Goal: Task Accomplishment & Management: Complete application form

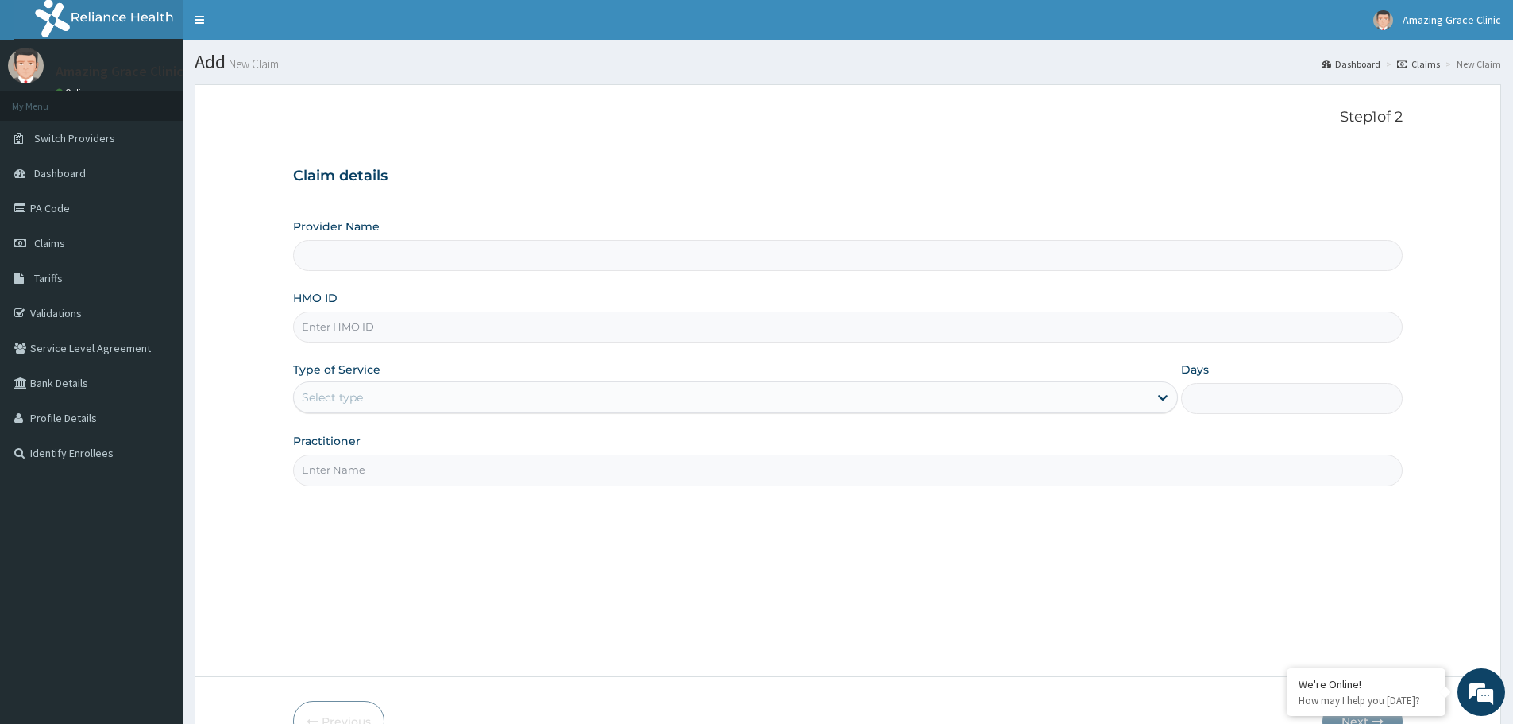
type input "Amazing Grace Clinic- ijebu ode"
click at [397, 335] on input "HMO ID" at bounding box center [848, 326] width 1110 height 31
paste input "RED DEGENERATION IN PREG"
type input "RED DEGENERATION IN PREG"
drag, startPoint x: 483, startPoint y: 335, endPoint x: 244, endPoint y: 317, distance: 239.8
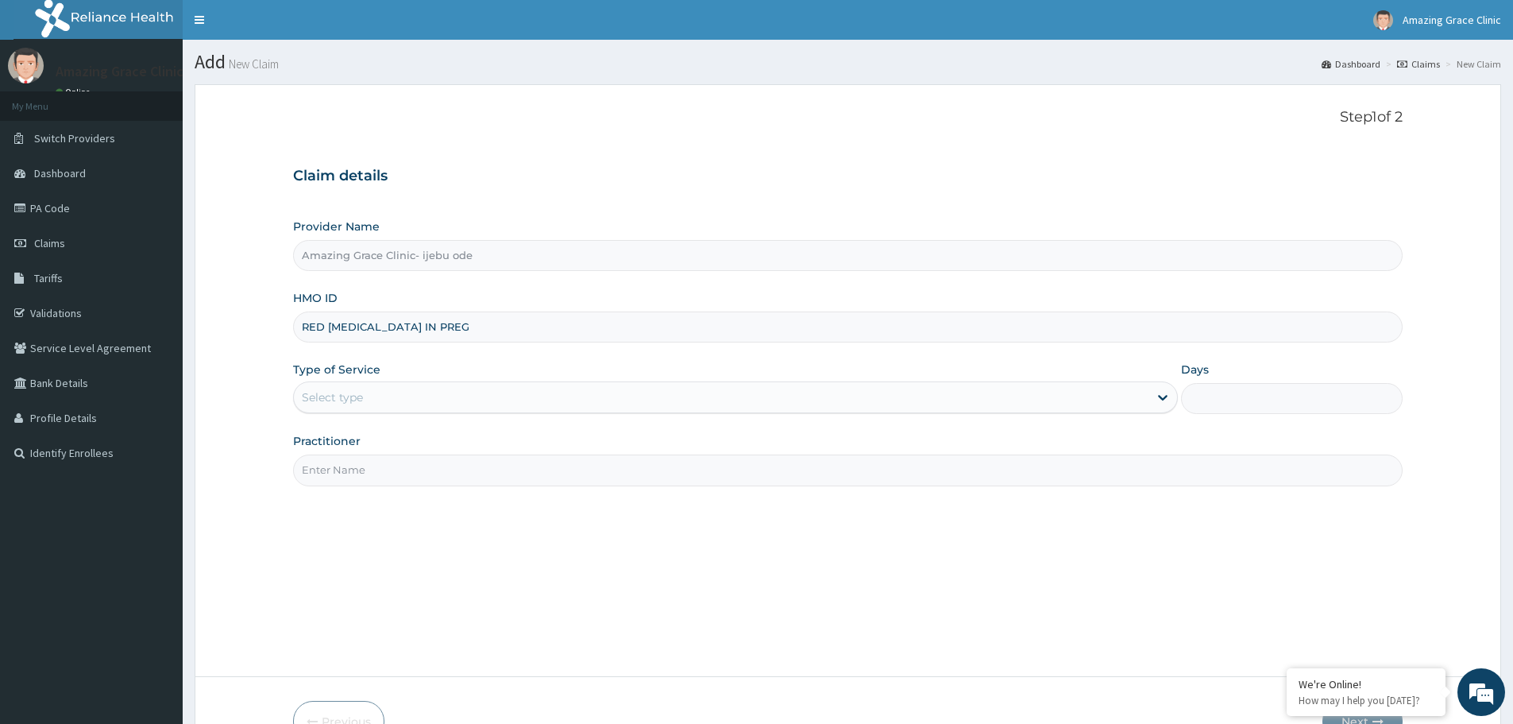
click at [245, 316] on form "Step 1 of 2 Claim details Provider Name Amazing Grace Clinic- ijebu ode HMO ID …" at bounding box center [848, 425] width 1307 height 682
paste input "RFL/10042/B"
type input "RFL/10042/B"
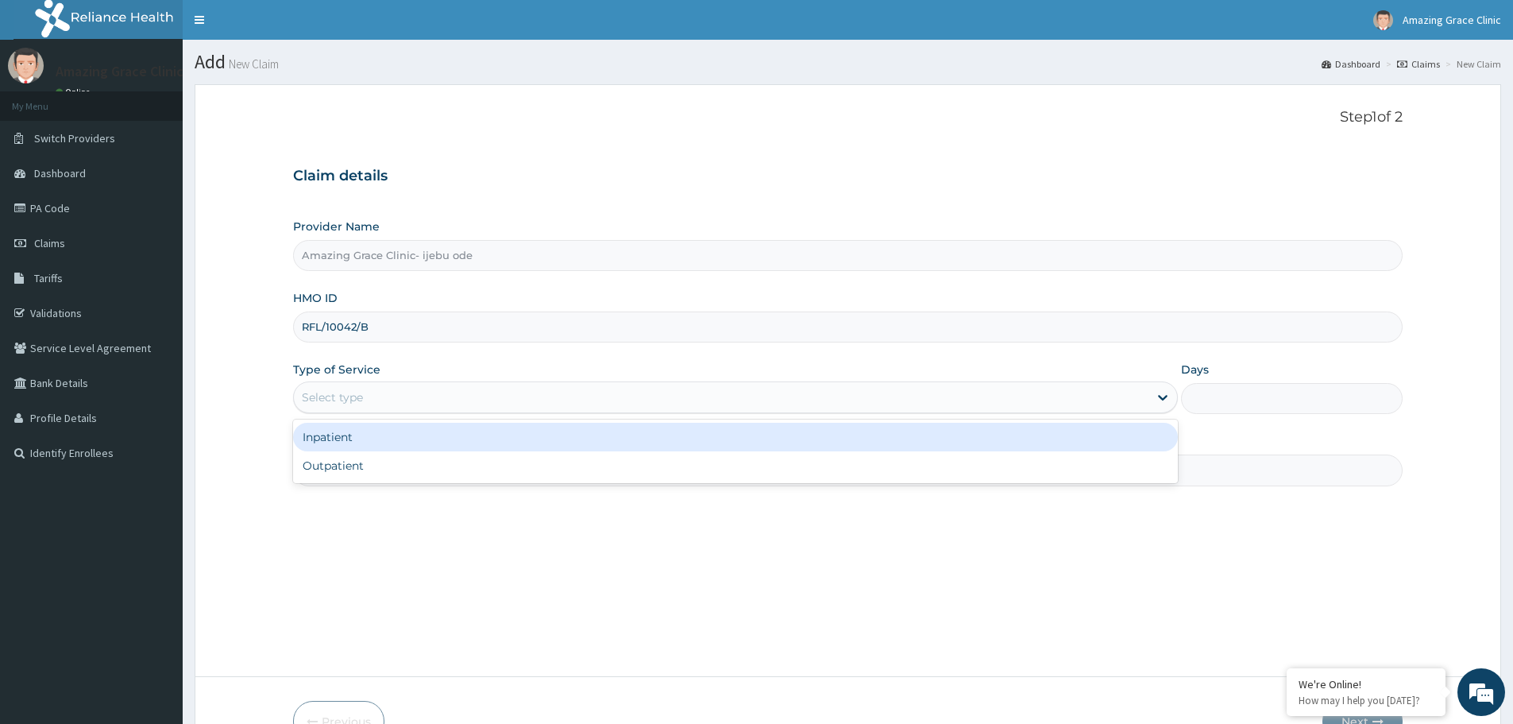
click at [376, 407] on div "Select type" at bounding box center [721, 396] width 855 height 25
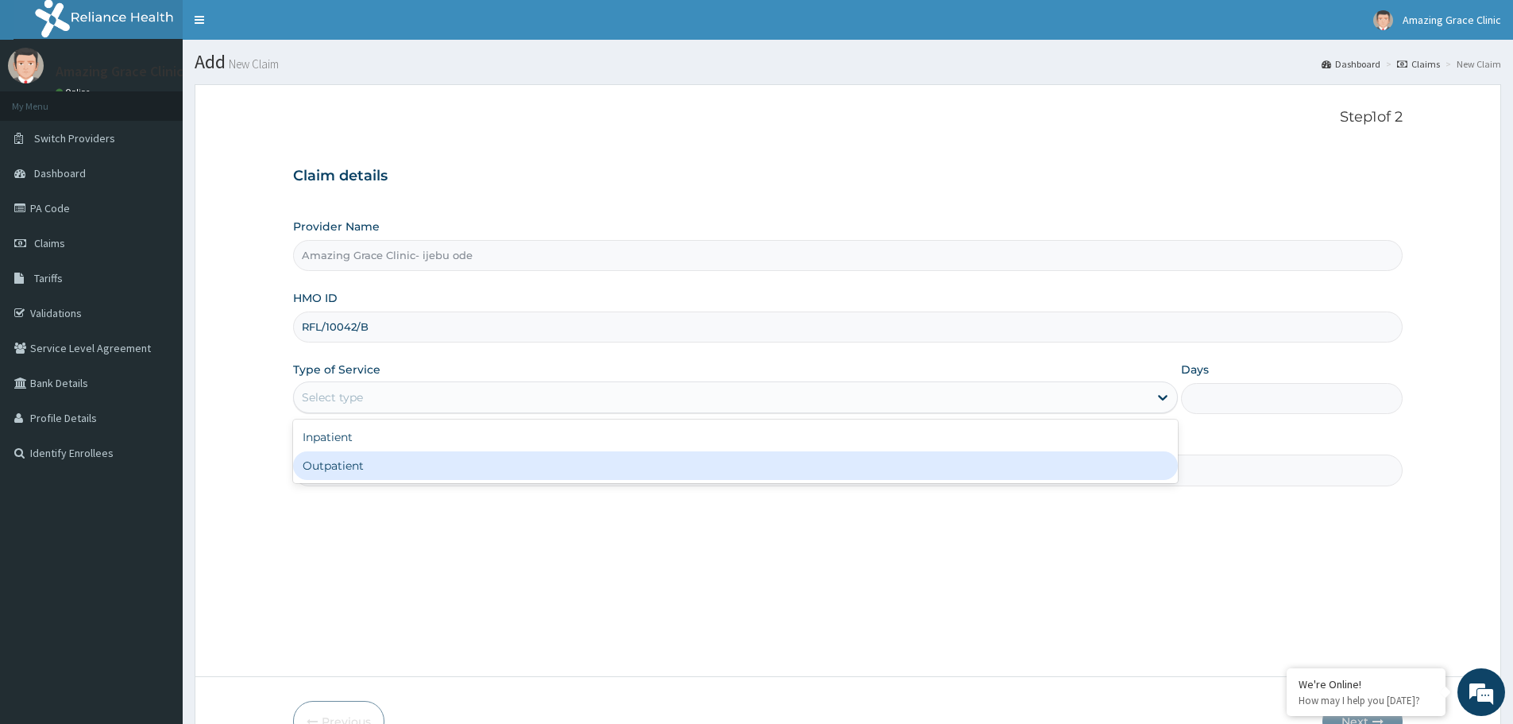
click at [379, 463] on div "Outpatient" at bounding box center [735, 465] width 885 height 29
type input "1"
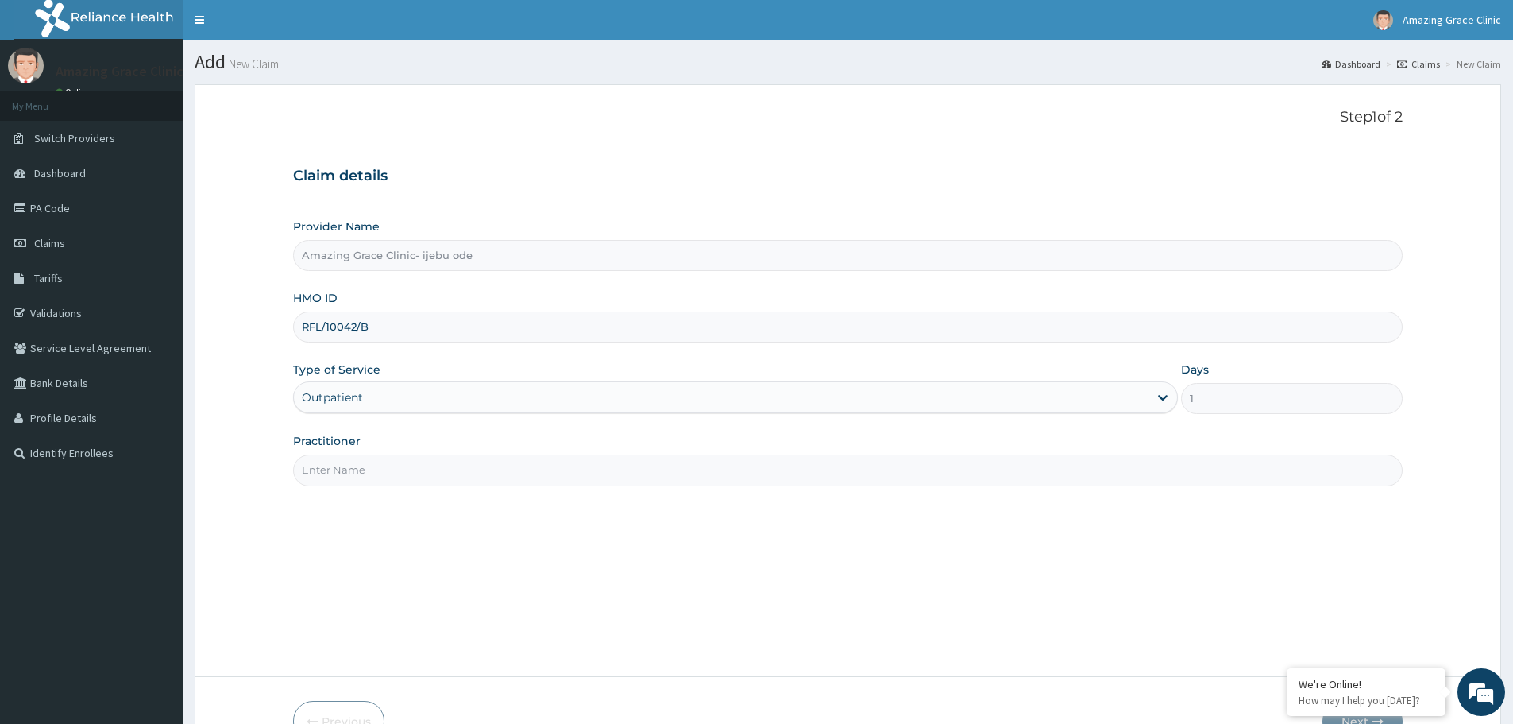
drag, startPoint x: 410, startPoint y: 477, endPoint x: 410, endPoint y: 486, distance: 9.5
click at [410, 477] on input "Practitioner" at bounding box center [848, 469] width 1110 height 31
type input "[PERSON_NAME]"
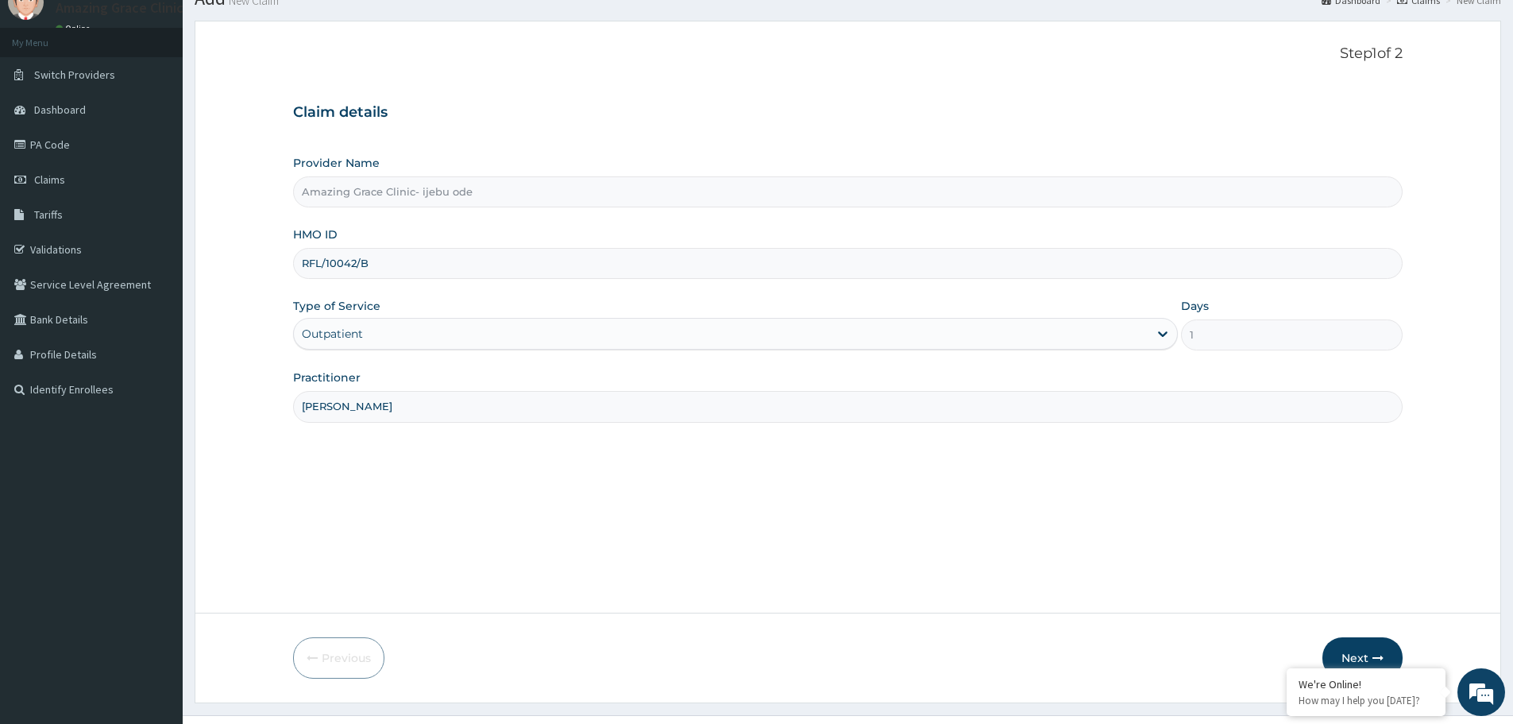
scroll to position [95, 0]
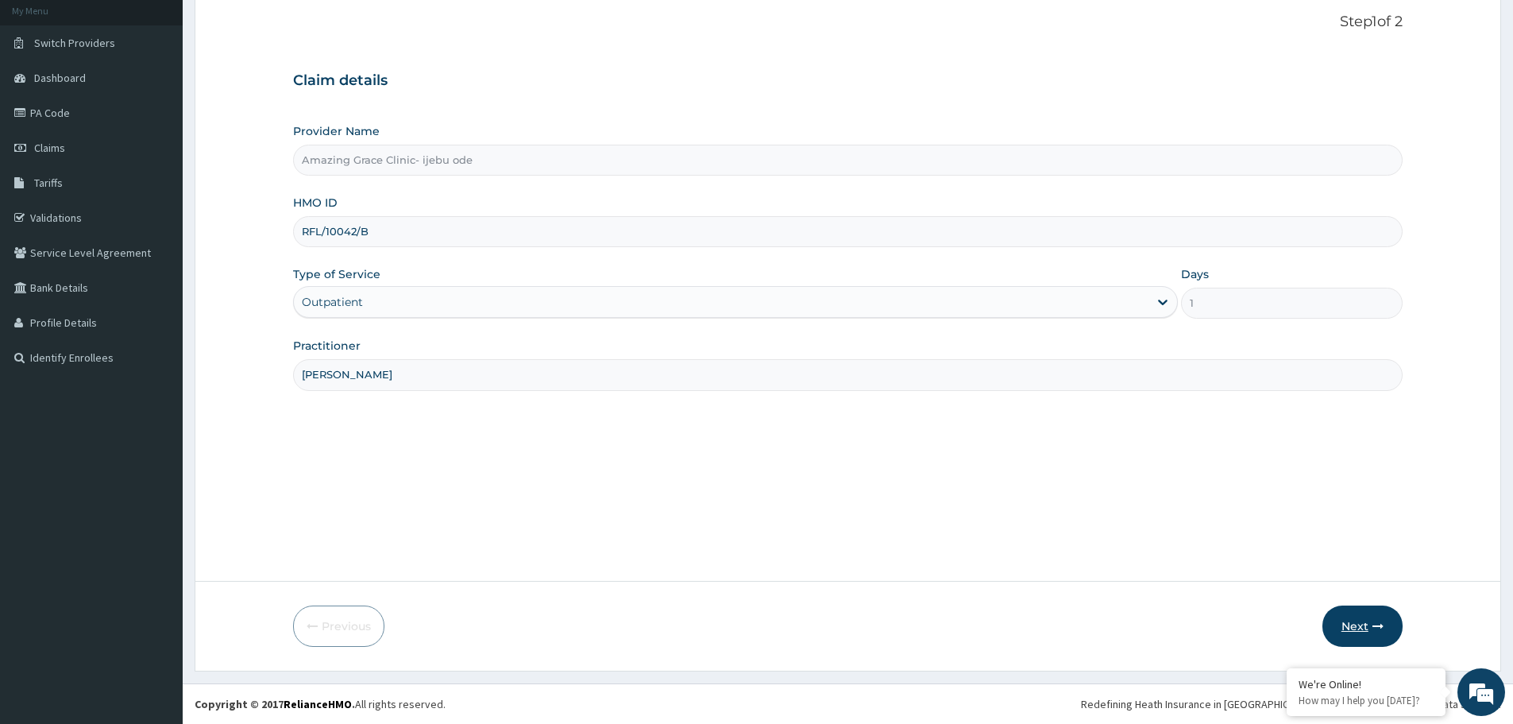
click at [1348, 638] on button "Next" at bounding box center [1363, 625] width 80 height 41
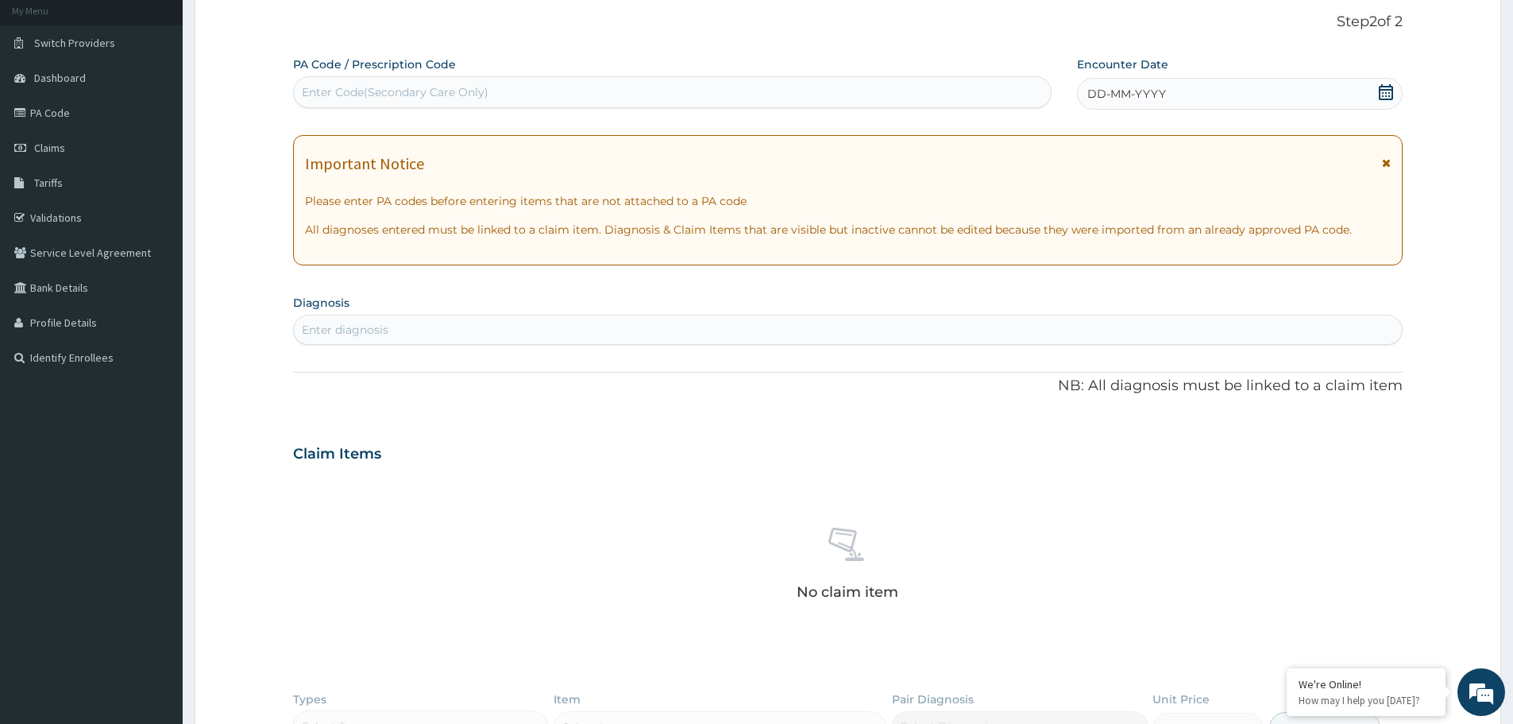
click at [1385, 92] on icon at bounding box center [1386, 92] width 14 height 16
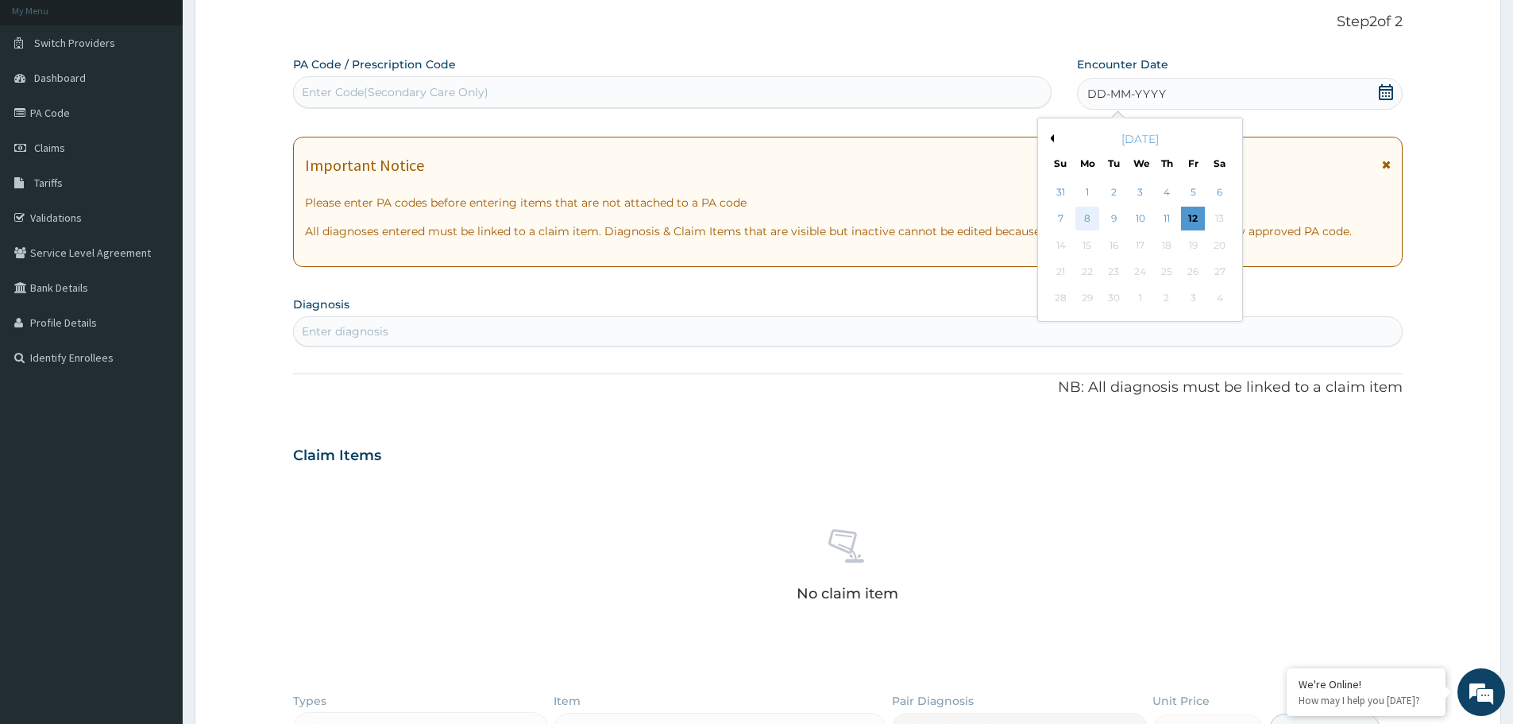
click at [1086, 214] on div "8" at bounding box center [1087, 219] width 24 height 24
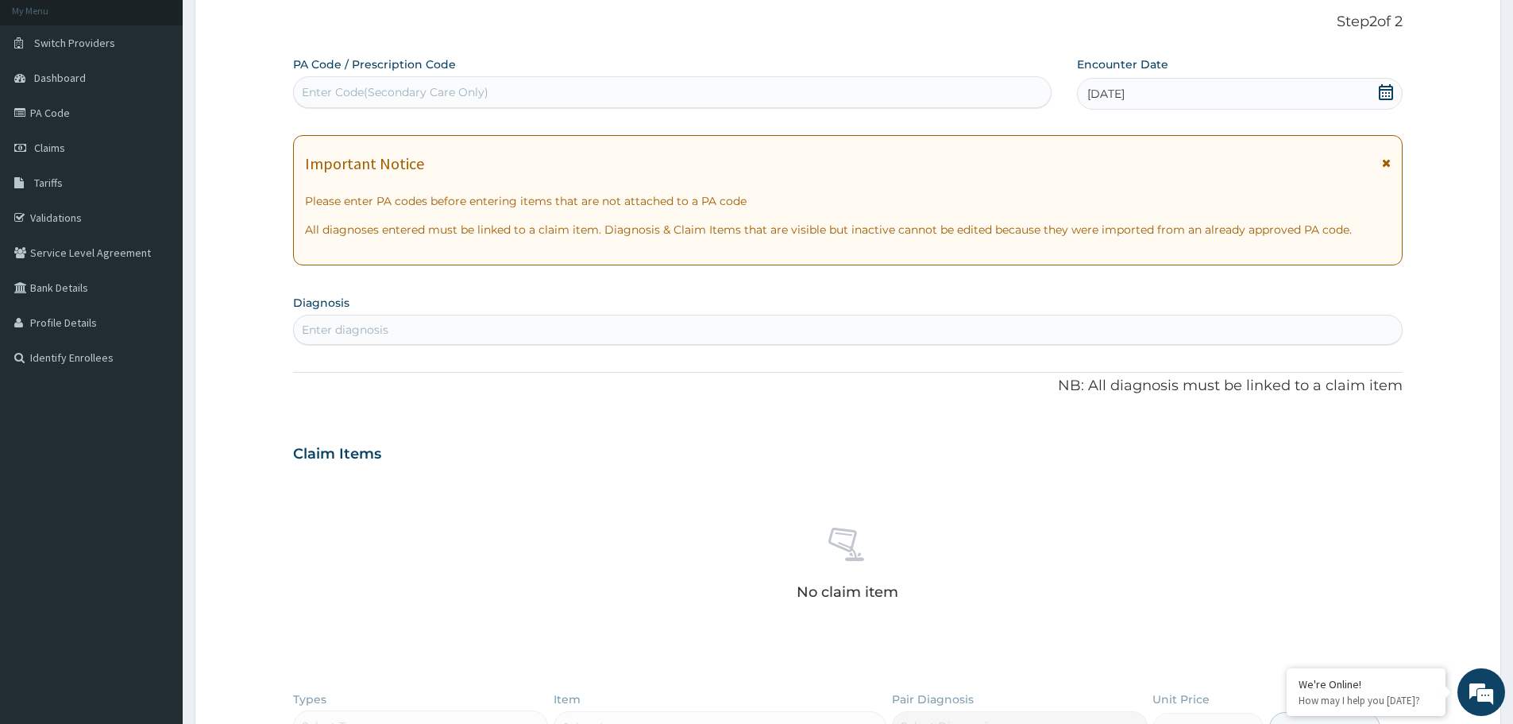
click at [464, 330] on div "Enter diagnosis" at bounding box center [848, 329] width 1108 height 25
type input "malaria"
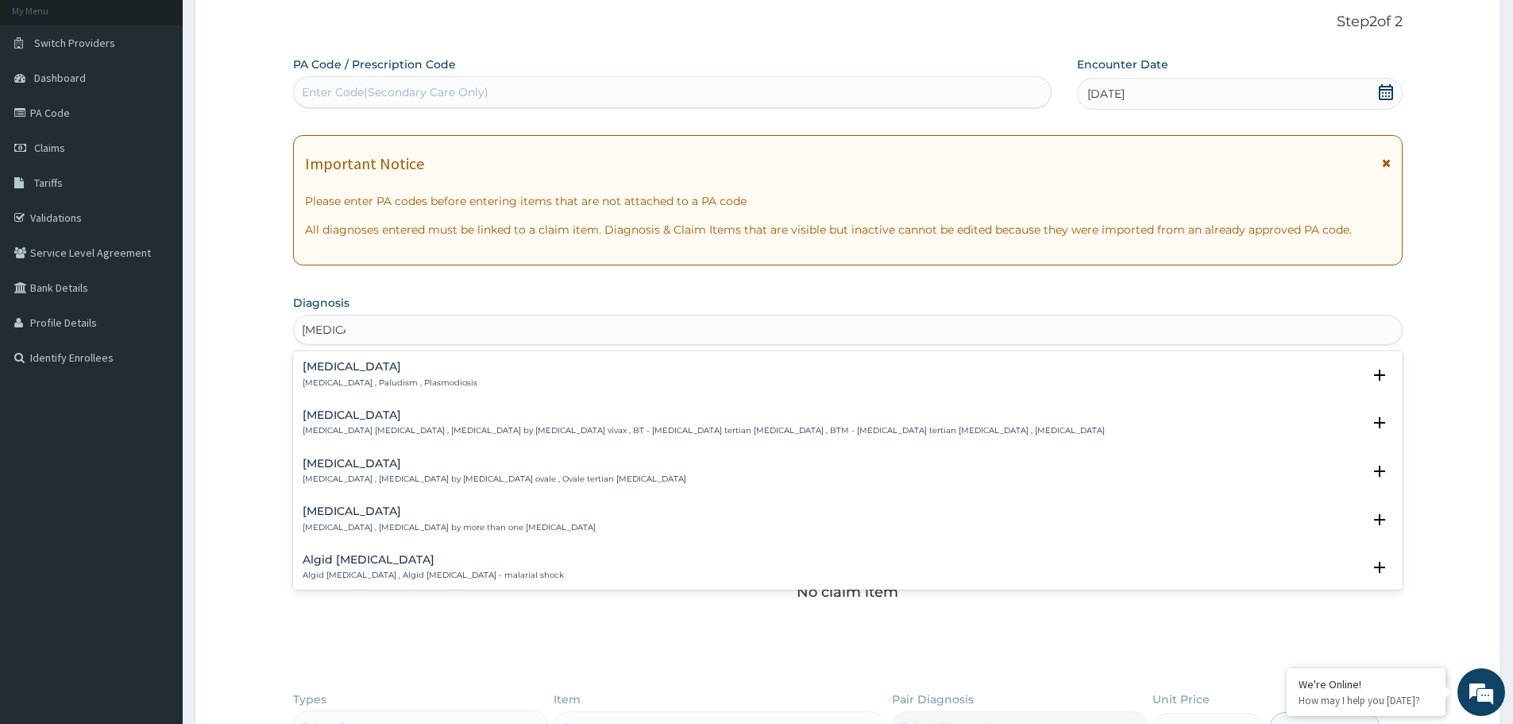
click at [330, 372] on h4 "Malaria" at bounding box center [390, 367] width 175 height 12
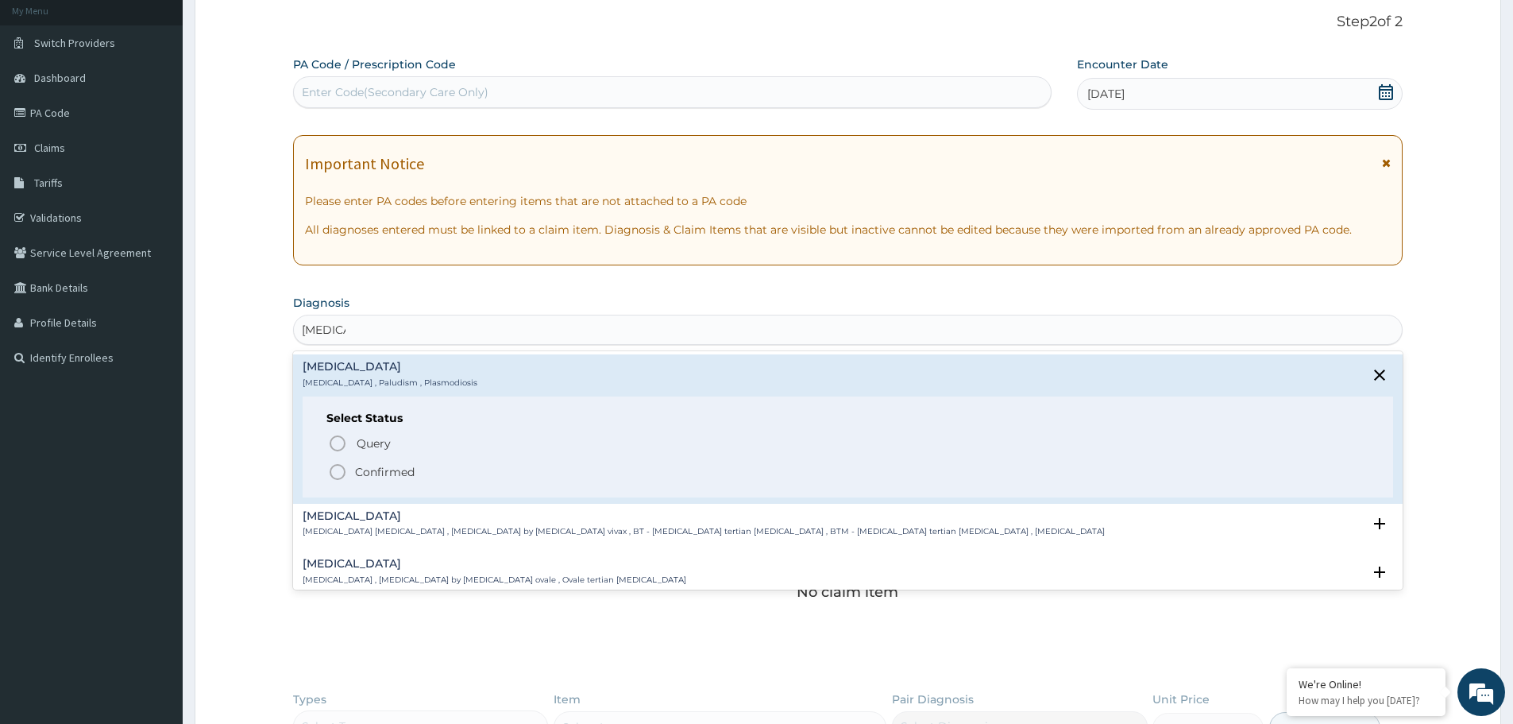
click at [338, 473] on icon "status option filled" at bounding box center [337, 471] width 19 height 19
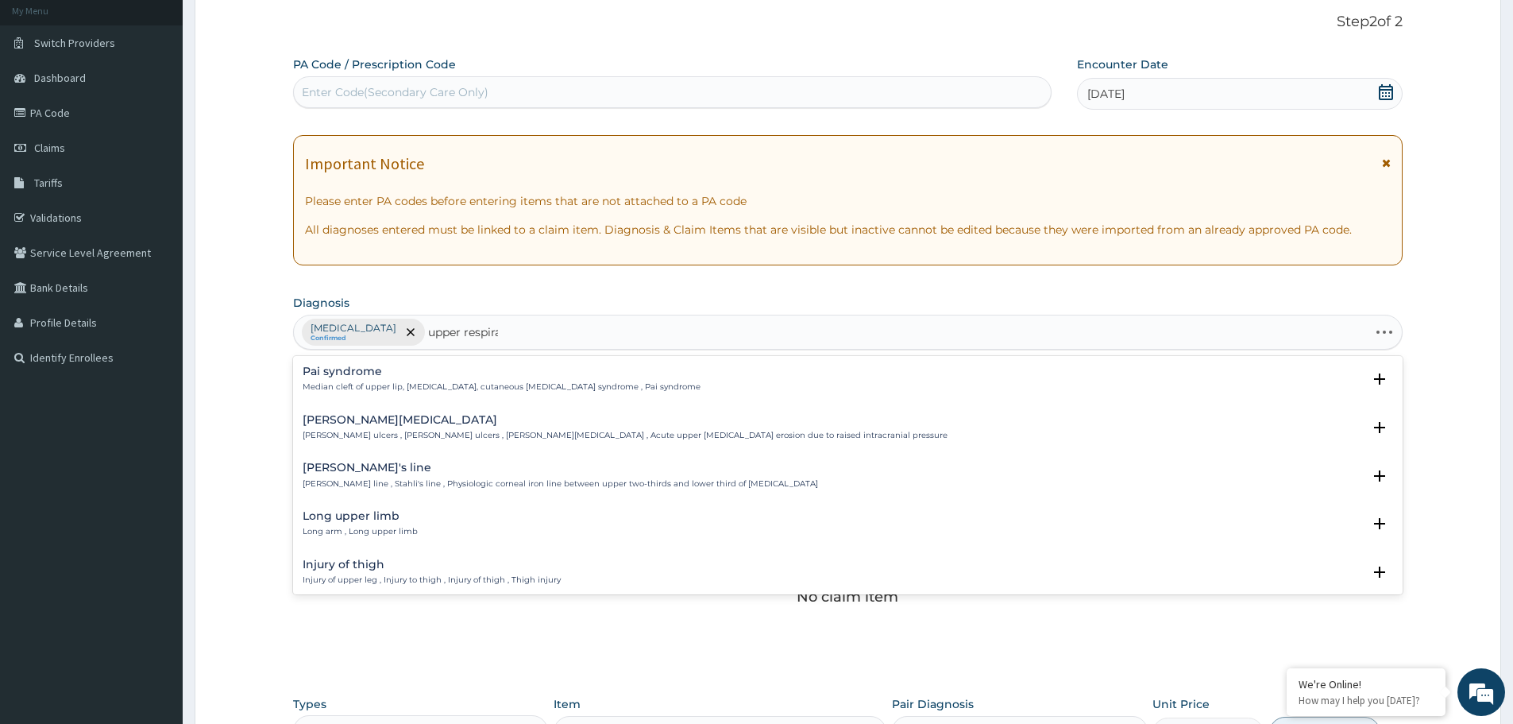
type input "upper respirat"
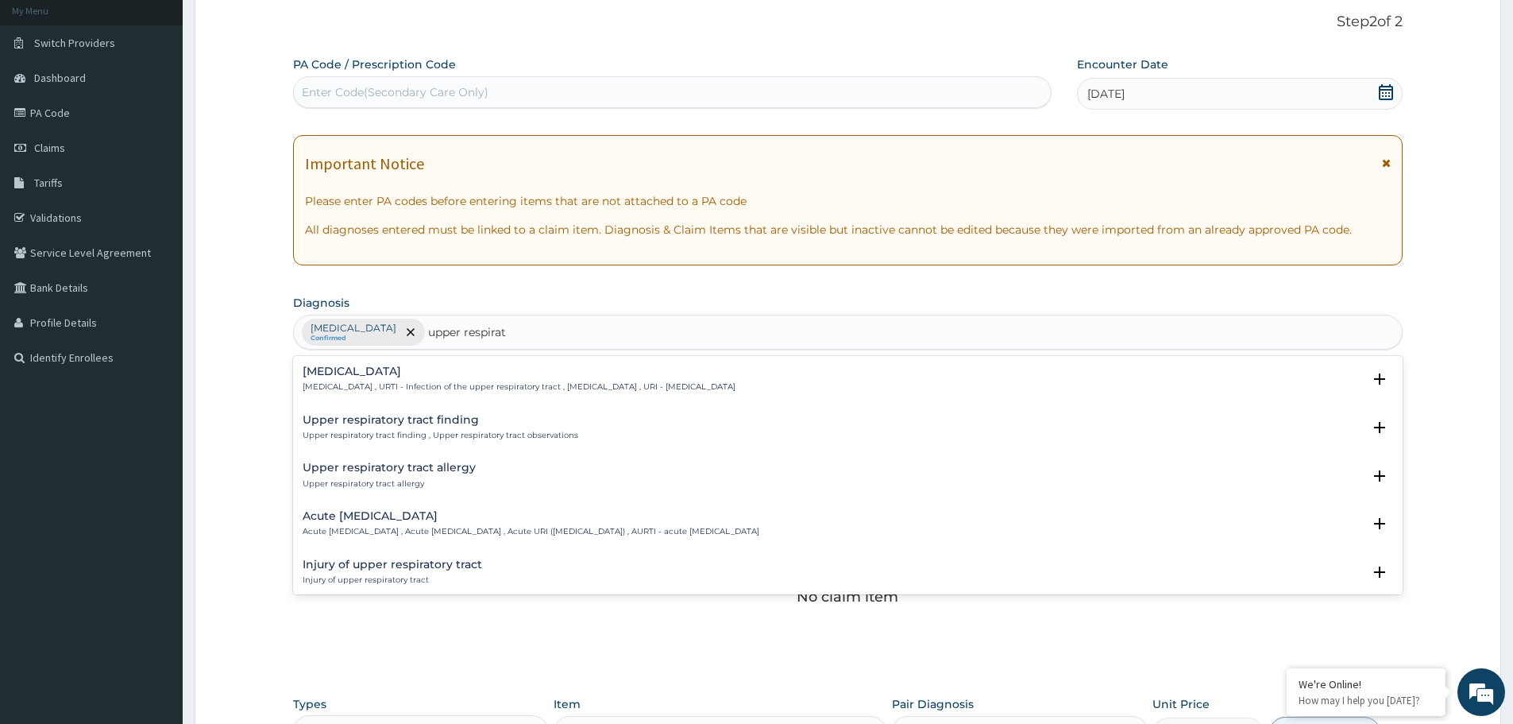
click at [359, 526] on p "Acute upper respiratory infection , Acute upper respiratory tract infection , A…" at bounding box center [531, 531] width 457 height 11
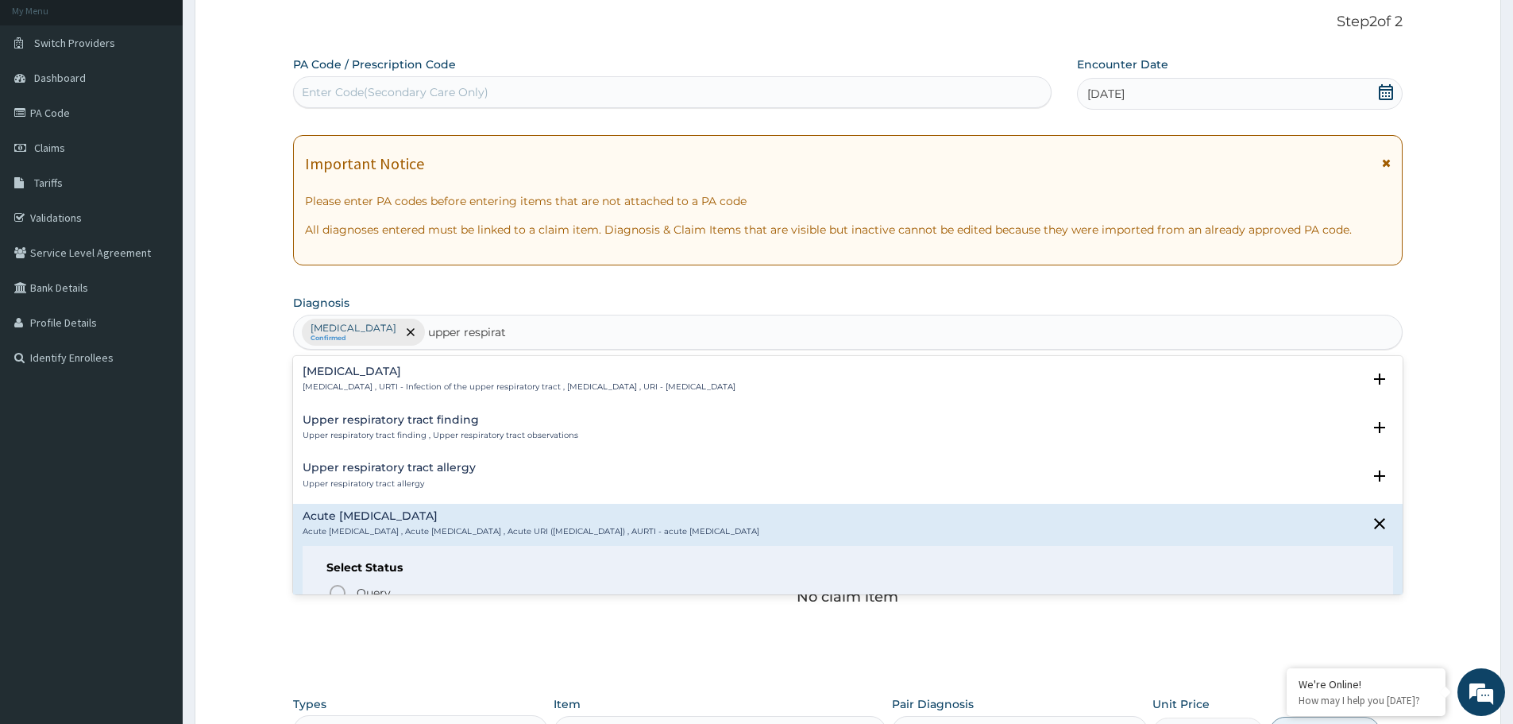
scroll to position [159, 0]
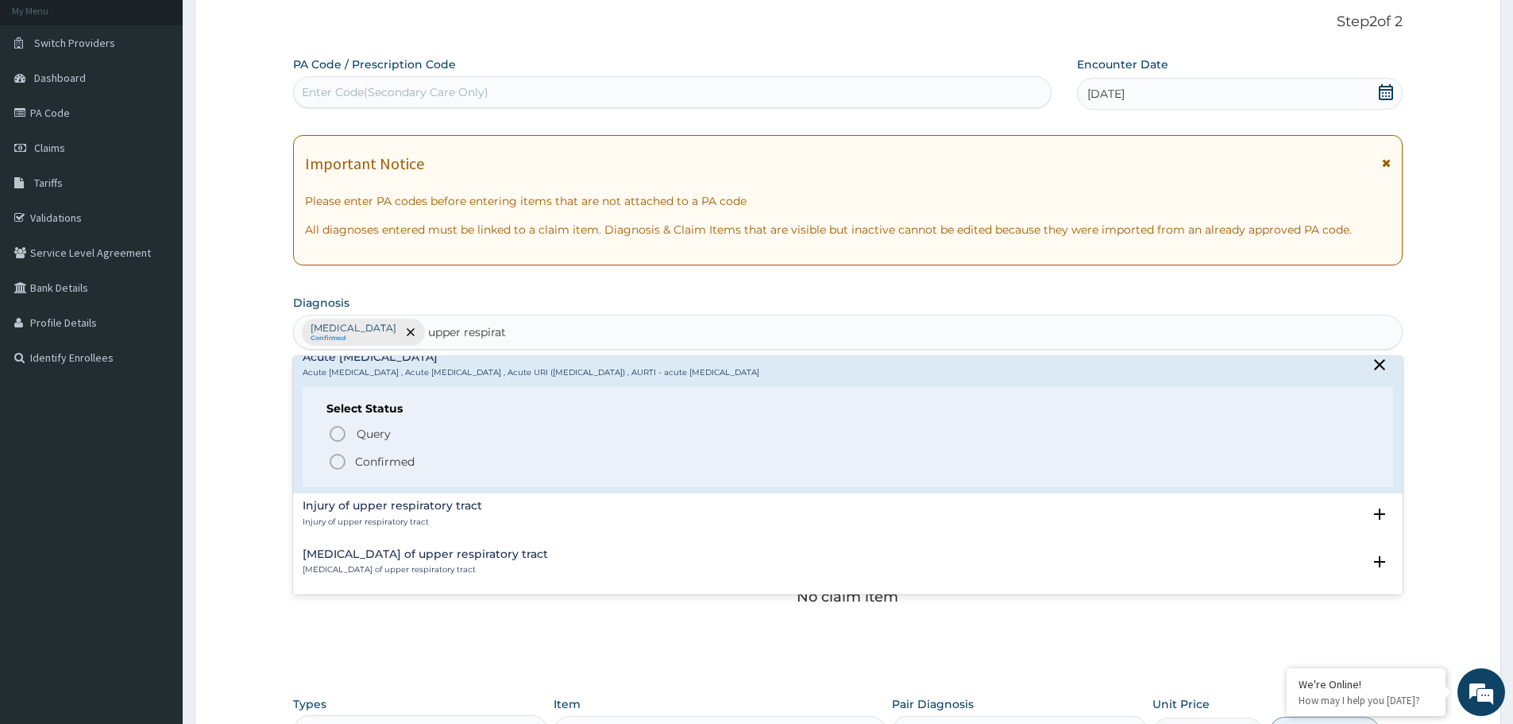
click at [338, 459] on icon "status option filled" at bounding box center [337, 461] width 19 height 19
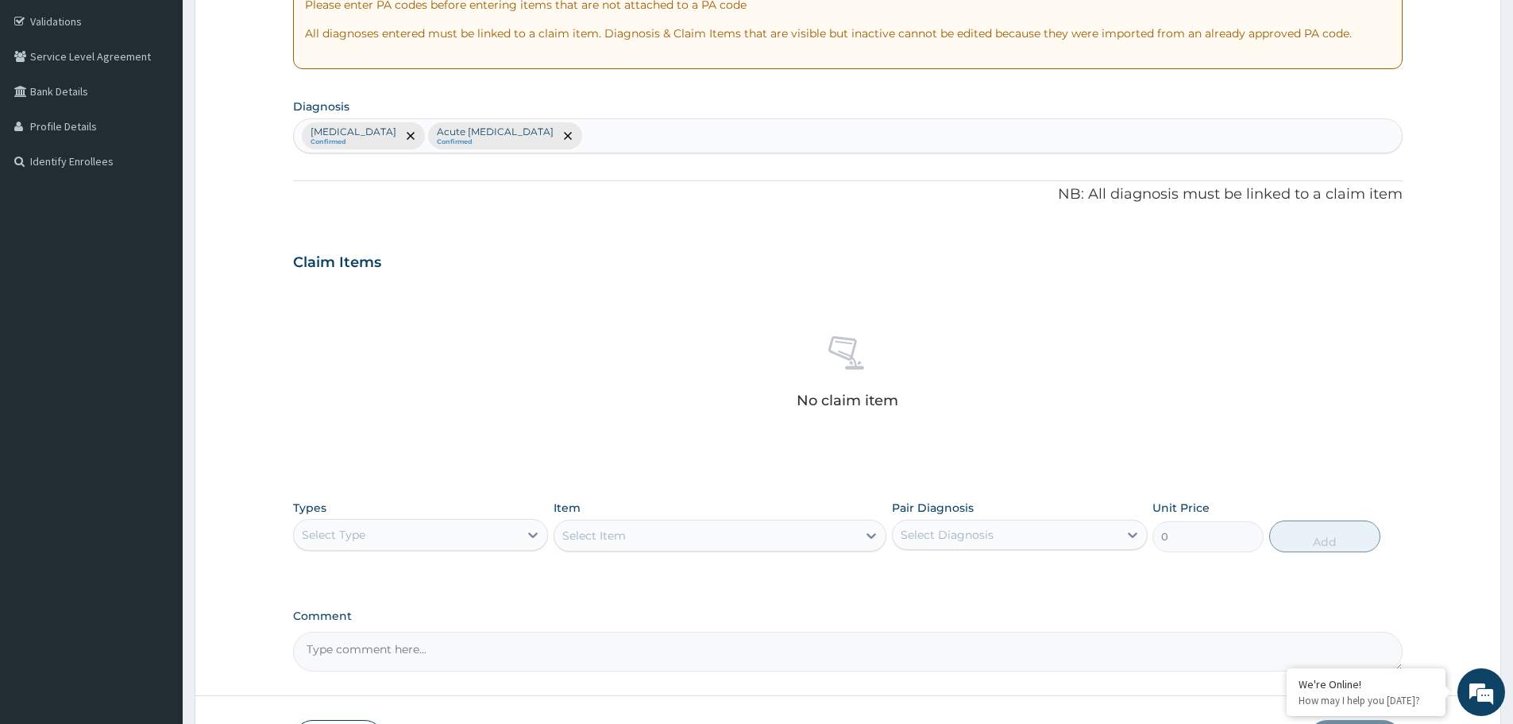
scroll to position [406, 0]
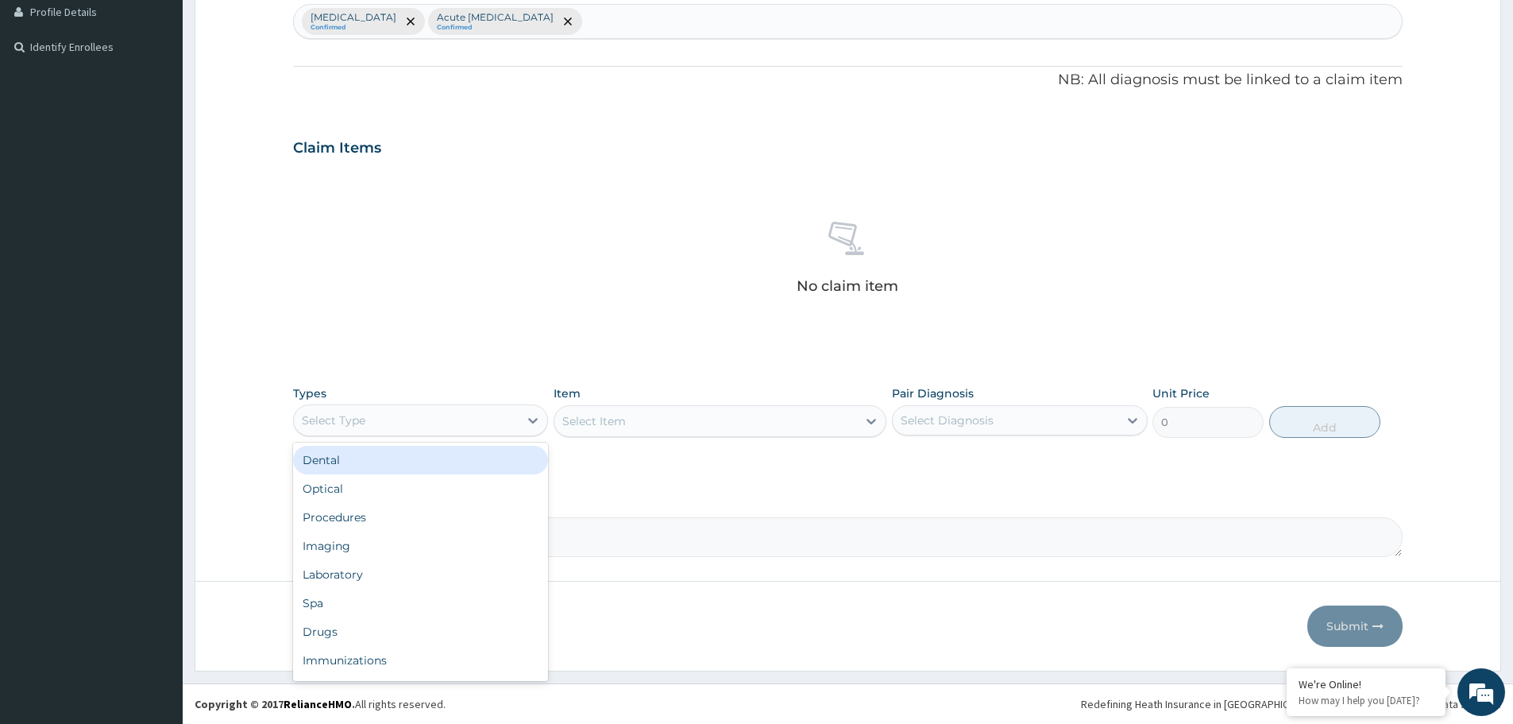
click at [408, 434] on div "Select Type" at bounding box center [420, 420] width 255 height 32
click at [365, 521] on div "Procedures" at bounding box center [420, 517] width 255 height 29
click at [709, 417] on div "Select Item" at bounding box center [705, 420] width 303 height 25
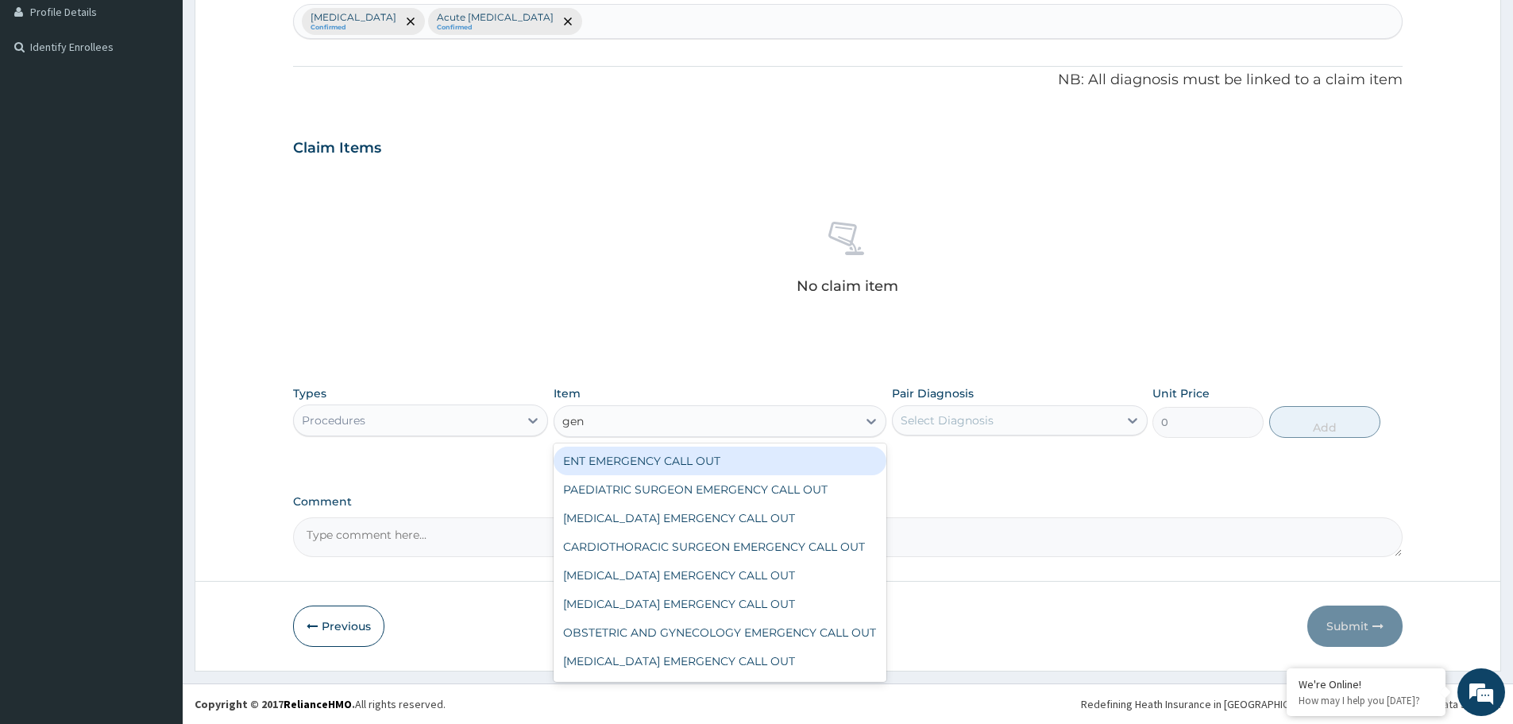
type input "gene"
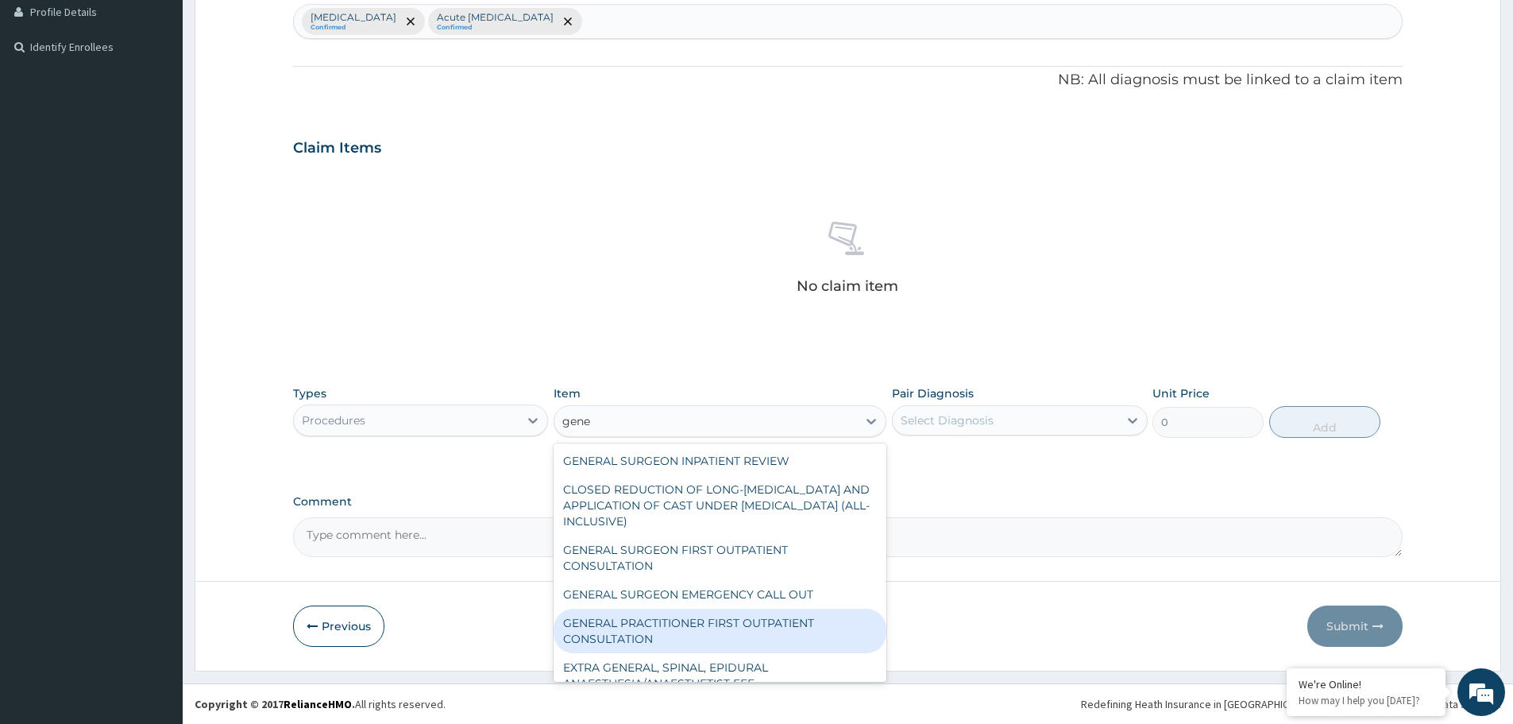
click at [683, 634] on div "GENERAL PRACTITIONER FIRST OUTPATIENT CONSULTATION" at bounding box center [720, 630] width 333 height 44
type input "3750"
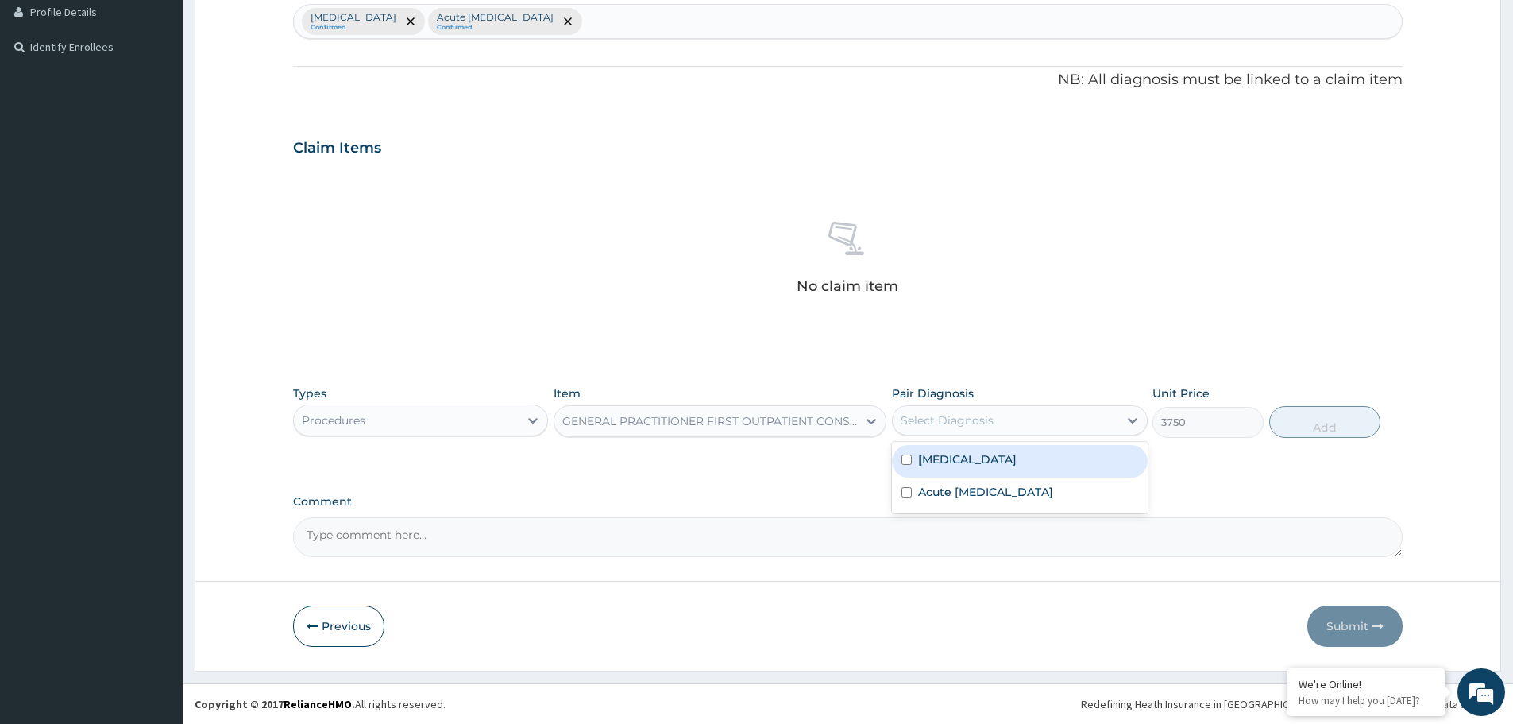
click at [1001, 412] on div "Select Diagnosis" at bounding box center [1005, 419] width 225 height 25
click at [973, 461] on div "Malaria" at bounding box center [1019, 461] width 255 height 33
checkbox input "true"
click at [1361, 424] on button "Add" at bounding box center [1324, 422] width 111 height 32
type input "0"
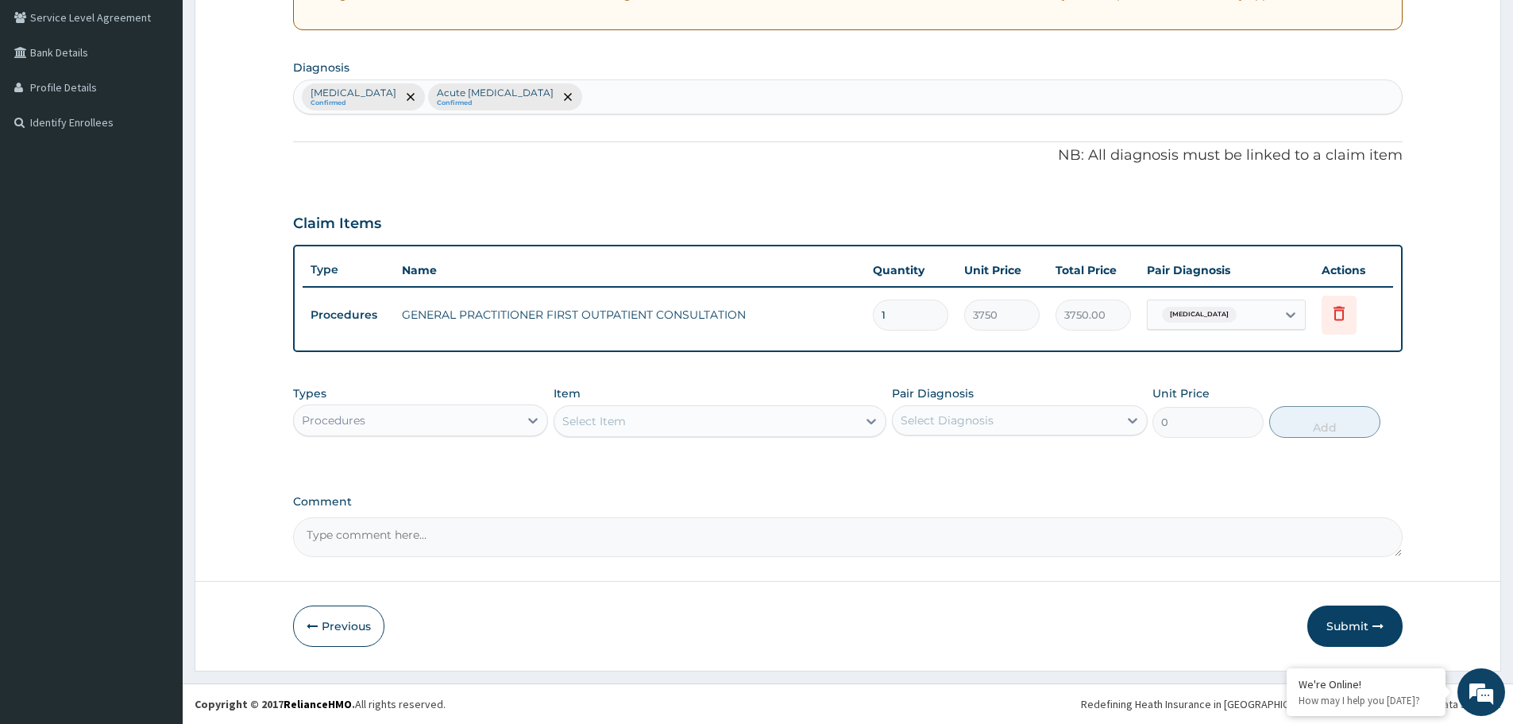
scroll to position [330, 0]
click at [385, 406] on div "Procedures" at bounding box center [420, 420] width 255 height 32
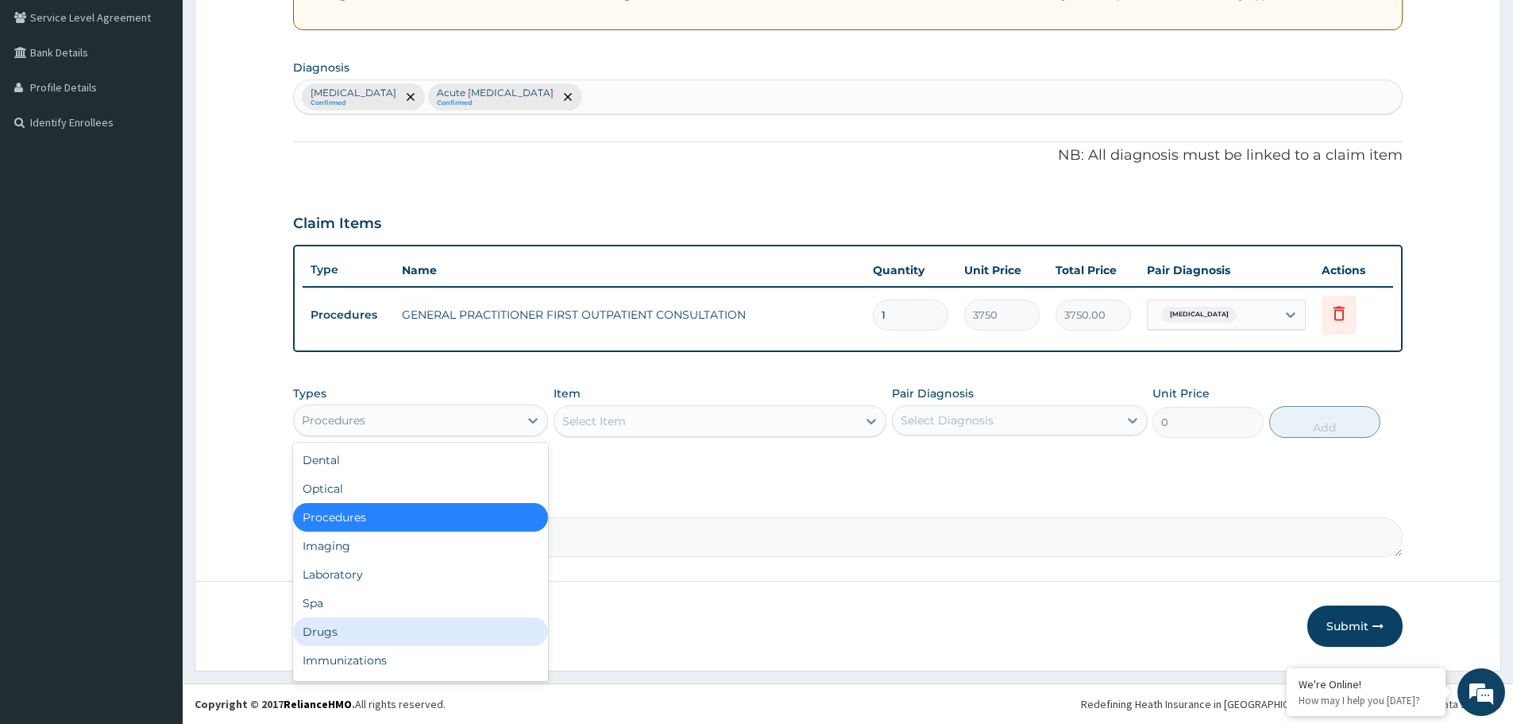
click at [372, 628] on div "Drugs" at bounding box center [420, 631] width 255 height 29
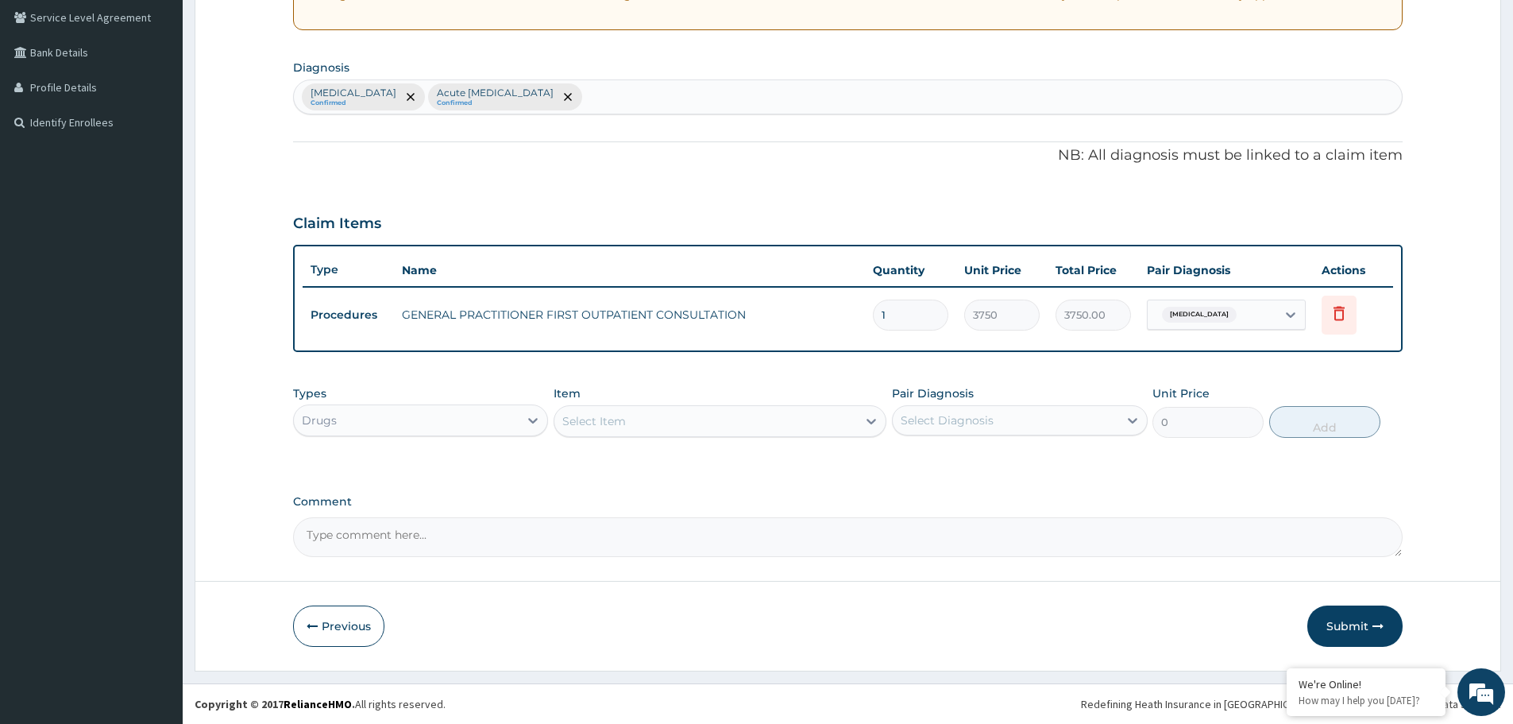
click at [631, 420] on div "Select Item" at bounding box center [705, 420] width 303 height 25
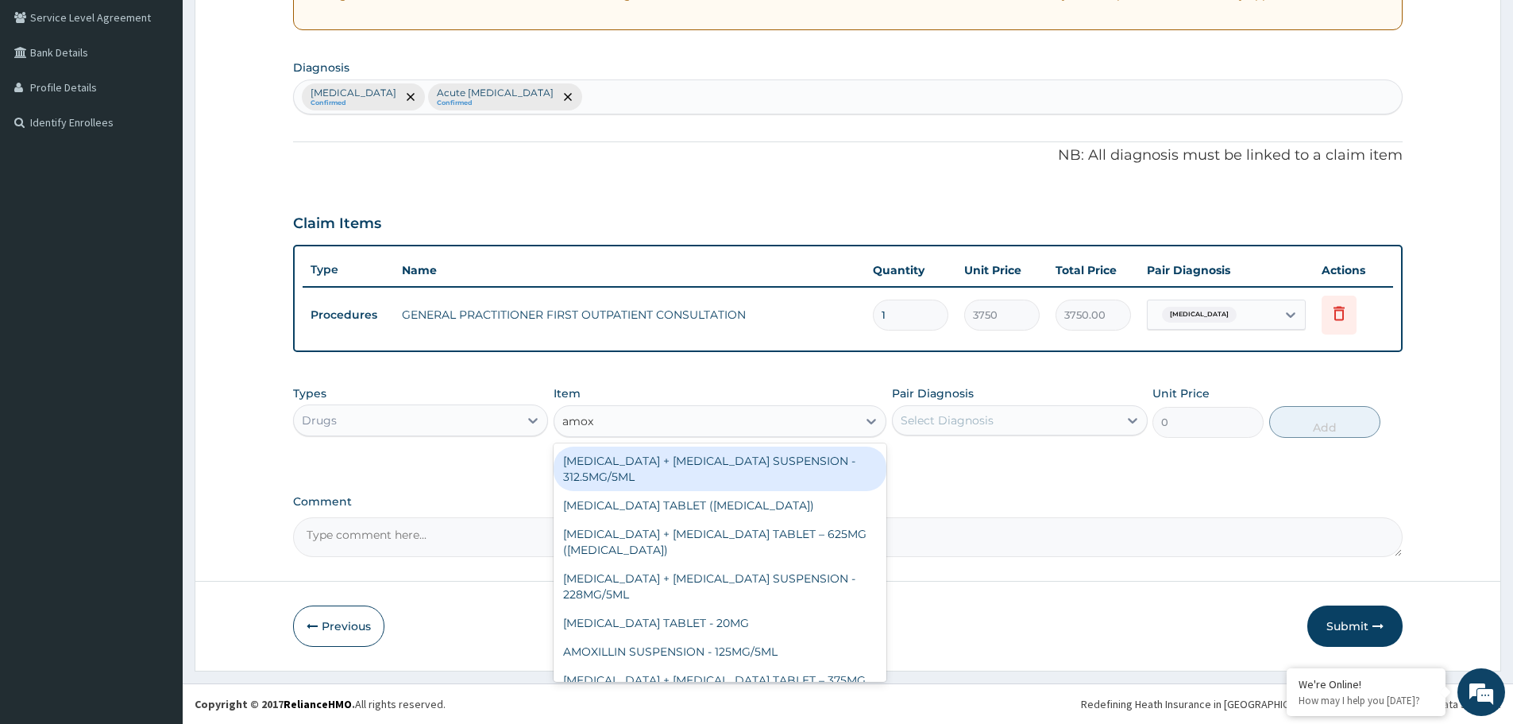
type input "amoxi"
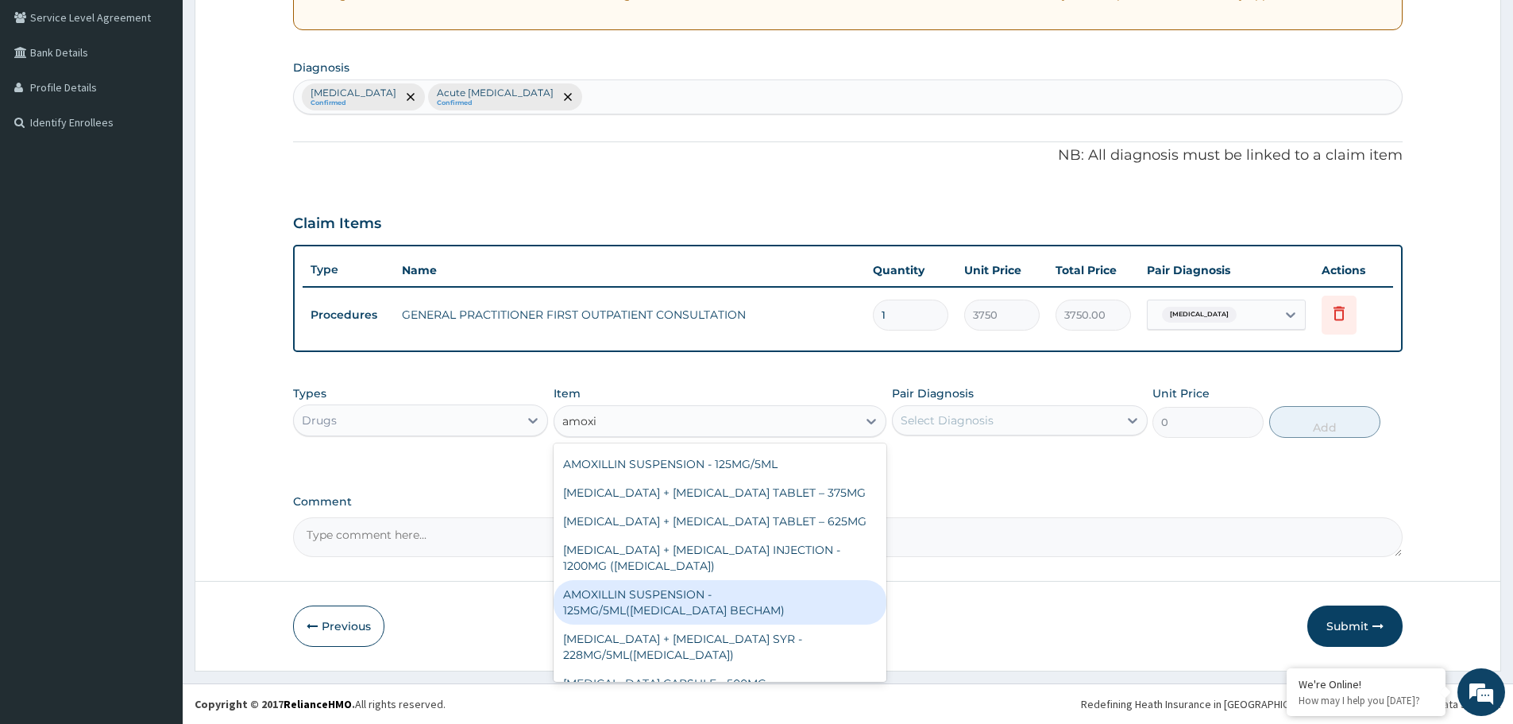
scroll to position [238, 0]
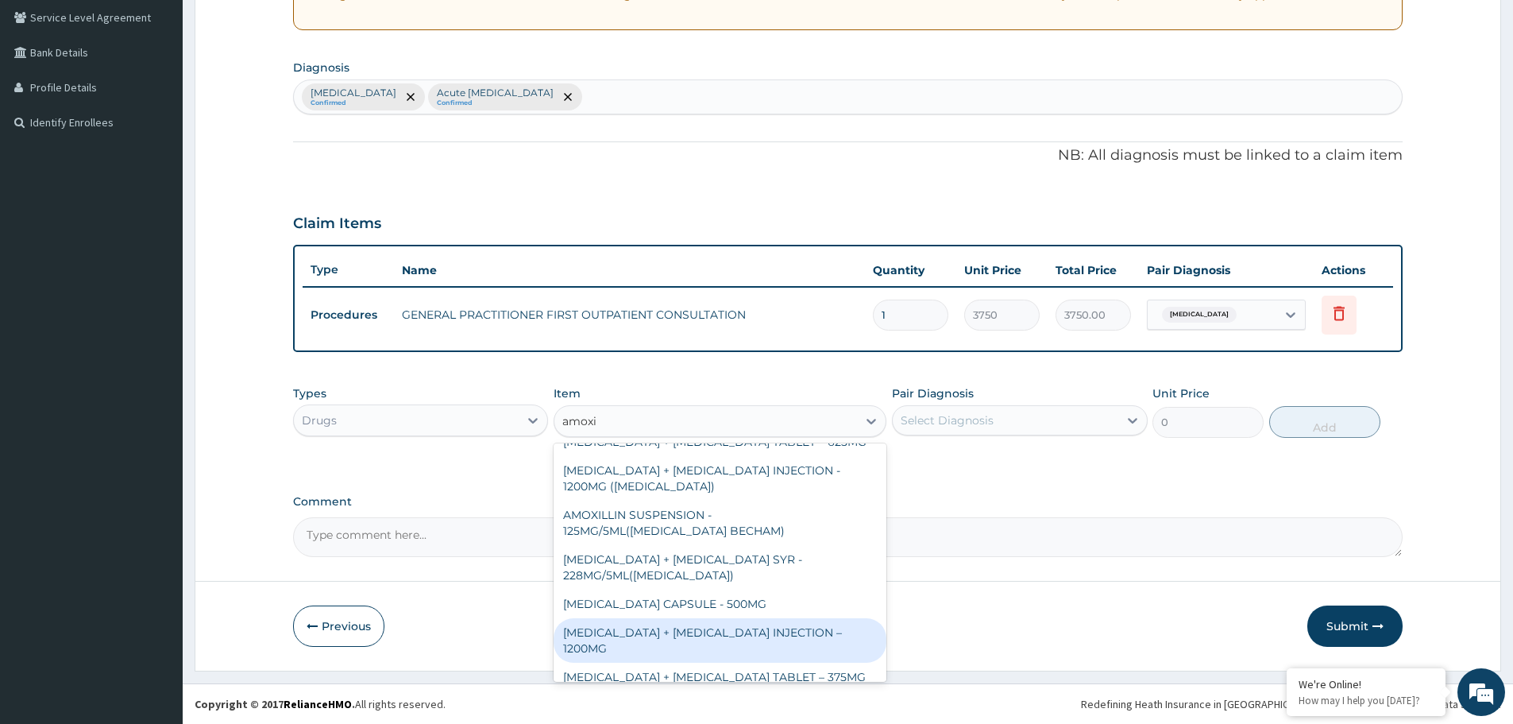
click at [697, 620] on div "AMOXICILLIN + CLAVULANIC ACID INJECTION – 1200MG" at bounding box center [720, 640] width 333 height 44
type input "3360"
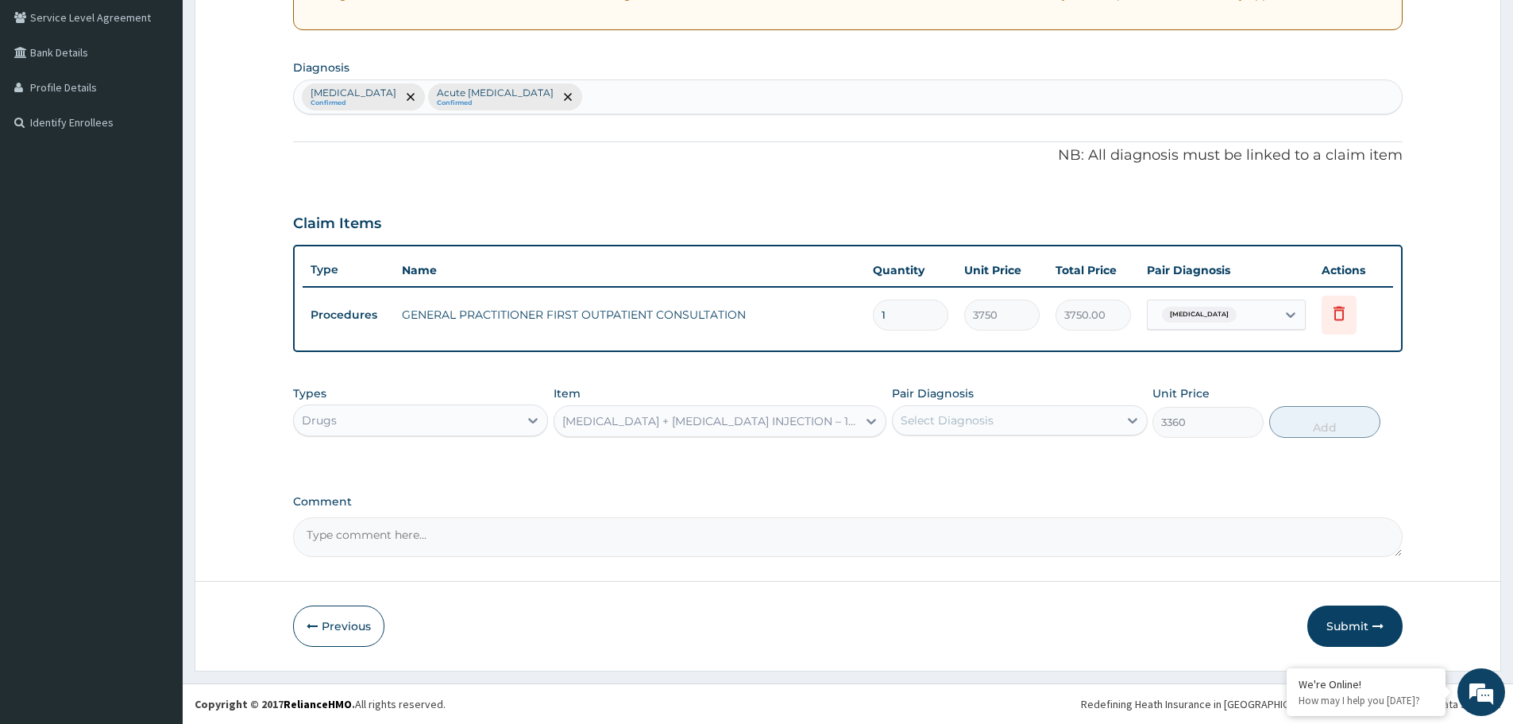
click at [773, 410] on div "AMOXICILLIN + CLAVULANIC ACID INJECTION – 1200MG" at bounding box center [705, 420] width 303 height 25
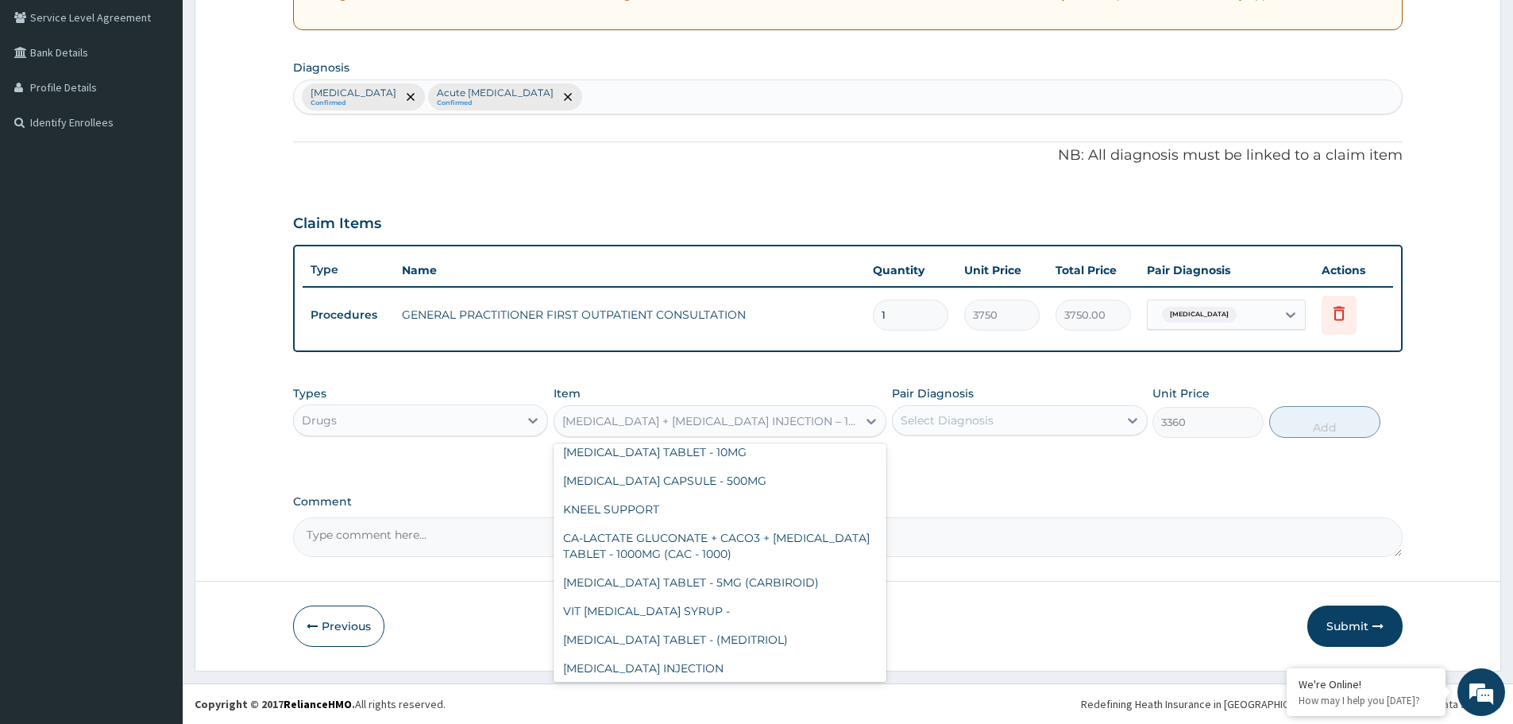
scroll to position [21633, 0]
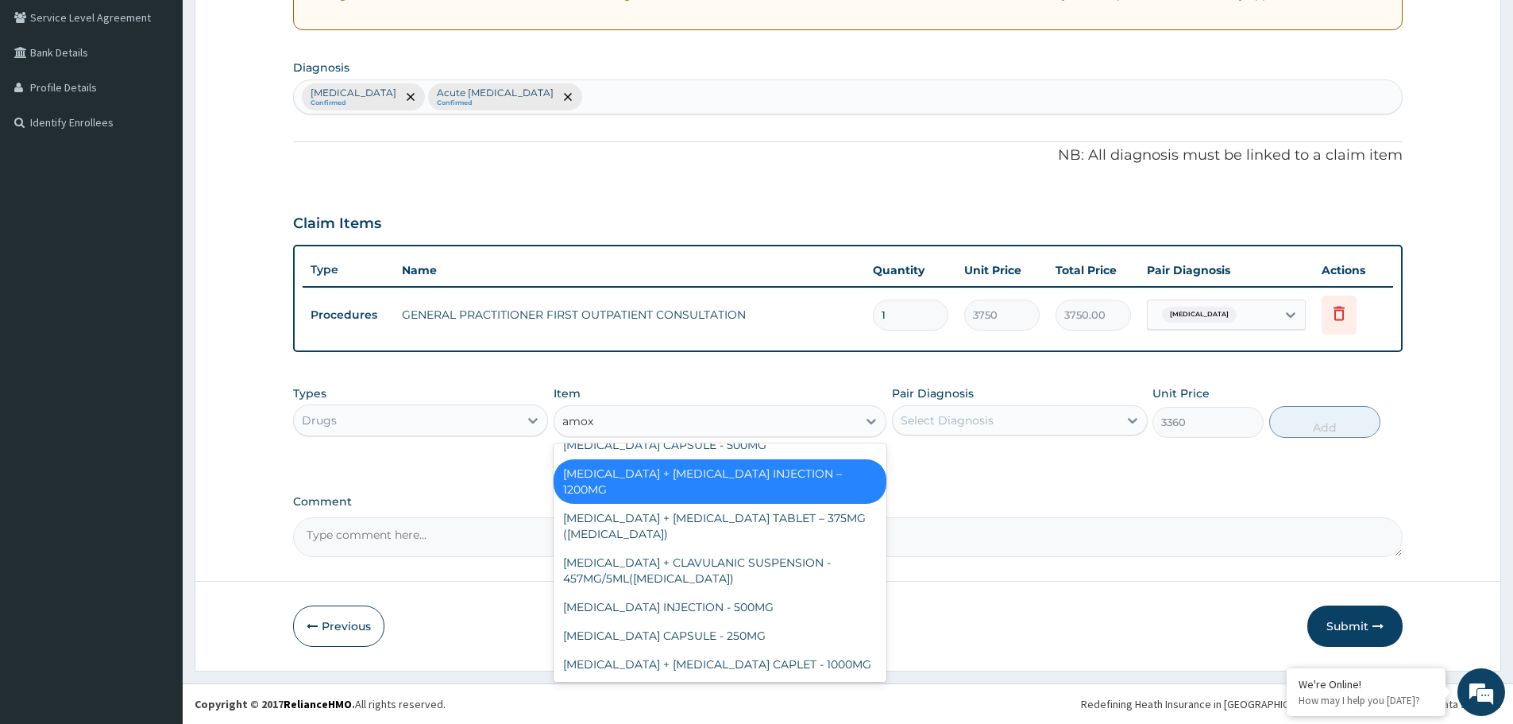
type input "amoxi"
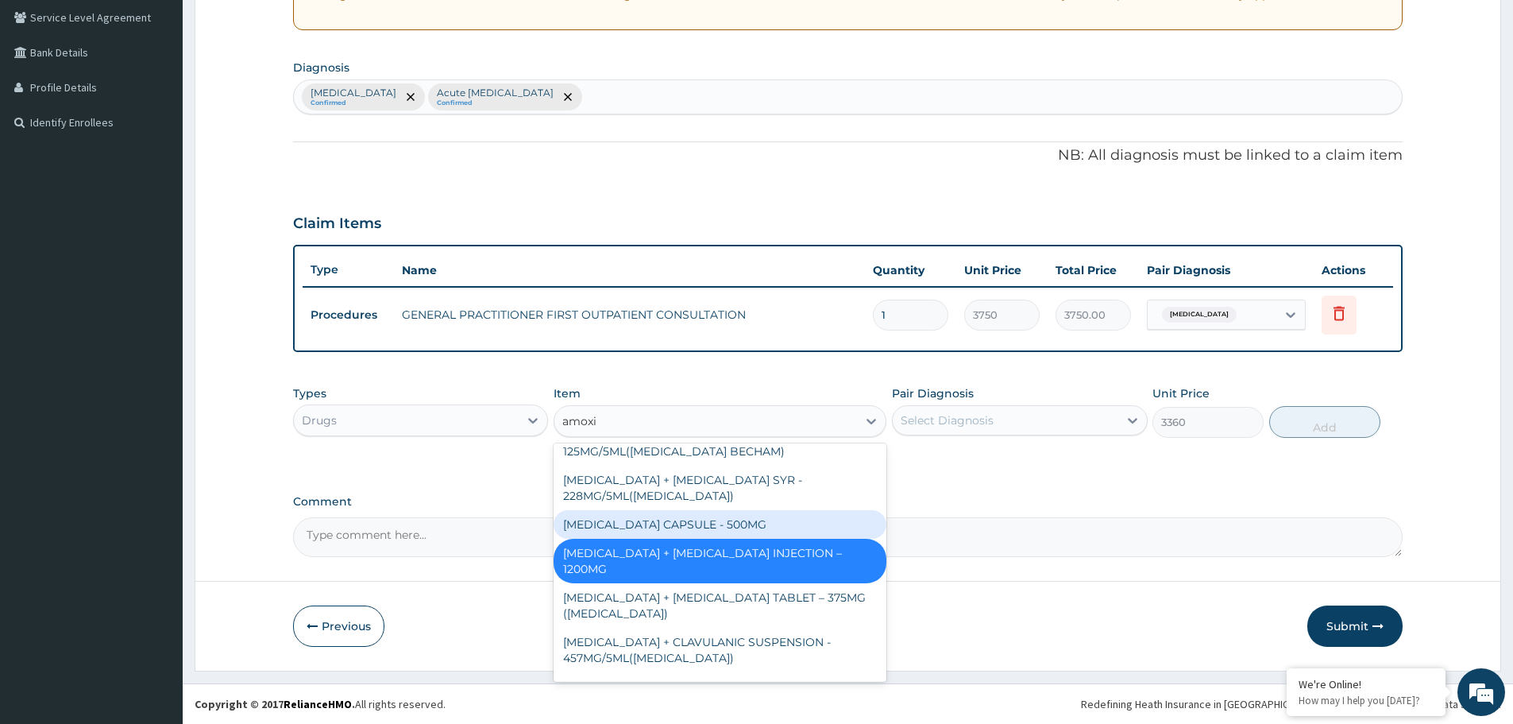
click at [695, 527] on div "AMOXICILLIN CAPSULE - 500MG" at bounding box center [720, 524] width 333 height 29
type input "112"
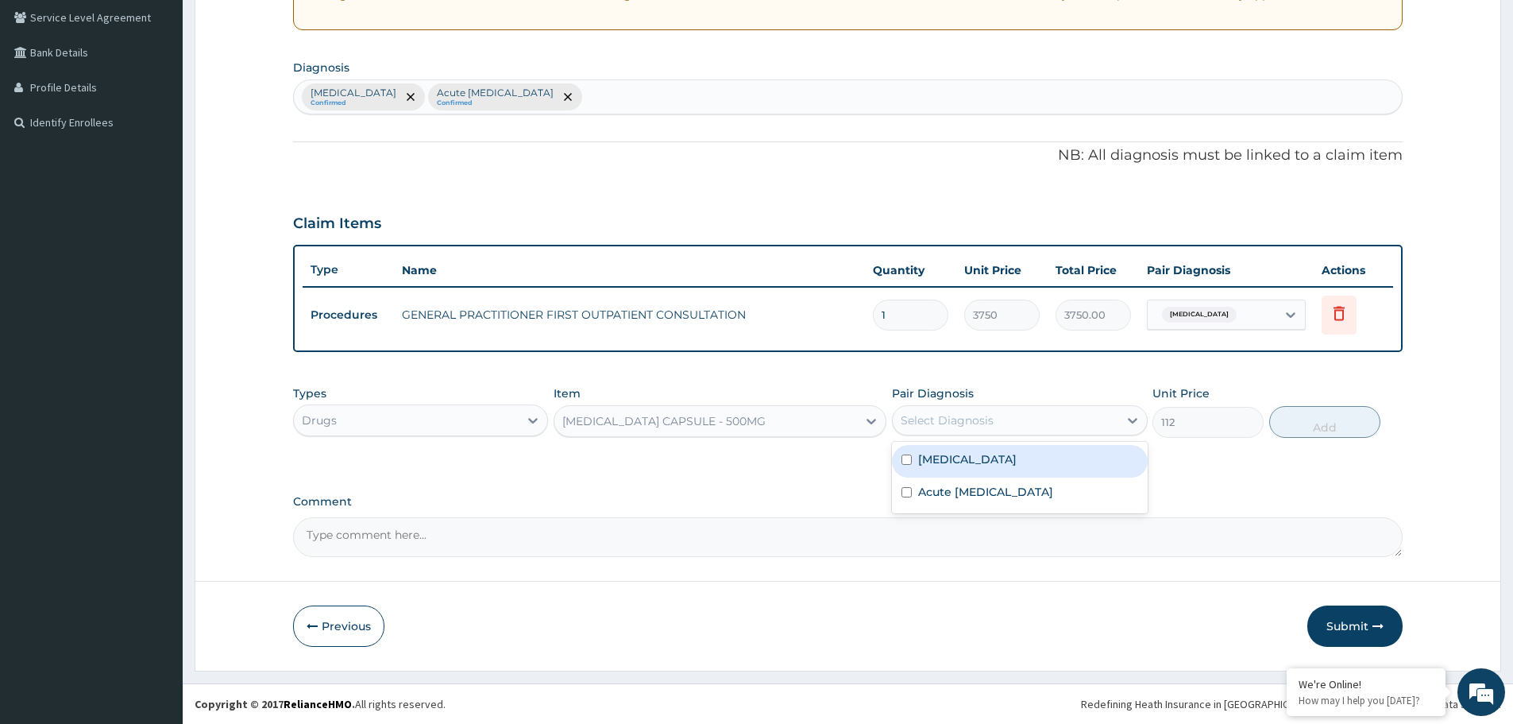
click at [970, 413] on div "Select Diagnosis" at bounding box center [947, 420] width 93 height 16
click at [949, 482] on div "Acute upper respiratory infection" at bounding box center [1019, 493] width 255 height 33
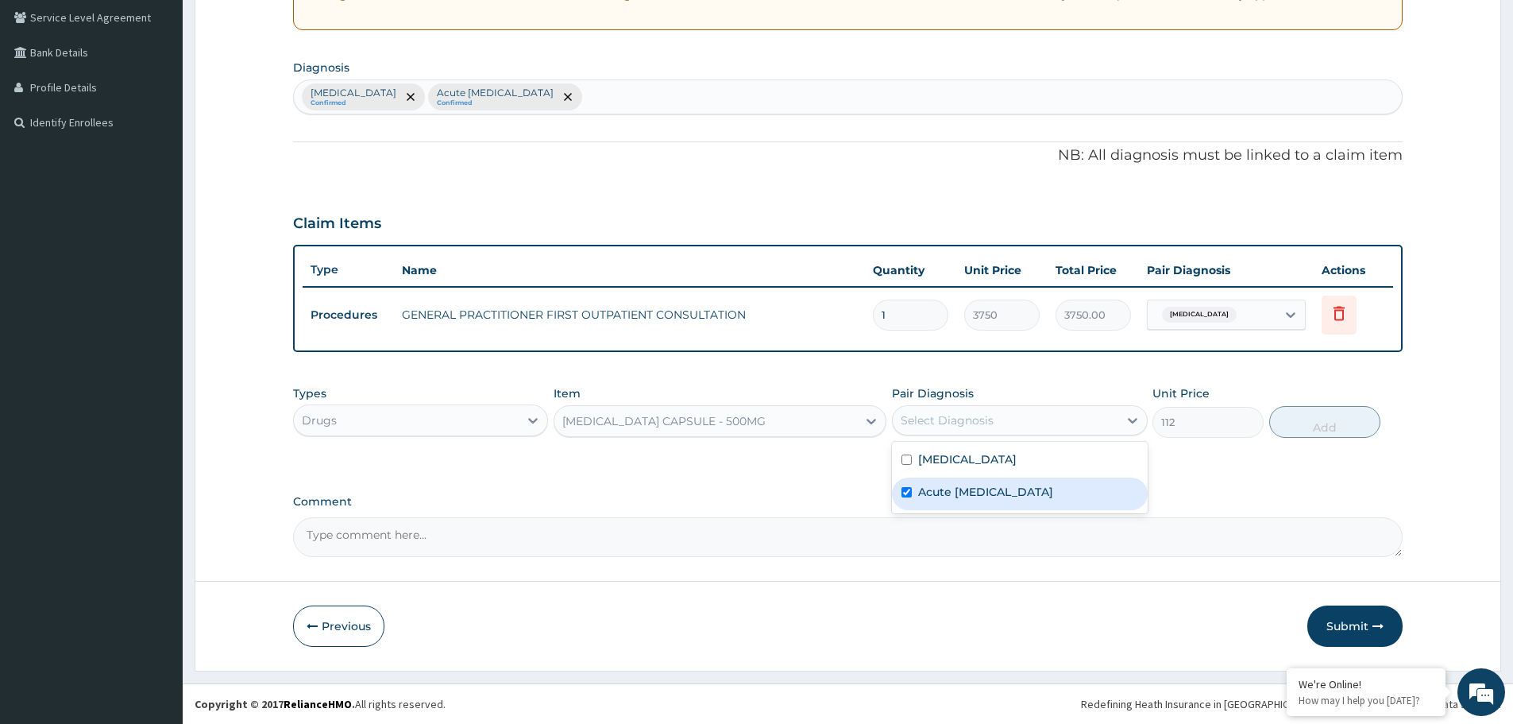
checkbox input "true"
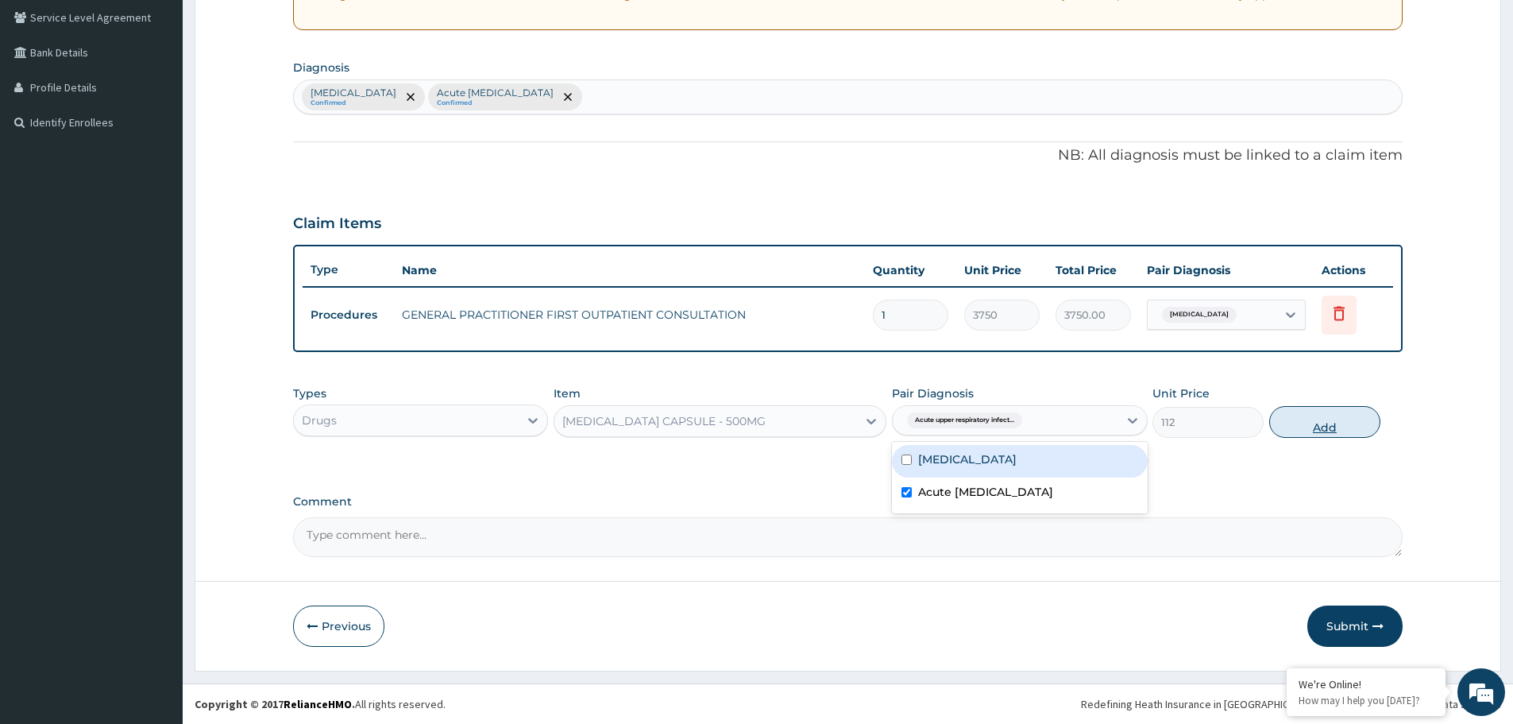
click at [1333, 419] on button "Add" at bounding box center [1324, 422] width 111 height 32
type input "0"
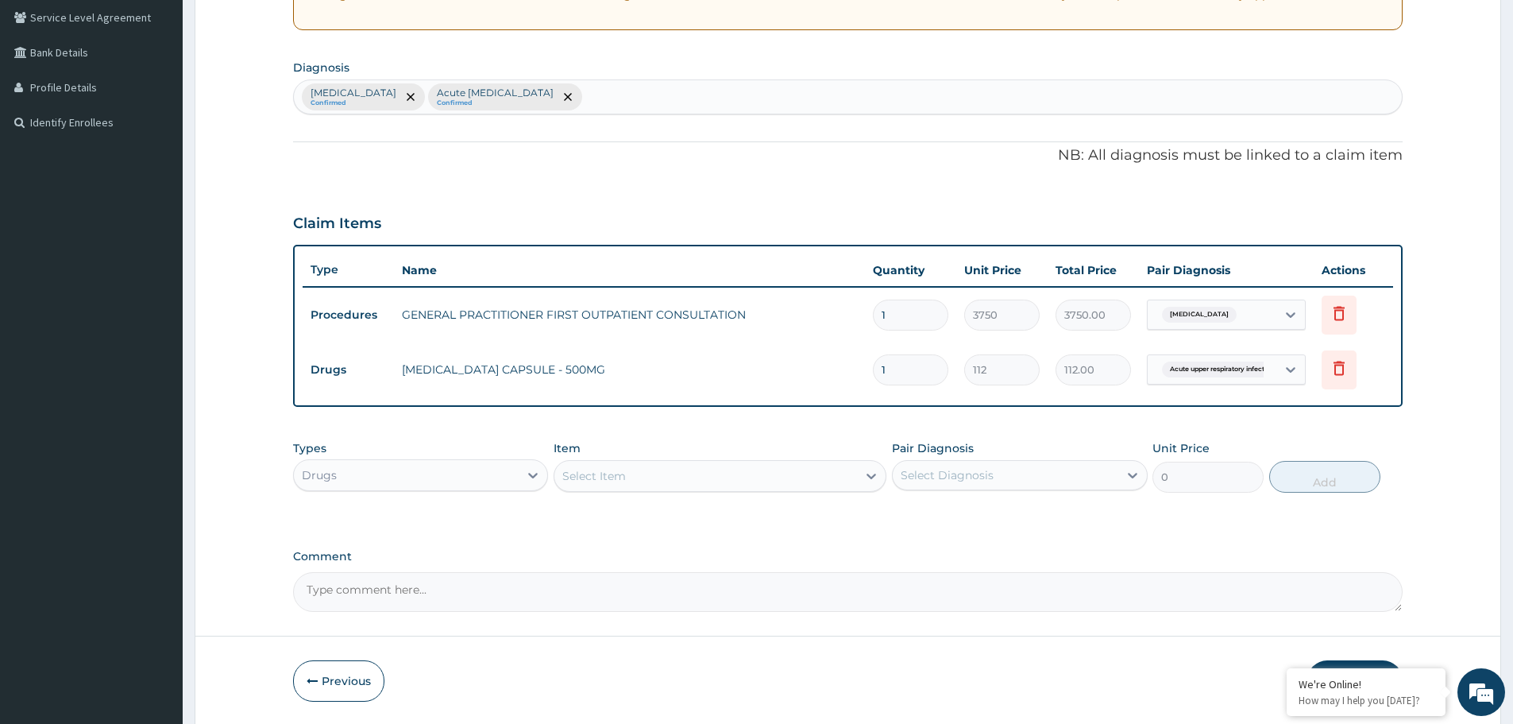
type input "0.00"
type input "2"
type input "224.00"
type input "20"
type input "2240.00"
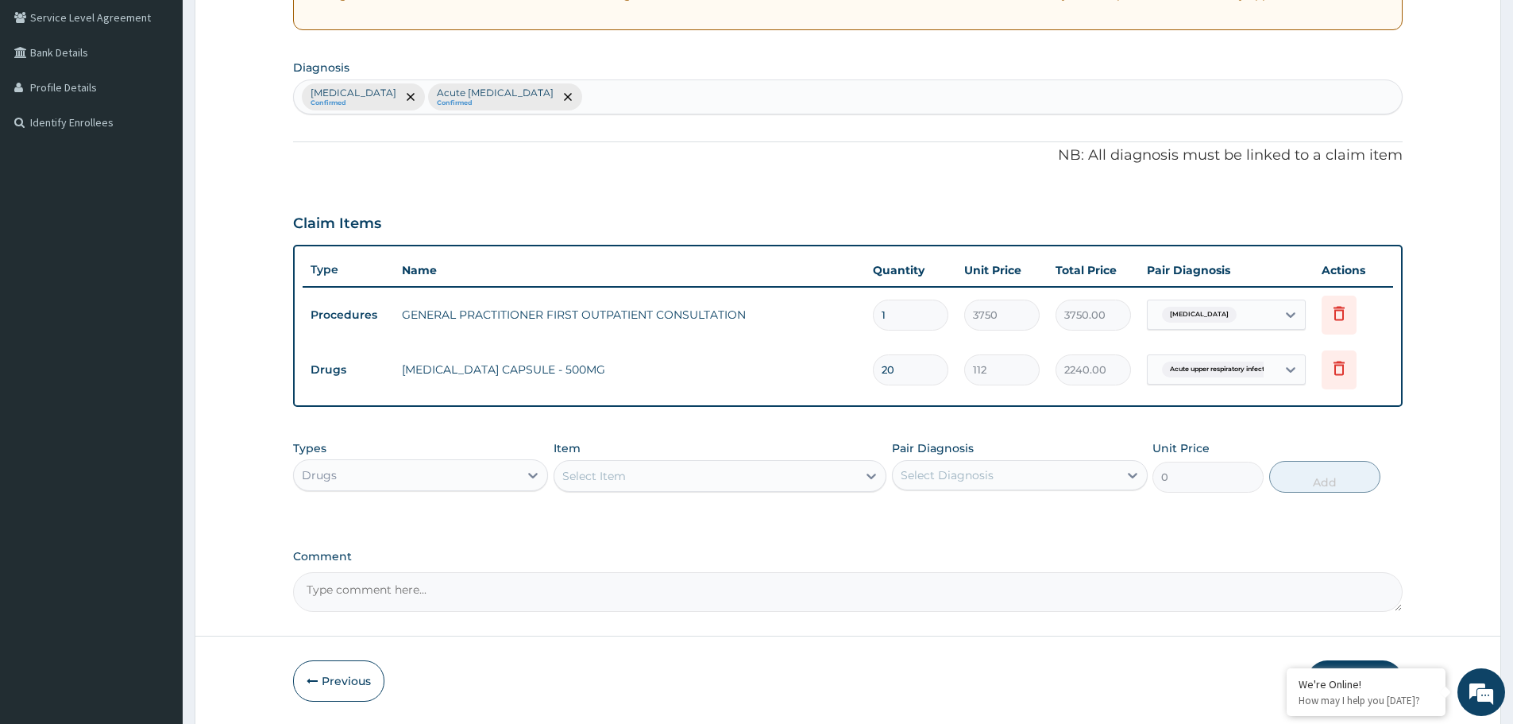
type input "20"
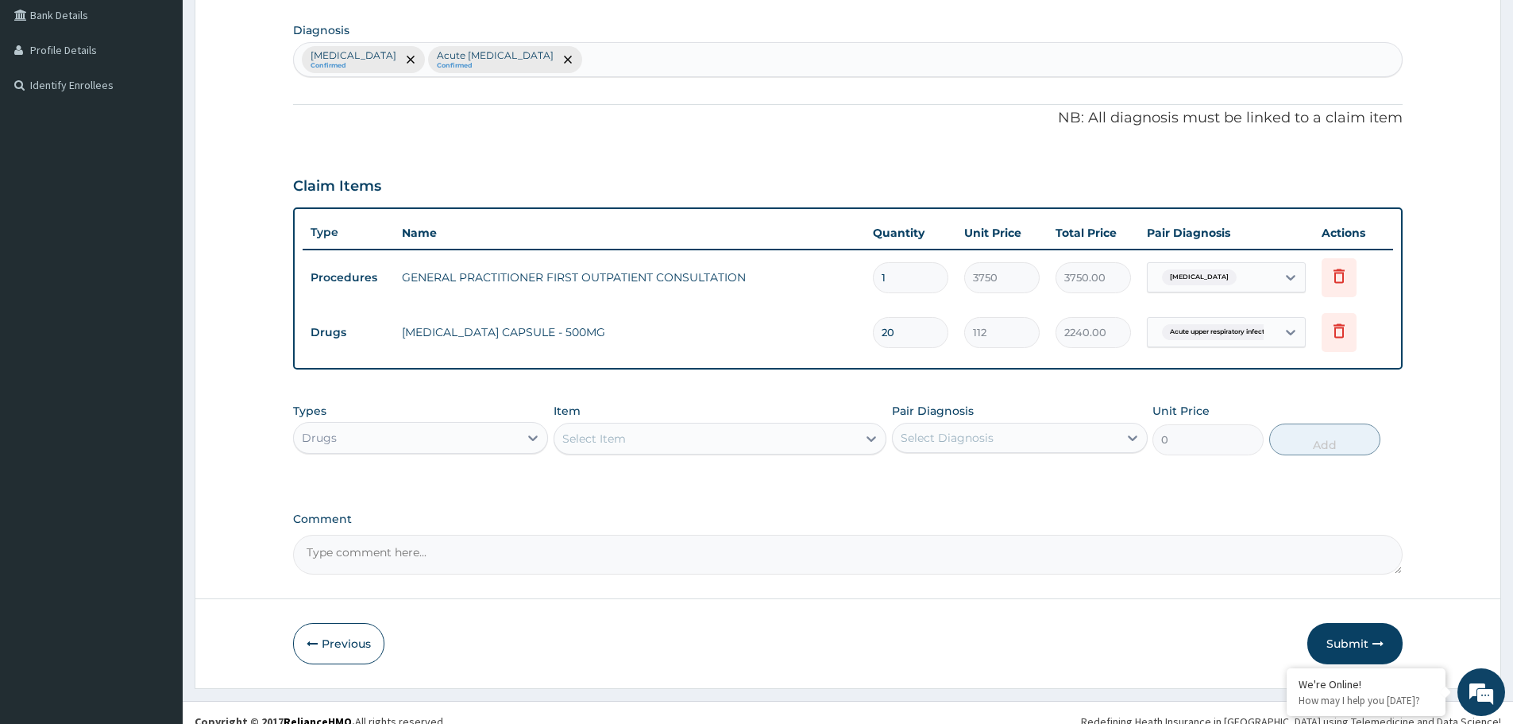
scroll to position [385, 0]
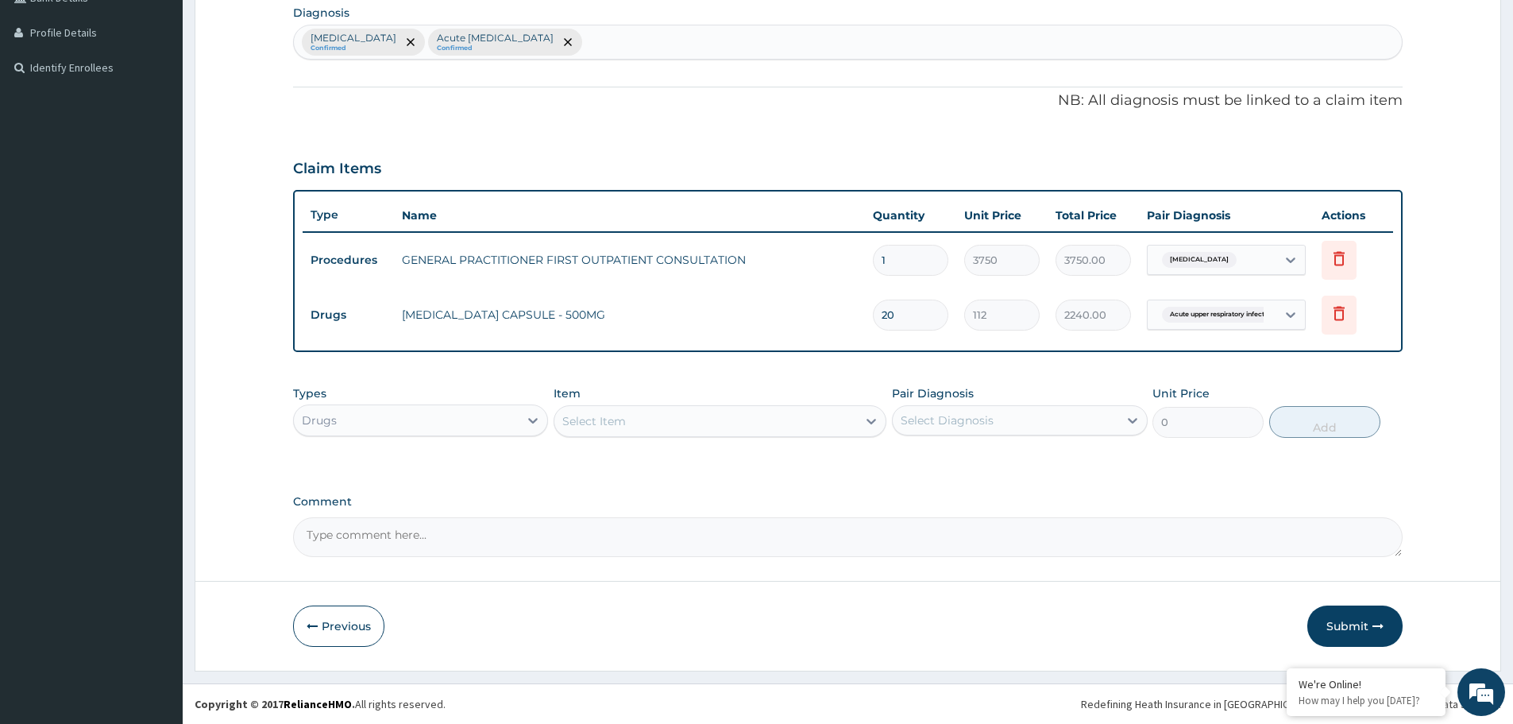
click at [654, 414] on div "Select Item" at bounding box center [705, 420] width 303 height 25
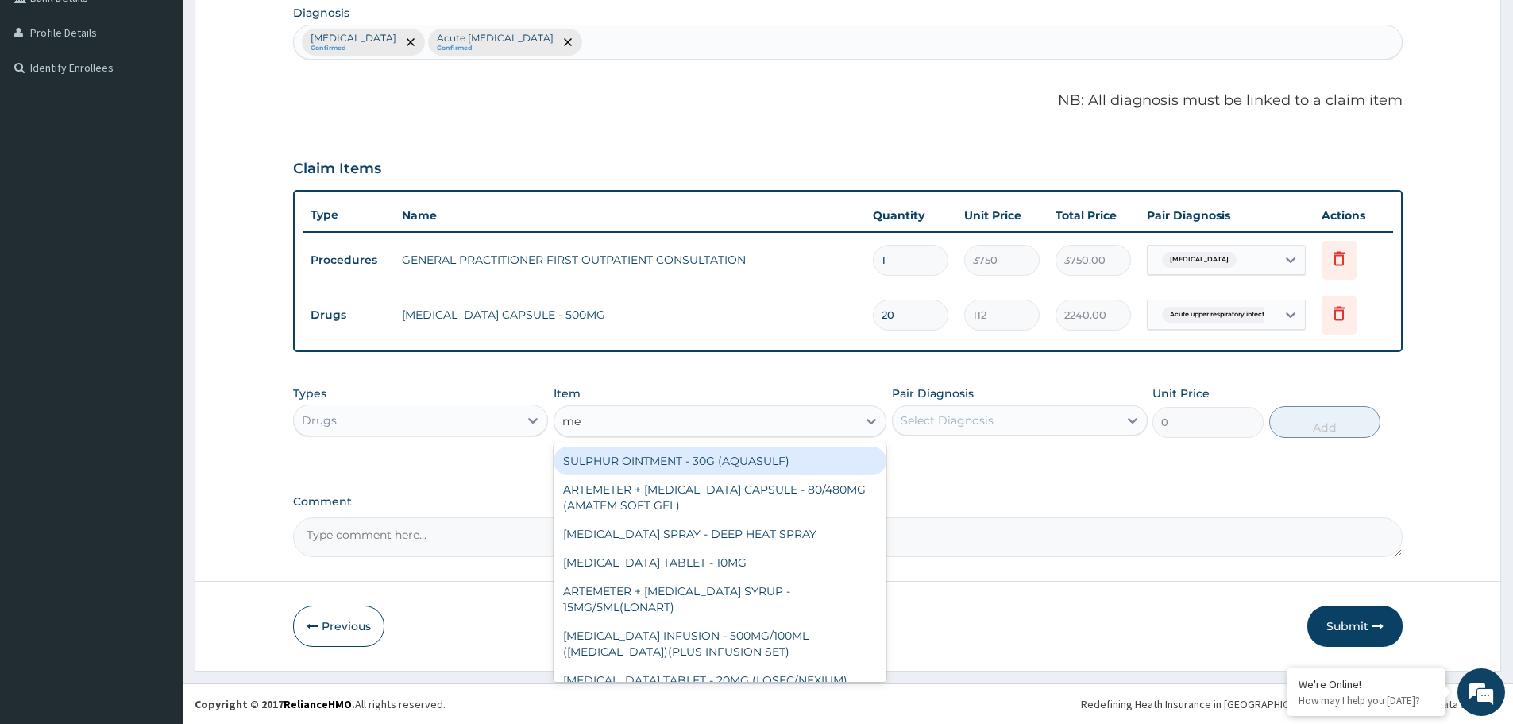
type input "m"
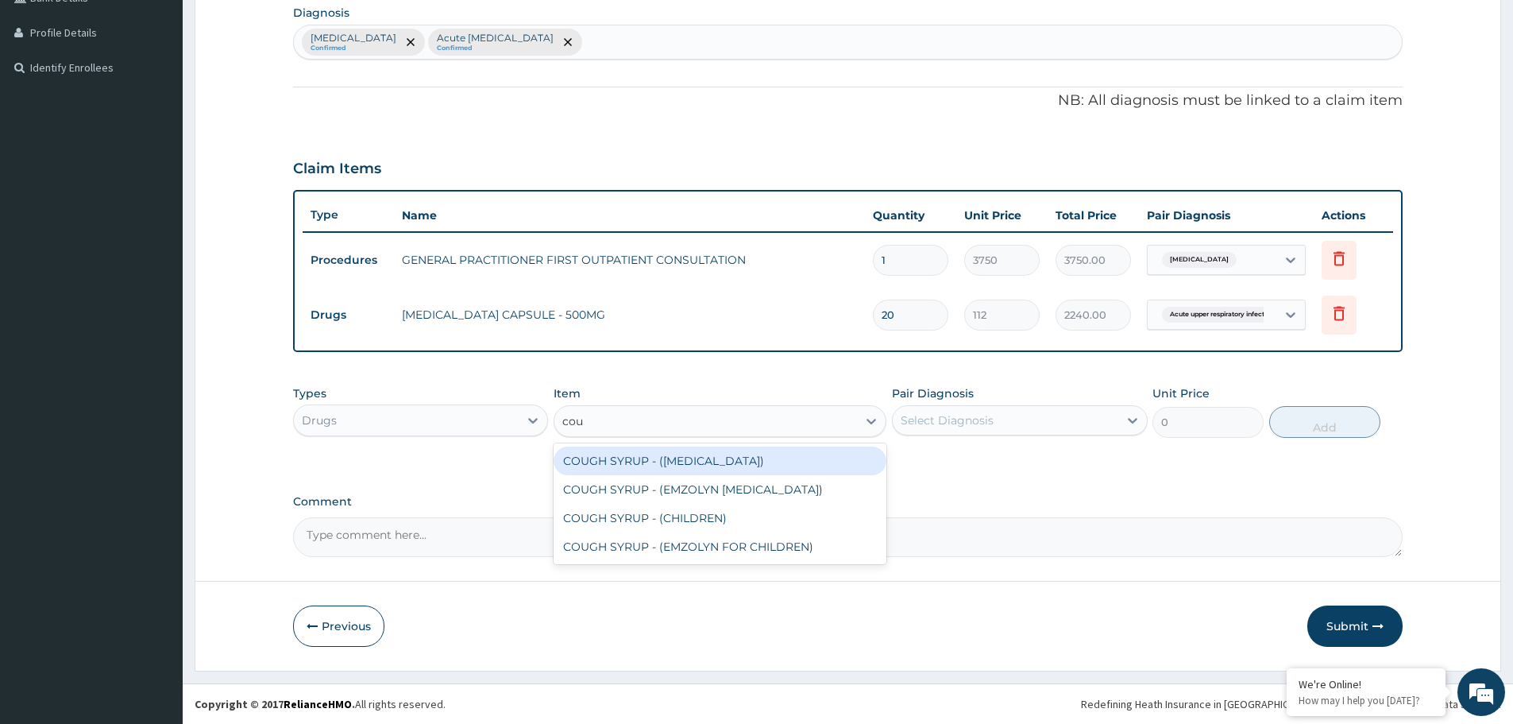
type input "coug"
click at [685, 461] on div "COUGH SYRUP - (EXPECTORANT)" at bounding box center [720, 460] width 333 height 29
type input "1120"
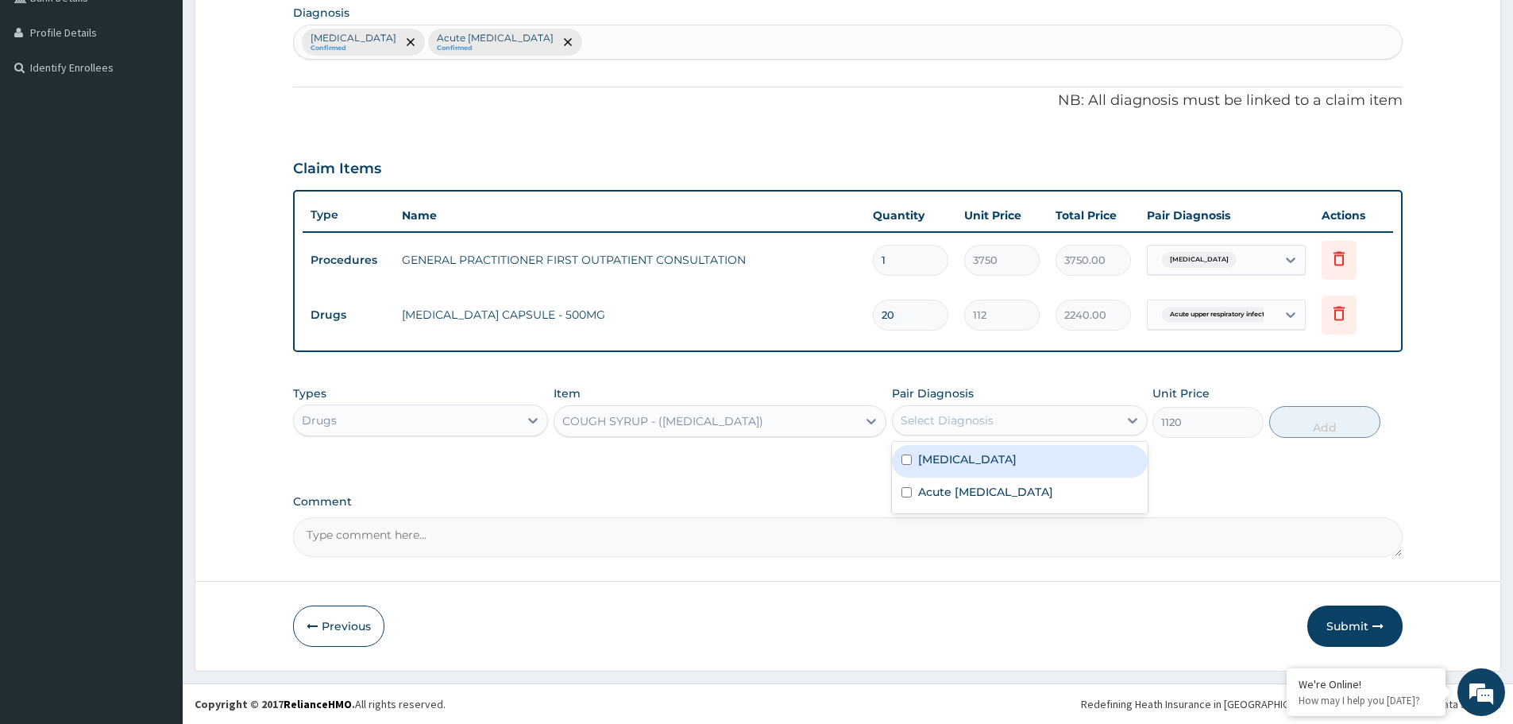
click at [990, 423] on div "Select Diagnosis" at bounding box center [947, 420] width 93 height 16
click at [966, 493] on label "Acute upper respiratory infection" at bounding box center [985, 492] width 135 height 16
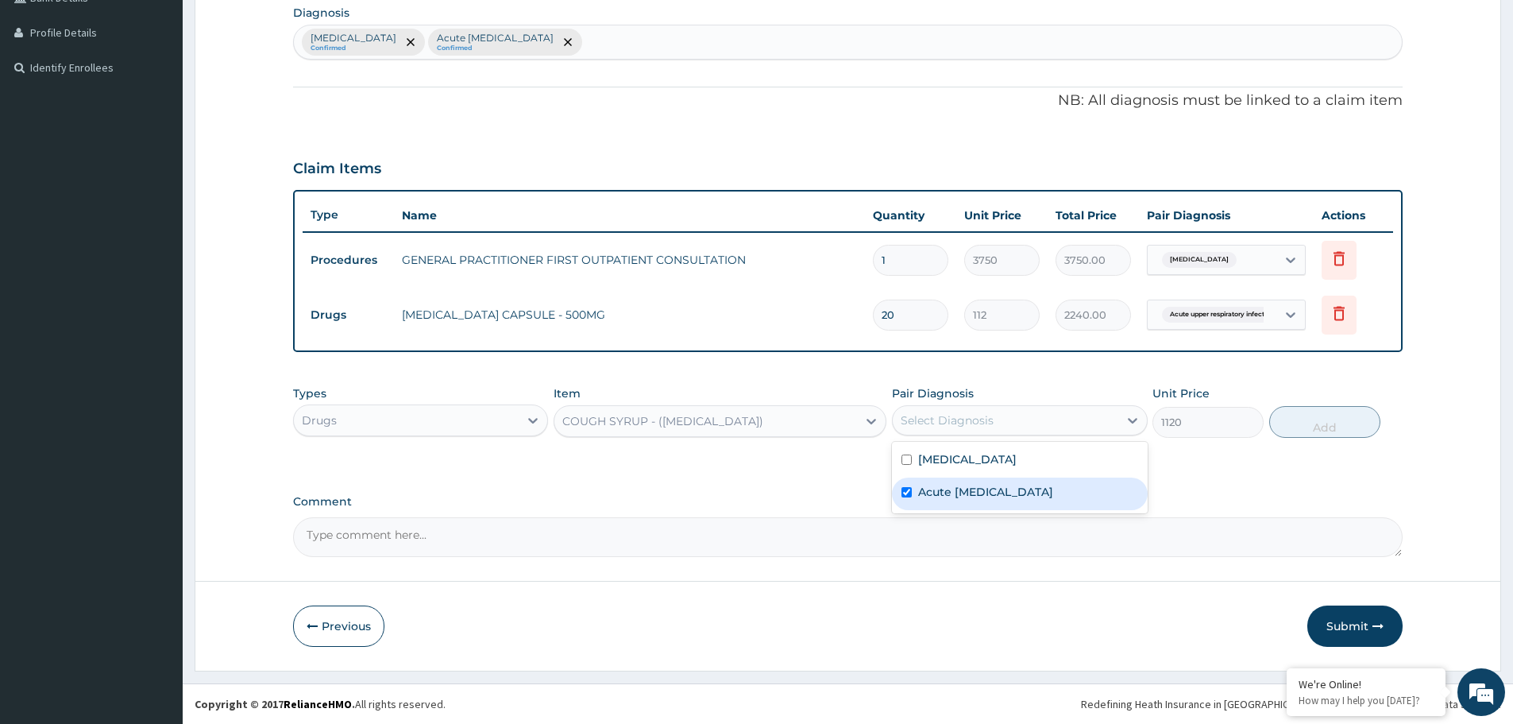
checkbox input "true"
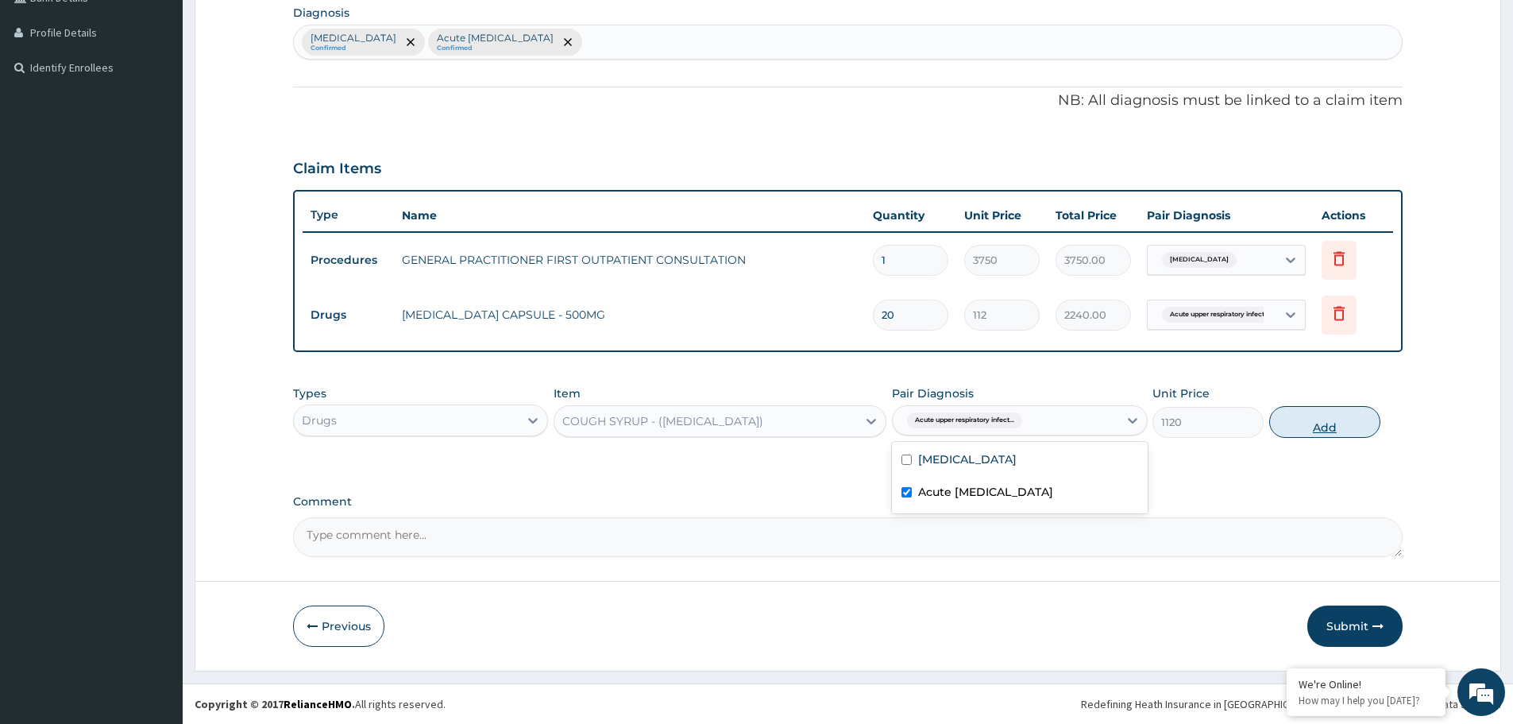
click at [1315, 426] on button "Add" at bounding box center [1324, 422] width 111 height 32
type input "0"
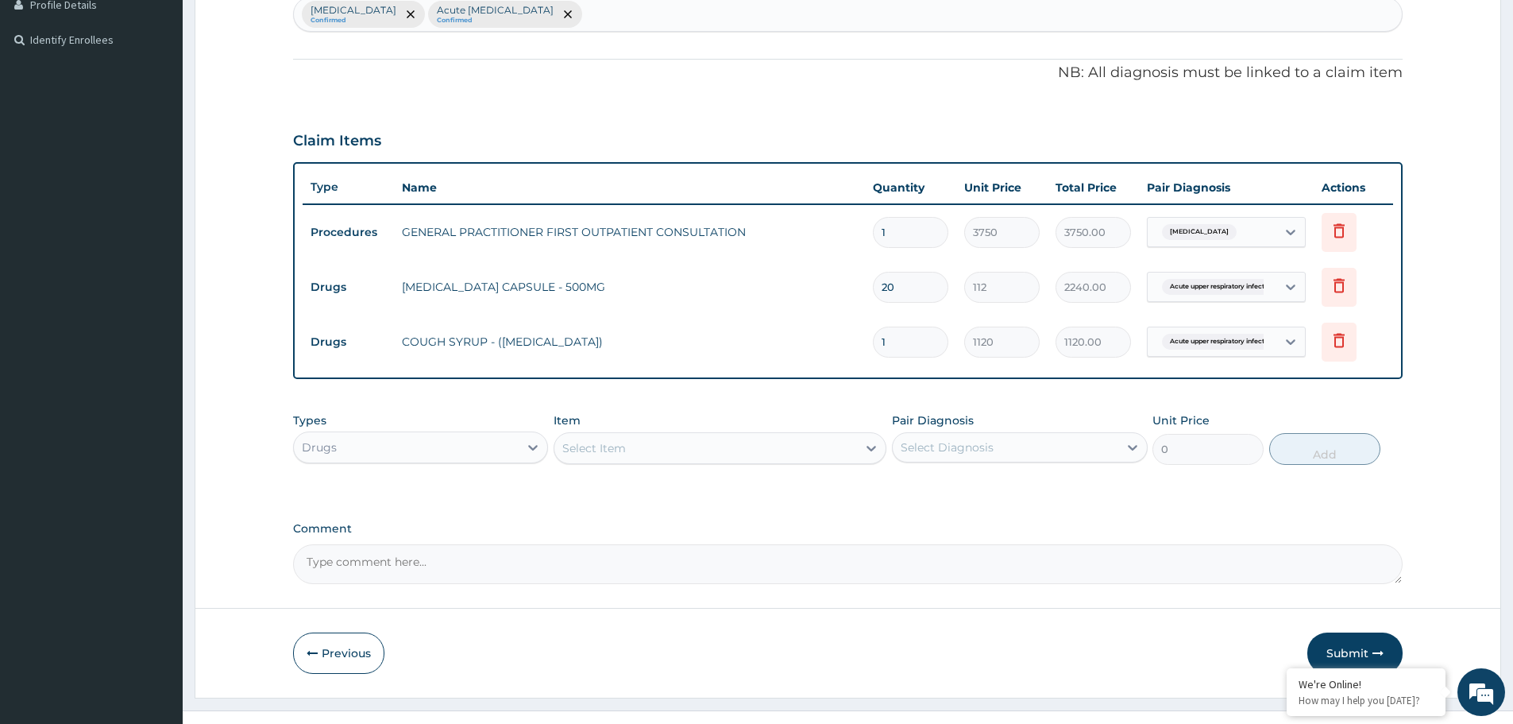
scroll to position [440, 0]
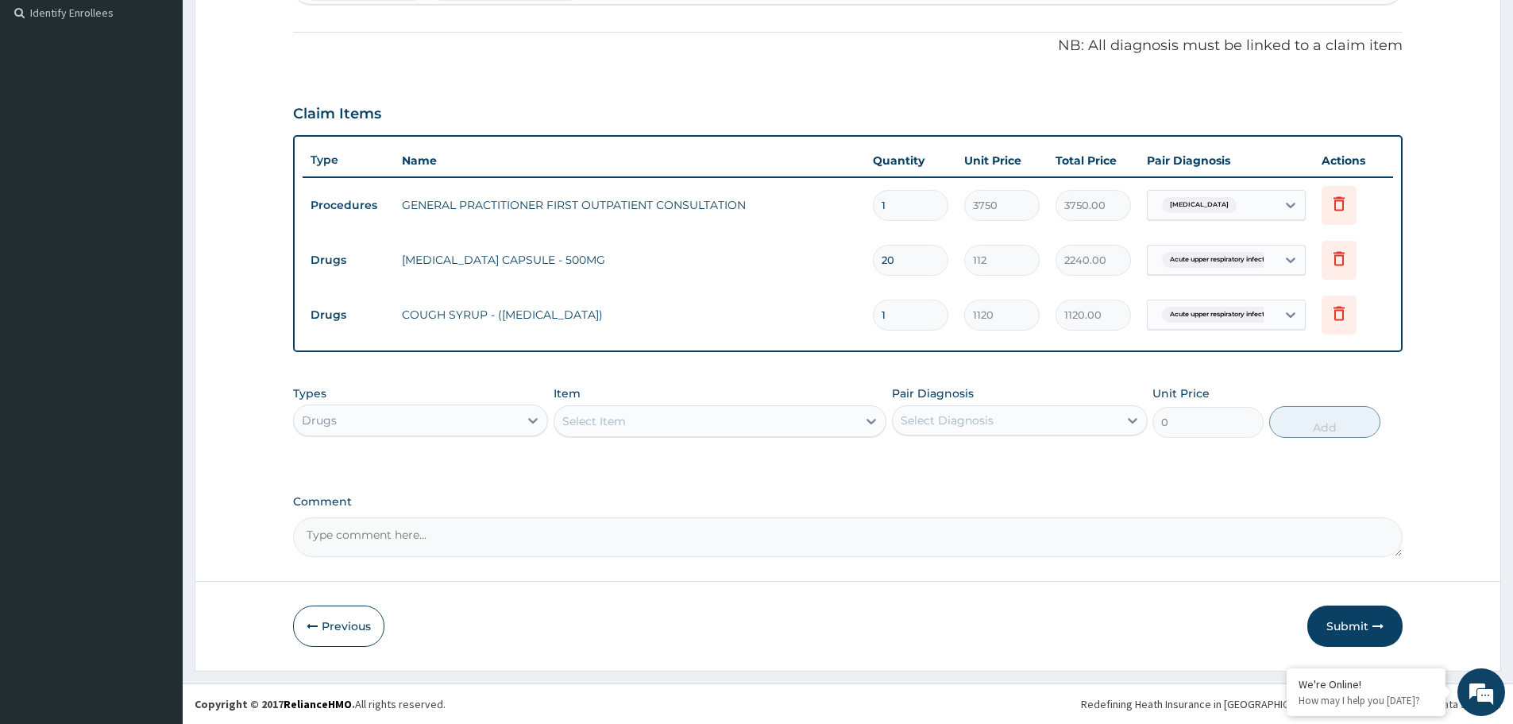
click at [643, 419] on div "Select Item" at bounding box center [705, 420] width 303 height 25
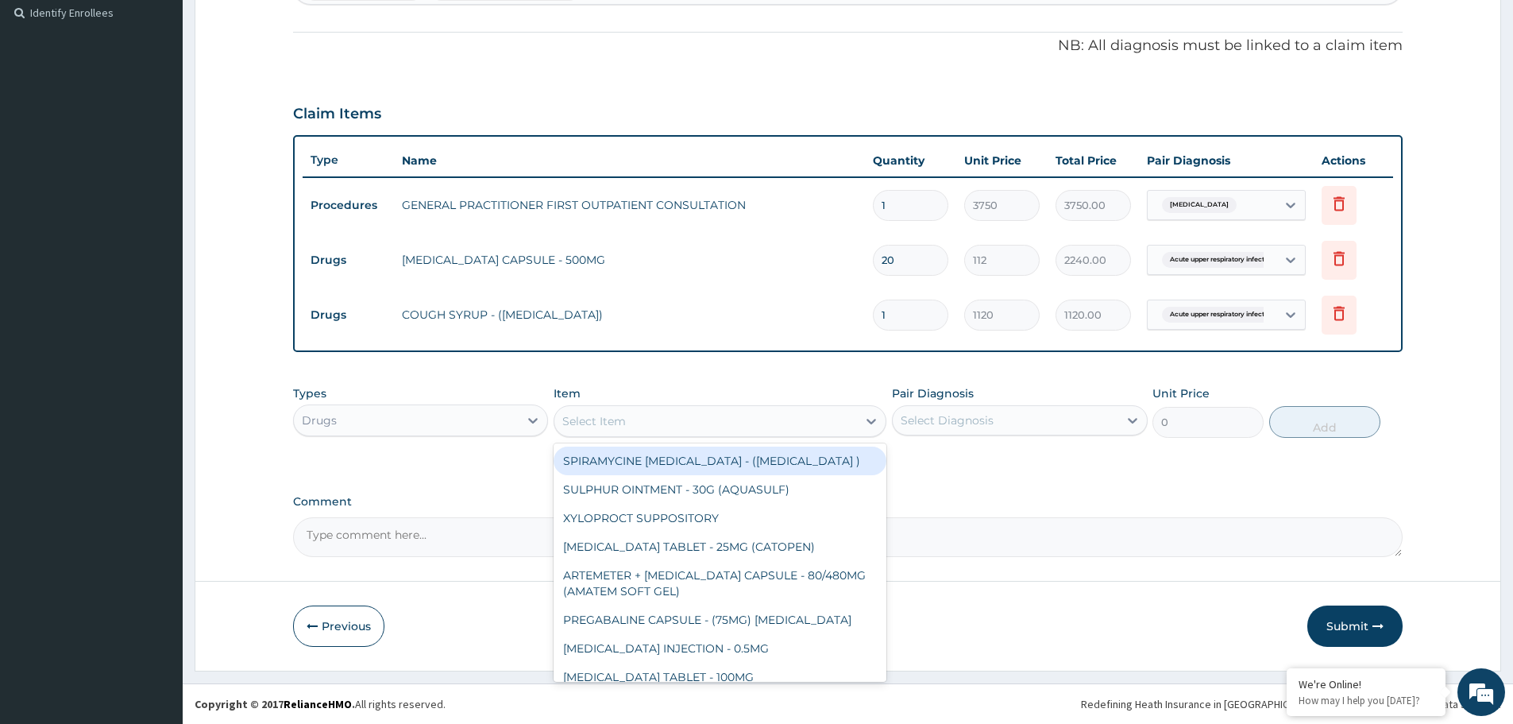
type input "a"
type input "pal"
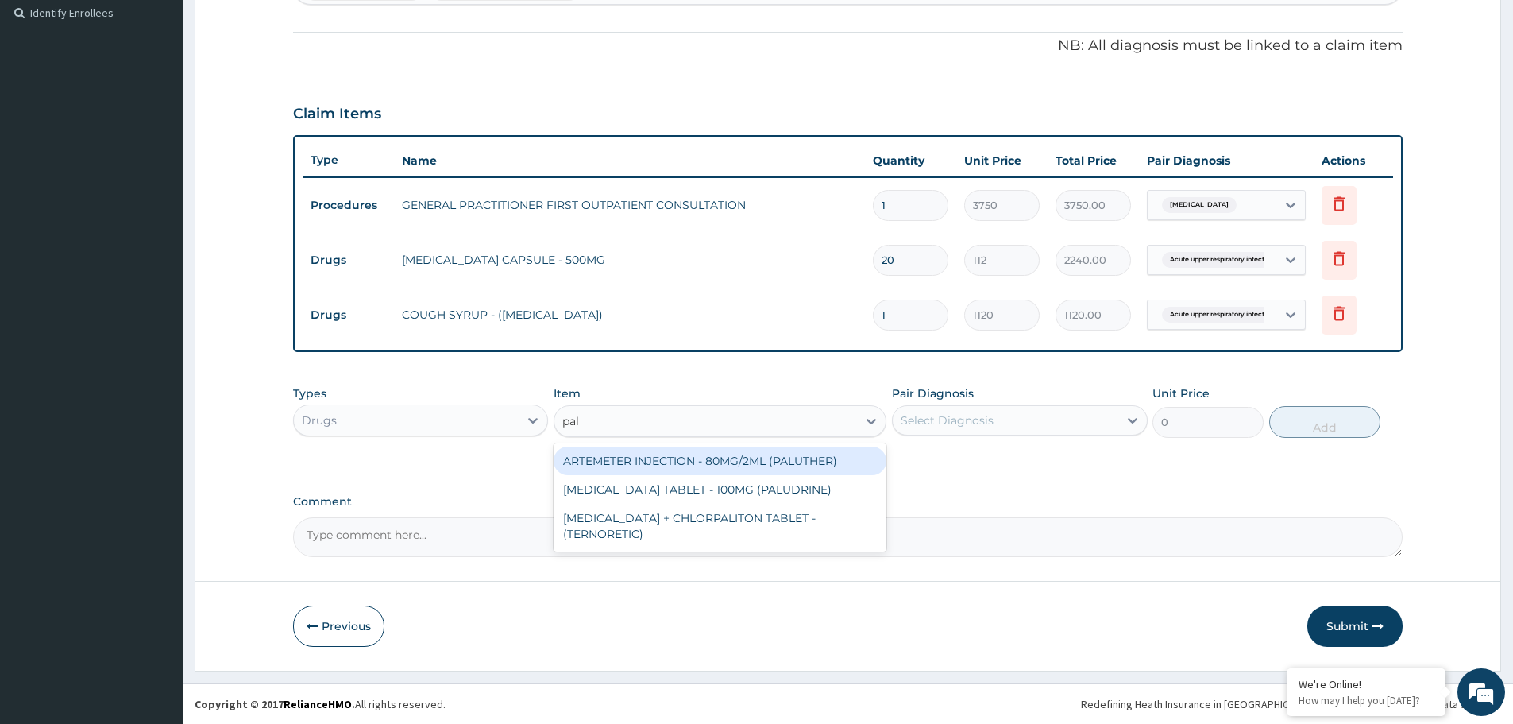
click at [688, 466] on div "ARTEMETER INJECTION - 80MG/2ML (PALUTHER)" at bounding box center [720, 460] width 333 height 29
type input "700"
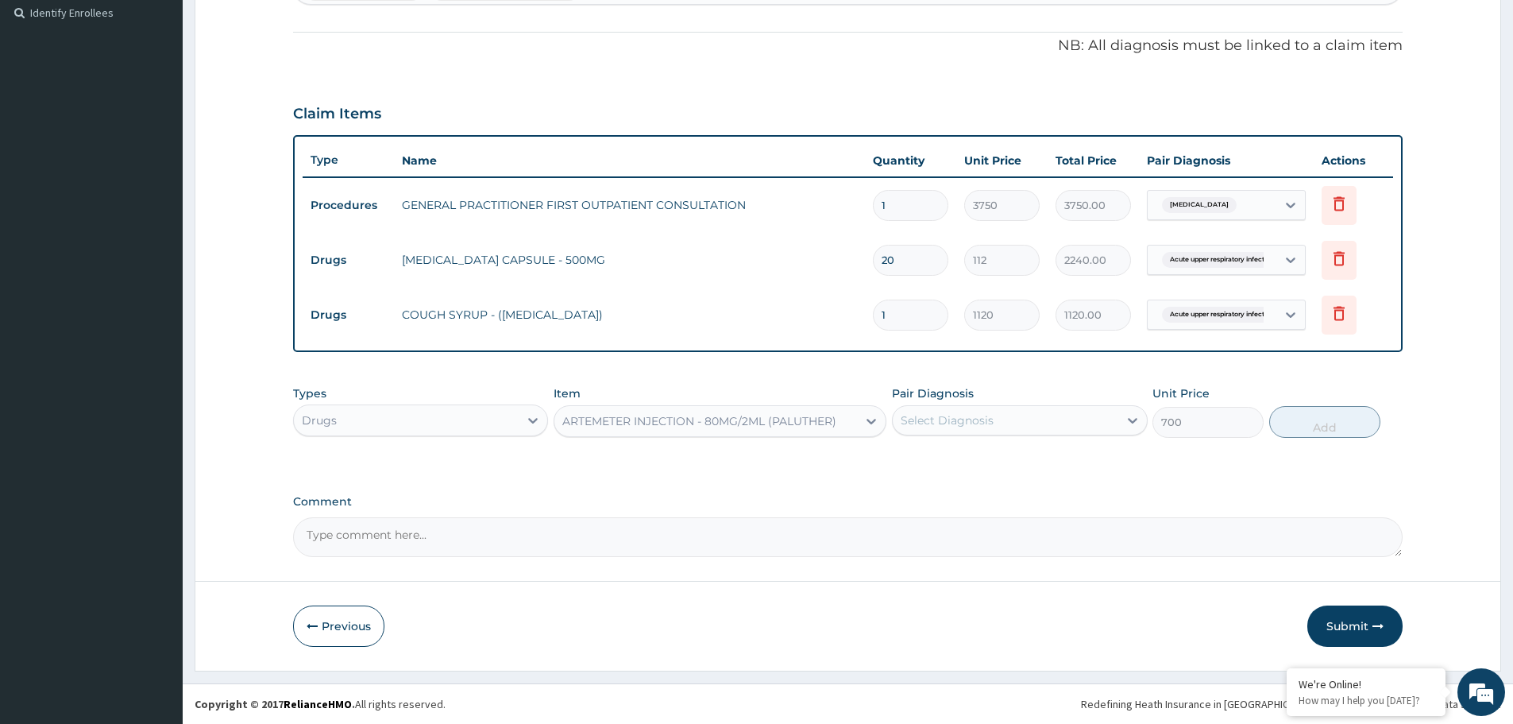
drag, startPoint x: 1034, startPoint y: 405, endPoint x: 1009, endPoint y: 439, distance: 42.6
click at [1033, 405] on div "Select Diagnosis" at bounding box center [1019, 420] width 255 height 30
click at [959, 469] on div "[MEDICAL_DATA]" at bounding box center [1019, 461] width 255 height 33
checkbox input "true"
drag, startPoint x: 1332, startPoint y: 429, endPoint x: 1319, endPoint y: 432, distance: 13.9
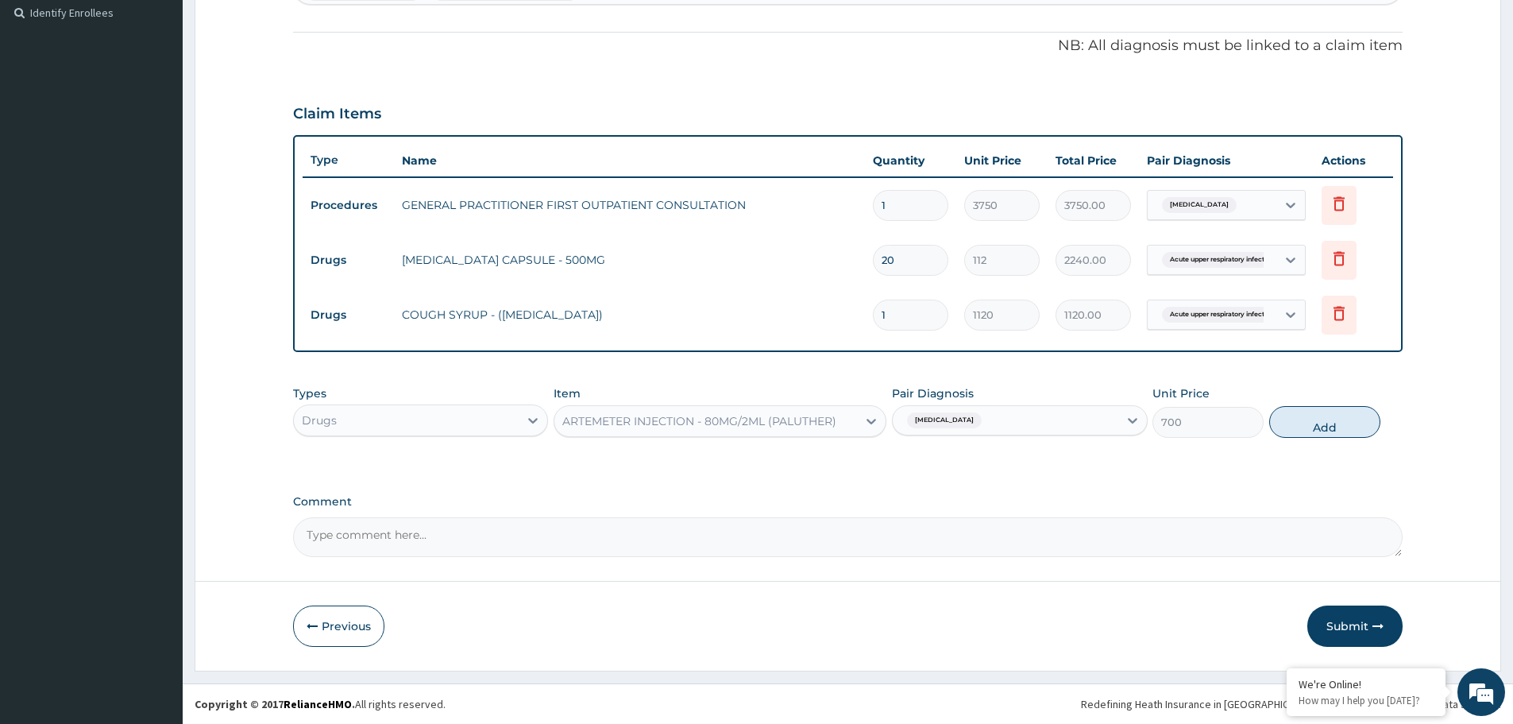
click at [1323, 432] on button "Add" at bounding box center [1324, 422] width 111 height 32
type input "0"
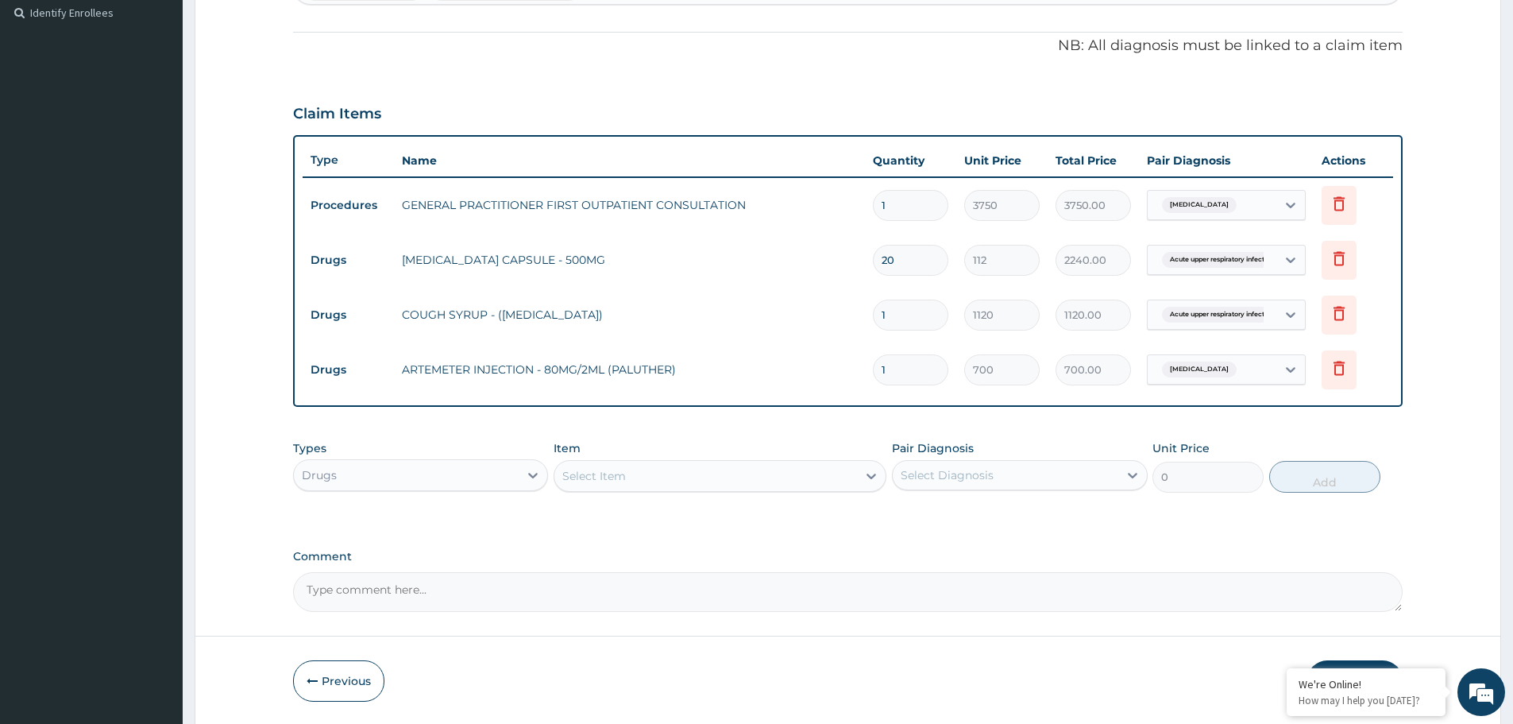
type input "0.00"
type input "6"
type input "4200.00"
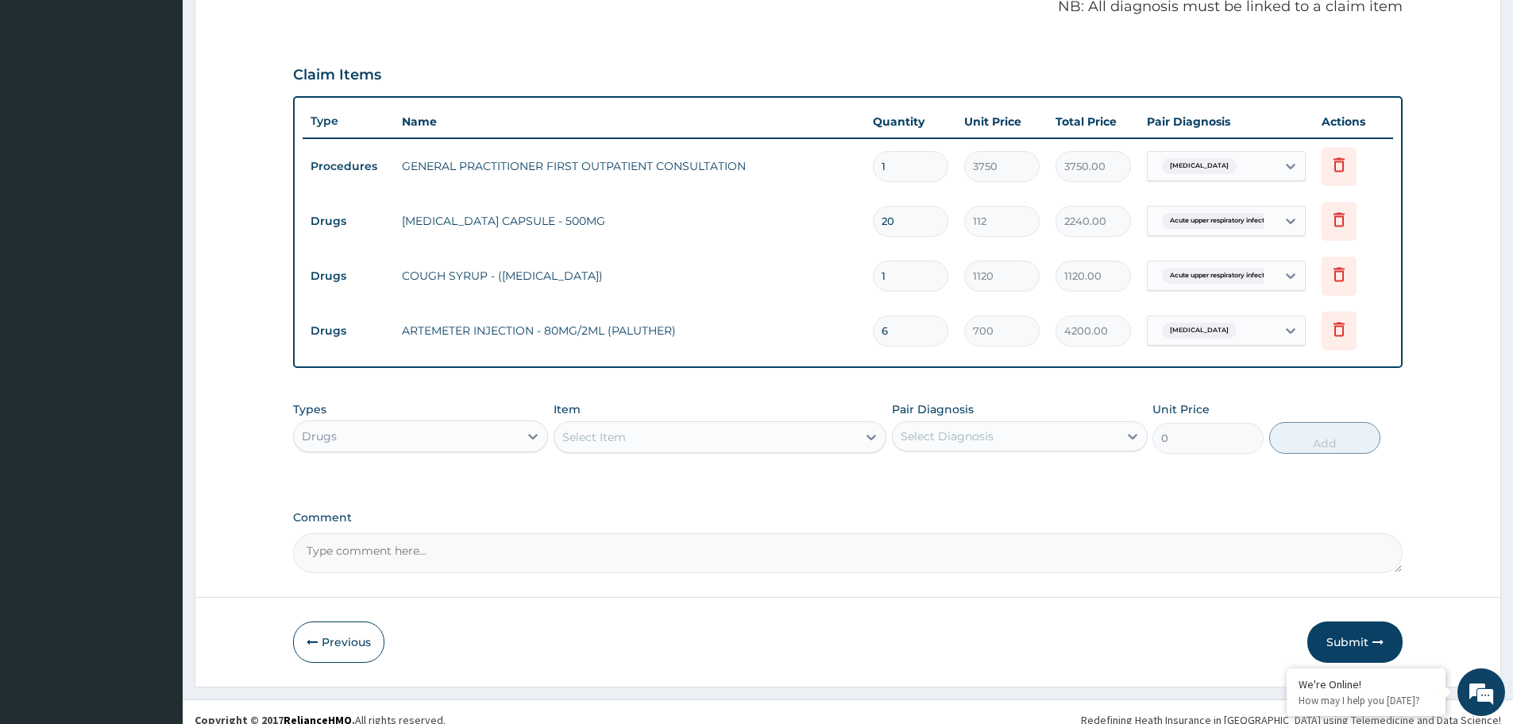
scroll to position [495, 0]
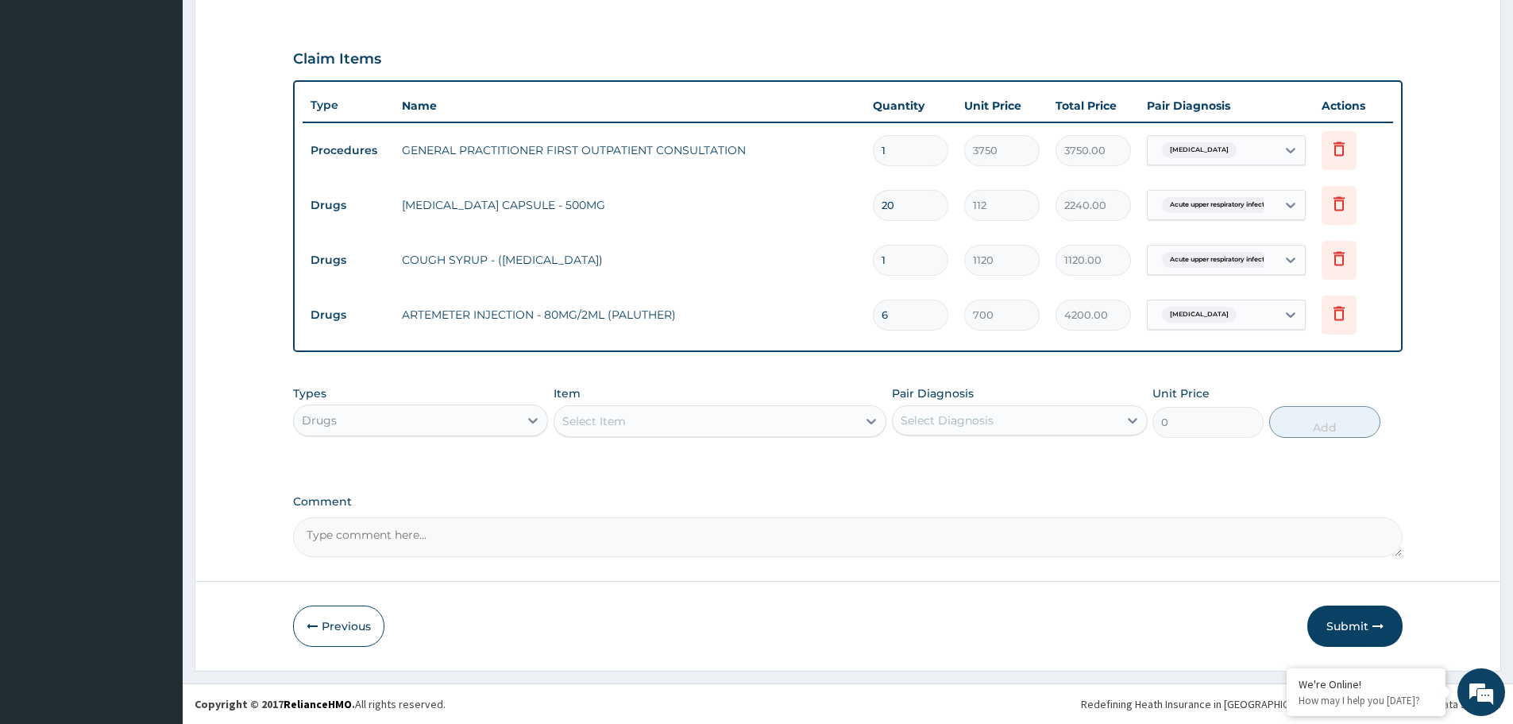
type input "6"
click at [697, 411] on div "Select Item" at bounding box center [705, 420] width 303 height 25
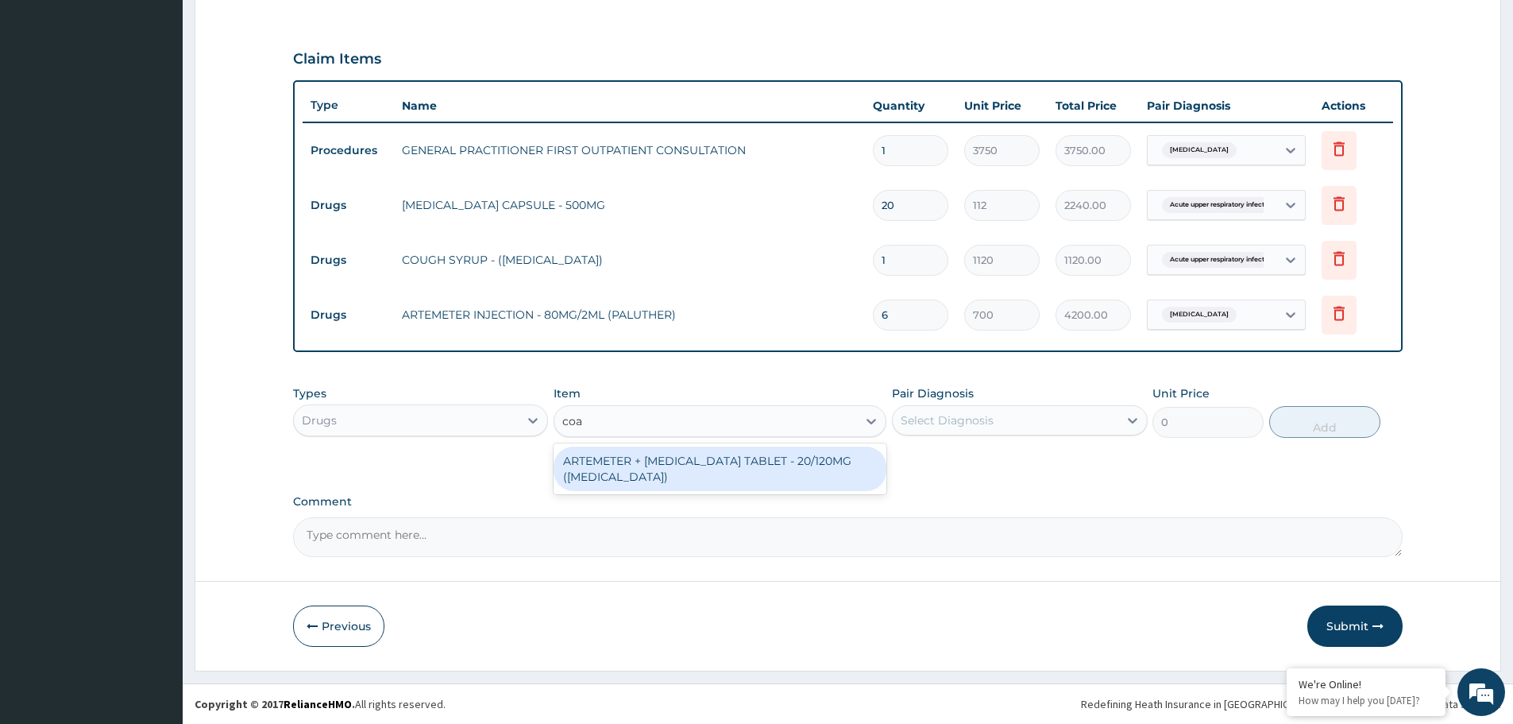
type input "coar"
click at [612, 477] on div "ARTEMETER + [MEDICAL_DATA] TABLET - 20/120MG ([MEDICAL_DATA])" at bounding box center [720, 468] width 333 height 44
type input "210"
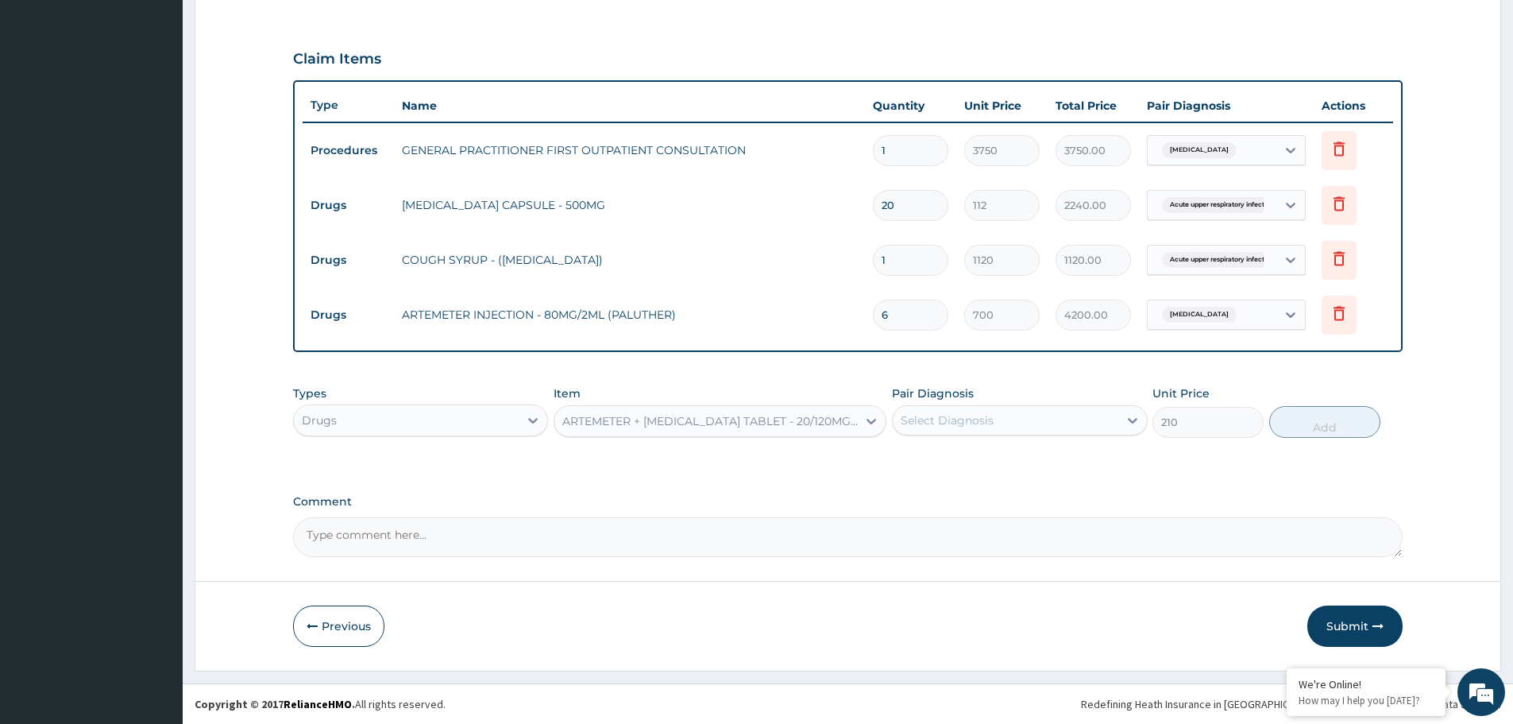
click at [616, 415] on div "ARTEMETER + [MEDICAL_DATA] TABLET - 20/120MG ([MEDICAL_DATA])" at bounding box center [710, 421] width 296 height 16
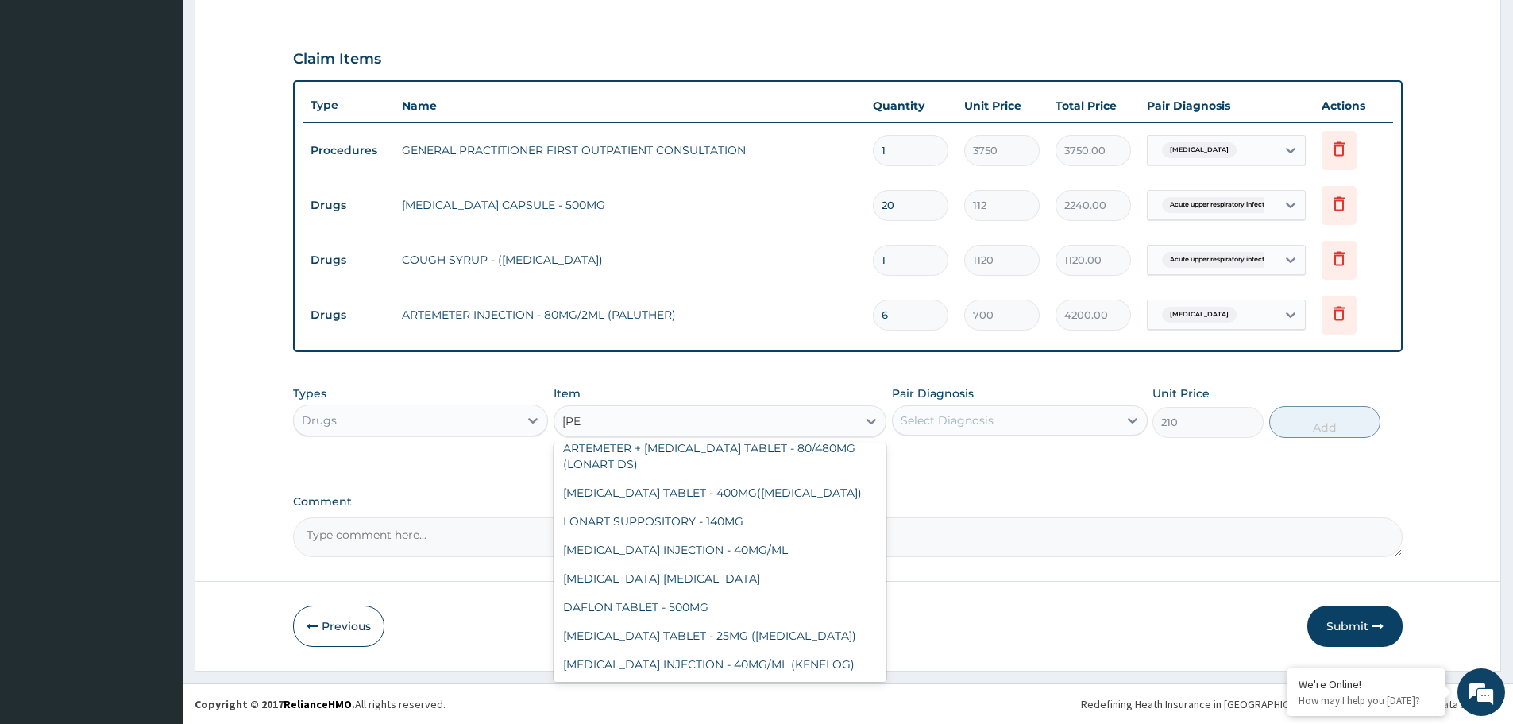
scroll to position [0, 0]
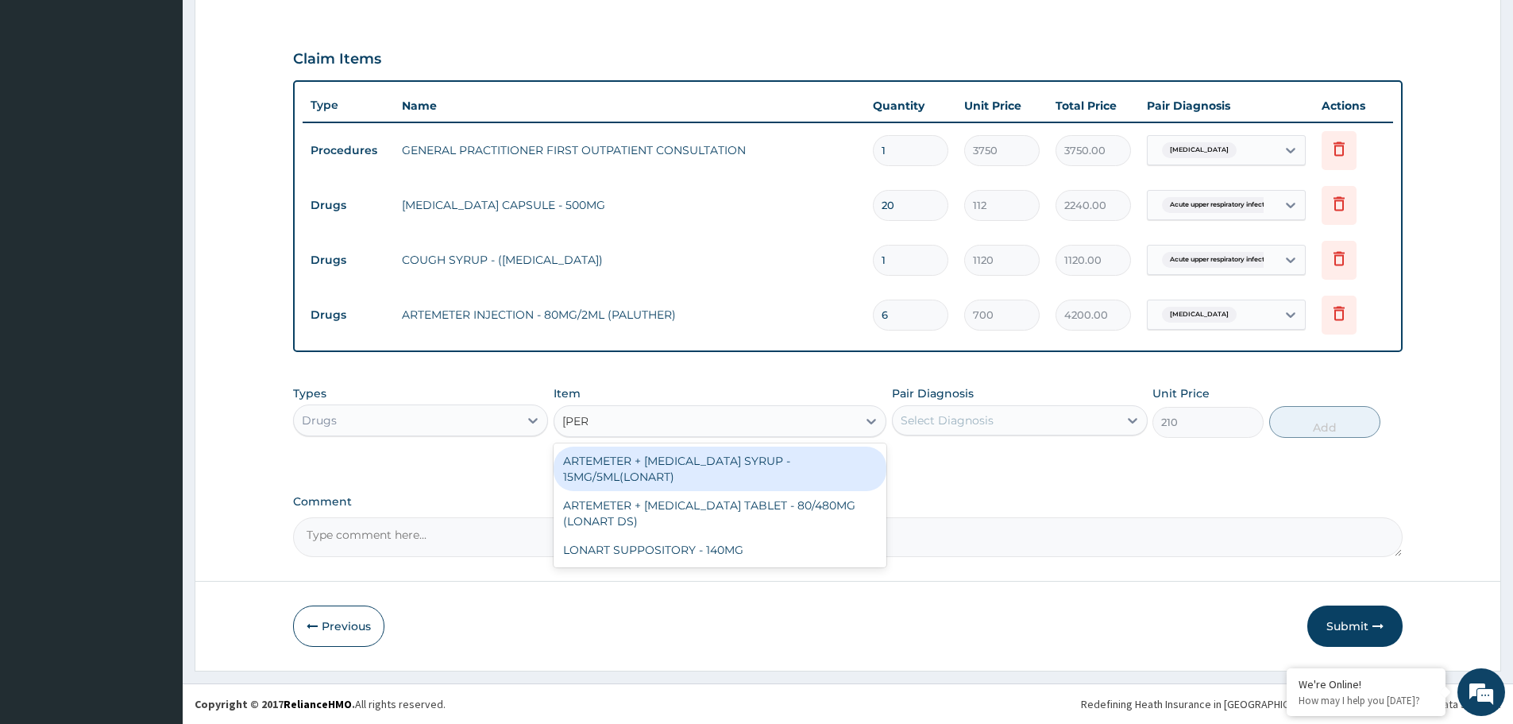
type input "lonar"
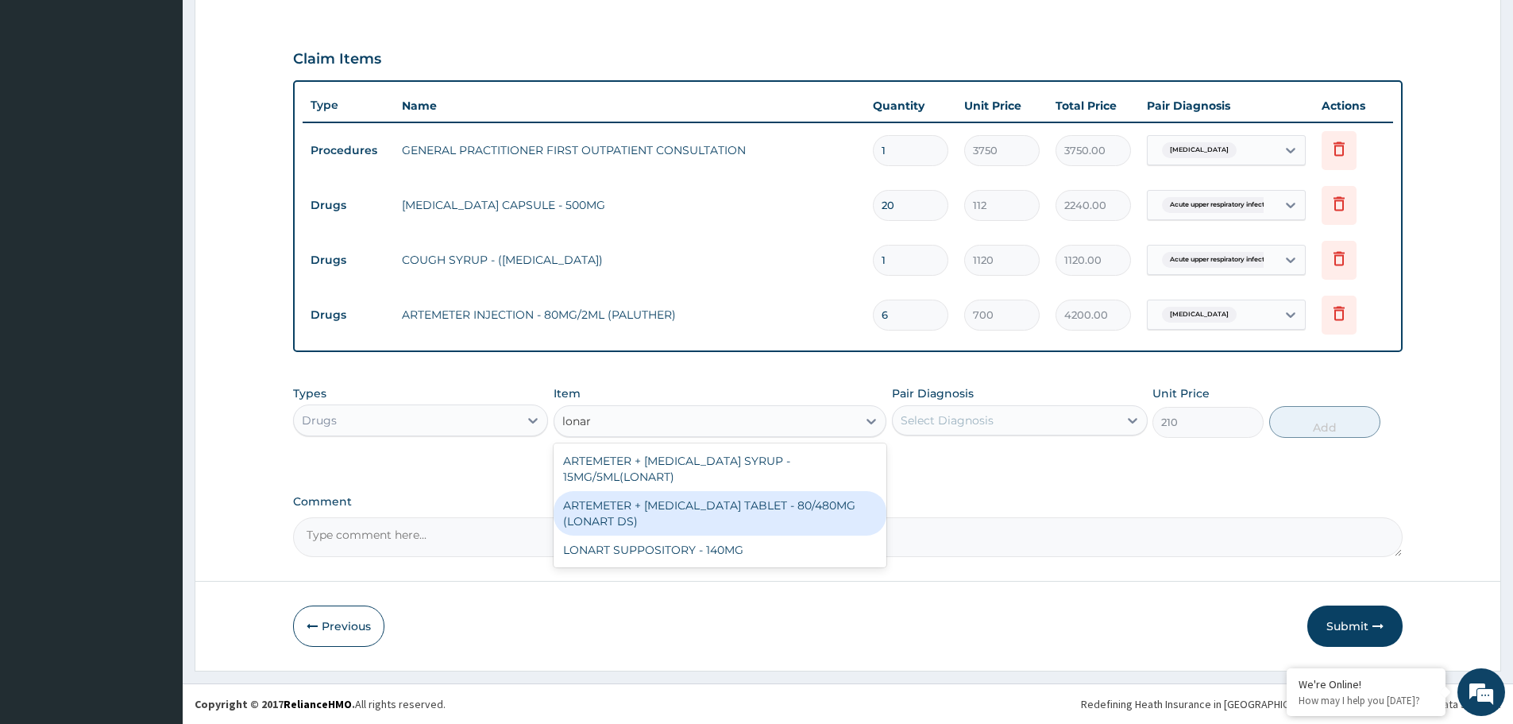
click at [653, 500] on div "ARTEMETER + [MEDICAL_DATA] TABLET - 80/480MG (LONART DS)" at bounding box center [720, 513] width 333 height 44
type input "588"
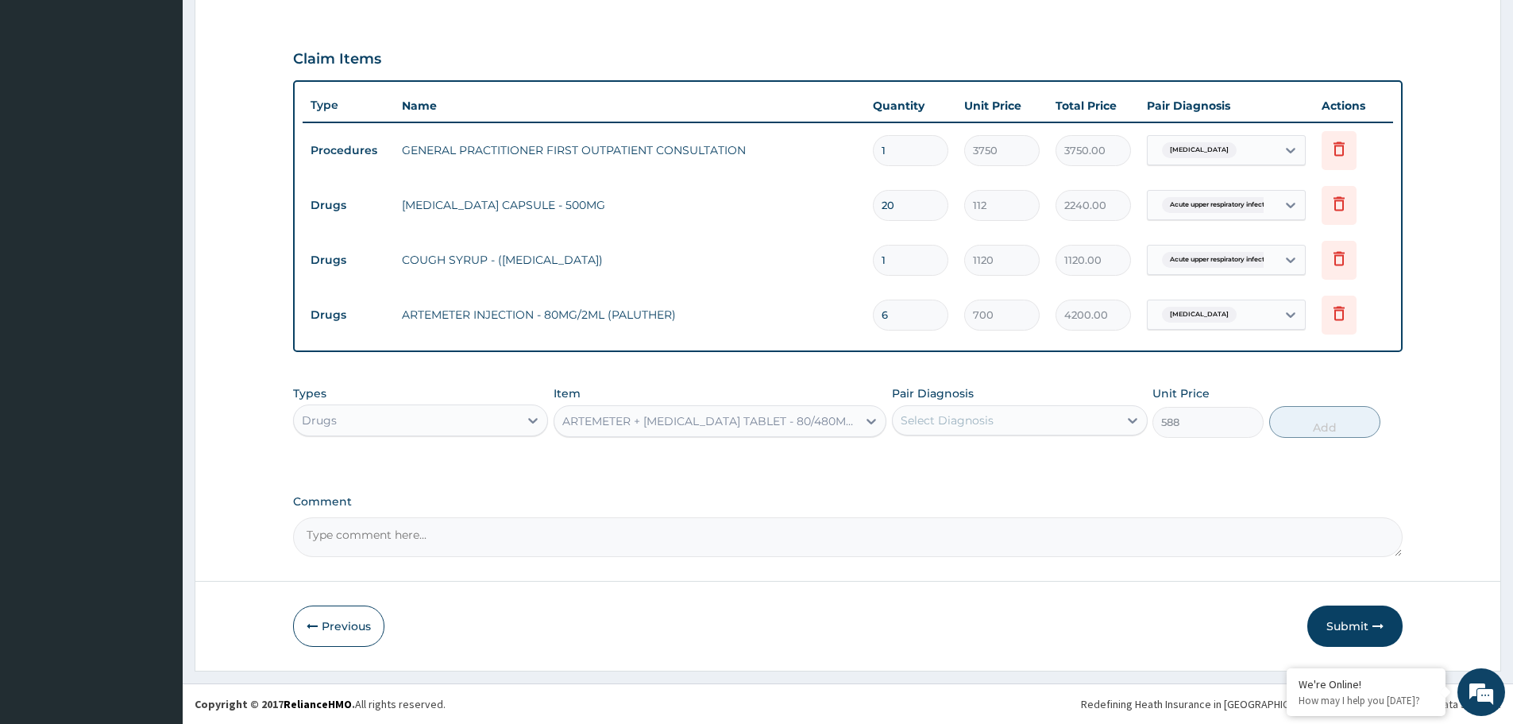
click at [1006, 414] on div "Select Diagnosis" at bounding box center [1005, 419] width 225 height 25
drag, startPoint x: 968, startPoint y: 468, endPoint x: 1272, endPoint y: 415, distance: 307.9
click at [975, 467] on div "[MEDICAL_DATA]" at bounding box center [1019, 461] width 255 height 33
checkbox input "true"
click at [1318, 425] on button "Add" at bounding box center [1324, 422] width 111 height 32
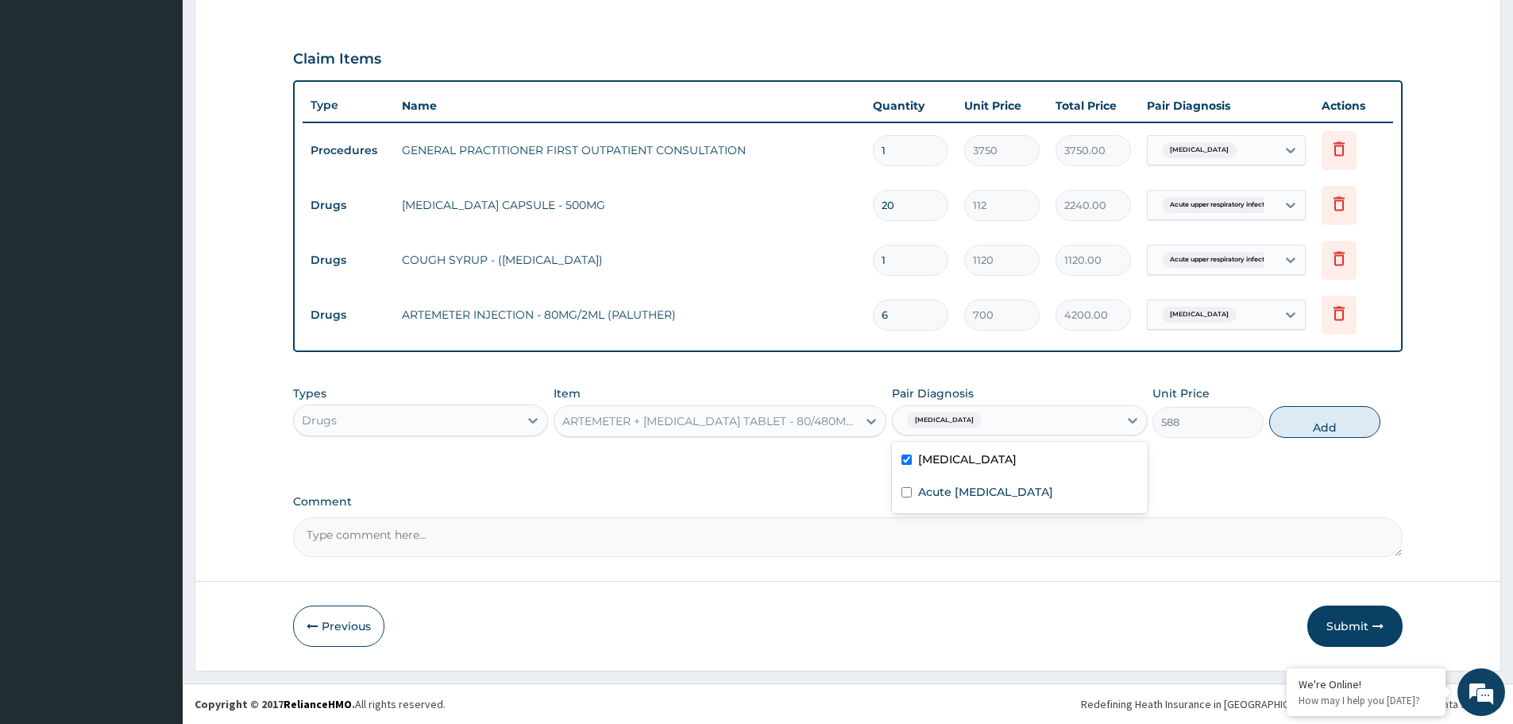
type input "0"
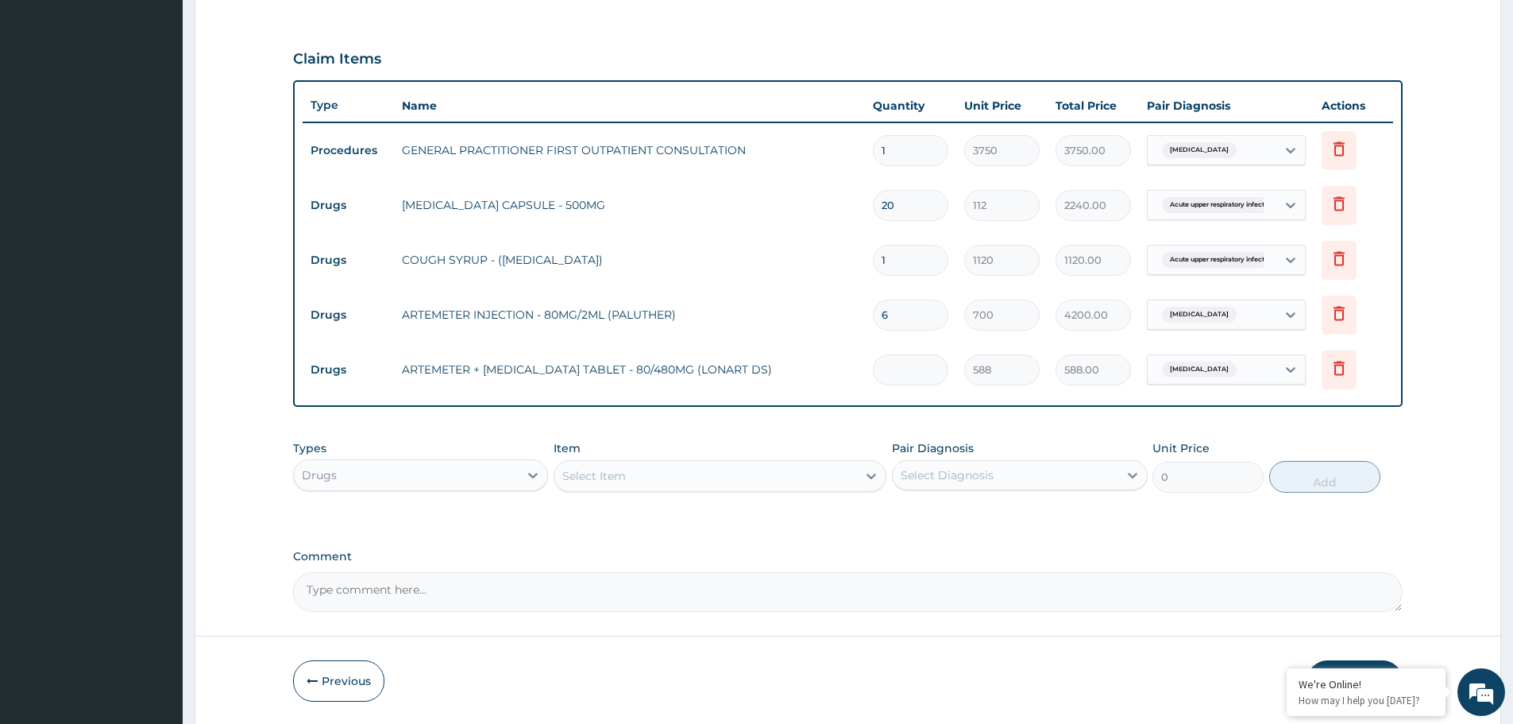
type input "0.00"
type input "6"
type input "3528.00"
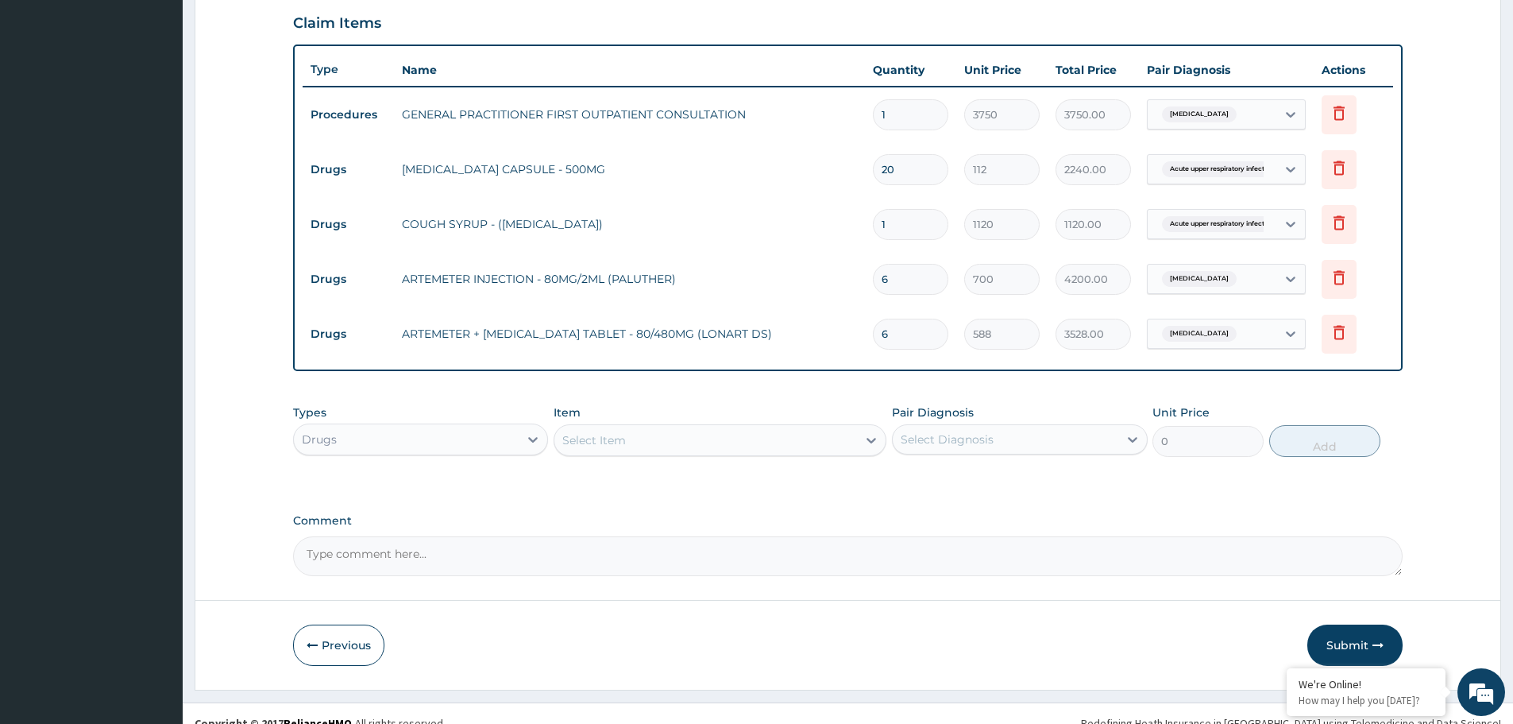
scroll to position [550, 0]
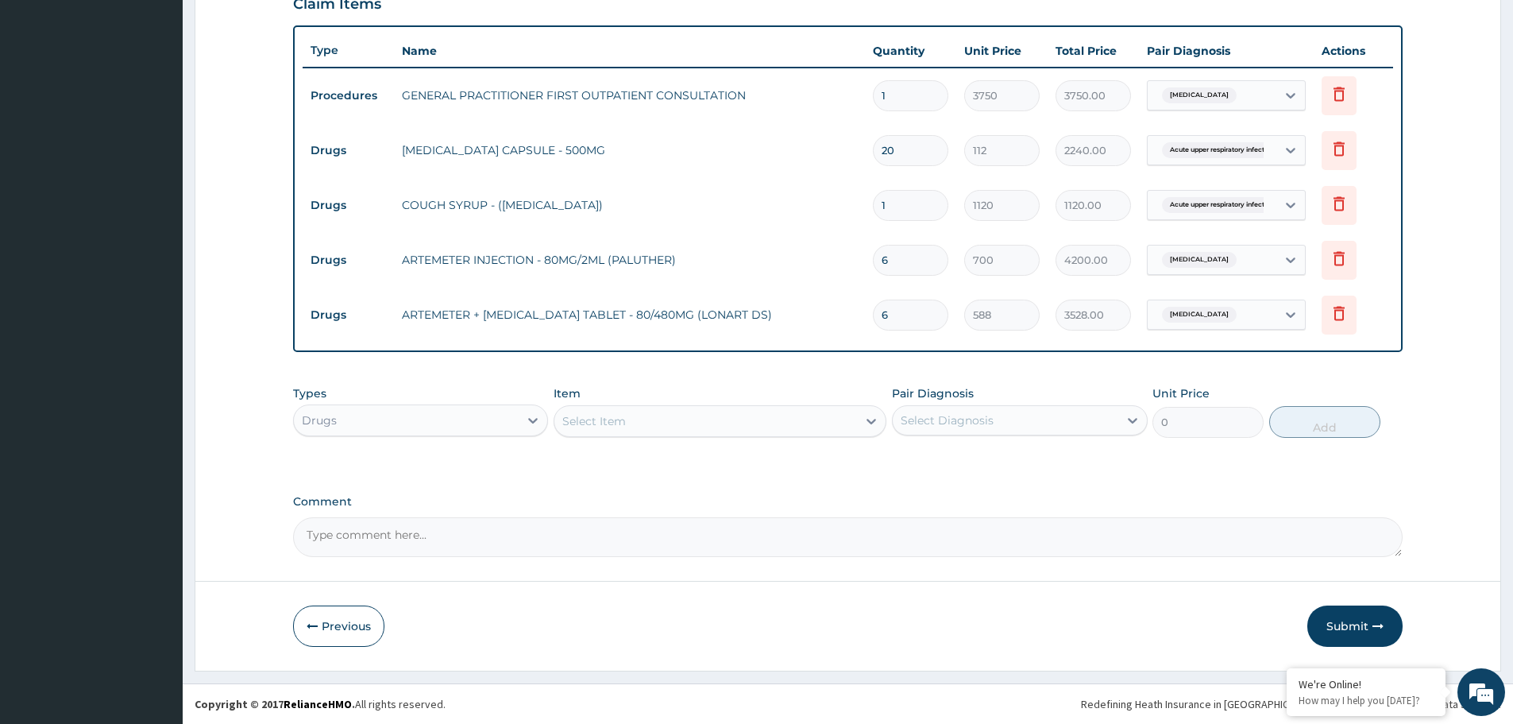
type input "6"
click at [673, 418] on div "Select Item" at bounding box center [705, 420] width 303 height 25
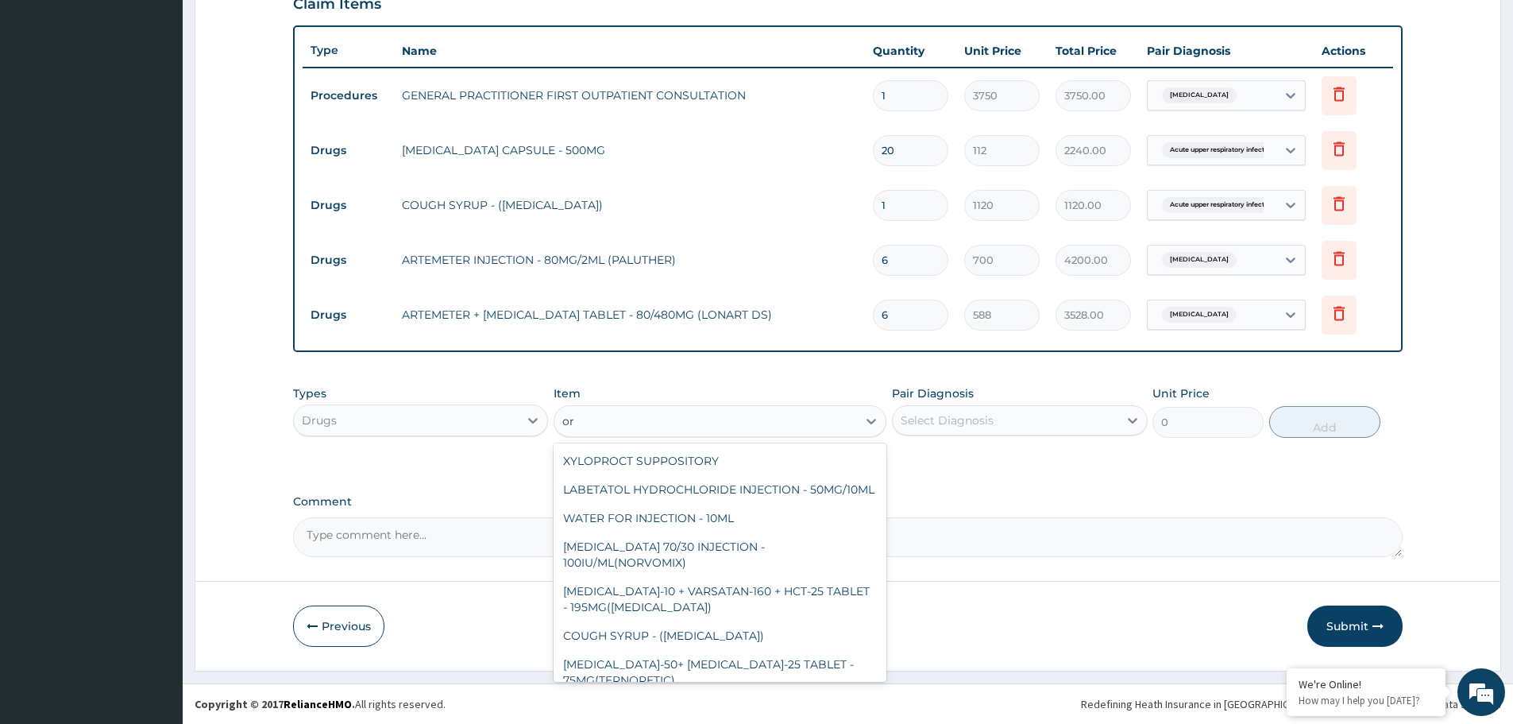
type input "o"
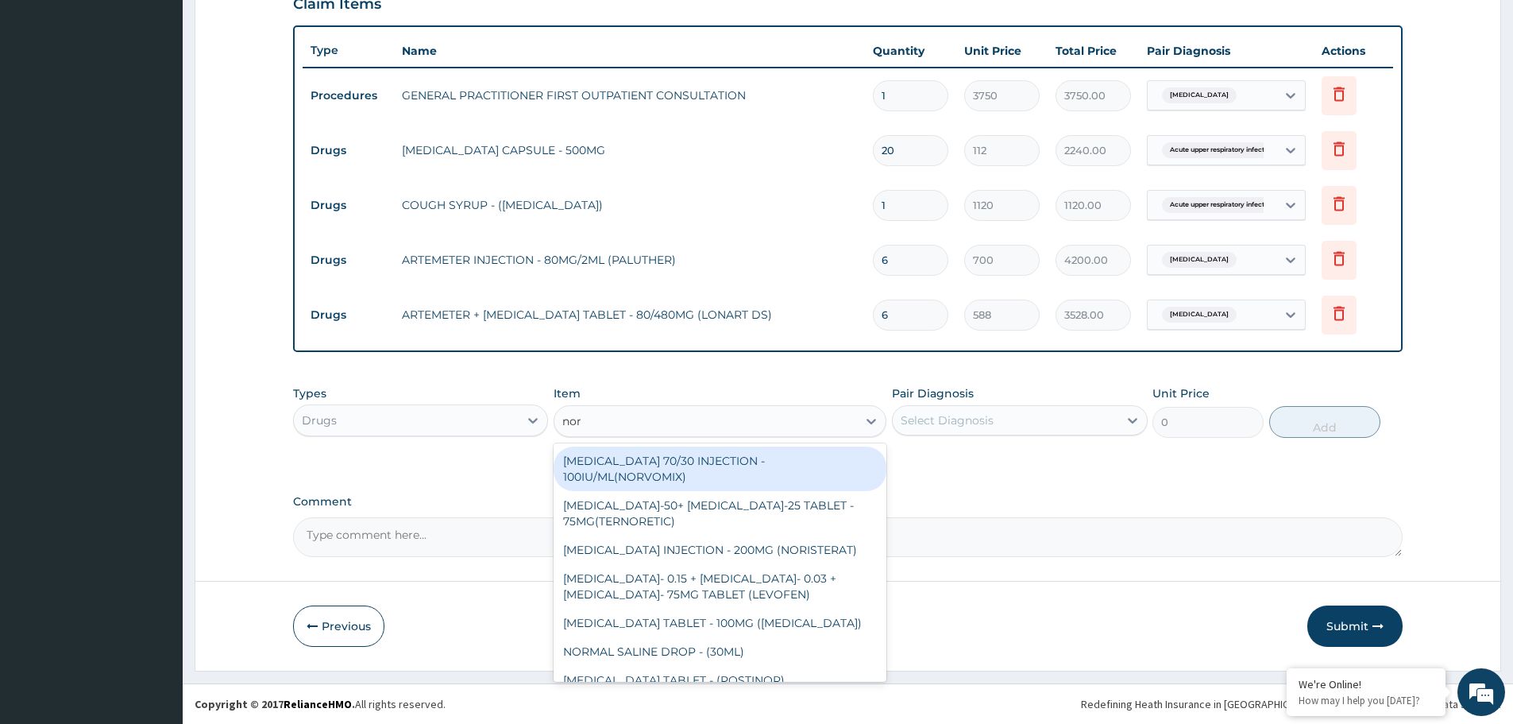
type input "norg"
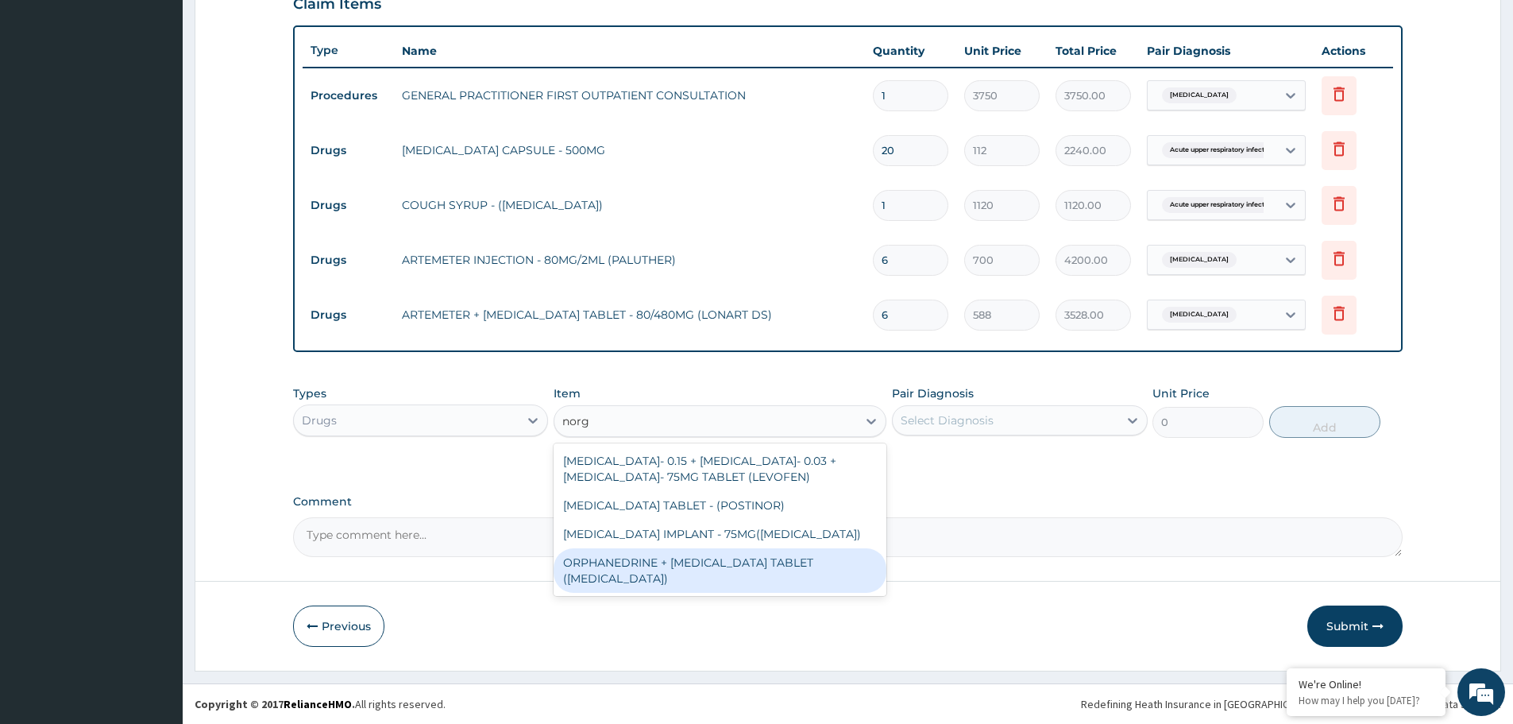
click at [669, 562] on div "ORPHANEDRINE + PARACETAMOL TABLET (NORGESIC)" at bounding box center [720, 570] width 333 height 44
type input "168"
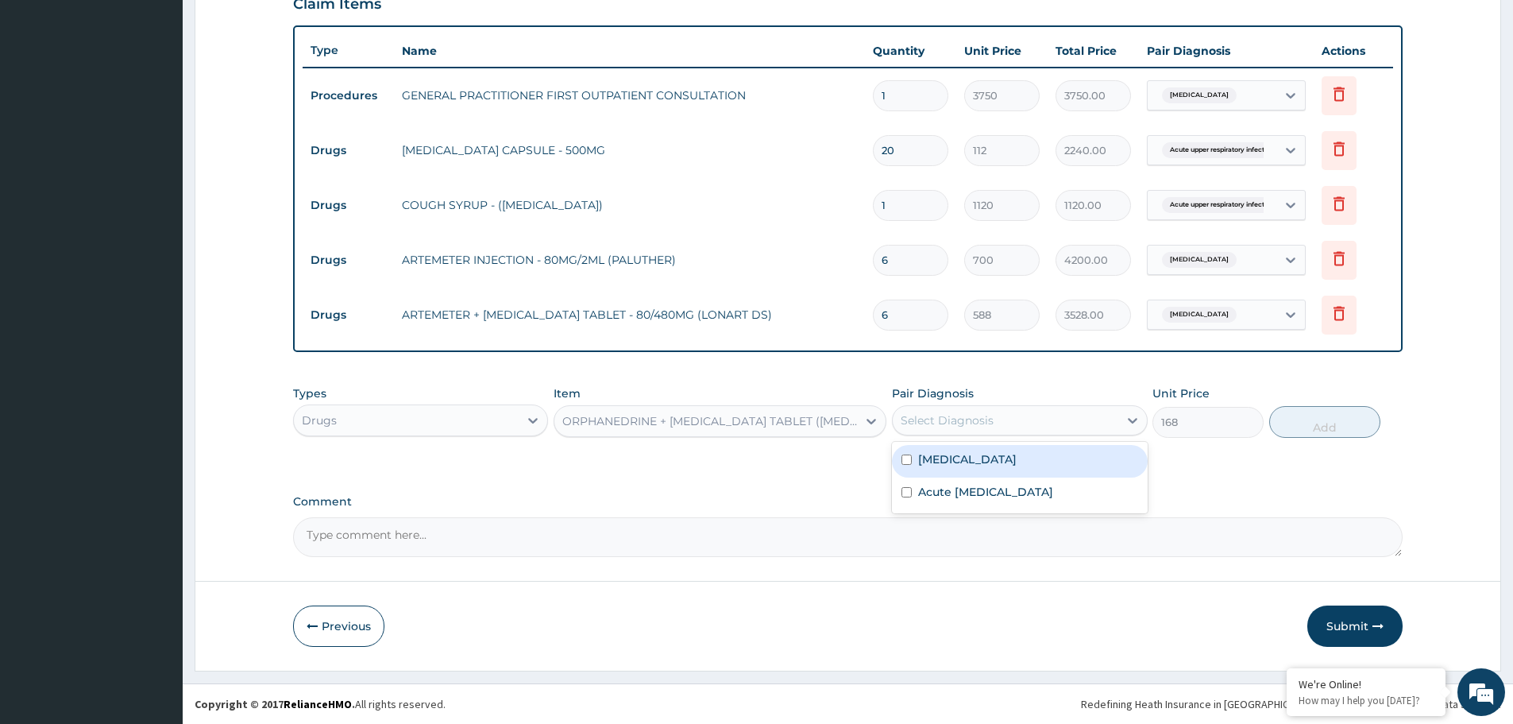
click at [963, 422] on div "Select Diagnosis" at bounding box center [947, 420] width 93 height 16
click at [961, 465] on div "Malaria" at bounding box center [1019, 461] width 255 height 33
checkbox input "true"
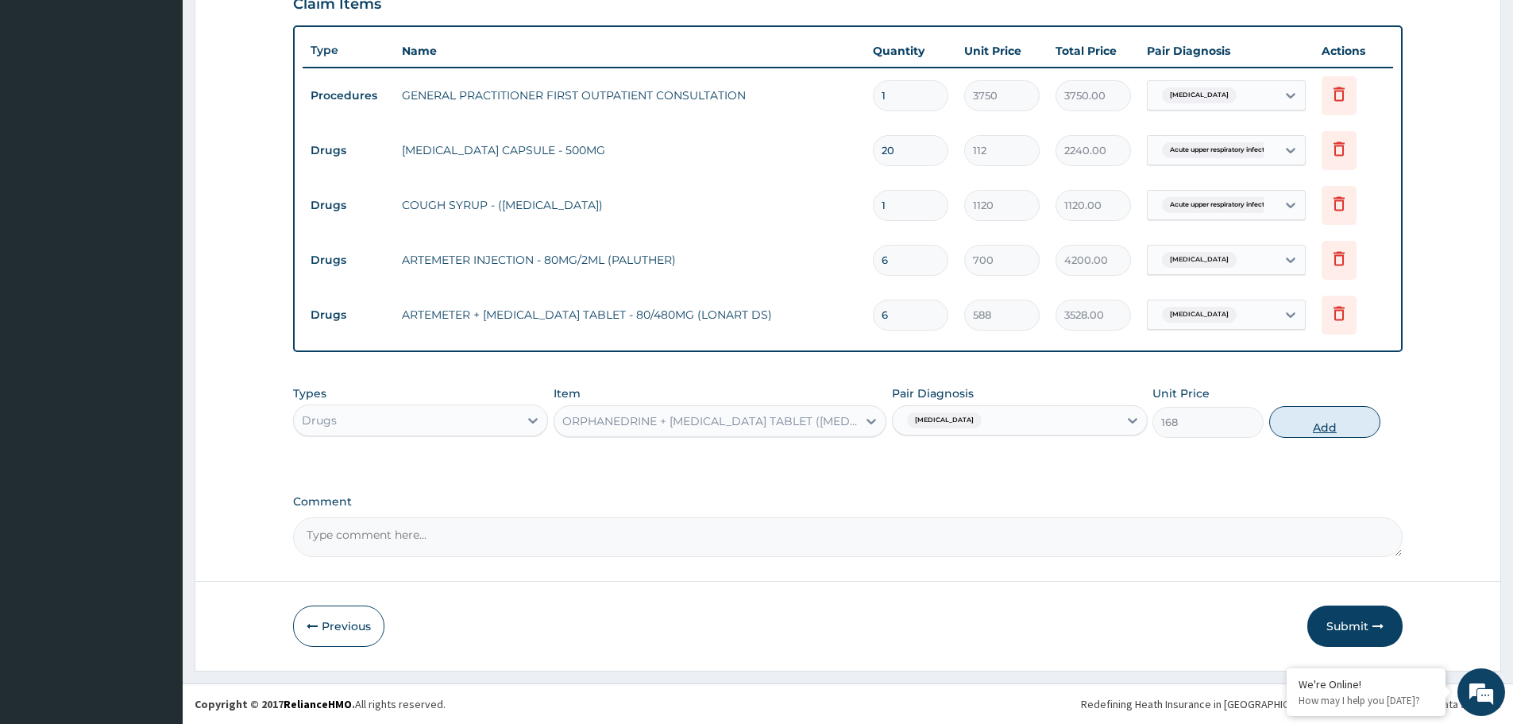
click at [1323, 422] on button "Add" at bounding box center [1324, 422] width 111 height 32
type input "0"
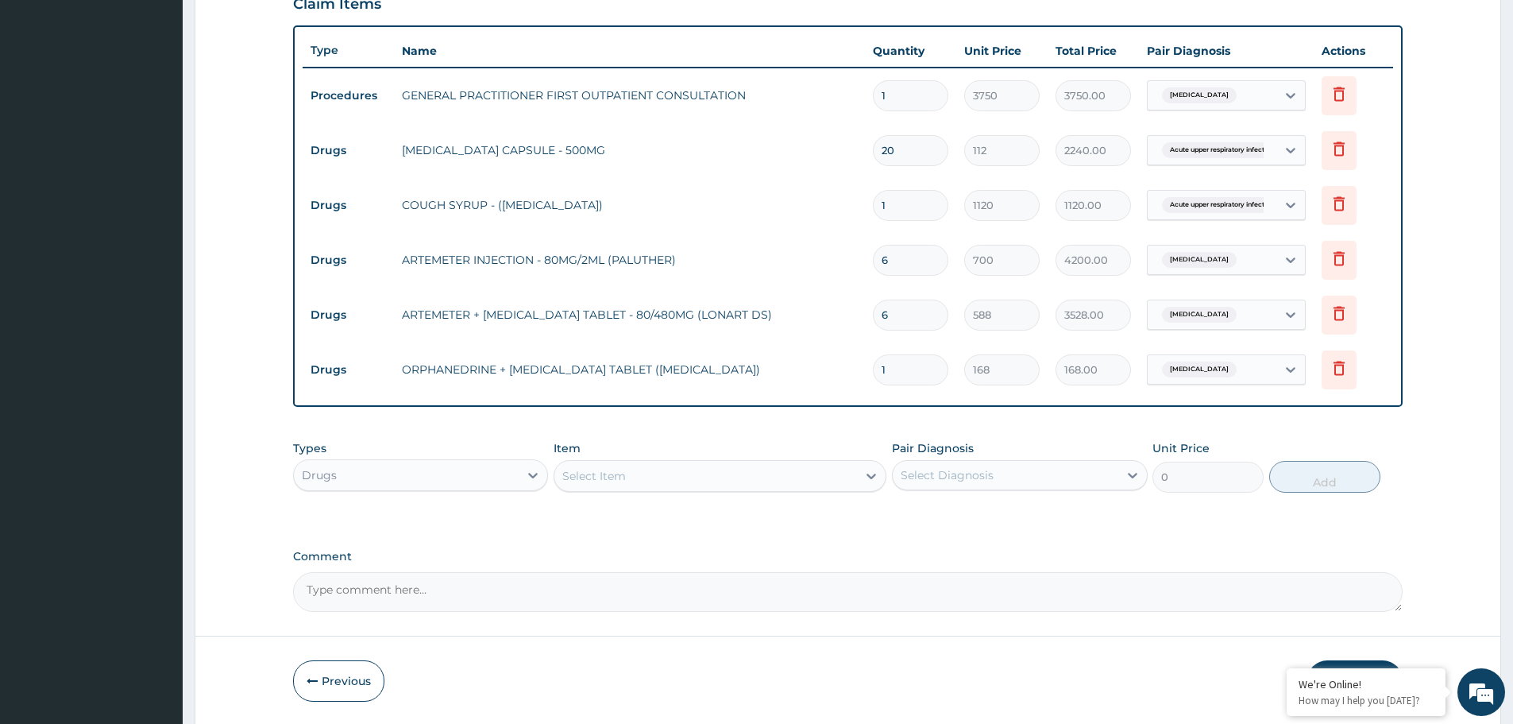
type input "0.00"
type input "2"
type input "336.00"
type input "20"
type input "3360.00"
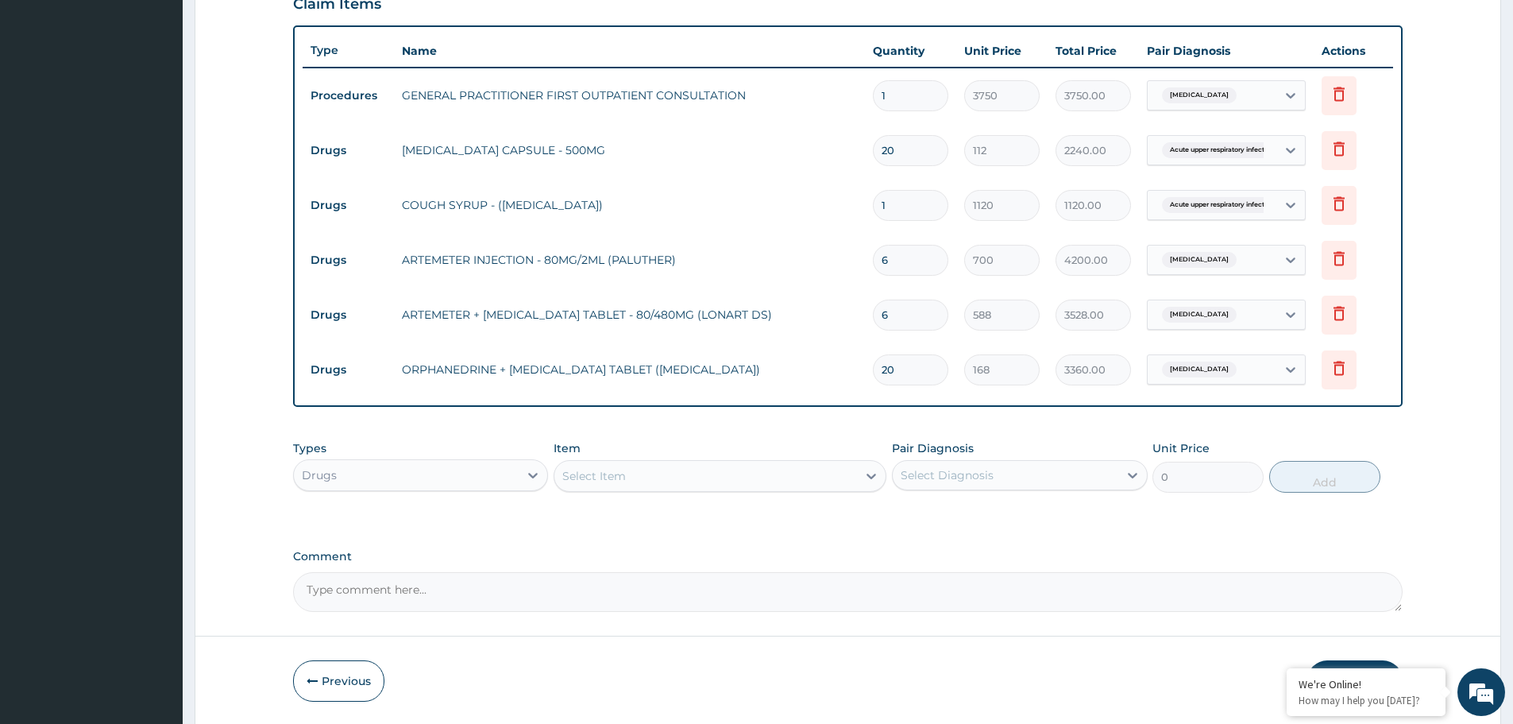
type input "20"
click at [796, 245] on td "ARTEMETER INJECTION - 80MG/2ML (PALUTHER)" at bounding box center [629, 260] width 471 height 32
click at [685, 473] on div "Select Item" at bounding box center [705, 475] width 303 height 25
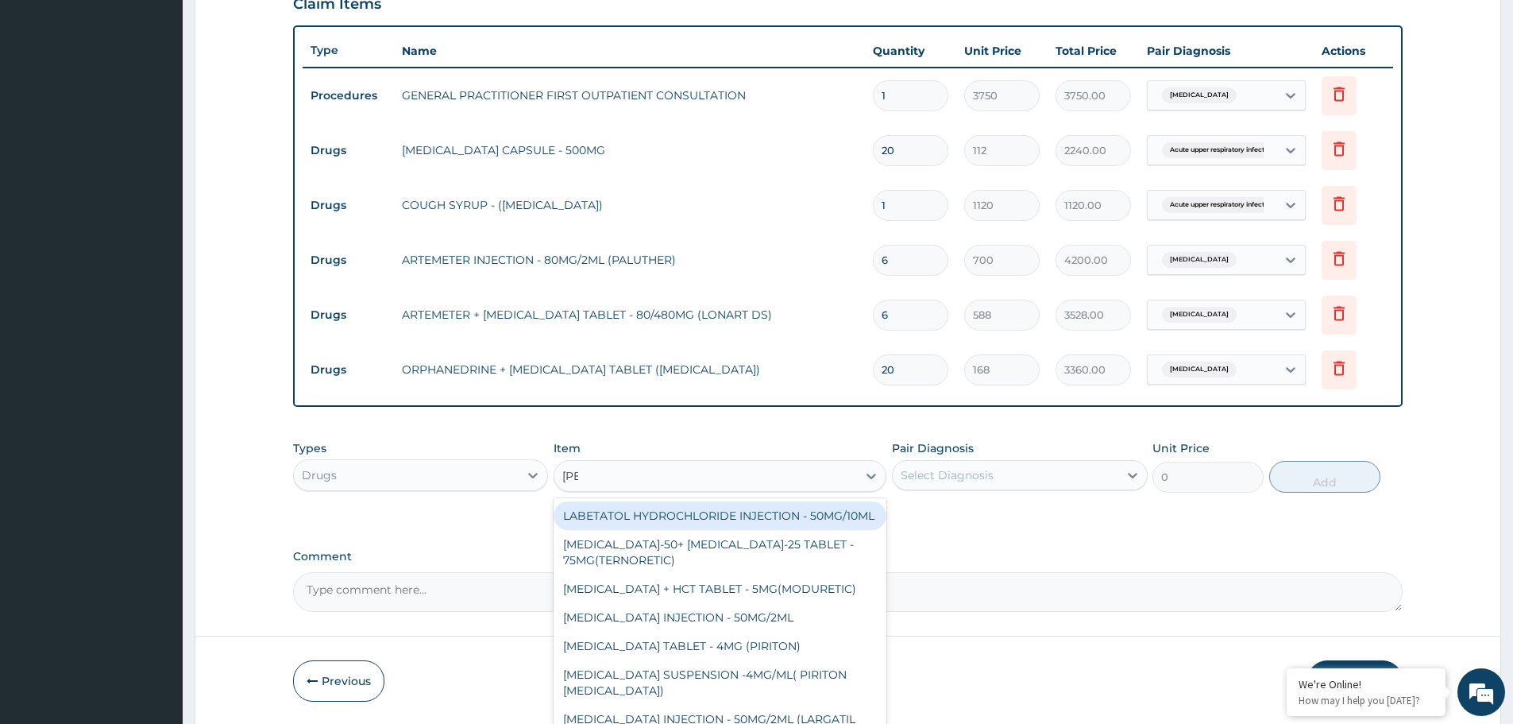
type input "lorat"
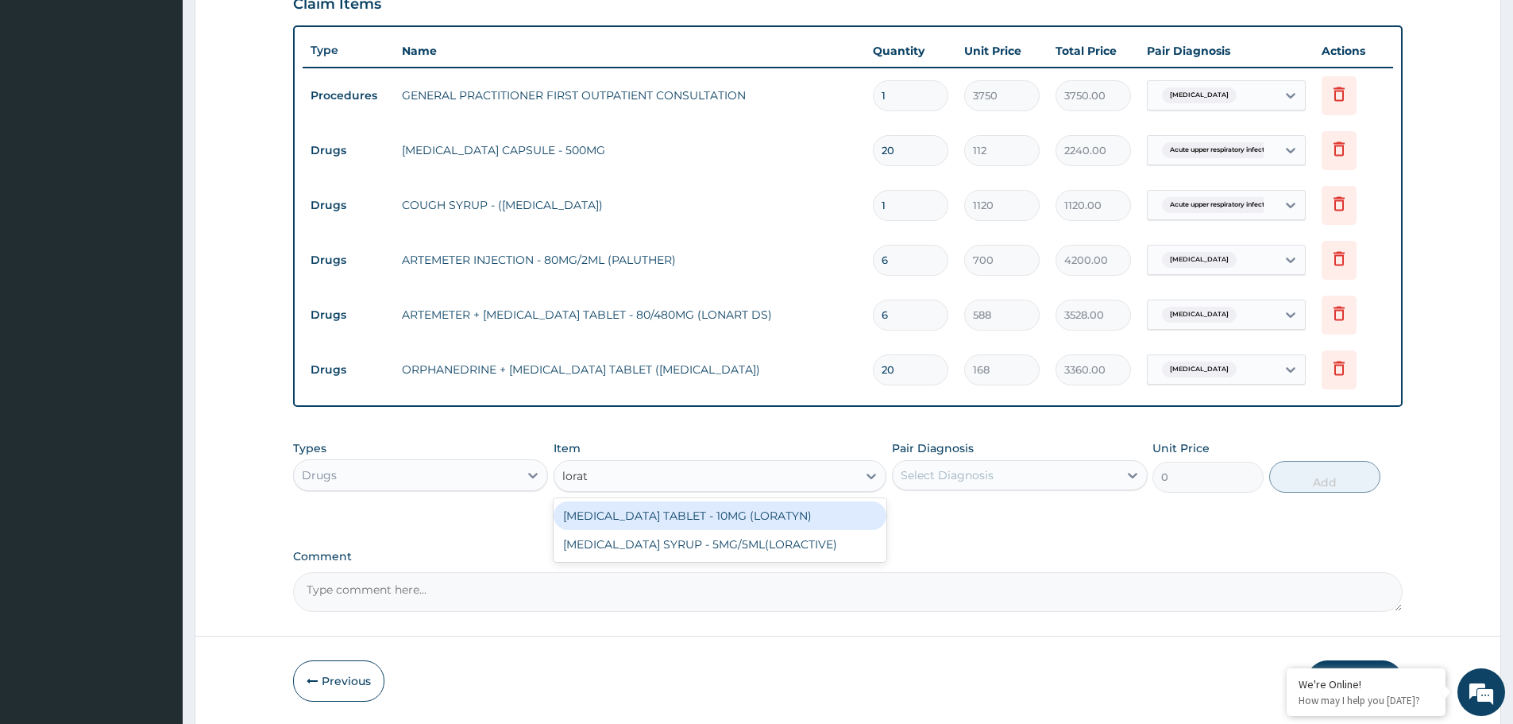
click at [697, 513] on div "LORATADINE TABLET - 10MG (LORATYN)" at bounding box center [720, 515] width 333 height 29
type input "98"
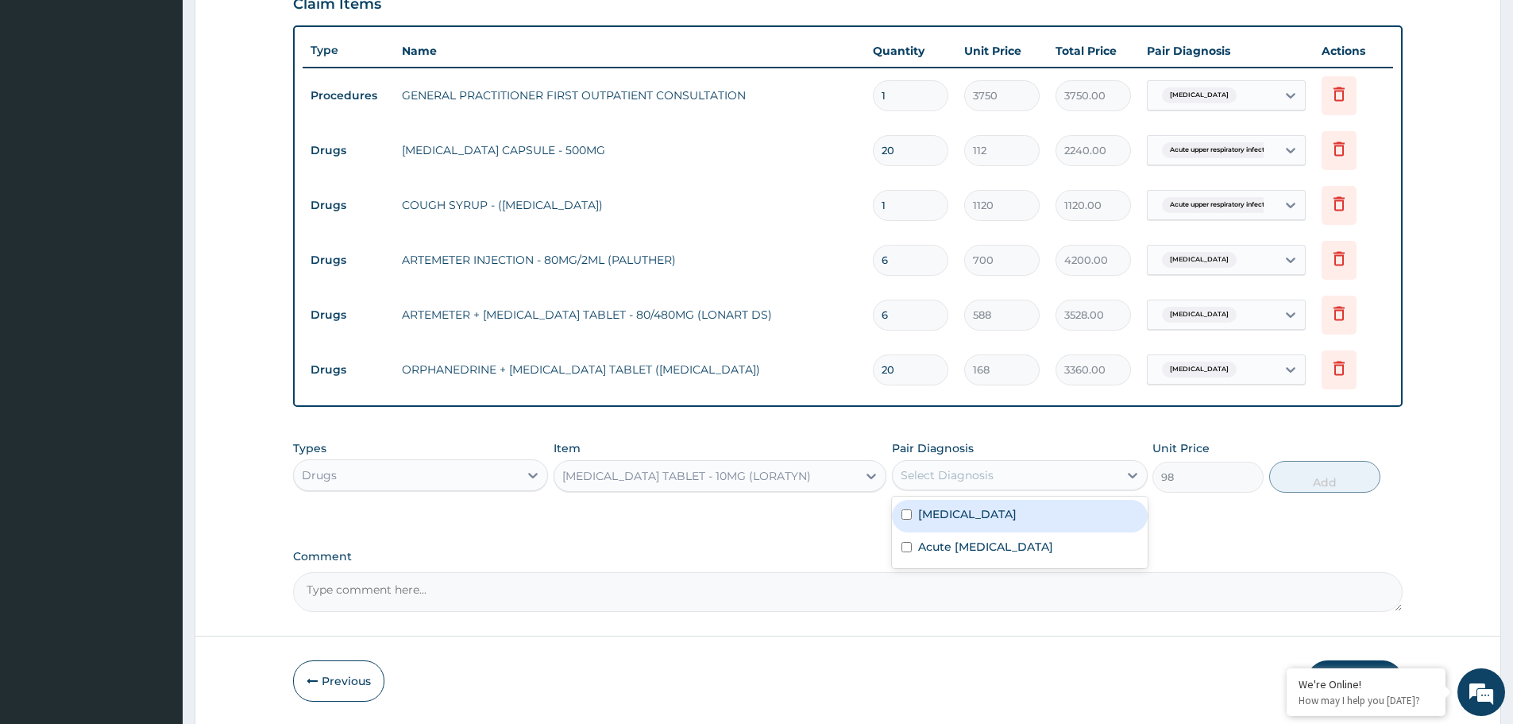
click at [957, 475] on div "Select Diagnosis" at bounding box center [947, 475] width 93 height 16
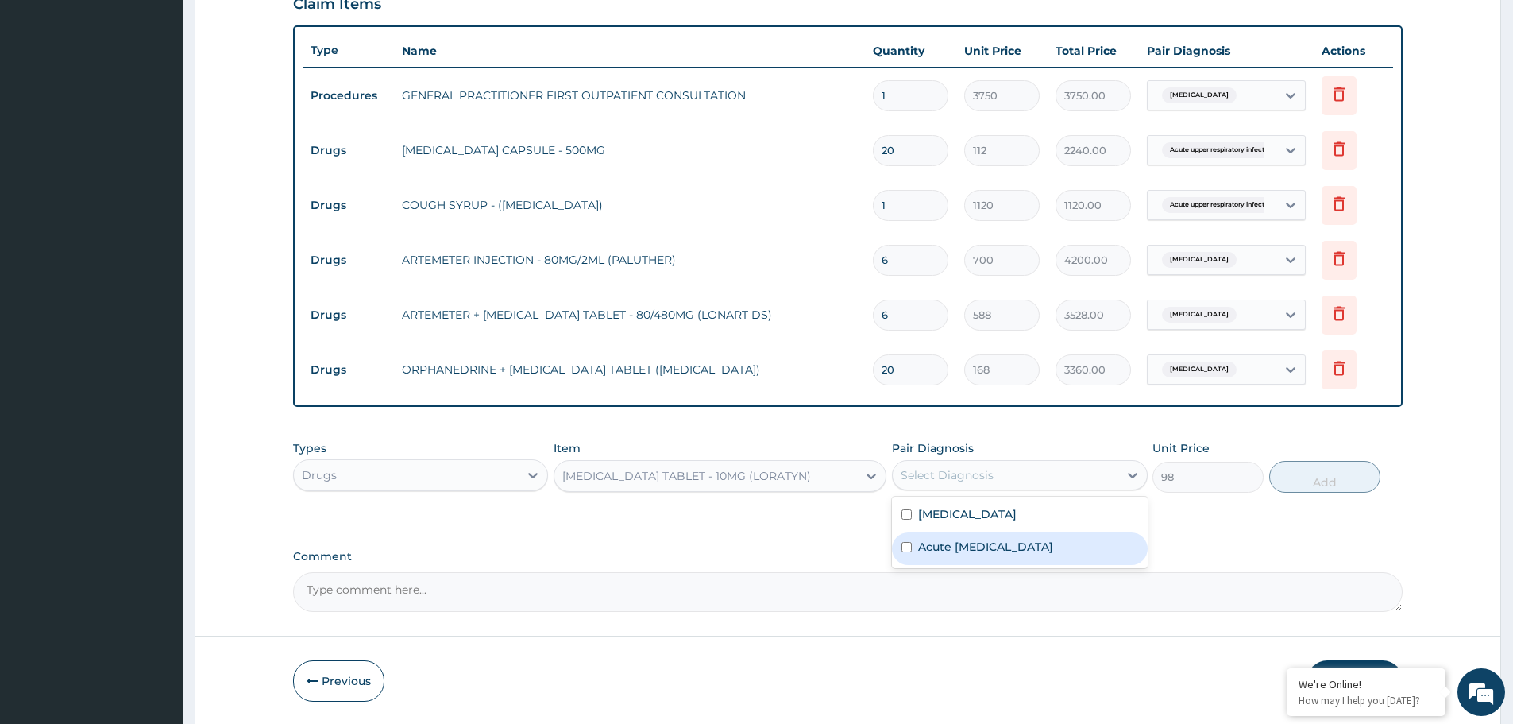
click at [956, 554] on div "Acute upper respiratory infection" at bounding box center [1019, 548] width 255 height 33
checkbox input "true"
click at [1337, 487] on button "Add" at bounding box center [1324, 477] width 111 height 32
type input "0"
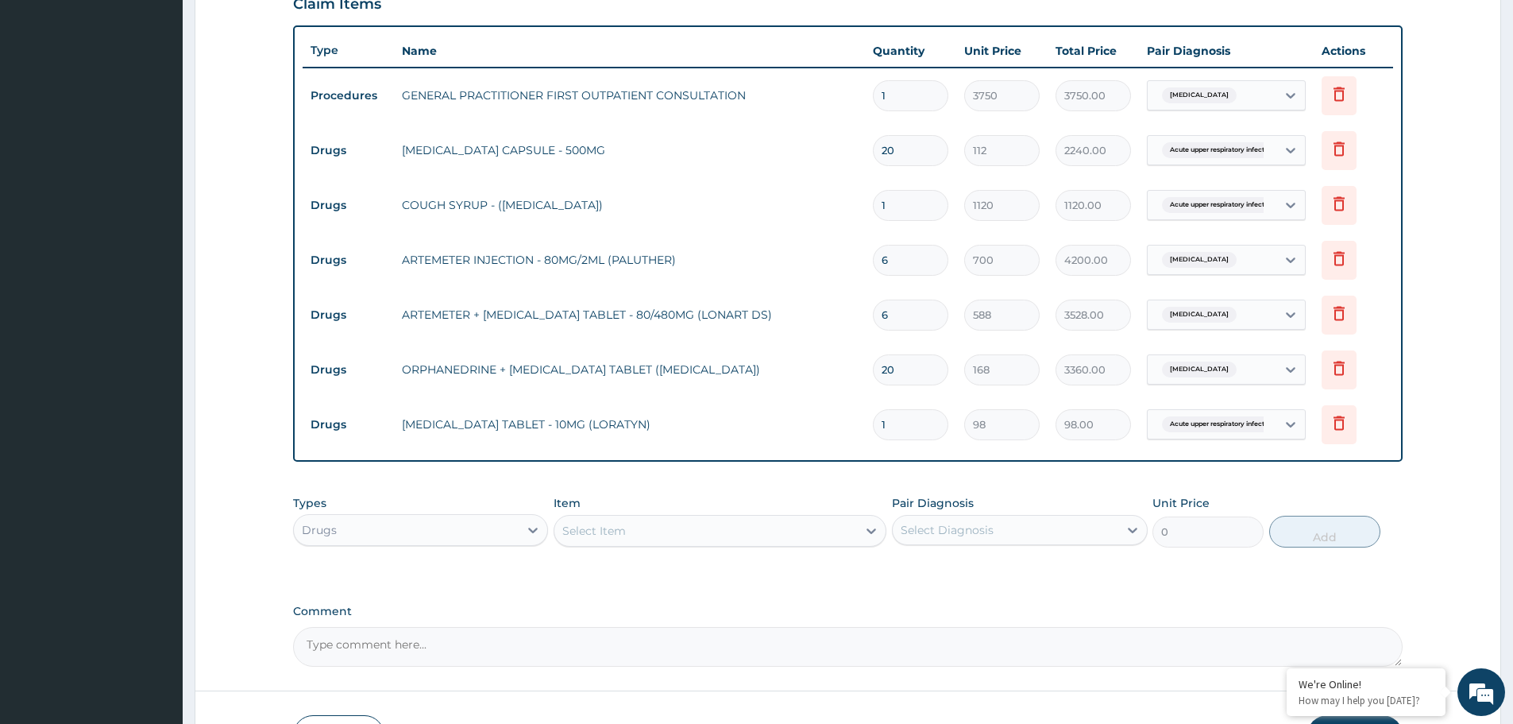
type input "10"
type input "980.00"
type input "10"
click at [646, 519] on div "Select Item" at bounding box center [705, 530] width 303 height 25
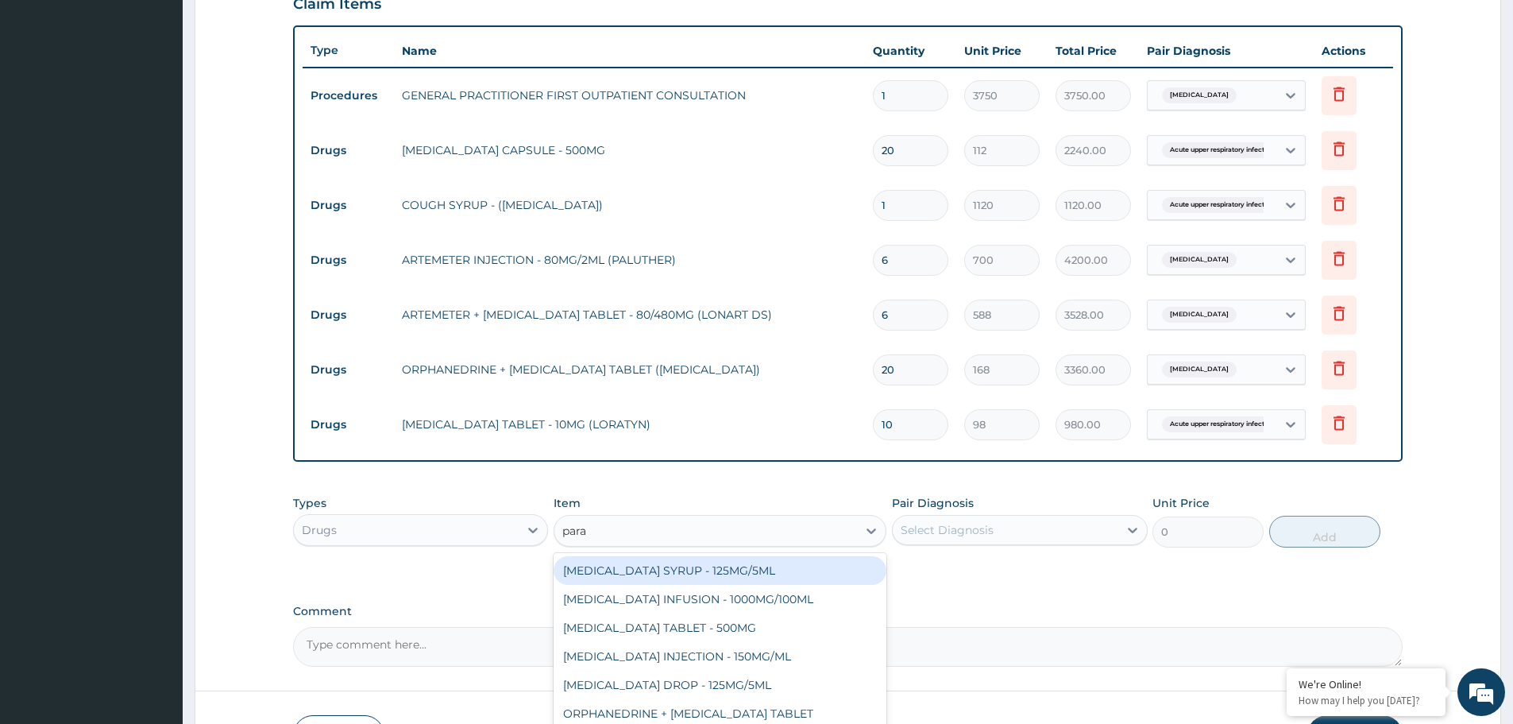
type input "parac"
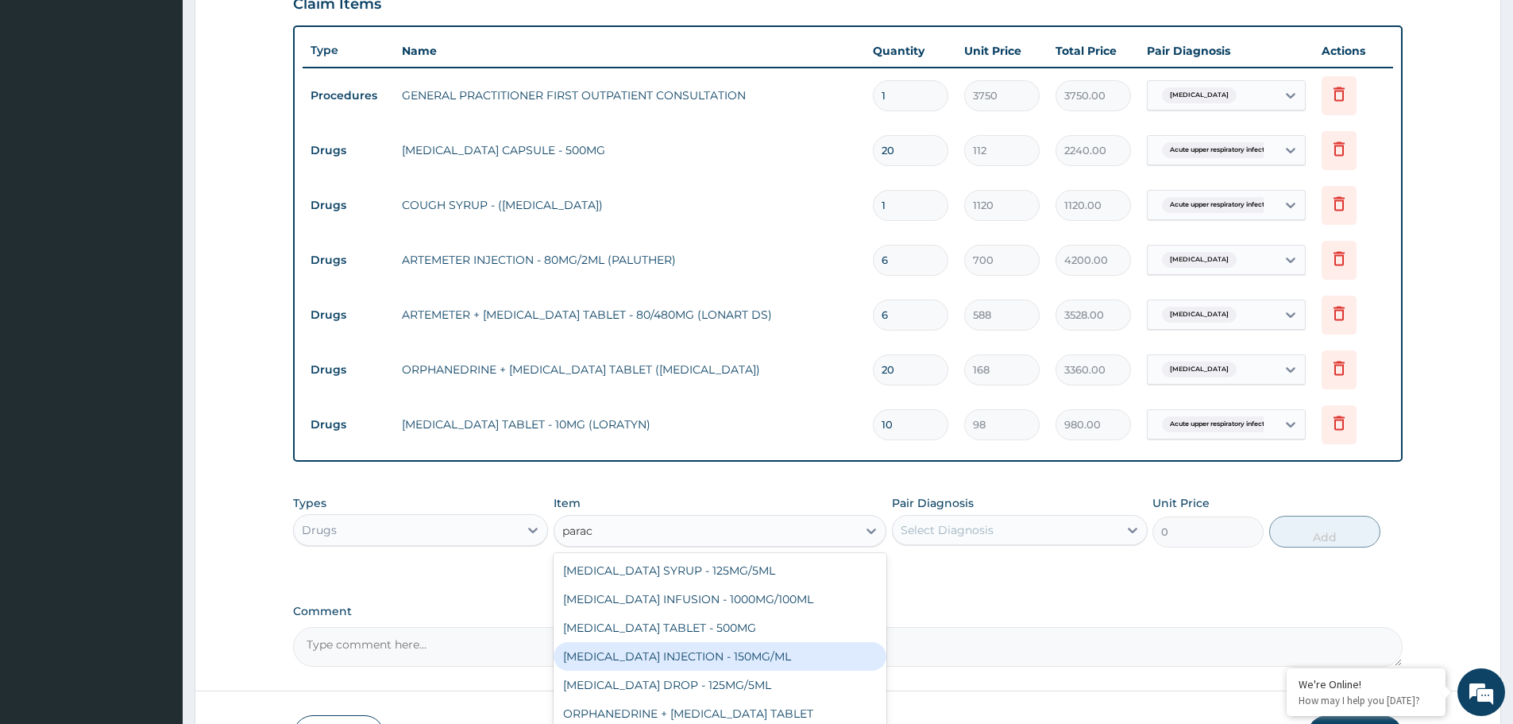
click at [731, 655] on div "PARACETAMOL INJECTION - 150MG/ML" at bounding box center [720, 656] width 333 height 29
type input "560"
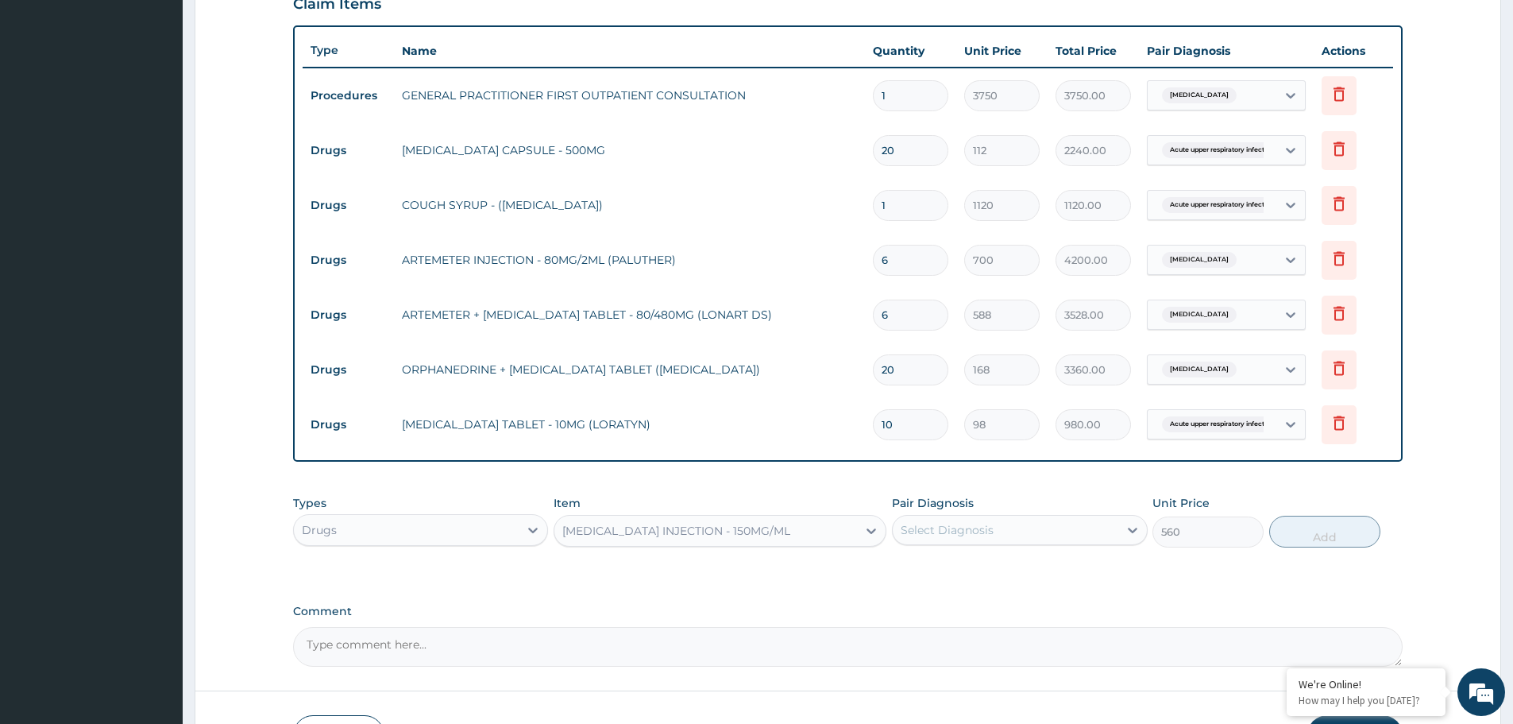
click at [1003, 510] on div "Pair Diagnosis Select Diagnosis" at bounding box center [1019, 521] width 255 height 52
click at [990, 531] on div "Select Diagnosis" at bounding box center [947, 530] width 93 height 16
drag, startPoint x: 971, startPoint y: 575, endPoint x: 1160, endPoint y: 547, distance: 191.1
click at [971, 575] on div "Malaria" at bounding box center [1019, 570] width 255 height 33
checkbox input "true"
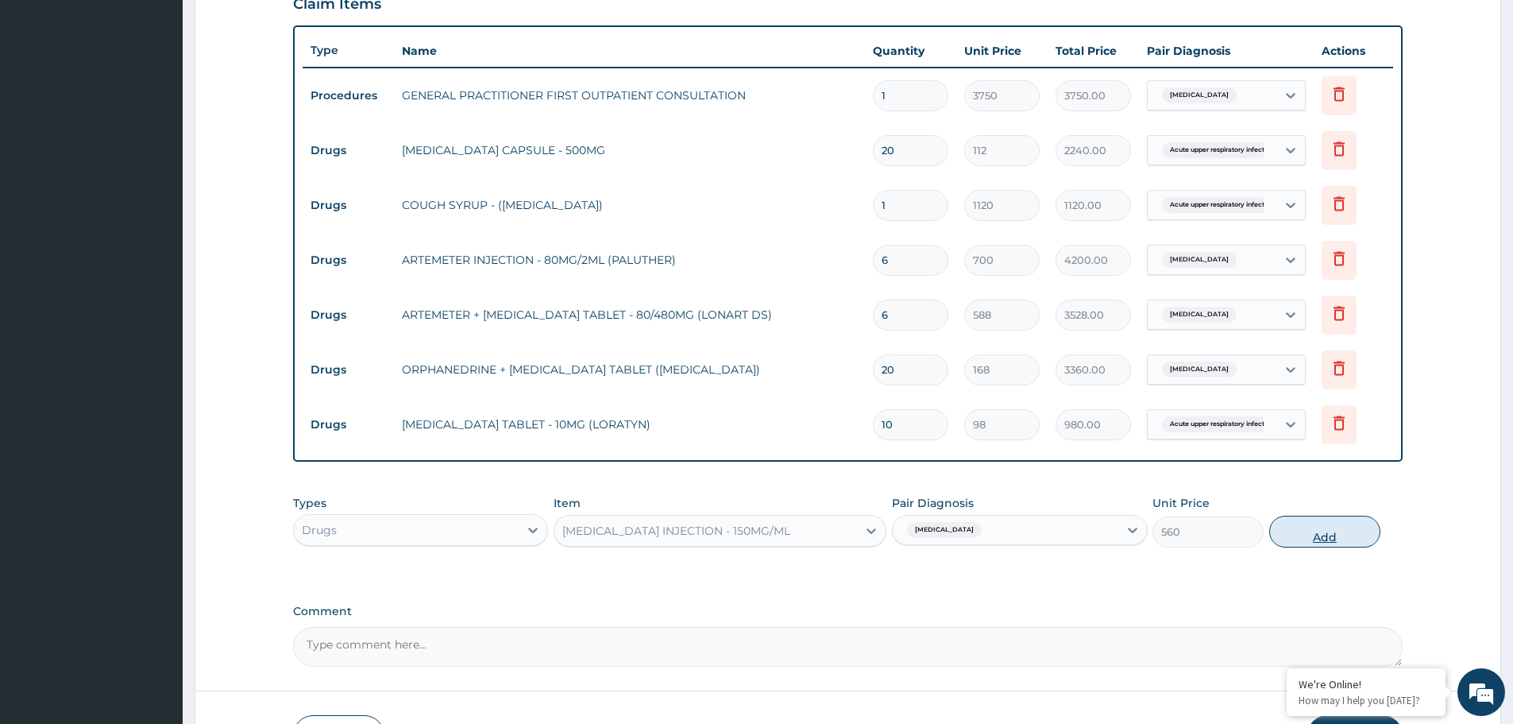
click at [1312, 539] on button "Add" at bounding box center [1324, 532] width 111 height 32
type input "0"
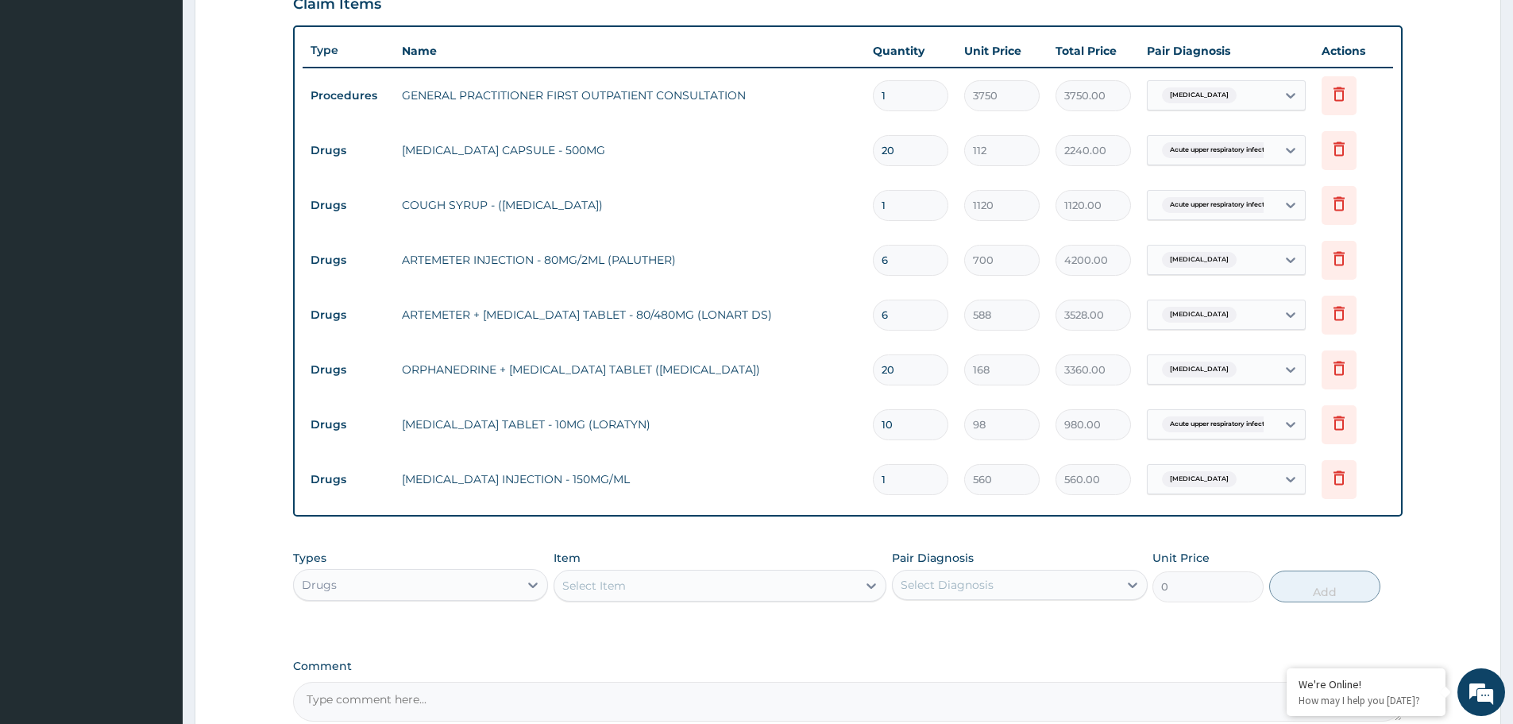
type input "0.00"
type input "3"
type input "1680.00"
type input "3"
click at [750, 372] on td "ORPHANEDRINE + PARACETAMOL TABLET (NORGESIC)" at bounding box center [629, 369] width 471 height 32
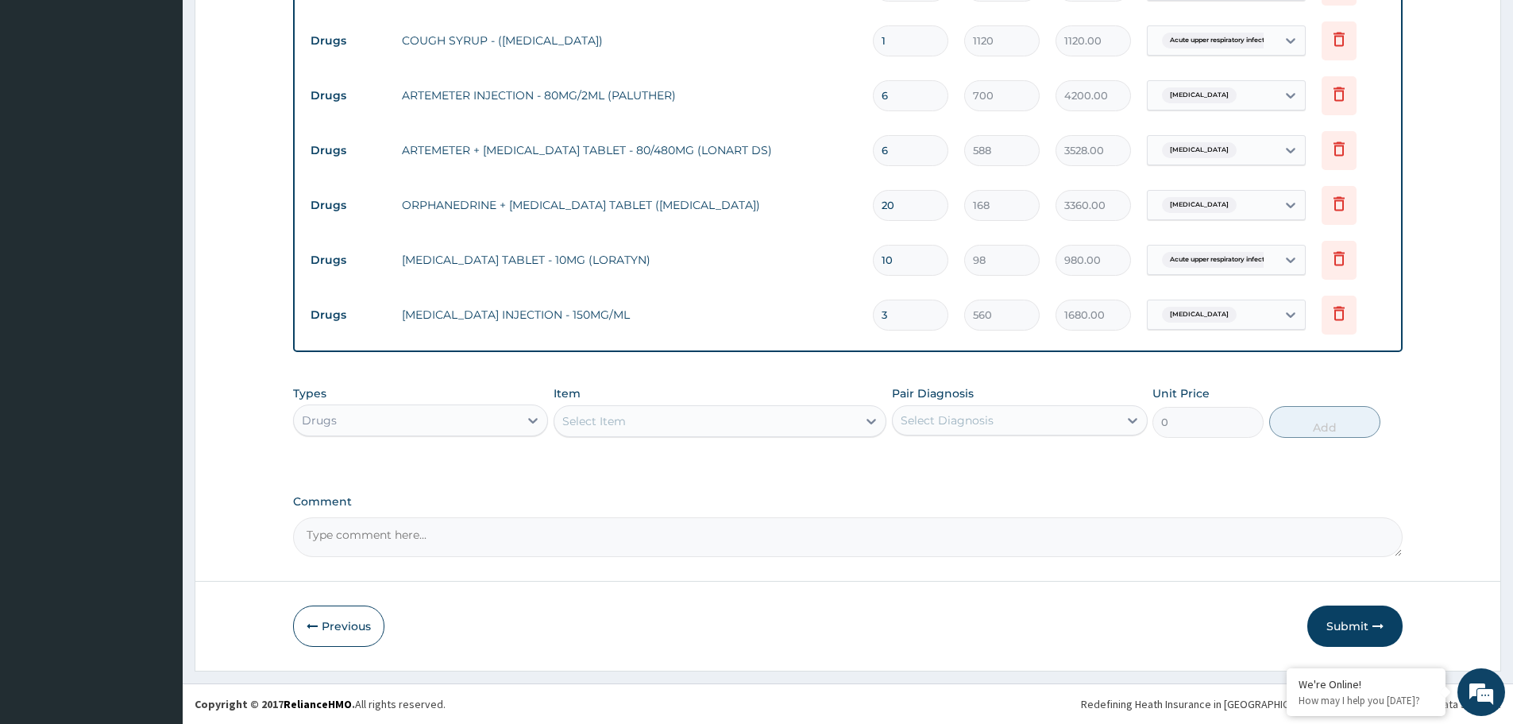
drag, startPoint x: 1369, startPoint y: 622, endPoint x: 1331, endPoint y: 613, distance: 38.3
click at [1367, 622] on button "Submit" at bounding box center [1354, 625] width 95 height 41
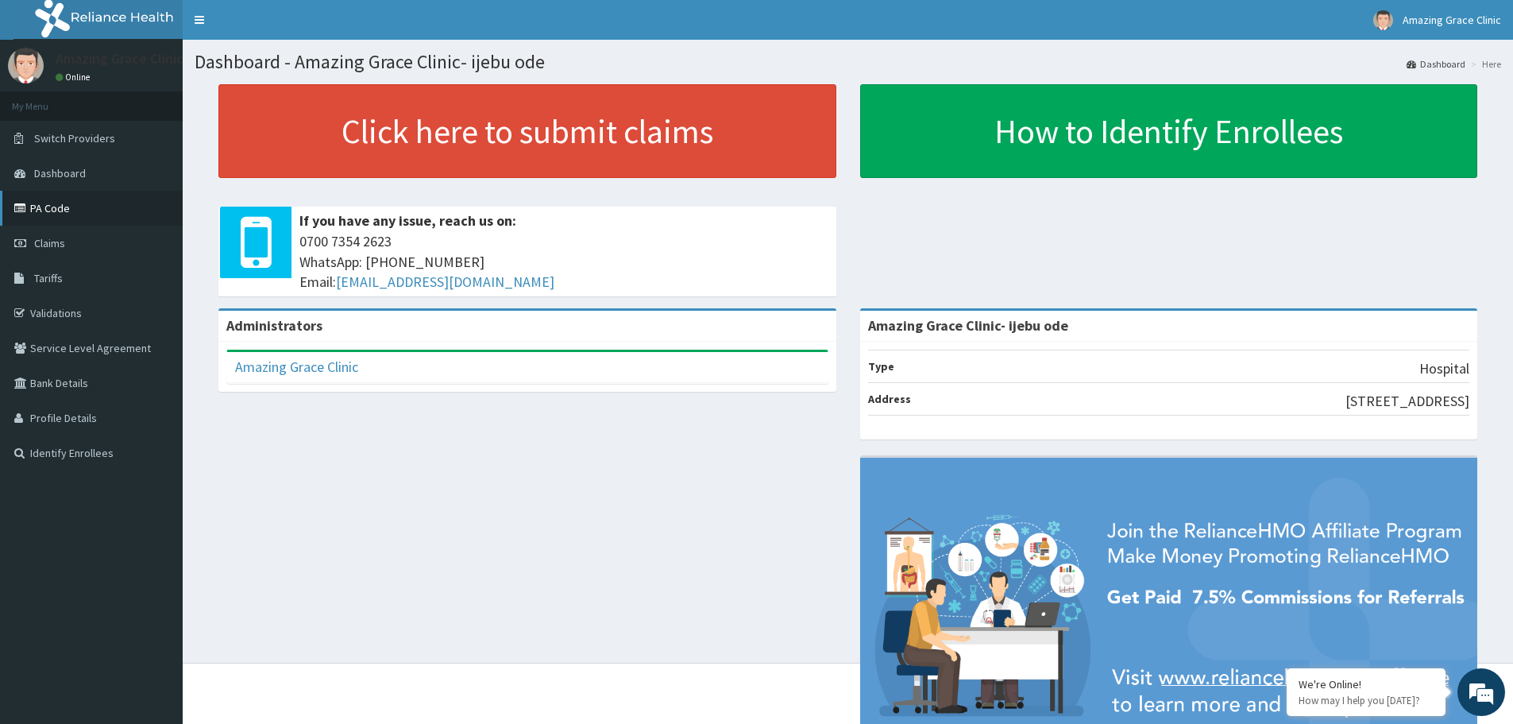
click at [44, 196] on link "PA Code" at bounding box center [91, 208] width 183 height 35
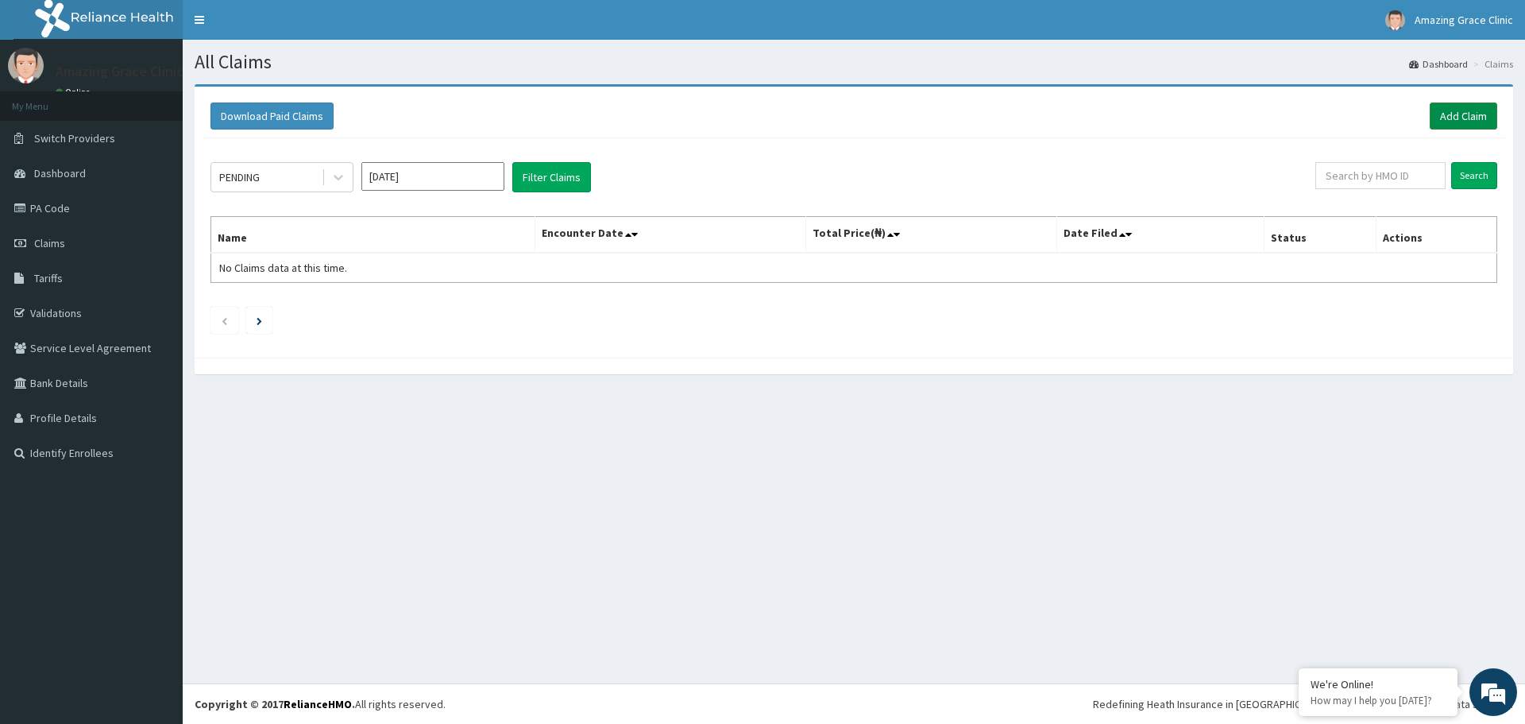
click at [1468, 110] on link "Add Claim" at bounding box center [1464, 115] width 68 height 27
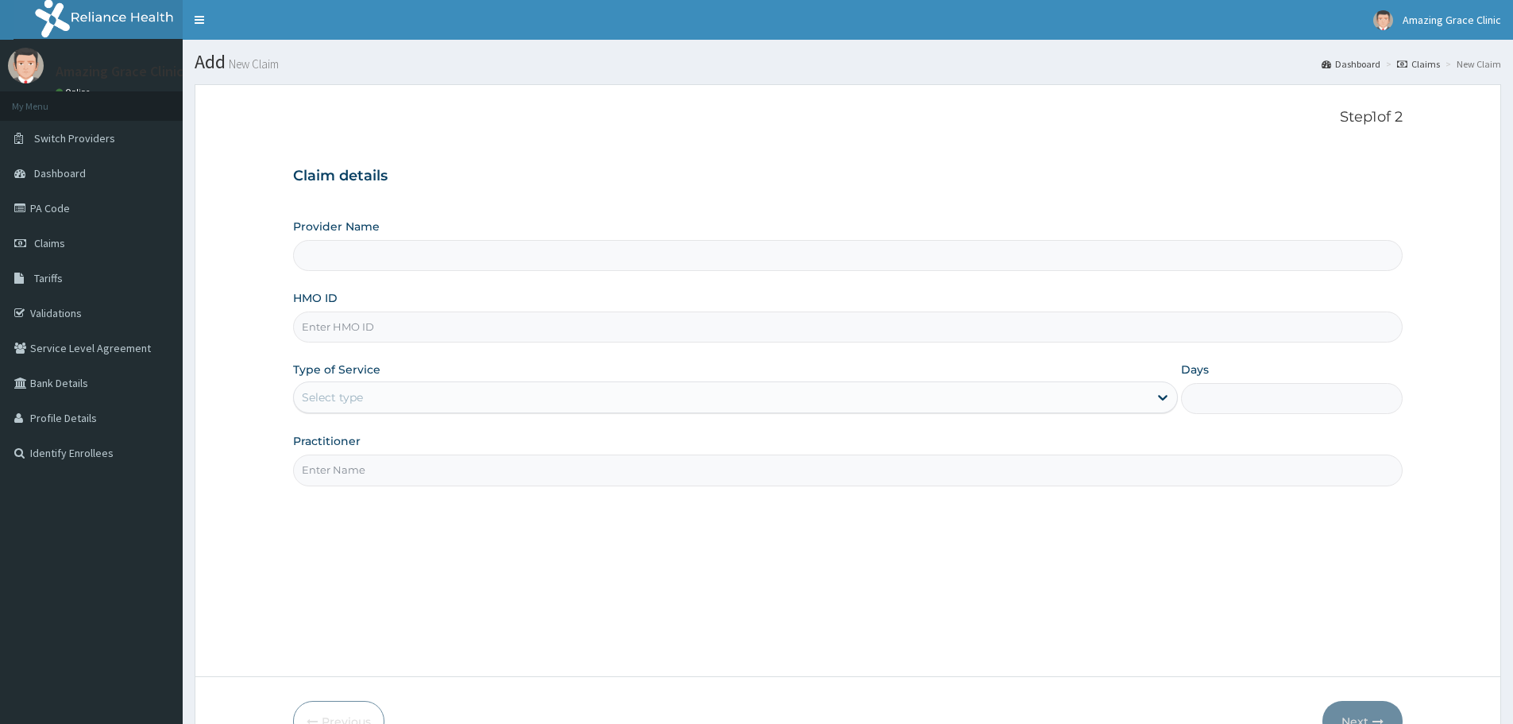
click at [416, 335] on input "HMO ID" at bounding box center [848, 326] width 1110 height 31
paste input "RFL/10027/B"
type input "RFL/10027/B"
click at [424, 401] on div "Select type" at bounding box center [721, 396] width 855 height 25
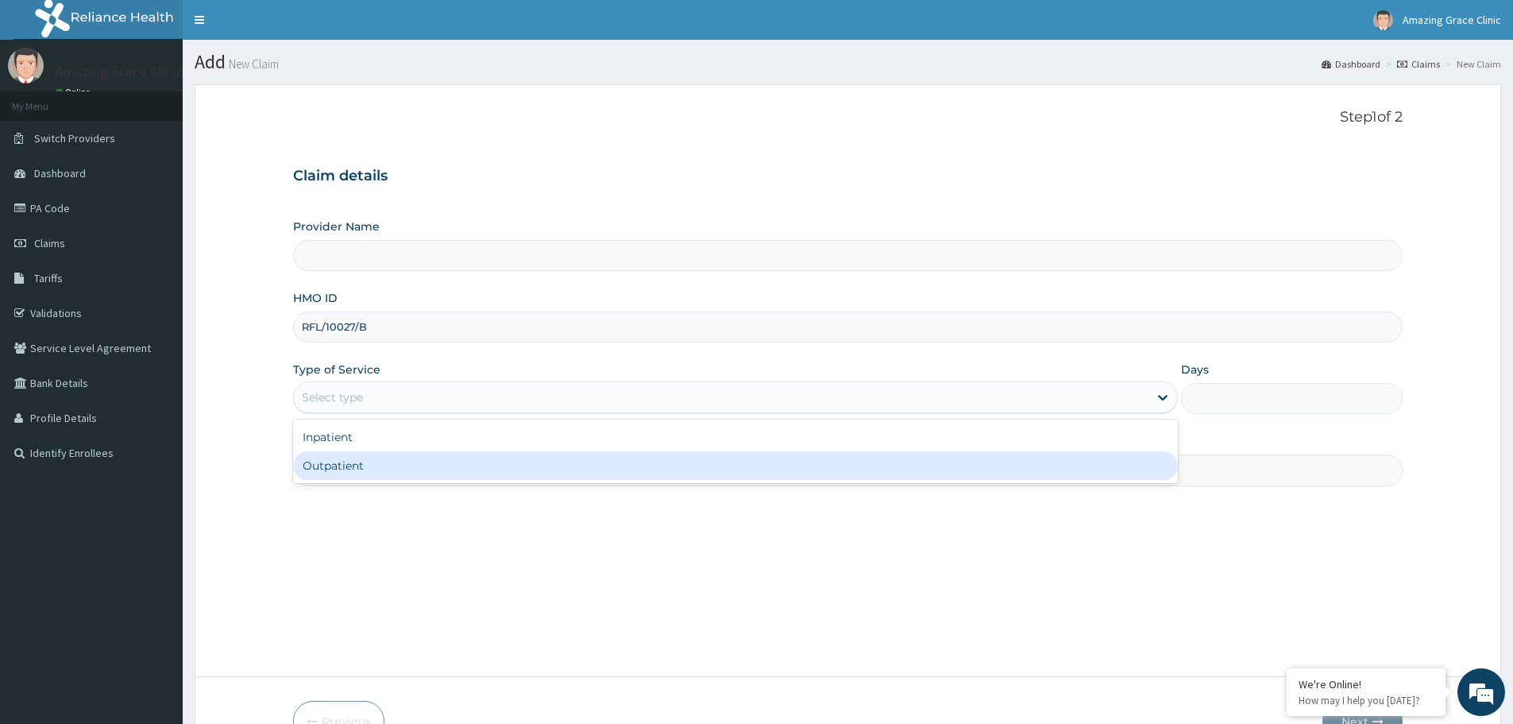
click at [394, 454] on div "Outpatient" at bounding box center [735, 465] width 885 height 29
type input "1"
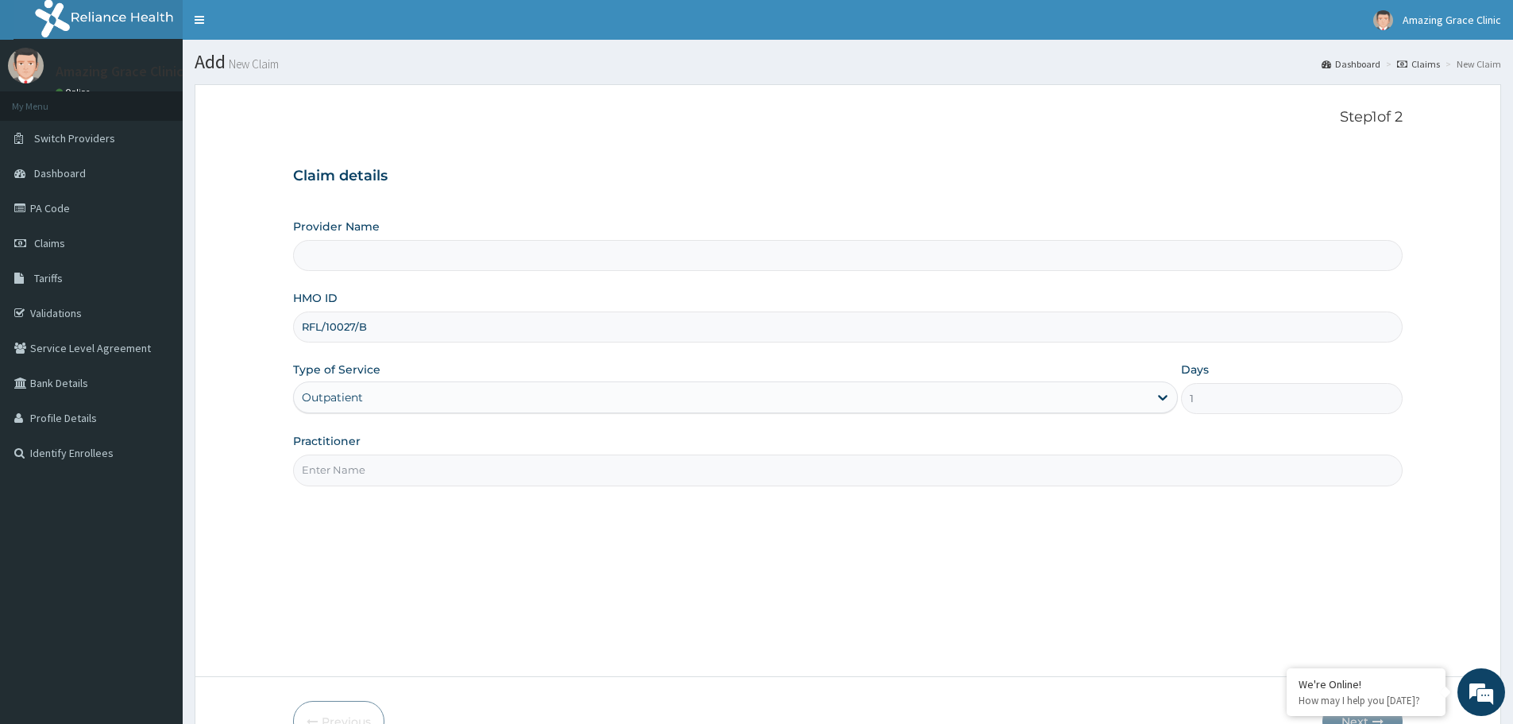
click at [397, 463] on input "Practitioner" at bounding box center [848, 469] width 1110 height 31
type input "DR OJEDIRAN"
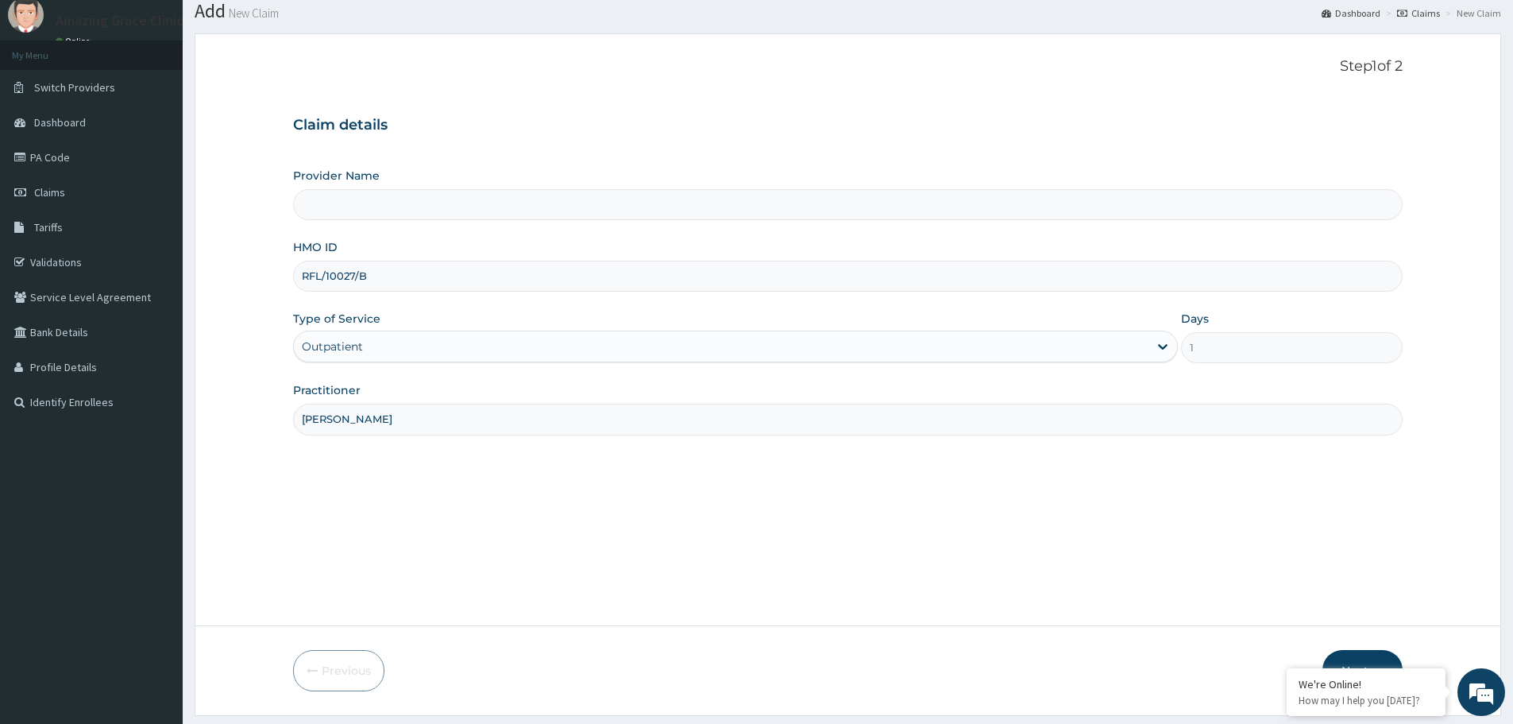
type input "Amazing Grace Clinic- ijebu ode"
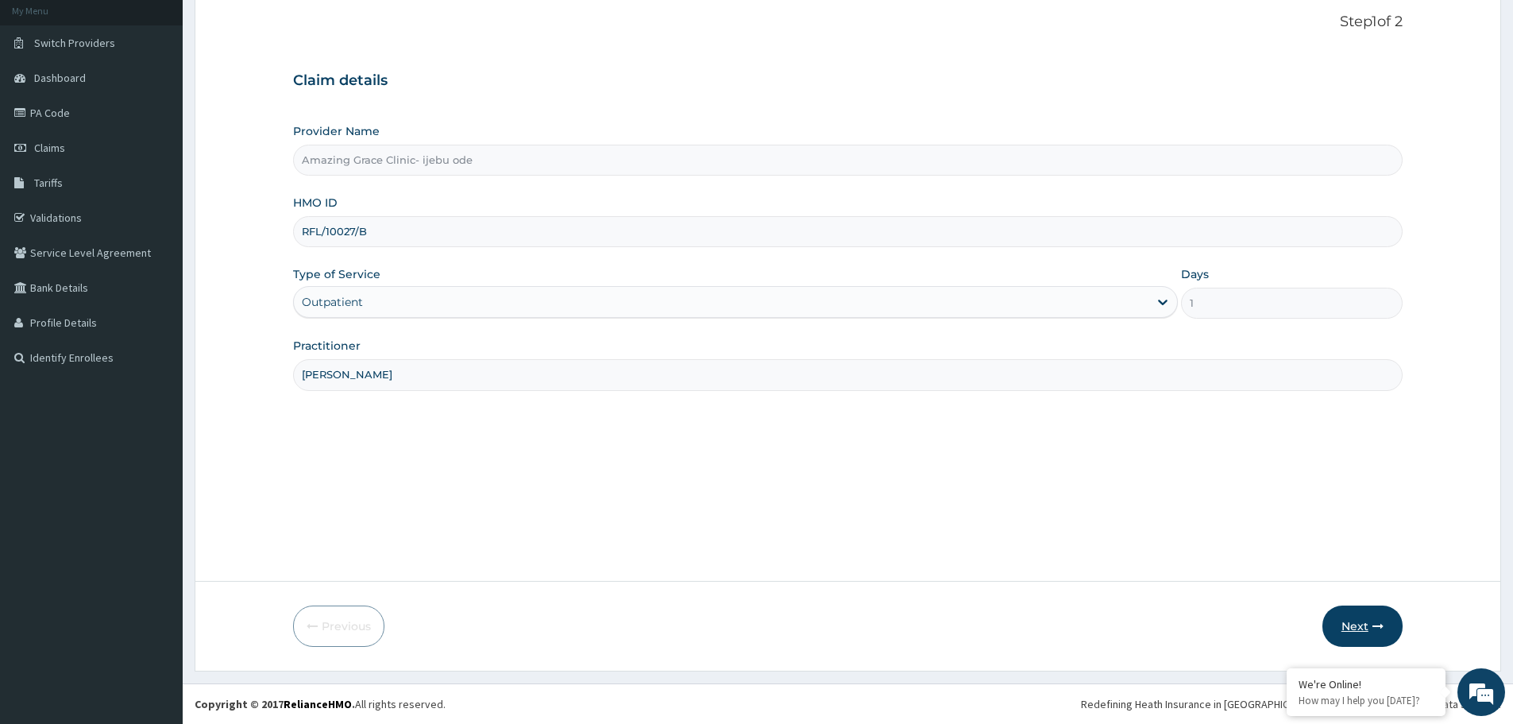
click at [1356, 626] on button "Next" at bounding box center [1363, 625] width 80 height 41
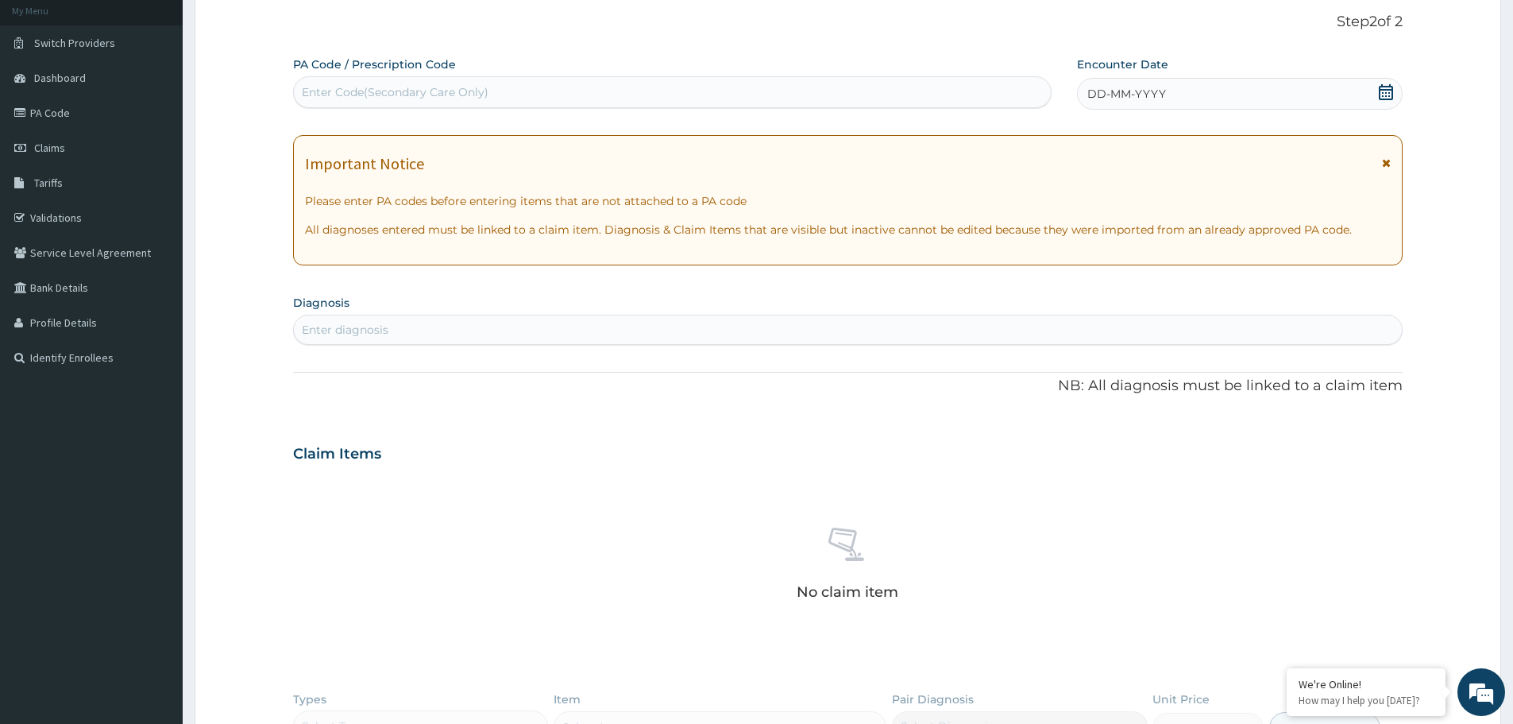
scroll to position [0, 0]
click at [35, 152] on span "Claims" at bounding box center [49, 148] width 31 height 14
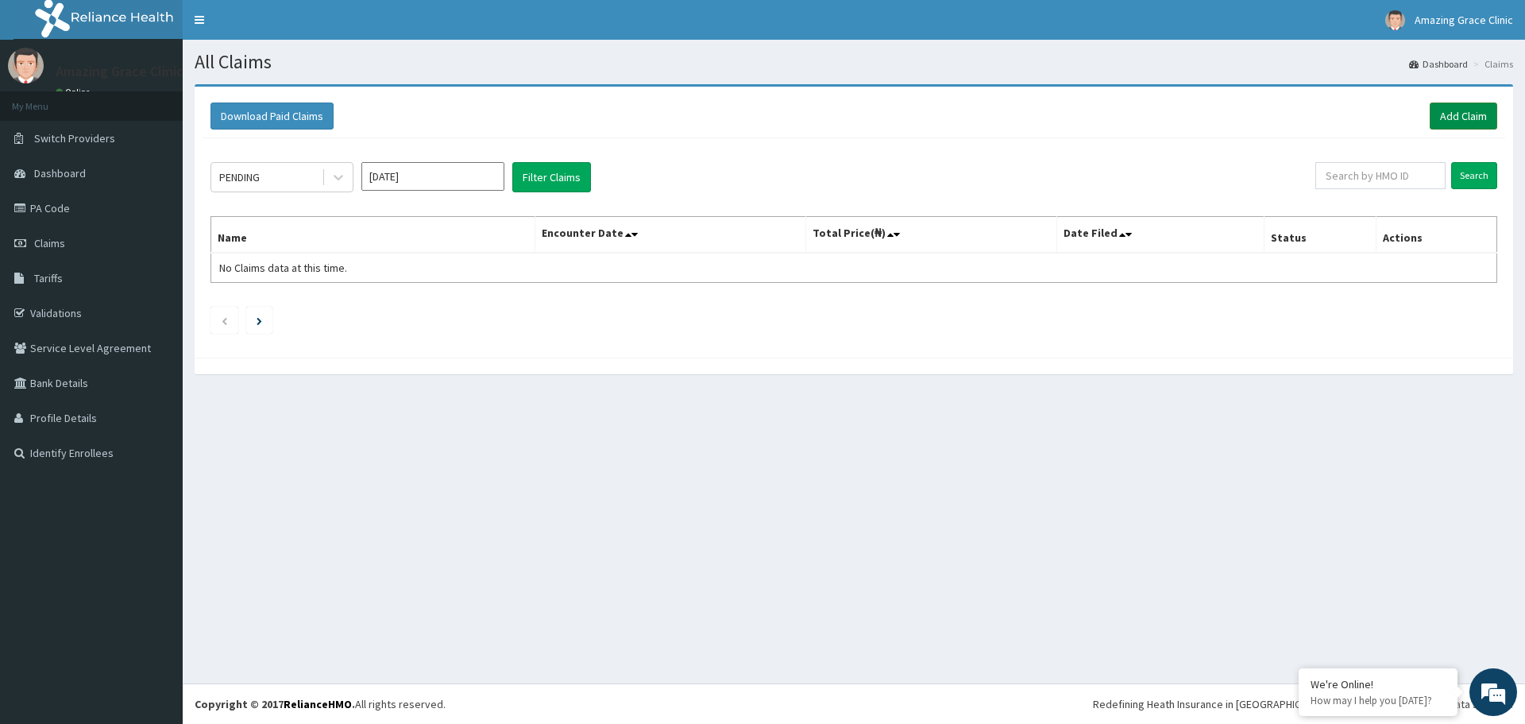
click at [1485, 109] on link "Add Claim" at bounding box center [1464, 115] width 68 height 27
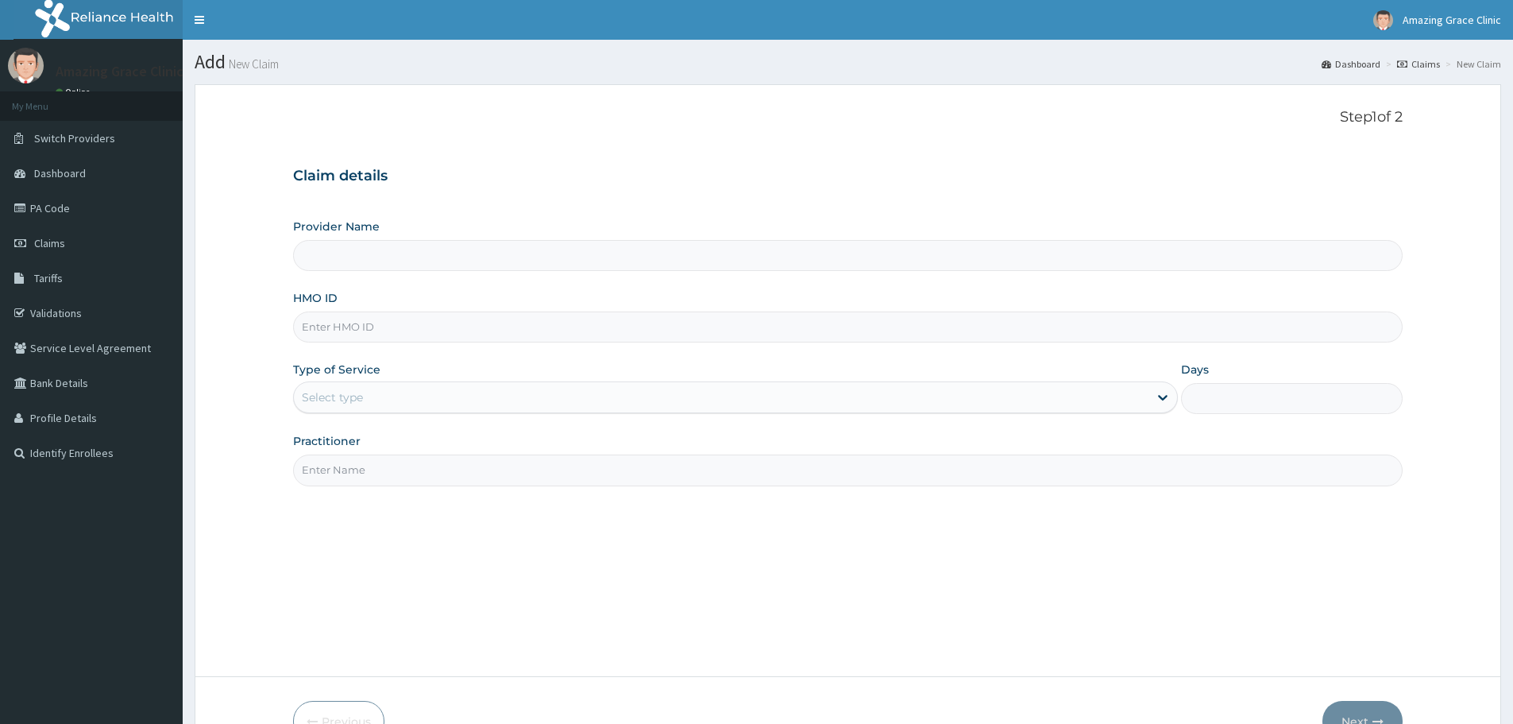
click at [528, 325] on input "HMO ID" at bounding box center [848, 326] width 1110 height 31
paste input "WAF/10003/A"
type input "WAF/10003/A"
type input "Amazing Grace Clinic- ijebu ode"
type input "WAF/10003/A"
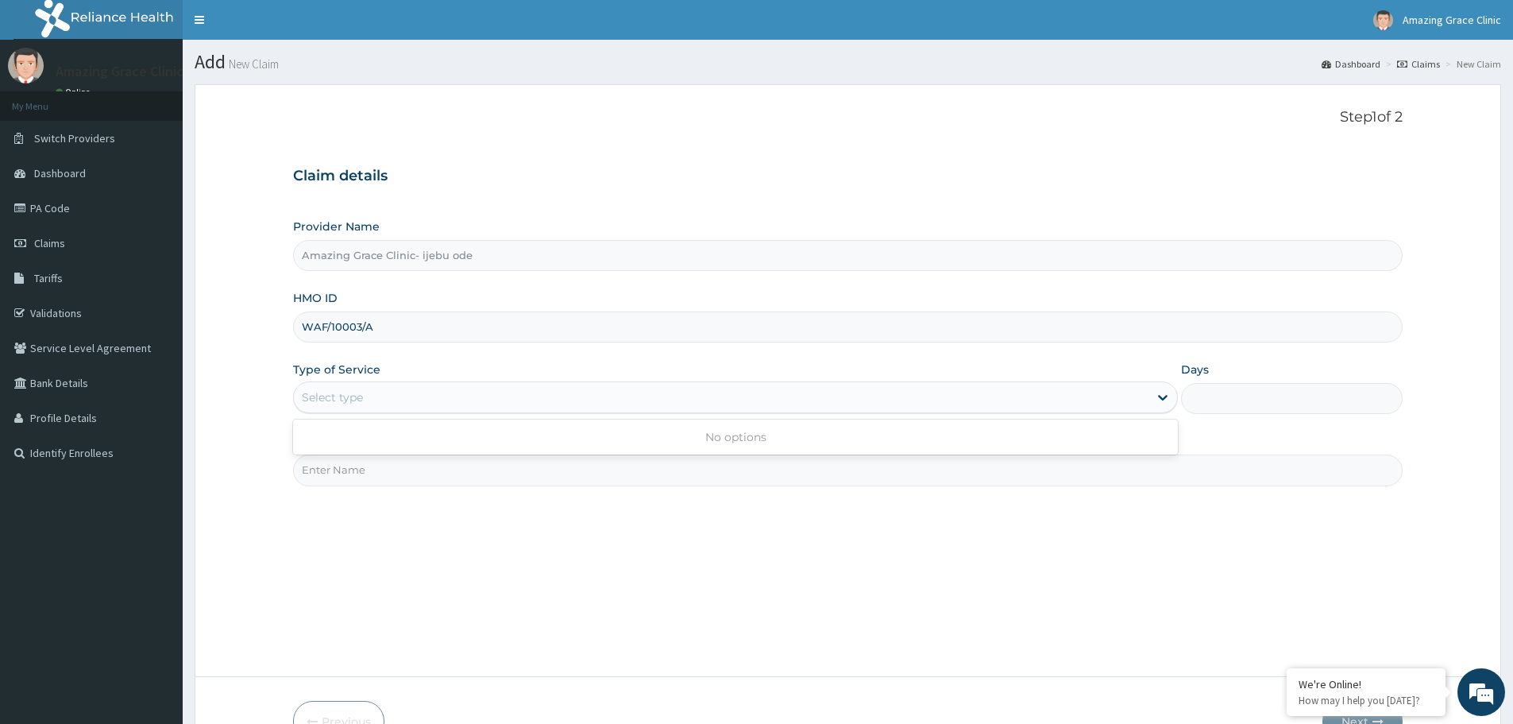
click at [505, 396] on div "Select type" at bounding box center [721, 396] width 855 height 25
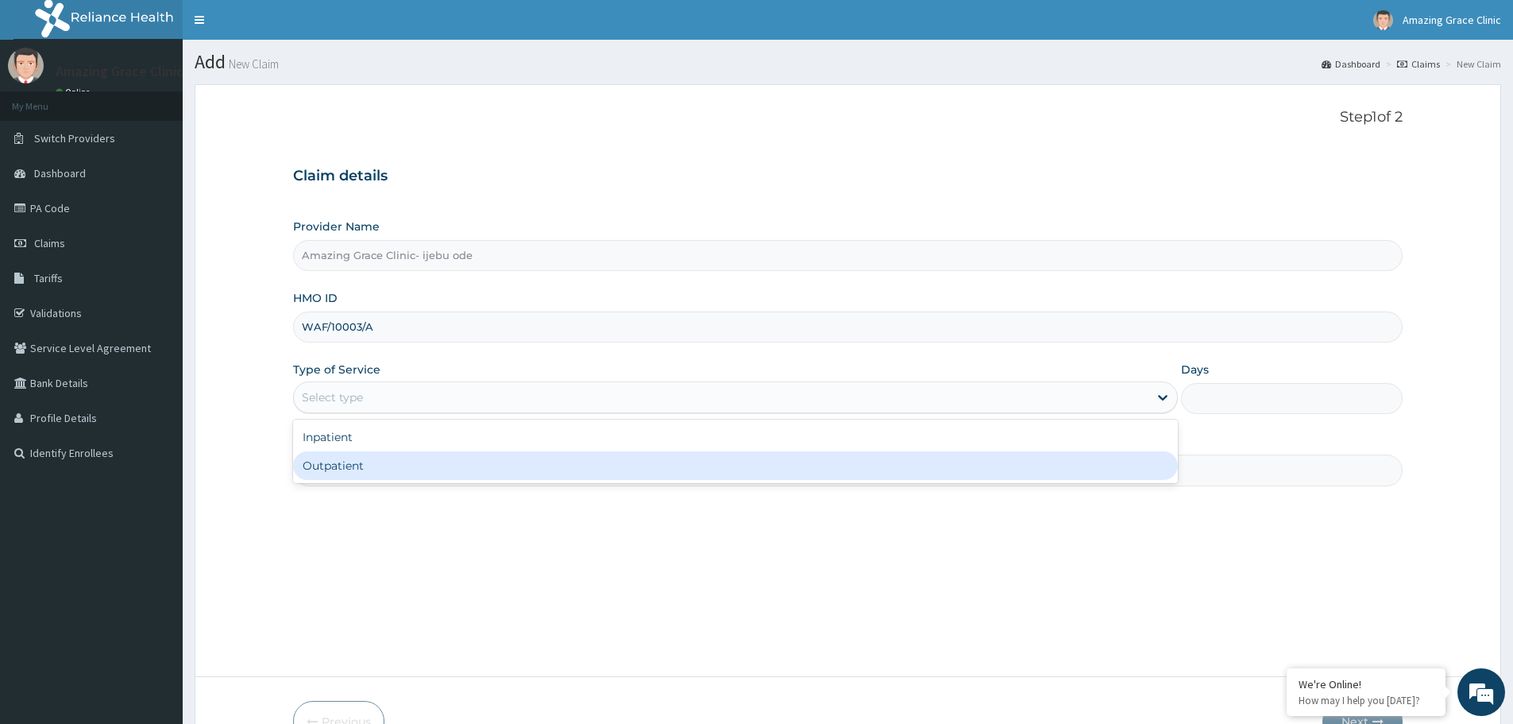
click at [592, 462] on div "Outpatient" at bounding box center [735, 465] width 885 height 29
type input "1"
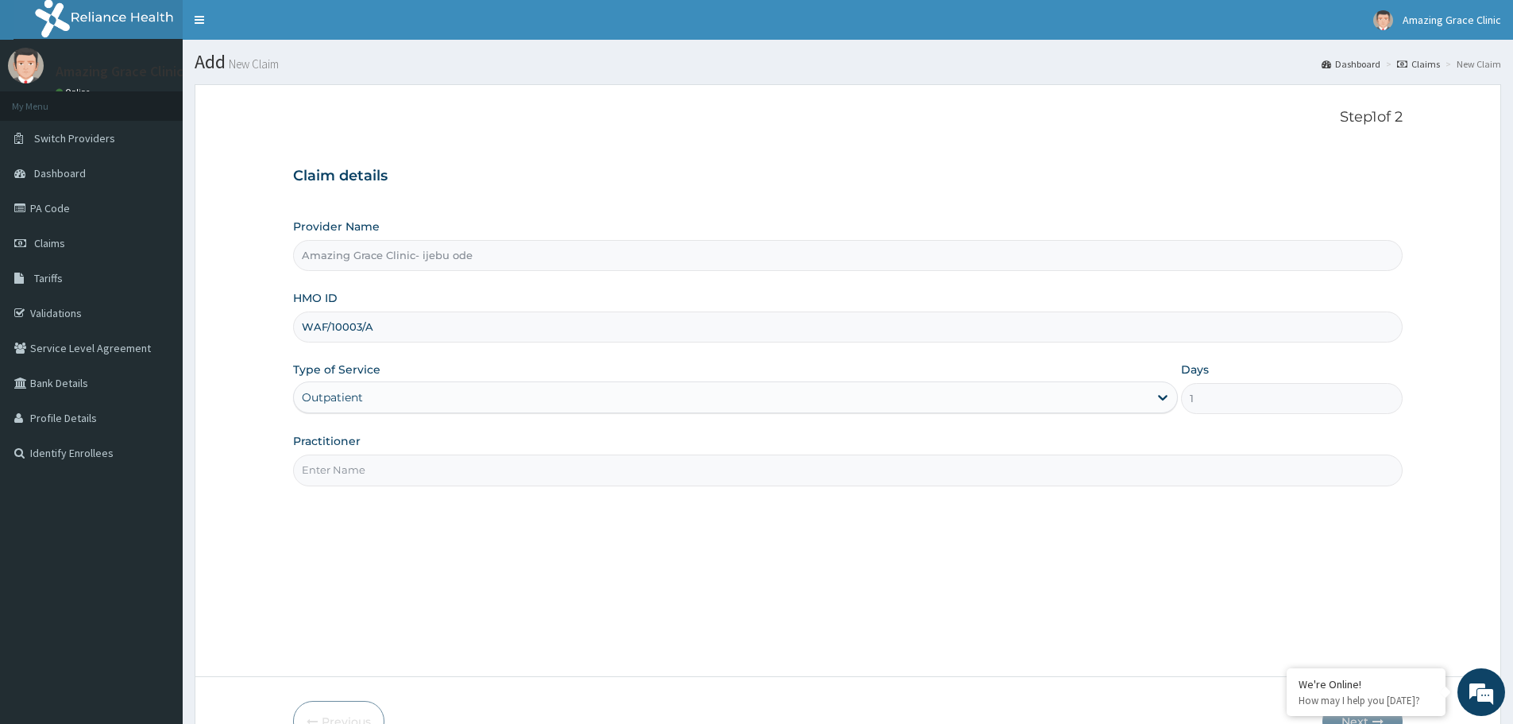
click at [459, 473] on input "Practitioner" at bounding box center [848, 469] width 1110 height 31
type input "DR OJEDIRAN"
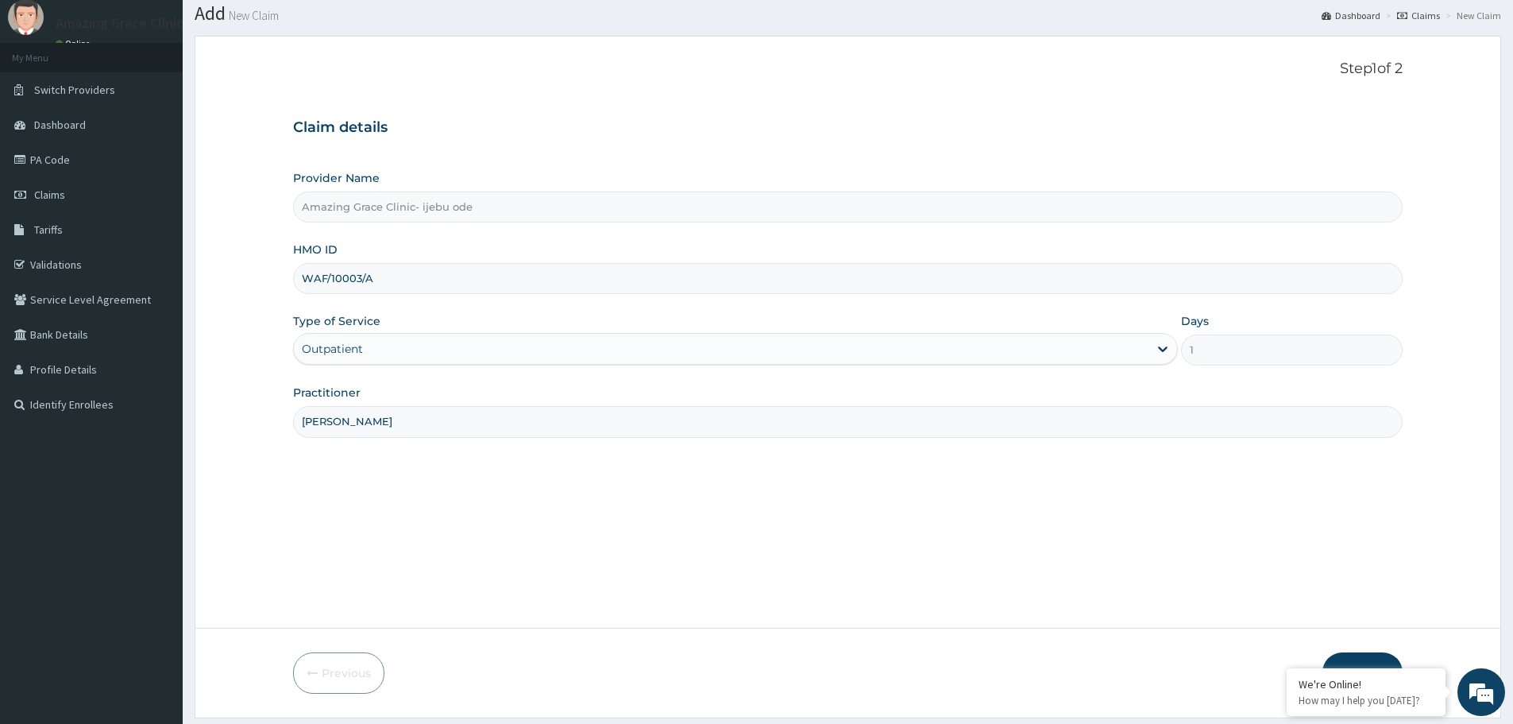
scroll to position [95, 0]
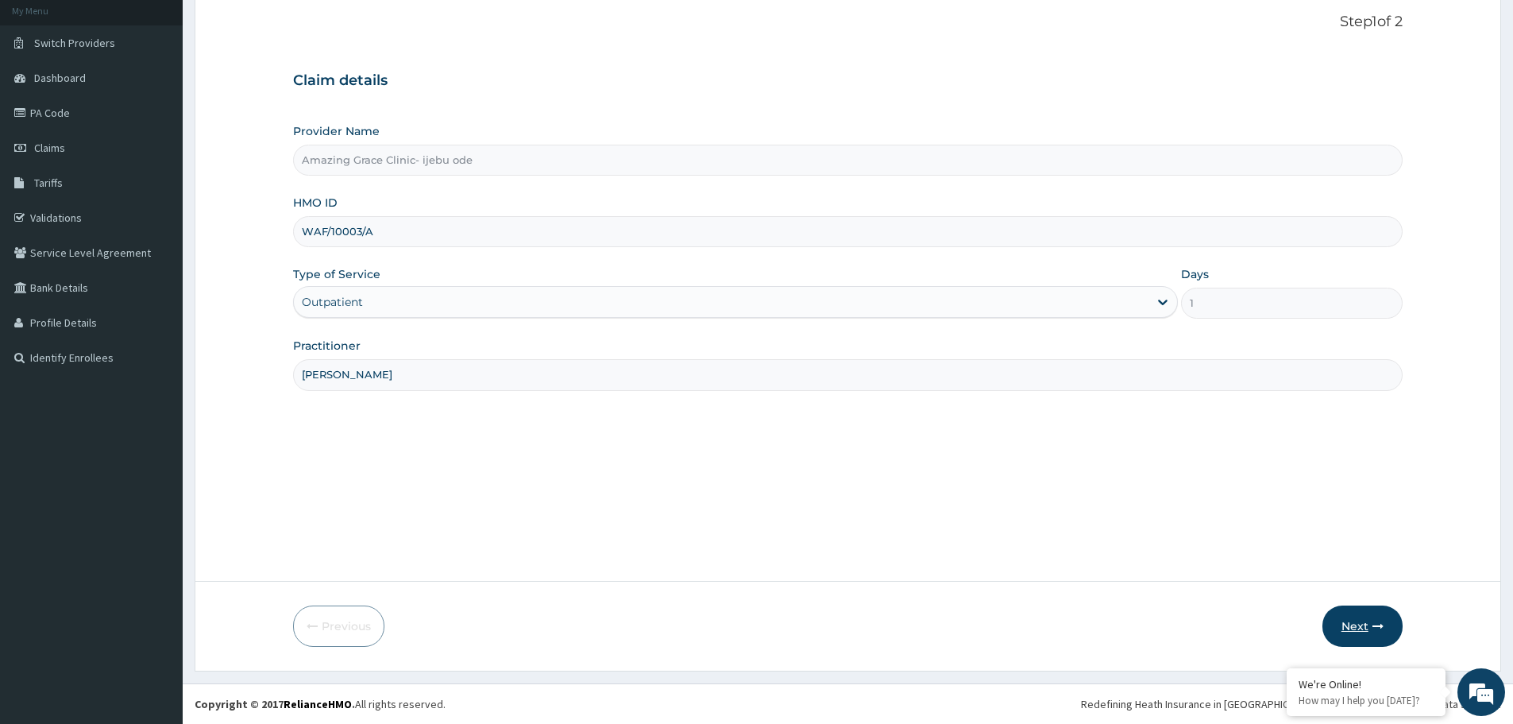
click at [1374, 624] on icon "button" at bounding box center [1378, 625] width 11 height 11
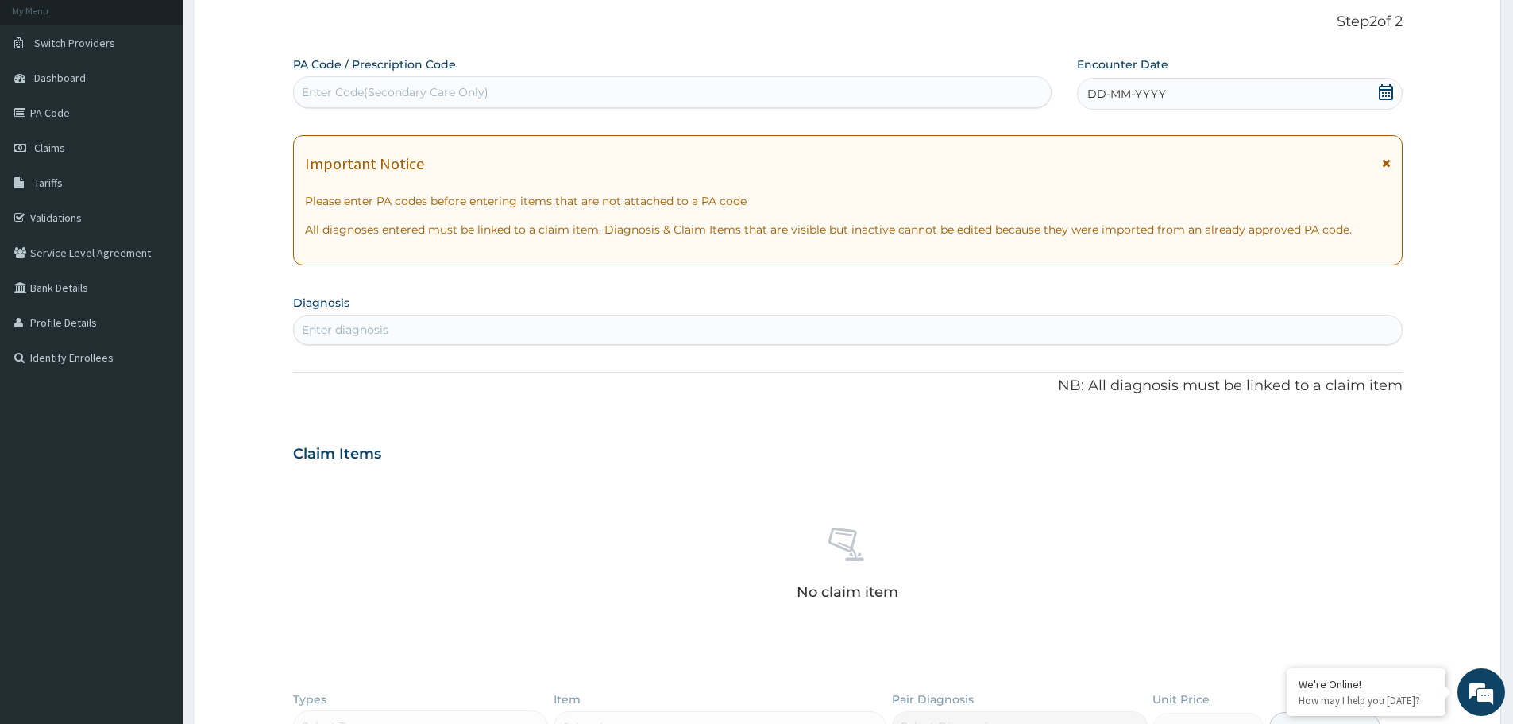
click at [1384, 90] on icon at bounding box center [1386, 92] width 14 height 16
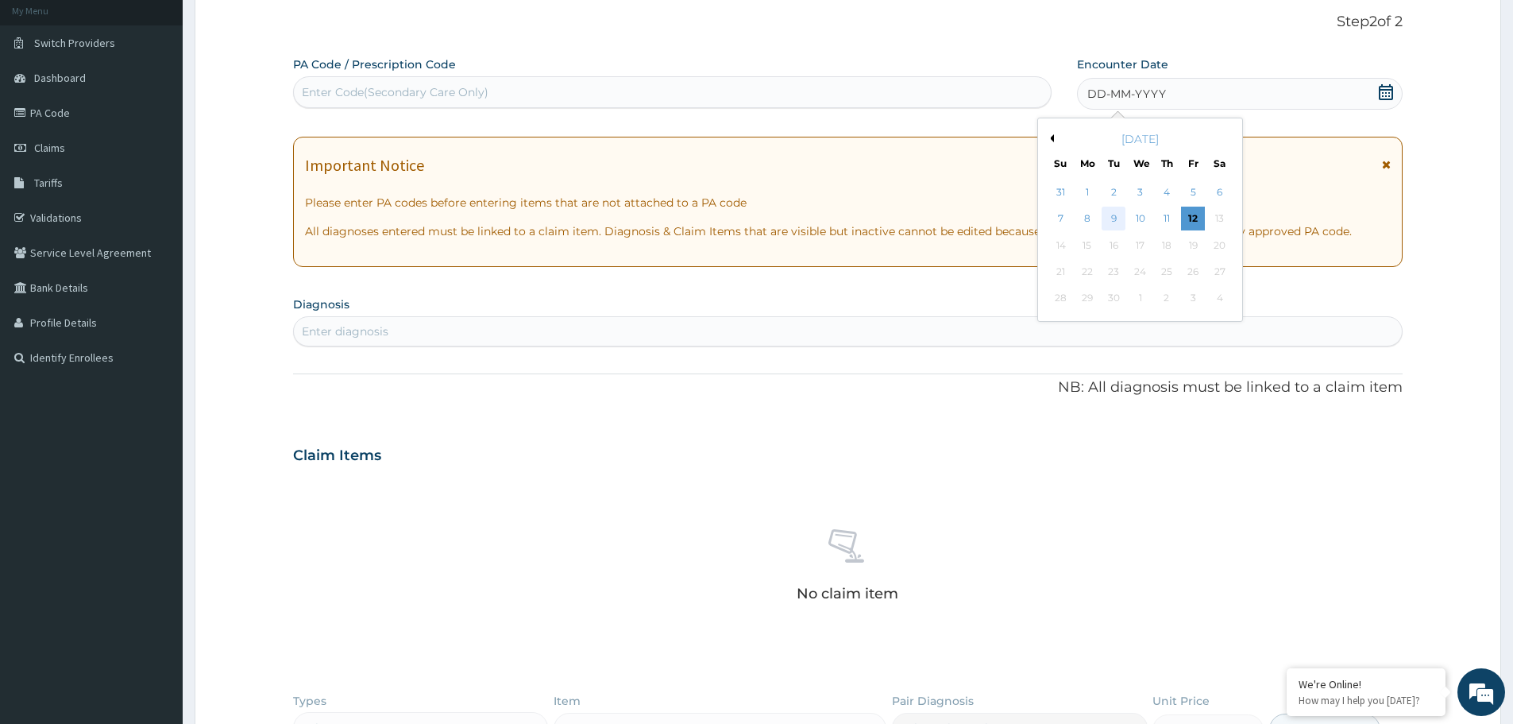
click at [1111, 218] on div "9" at bounding box center [1115, 219] width 24 height 24
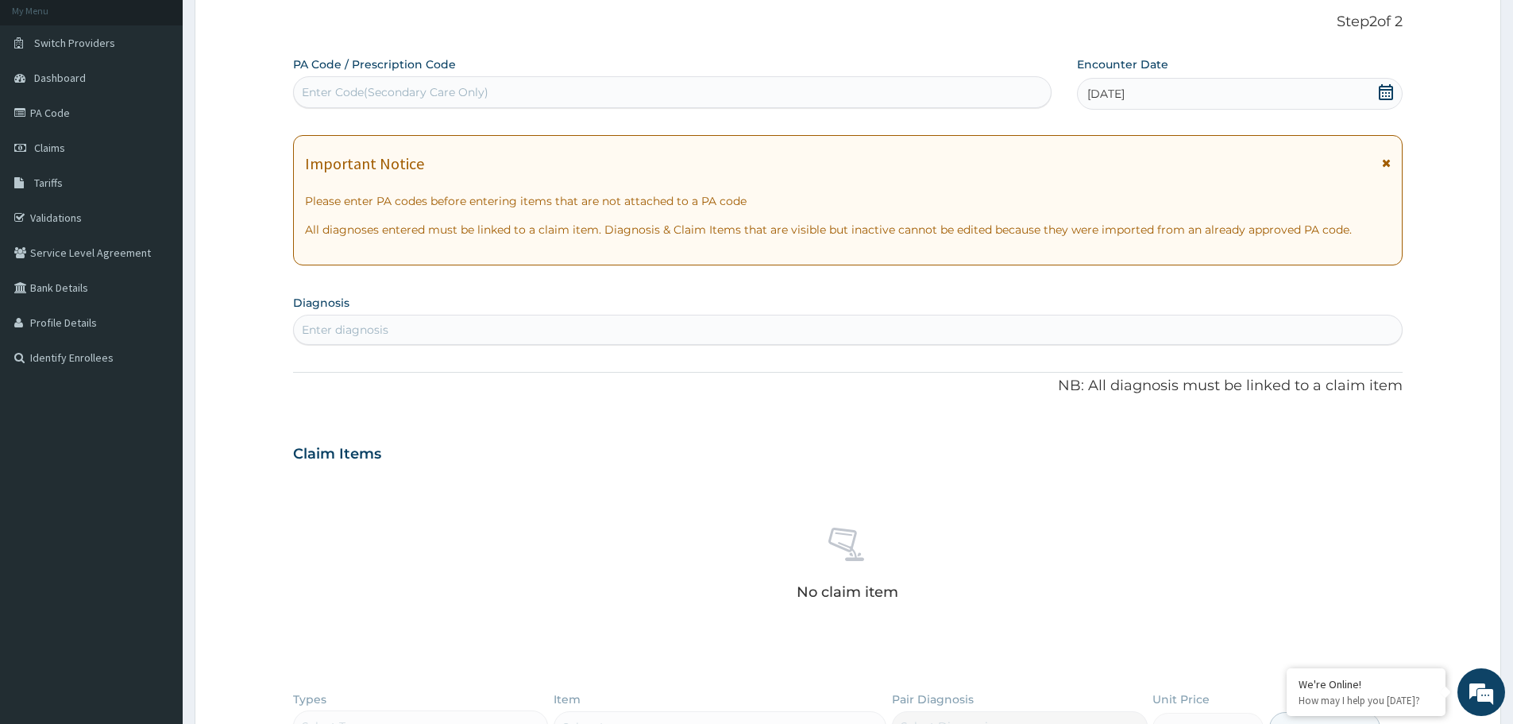
click at [436, 326] on div "Enter diagnosis" at bounding box center [848, 329] width 1108 height 25
type input "BV"
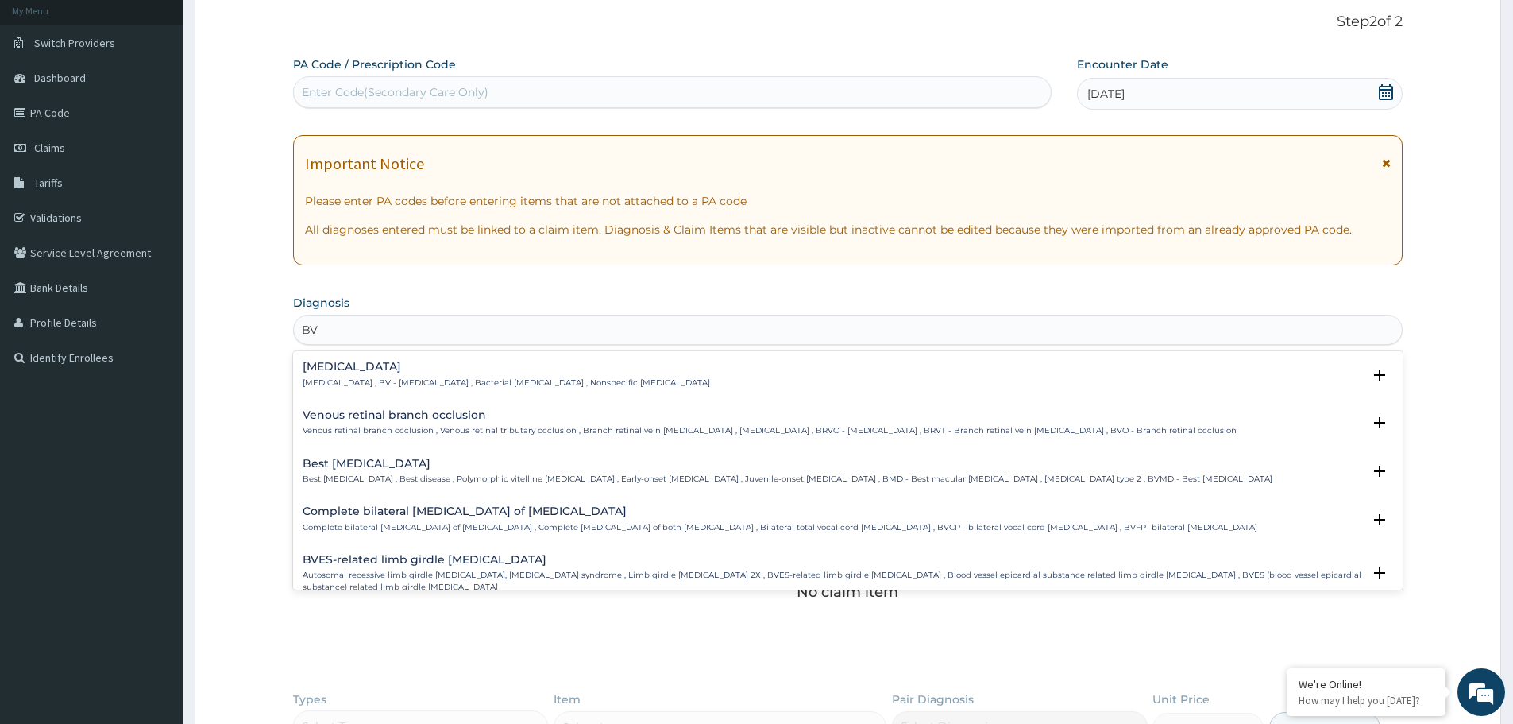
click at [370, 370] on h4 "Bacterial vaginosis" at bounding box center [506, 367] width 407 height 12
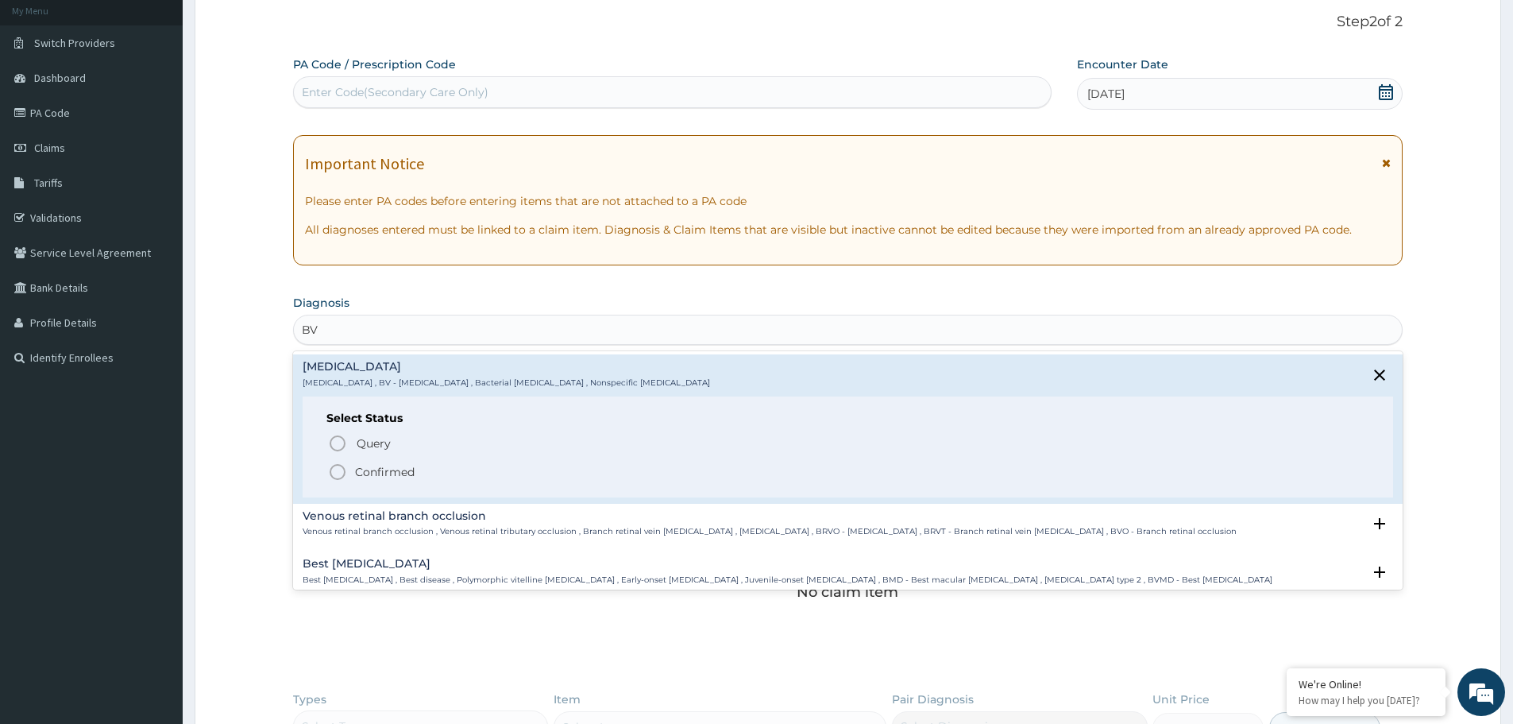
click at [338, 473] on icon "status option filled" at bounding box center [337, 471] width 19 height 19
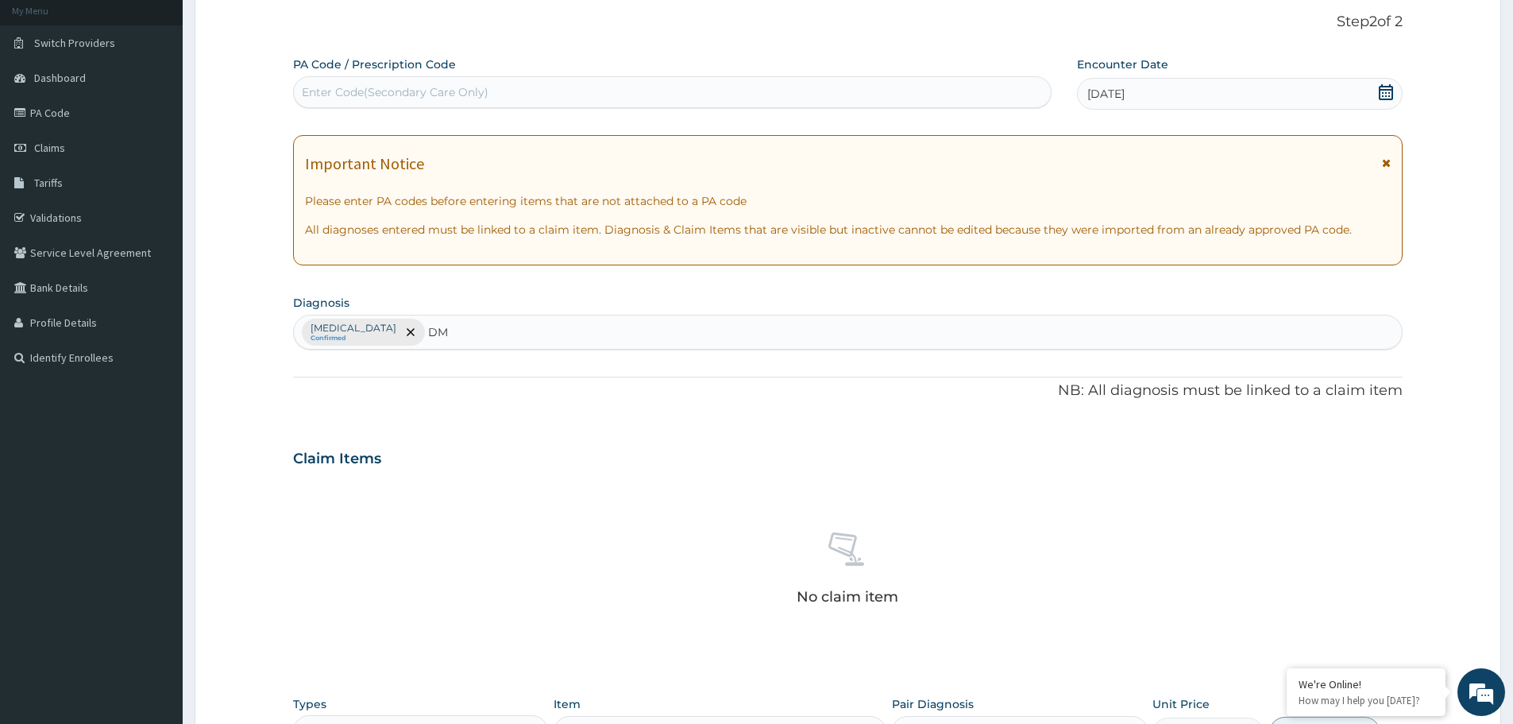
type input "DM"
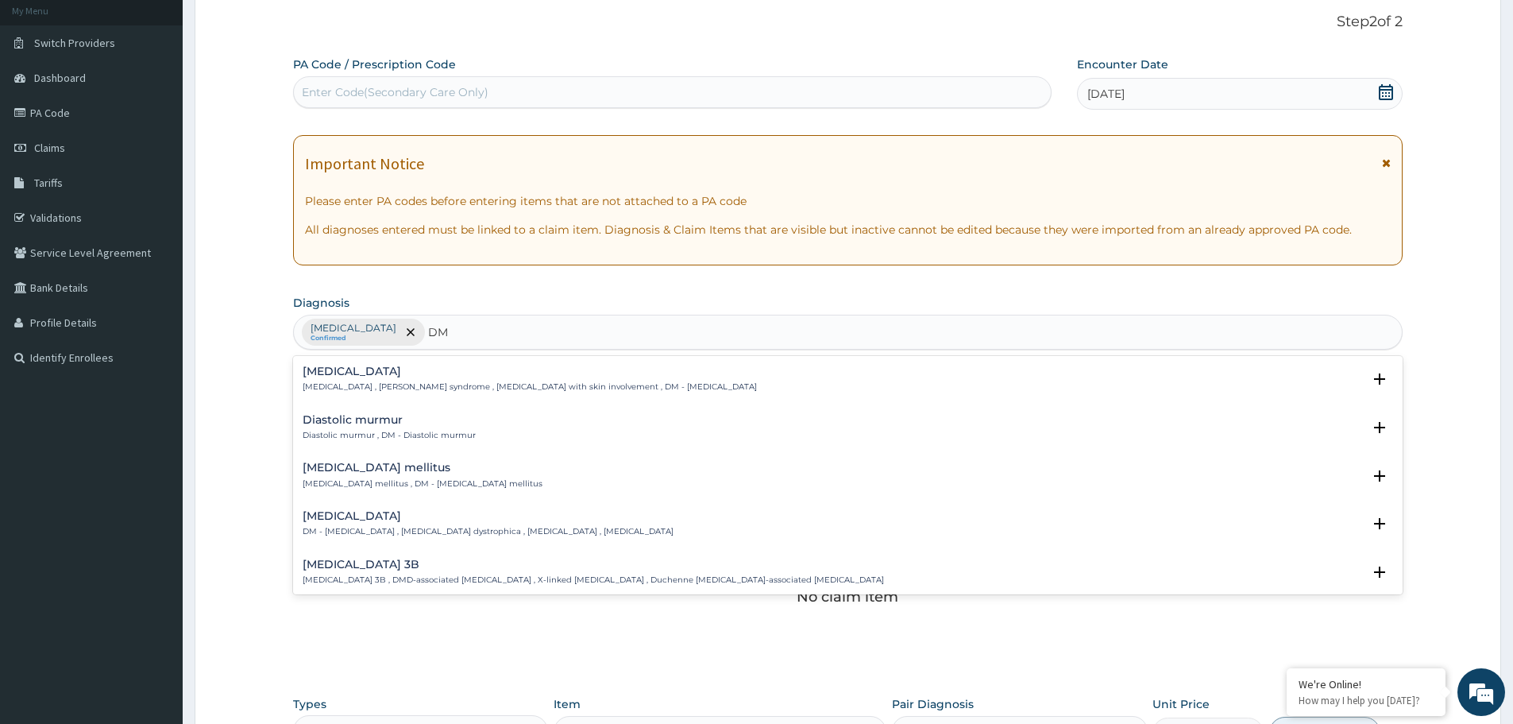
click at [336, 469] on h4 "Diabetes mellitus" at bounding box center [423, 467] width 240 height 12
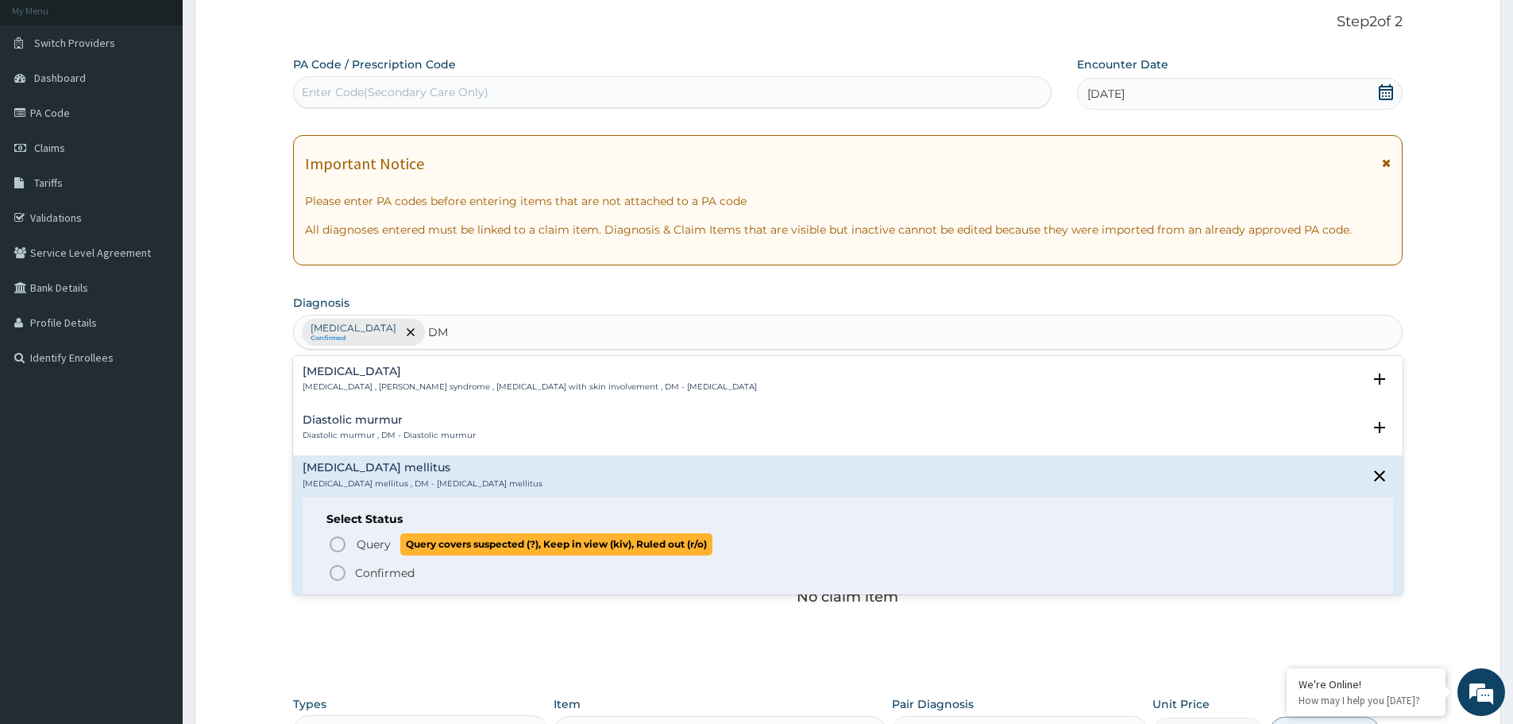
drag, startPoint x: 334, startPoint y: 549, endPoint x: 401, endPoint y: 511, distance: 77.5
click at [334, 549] on icon "status option query" at bounding box center [337, 544] width 19 height 19
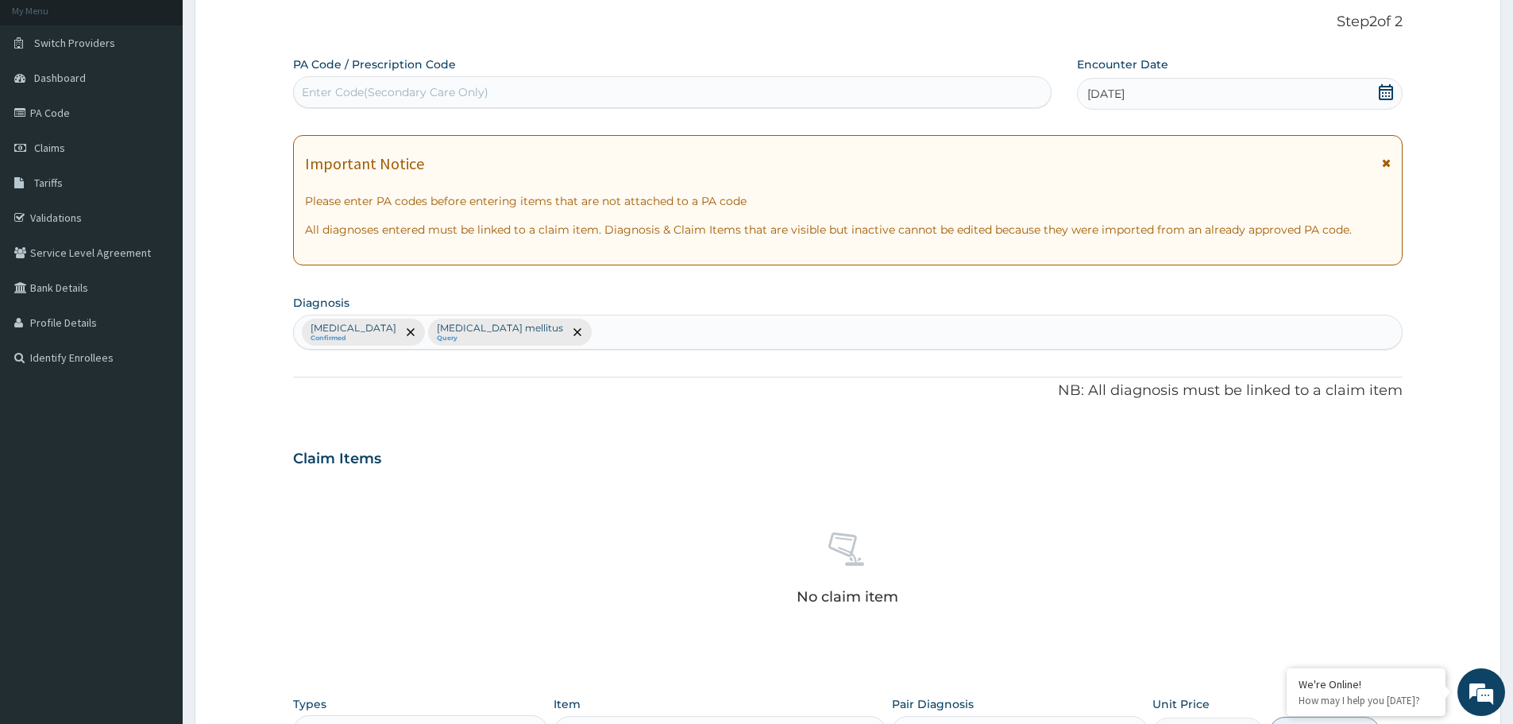
scroll to position [406, 0]
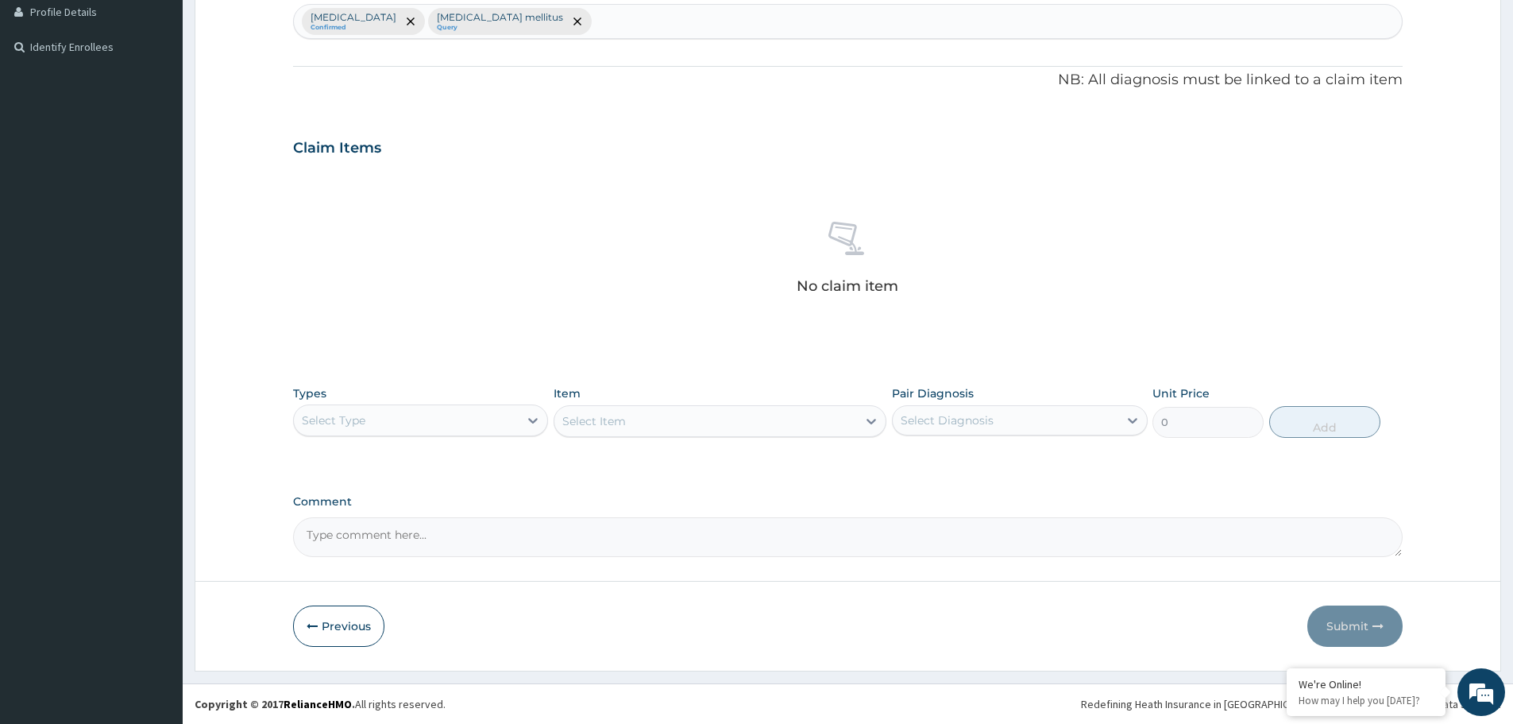
click at [403, 428] on div "Select Type" at bounding box center [406, 419] width 225 height 25
click at [370, 516] on div "Procedures" at bounding box center [420, 517] width 255 height 29
click at [689, 426] on div "Select Item" at bounding box center [720, 421] width 333 height 32
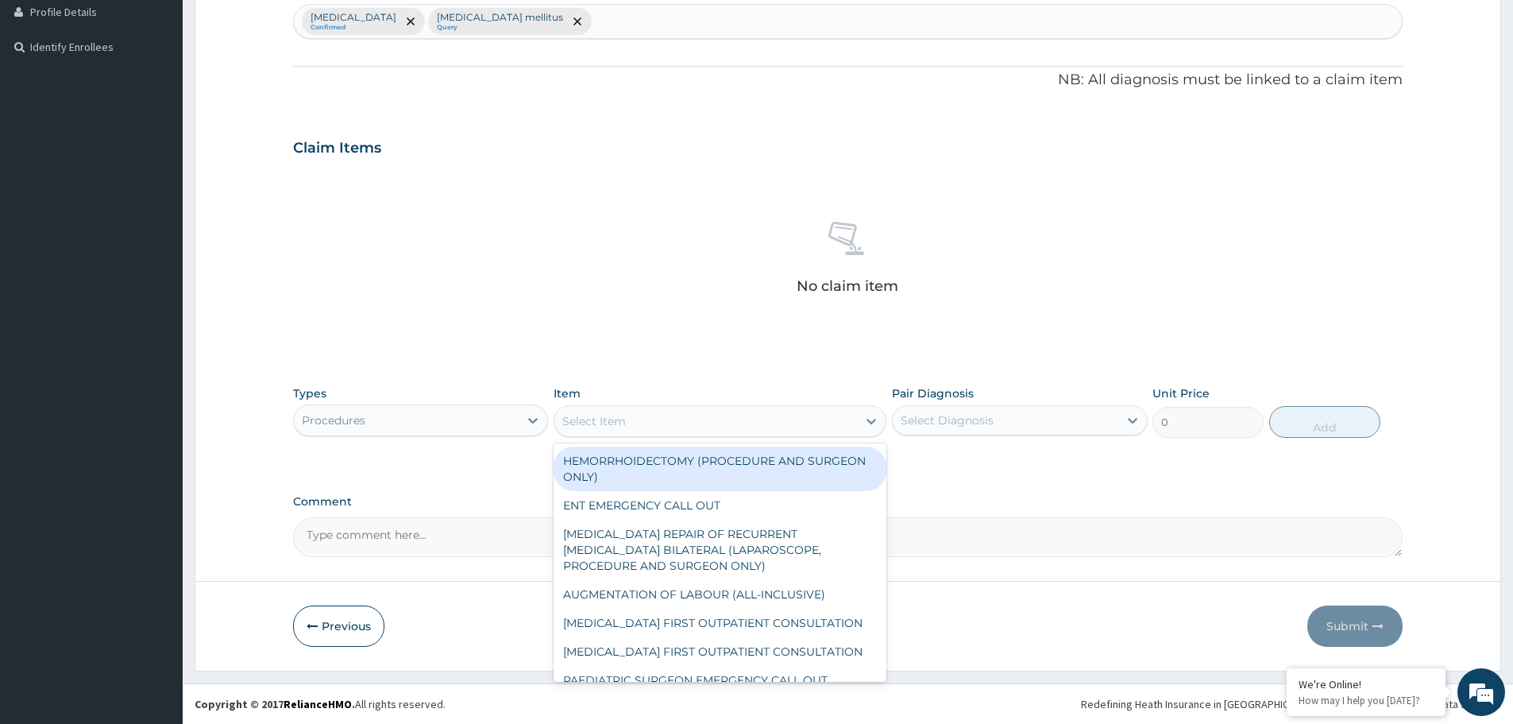
click at [722, 417] on div "Select Item" at bounding box center [705, 420] width 303 height 25
type input "GENE"
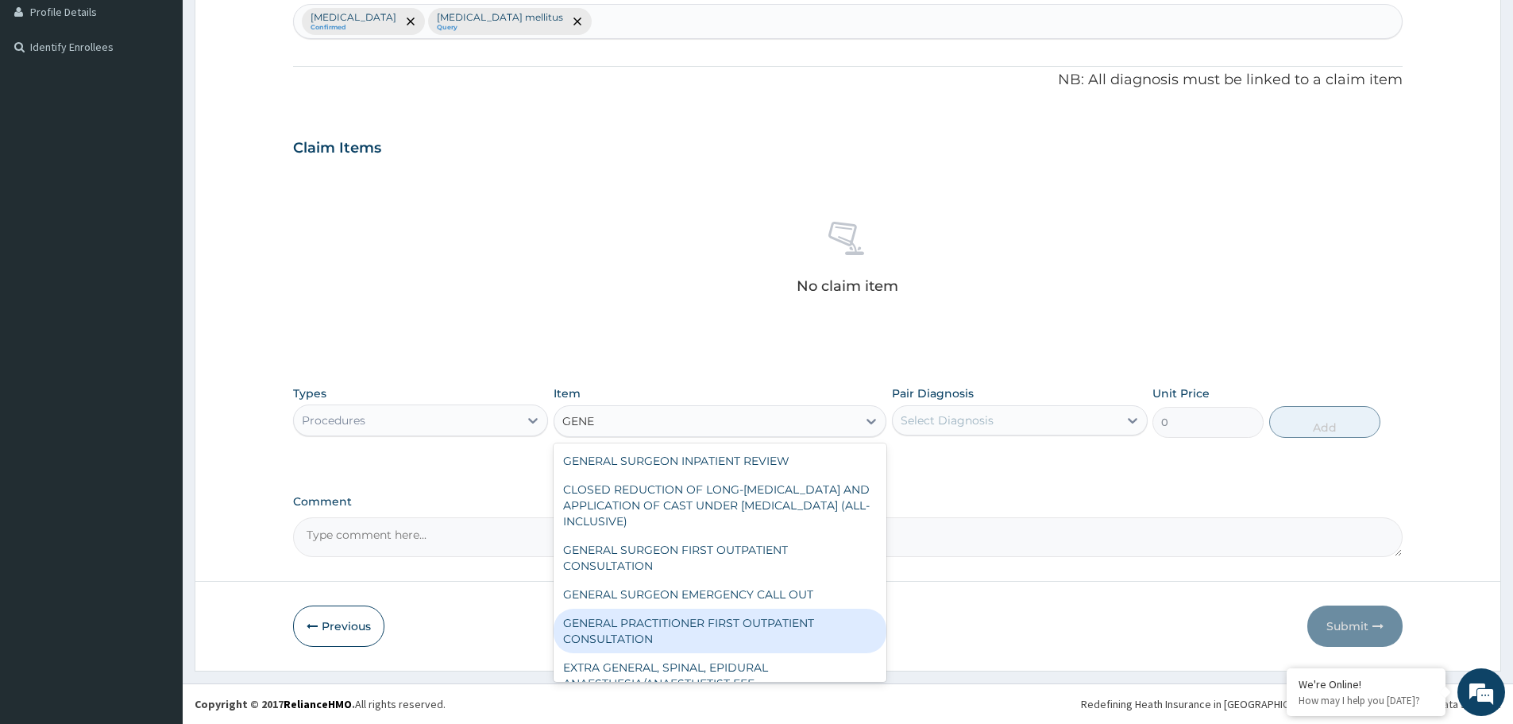
click at [740, 619] on div "GENERAL PRACTITIONER FIRST OUTPATIENT CONSULTATION" at bounding box center [720, 630] width 333 height 44
type input "3750"
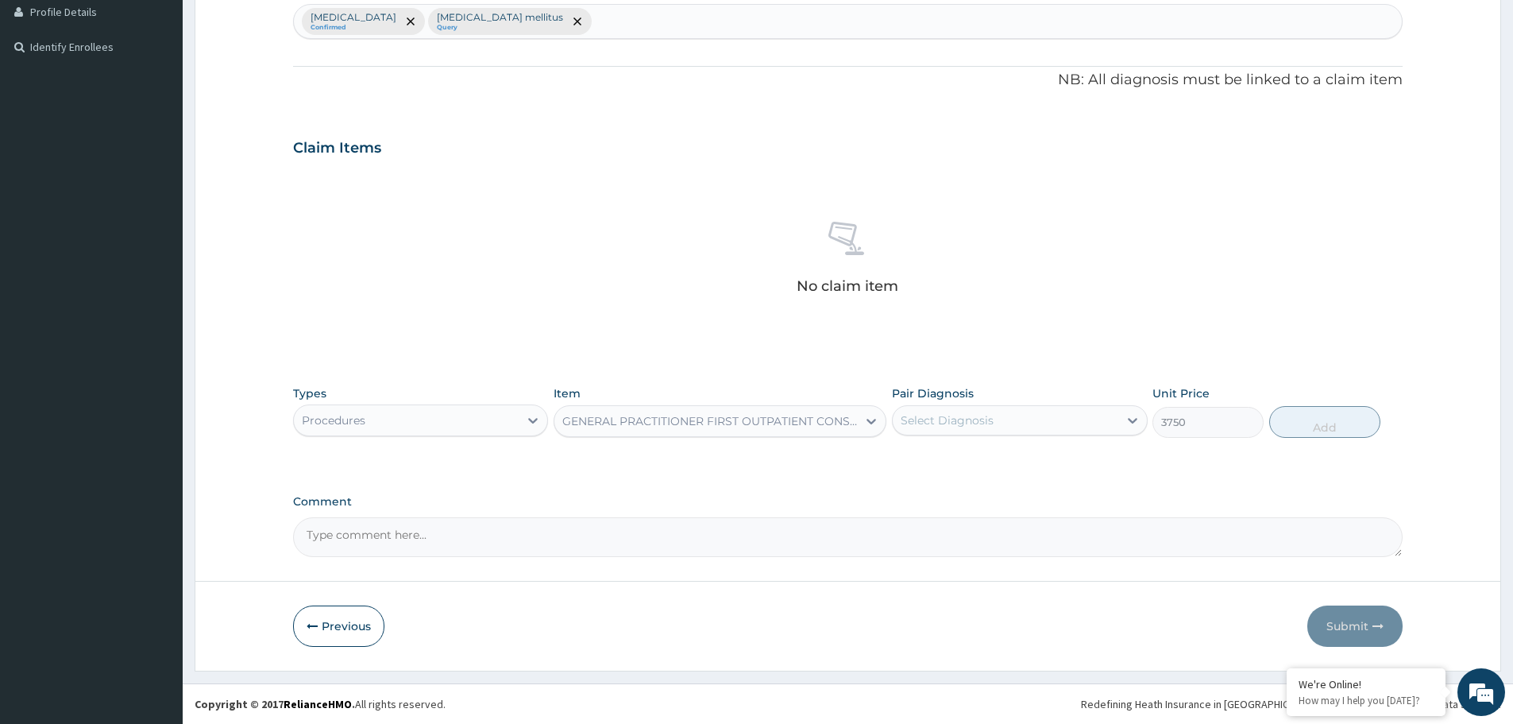
click at [1018, 414] on div "Select Diagnosis" at bounding box center [1005, 419] width 225 height 25
click at [952, 465] on label "Bacterial vaginosis" at bounding box center [967, 459] width 98 height 16
checkbox input "true"
click at [1318, 427] on button "Add" at bounding box center [1324, 422] width 111 height 32
type input "0"
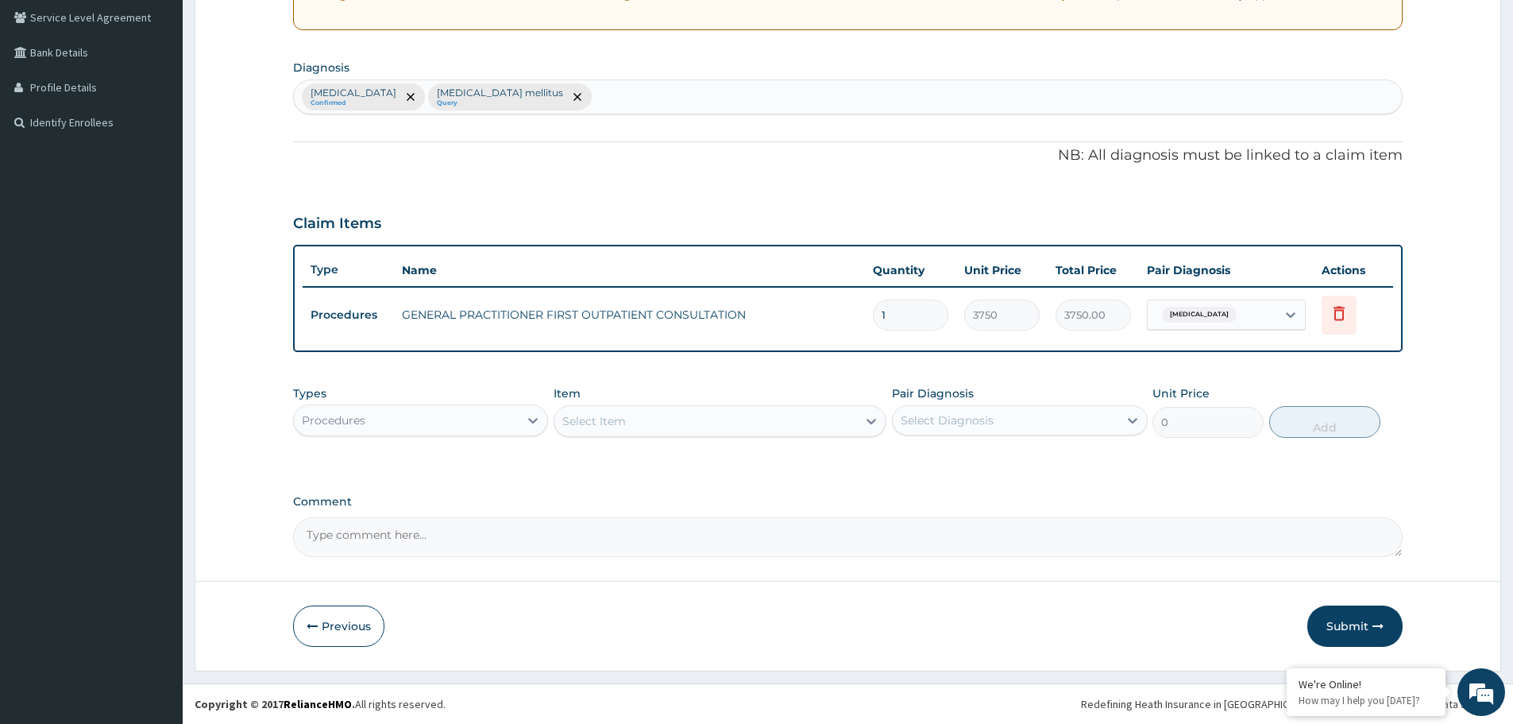
scroll to position [330, 0]
click at [339, 412] on div "Procedures" at bounding box center [334, 420] width 64 height 16
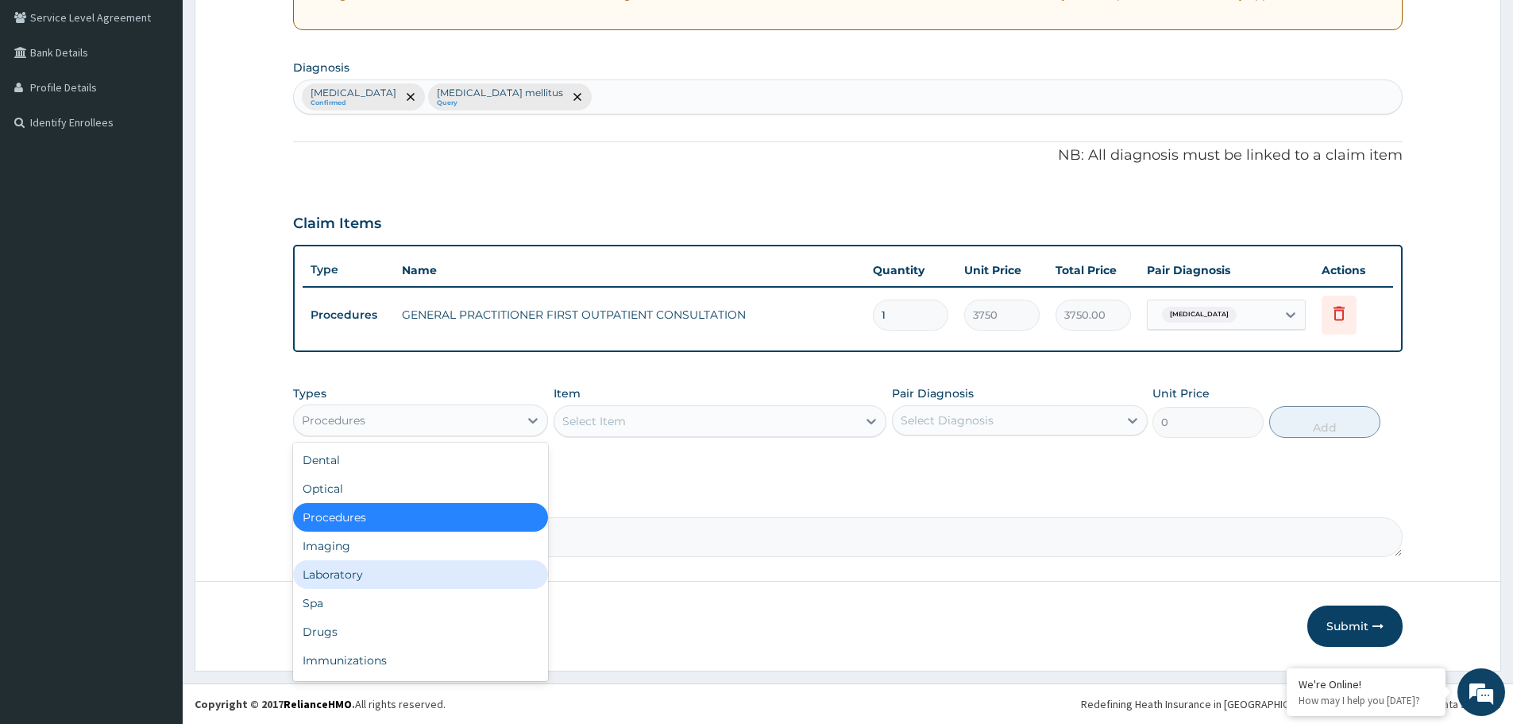
click at [357, 576] on div "Laboratory" at bounding box center [420, 574] width 255 height 29
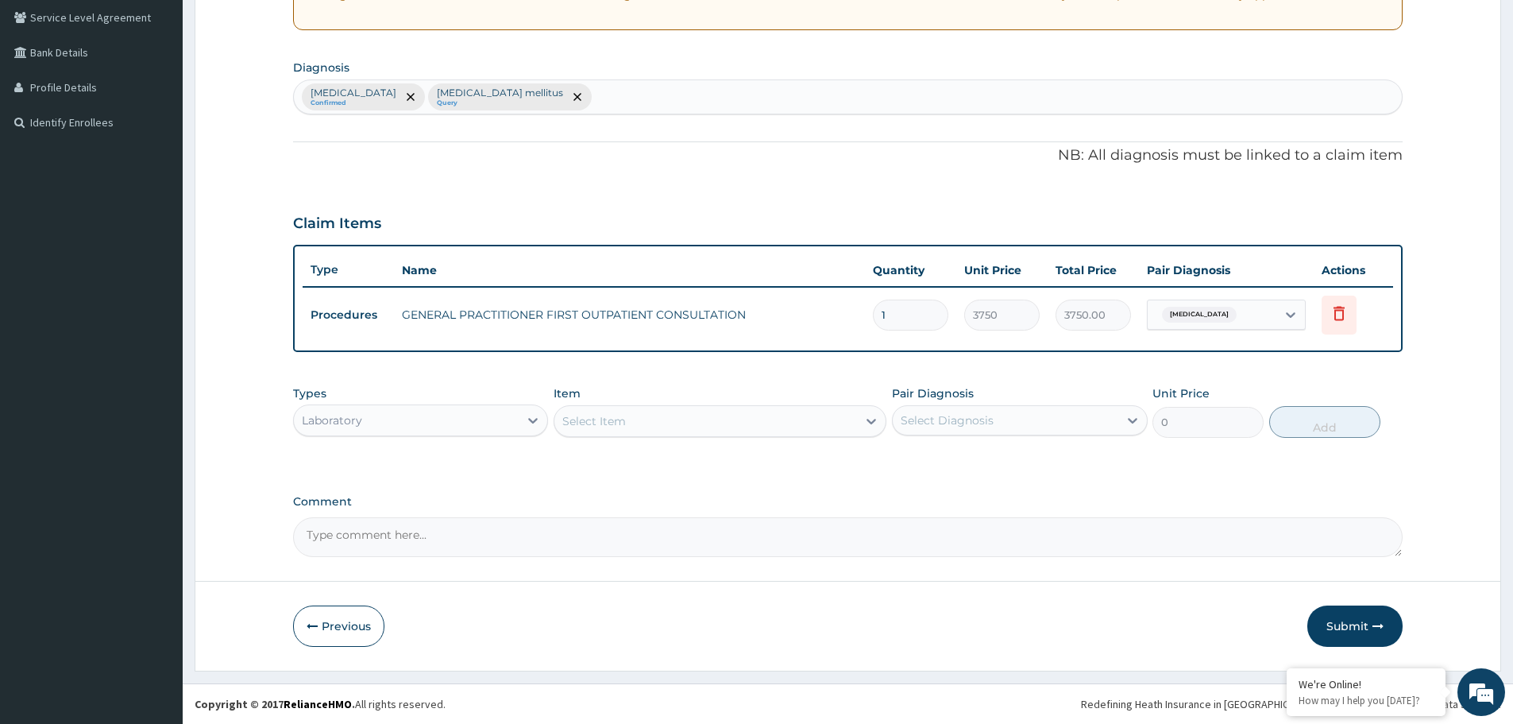
click at [670, 419] on div "Select Item" at bounding box center [705, 420] width 303 height 25
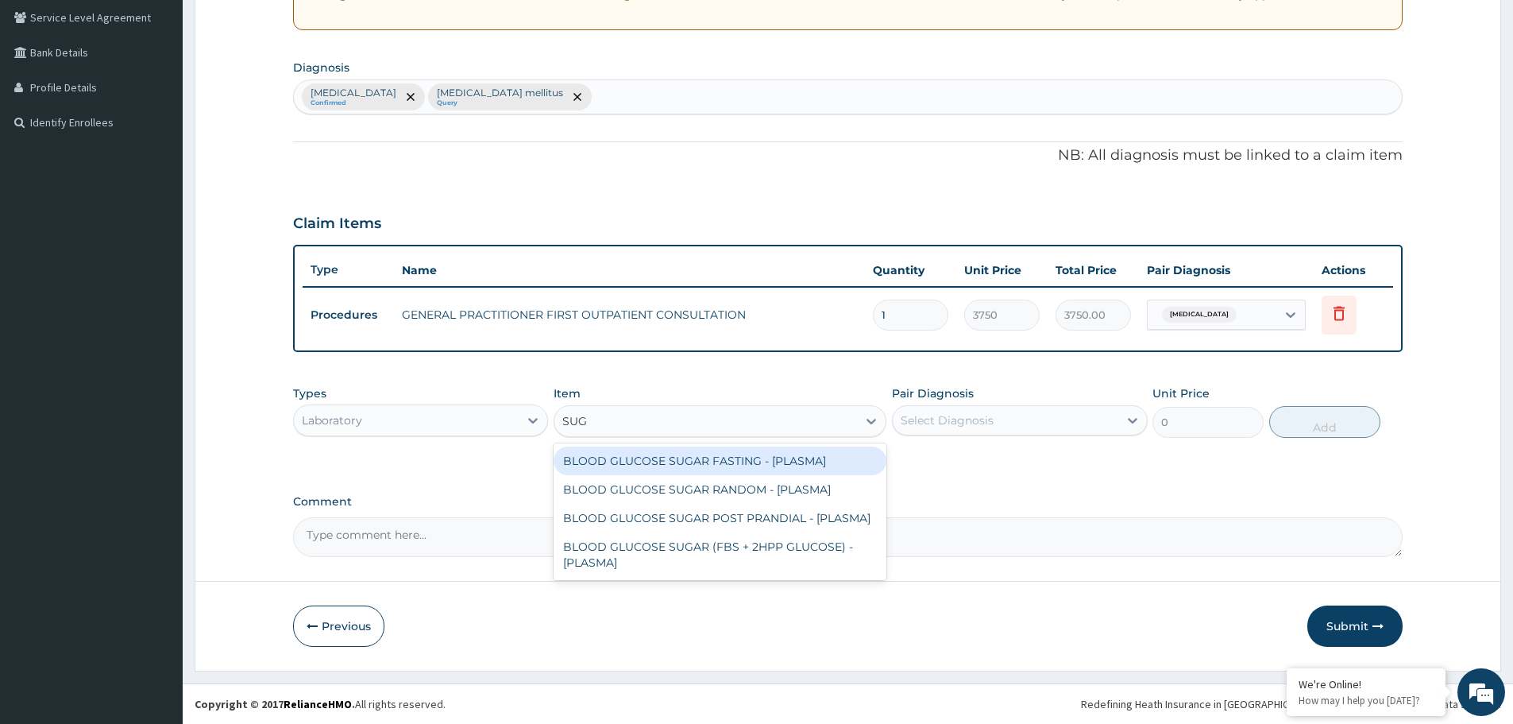
type input "SUGA"
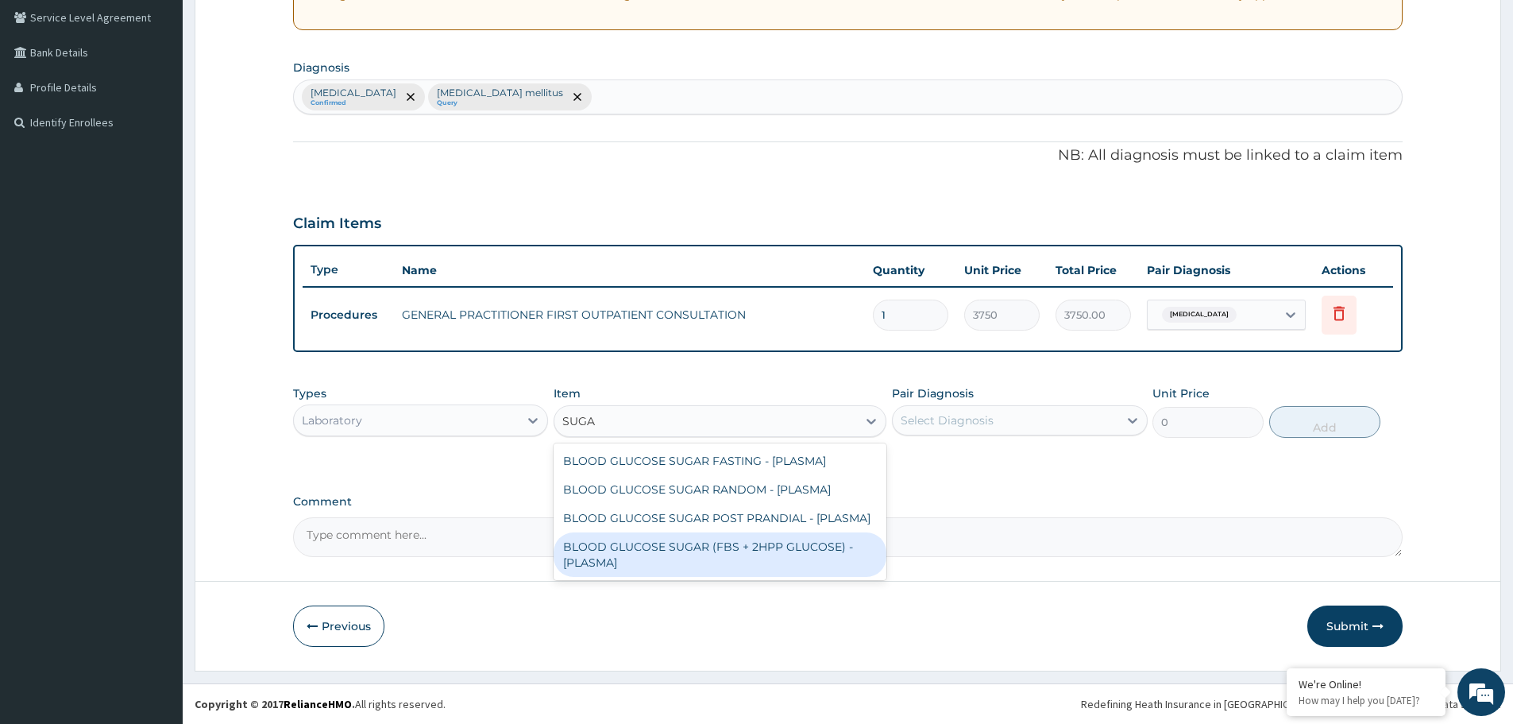
click at [696, 549] on div "BLOOD GLUCOSE SUGAR (FBS + 2HPP GLUCOSE) - [PLASMA]" at bounding box center [720, 554] width 333 height 44
type input "3750"
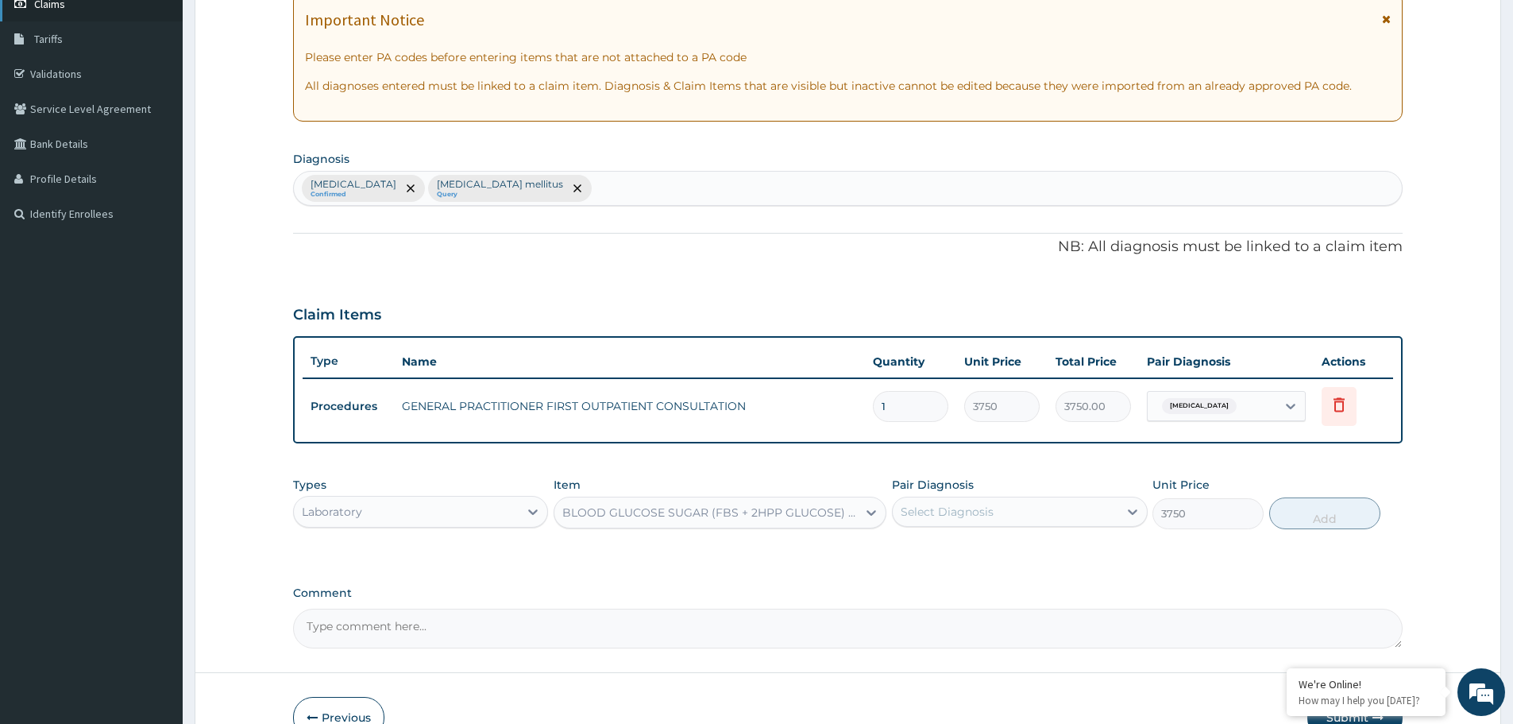
scroll to position [92, 0]
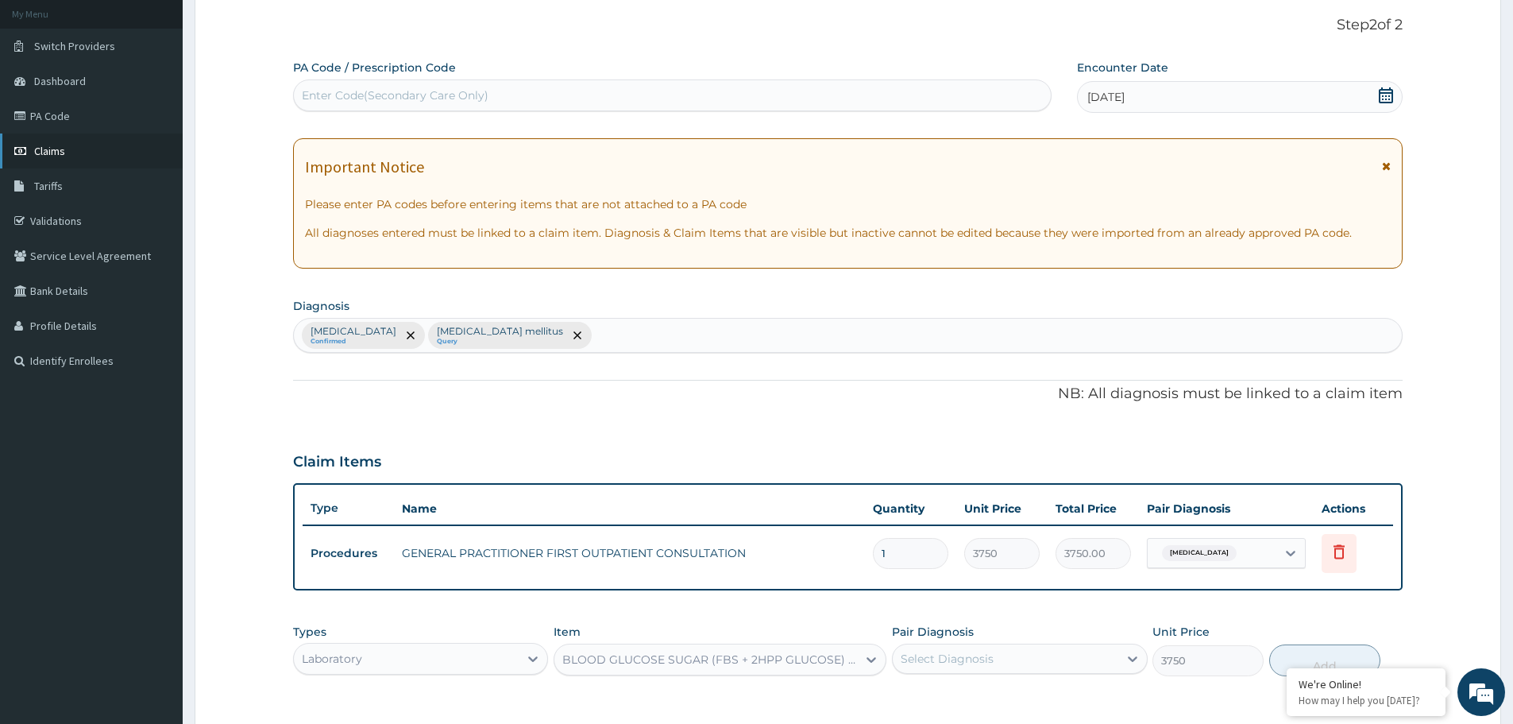
click at [66, 158] on link "Claims" at bounding box center [91, 150] width 183 height 35
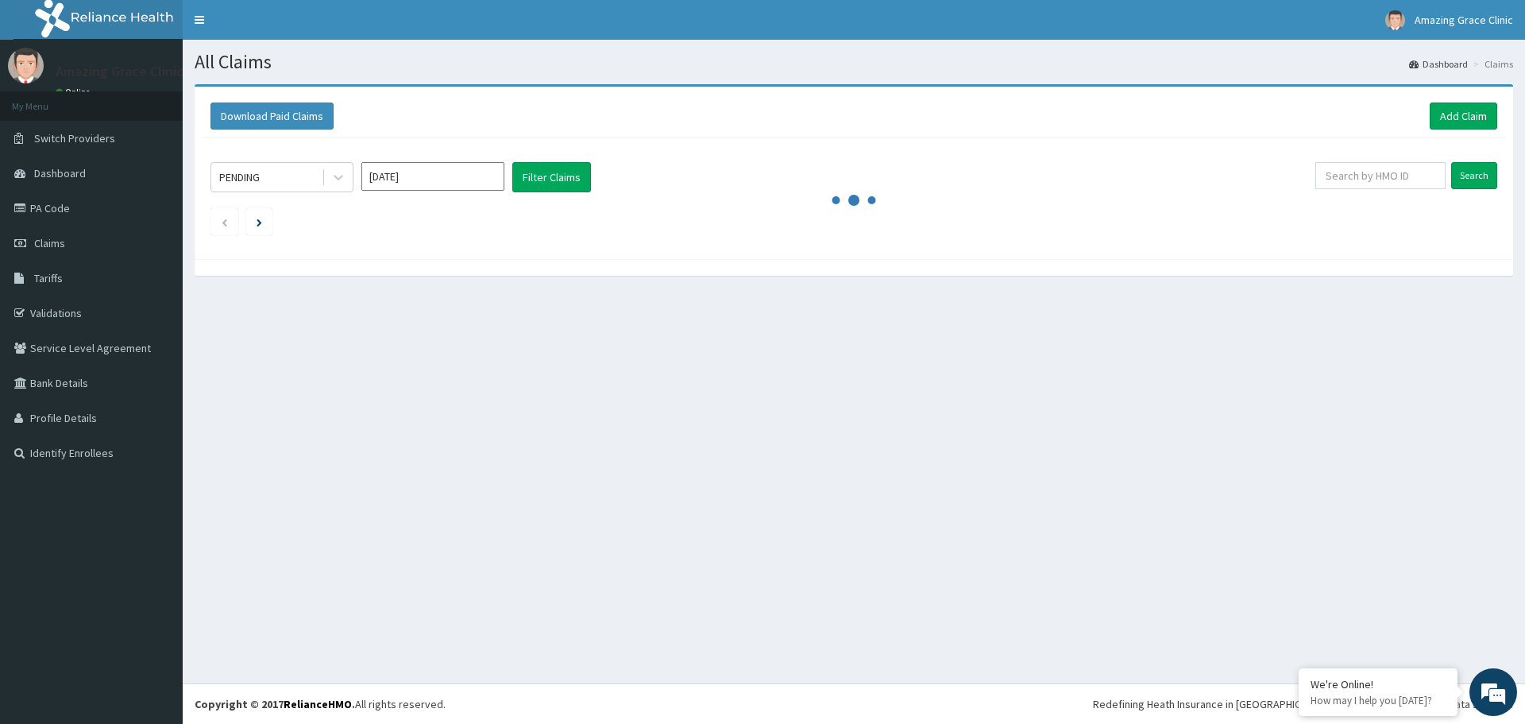
click at [372, 380] on div "All Claims Dashboard Claims Download Paid Claims Add Claim × Note you can only …" at bounding box center [854, 361] width 1342 height 643
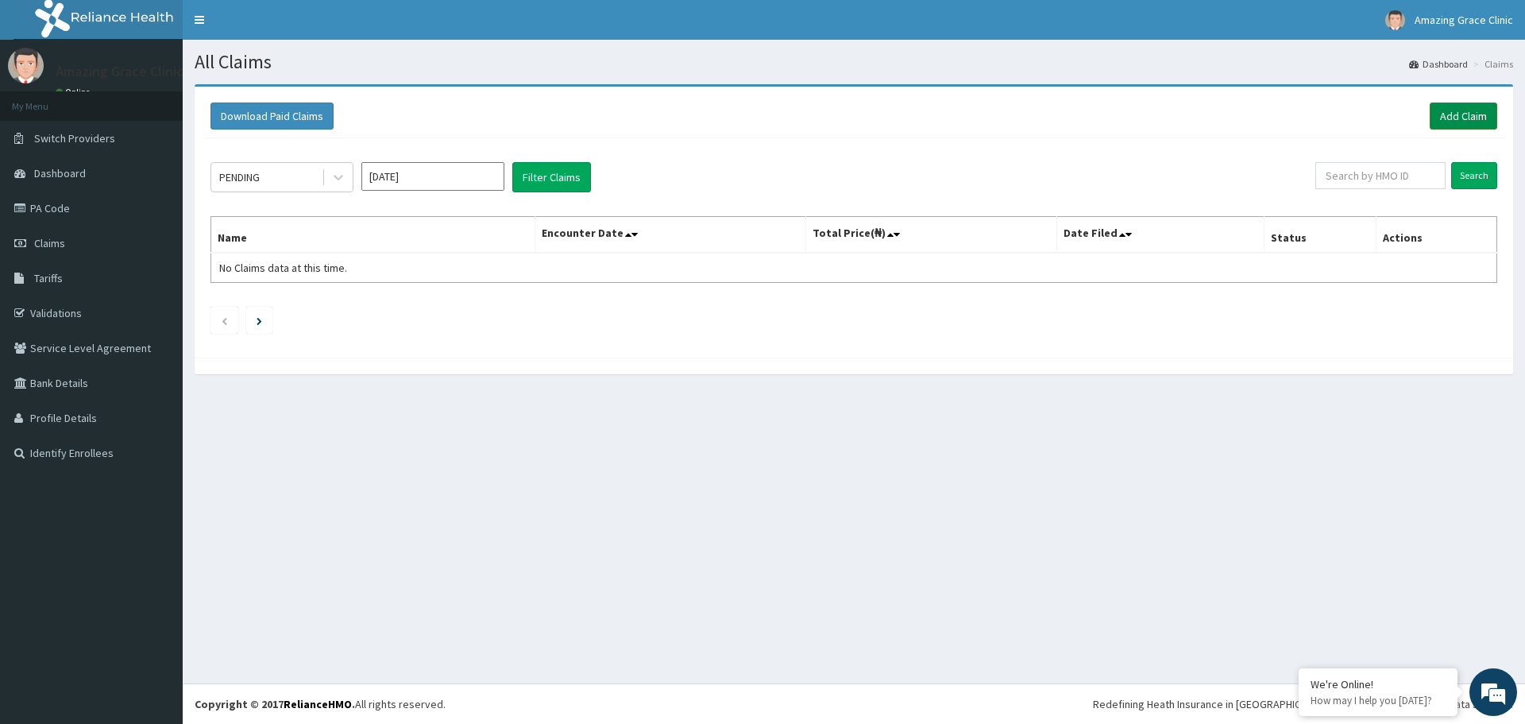
drag, startPoint x: 1457, startPoint y: 119, endPoint x: 1445, endPoint y: 118, distance: 11.9
click at [1457, 119] on link "Add Claim" at bounding box center [1464, 115] width 68 height 27
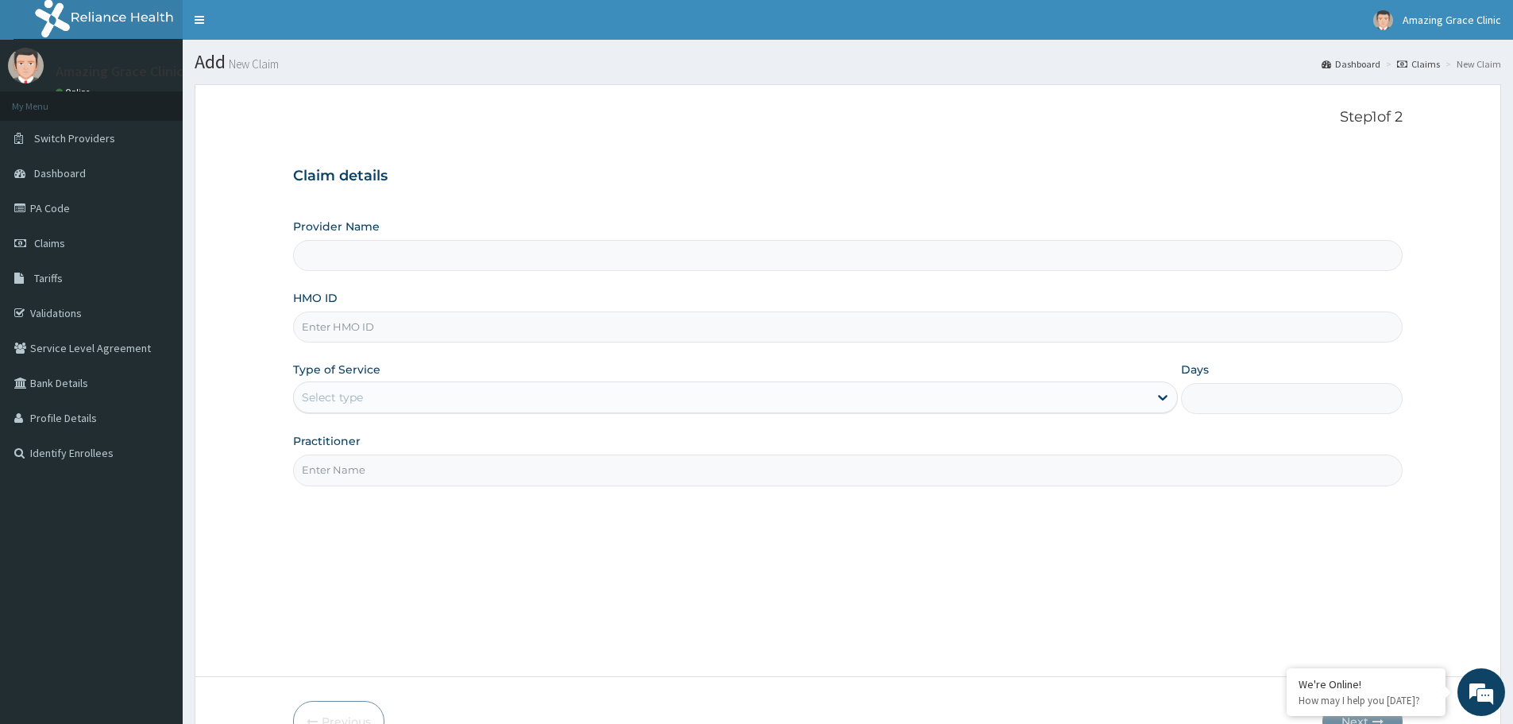
type input "Amazing Grace Clinic- ijebu ode"
click at [392, 334] on input "HMO ID" at bounding box center [848, 326] width 1110 height 31
paste input "ITX/10263/E"
type input "ITX/10263/E"
click at [376, 400] on div "Select type" at bounding box center [721, 396] width 855 height 25
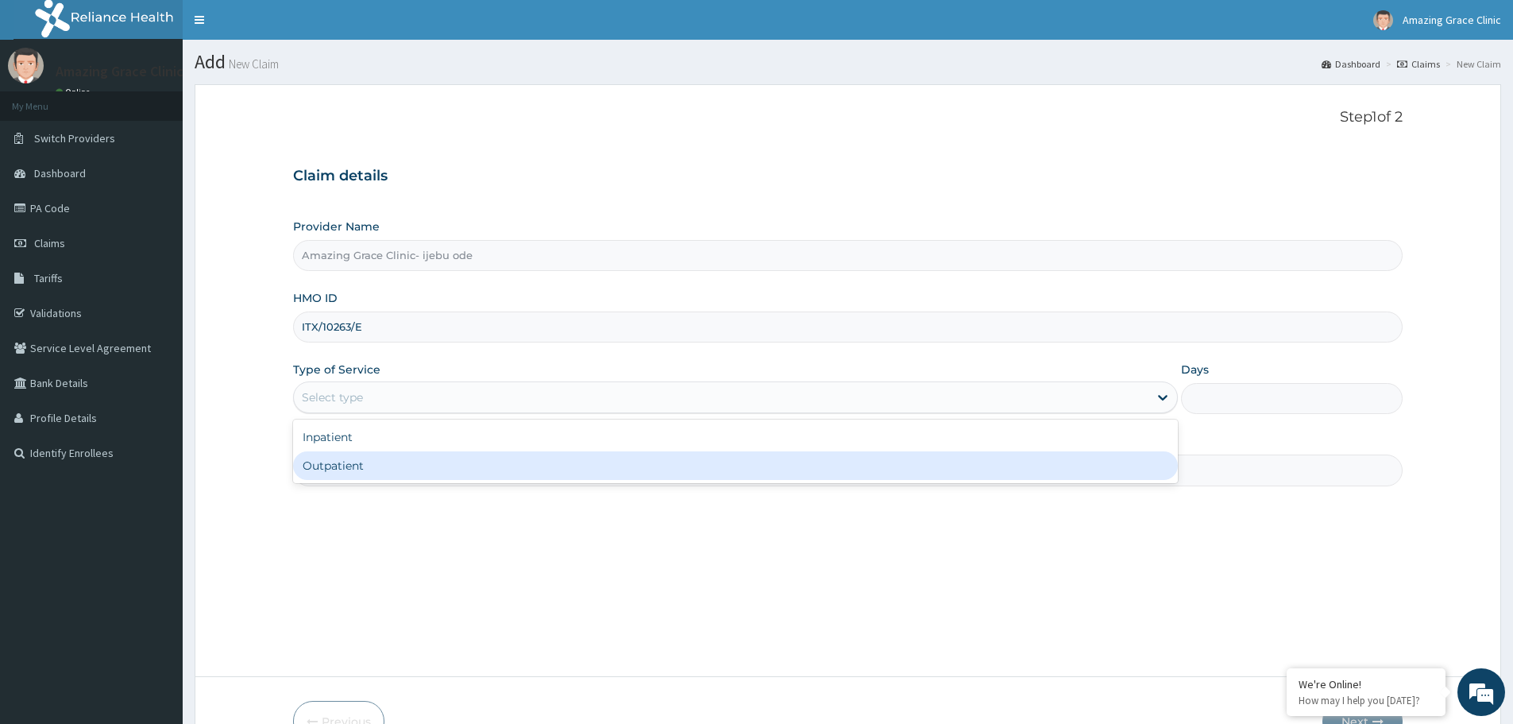
click at [359, 470] on div "Outpatient" at bounding box center [735, 465] width 885 height 29
type input "1"
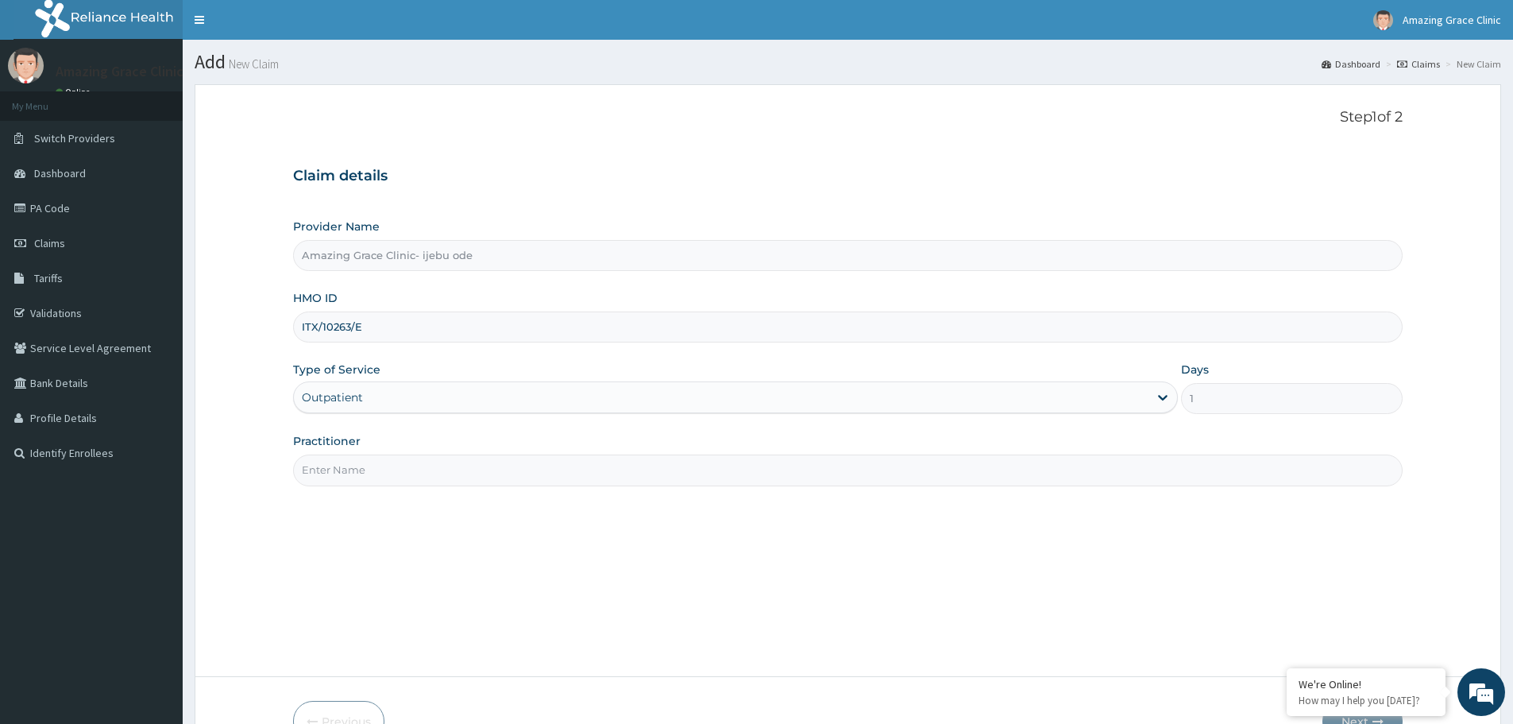
click at [399, 482] on input "Practitioner" at bounding box center [848, 469] width 1110 height 31
type input "DR OJEDIRAN"
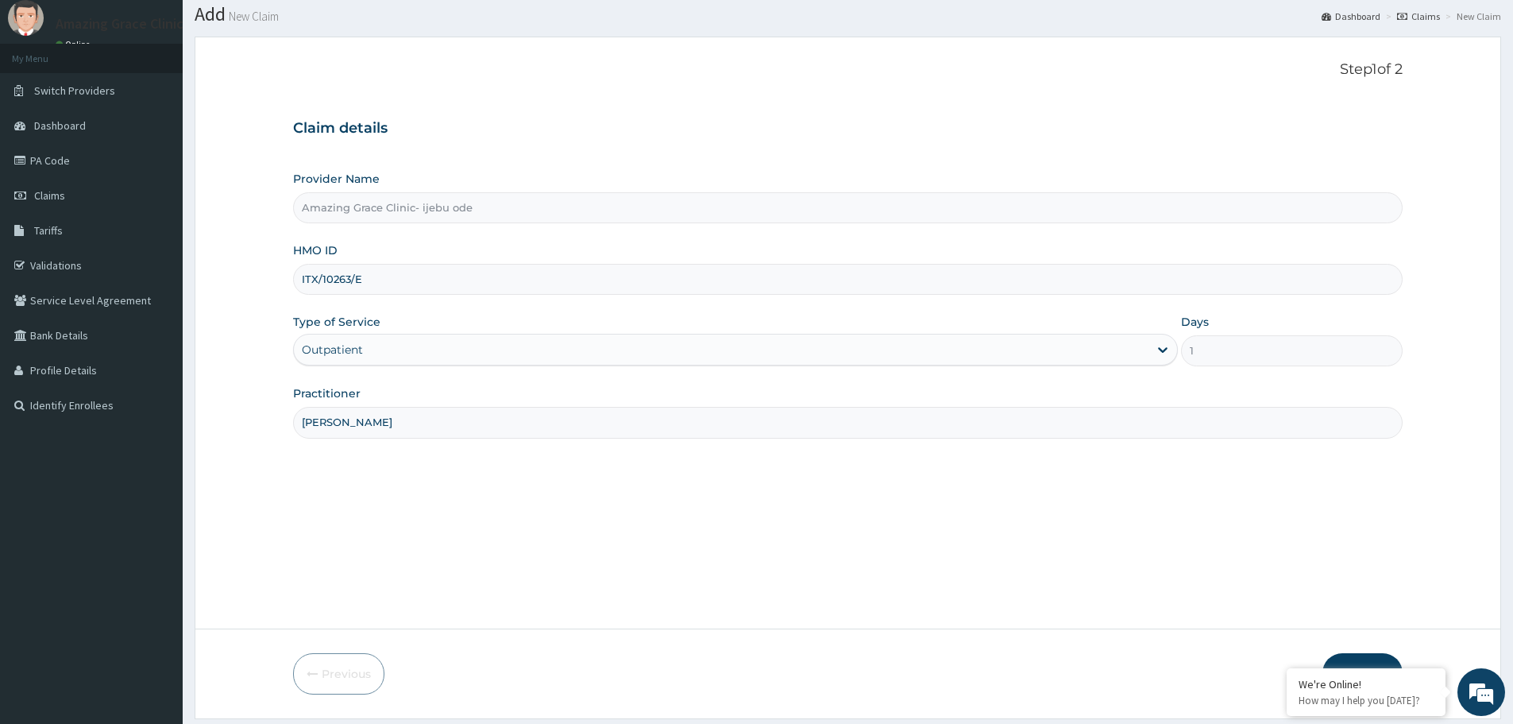
scroll to position [95, 0]
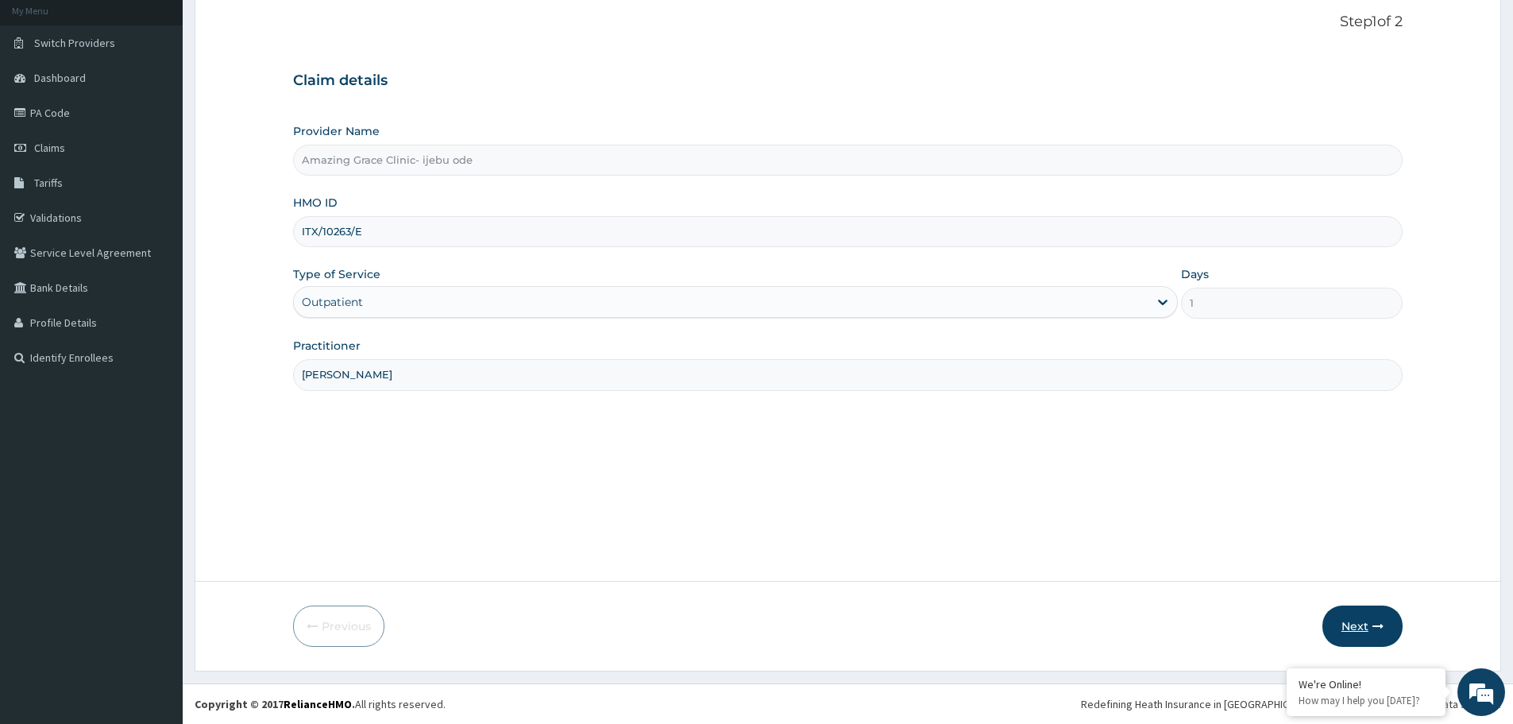
click at [1370, 628] on button "Next" at bounding box center [1363, 625] width 80 height 41
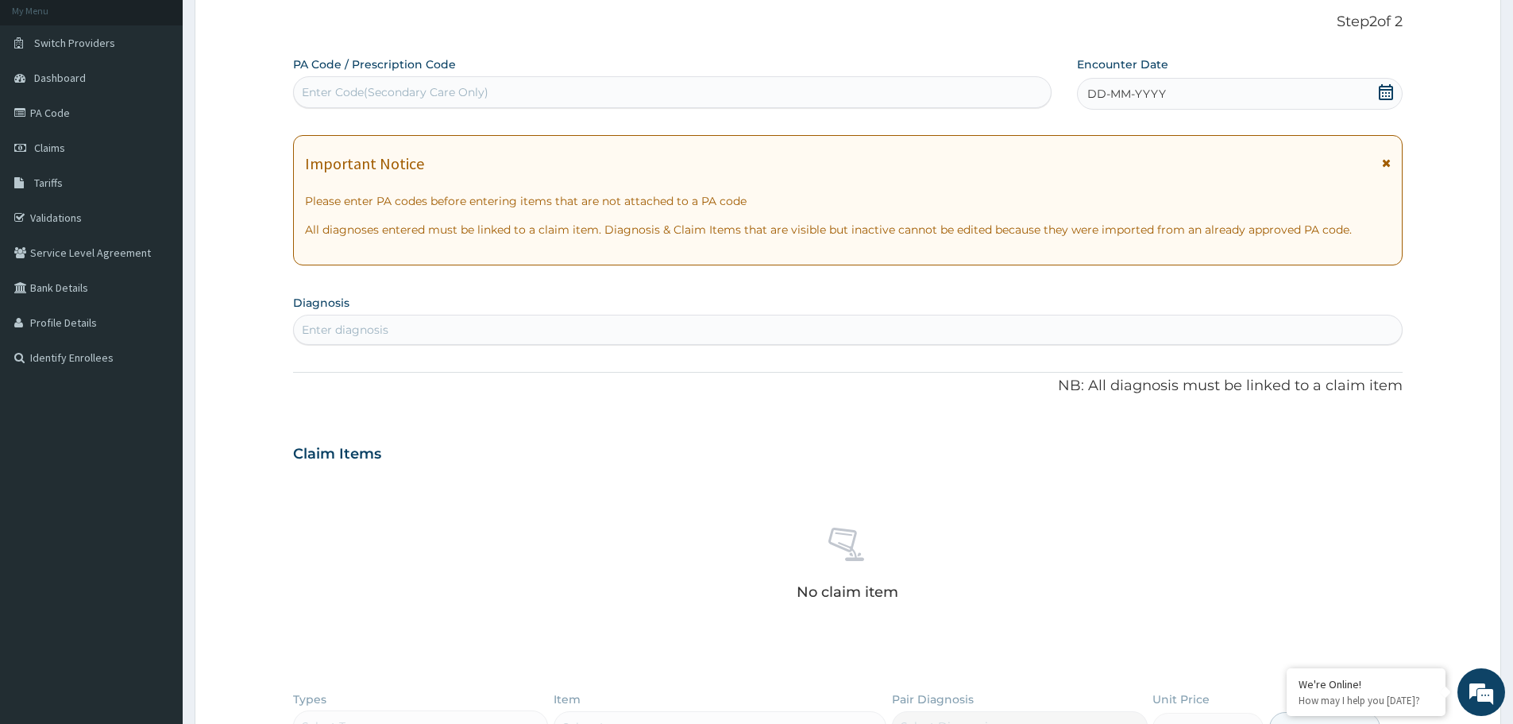
click at [1388, 96] on icon at bounding box center [1386, 92] width 14 height 16
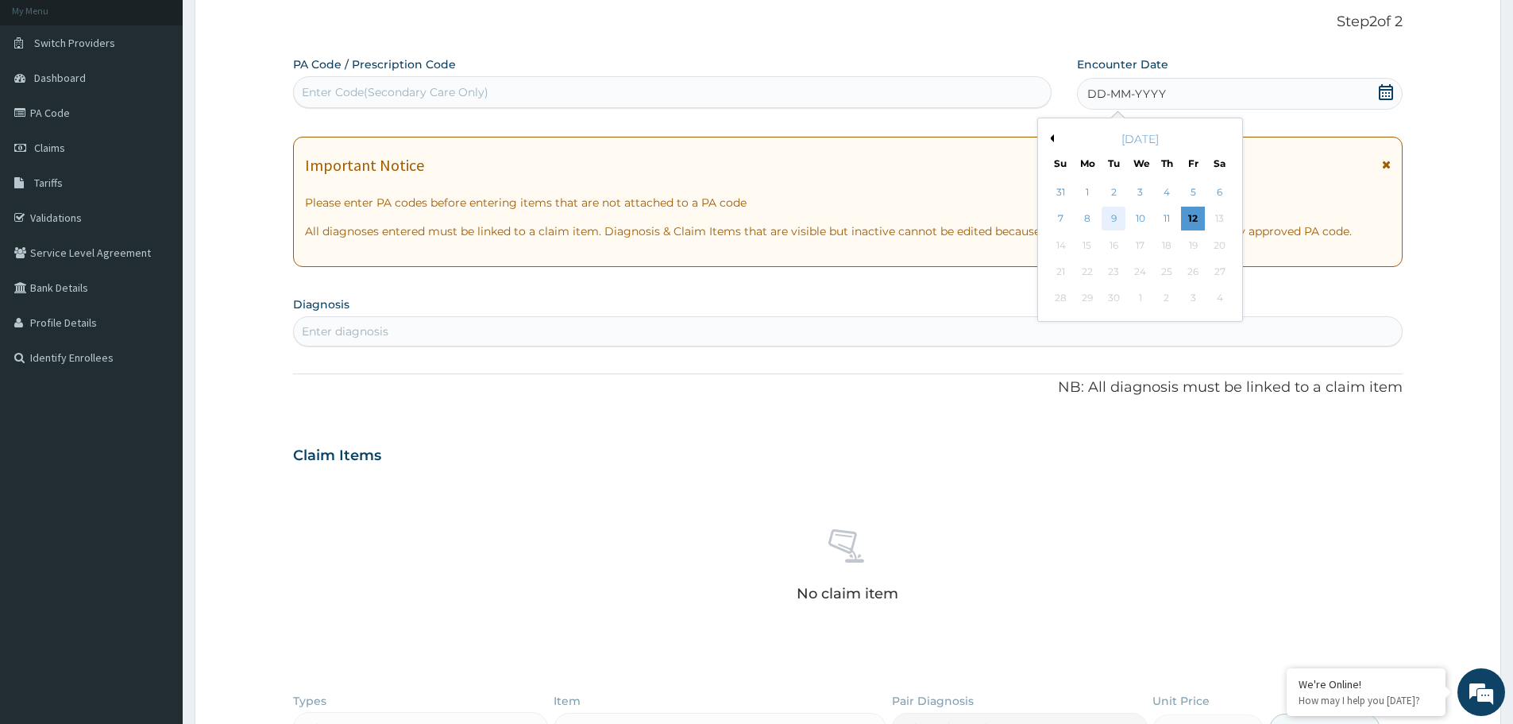
click at [1118, 215] on div "9" at bounding box center [1115, 219] width 24 height 24
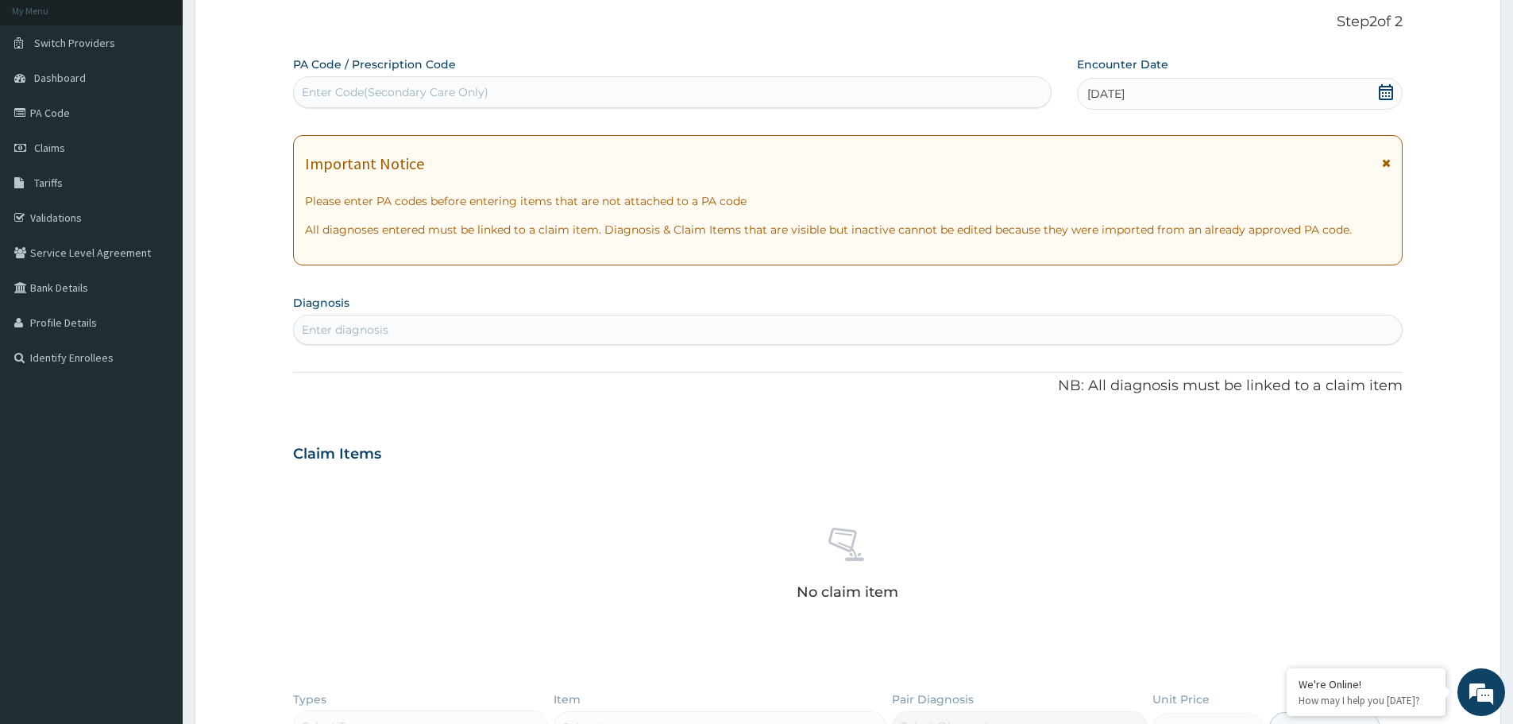
click at [518, 335] on div "Enter diagnosis" at bounding box center [848, 329] width 1108 height 25
type input "MALARIA"
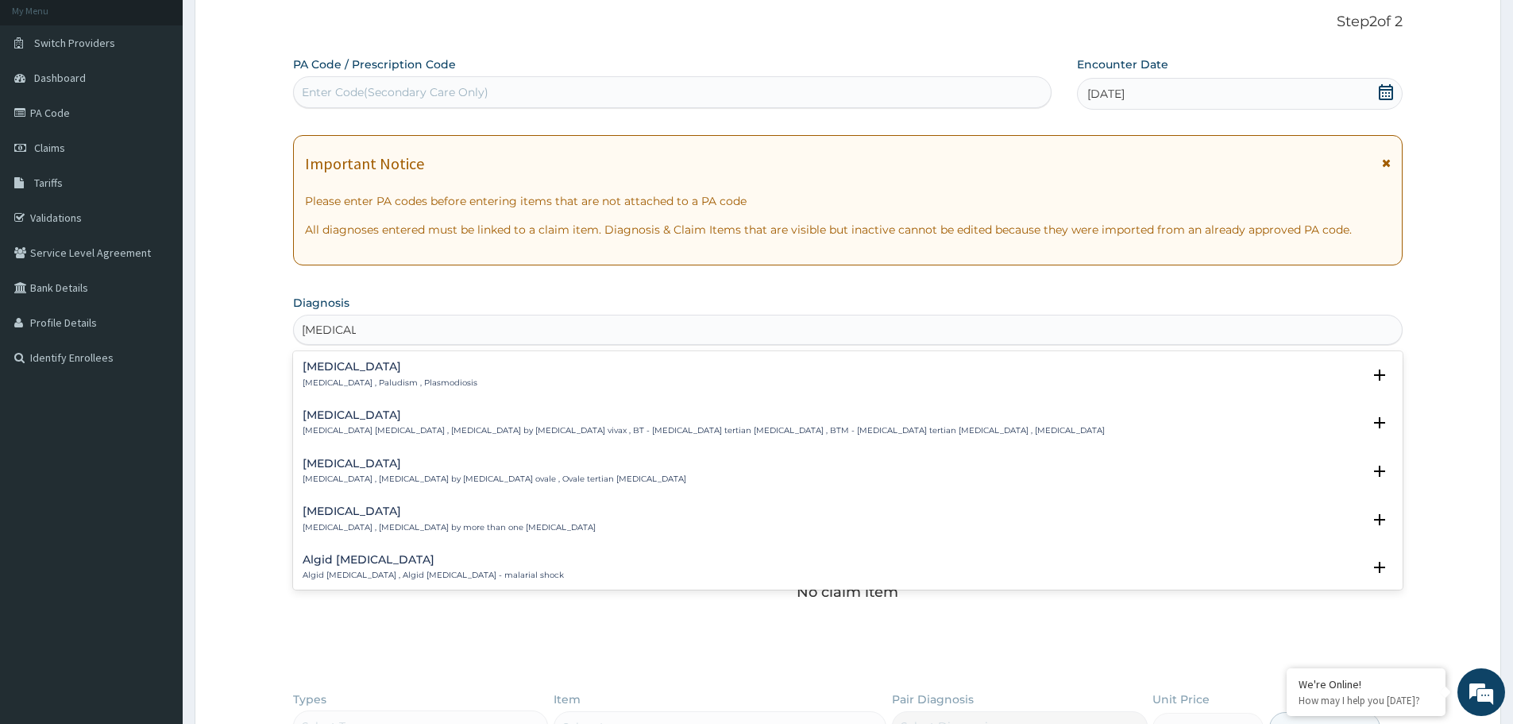
click at [334, 377] on p "Malaria , Paludism , Plasmodiosis" at bounding box center [390, 382] width 175 height 11
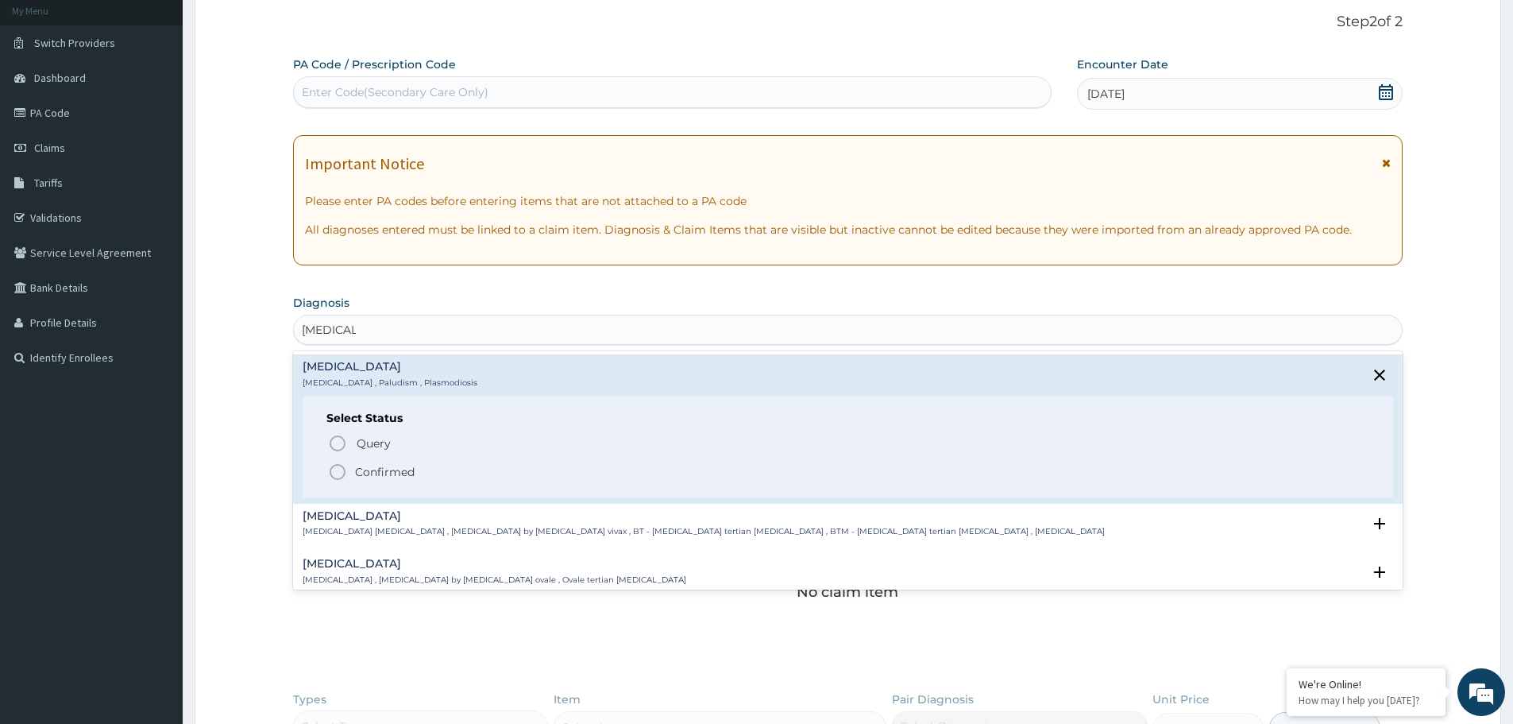
click at [337, 473] on icon "status option filled" at bounding box center [337, 471] width 19 height 19
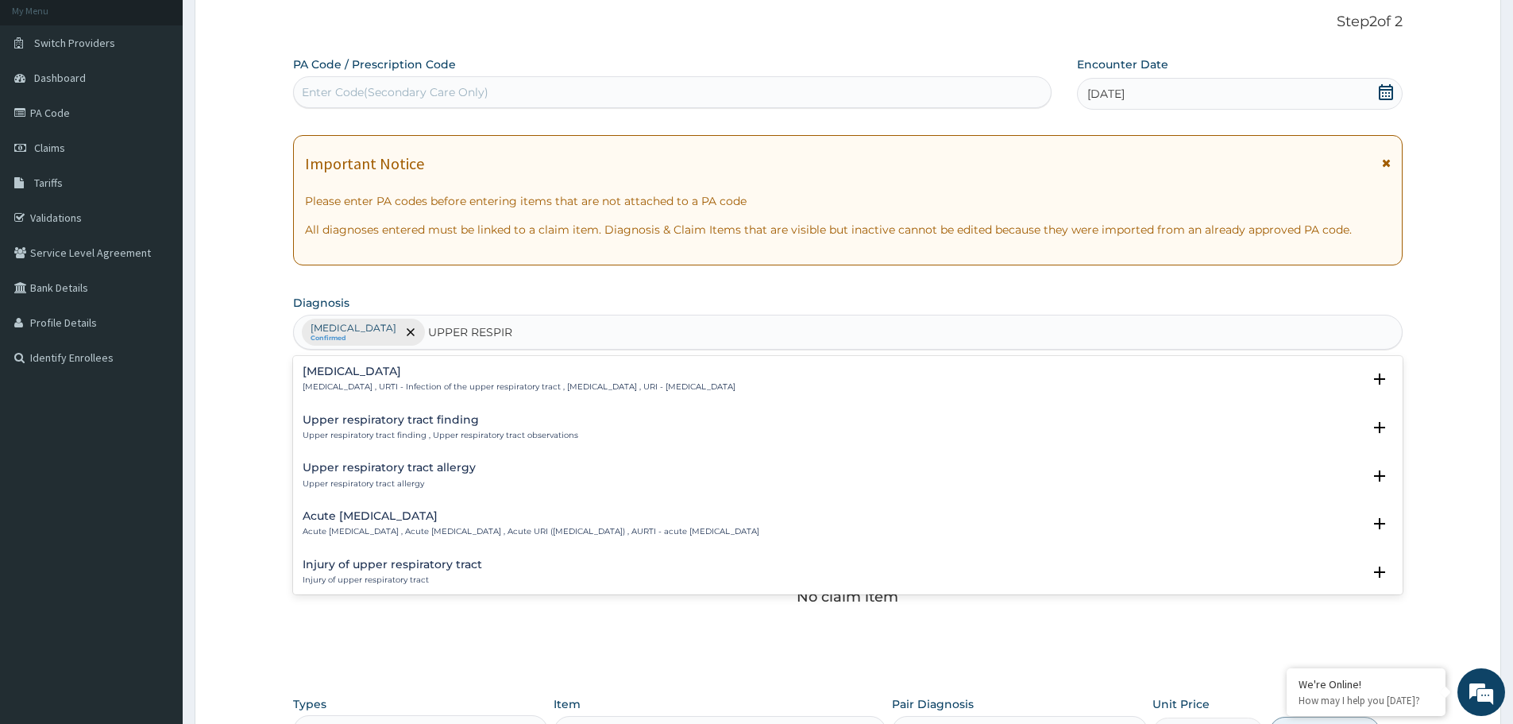
type input "UPPER RESPIRA"
click at [399, 523] on div "Acute upper respiratory infection Acute upper respiratory infection , Acute upp…" at bounding box center [531, 524] width 457 height 28
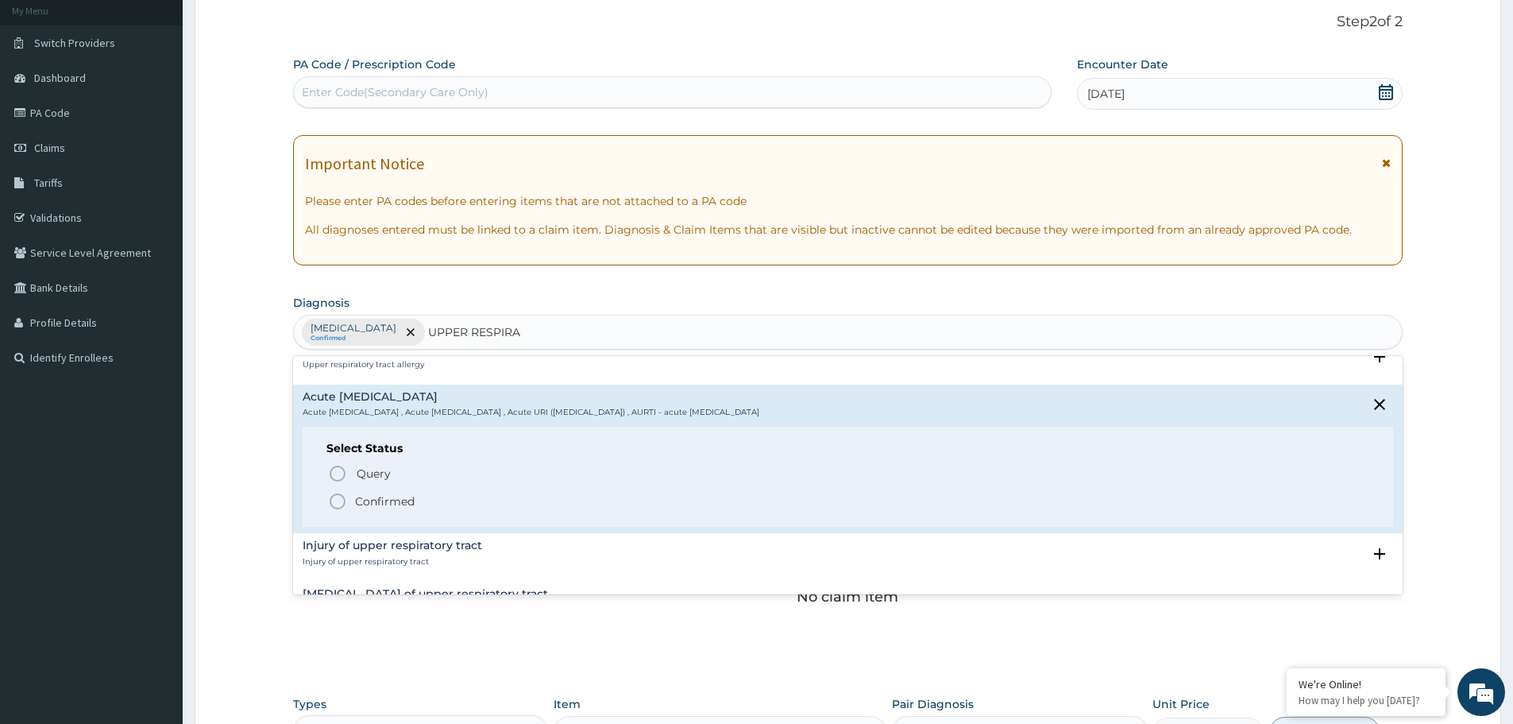
scroll to position [159, 0]
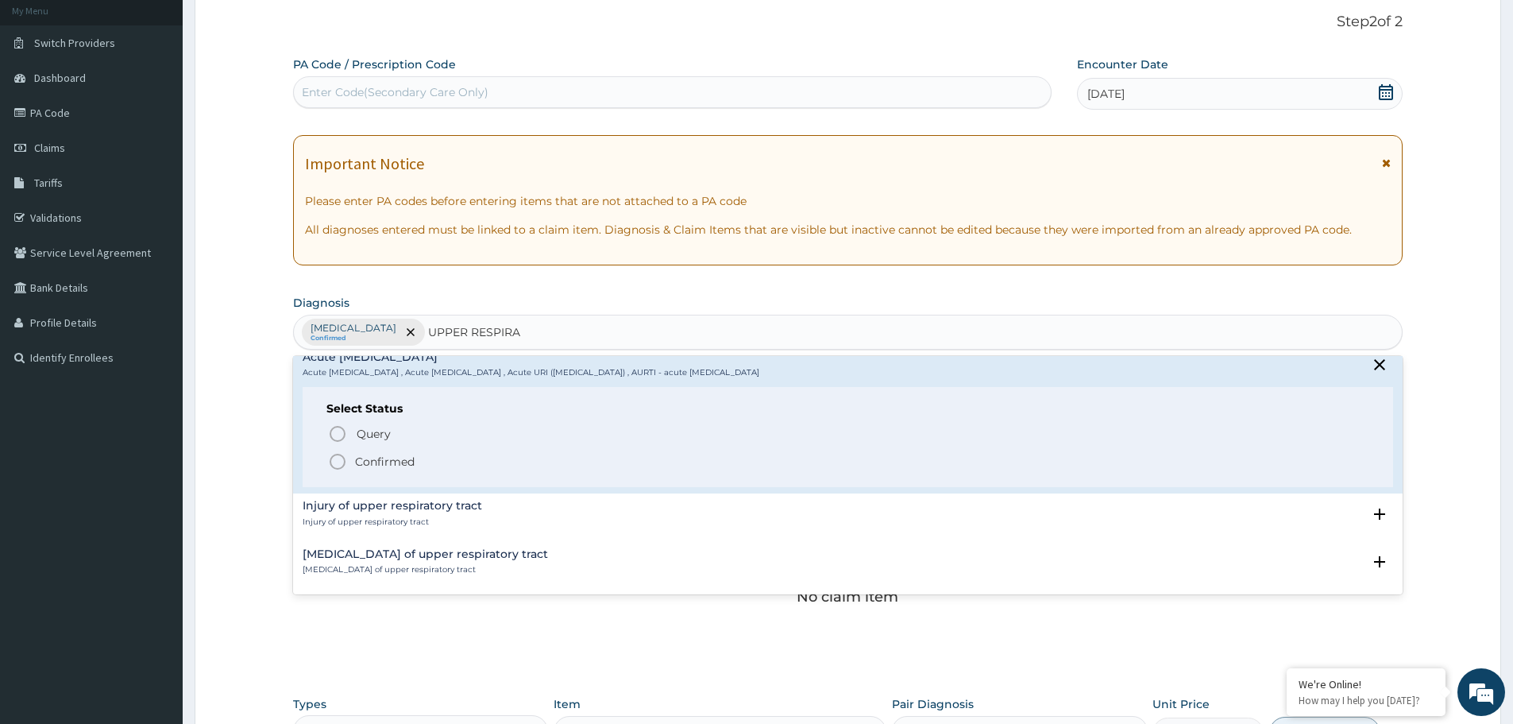
click at [336, 456] on icon "status option filled" at bounding box center [337, 461] width 19 height 19
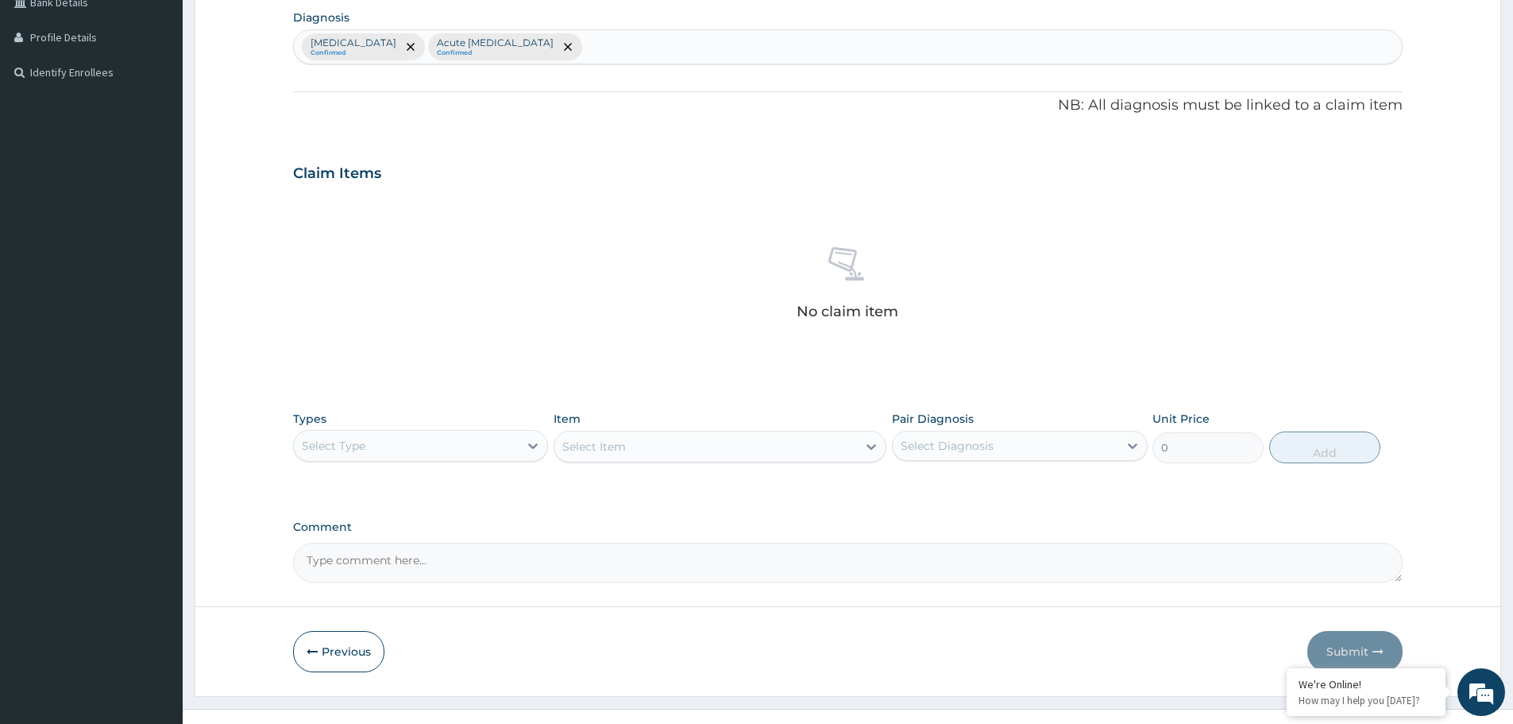
scroll to position [406, 0]
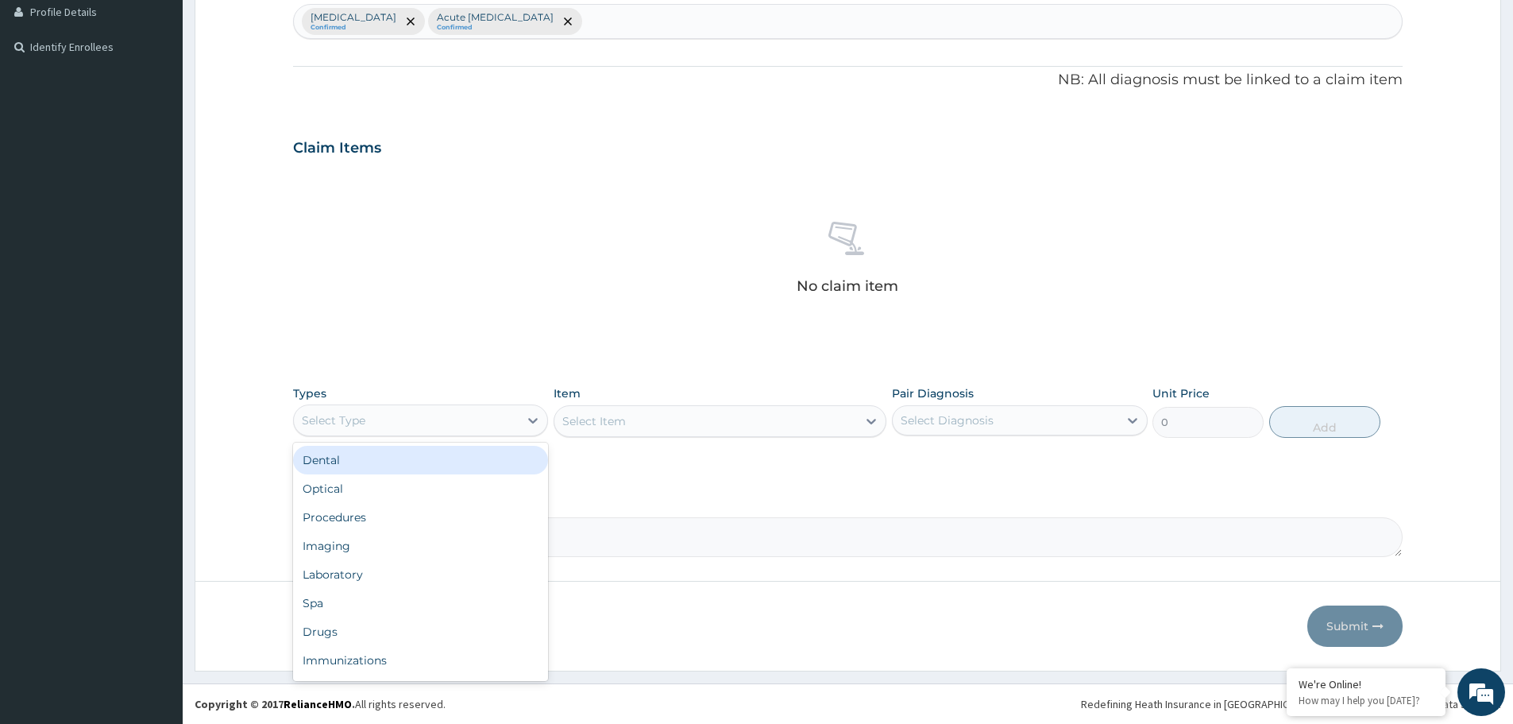
click at [419, 418] on div "Select Type" at bounding box center [406, 419] width 225 height 25
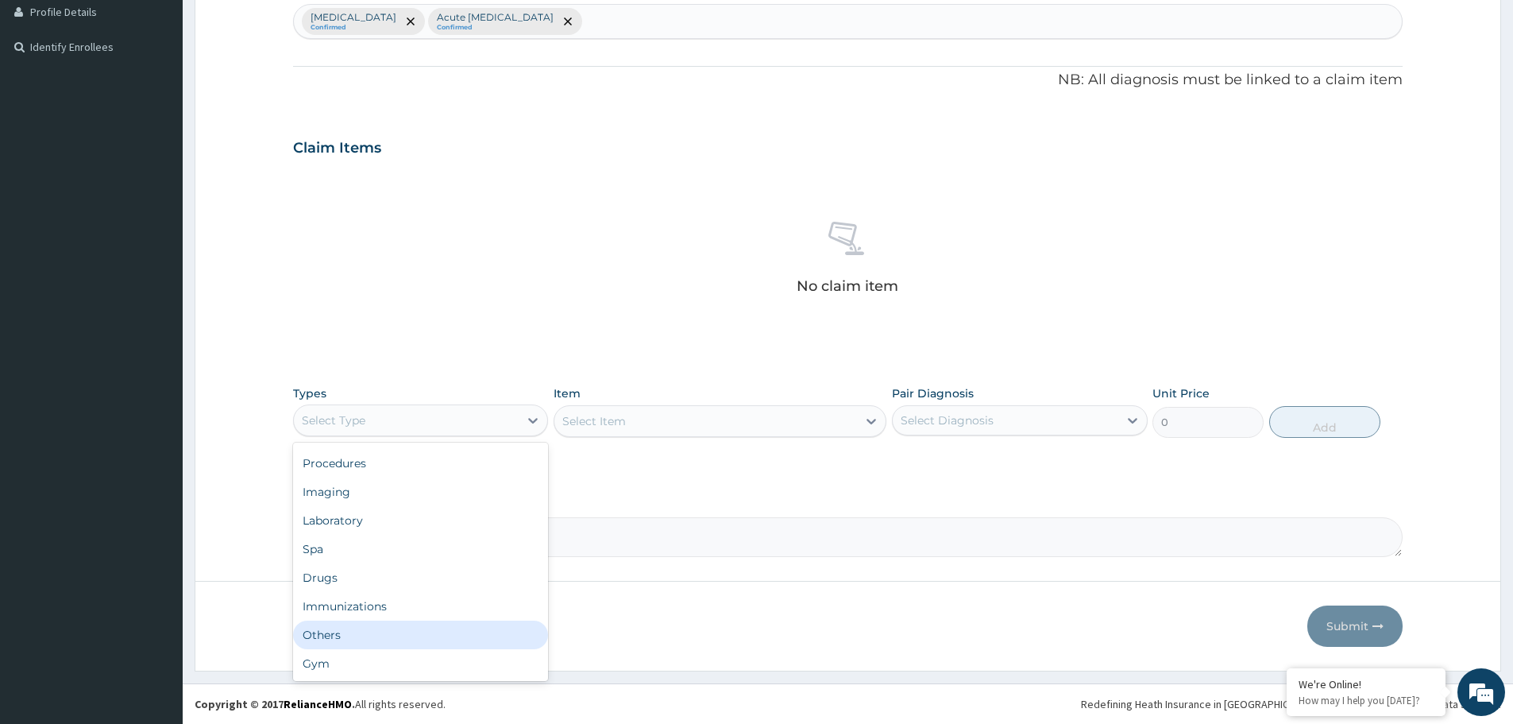
scroll to position [0, 0]
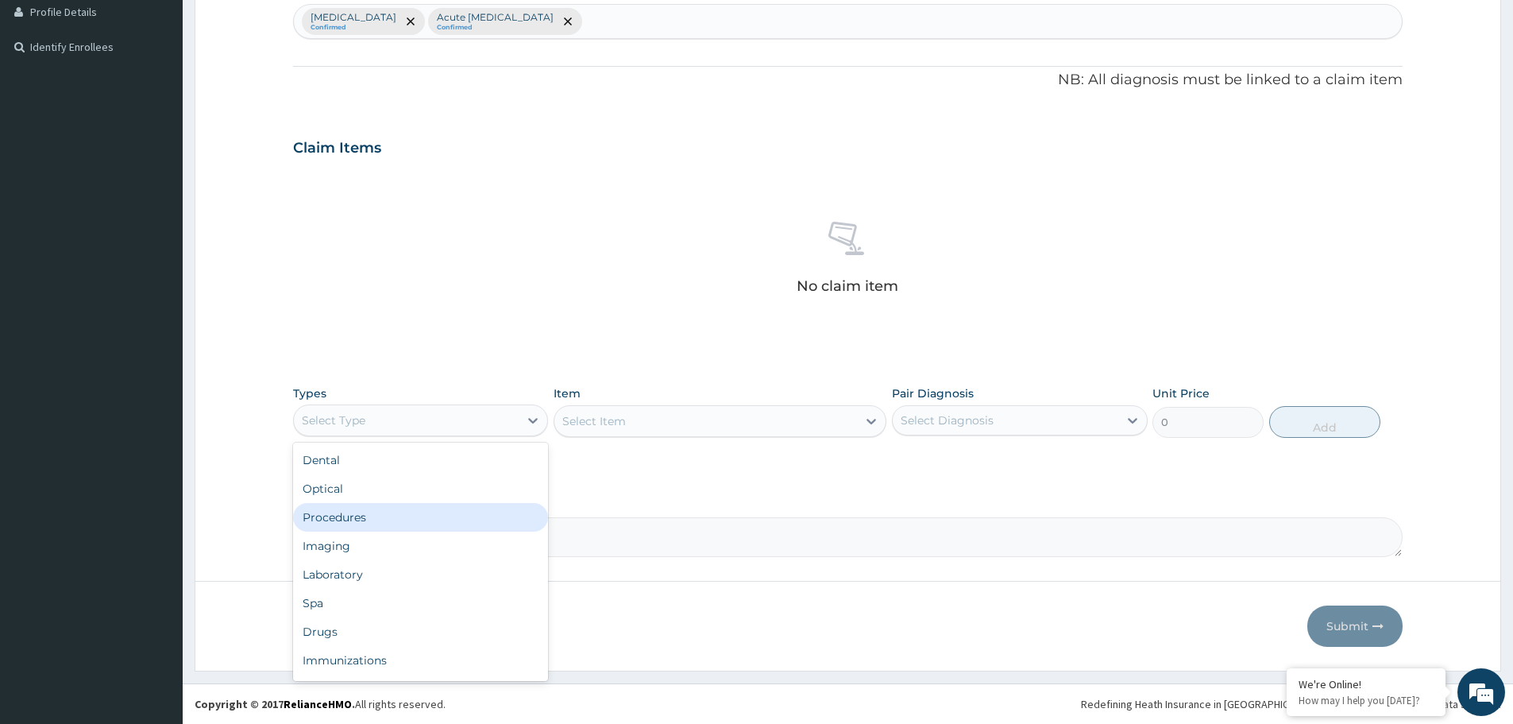
click at [382, 523] on div "Procedures" at bounding box center [420, 517] width 255 height 29
click at [639, 417] on div "Select Item" at bounding box center [720, 421] width 333 height 32
click at [666, 432] on div "Select Item" at bounding box center [705, 420] width 303 height 25
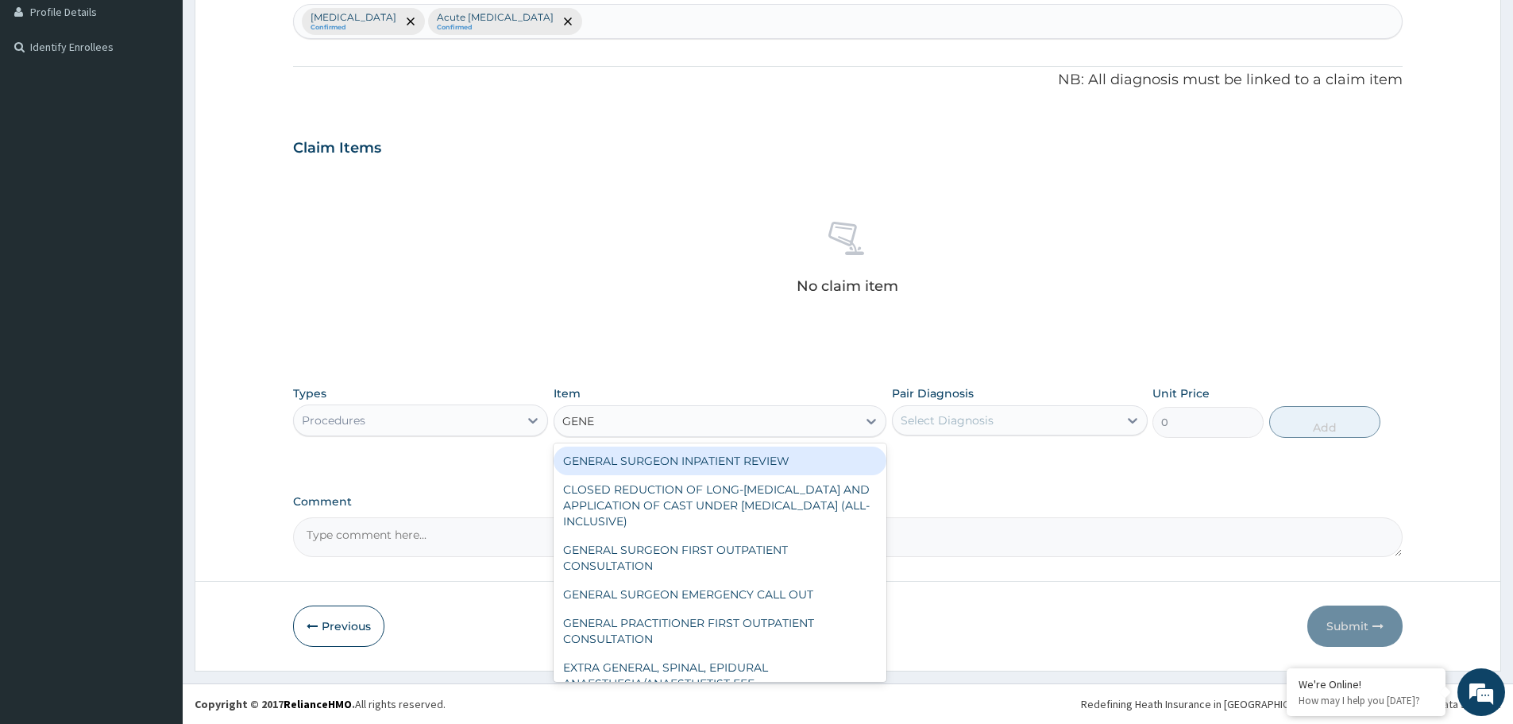
type input "GENER"
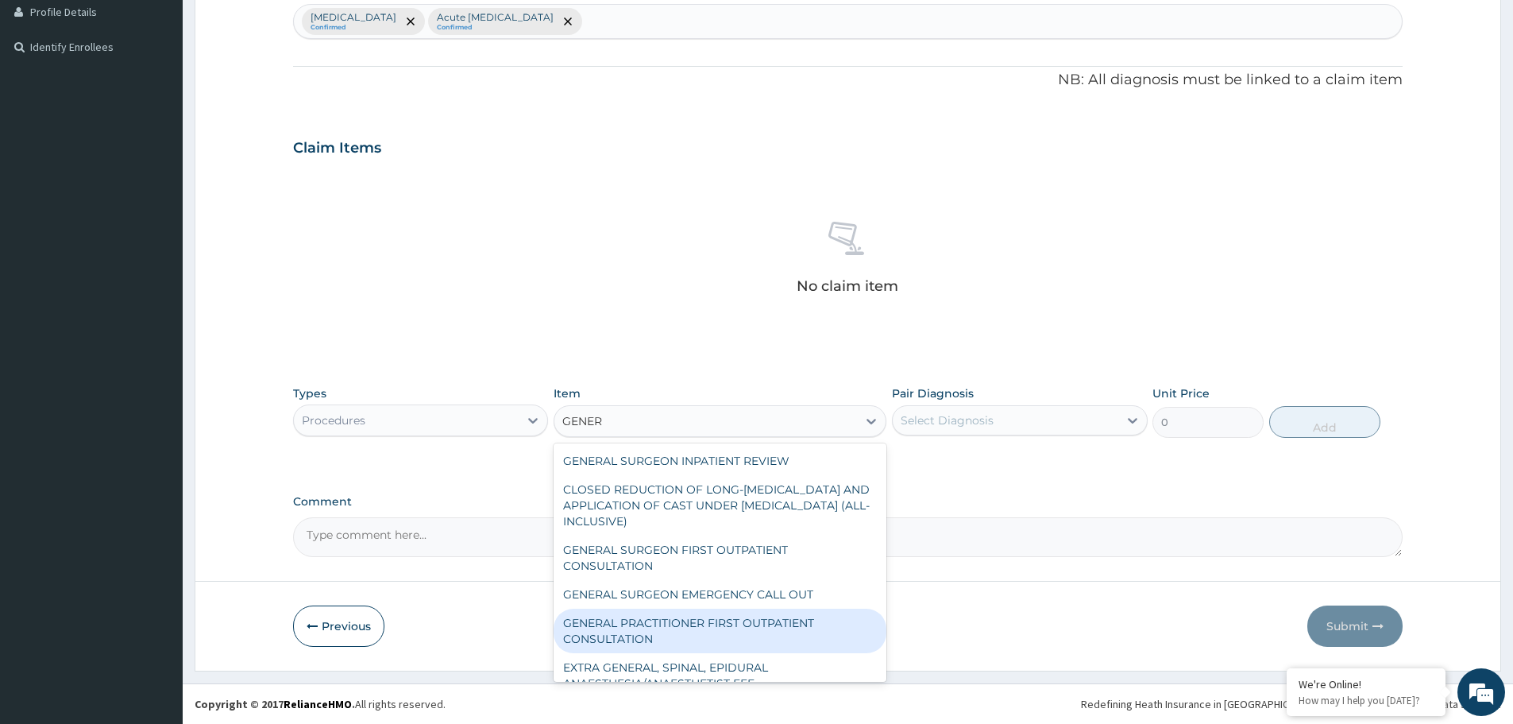
click at [716, 616] on div "GENERAL PRACTITIONER FIRST OUTPATIENT CONSULTATION" at bounding box center [720, 630] width 333 height 44
type input "3750"
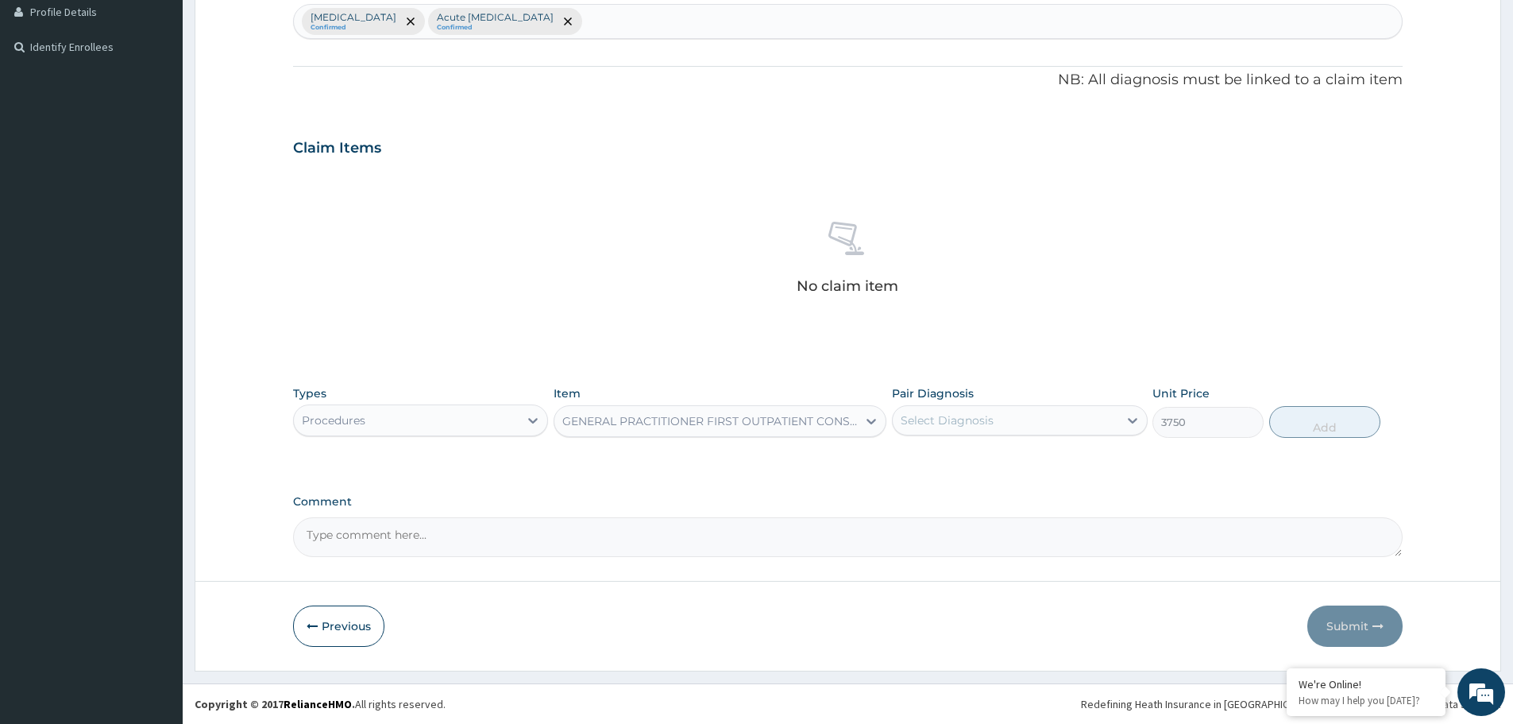
click at [993, 421] on div "Select Diagnosis" at bounding box center [1005, 419] width 225 height 25
click at [964, 461] on div "Malaria" at bounding box center [1019, 461] width 255 height 33
checkbox input "true"
click at [1299, 411] on button "Add" at bounding box center [1324, 422] width 111 height 32
type input "0"
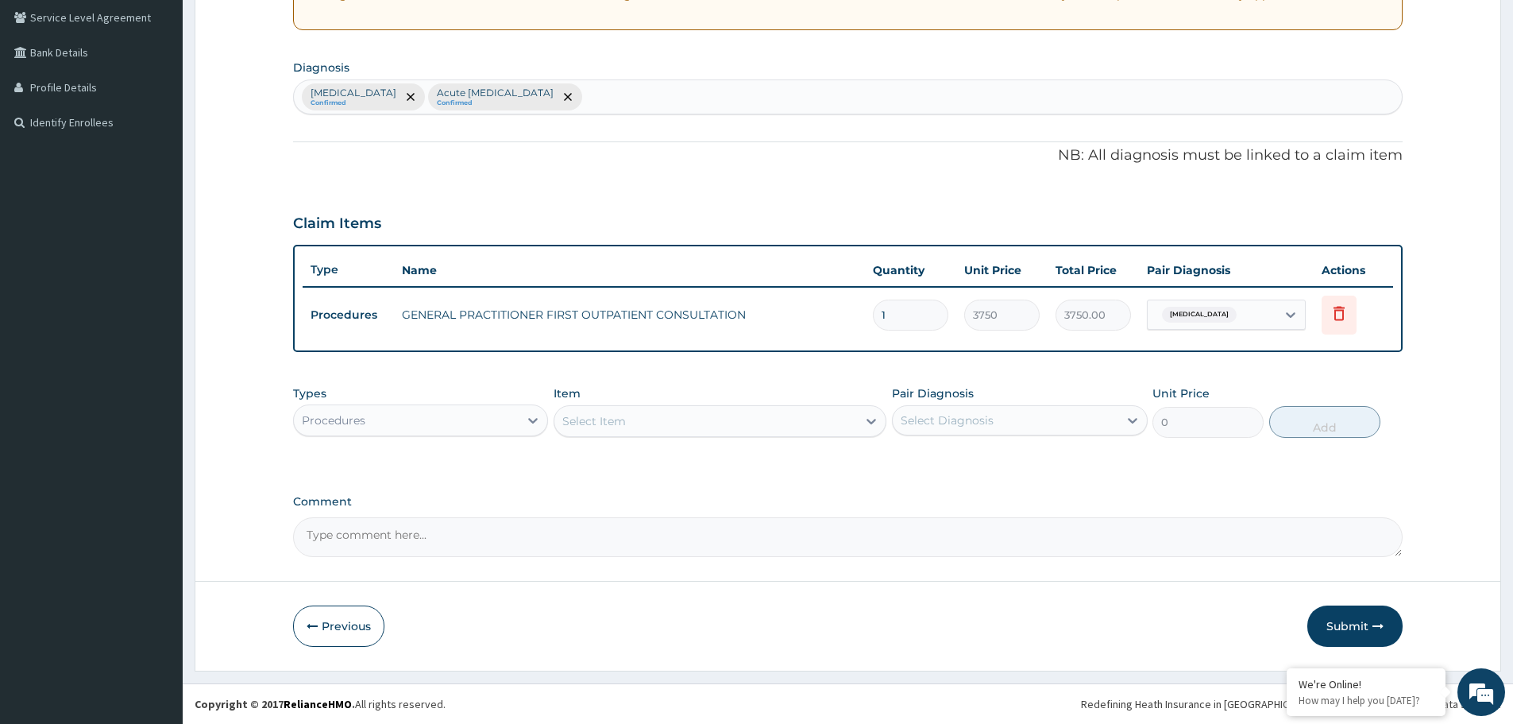
scroll to position [330, 0]
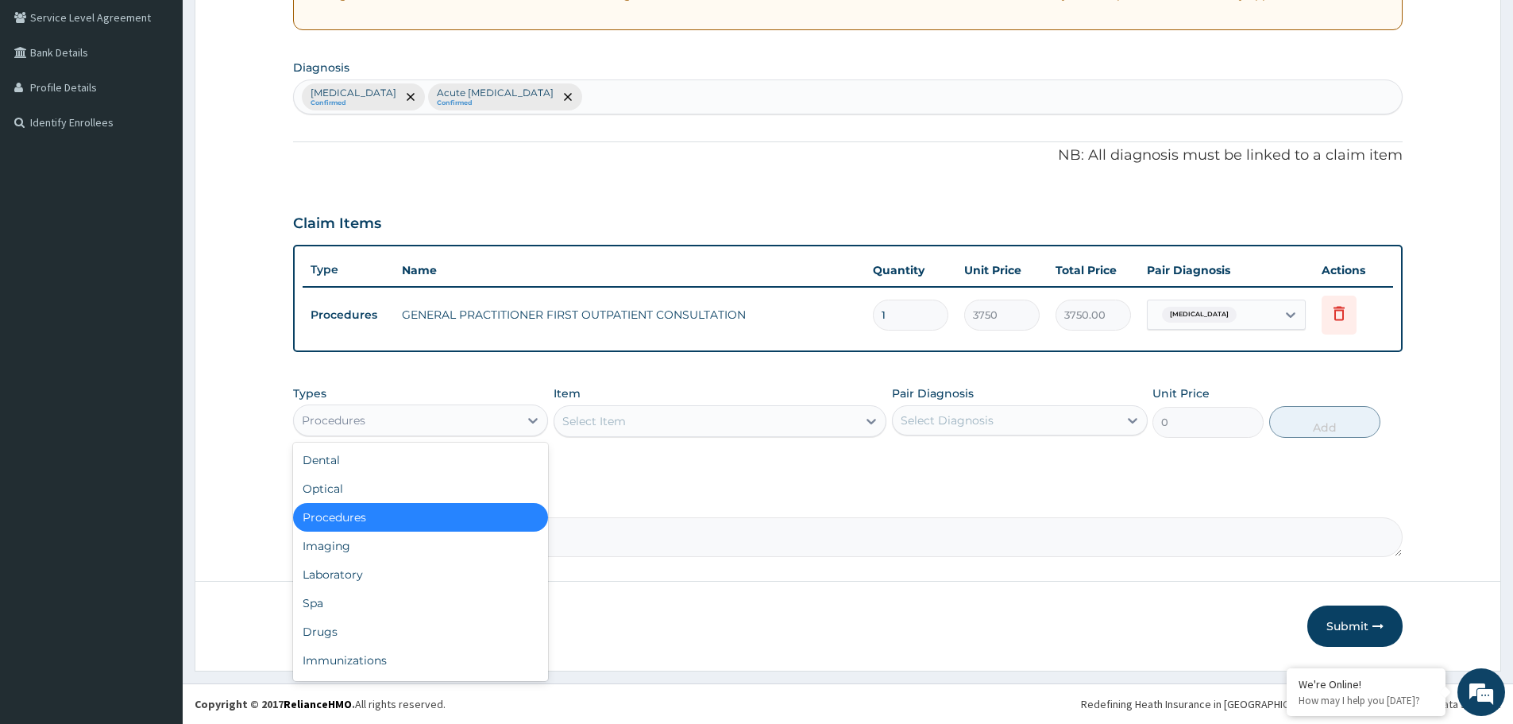
click at [405, 423] on div "Procedures" at bounding box center [406, 419] width 225 height 25
click at [382, 577] on div "Laboratory" at bounding box center [420, 574] width 255 height 29
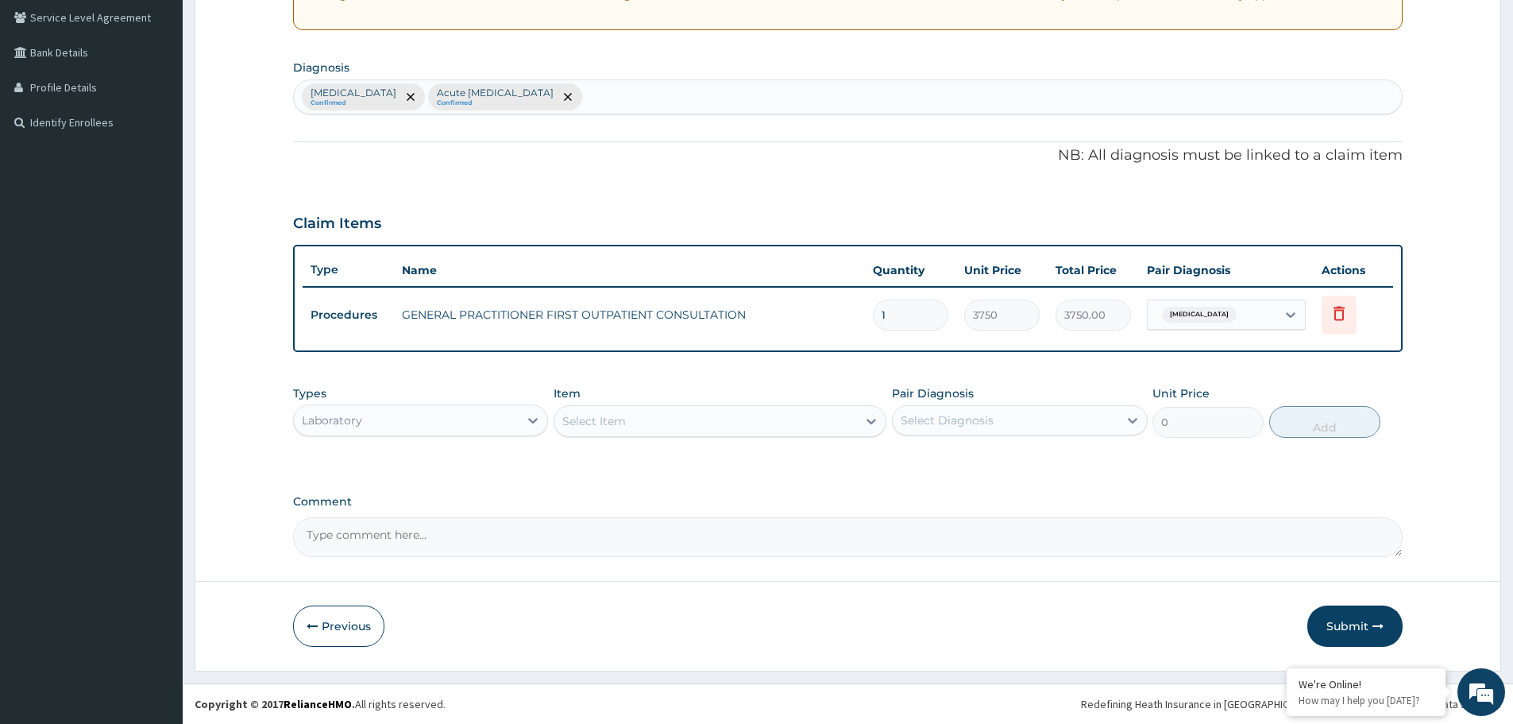
click at [660, 408] on div "Select Item" at bounding box center [705, 420] width 303 height 25
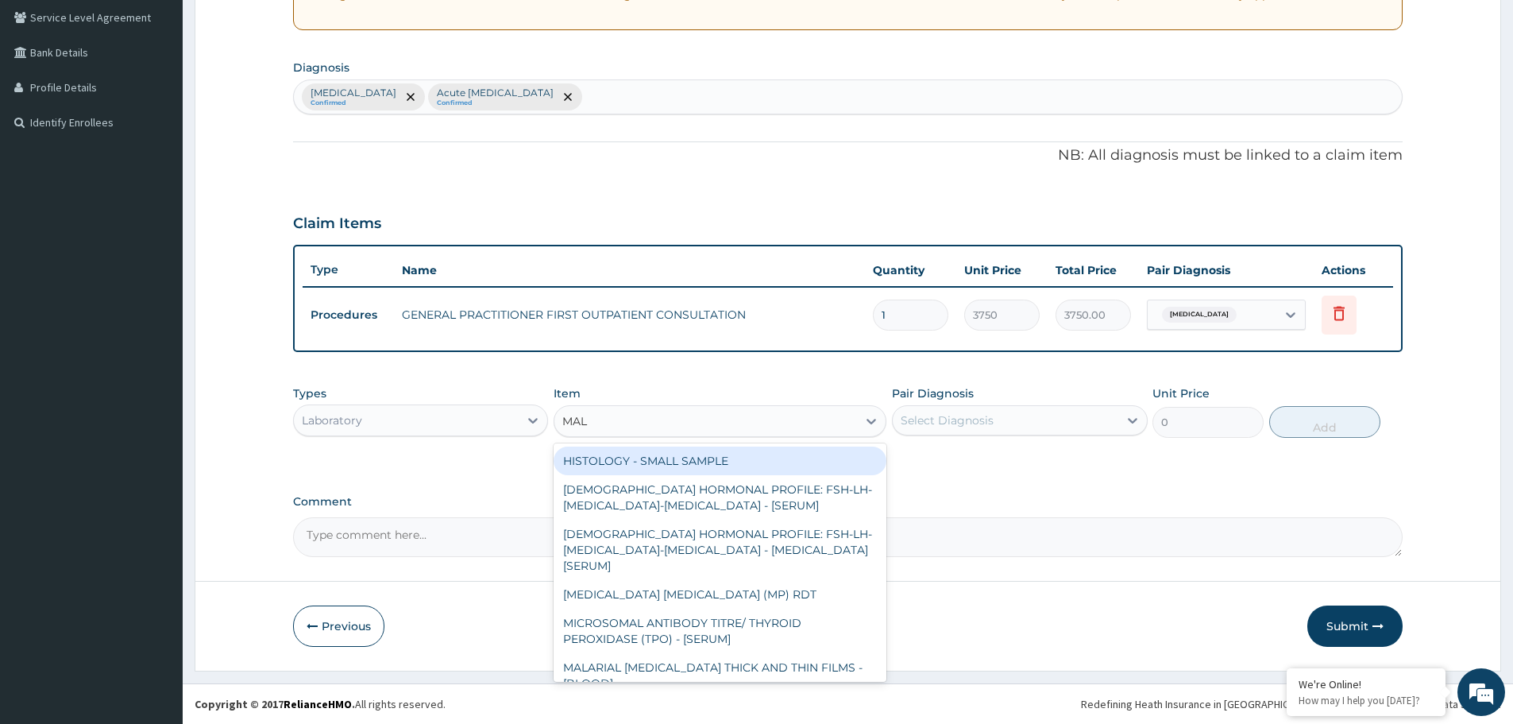
type input "MALA"
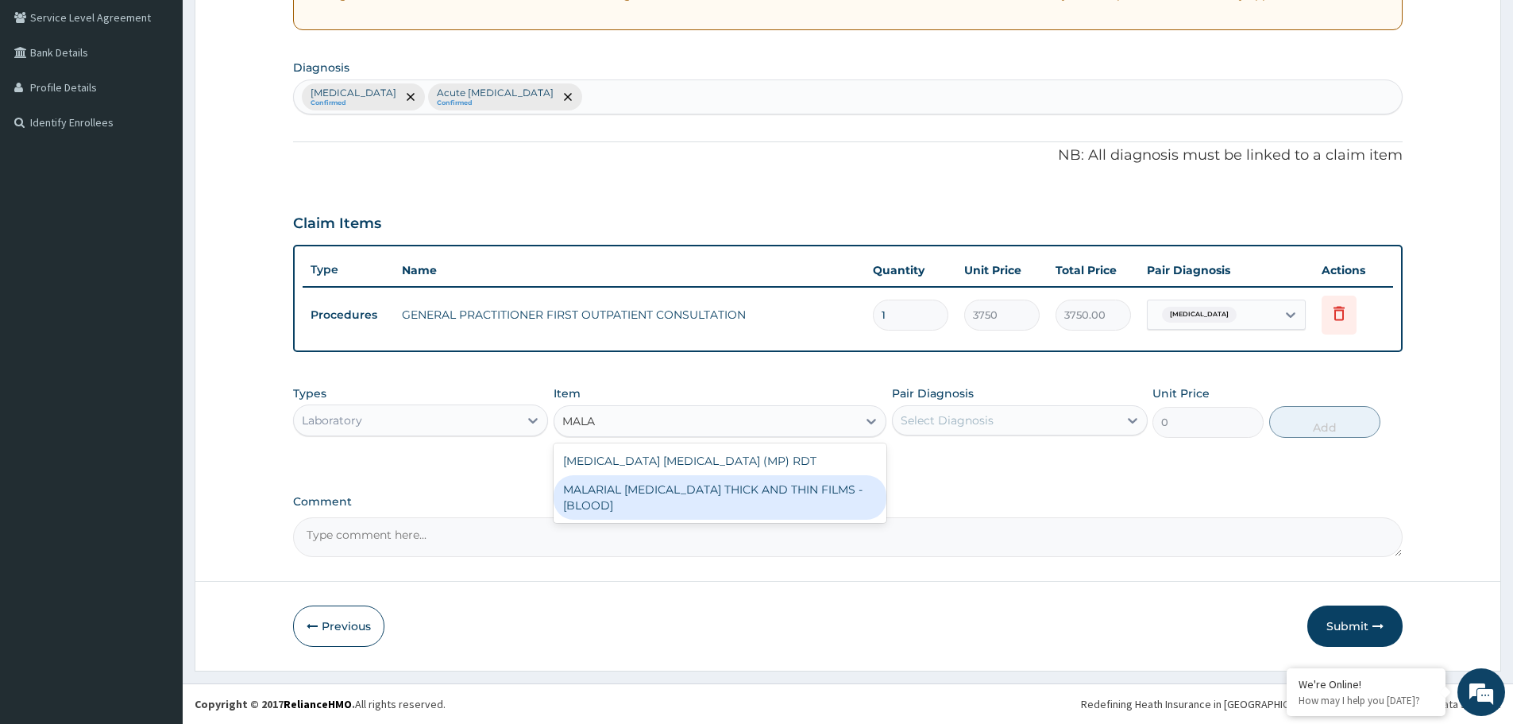
click at [651, 485] on div "MALARIAL [MEDICAL_DATA] THICK AND THIN FILMS - [BLOOD]" at bounding box center [720, 497] width 333 height 44
type input "2187.5"
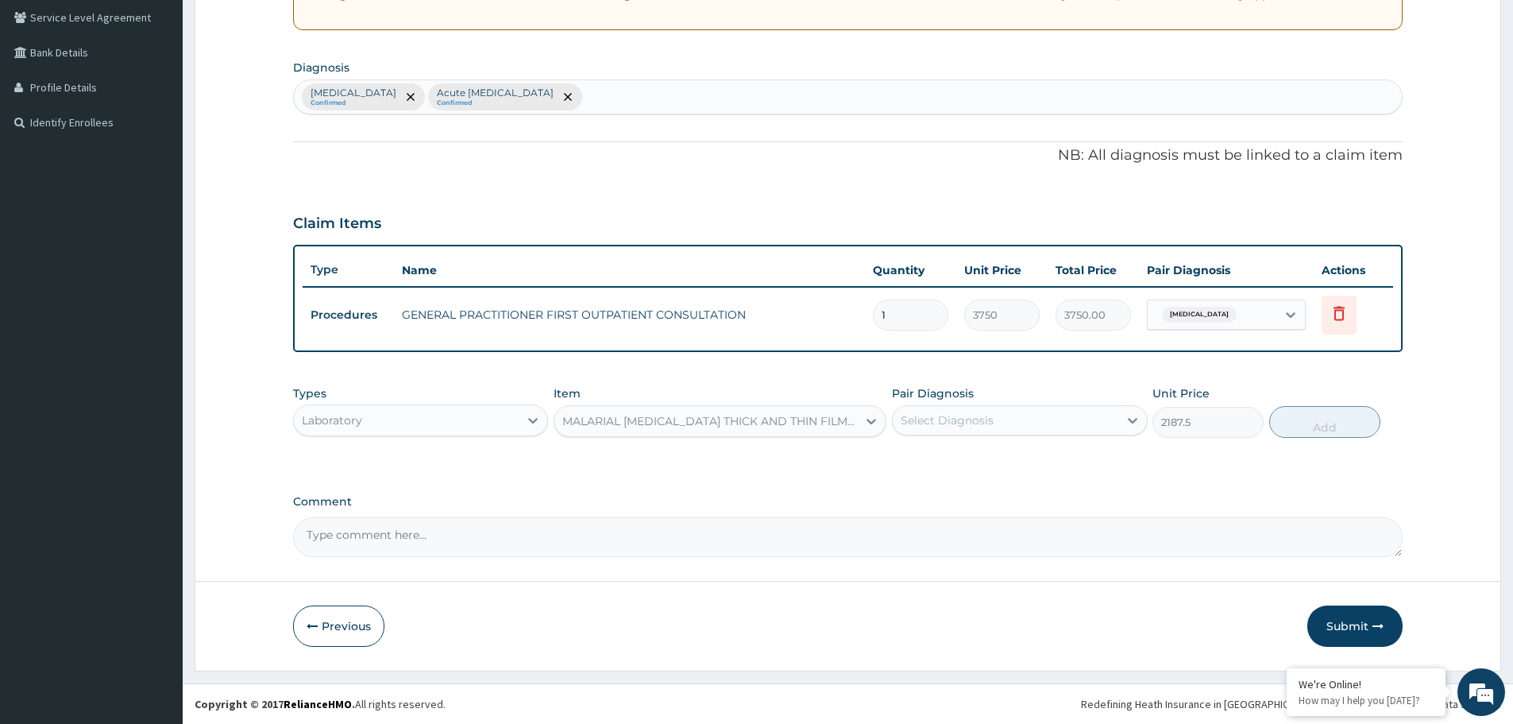
click at [997, 429] on div "Select Diagnosis" at bounding box center [1005, 419] width 225 height 25
click at [938, 467] on div "Malaria" at bounding box center [1019, 461] width 255 height 33
checkbox input "true"
click at [1321, 424] on button "Add" at bounding box center [1324, 422] width 111 height 32
type input "0"
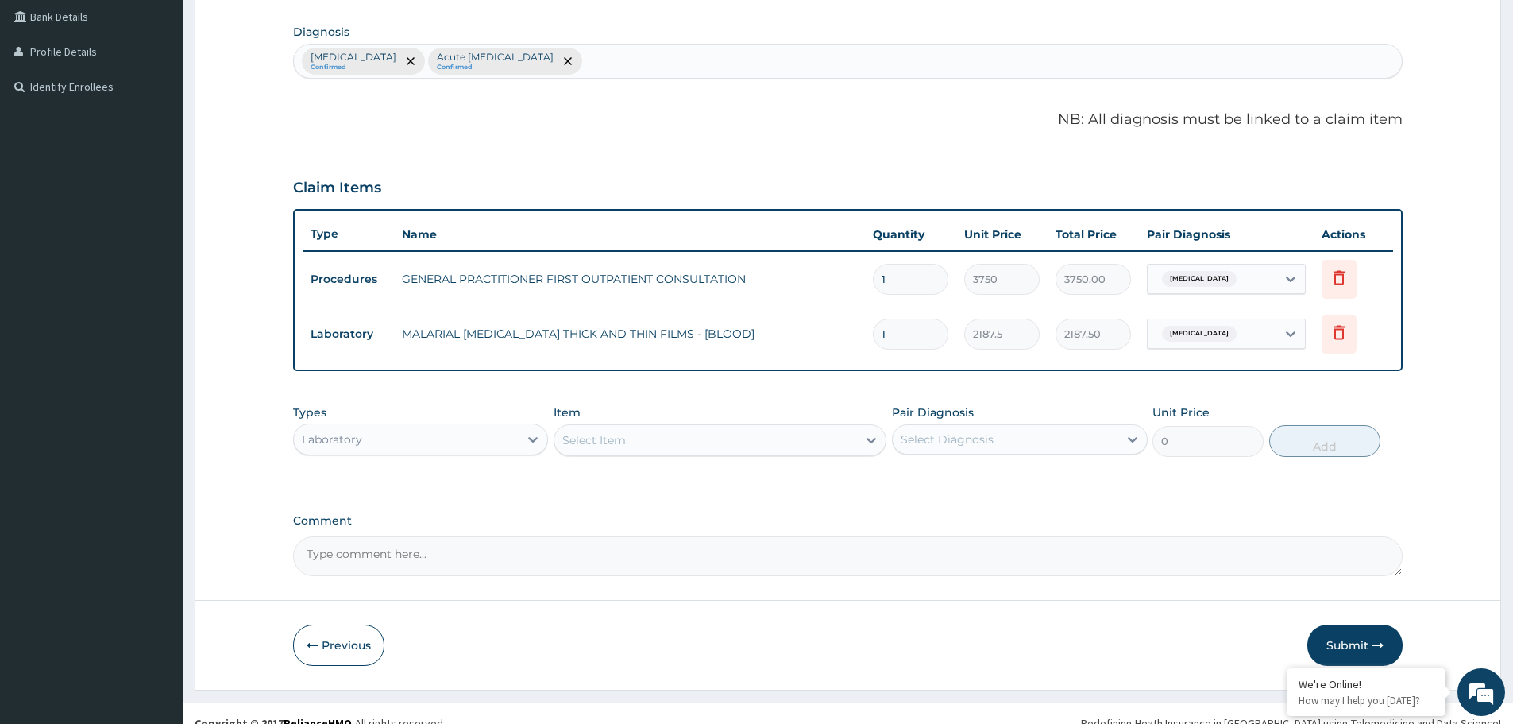
scroll to position [385, 0]
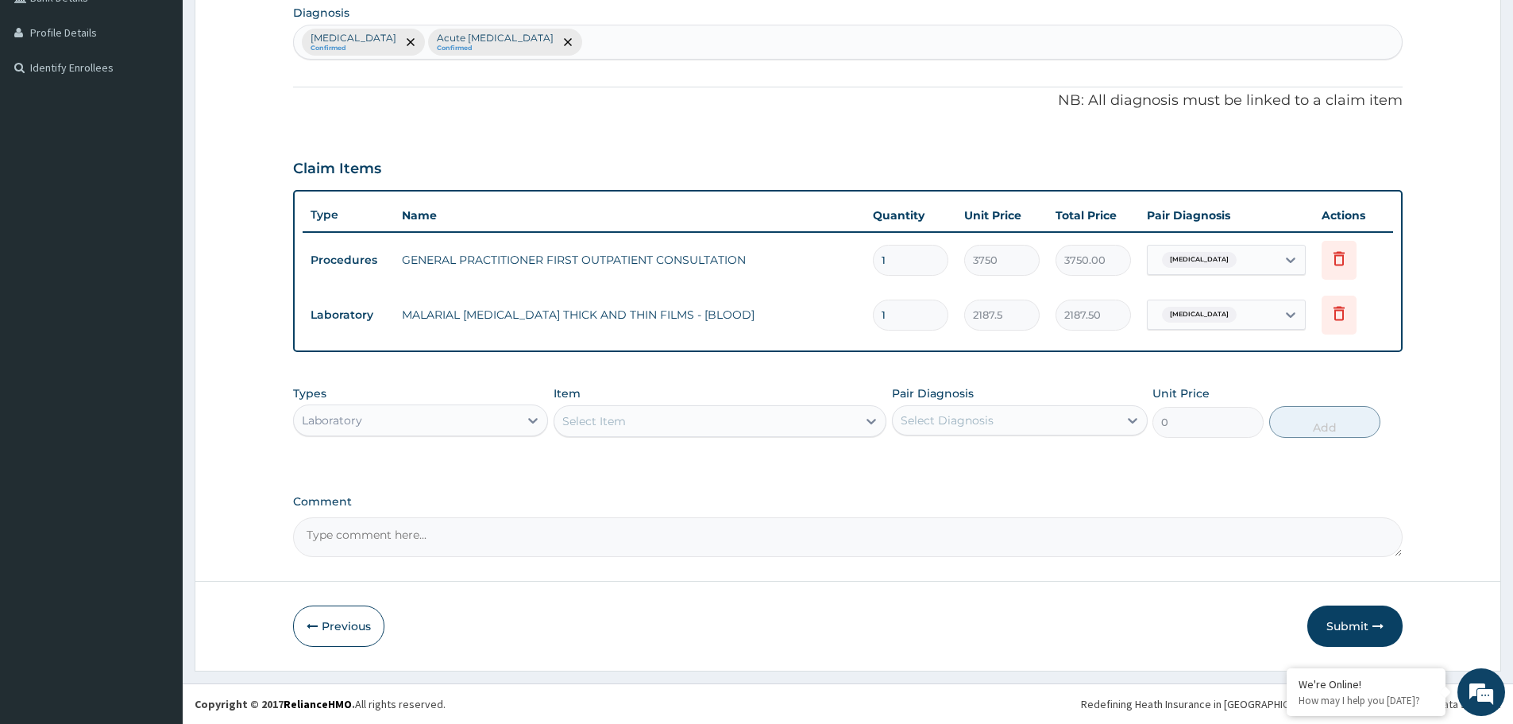
click at [691, 416] on div "Select Item" at bounding box center [705, 420] width 303 height 25
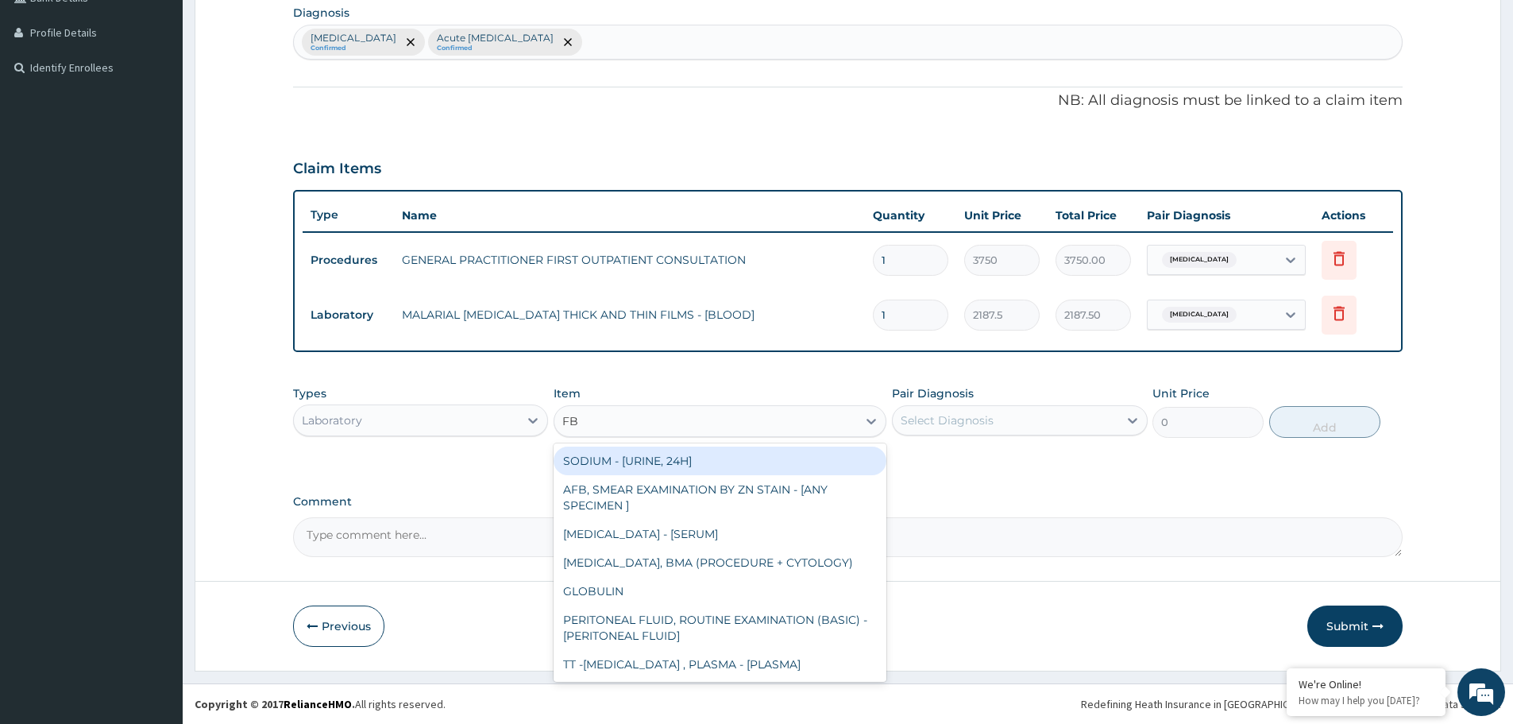
type input "FBC"
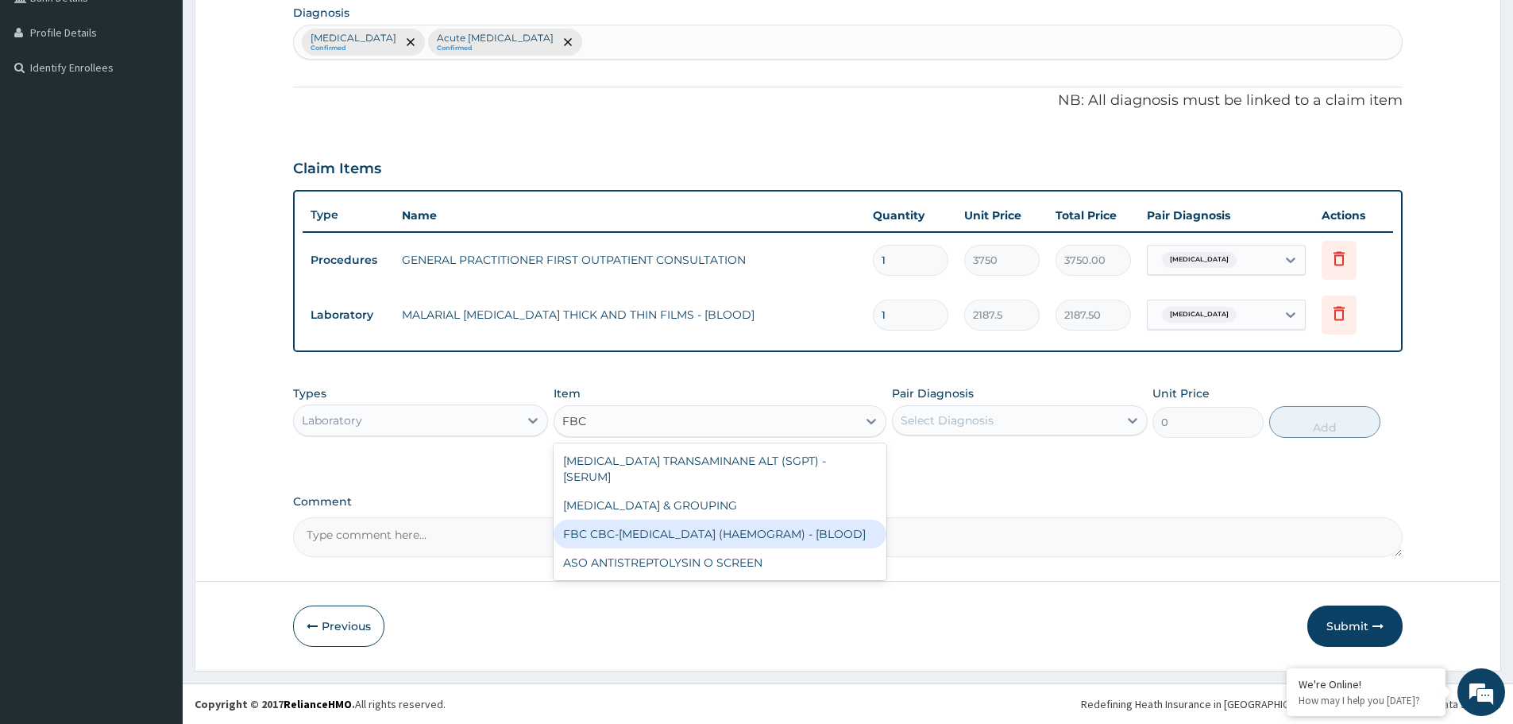
click at [723, 521] on div "FBC CBC-[MEDICAL_DATA] (HAEMOGRAM) - [BLOOD]" at bounding box center [720, 533] width 333 height 29
type input "5000"
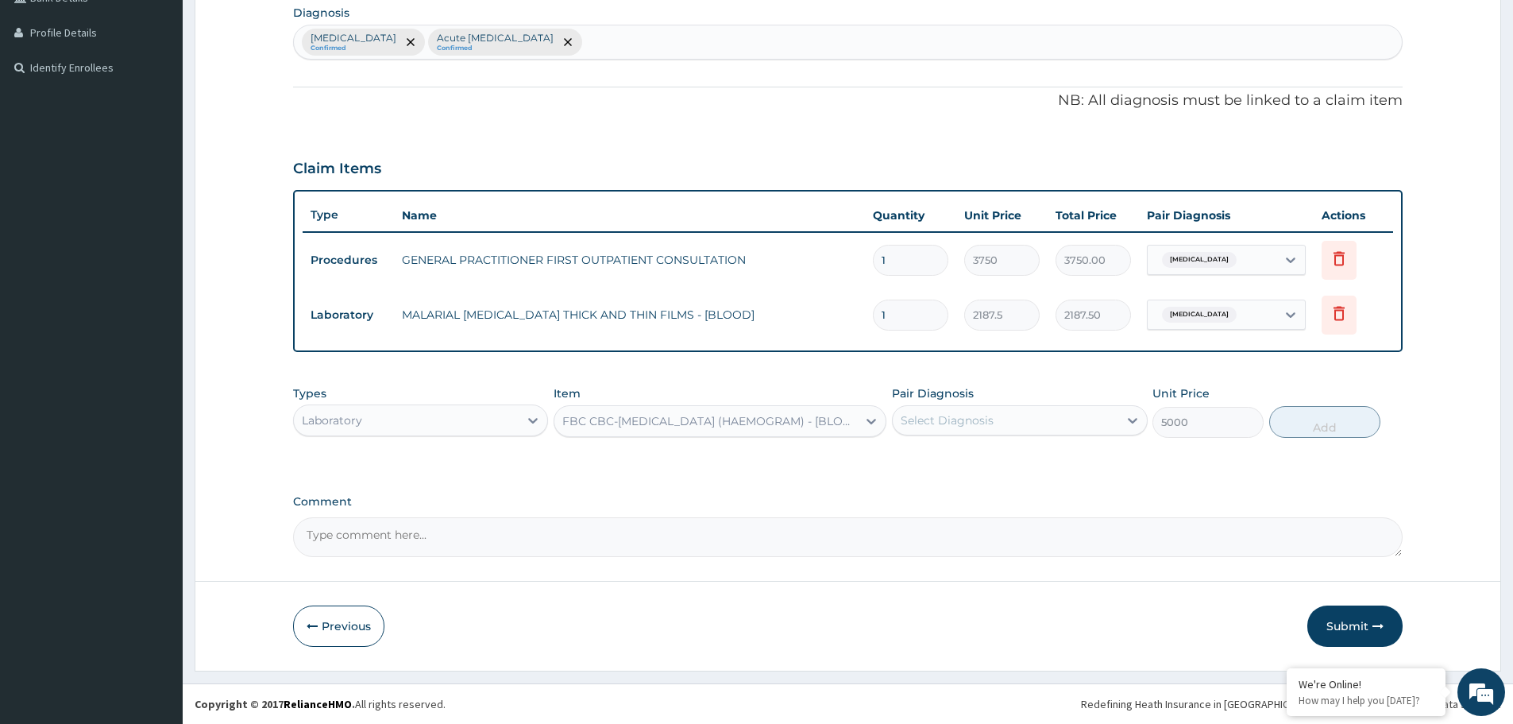
click at [1041, 415] on div "Select Diagnosis" at bounding box center [1005, 419] width 225 height 25
click at [986, 496] on label "Acute upper respiratory infection" at bounding box center [985, 492] width 135 height 16
checkbox input "true"
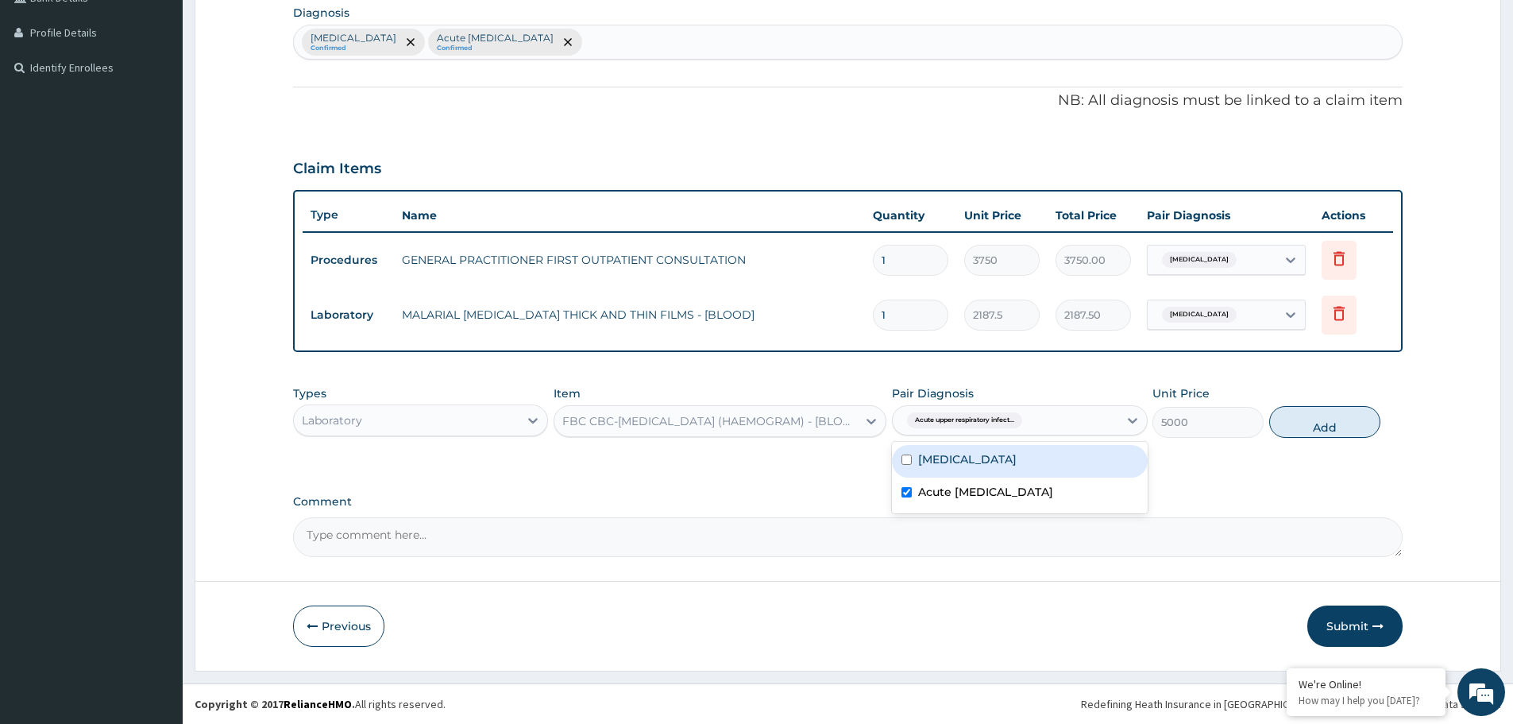
click at [1297, 435] on button "Add" at bounding box center [1324, 422] width 111 height 32
type input "0"
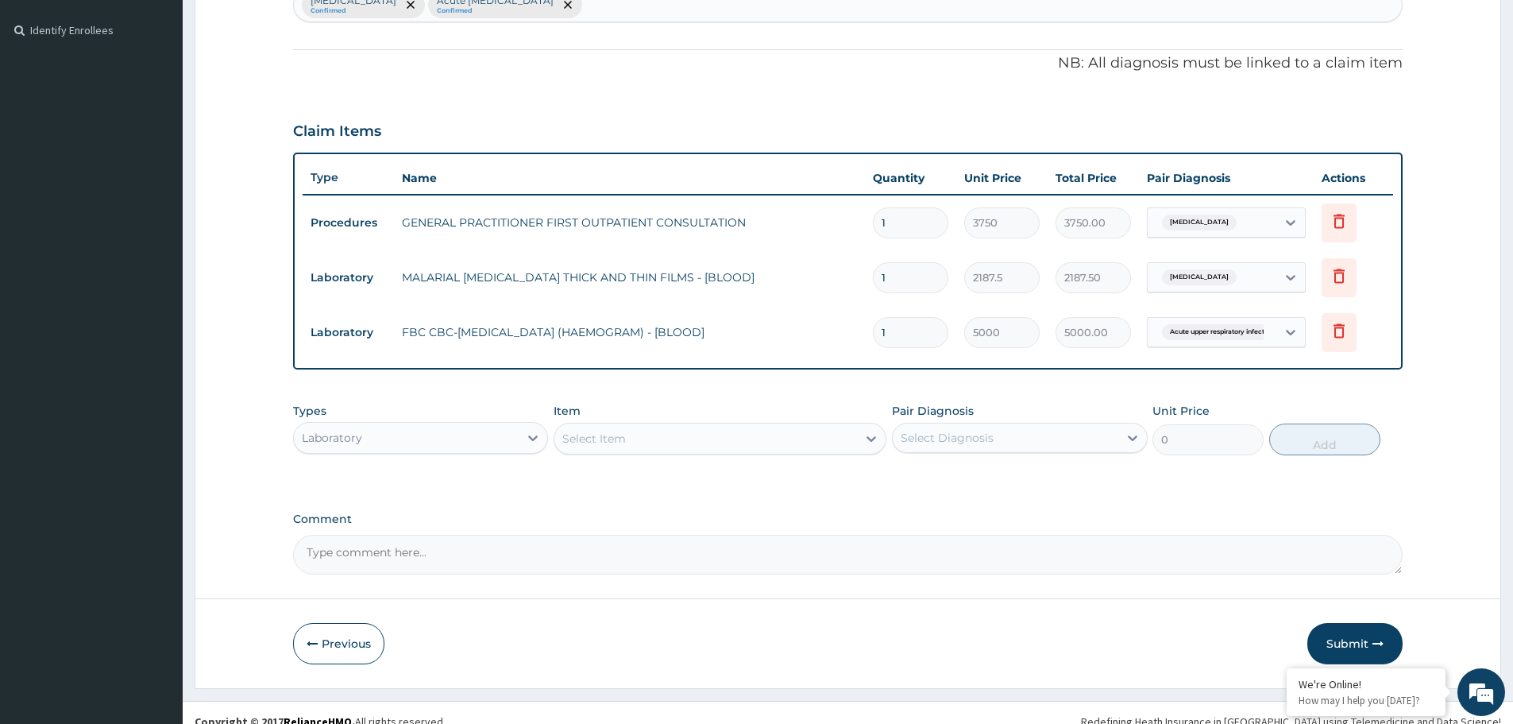
scroll to position [440, 0]
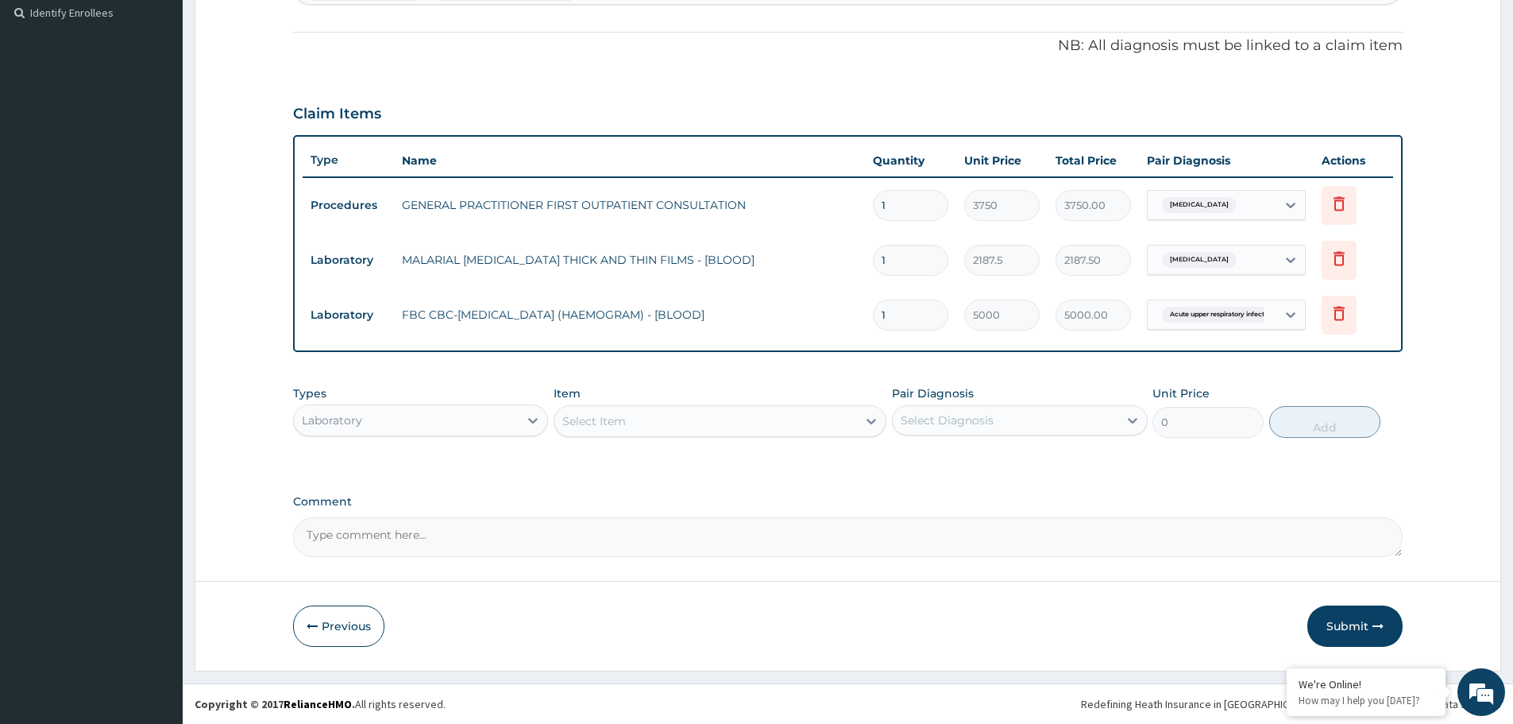
click at [441, 420] on div "Laboratory" at bounding box center [406, 419] width 225 height 25
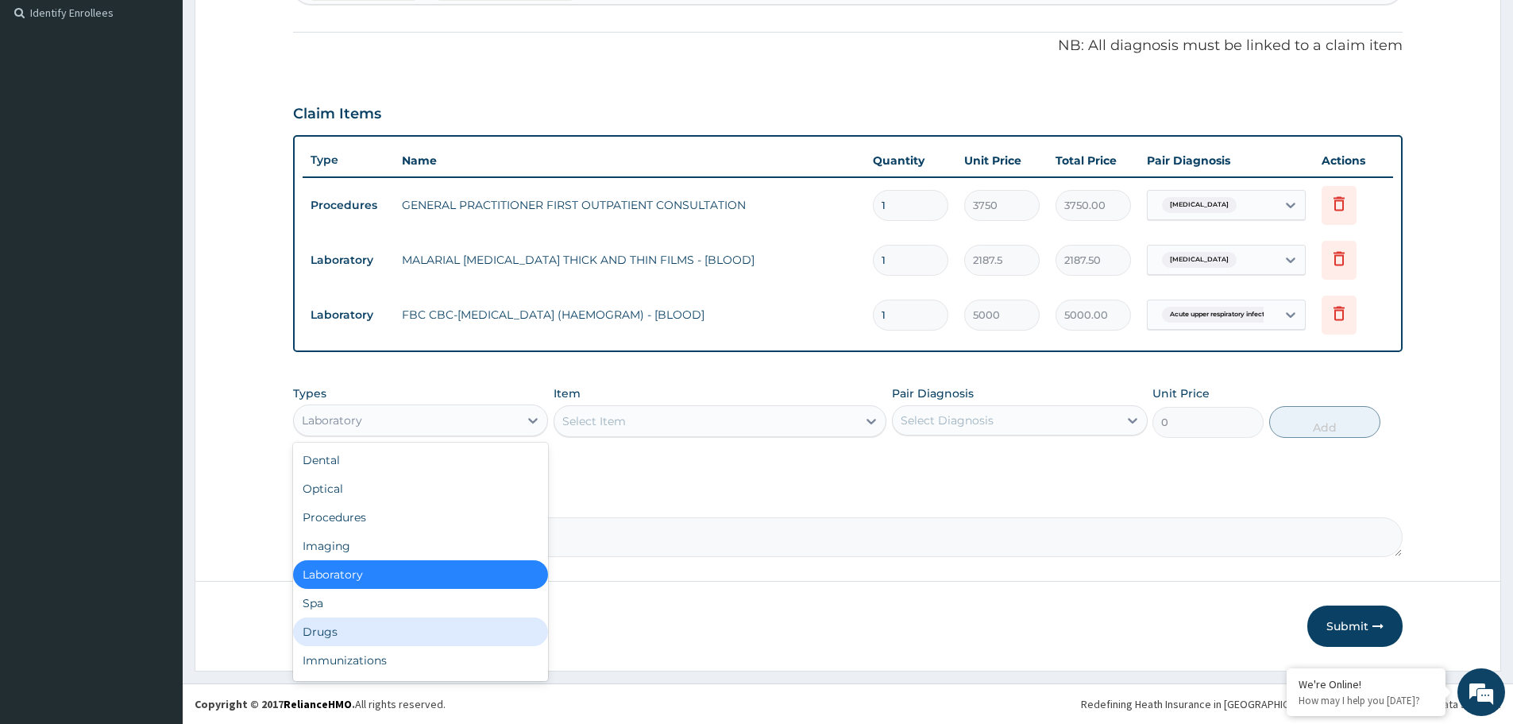
click at [351, 635] on div "Drugs" at bounding box center [420, 631] width 255 height 29
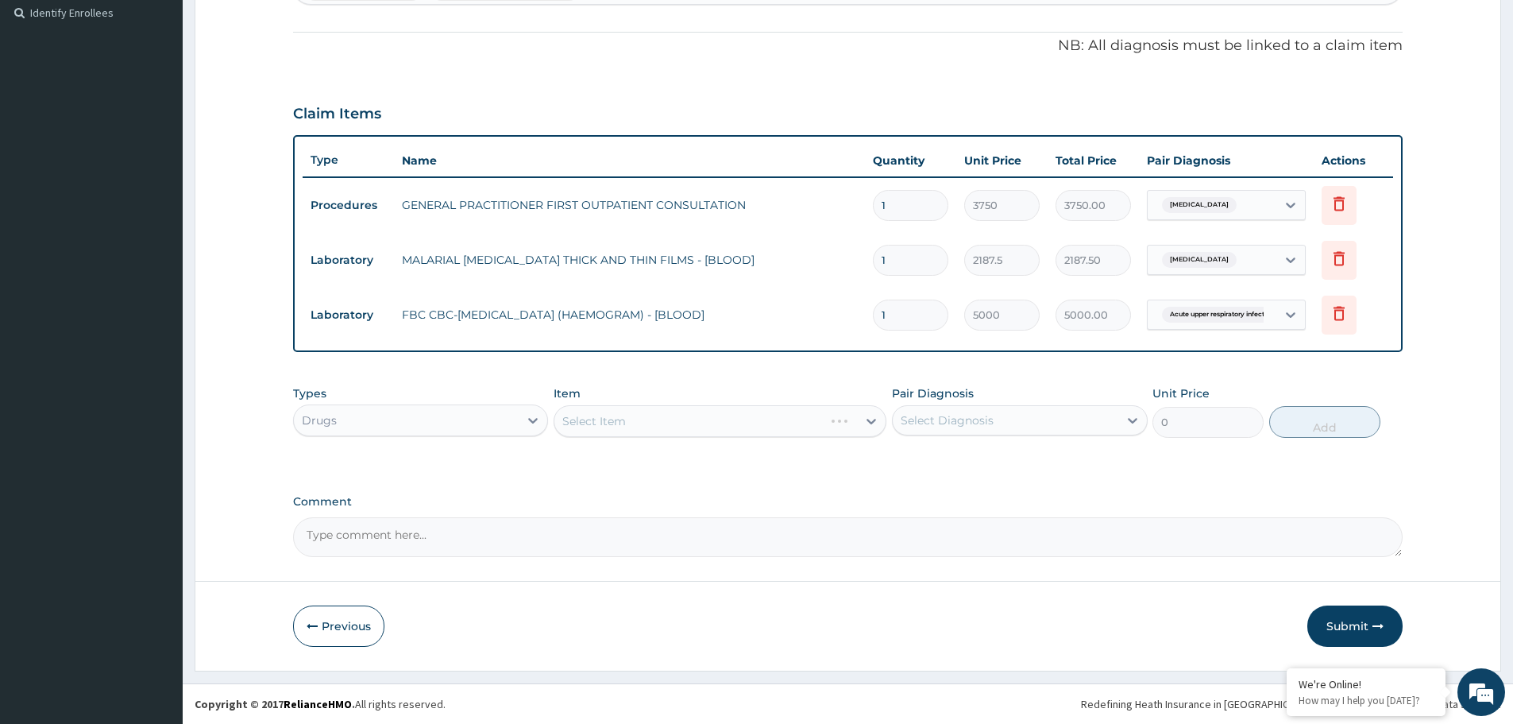
click at [667, 419] on div "Select Item" at bounding box center [720, 421] width 333 height 32
click at [700, 426] on div "Select Item" at bounding box center [705, 420] width 303 height 25
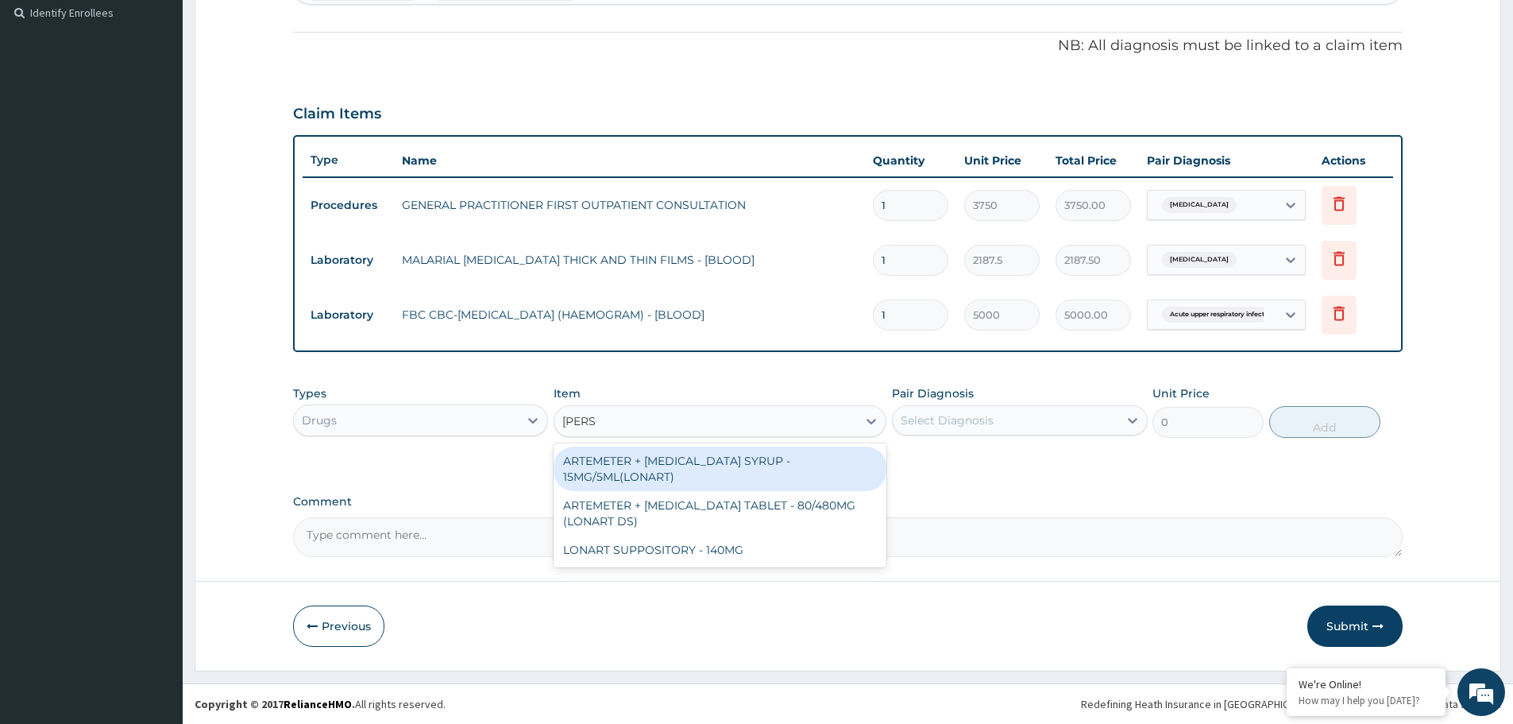
type input "LONAR"
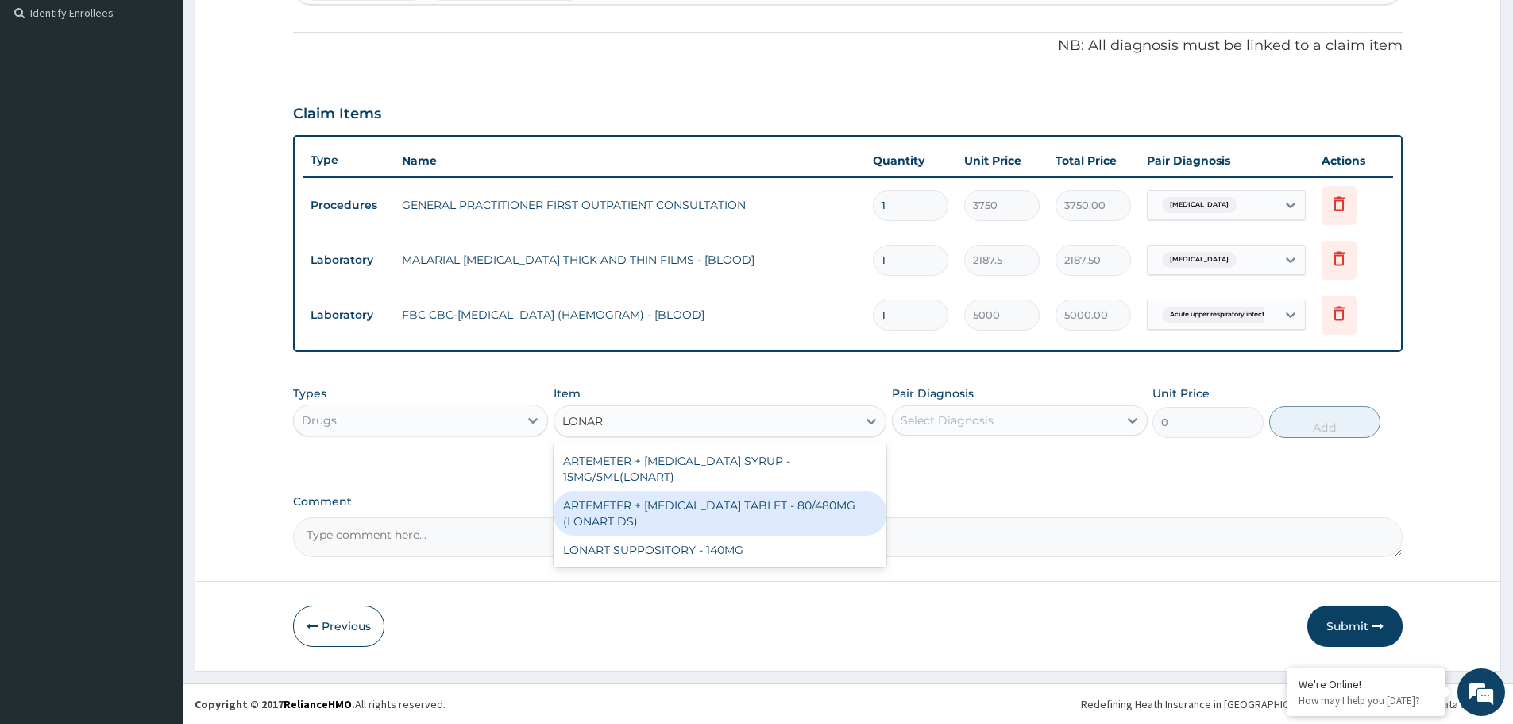
click at [726, 508] on div "ARTEMETER + [MEDICAL_DATA] TABLET - 80/480MG (LONART DS)" at bounding box center [720, 513] width 333 height 44
type input "588"
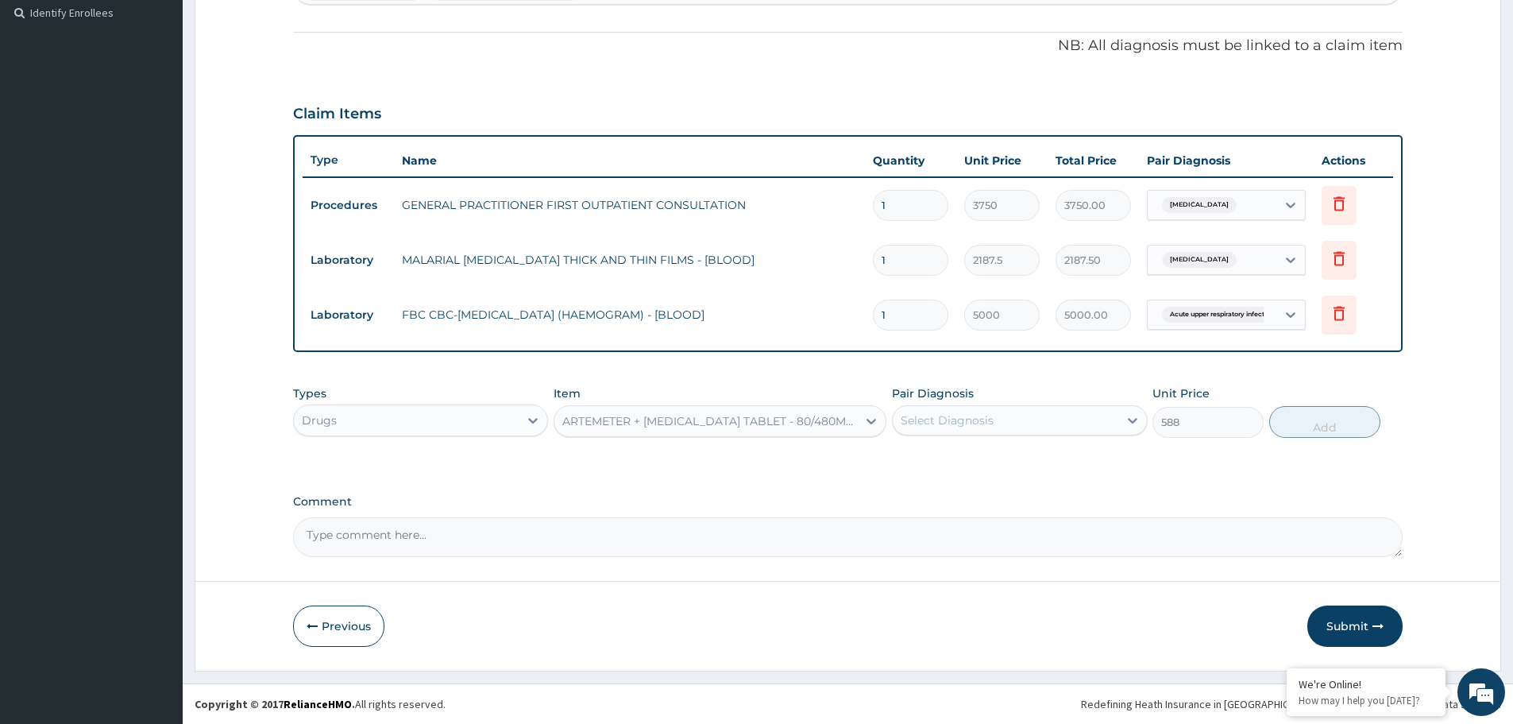
click at [1014, 415] on div "Select Diagnosis" at bounding box center [1005, 419] width 225 height 25
click at [983, 455] on div "Malaria" at bounding box center [1019, 461] width 255 height 33
checkbox input "true"
click at [1325, 420] on button "Add" at bounding box center [1324, 422] width 111 height 32
type input "0"
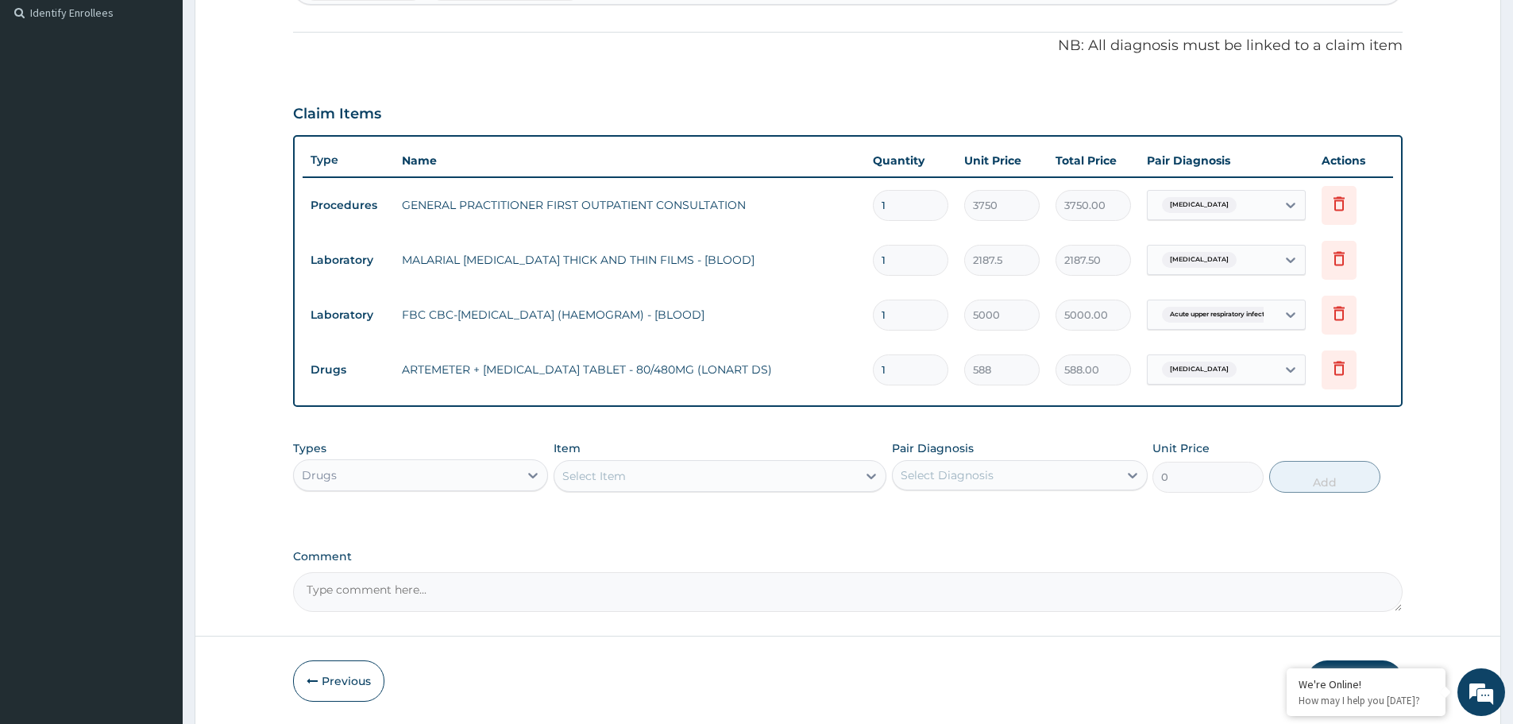
type input "0.00"
type input "6"
type input "3528.00"
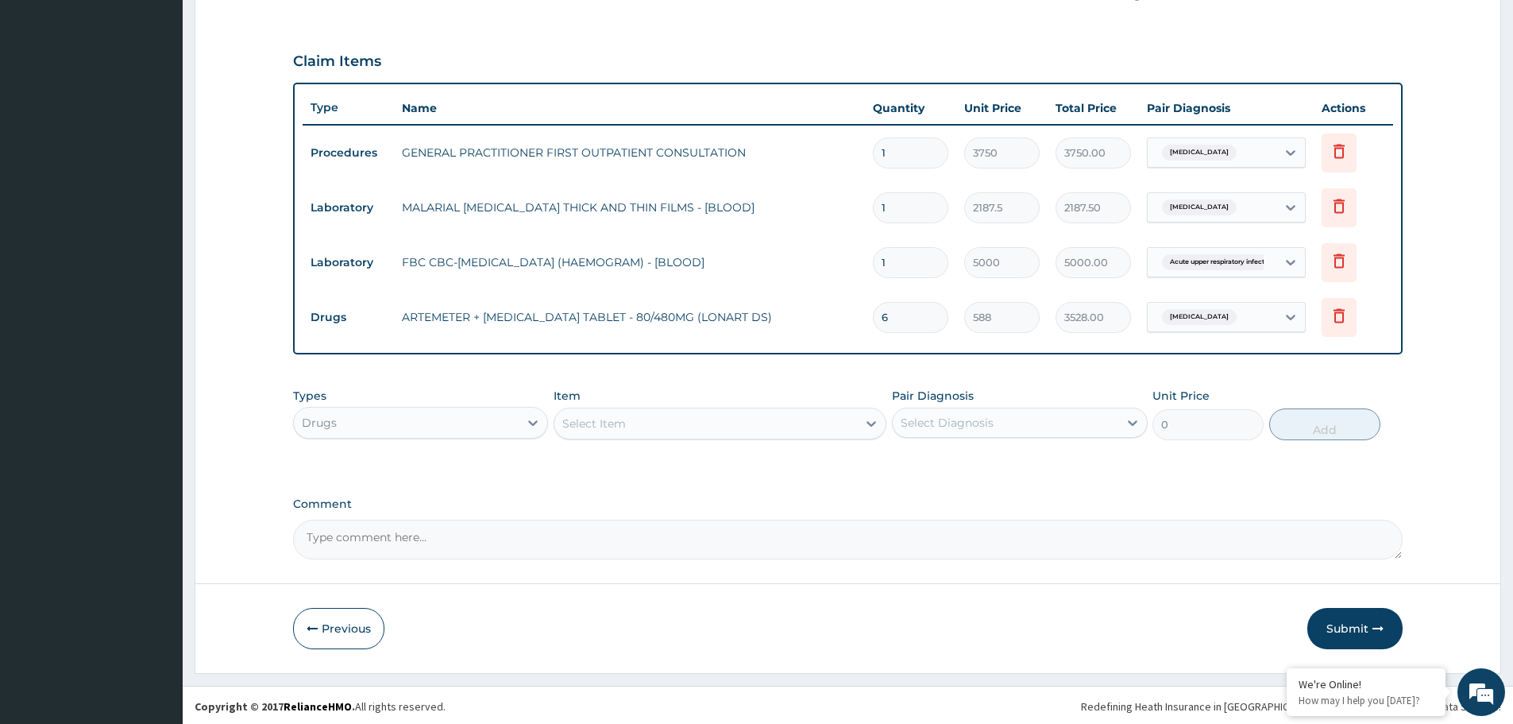
scroll to position [495, 0]
type input "6"
click at [679, 423] on div "Select Item" at bounding box center [705, 420] width 303 height 25
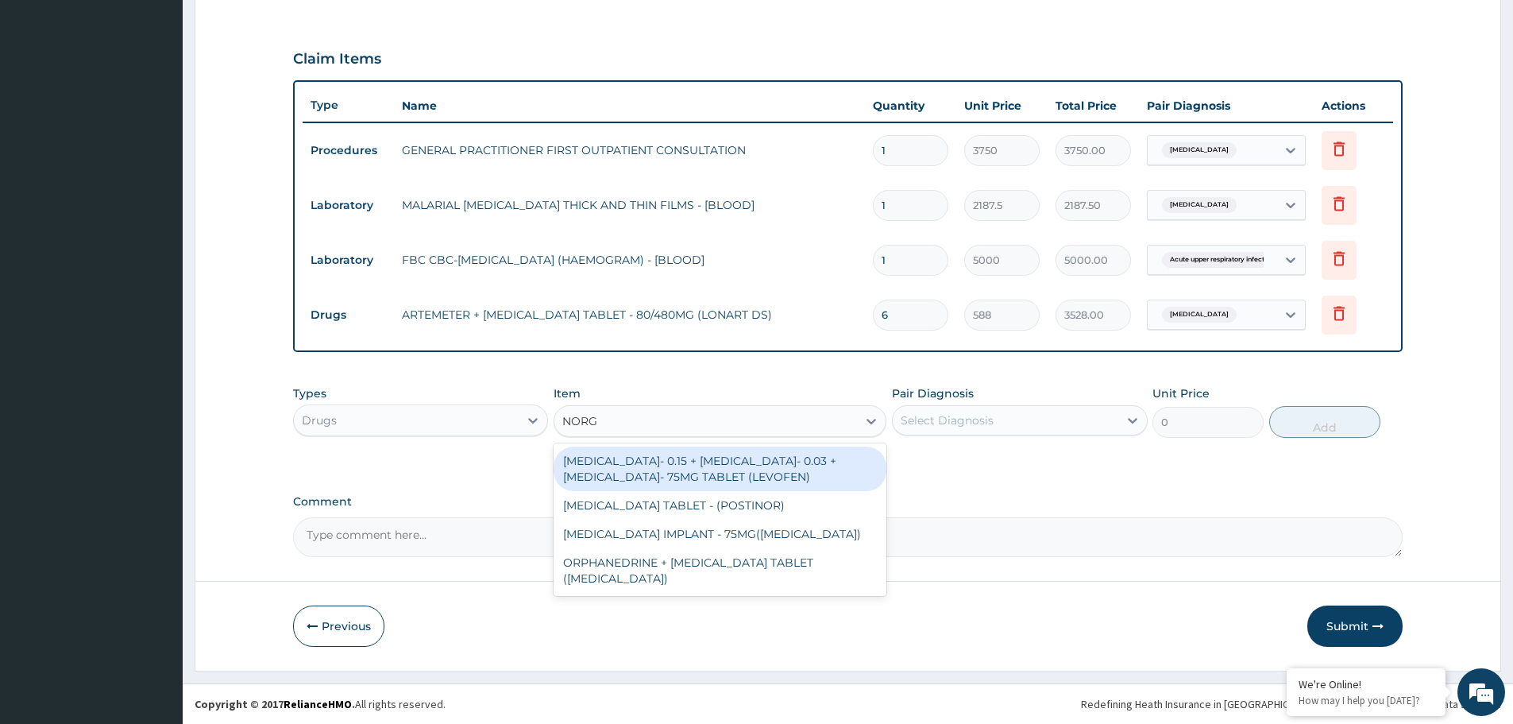
type input "NORGE"
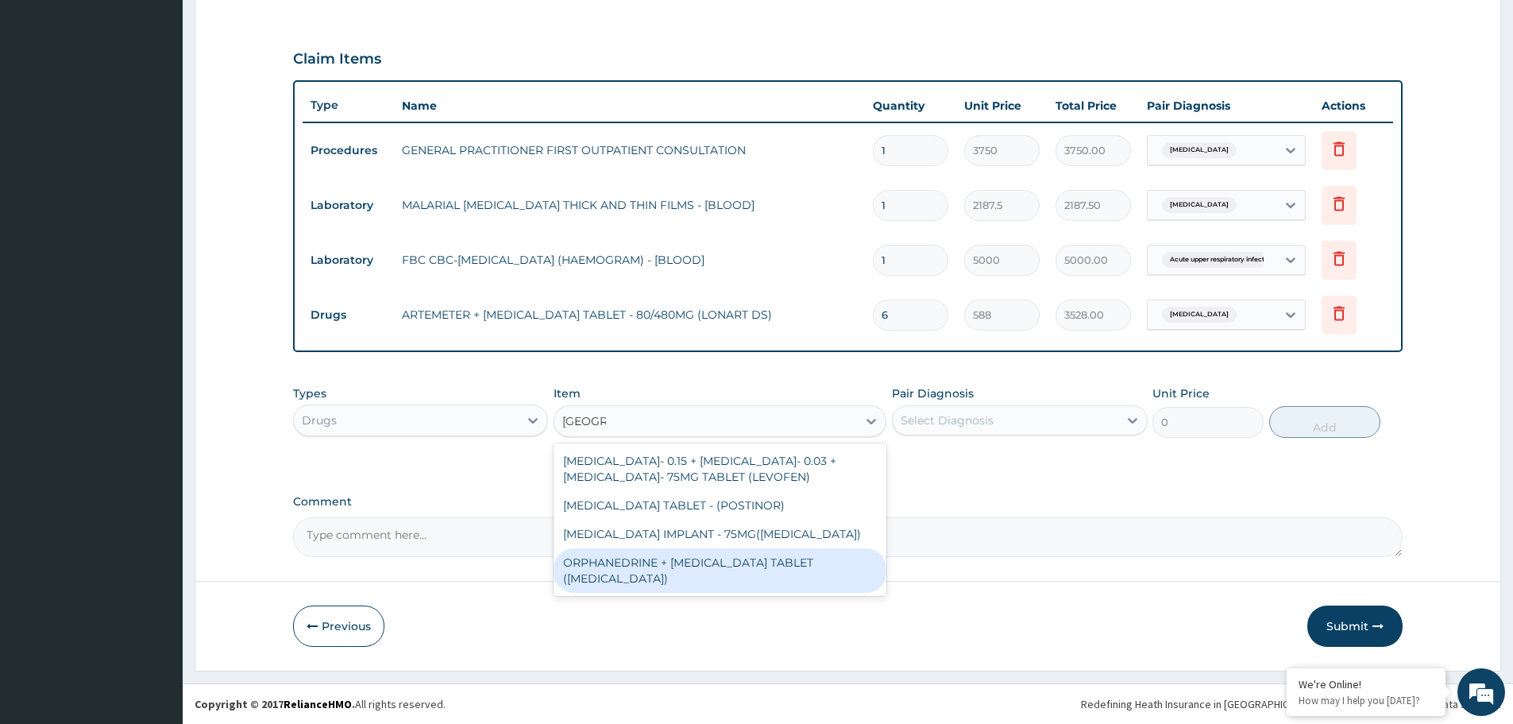
click at [740, 557] on div "ORPHANEDRINE + PARACETAMOL TABLET (NORGESIC)" at bounding box center [720, 570] width 333 height 44
type input "168"
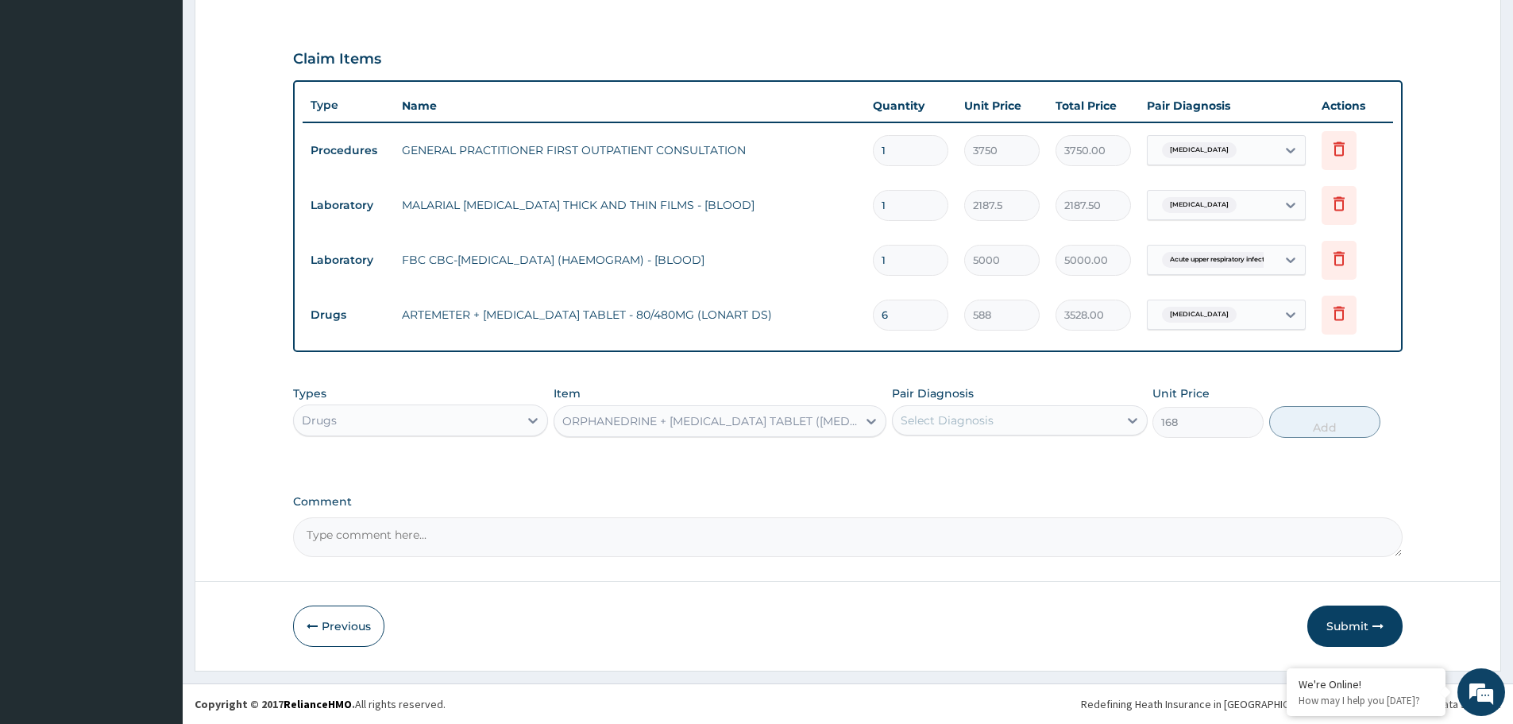
click at [1045, 415] on div "Select Diagnosis" at bounding box center [1005, 419] width 225 height 25
click at [979, 465] on div "Malaria" at bounding box center [1019, 461] width 255 height 33
checkbox input "true"
click at [1334, 419] on button "Add" at bounding box center [1324, 422] width 111 height 32
type input "0"
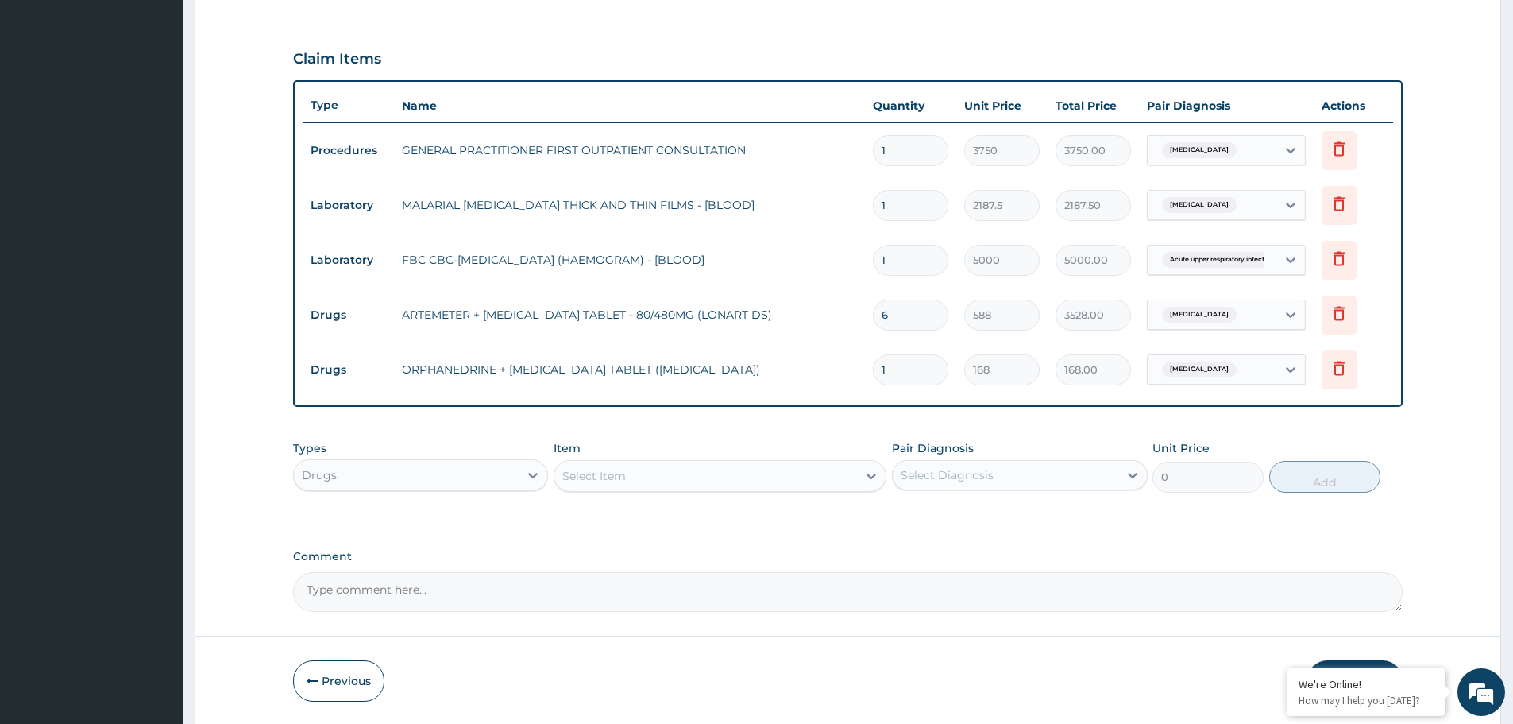
type input "0.00"
type input "2"
type input "336.00"
type input "20"
type input "3360.00"
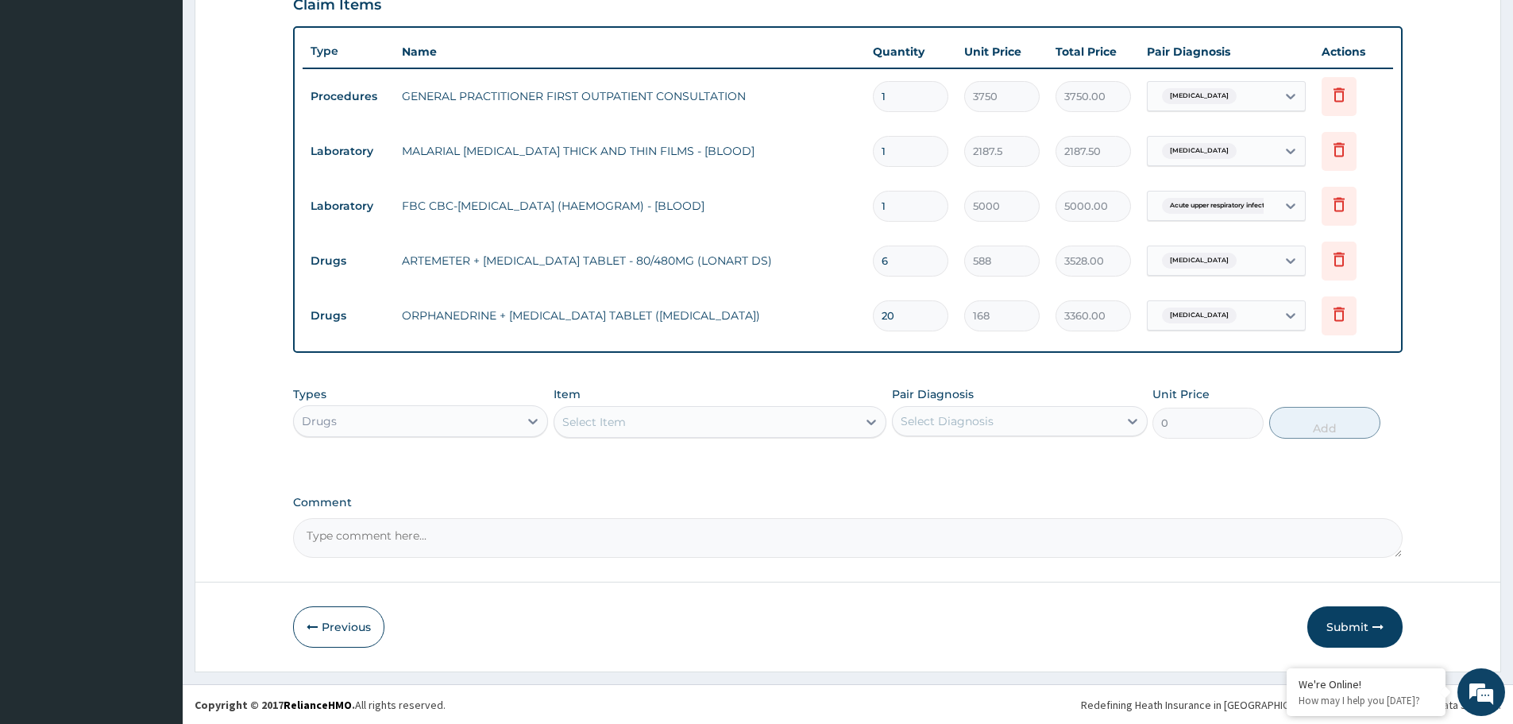
scroll to position [550, 0]
type input "20"
click at [643, 430] on div "Select Item" at bounding box center [705, 420] width 303 height 25
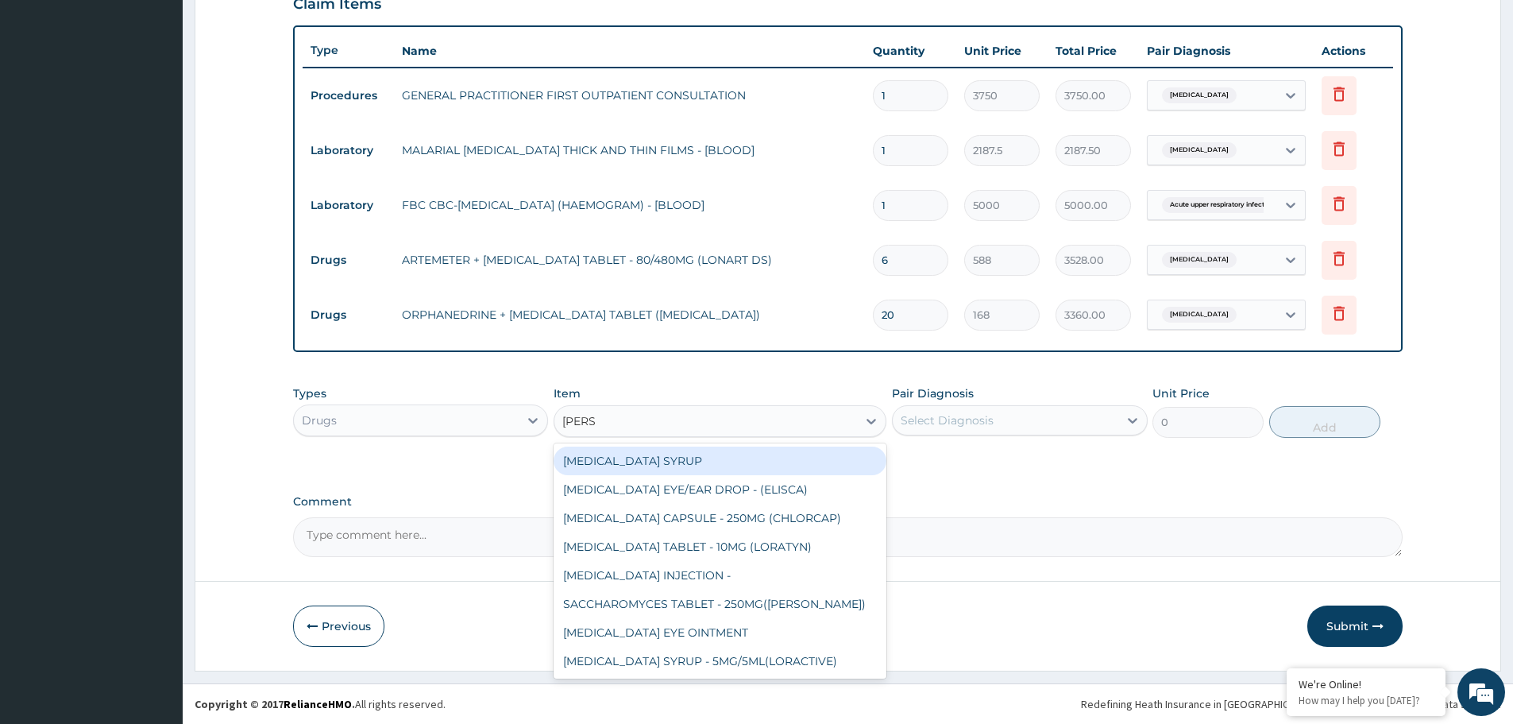
type input "LORAT"
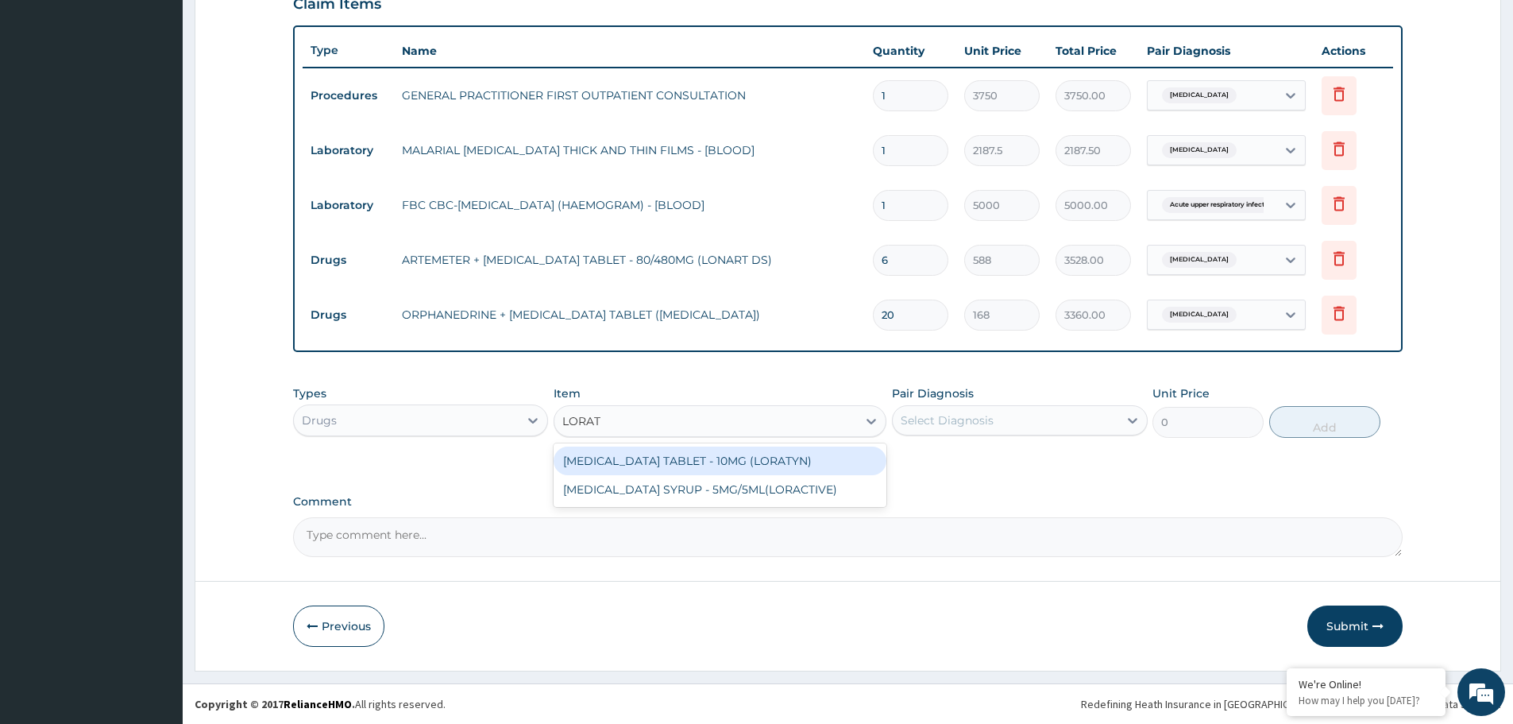
click at [712, 461] on div "[MEDICAL_DATA] TABLET - 10MG (LORATYN)" at bounding box center [720, 460] width 333 height 29
type input "98"
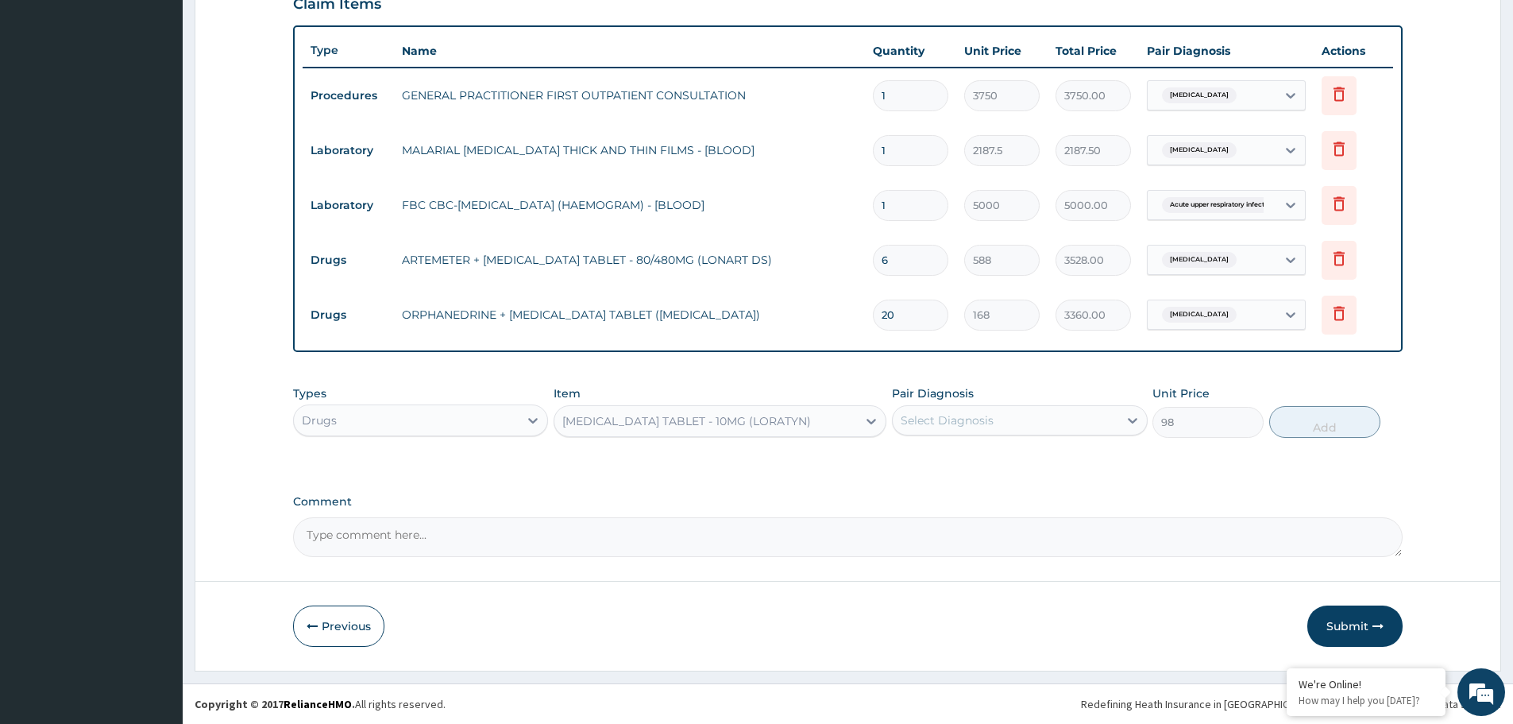
click at [1051, 417] on div "Select Diagnosis" at bounding box center [1005, 419] width 225 height 25
click at [1018, 485] on label "Acute [MEDICAL_DATA]" at bounding box center [985, 492] width 135 height 16
checkbox input "true"
click at [1285, 424] on button "Add" at bounding box center [1324, 422] width 111 height 32
type input "0"
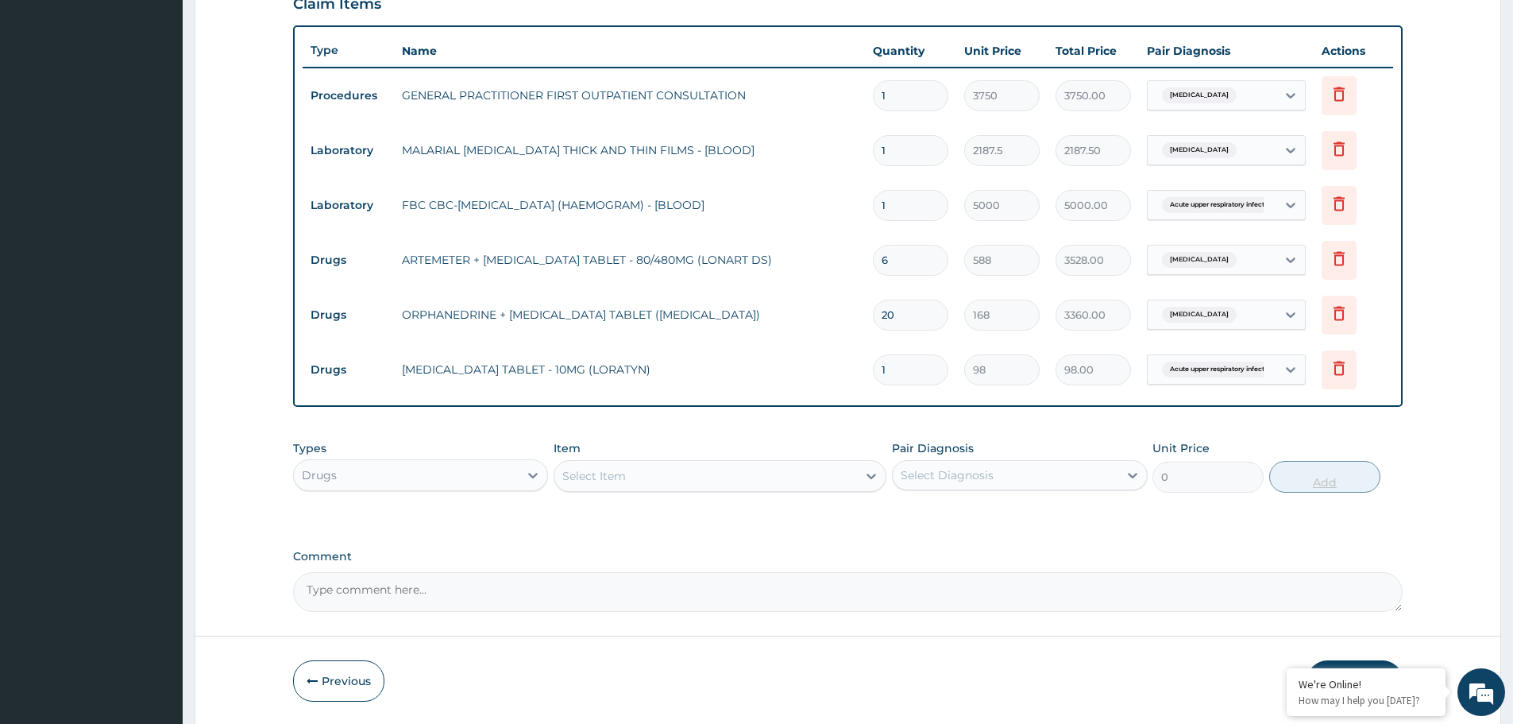
type input "10"
type input "980.00"
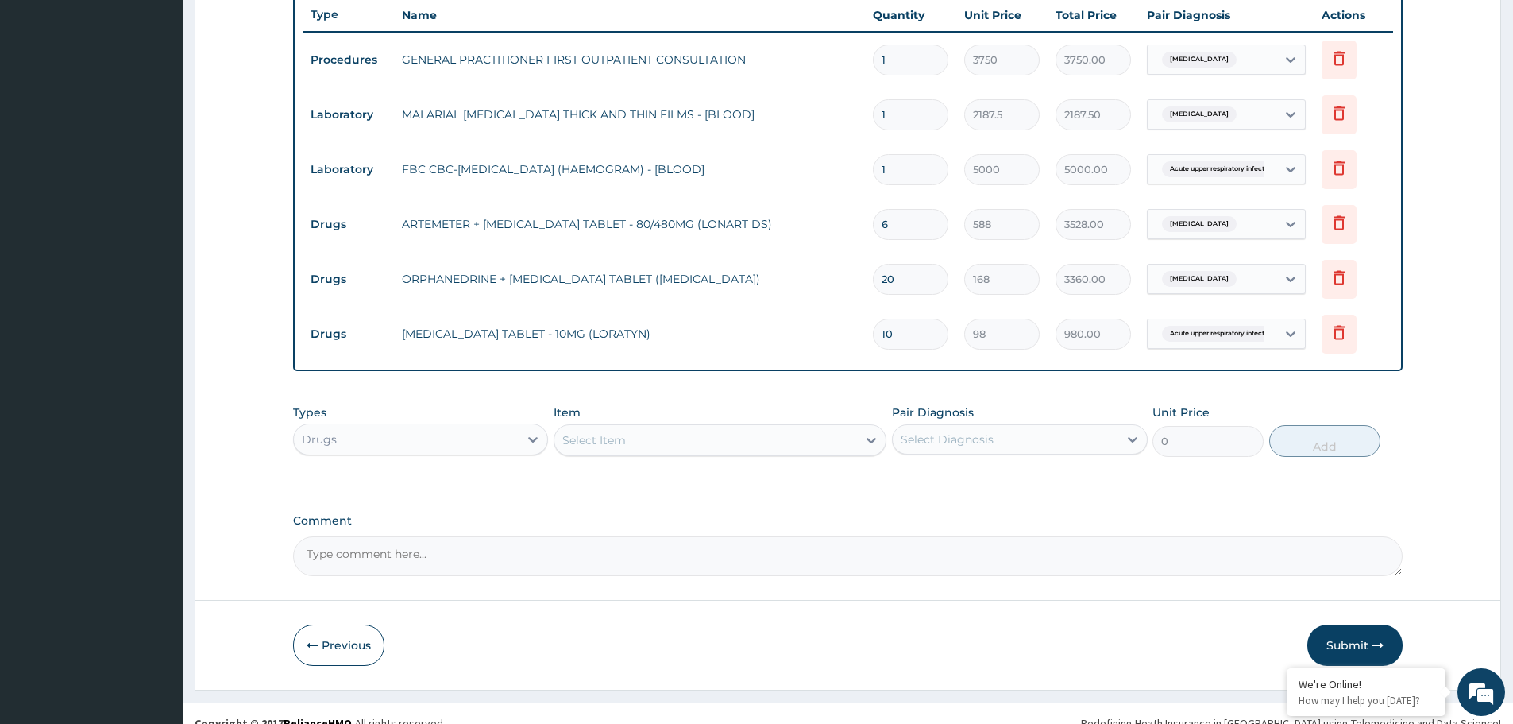
scroll to position [604, 0]
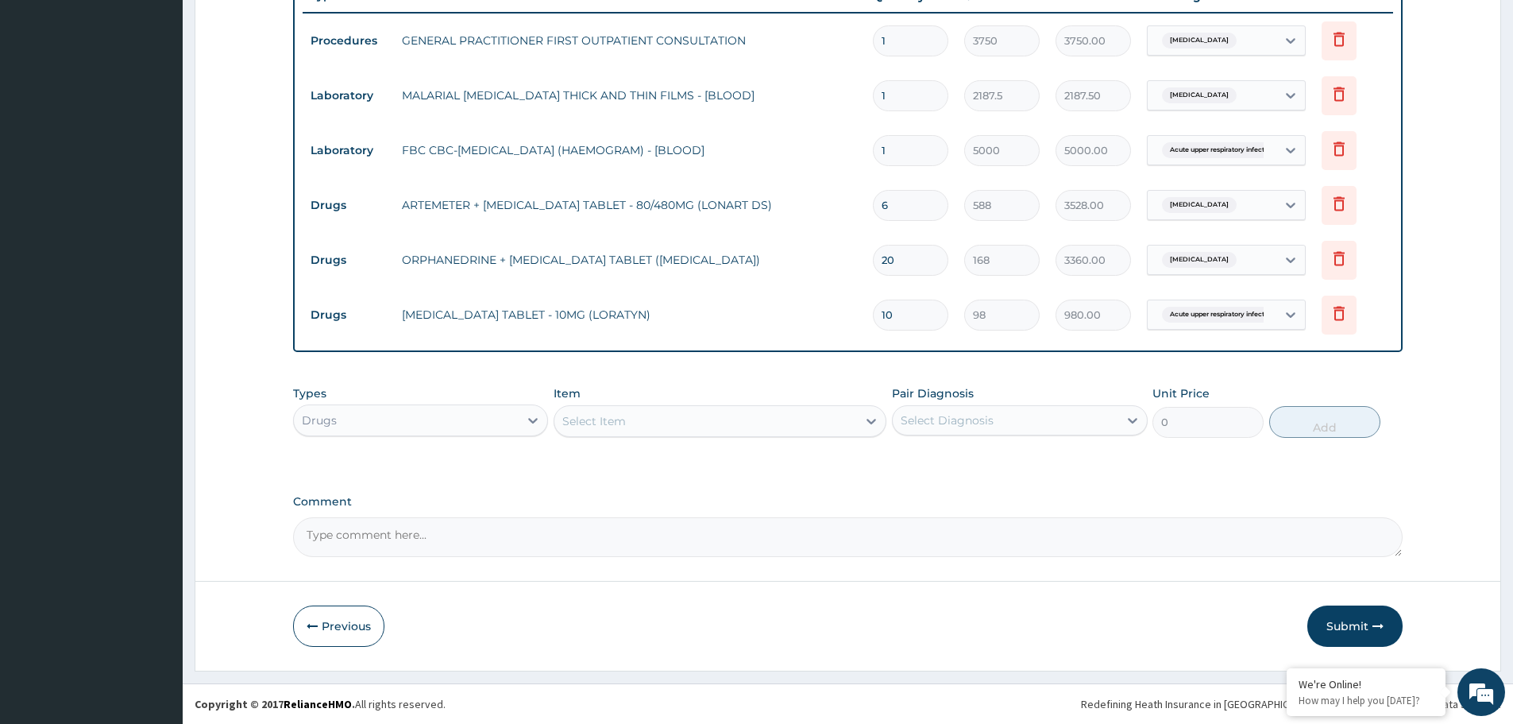
type input "10"
click at [647, 407] on div "Select Item" at bounding box center [720, 421] width 333 height 32
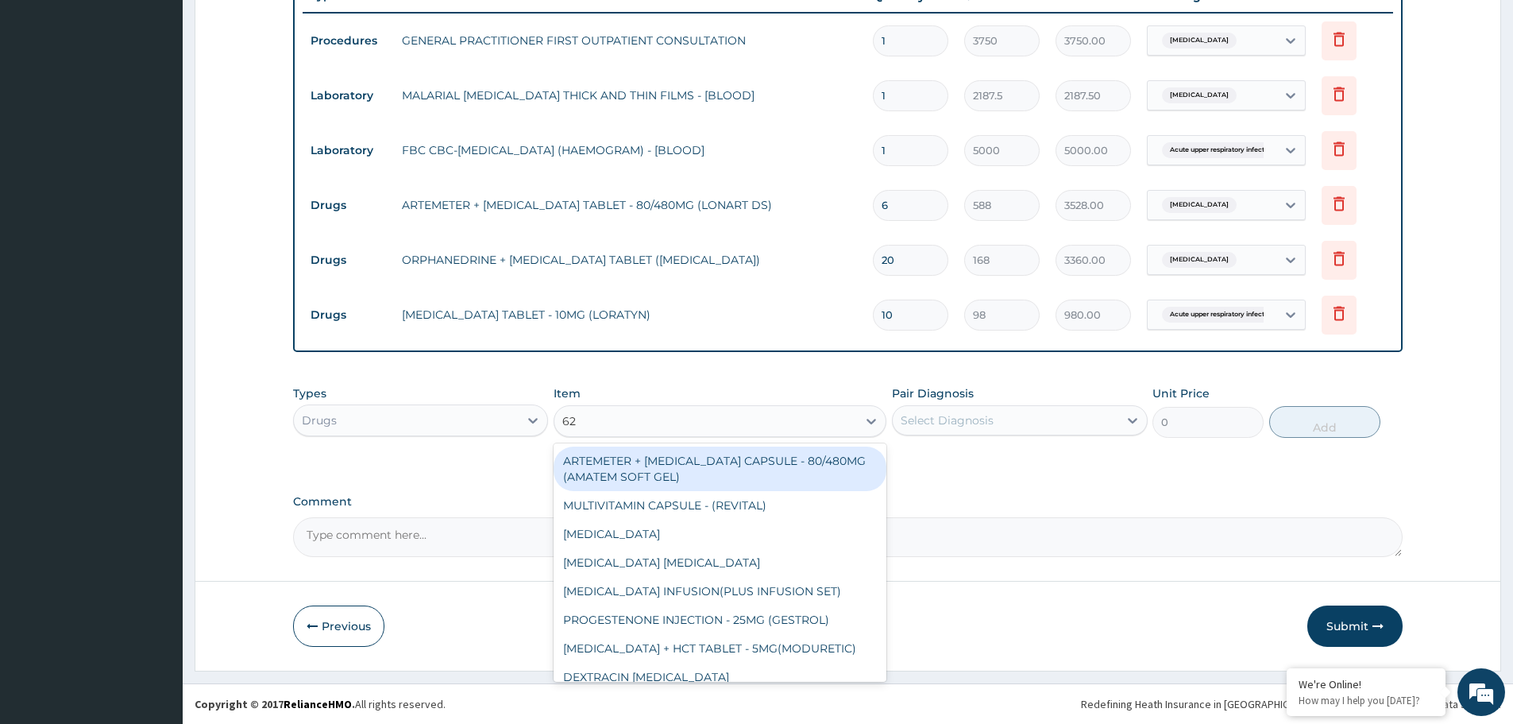
type input "625"
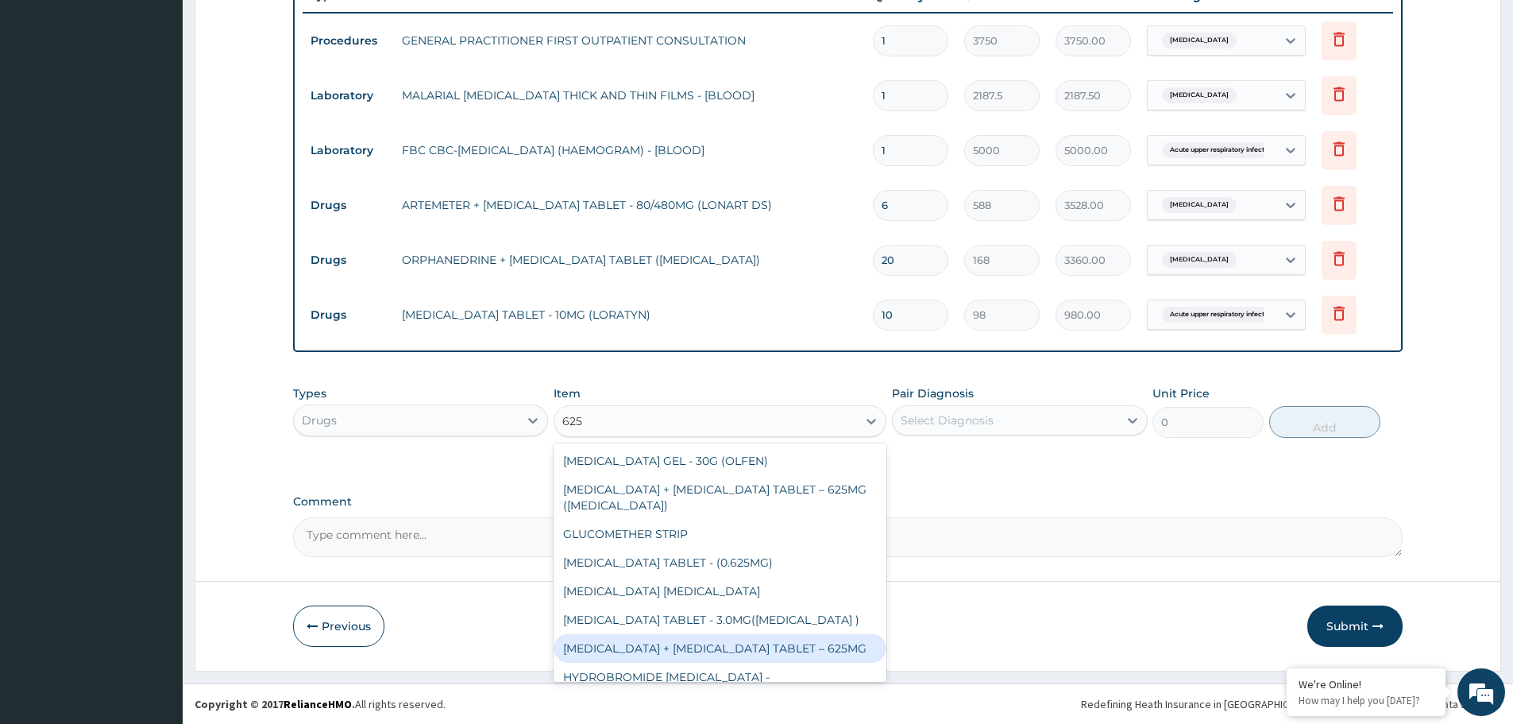
click at [681, 639] on div "[MEDICAL_DATA] + [MEDICAL_DATA] TABLET – 625MG" at bounding box center [720, 648] width 333 height 29
type input "420"
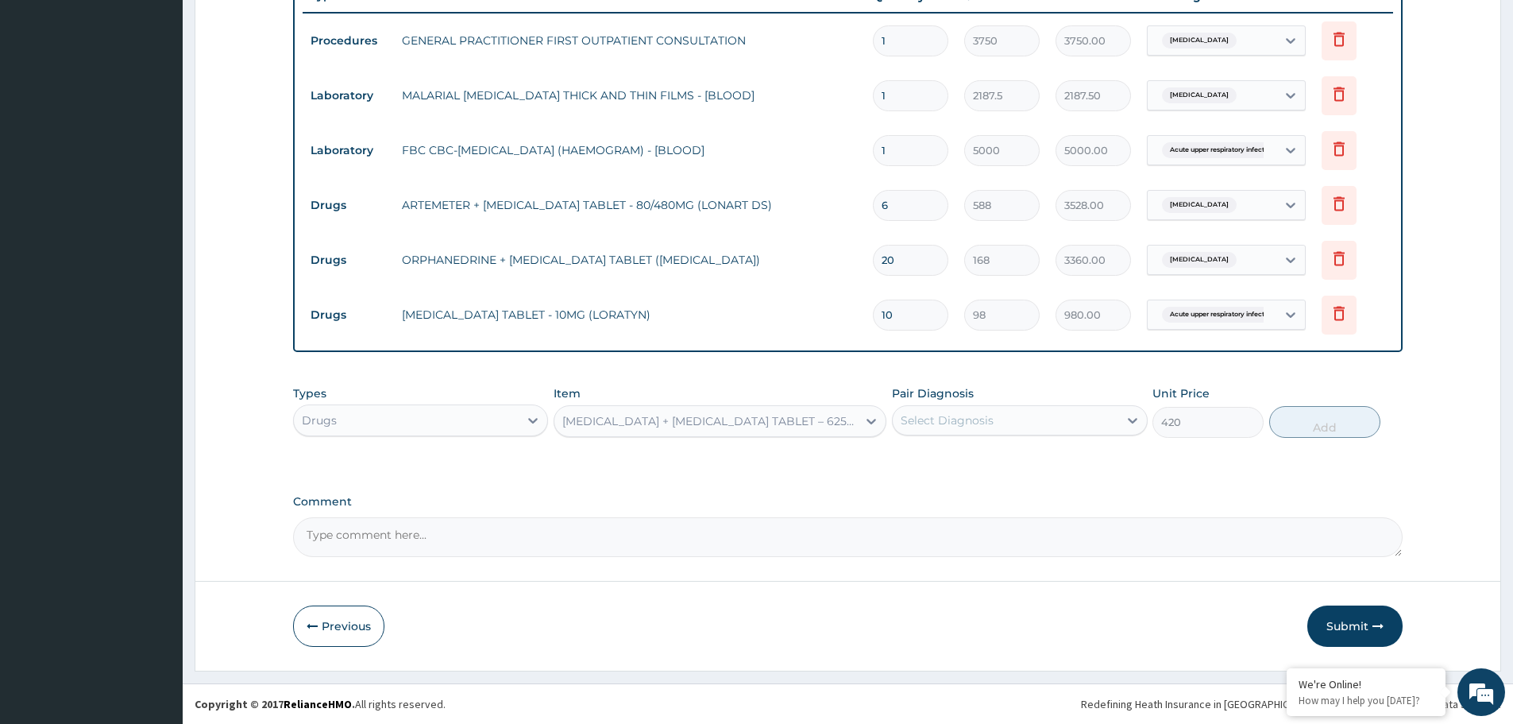
drag, startPoint x: 1061, startPoint y: 417, endPoint x: 1015, endPoint y: 434, distance: 49.3
click at [1060, 417] on div "Select Diagnosis" at bounding box center [1005, 419] width 225 height 25
drag, startPoint x: 960, startPoint y: 489, endPoint x: 1210, endPoint y: 401, distance: 264.3
click at [975, 484] on label "Acute [MEDICAL_DATA]" at bounding box center [985, 492] width 135 height 16
checkbox input "true"
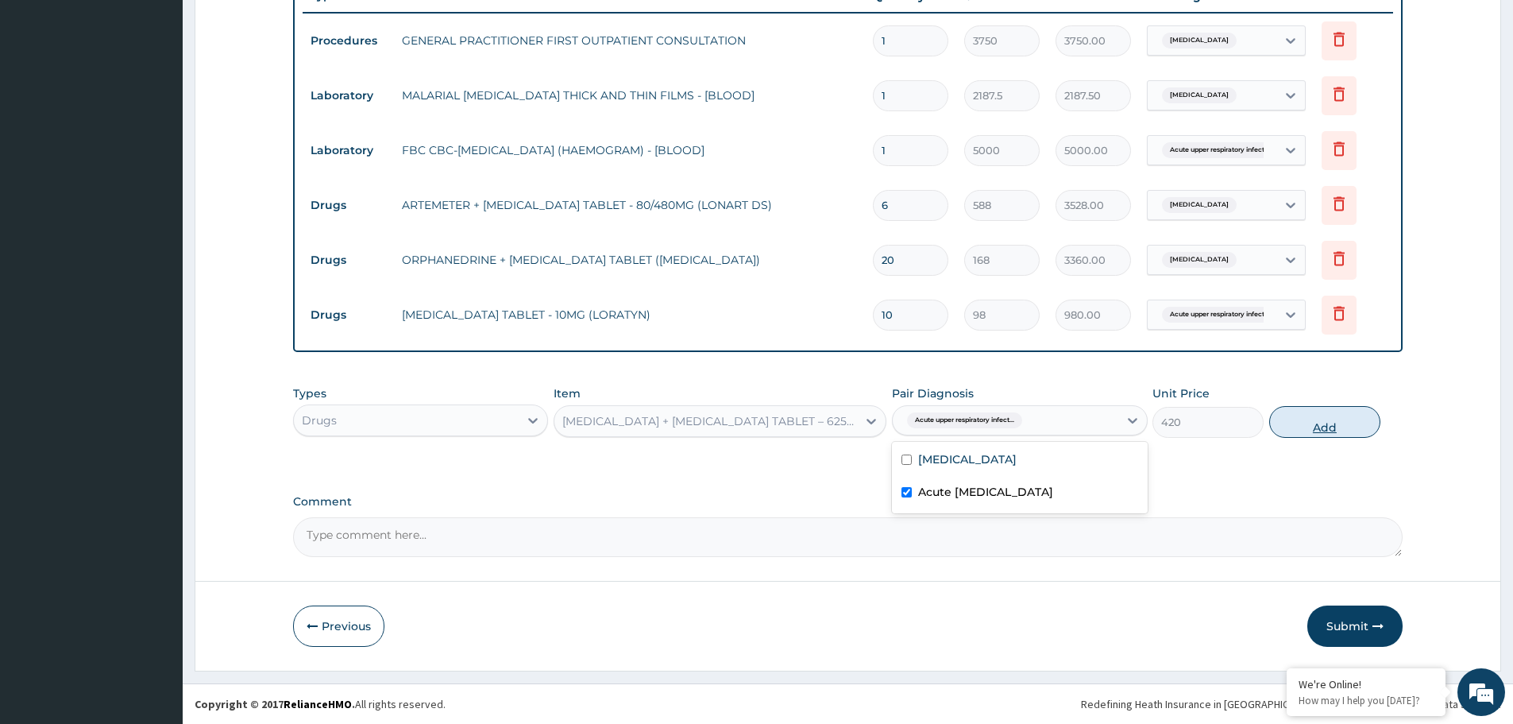
click at [1326, 423] on button "Add" at bounding box center [1324, 422] width 111 height 32
type input "0"
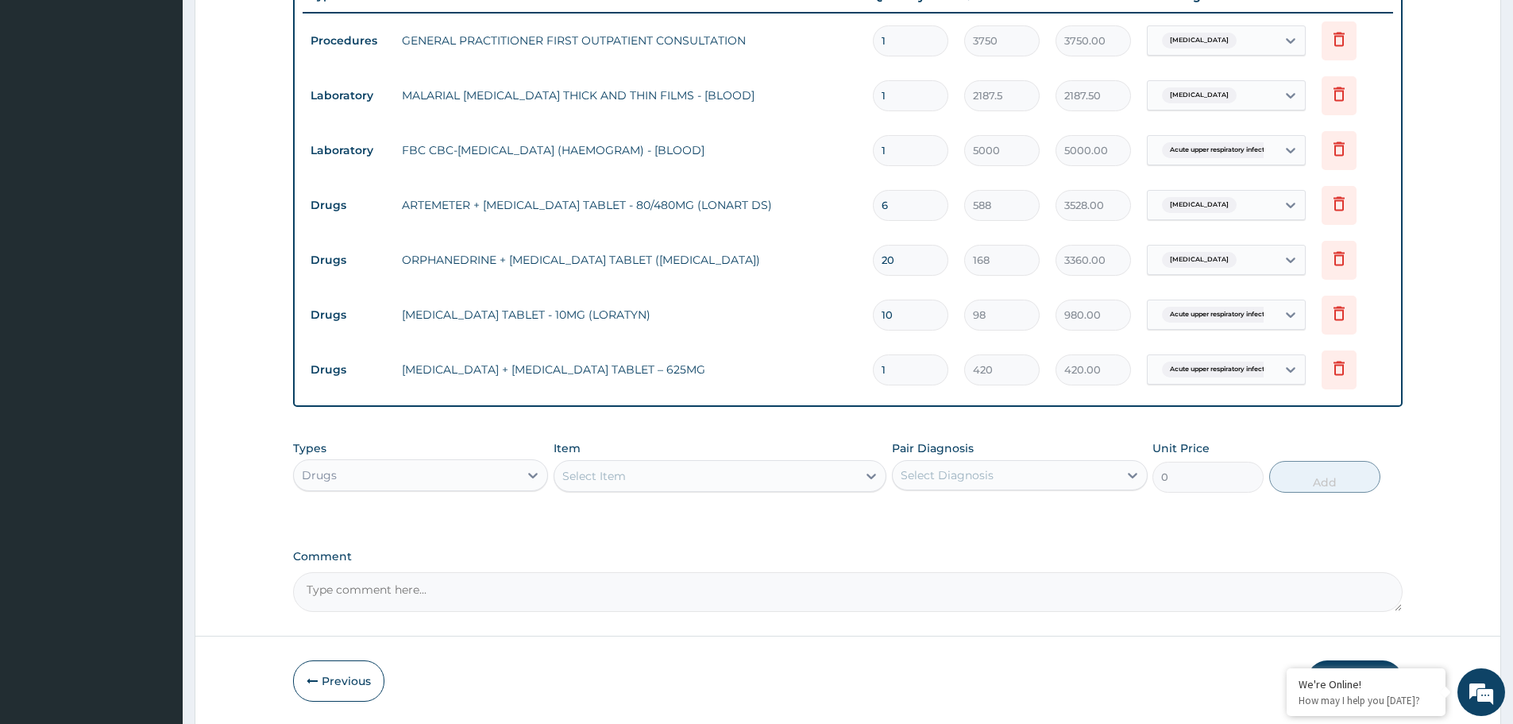
type input "14"
type input "5880.00"
type input "14"
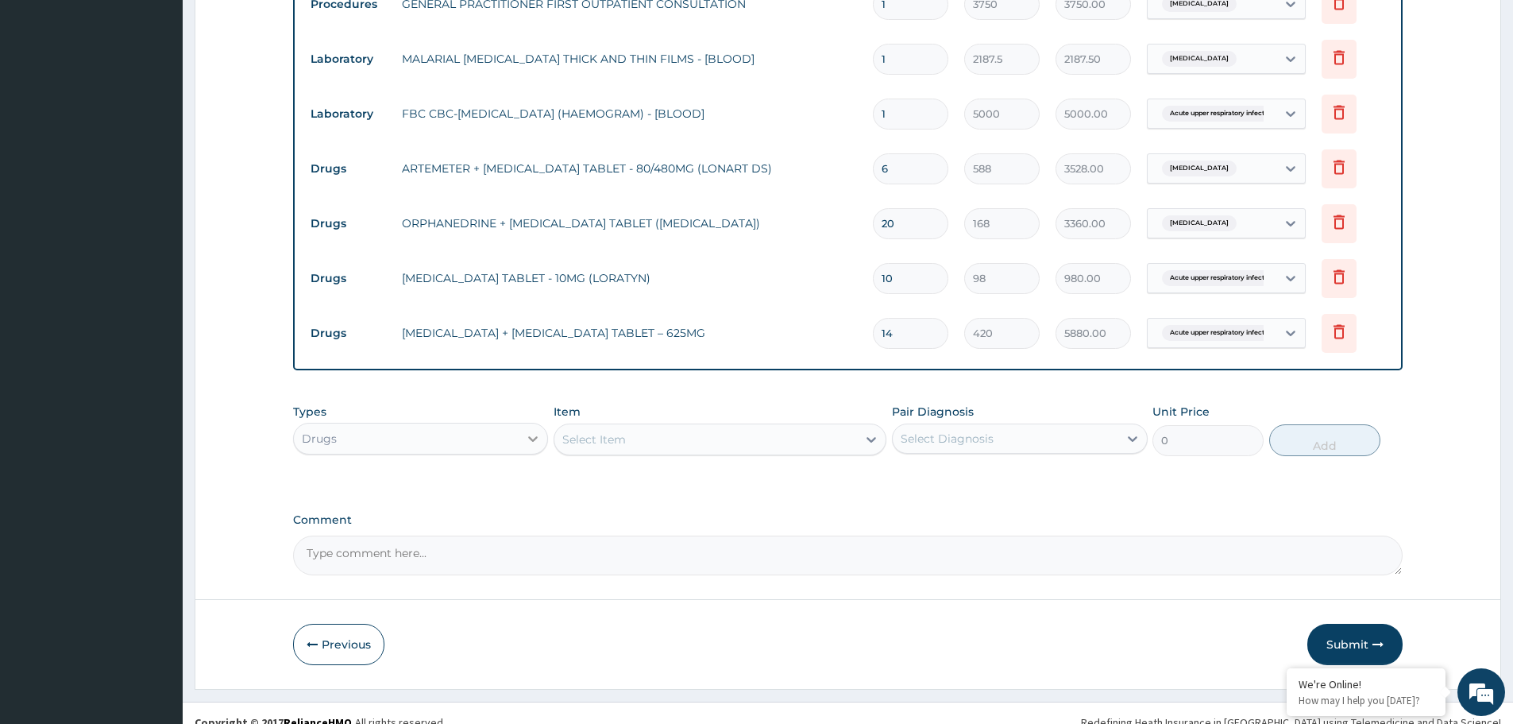
scroll to position [659, 0]
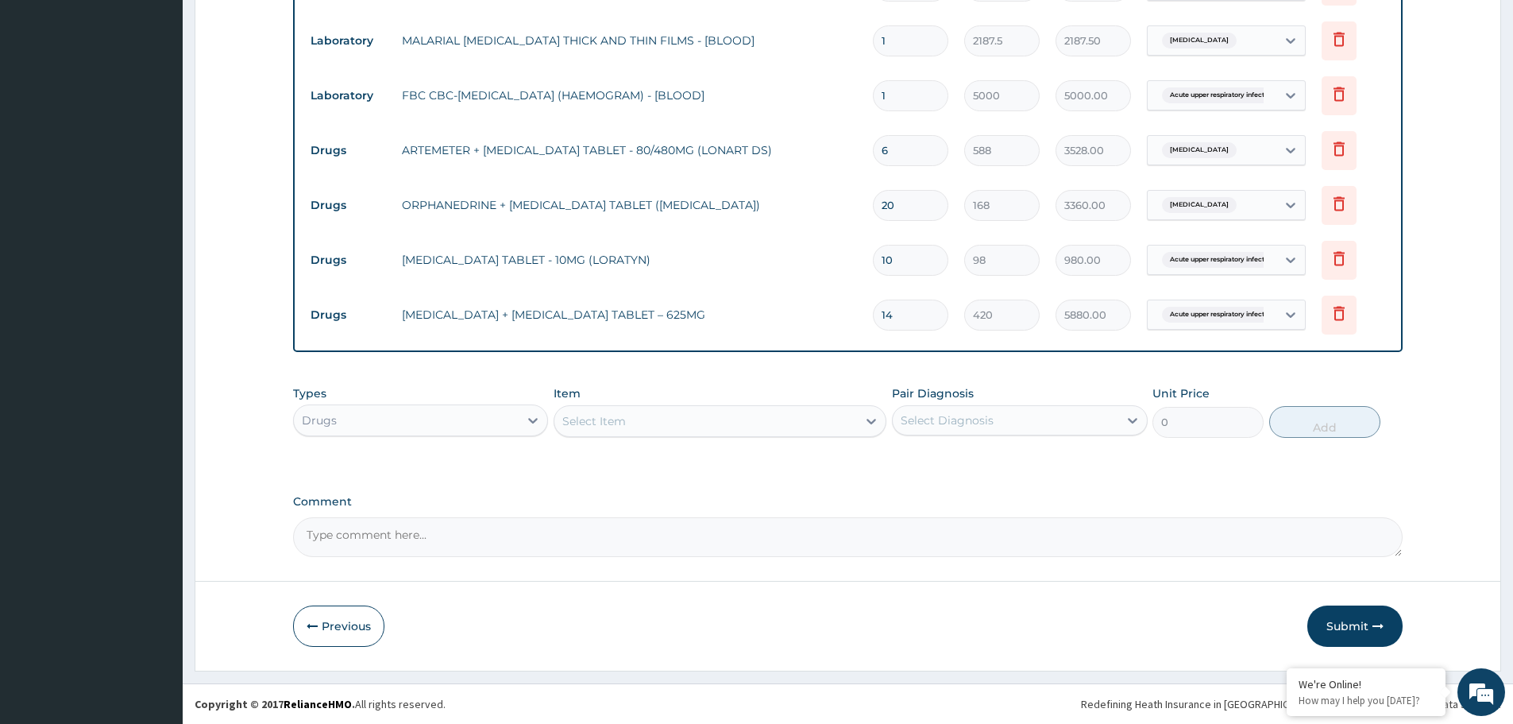
click at [628, 417] on div "Select Item" at bounding box center [705, 420] width 303 height 25
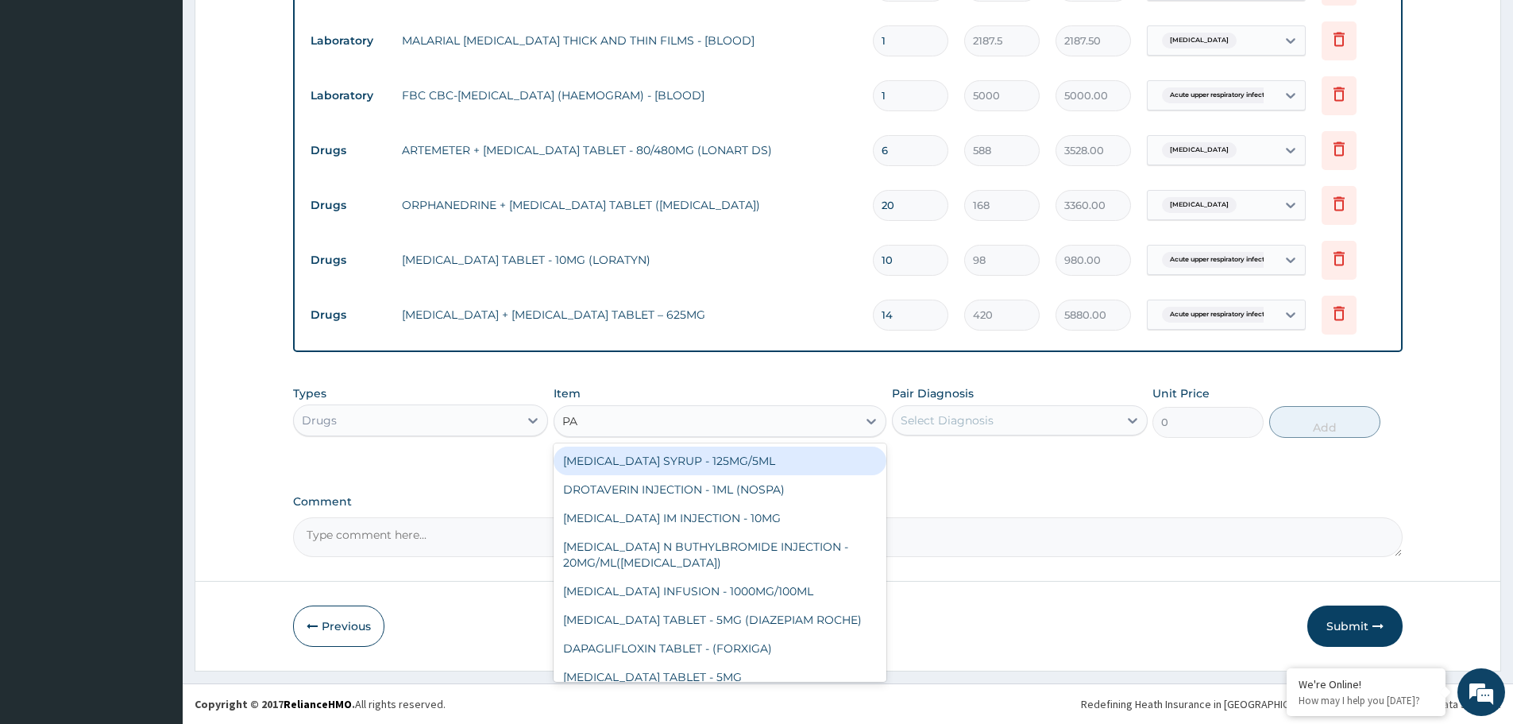
type input "PAL"
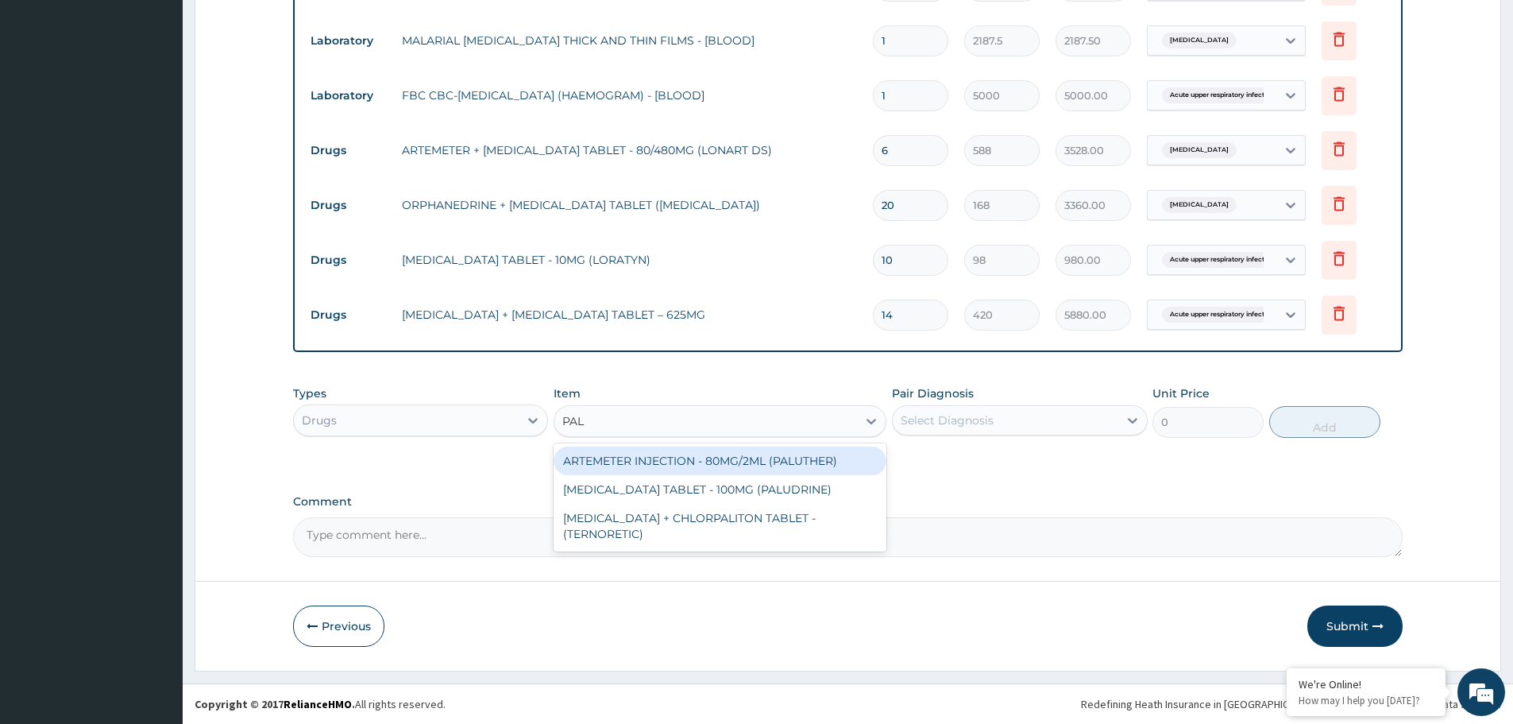
click at [662, 469] on div "ARTEMETER INJECTION - 80MG/2ML (PALUTHER)" at bounding box center [720, 460] width 333 height 29
type input "700"
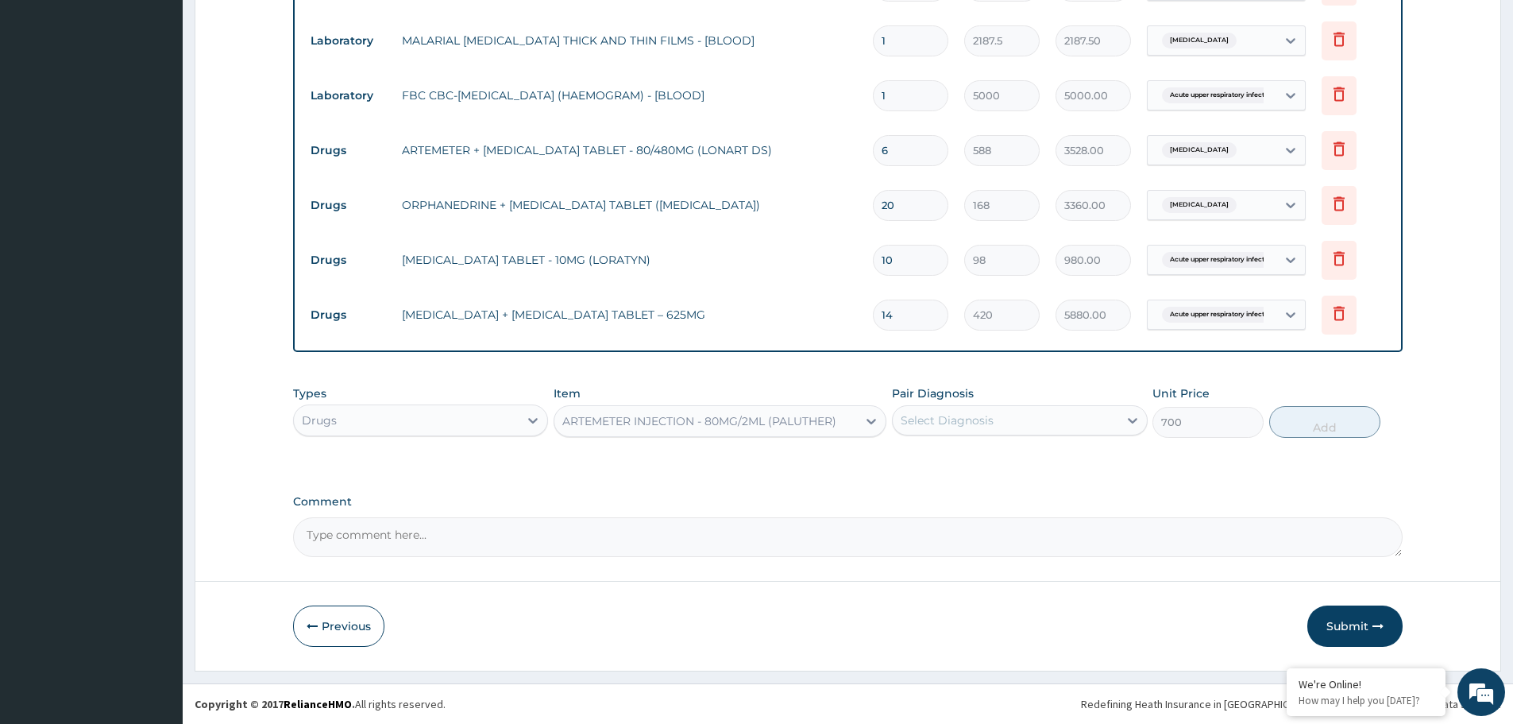
click at [1039, 403] on div "Pair Diagnosis Select Diagnosis" at bounding box center [1019, 411] width 255 height 52
click at [991, 420] on div "Select Diagnosis" at bounding box center [947, 420] width 93 height 16
click at [970, 458] on div "[MEDICAL_DATA]" at bounding box center [1019, 461] width 255 height 33
checkbox input "true"
click at [1350, 404] on div "Types Drugs Item ARTEMETER INJECTION - 80MG/2ML (PALUTHER) Pair Diagnosis optio…" at bounding box center [848, 411] width 1110 height 68
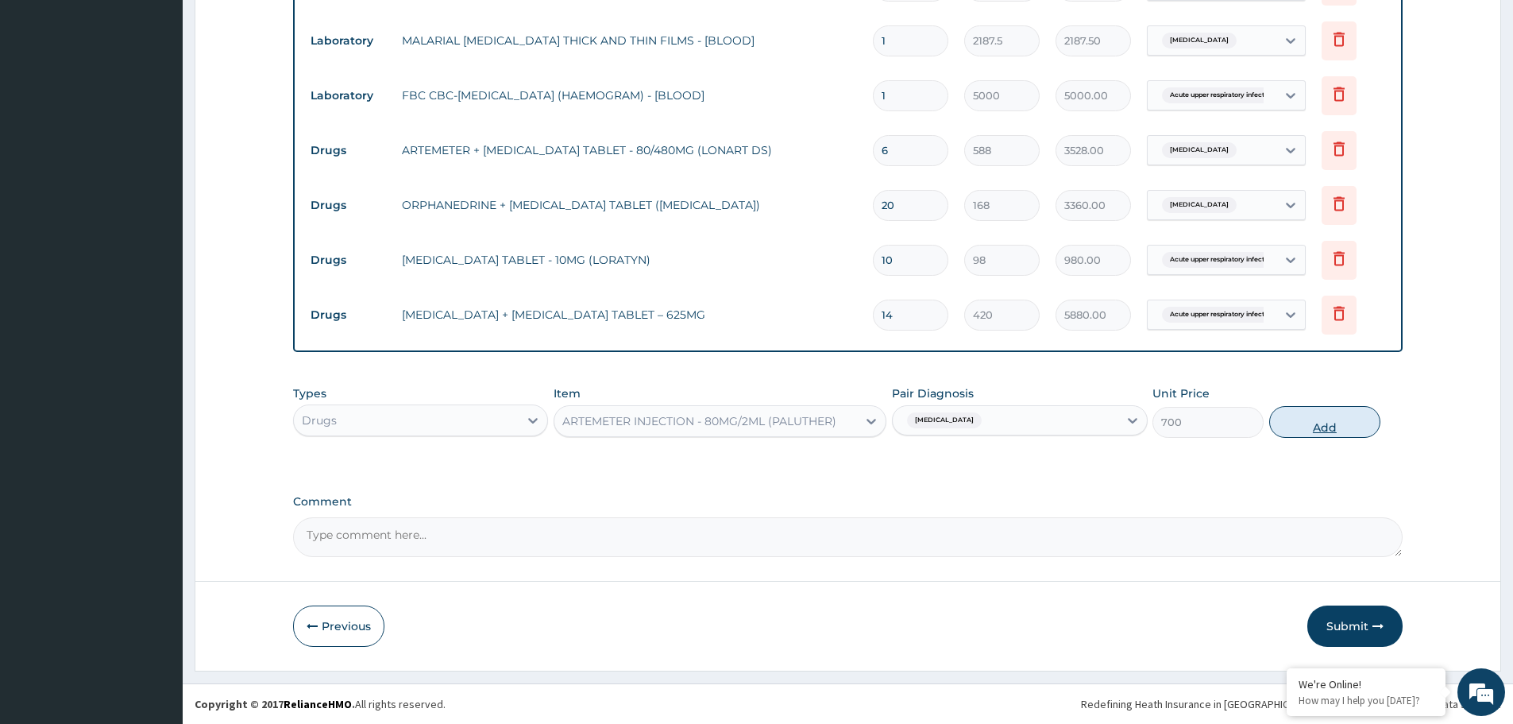
click at [1326, 437] on button "Add" at bounding box center [1324, 422] width 111 height 32
type input "0"
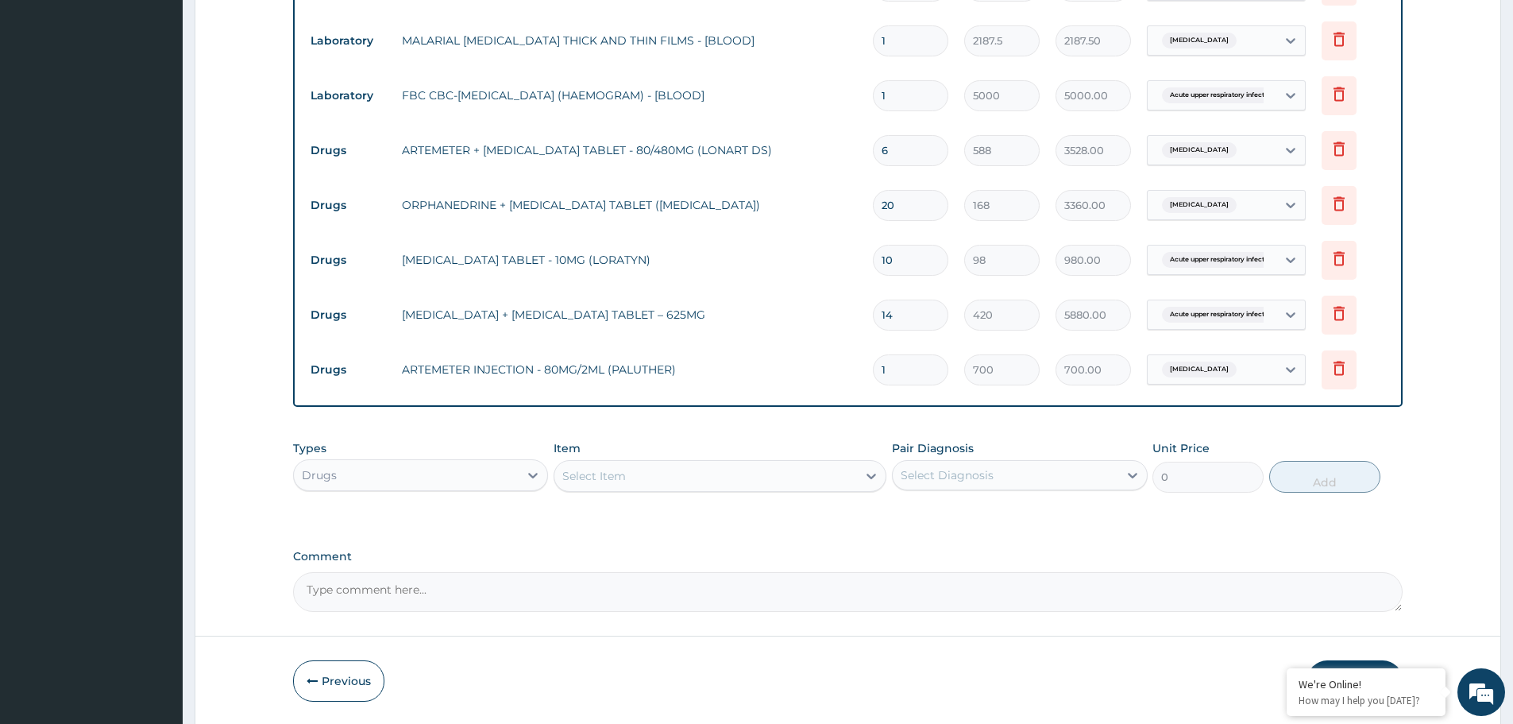
click at [1323, 432] on div "Types Drugs Item Select Item Pair Diagnosis Select Diagnosis Unit Price 0 Add" at bounding box center [848, 466] width 1110 height 68
drag, startPoint x: 903, startPoint y: 359, endPoint x: 838, endPoint y: 365, distance: 65.4
click at [842, 365] on tr "Drugs ARTEMETER INJECTION - 80MG/2ML (PALUTHER) 1 700 700.00 Malaria Delete" at bounding box center [848, 369] width 1091 height 55
type input "5"
type input "3500.00"
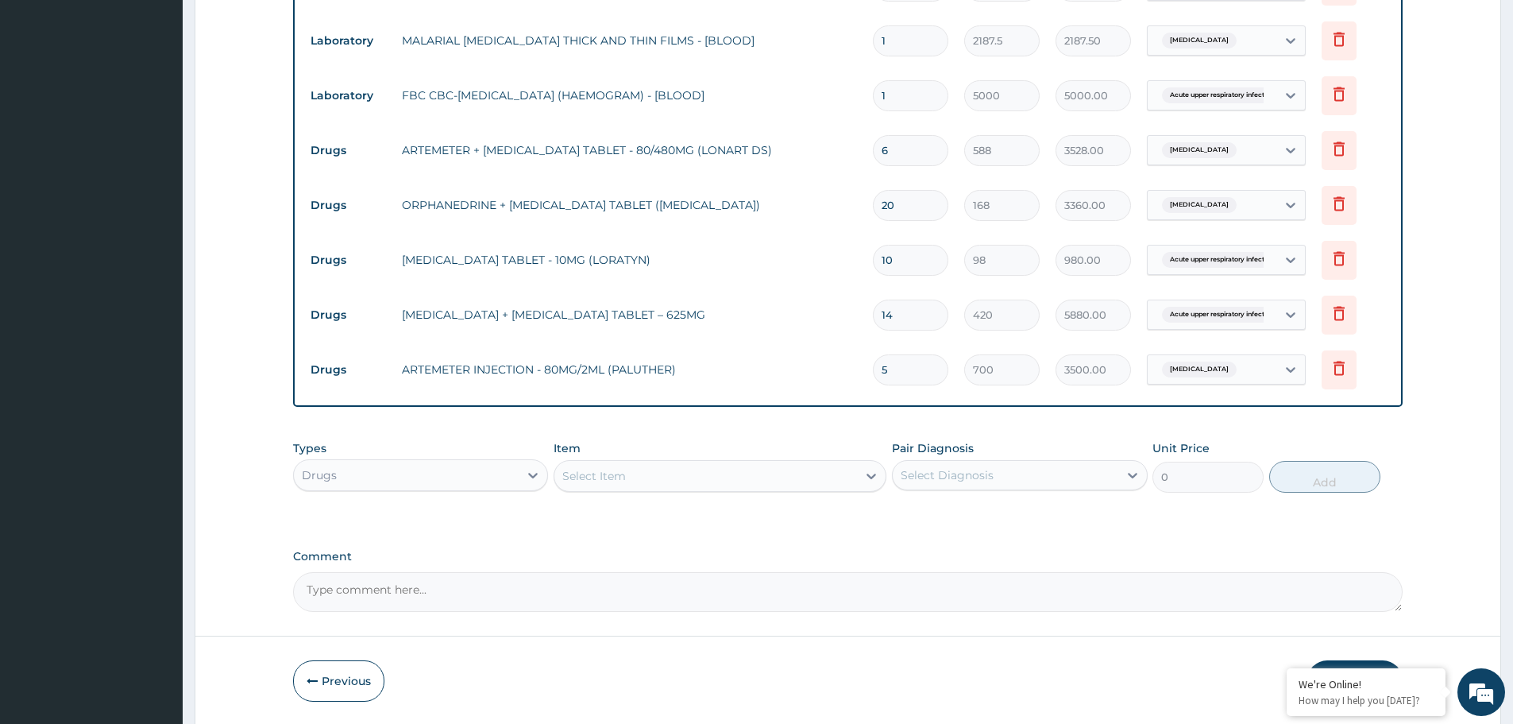
type input "0.00"
type input "6"
type input "0.00"
type input "6"
type input "4200.00"
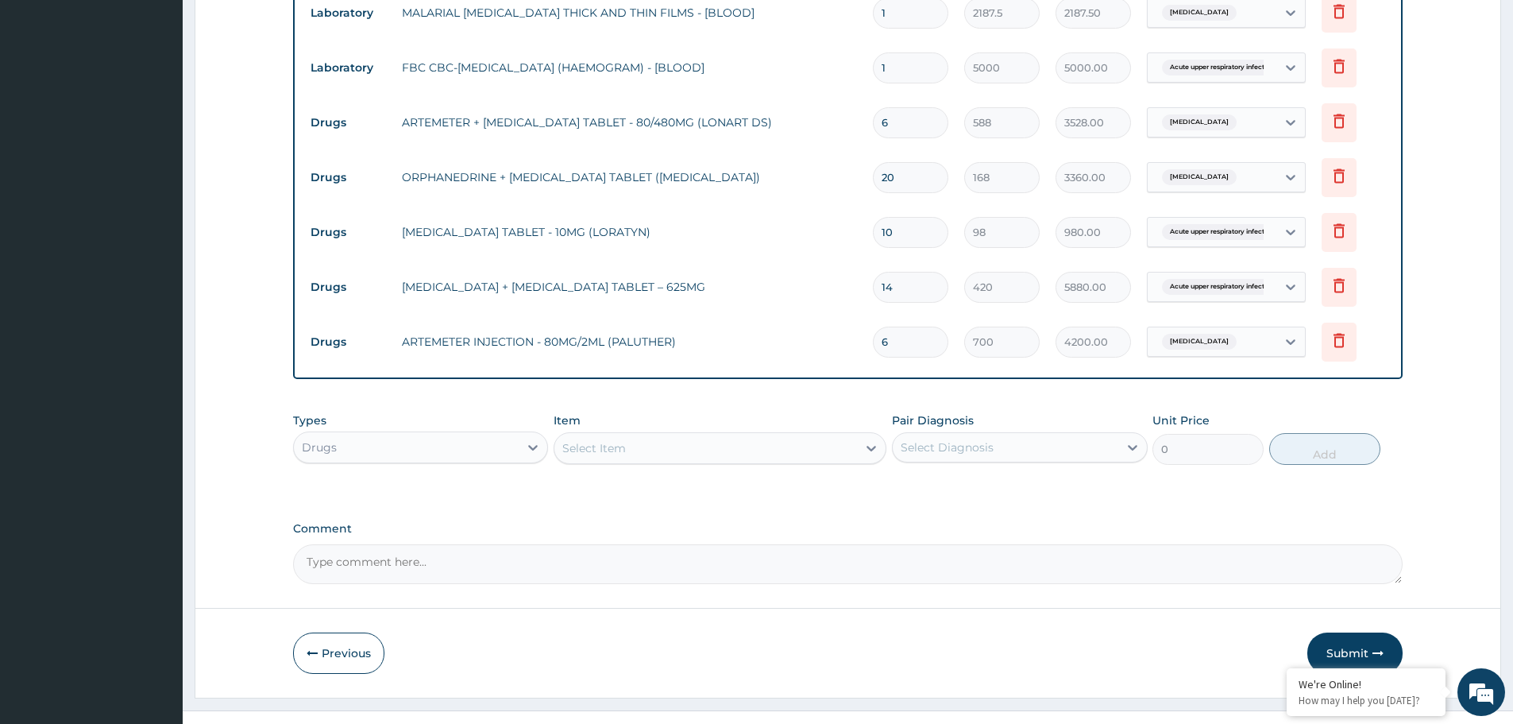
scroll to position [714, 0]
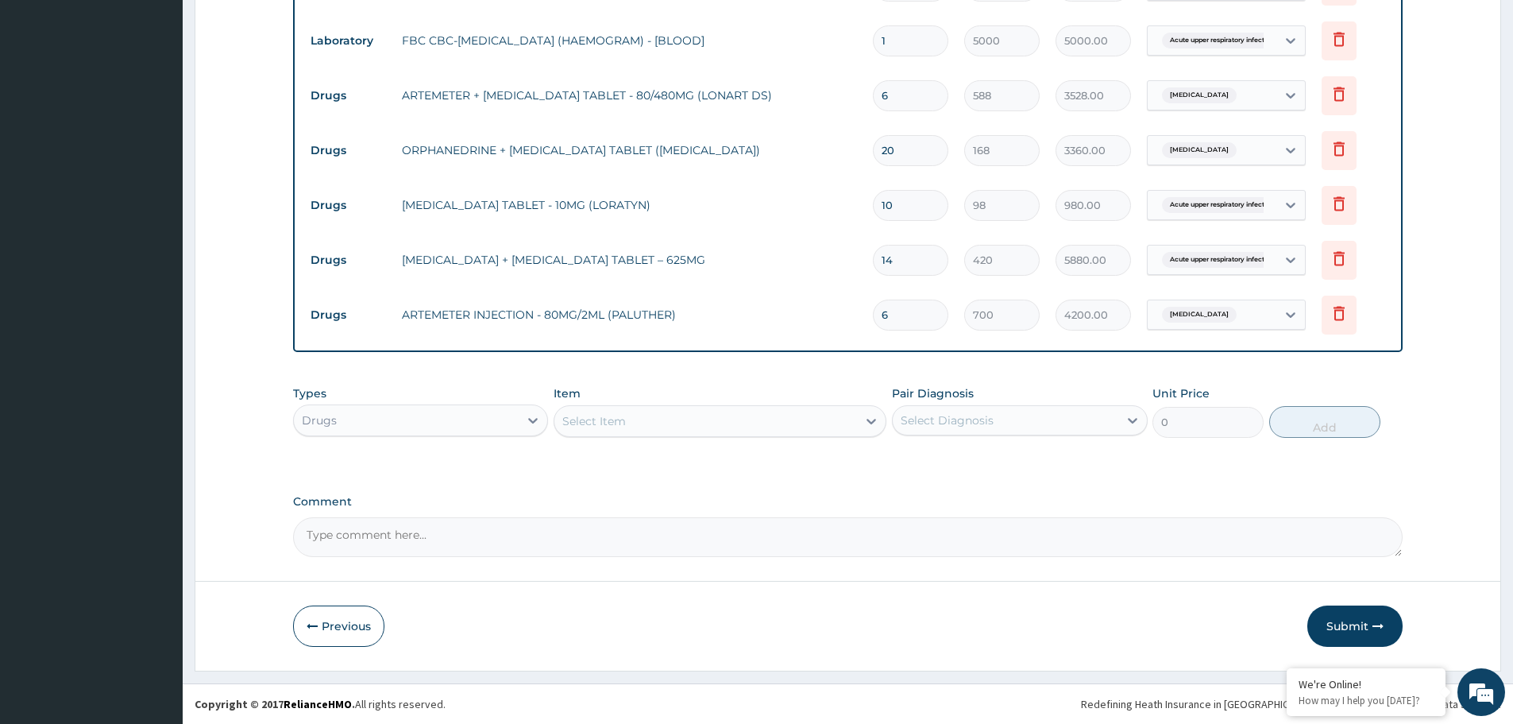
type input "6"
click at [719, 415] on div "Select Item" at bounding box center [705, 420] width 303 height 25
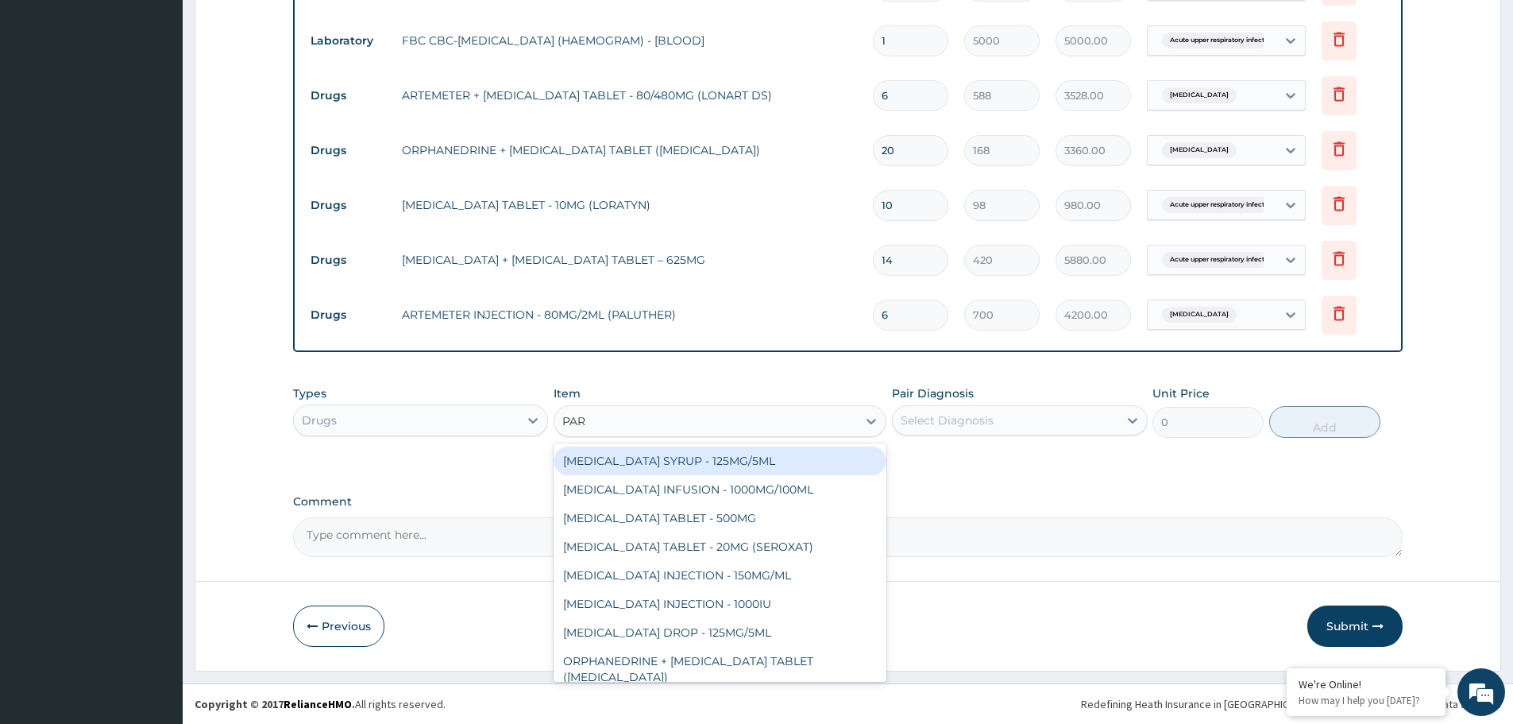
type input "PARA"
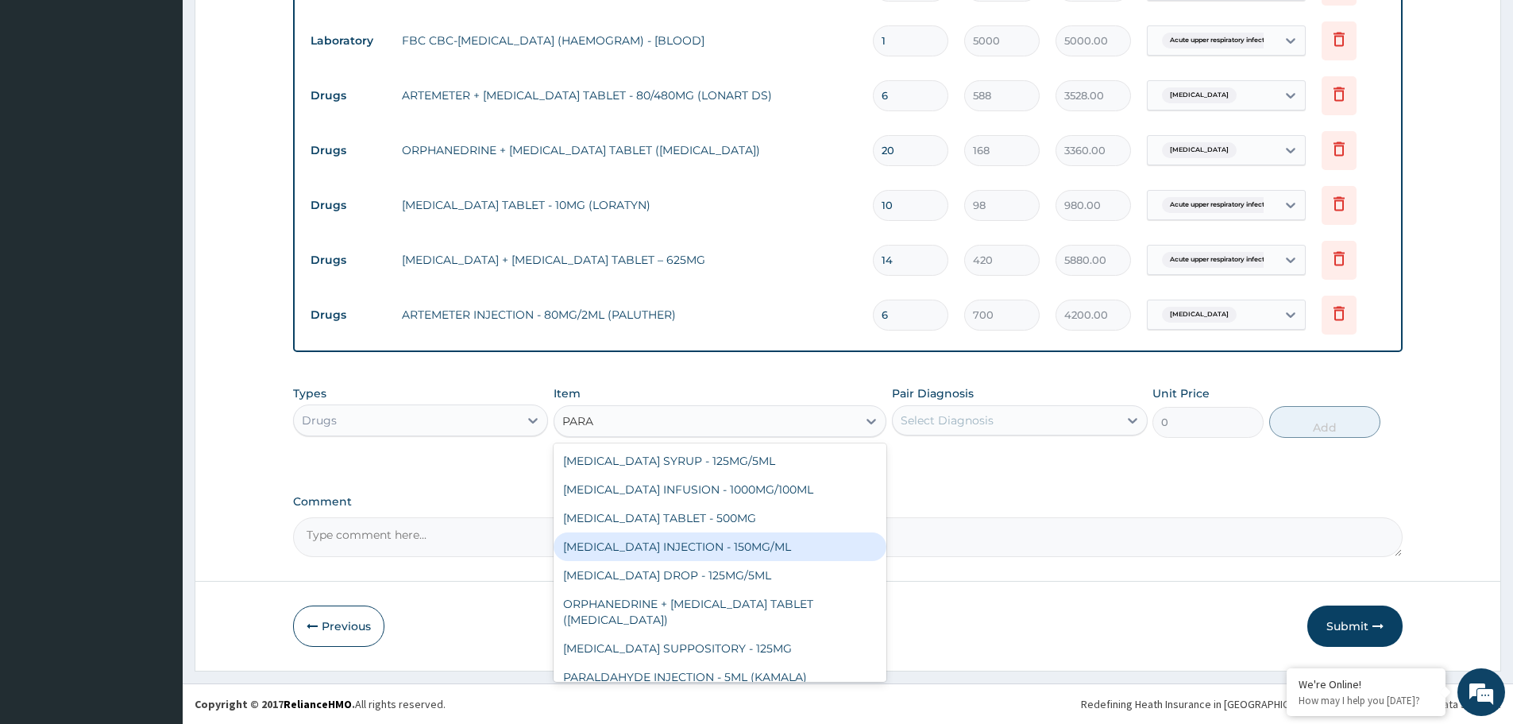
click at [753, 543] on div "[MEDICAL_DATA] INJECTION - 150MG/ML" at bounding box center [720, 546] width 333 height 29
type input "560"
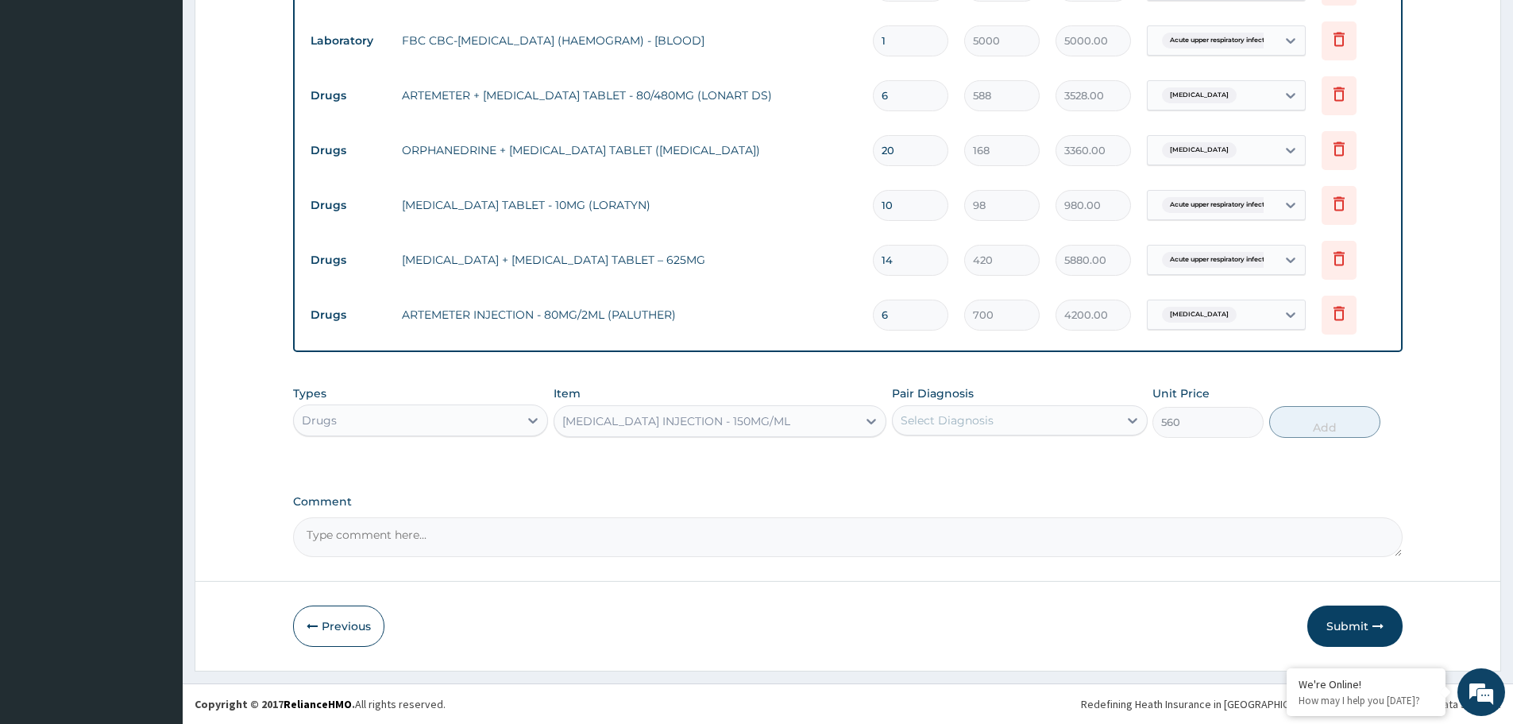
drag, startPoint x: 952, startPoint y: 411, endPoint x: 952, endPoint y: 421, distance: 9.6
click at [952, 415] on div "Select Diagnosis" at bounding box center [947, 420] width 93 height 16
click at [964, 465] on div "[MEDICAL_DATA]" at bounding box center [1019, 461] width 255 height 33
checkbox input "true"
click at [1332, 430] on button "Add" at bounding box center [1324, 422] width 111 height 32
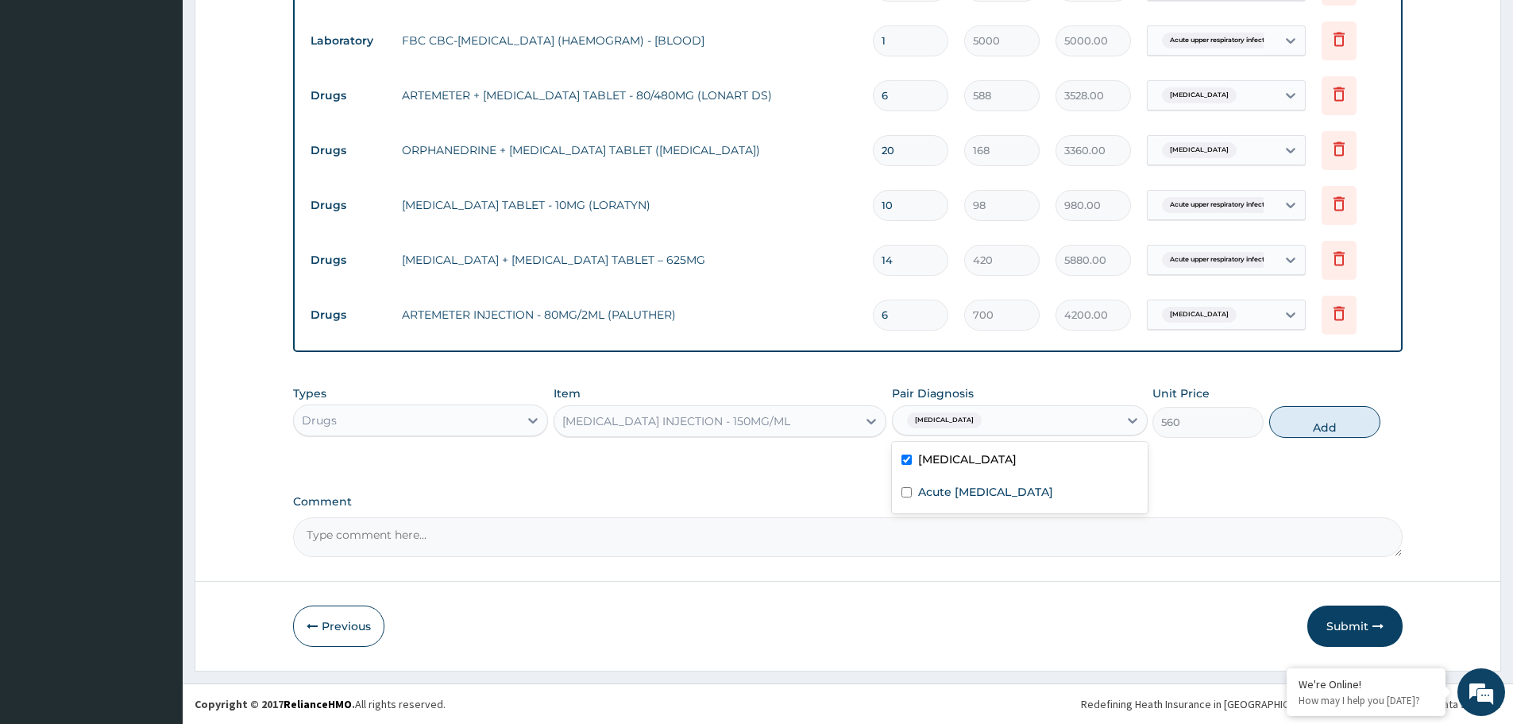
type input "0"
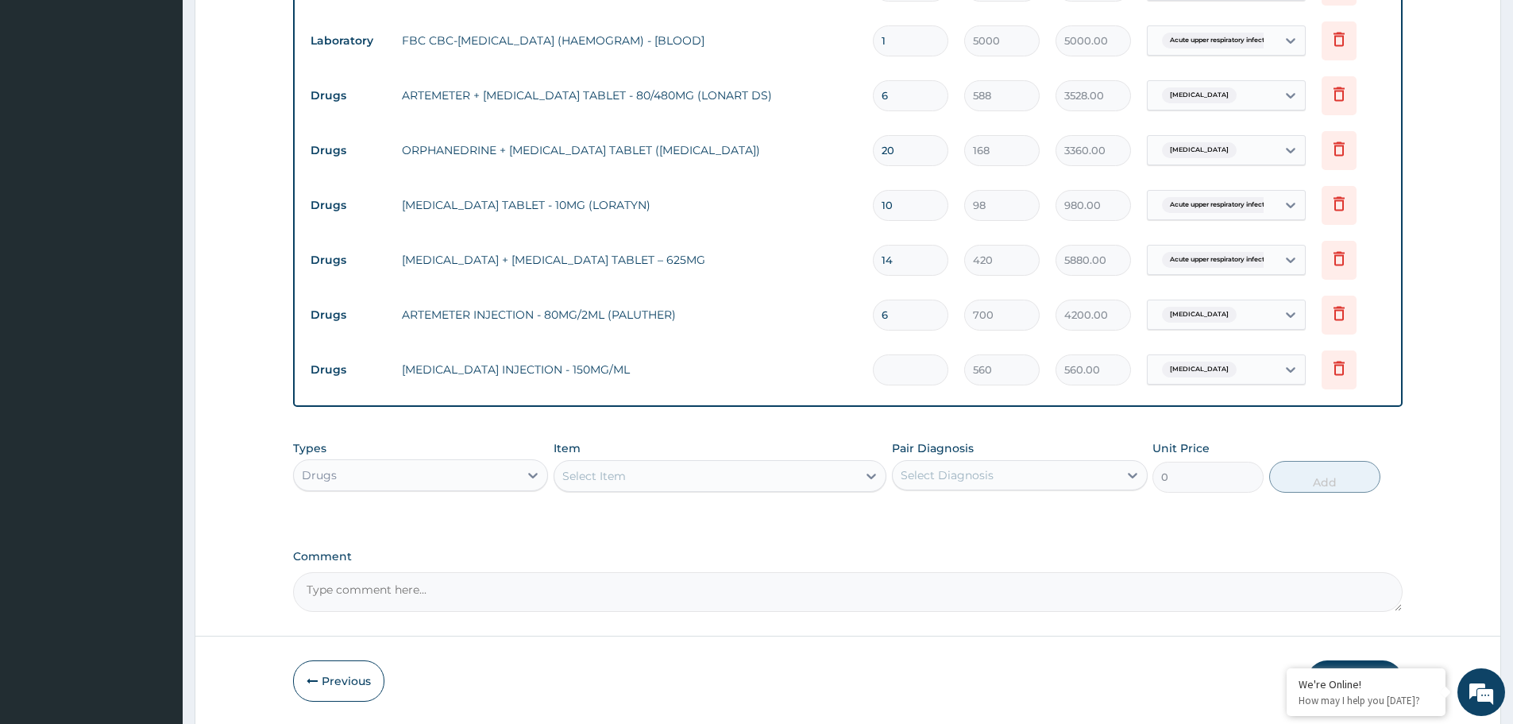
type input "0.00"
type input "3"
type input "1680.00"
type input "3"
drag, startPoint x: 743, startPoint y: 351, endPoint x: 733, endPoint y: 331, distance: 22.0
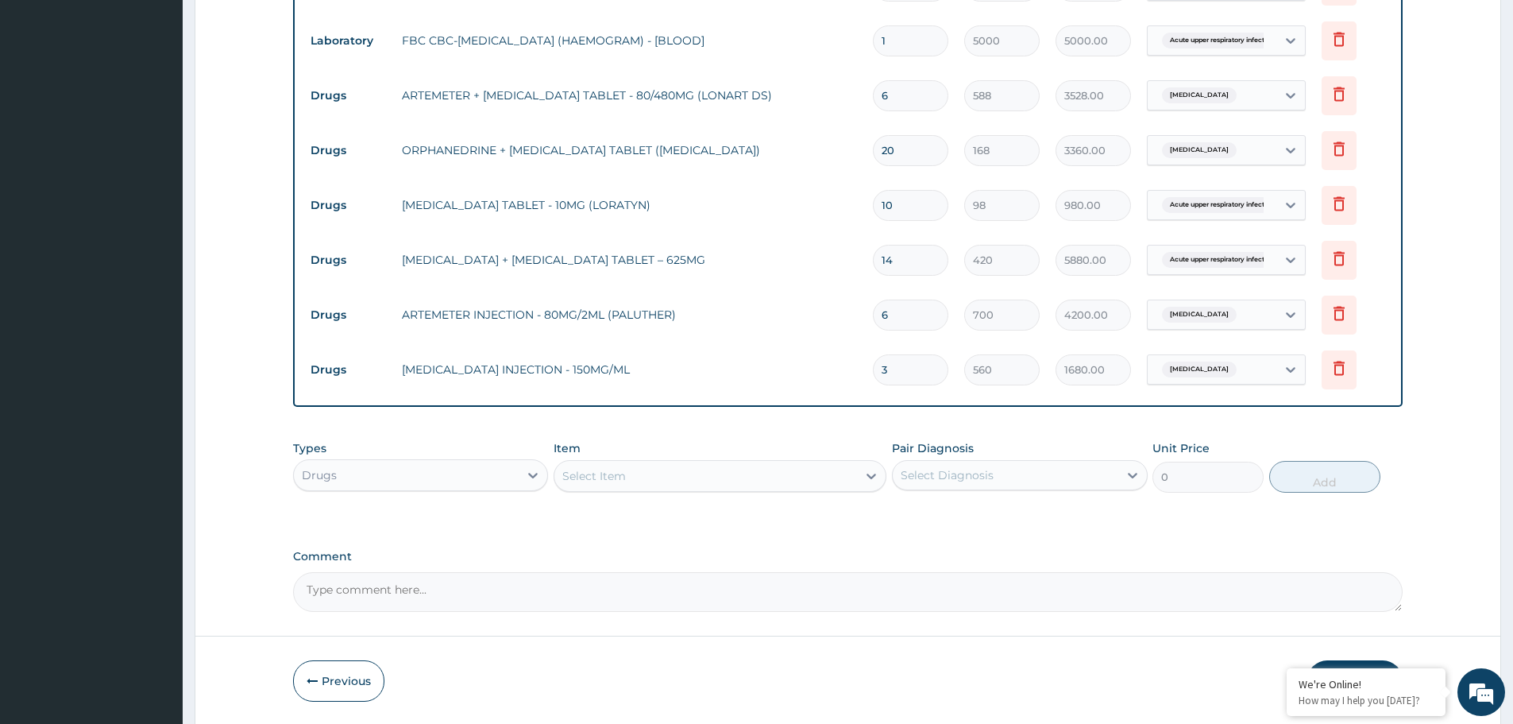
click at [740, 349] on tr "Drugs PARACETAMOL INJECTION - 150MG/ML 3 560 1680.00 Malaria Delete" at bounding box center [848, 369] width 1091 height 55
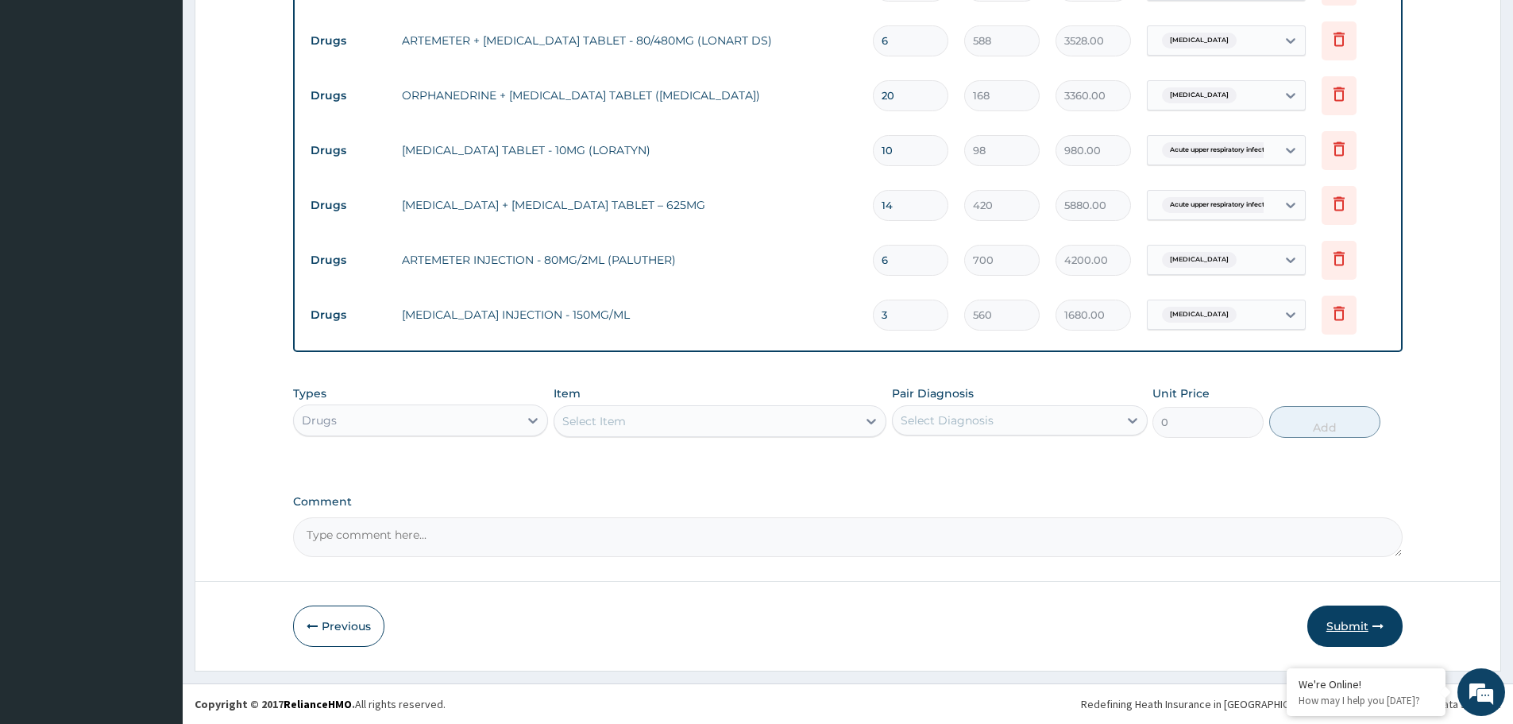
click at [1366, 619] on button "Submit" at bounding box center [1354, 625] width 95 height 41
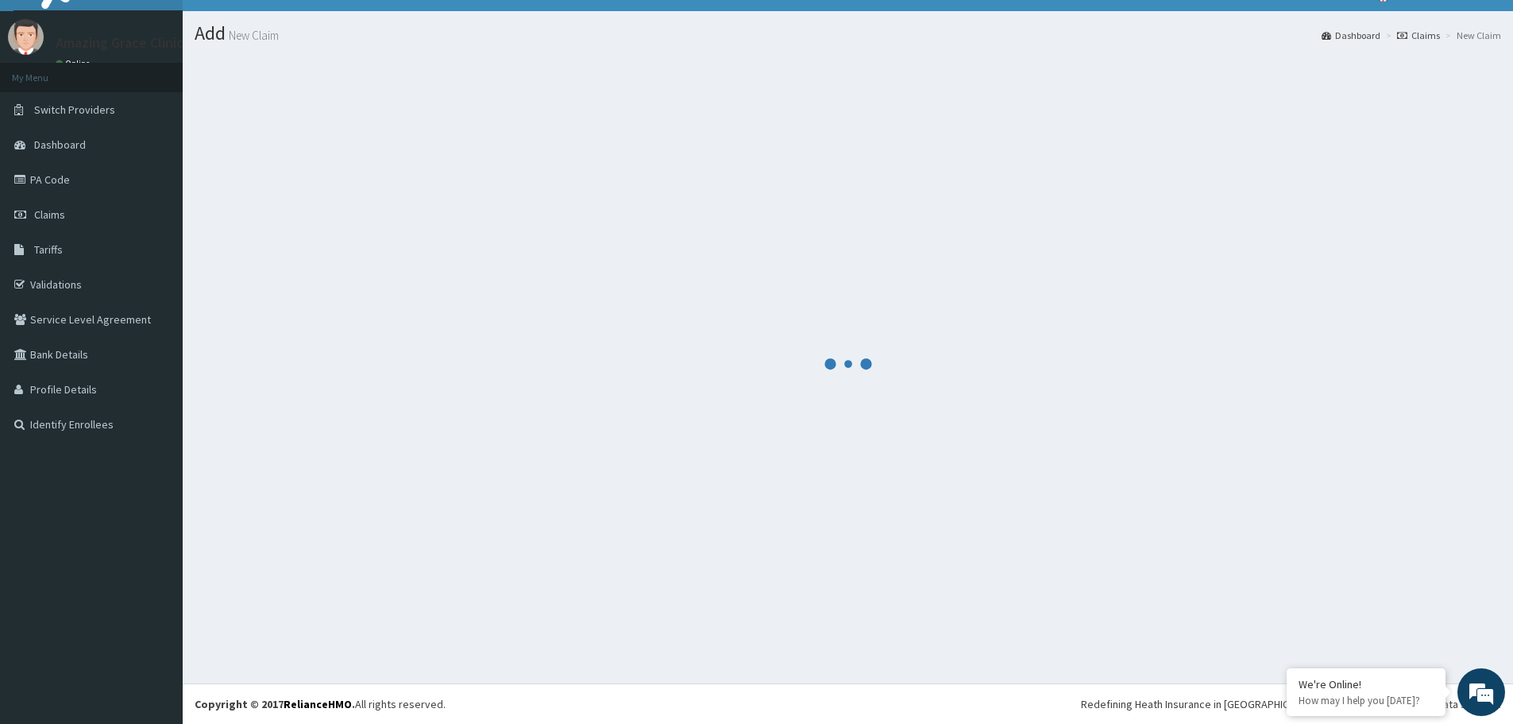
scroll to position [29, 0]
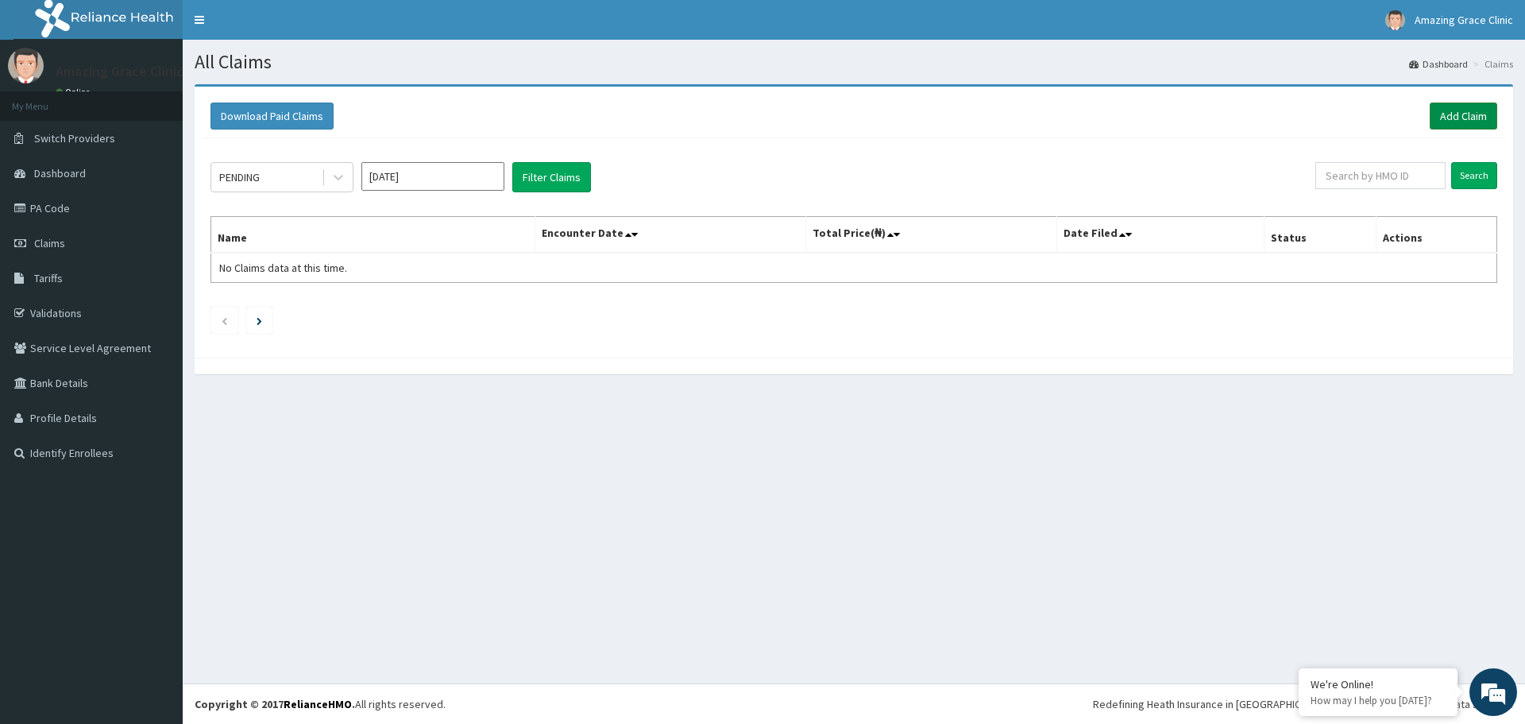
click at [1458, 109] on link "Add Claim" at bounding box center [1464, 115] width 68 height 27
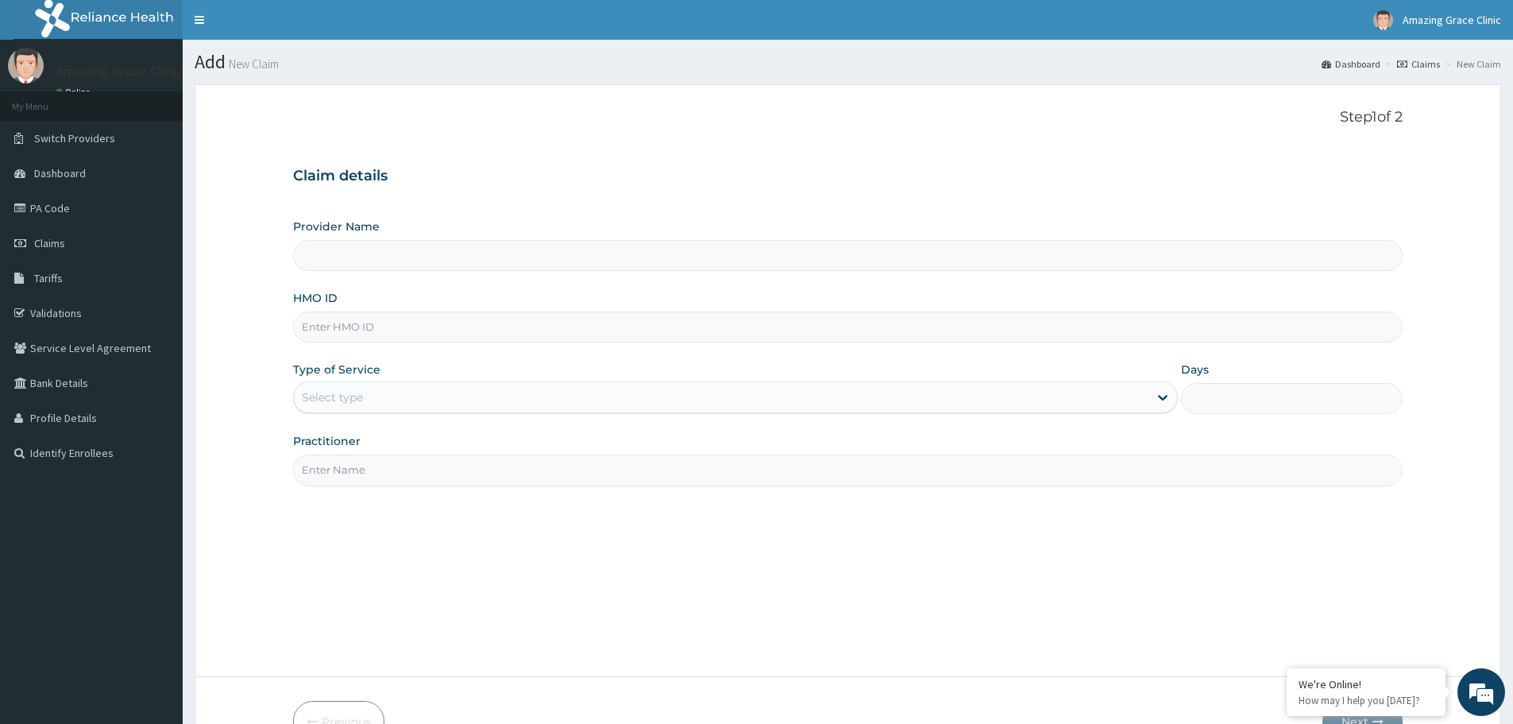
type input "Amazing Grace Clinic- ijebu ode"
click at [409, 175] on h3 "Claim details" at bounding box center [848, 176] width 1110 height 17
click at [427, 339] on input "HMO ID" at bounding box center [848, 326] width 1110 height 31
paste input "RFL/10216/B"
type input "RFL/10216/B"
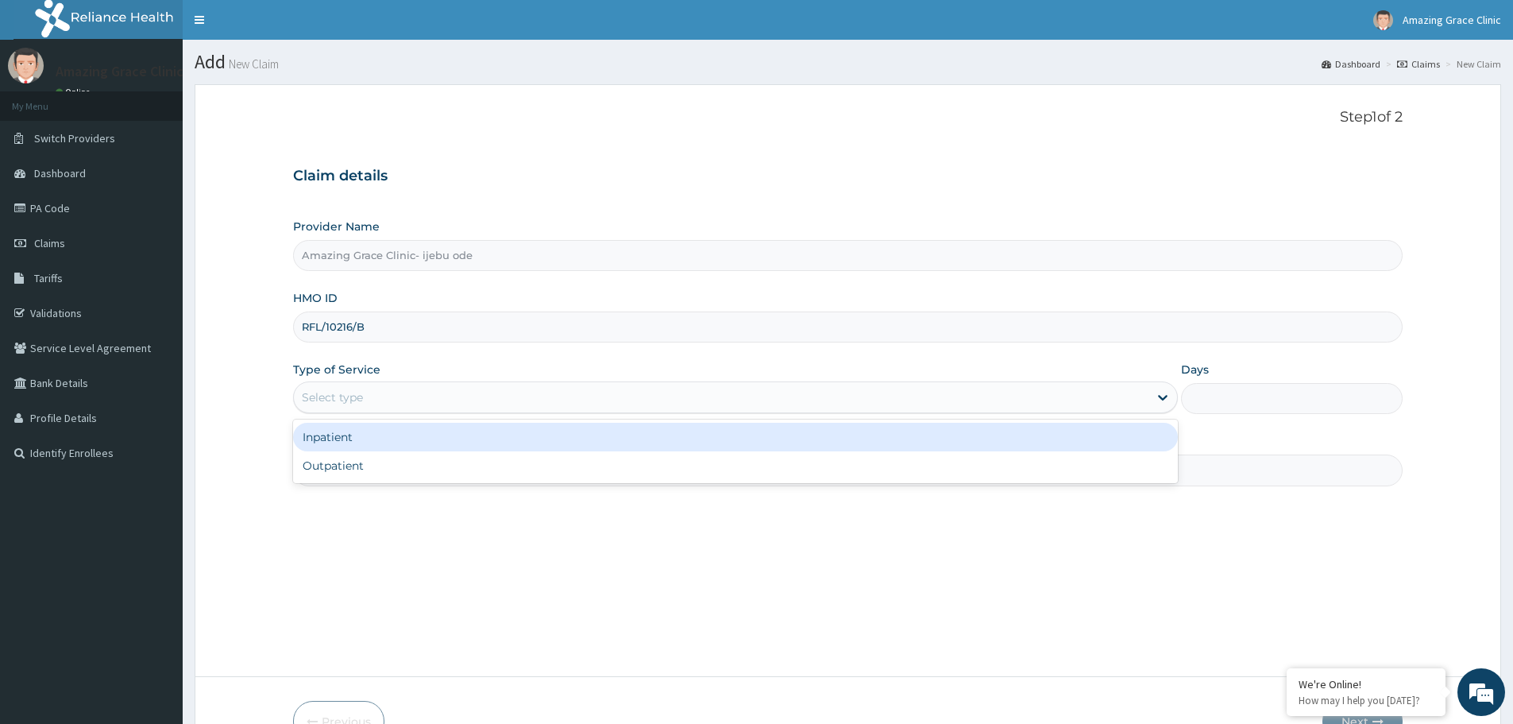
drag, startPoint x: 413, startPoint y: 405, endPoint x: 408, endPoint y: 416, distance: 12.1
click at [411, 405] on div "Select type" at bounding box center [721, 396] width 855 height 25
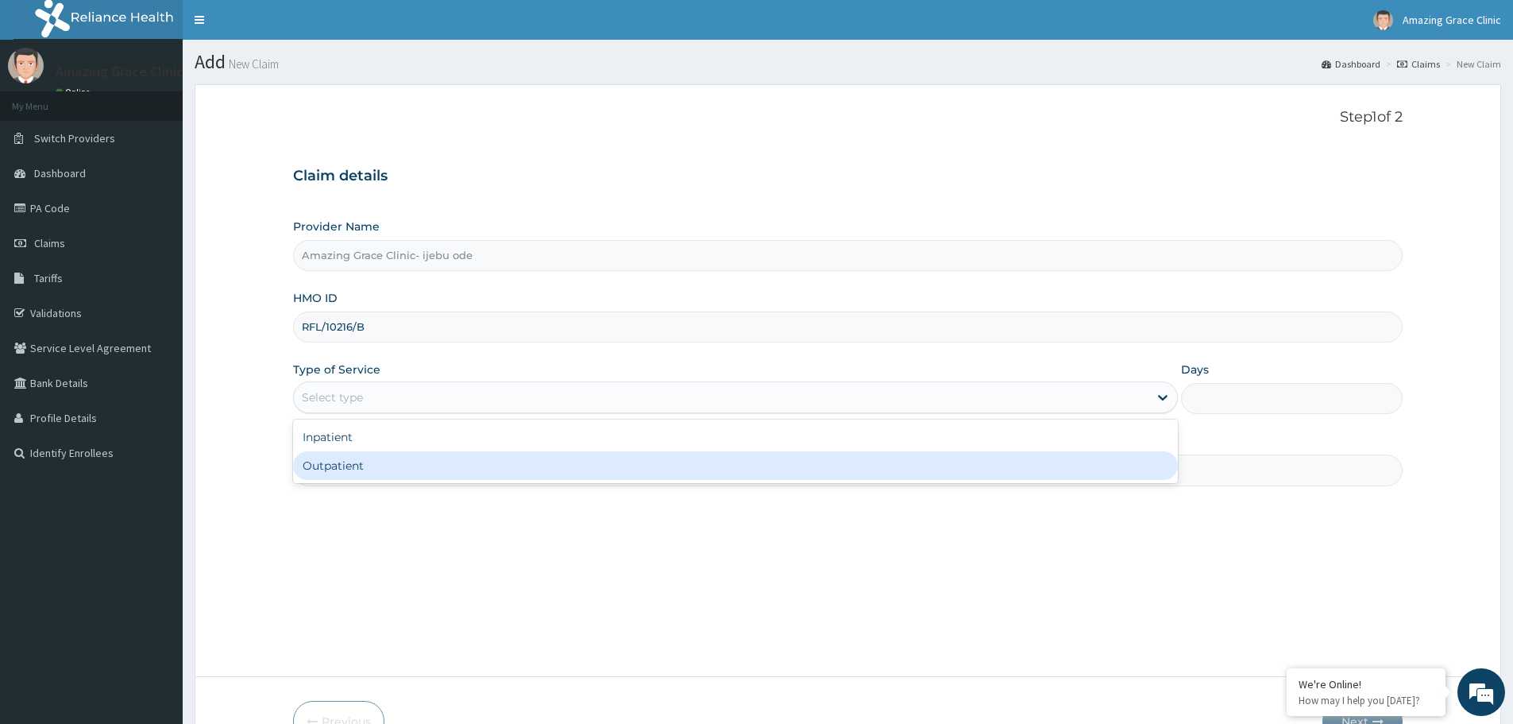
click at [390, 460] on div "Outpatient" at bounding box center [735, 465] width 885 height 29
type input "1"
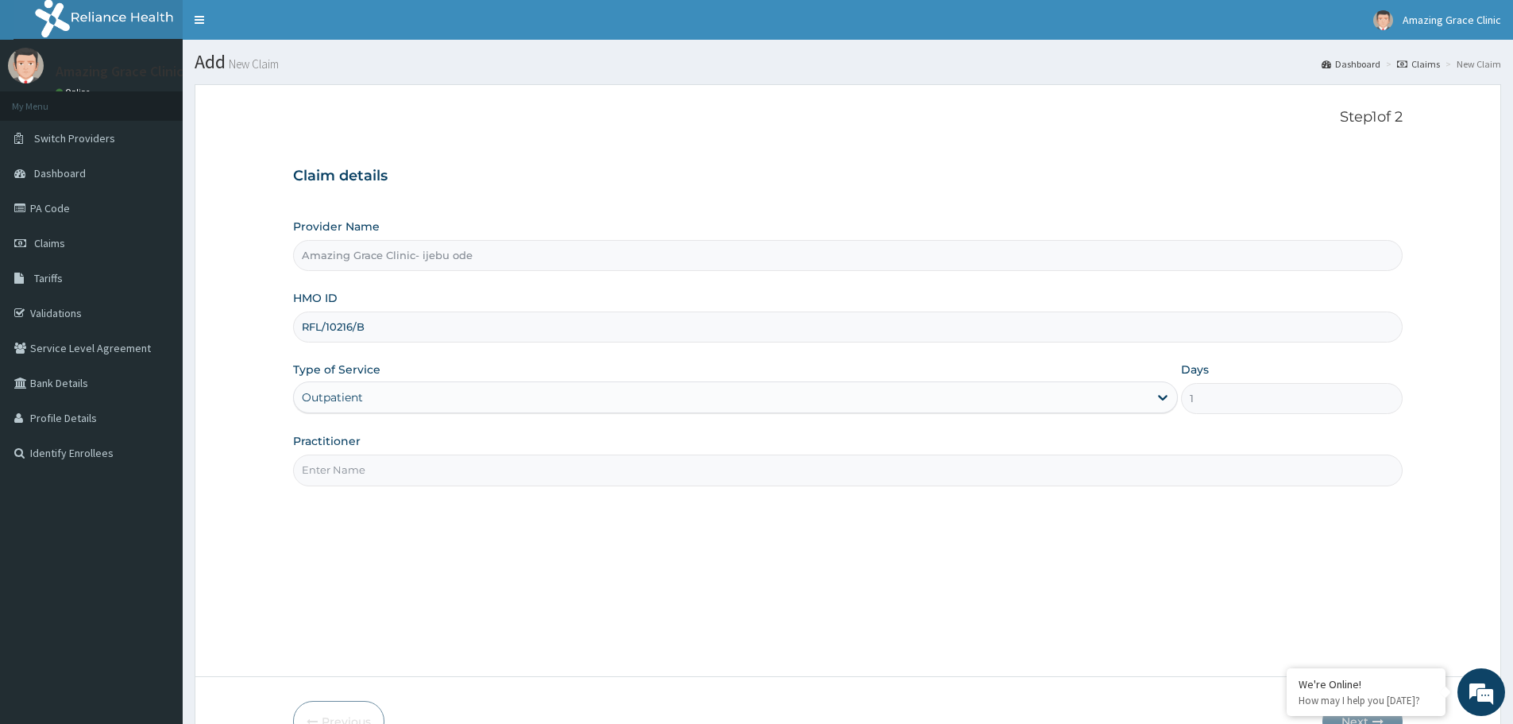
click at [398, 480] on input "Practitioner" at bounding box center [848, 469] width 1110 height 31
type input "[PERSON_NAME]"
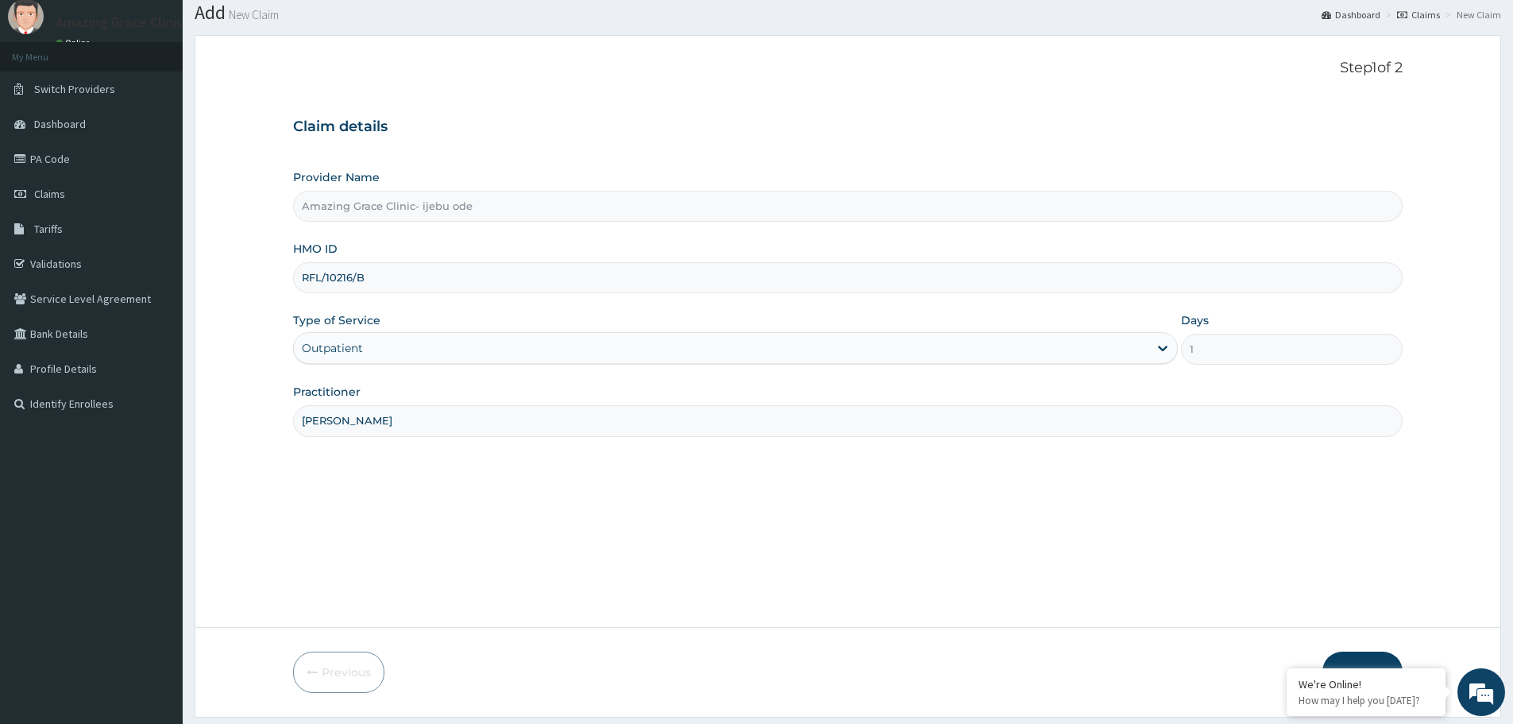
scroll to position [95, 0]
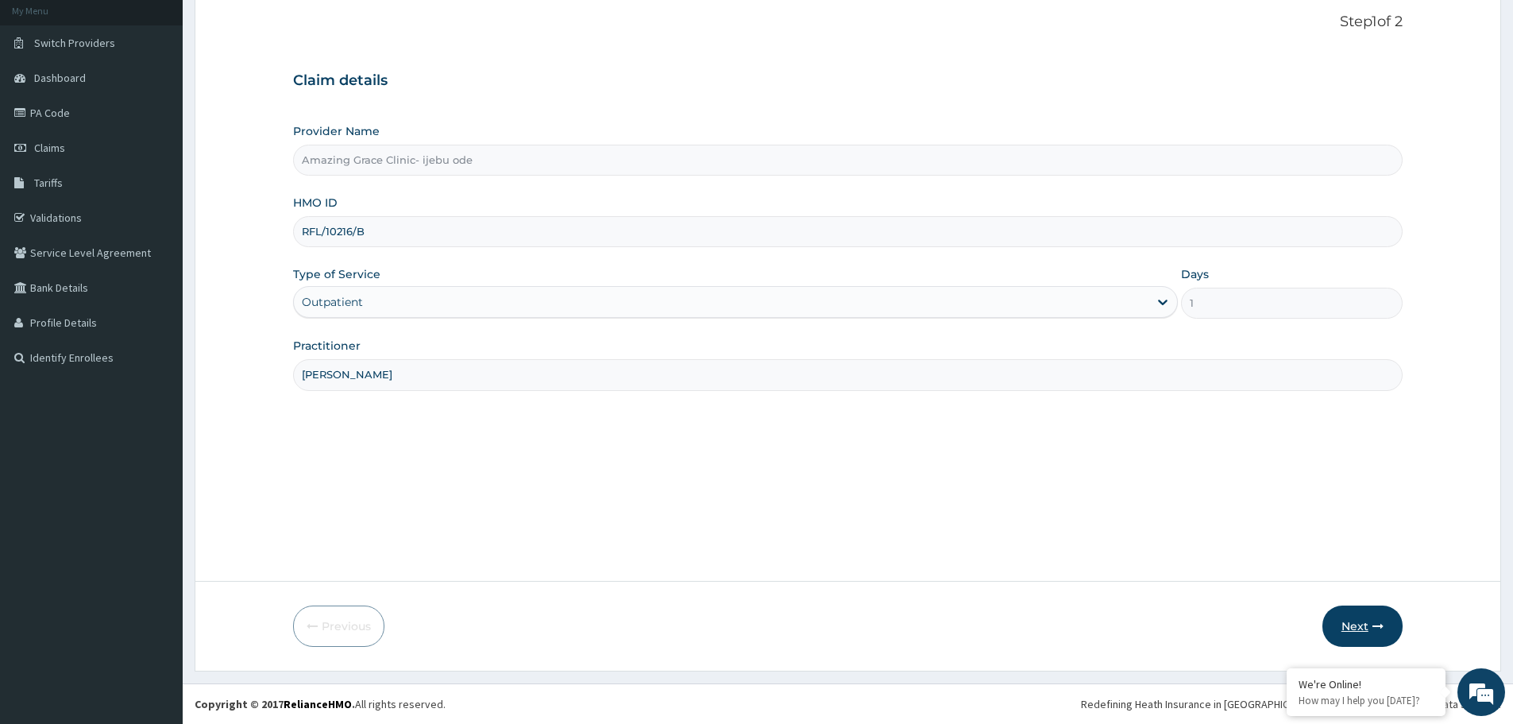
click at [1346, 644] on button "Next" at bounding box center [1363, 625] width 80 height 41
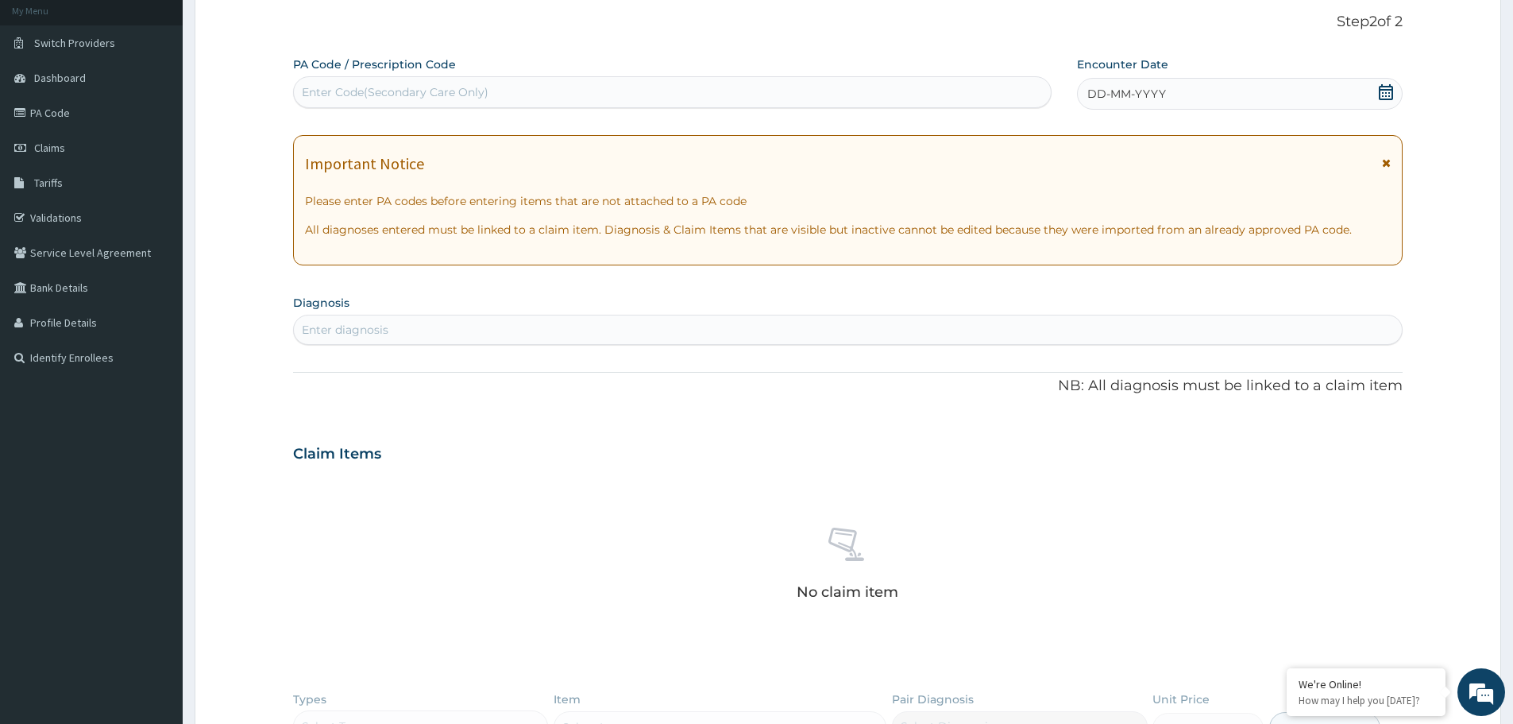
click at [1395, 83] on div "DD-MM-YYYY" at bounding box center [1239, 94] width 325 height 32
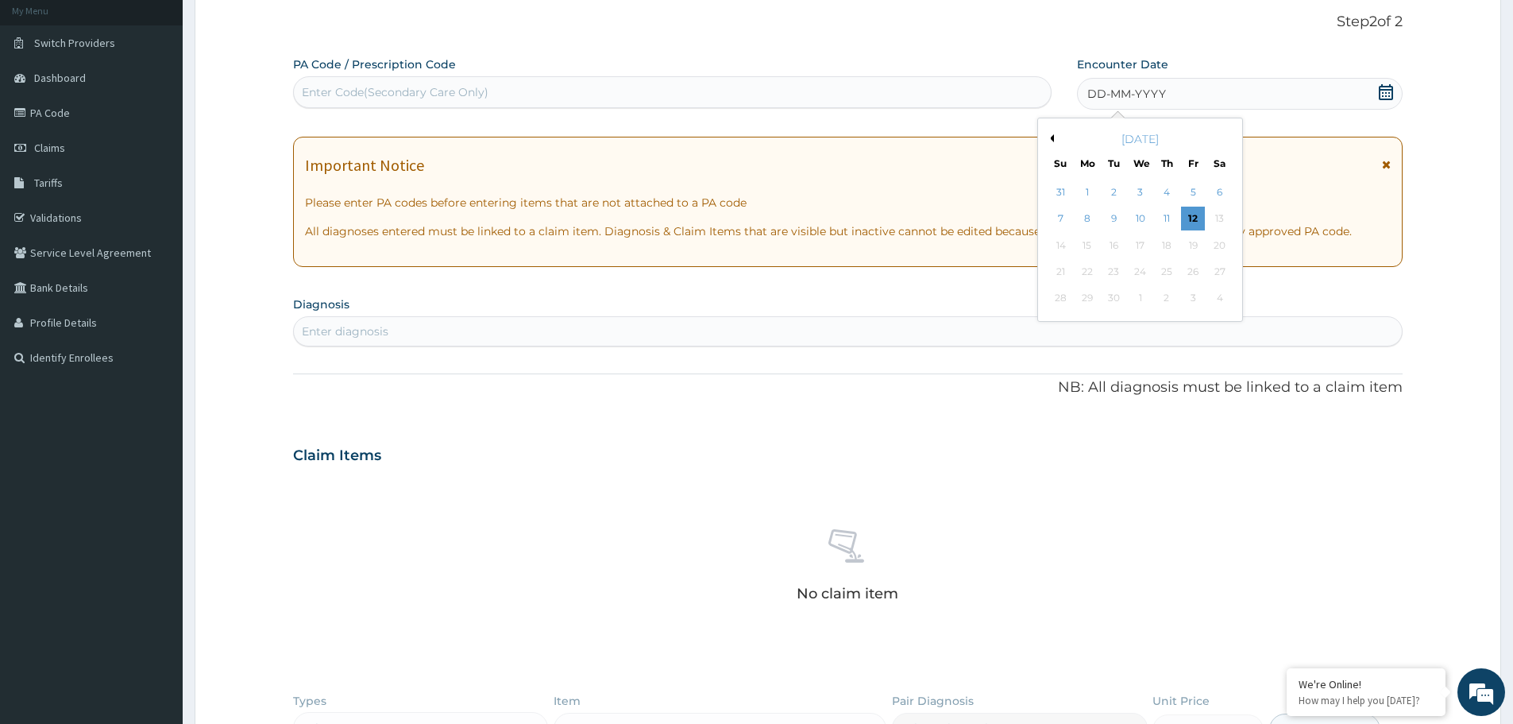
click at [1387, 99] on icon at bounding box center [1386, 92] width 14 height 16
click at [1086, 218] on div "8" at bounding box center [1087, 219] width 24 height 24
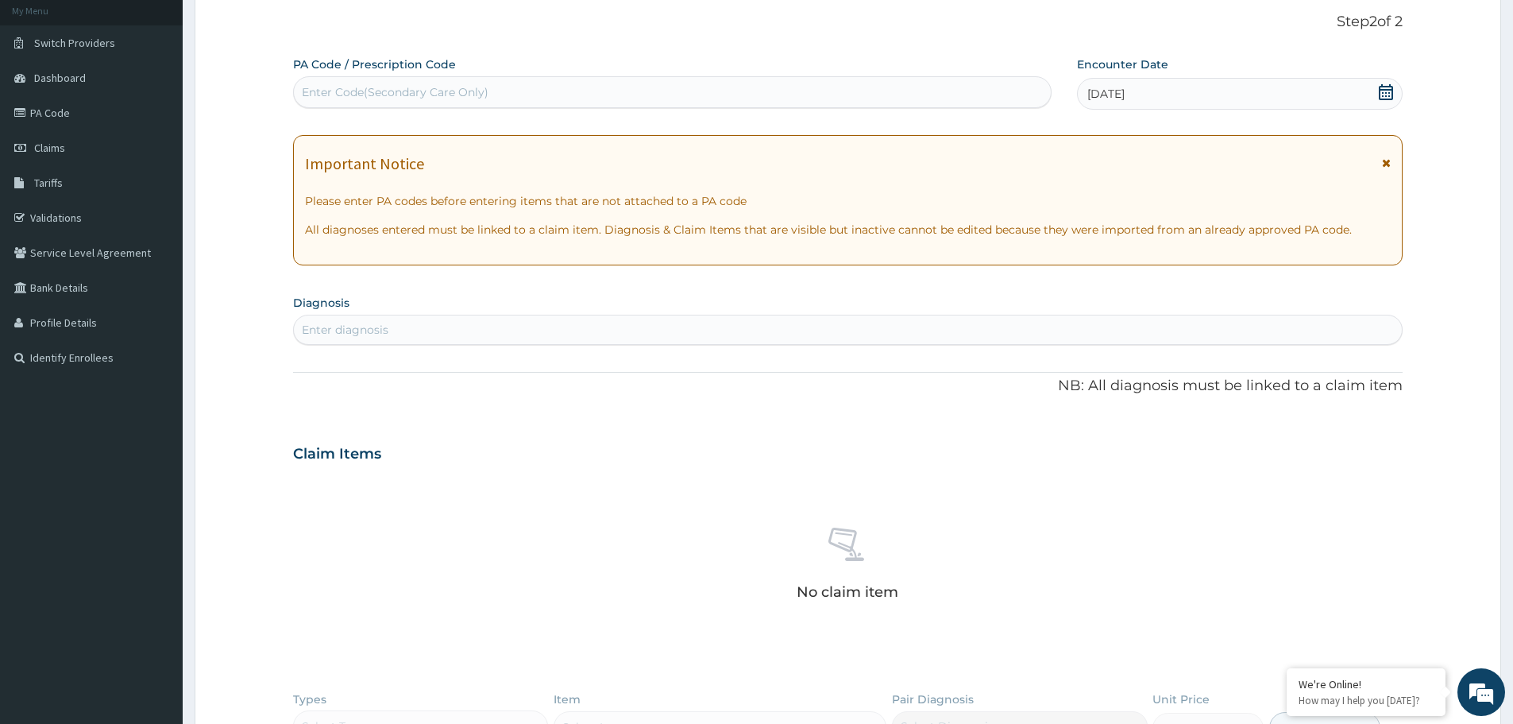
click at [638, 330] on div "Enter diagnosis" at bounding box center [848, 329] width 1108 height 25
type input "bv"
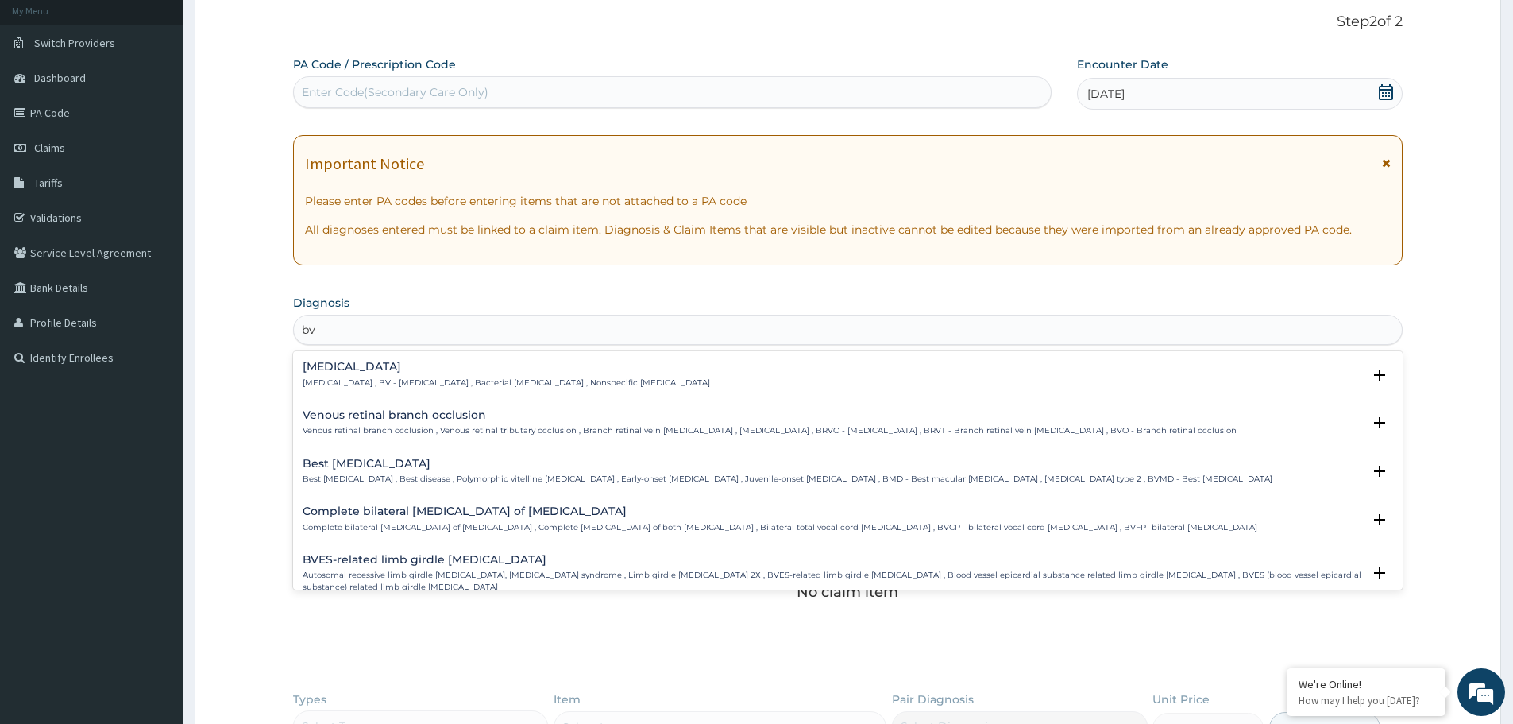
click at [393, 373] on div "Bacterial vaginosis Bacterial vaginosis , BV - Bacterial vaginosis , Bacterial …" at bounding box center [506, 375] width 407 height 28
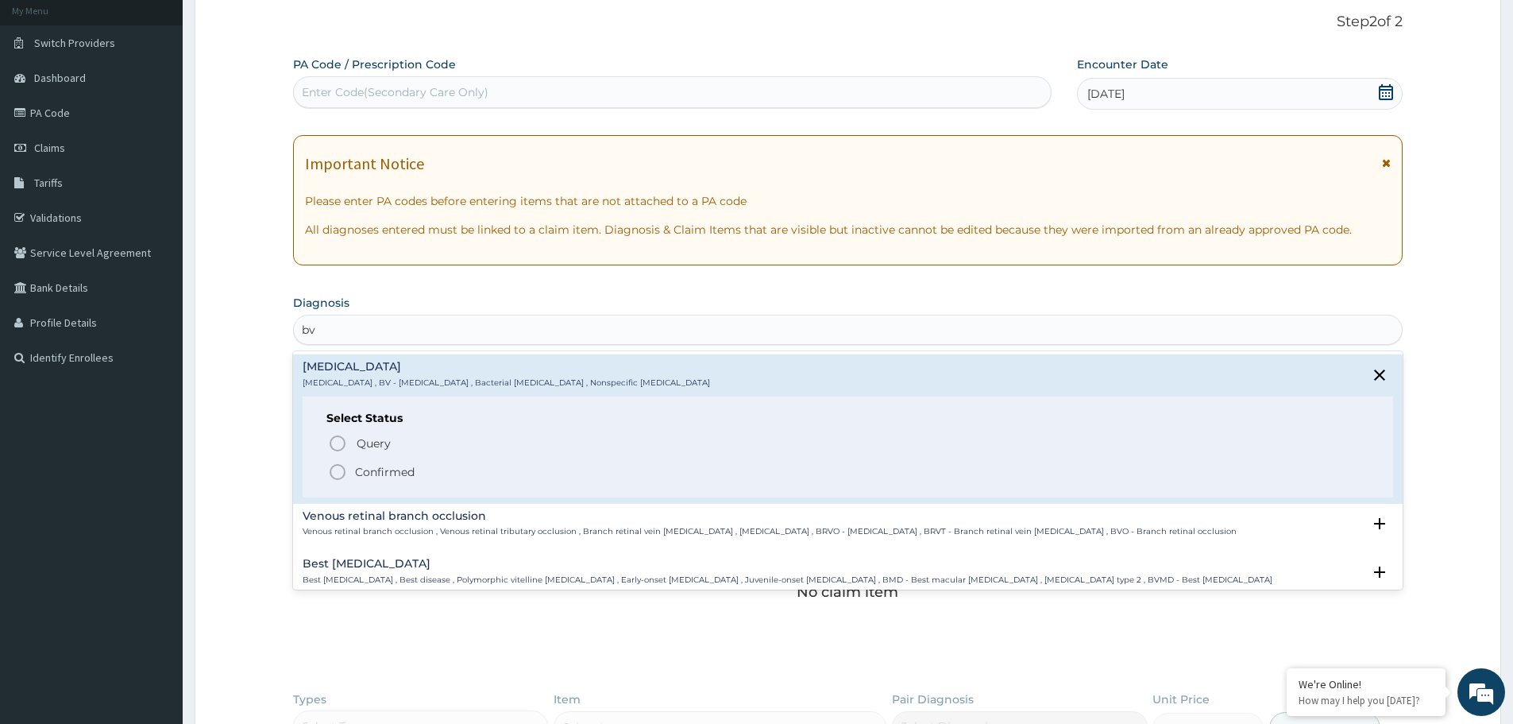
click at [339, 472] on icon "status option filled" at bounding box center [337, 471] width 19 height 19
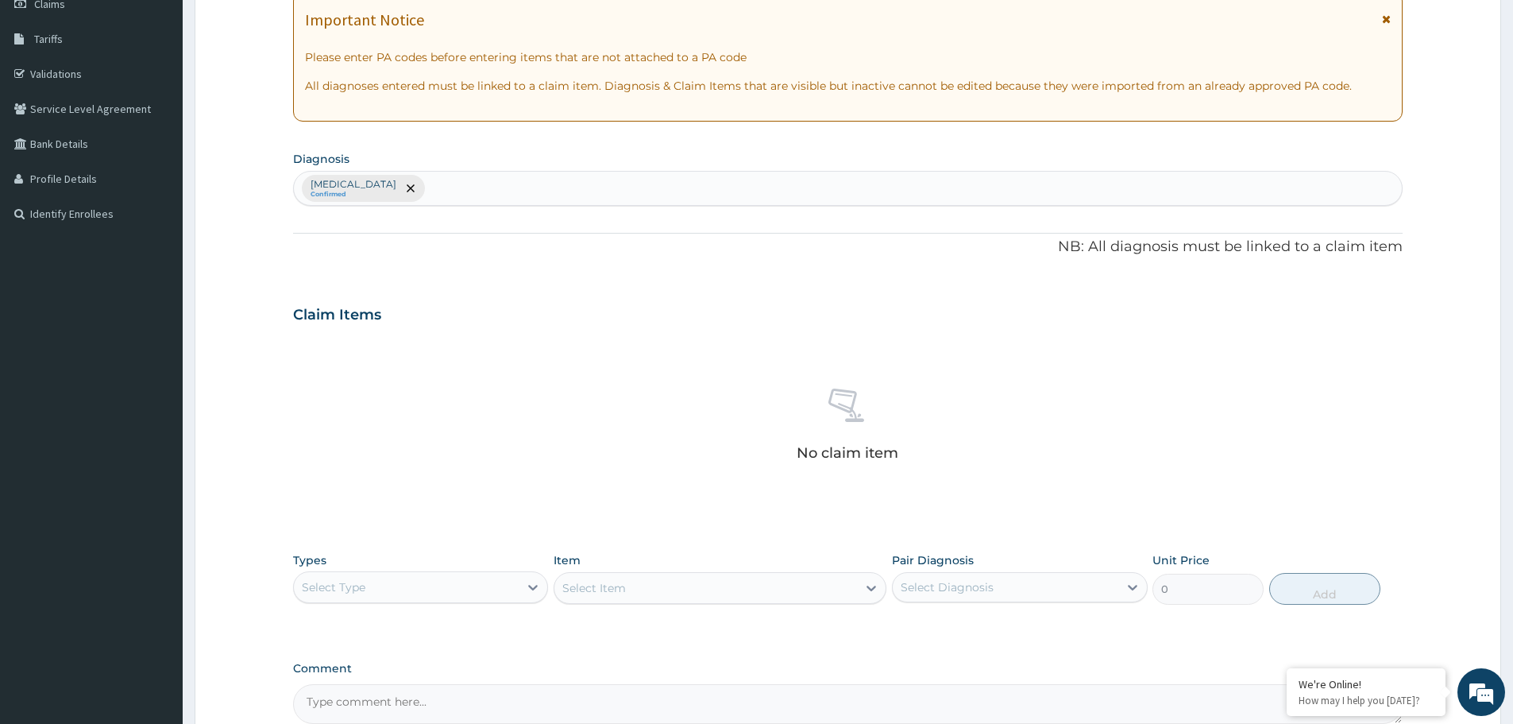
scroll to position [406, 0]
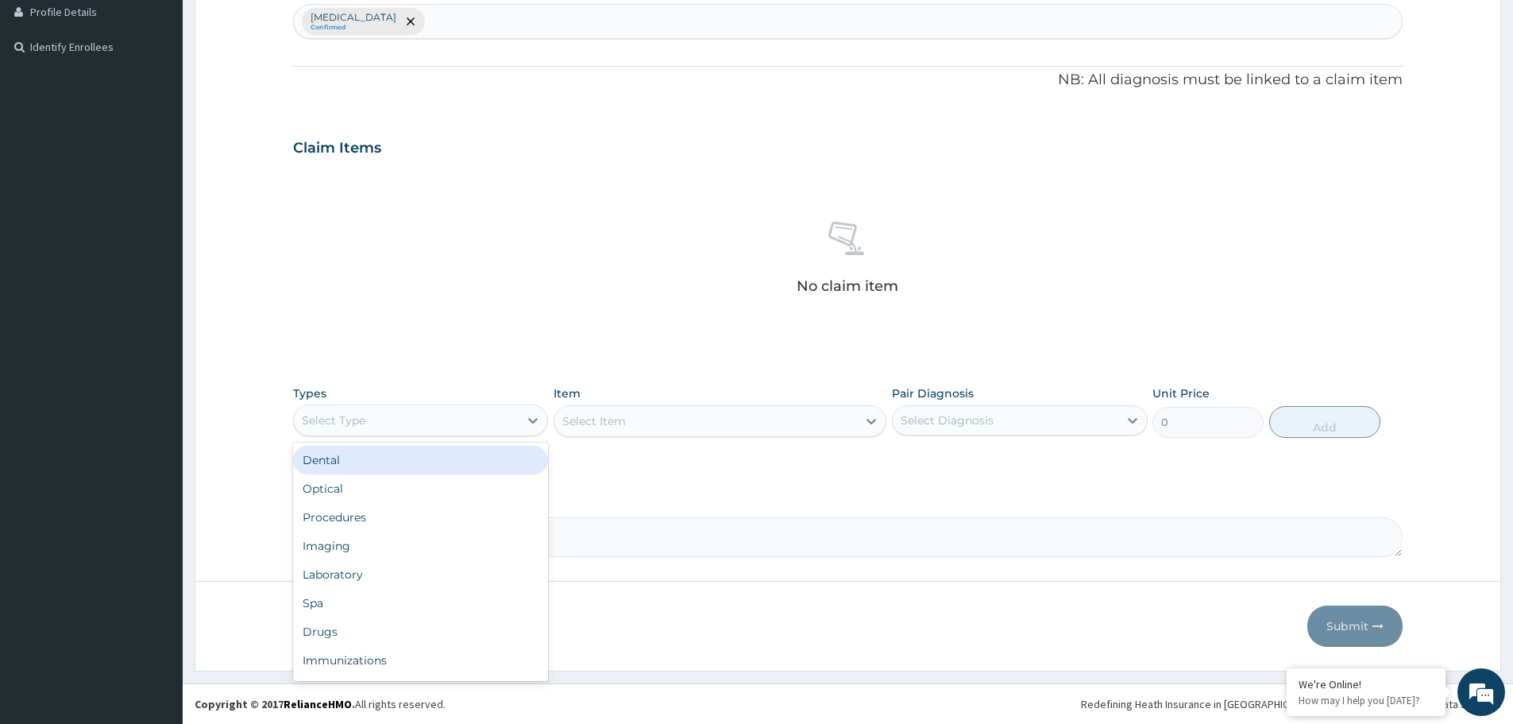
click at [406, 433] on div "Select Type" at bounding box center [420, 420] width 255 height 32
click at [402, 513] on div "Procedures" at bounding box center [420, 517] width 255 height 29
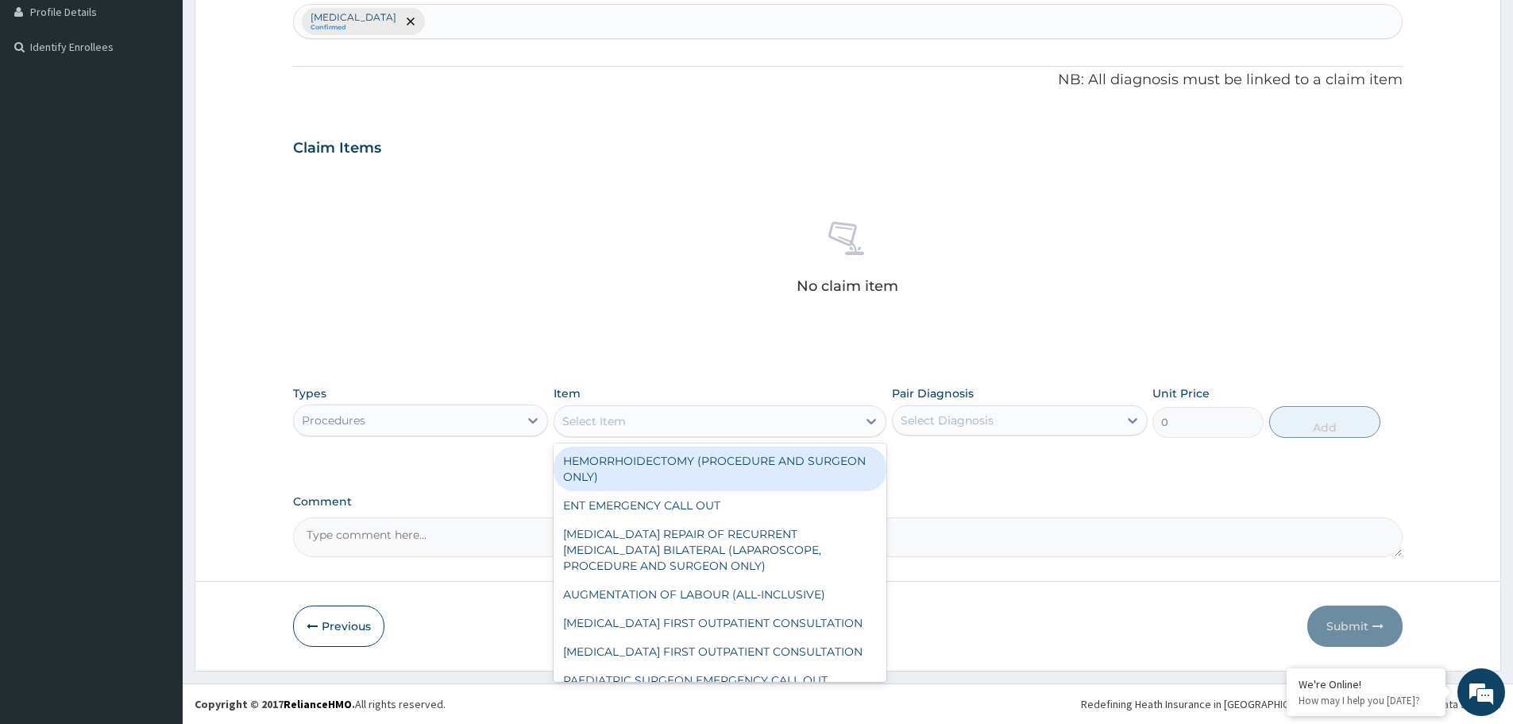
click at [678, 419] on div "Select Item" at bounding box center [705, 420] width 303 height 25
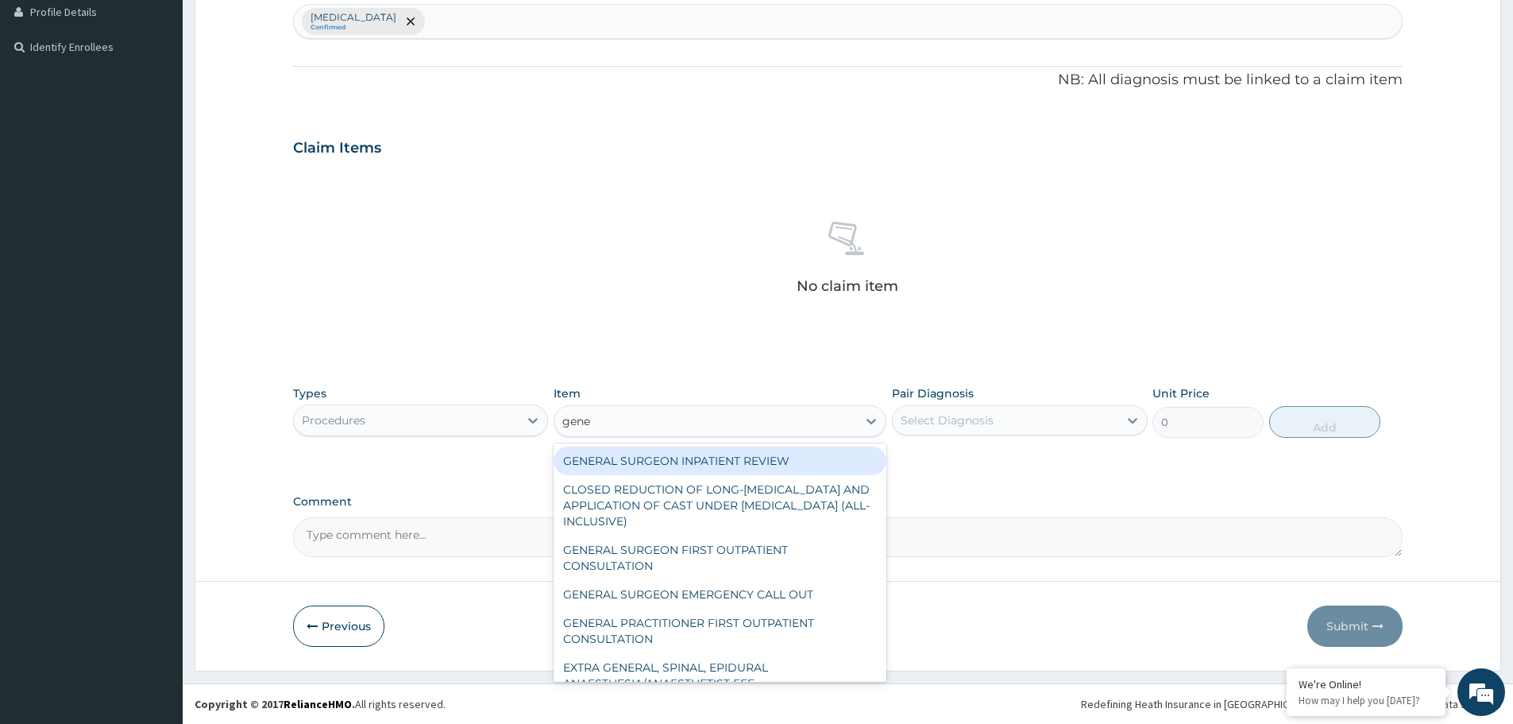
type input "gener"
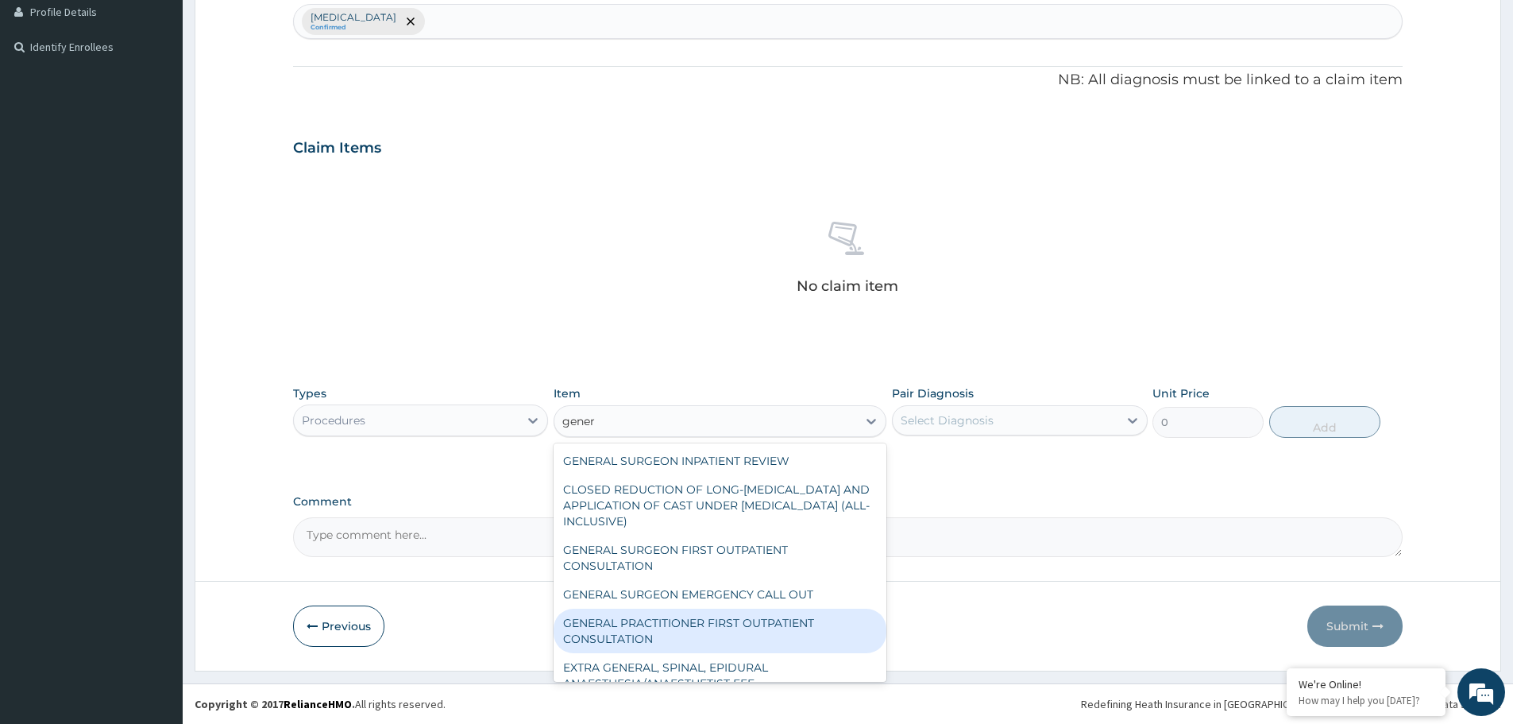
click at [706, 643] on div "GENERAL PRACTITIONER FIRST OUTPATIENT CONSULTATION" at bounding box center [720, 630] width 333 height 44
type input "3750"
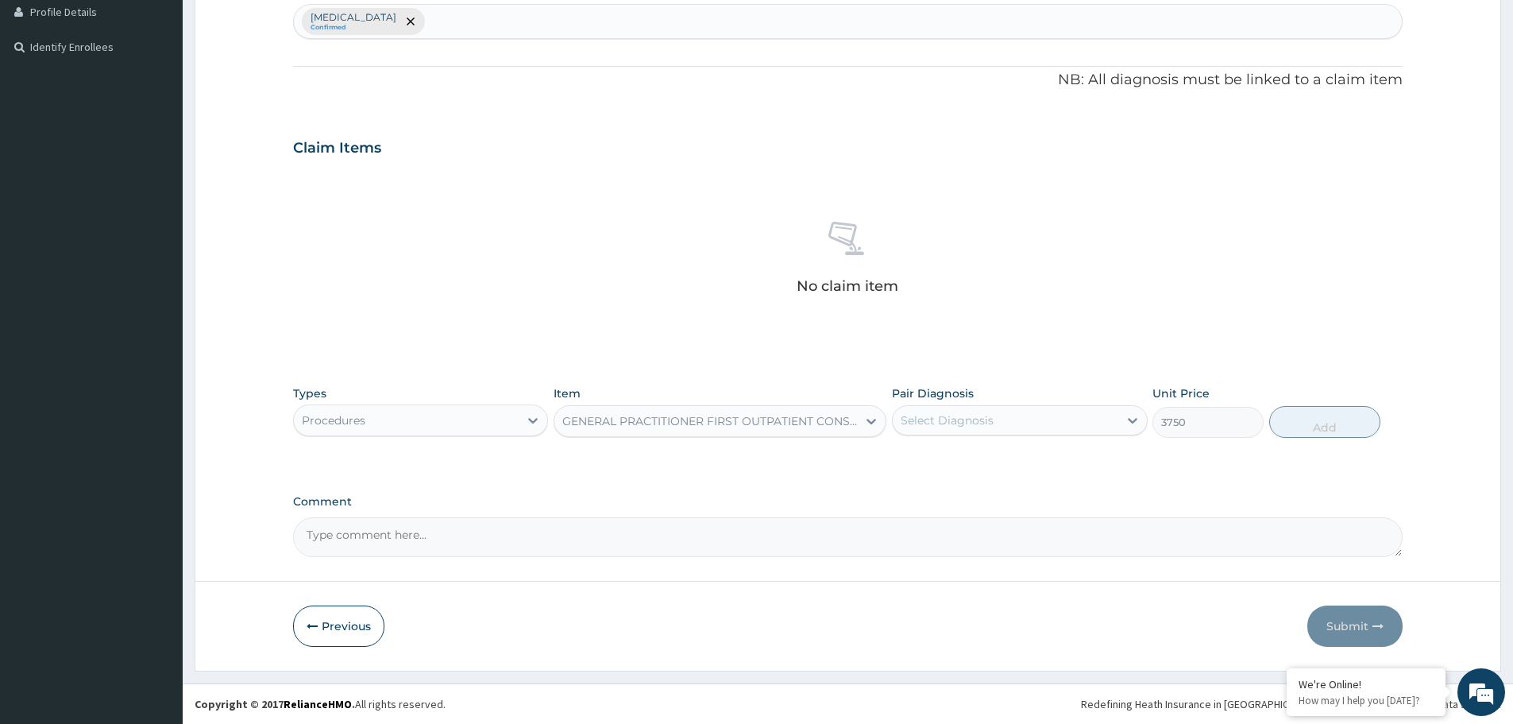
click at [988, 415] on div "Select Diagnosis" at bounding box center [947, 420] width 93 height 16
click at [965, 461] on label "Bacterial vaginosis" at bounding box center [967, 459] width 98 height 16
checkbox input "true"
drag, startPoint x: 1315, startPoint y: 423, endPoint x: 1257, endPoint y: 427, distance: 58.2
click at [1316, 423] on button "Add" at bounding box center [1324, 422] width 111 height 32
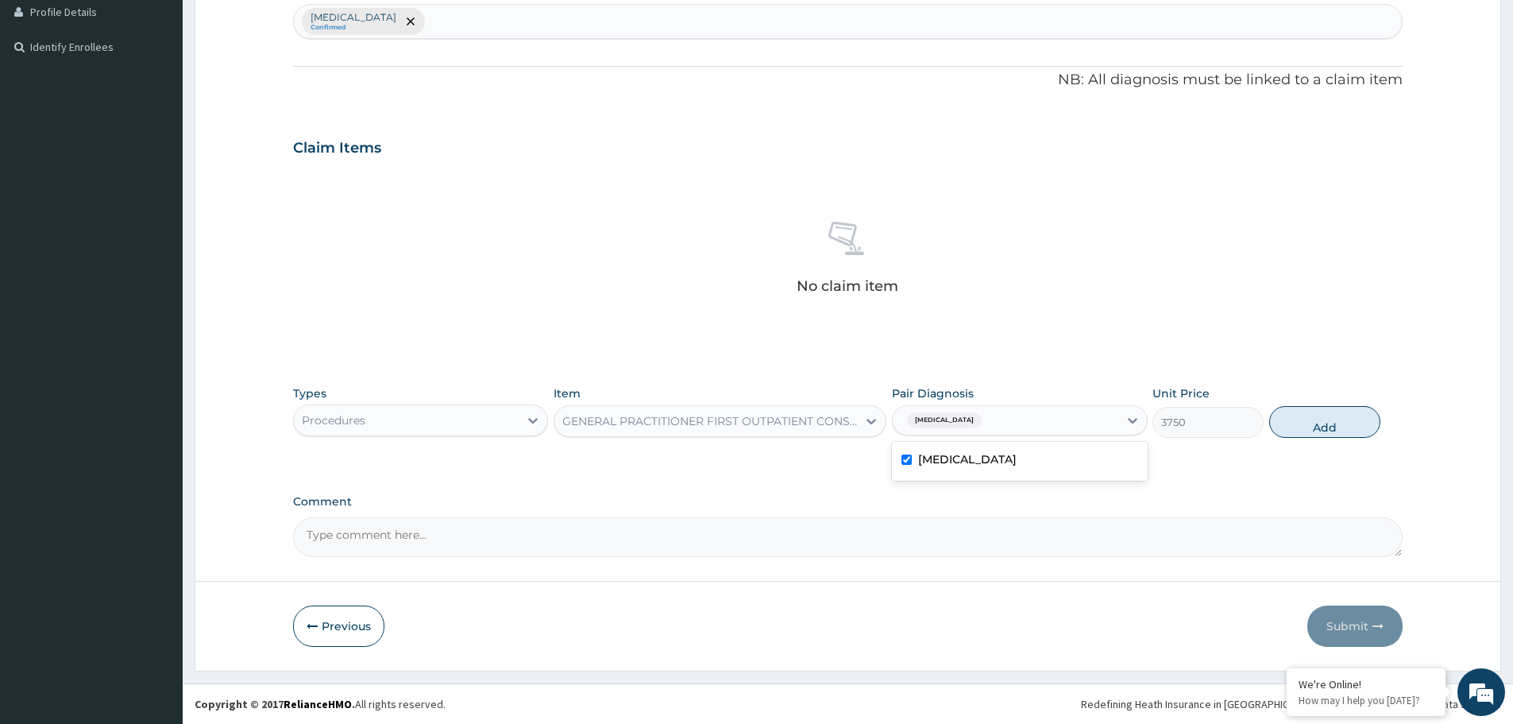
type input "0"
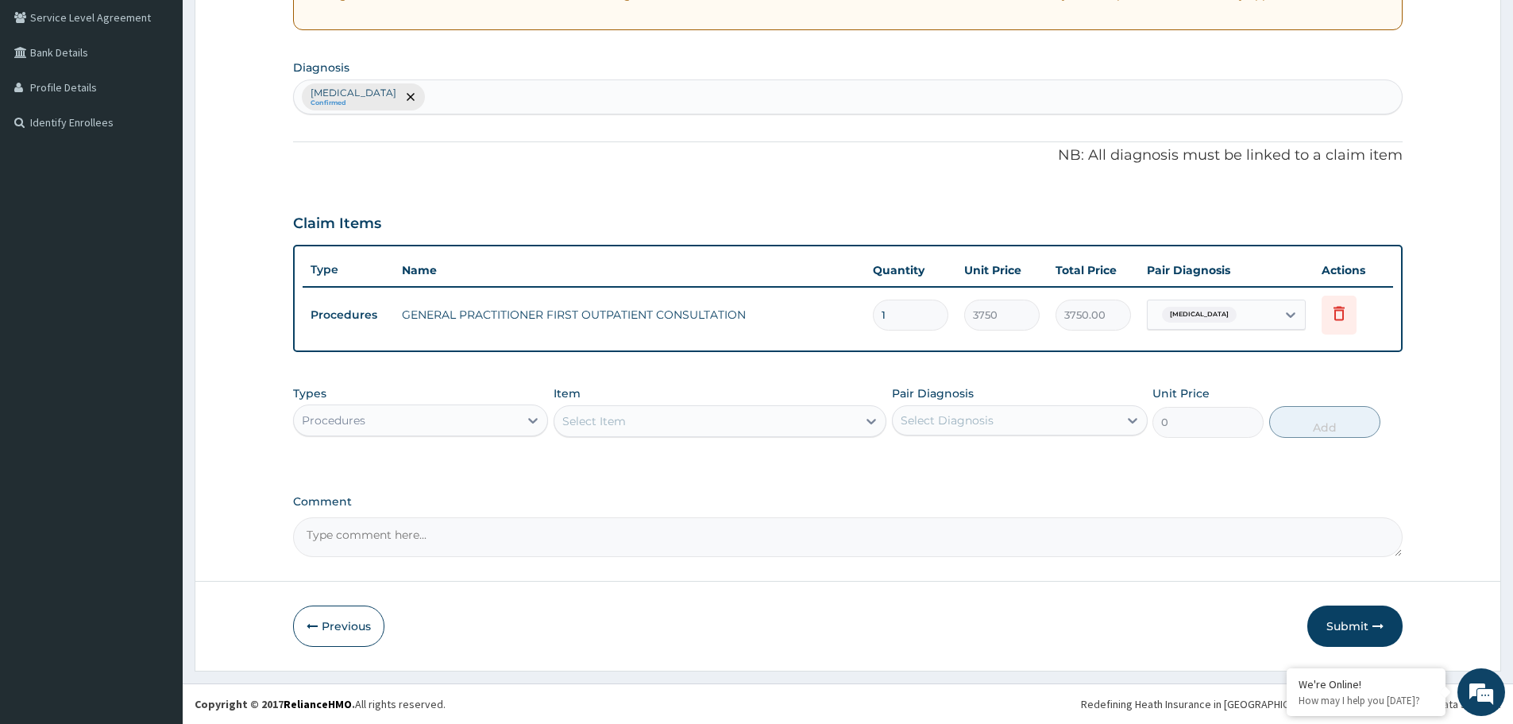
scroll to position [330, 0]
click at [438, 407] on div "Procedures" at bounding box center [406, 419] width 225 height 25
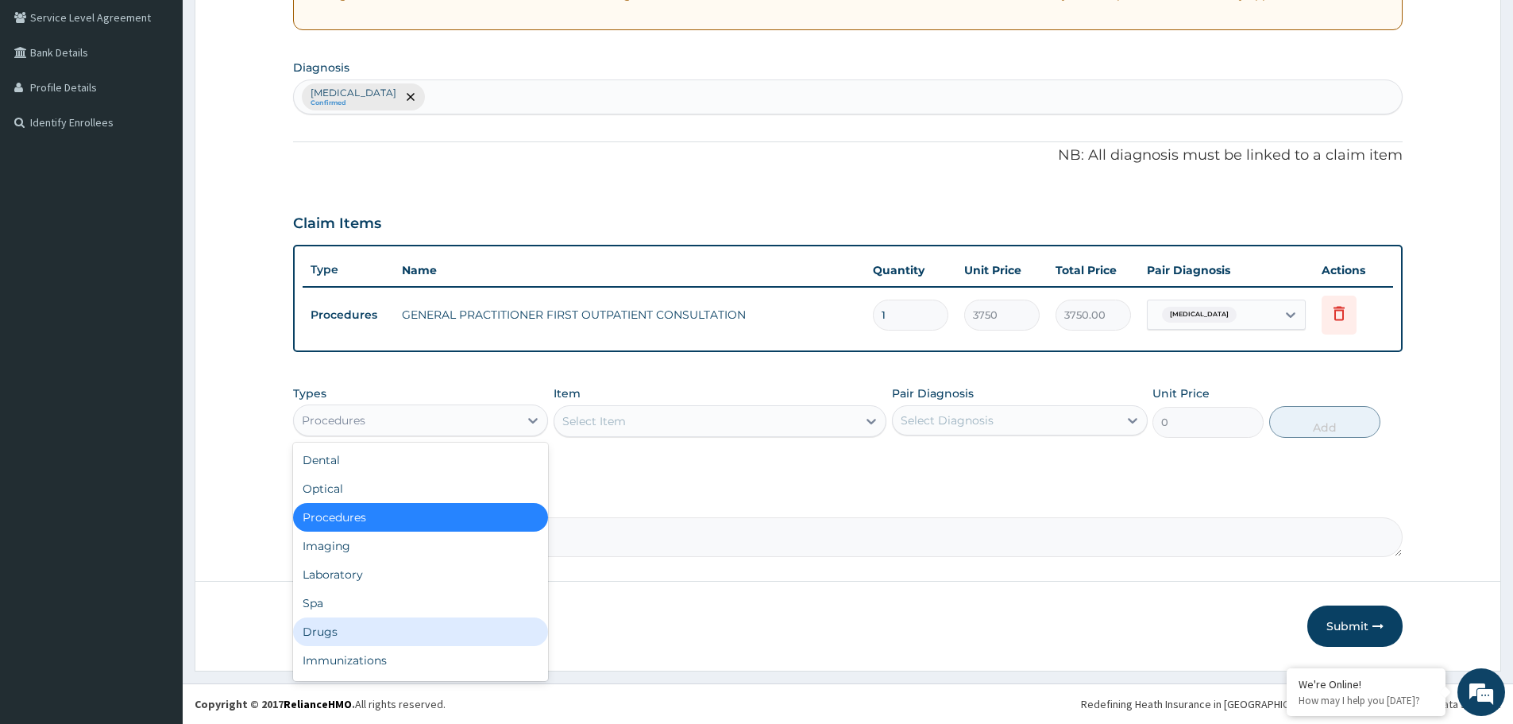
click at [405, 634] on div "Drugs" at bounding box center [420, 631] width 255 height 29
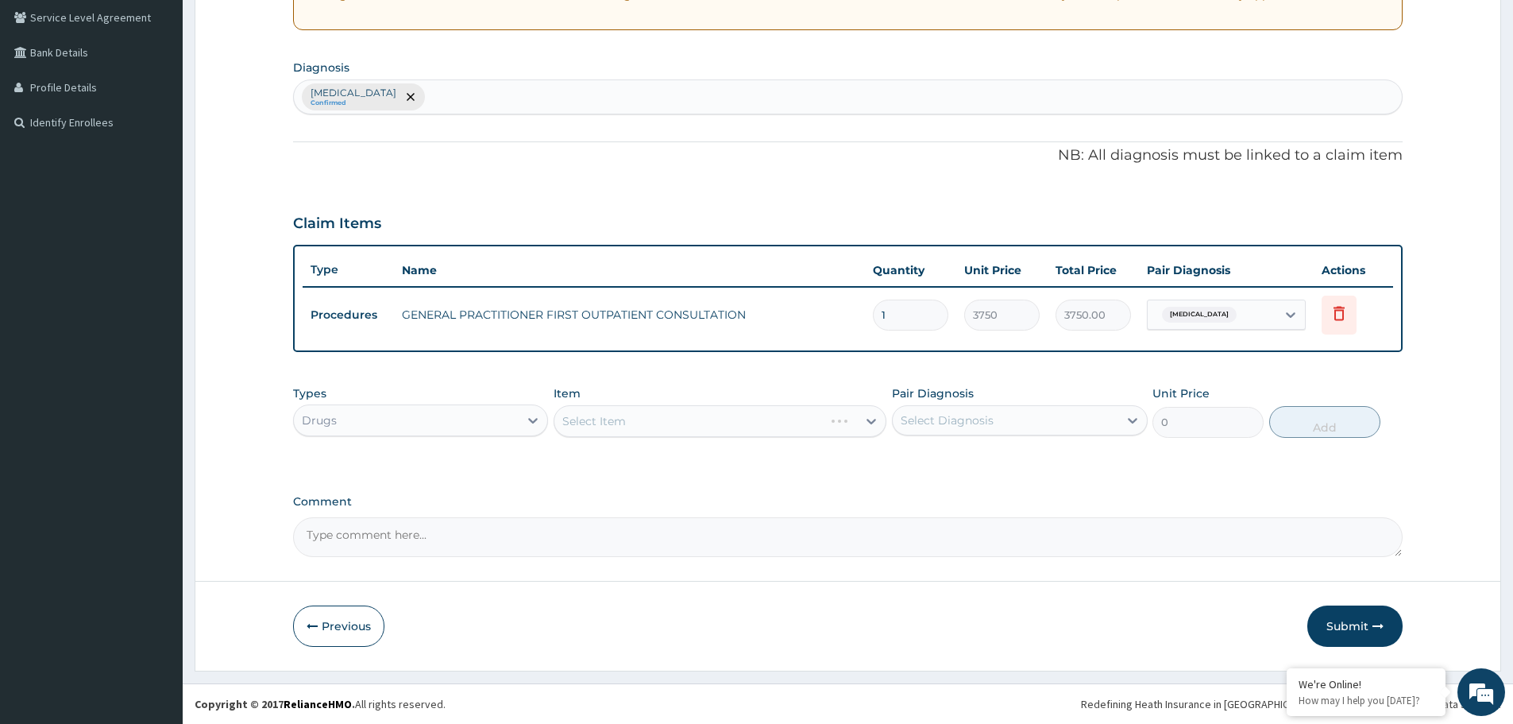
click at [707, 423] on div "Select Item" at bounding box center [720, 421] width 333 height 32
click at [707, 423] on div "Select Item" at bounding box center [705, 420] width 303 height 25
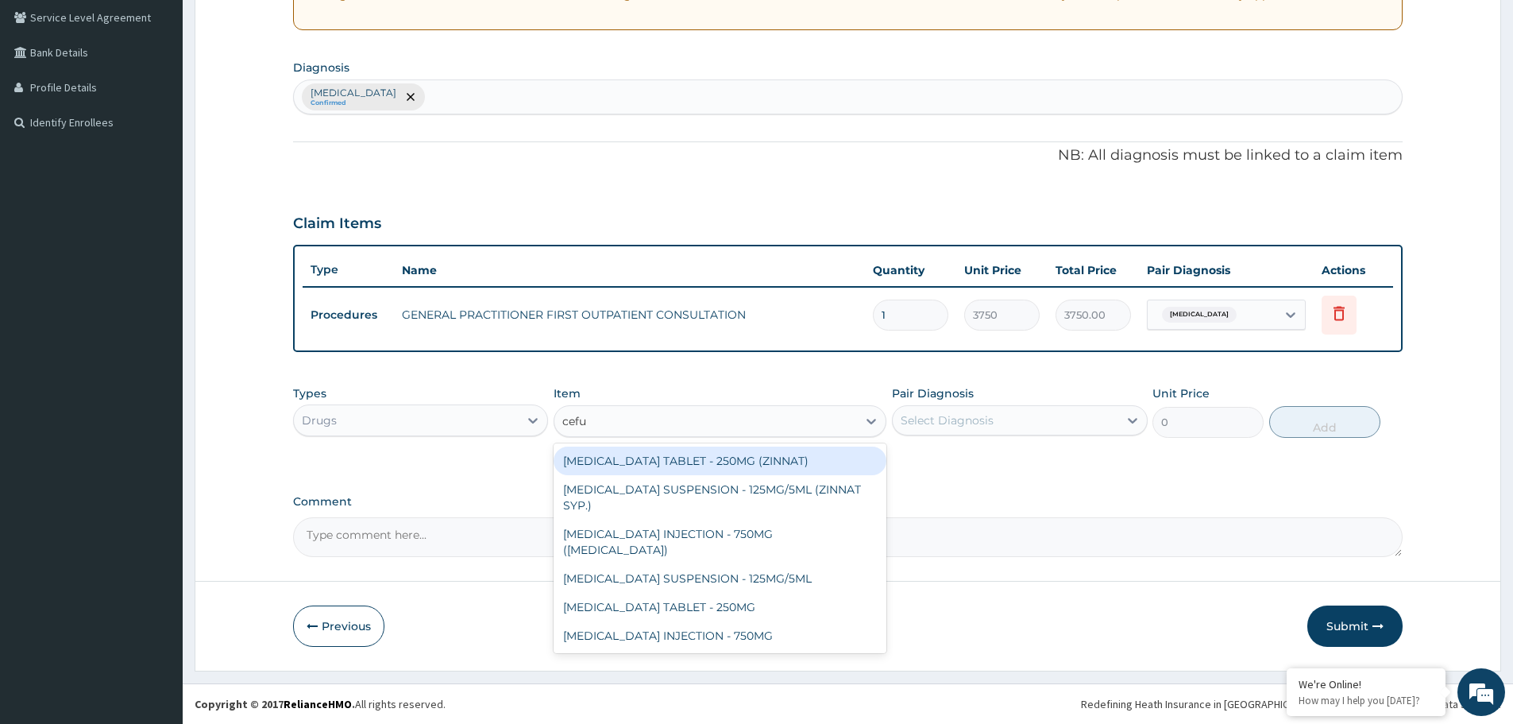
type input "cefur"
click at [723, 469] on div "[MEDICAL_DATA] TABLET - 250MG (ZINNAT)" at bounding box center [720, 460] width 333 height 29
type input "1120"
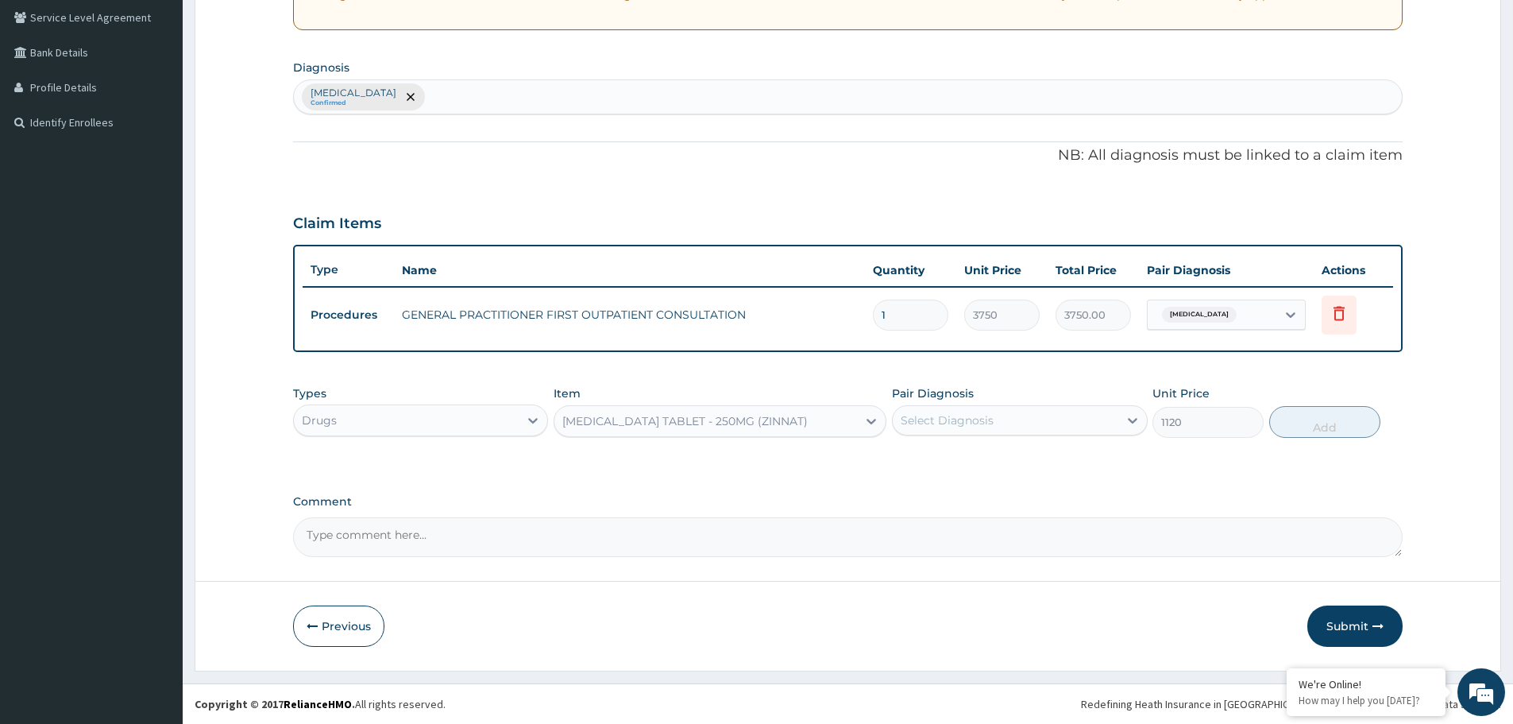
click at [976, 404] on div "Pair Diagnosis Select Diagnosis" at bounding box center [1019, 411] width 255 height 52
click at [975, 419] on div "Select Diagnosis" at bounding box center [947, 420] width 93 height 16
drag, startPoint x: 955, startPoint y: 458, endPoint x: 1061, endPoint y: 451, distance: 106.7
click at [956, 458] on label "Bacterial vaginosis" at bounding box center [967, 459] width 98 height 16
checkbox input "true"
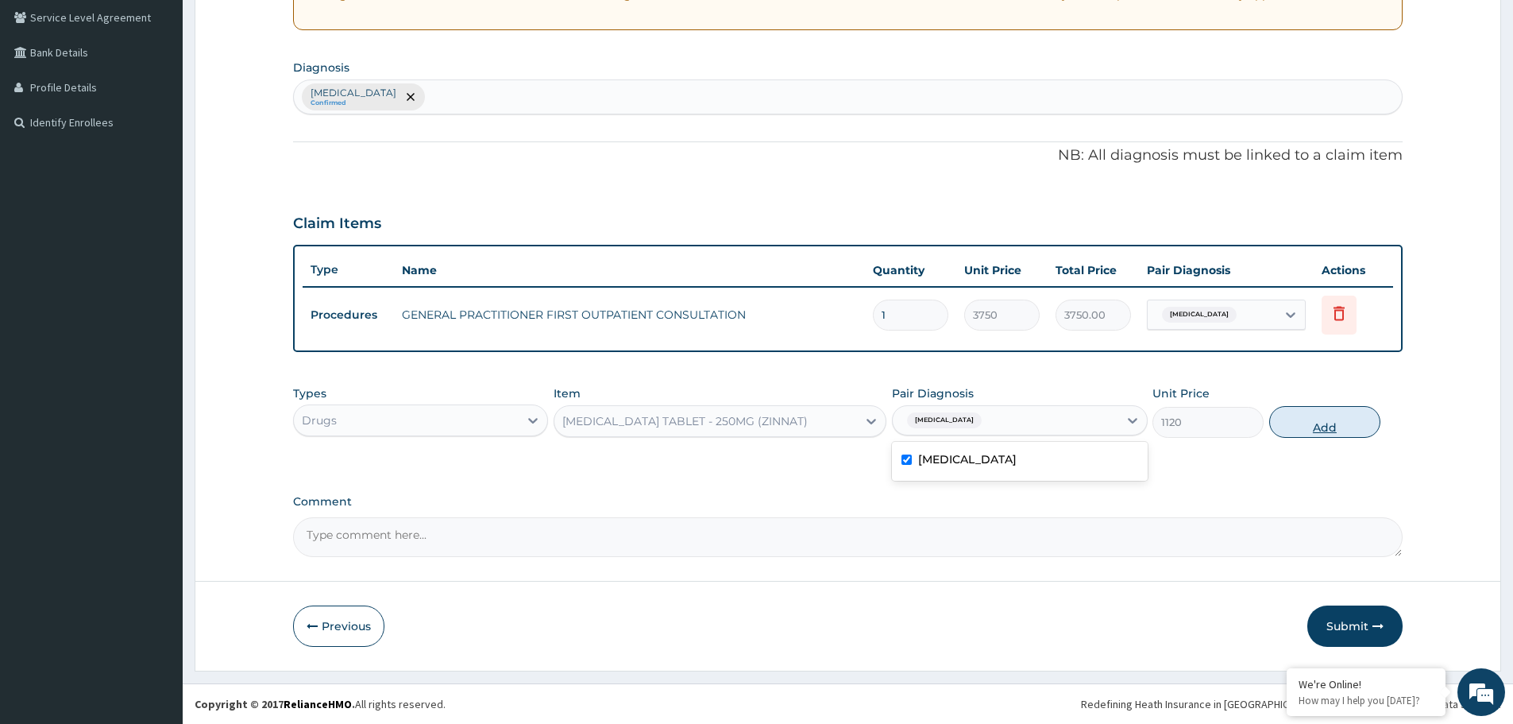
click at [1356, 418] on button "Add" at bounding box center [1324, 422] width 111 height 32
type input "0"
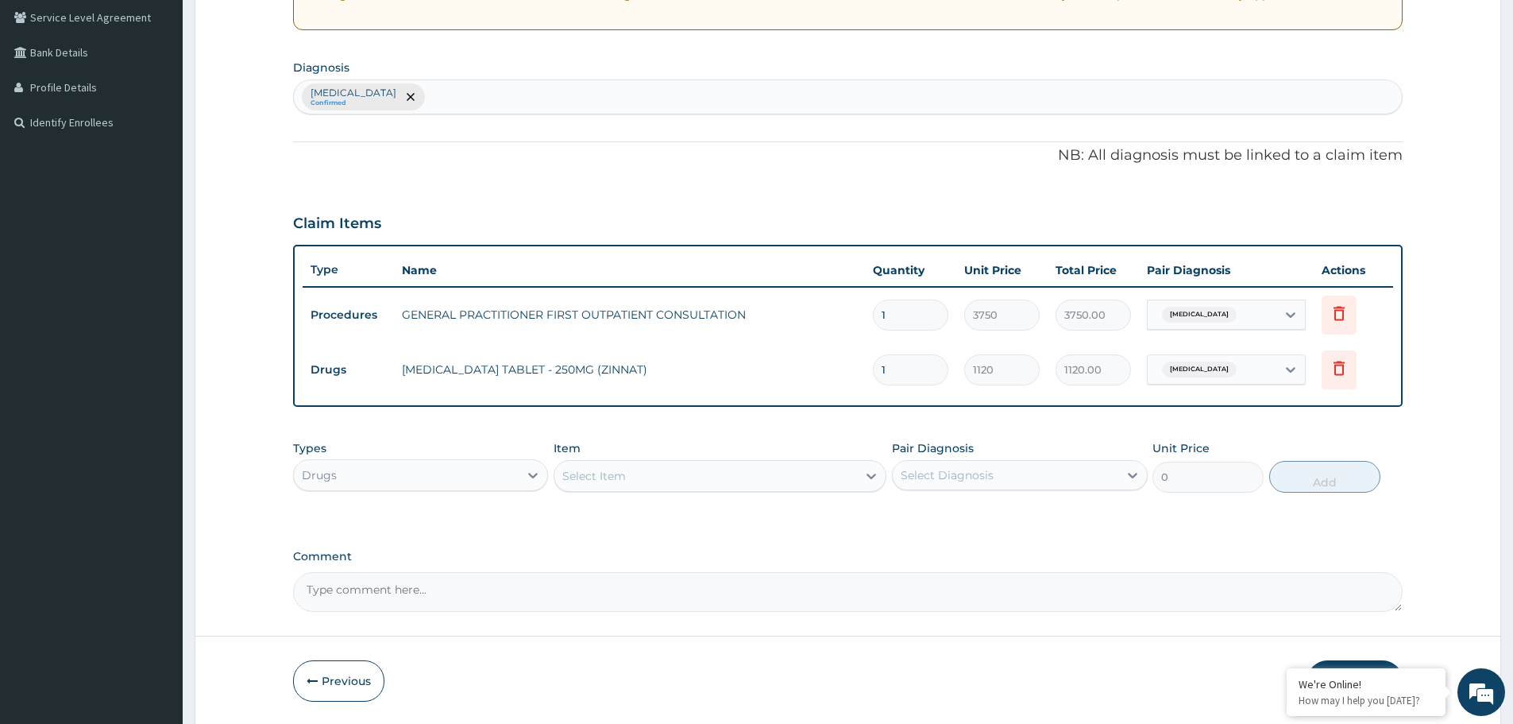
type input "10"
type input "11200.00"
type input "10"
click at [693, 327] on td "GENERAL PRACTITIONER FIRST OUTPATIENT CONSULTATION" at bounding box center [629, 315] width 471 height 32
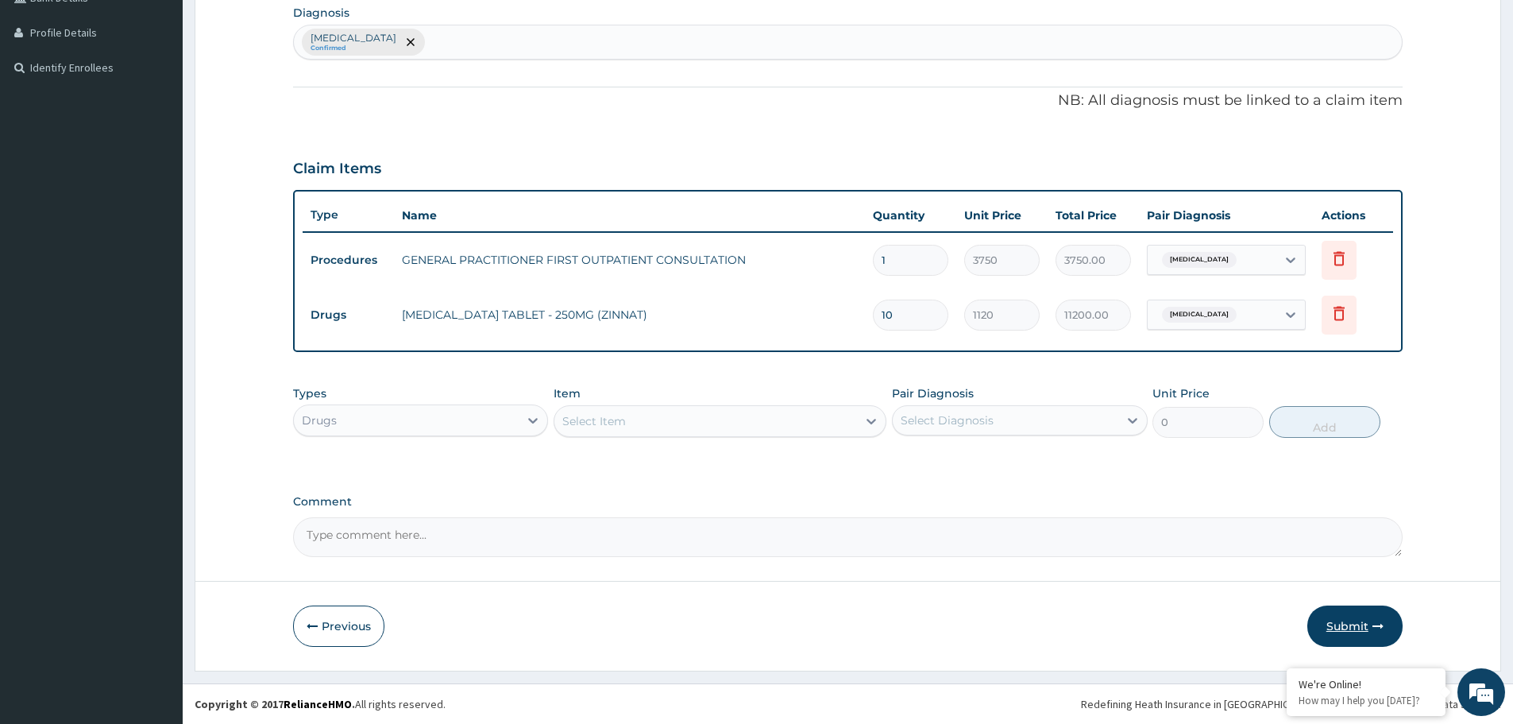
click at [1370, 624] on button "Submit" at bounding box center [1354, 625] width 95 height 41
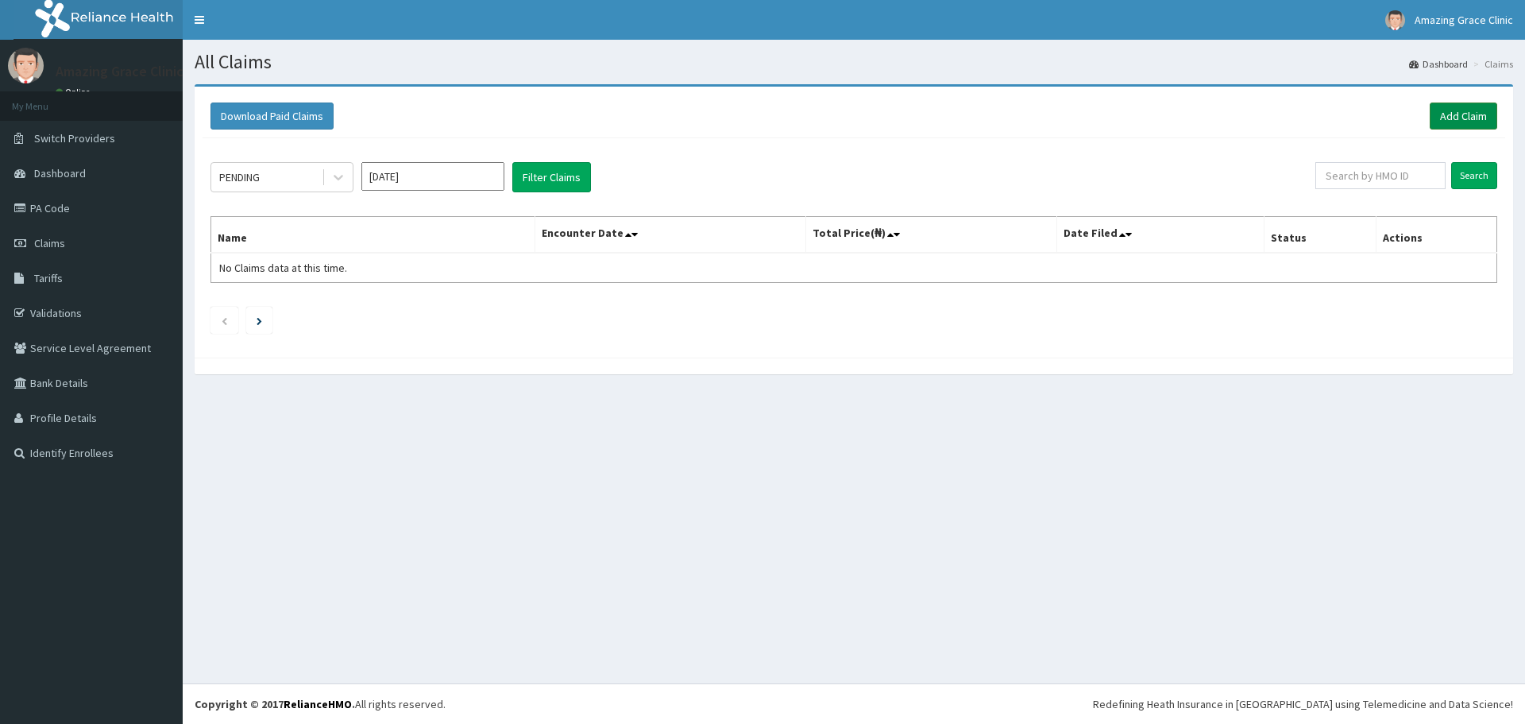
click at [1445, 127] on link "Add Claim" at bounding box center [1464, 115] width 68 height 27
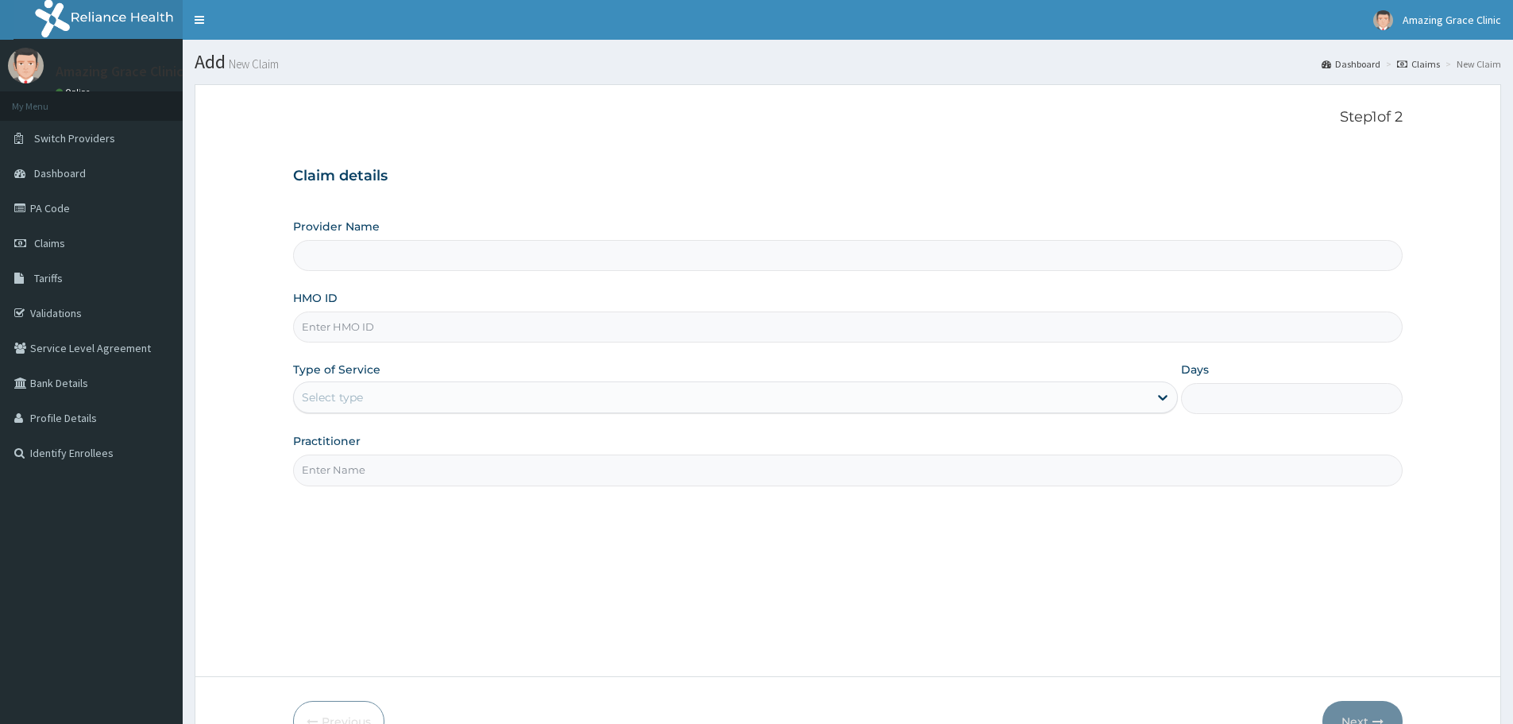
click at [396, 319] on input "HMO ID" at bounding box center [848, 326] width 1110 height 31
paste input "RFL/10005/C"
type input "RFL/10005/C"
click at [384, 415] on div "Provider Name HMO ID RFL/10005/C Type of Service Select type Days Practitioner" at bounding box center [848, 351] width 1110 height 267
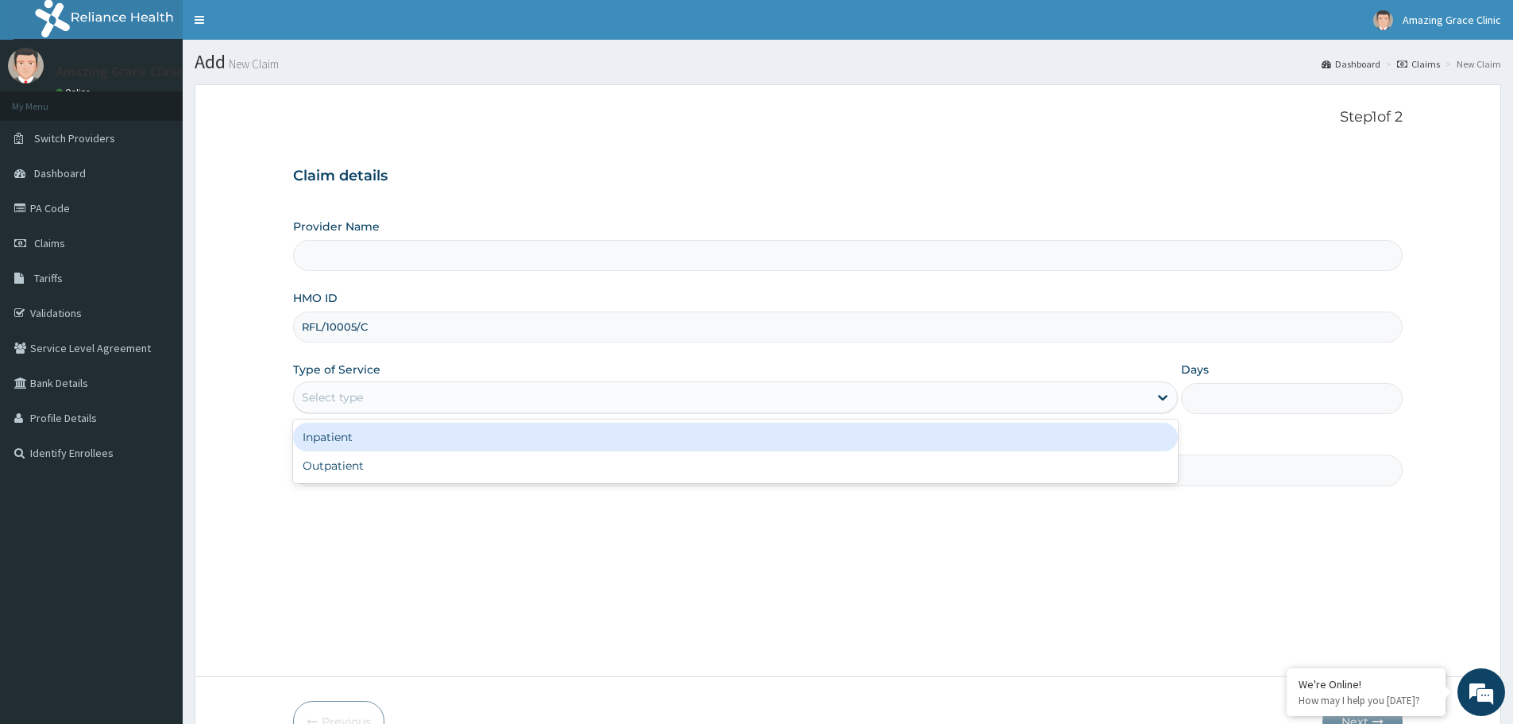
click at [376, 396] on div "Select type" at bounding box center [721, 396] width 855 height 25
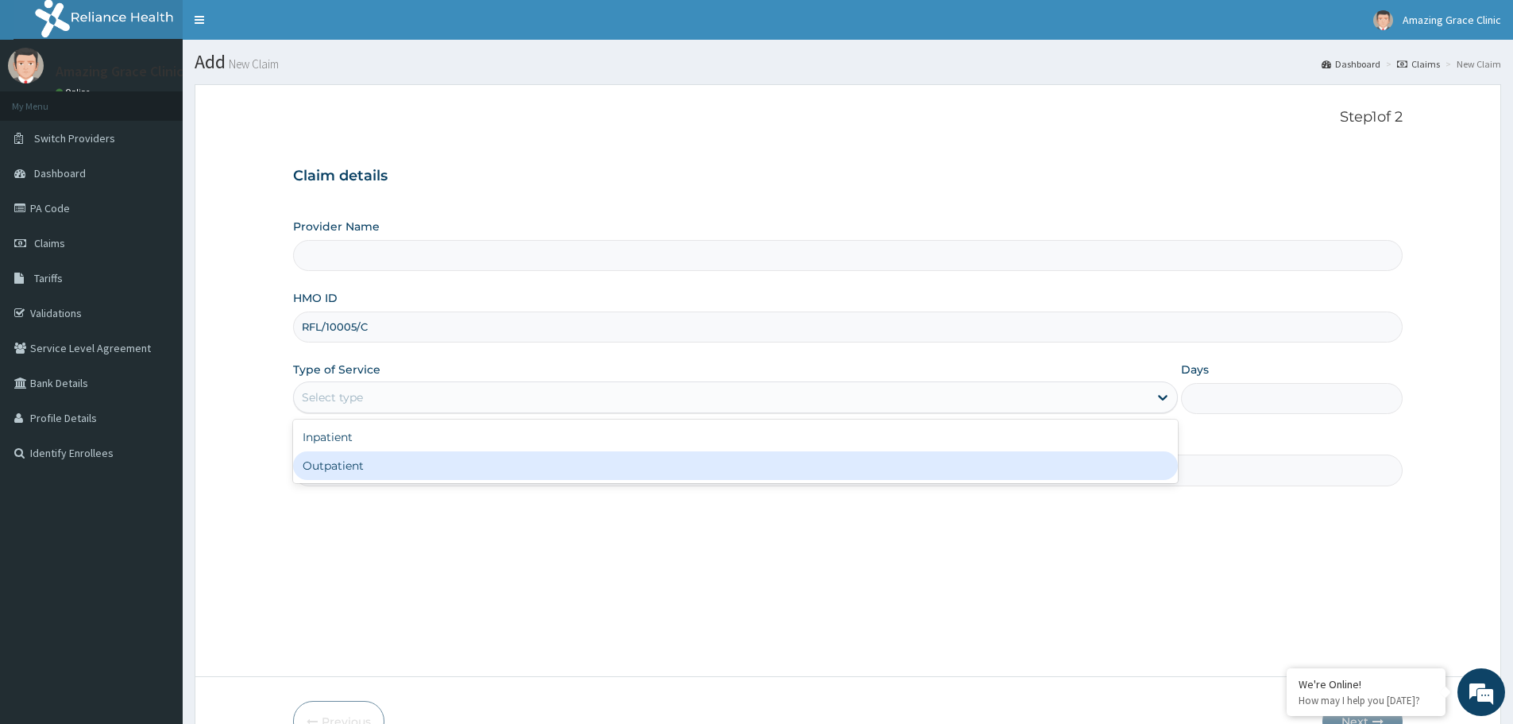
click at [378, 463] on div "Outpatient" at bounding box center [735, 465] width 885 height 29
type input "1"
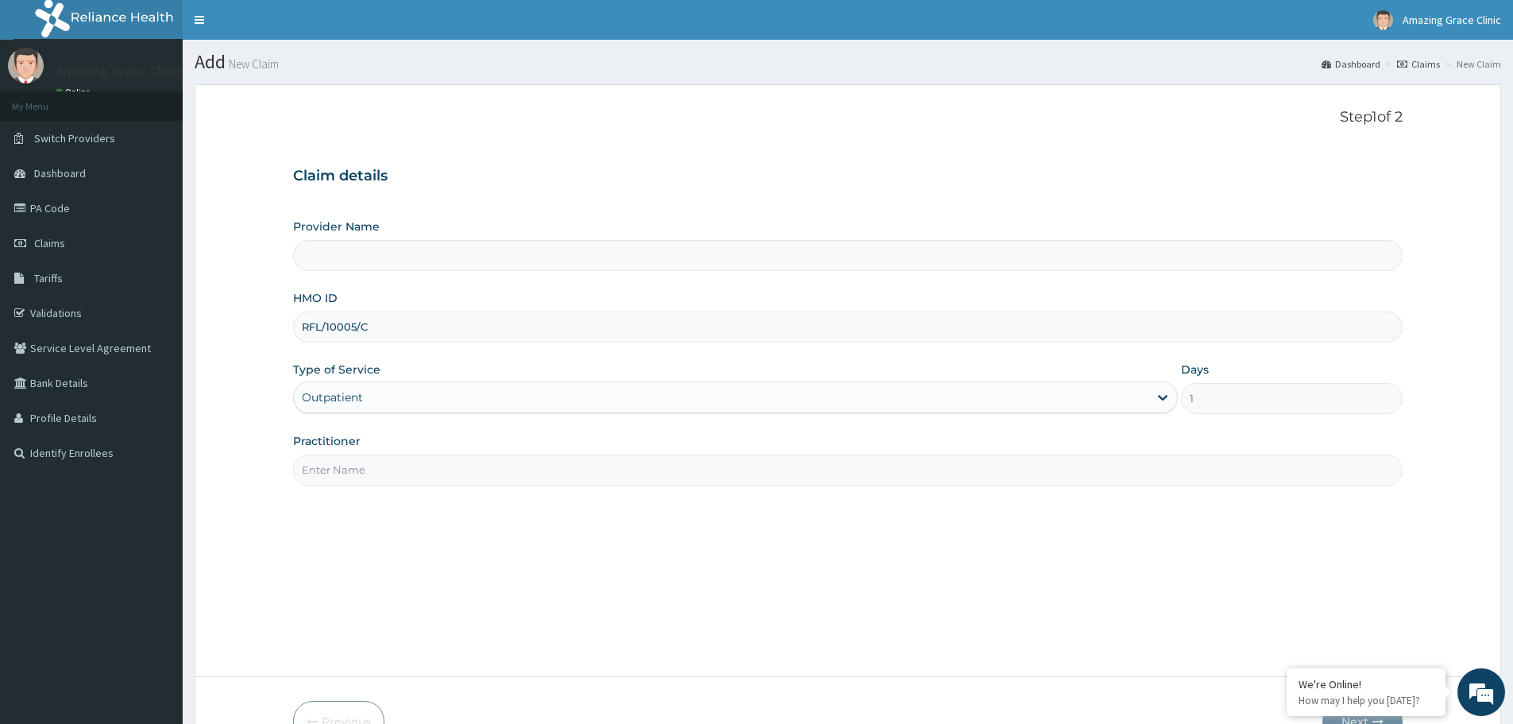
click at [396, 469] on input "Practitioner" at bounding box center [848, 469] width 1110 height 31
type input "Amazing Grace Clinic- ijebu ode"
type input "DR OJEDIRAN"
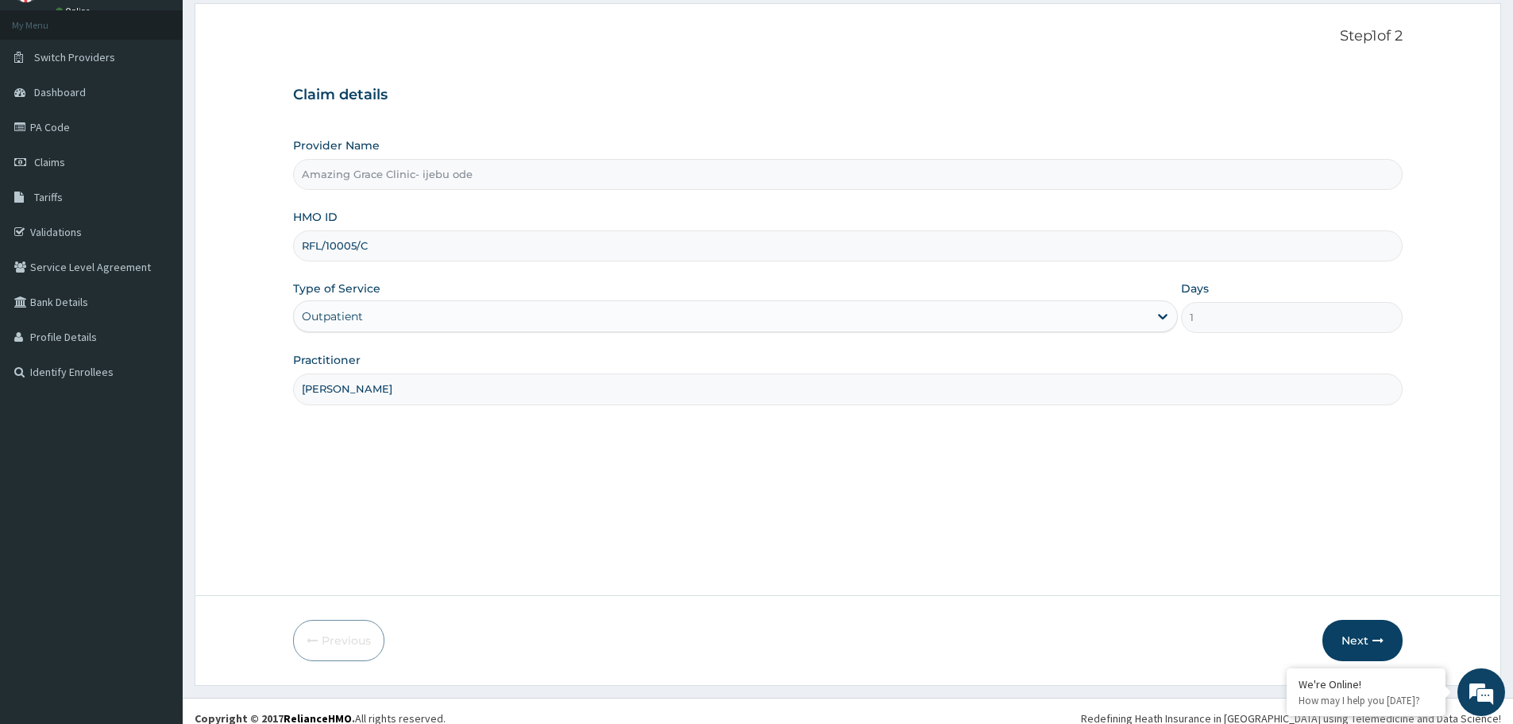
scroll to position [95, 0]
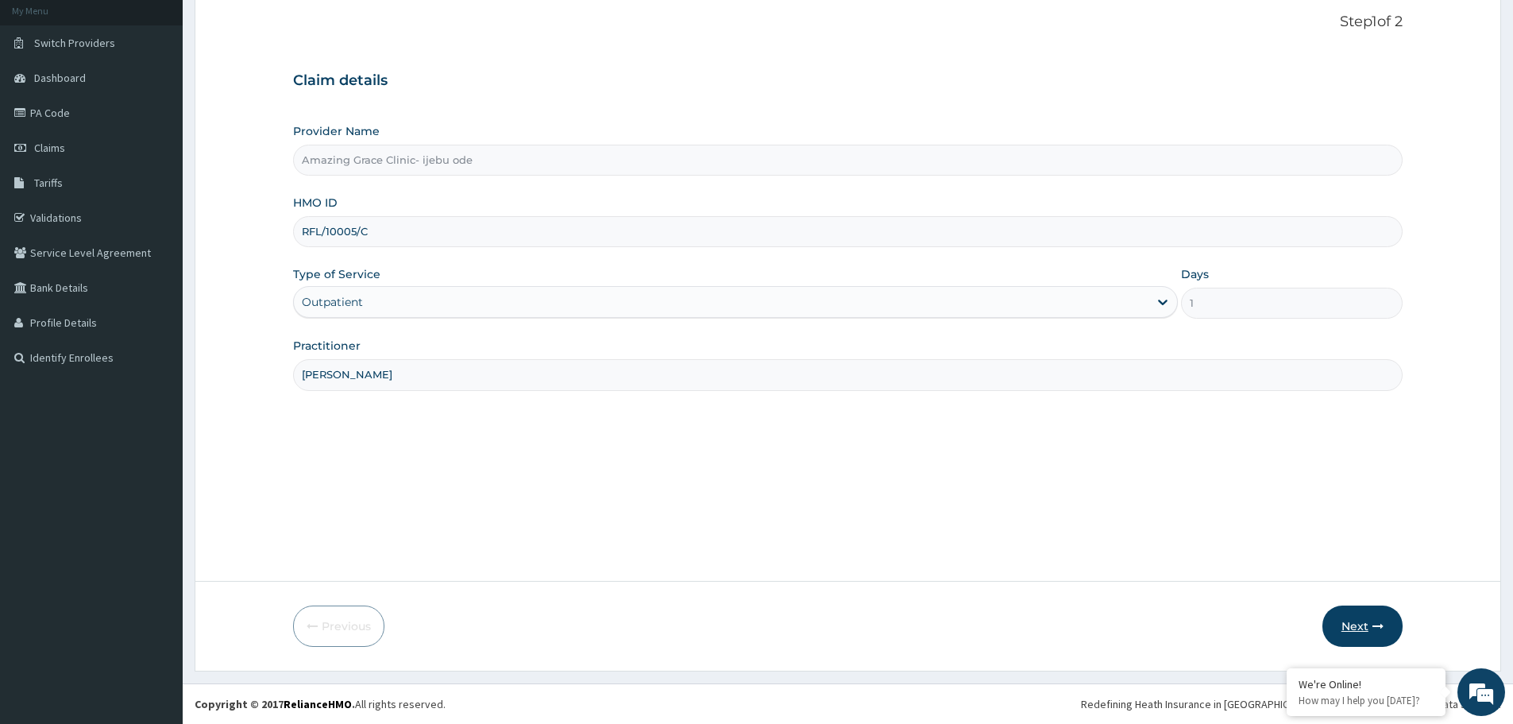
click at [1384, 630] on button "Next" at bounding box center [1363, 625] width 80 height 41
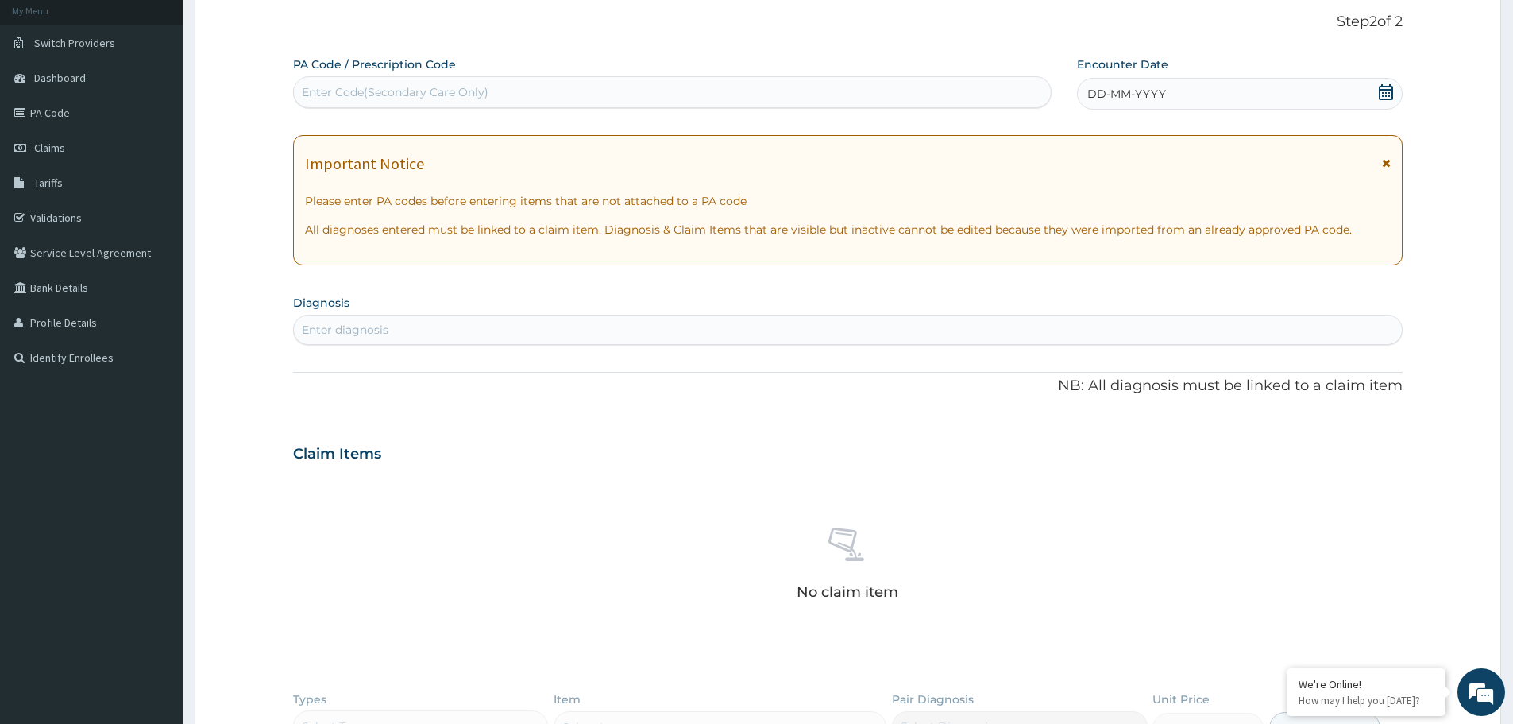
click at [1389, 90] on icon at bounding box center [1386, 92] width 14 height 16
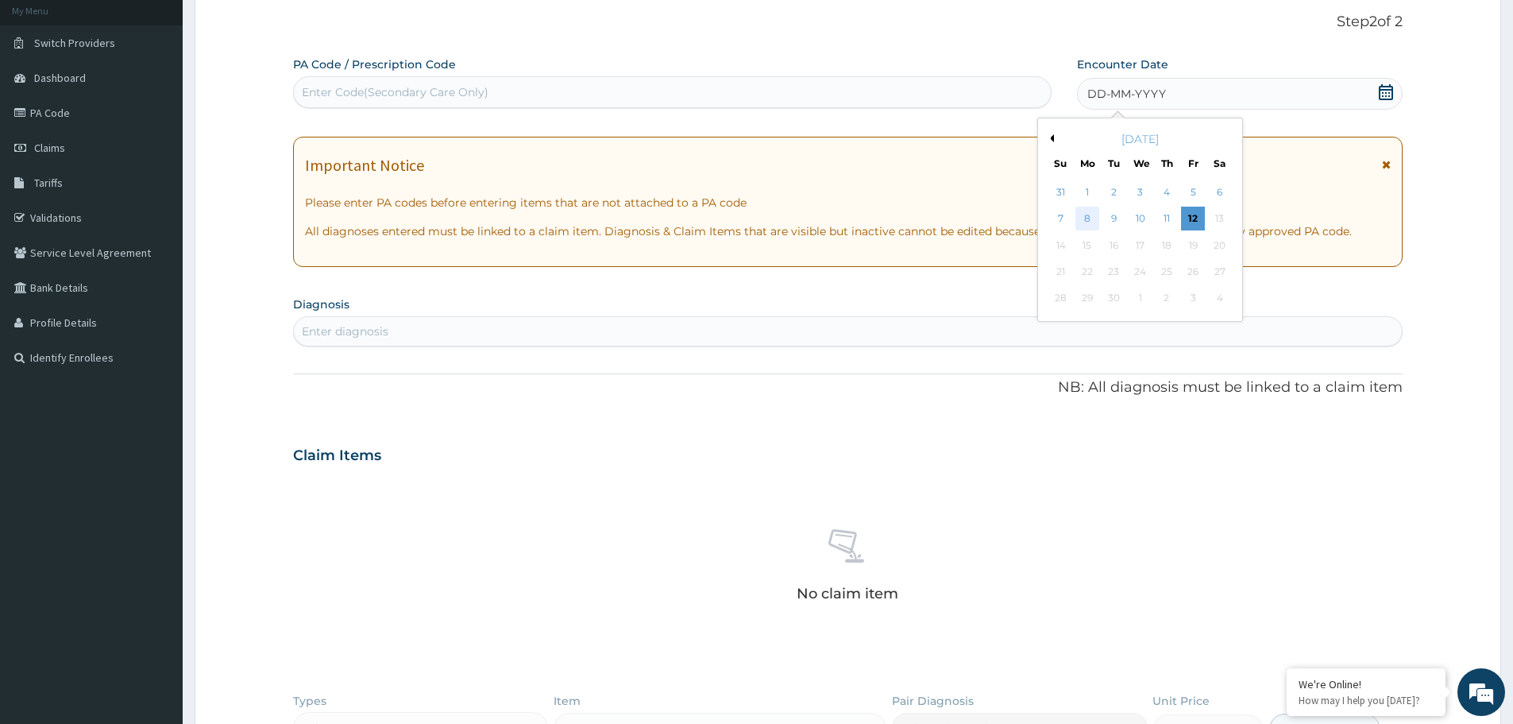
click at [1085, 221] on div "8" at bounding box center [1087, 219] width 24 height 24
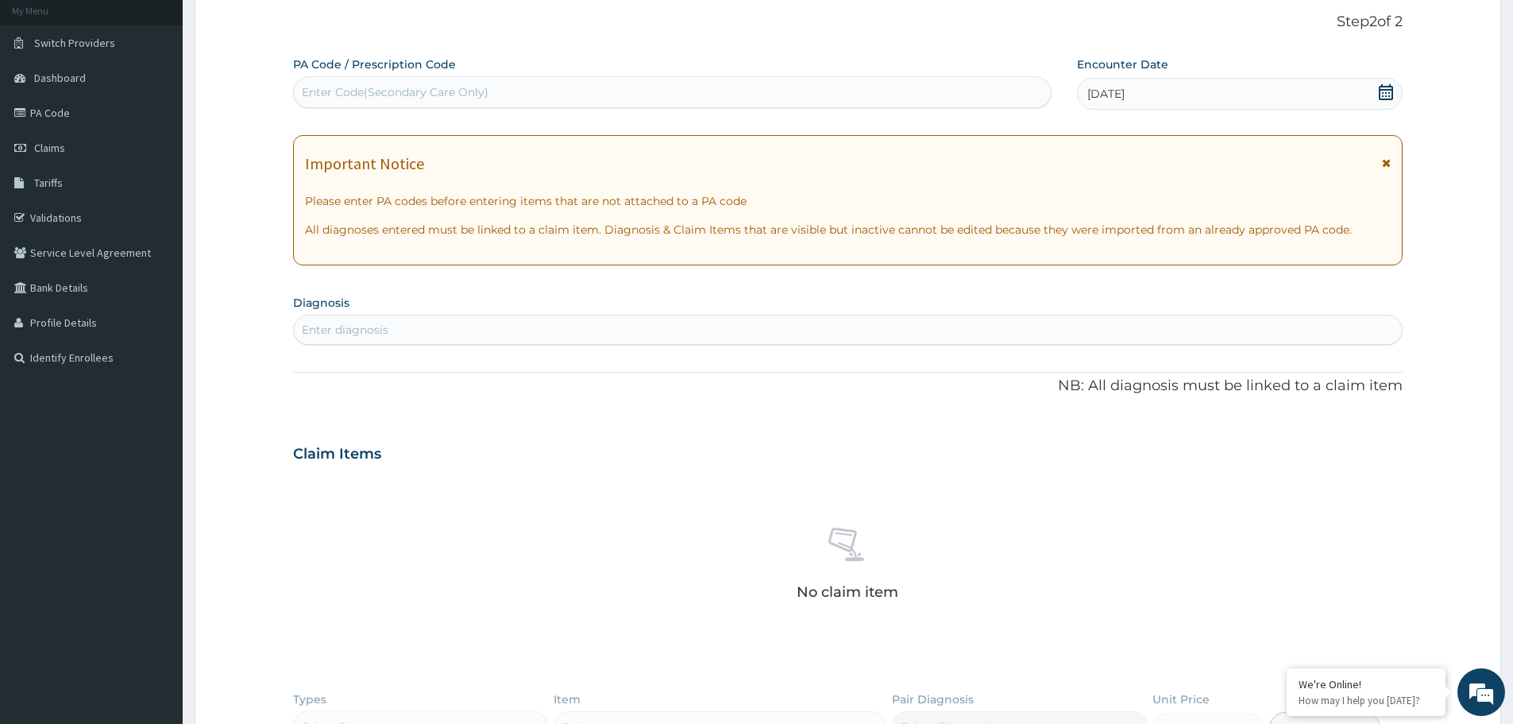
scroll to position [0, 0]
click at [1384, 93] on icon at bounding box center [1386, 92] width 16 height 16
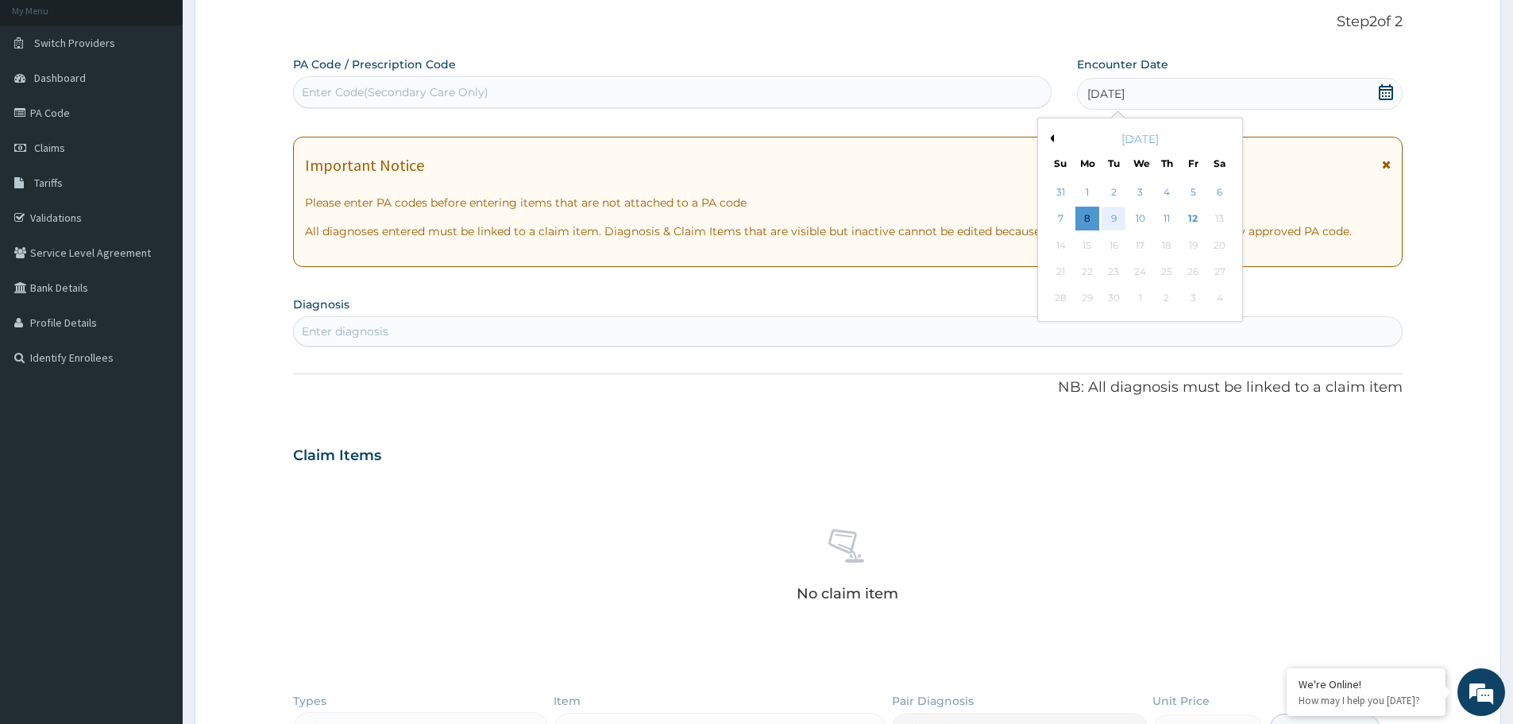
click at [1109, 217] on div "9" at bounding box center [1115, 219] width 24 height 24
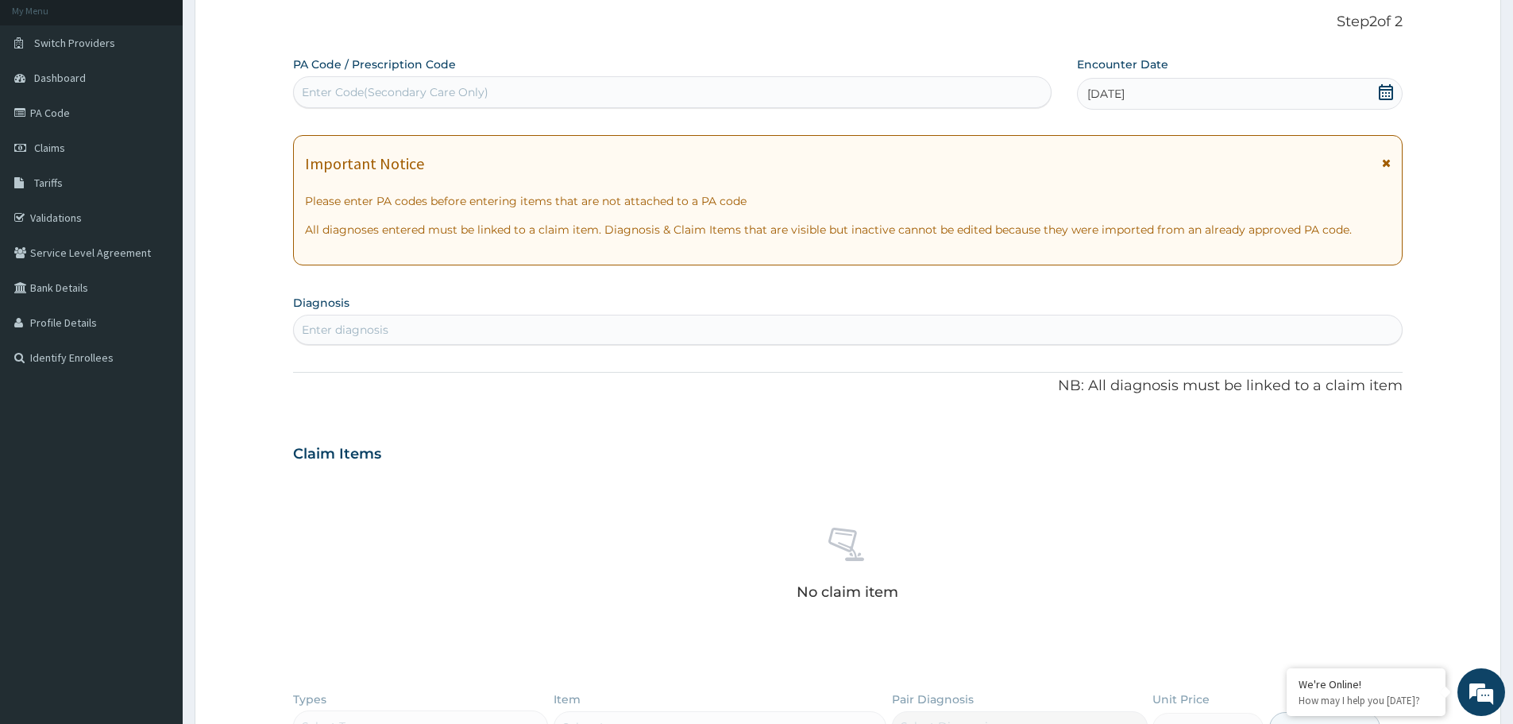
click at [465, 338] on div "Enter diagnosis" at bounding box center [848, 329] width 1108 height 25
type input "sickle"
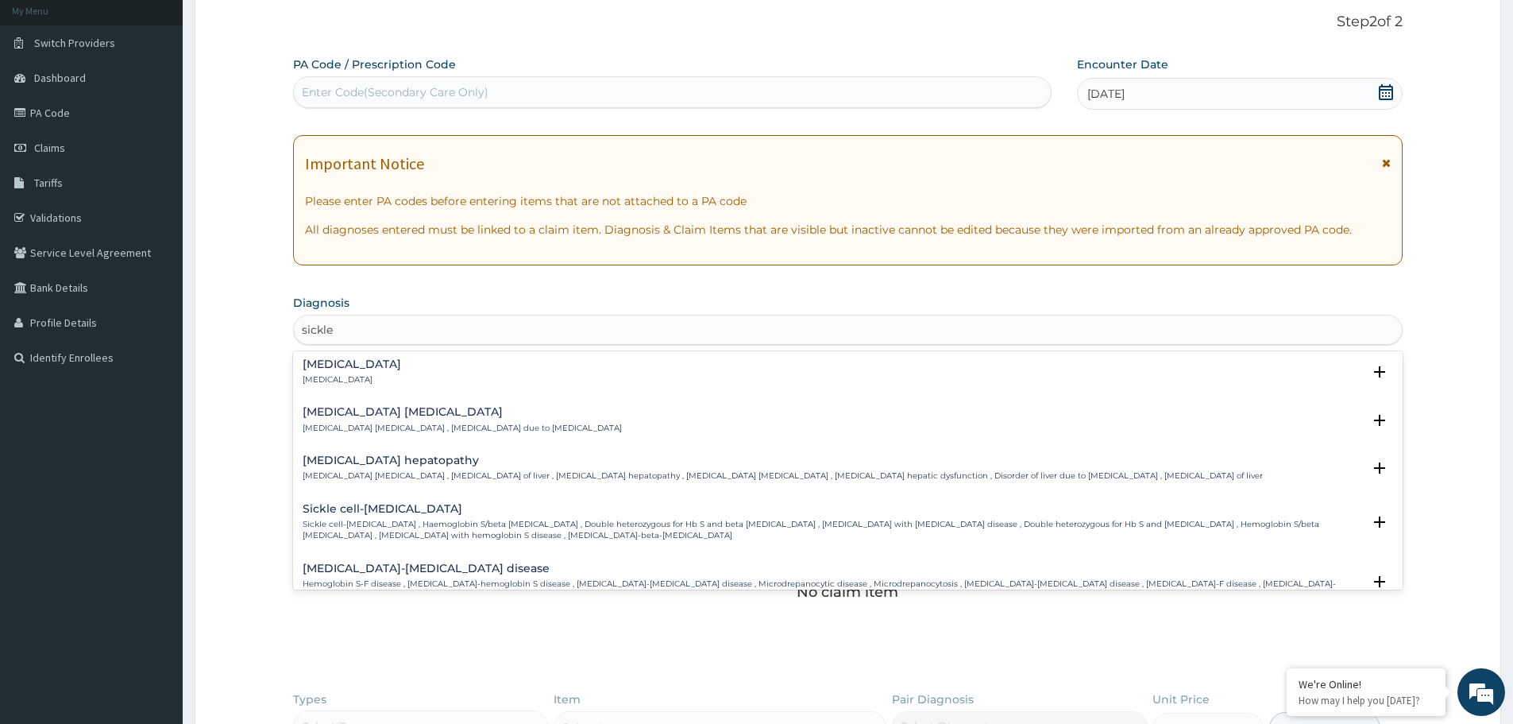
scroll to position [238, 0]
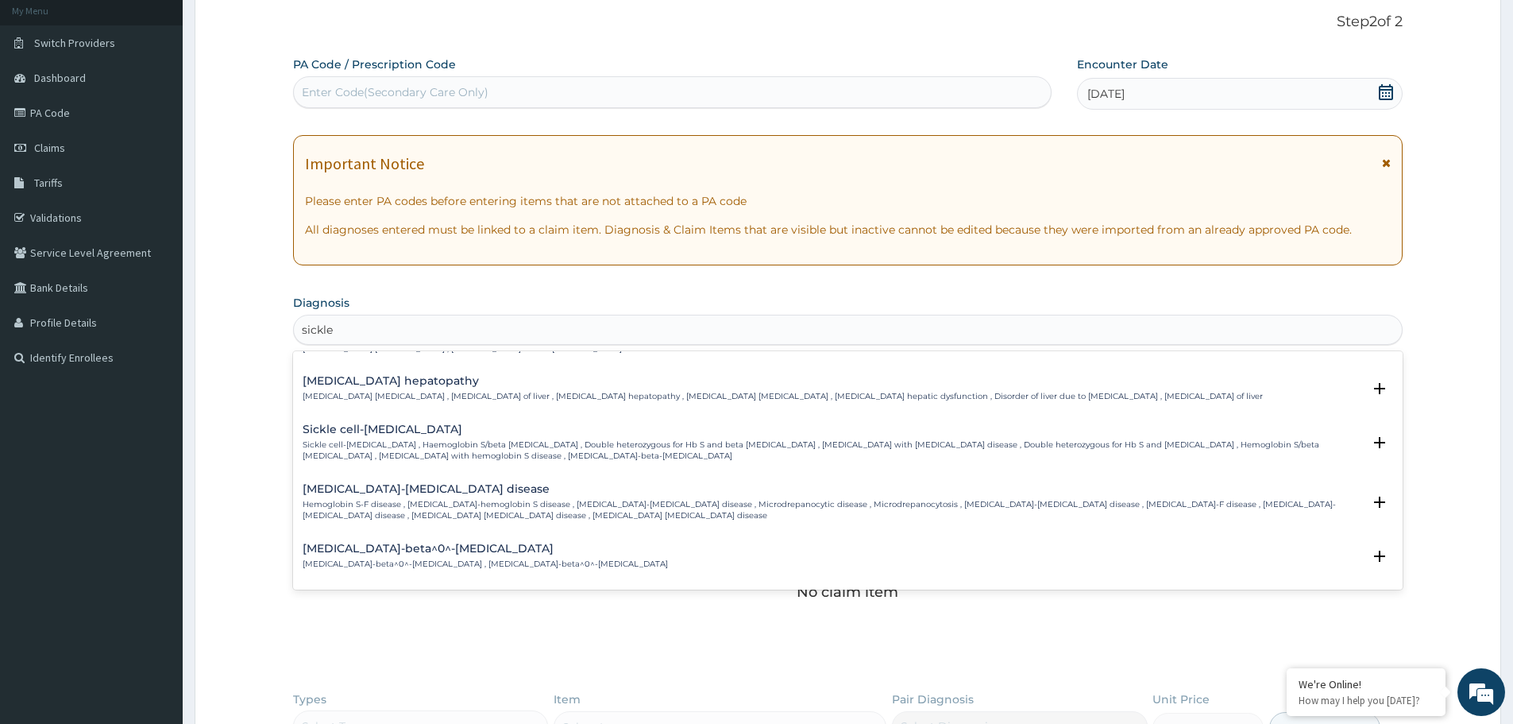
click at [368, 489] on h4 "Sickle cell-thalassemia disease" at bounding box center [833, 489] width 1060 height 12
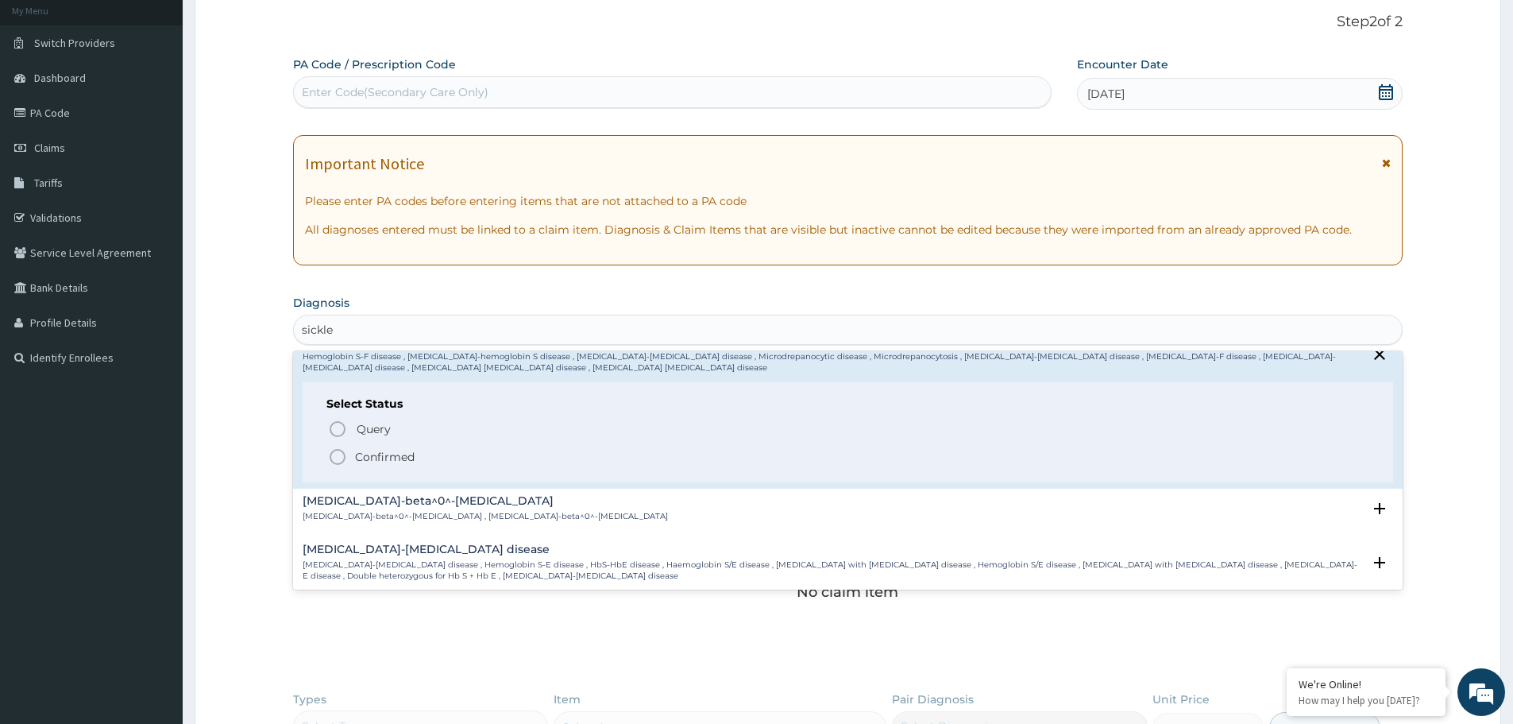
scroll to position [397, 0]
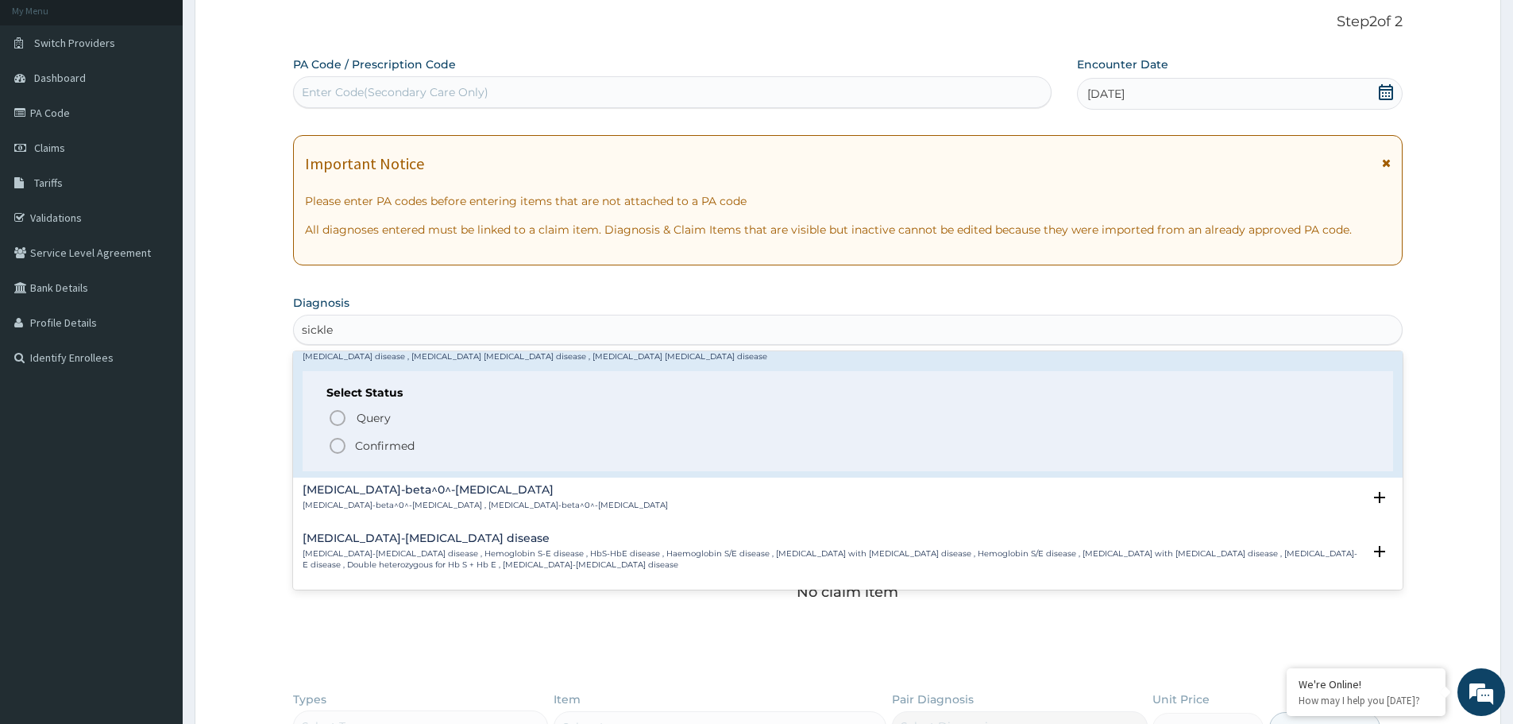
click at [337, 447] on icon "status option filled" at bounding box center [337, 445] width 19 height 19
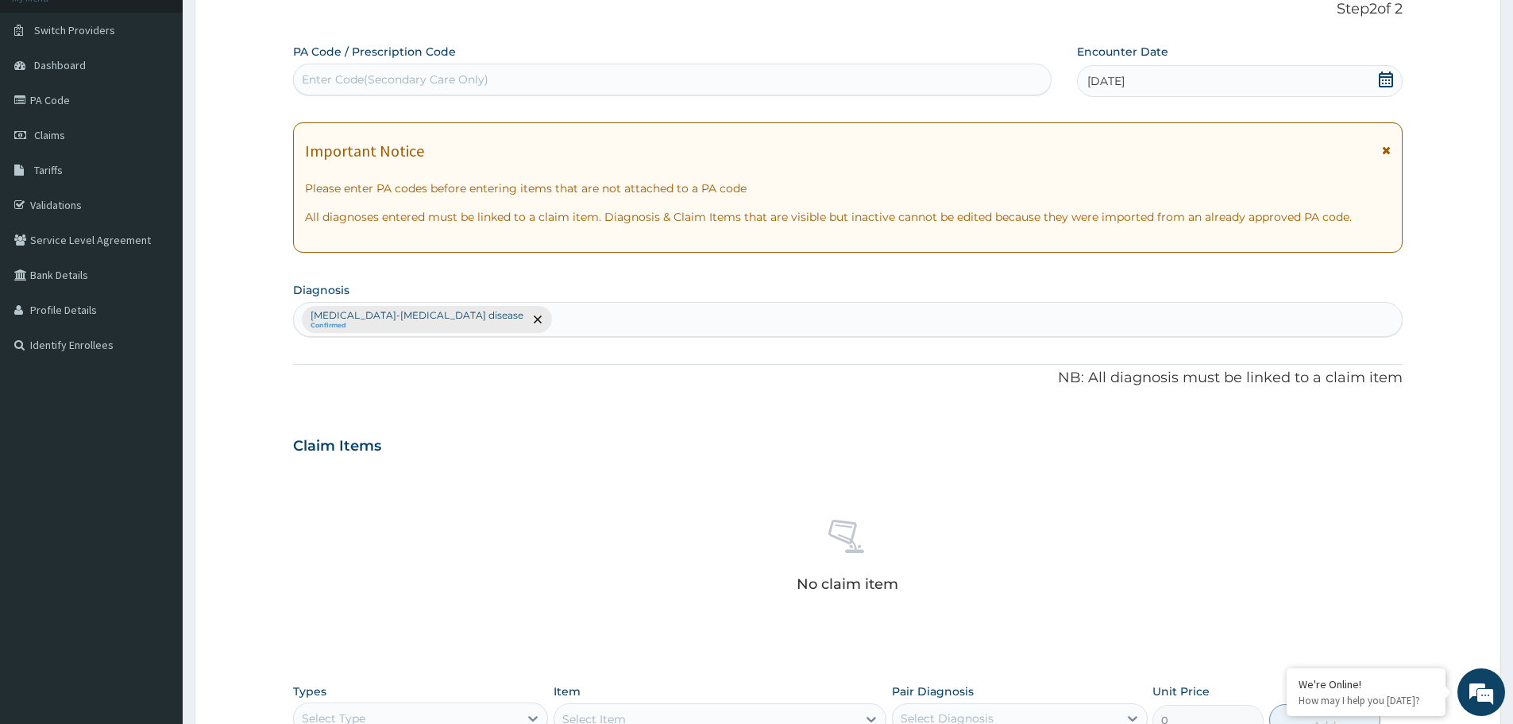
scroll to position [406, 0]
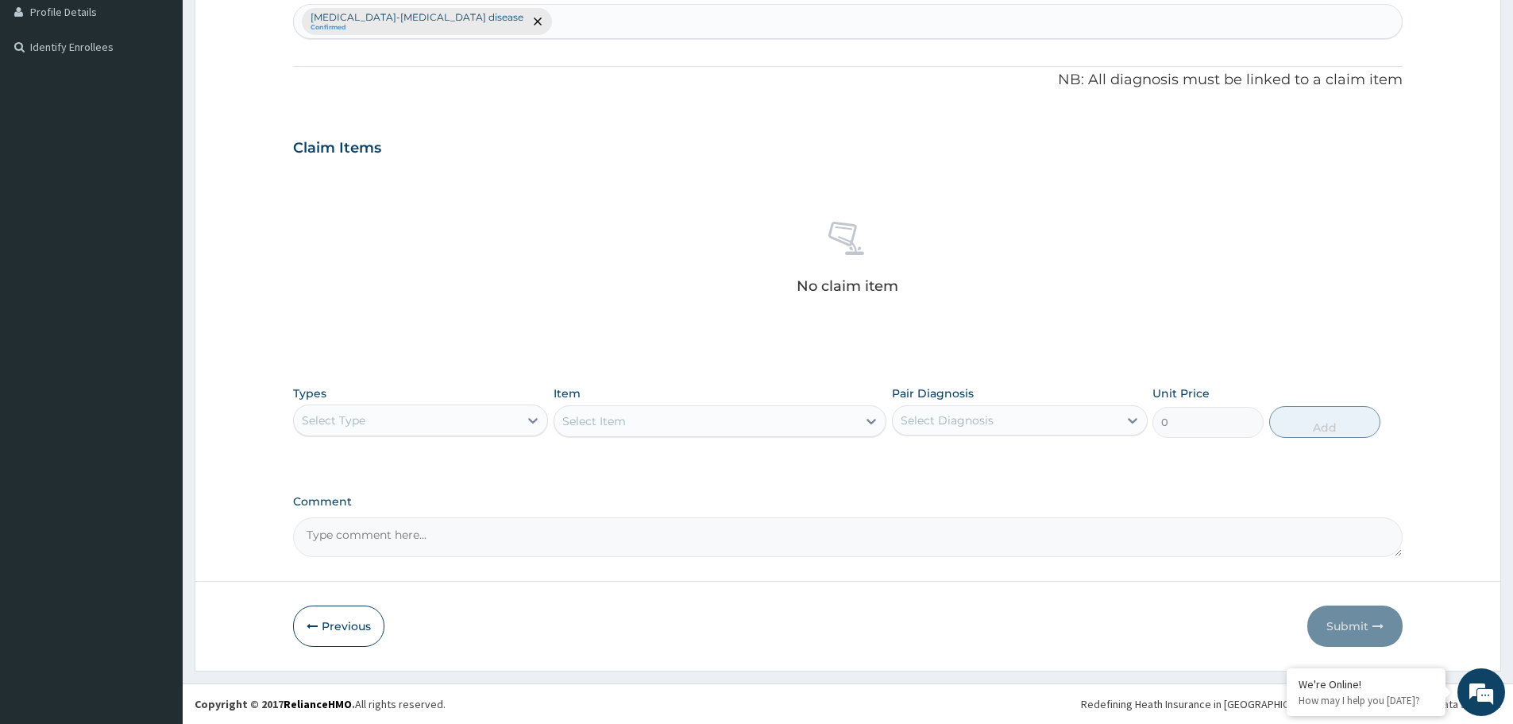
click at [395, 415] on div "Select Type" at bounding box center [406, 419] width 225 height 25
click at [387, 517] on div "Procedures" at bounding box center [420, 517] width 255 height 29
click at [660, 425] on div "Select Item" at bounding box center [705, 420] width 303 height 25
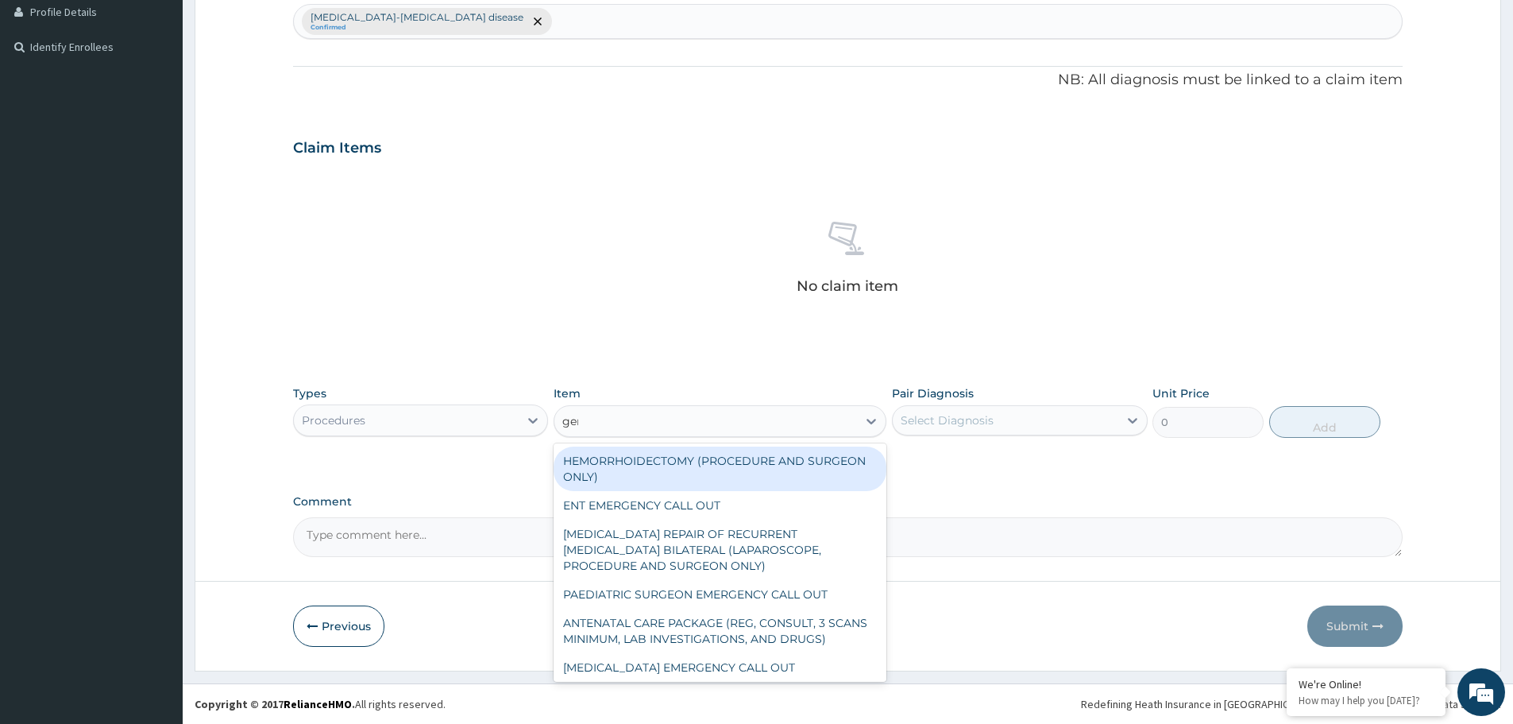
type input "gene"
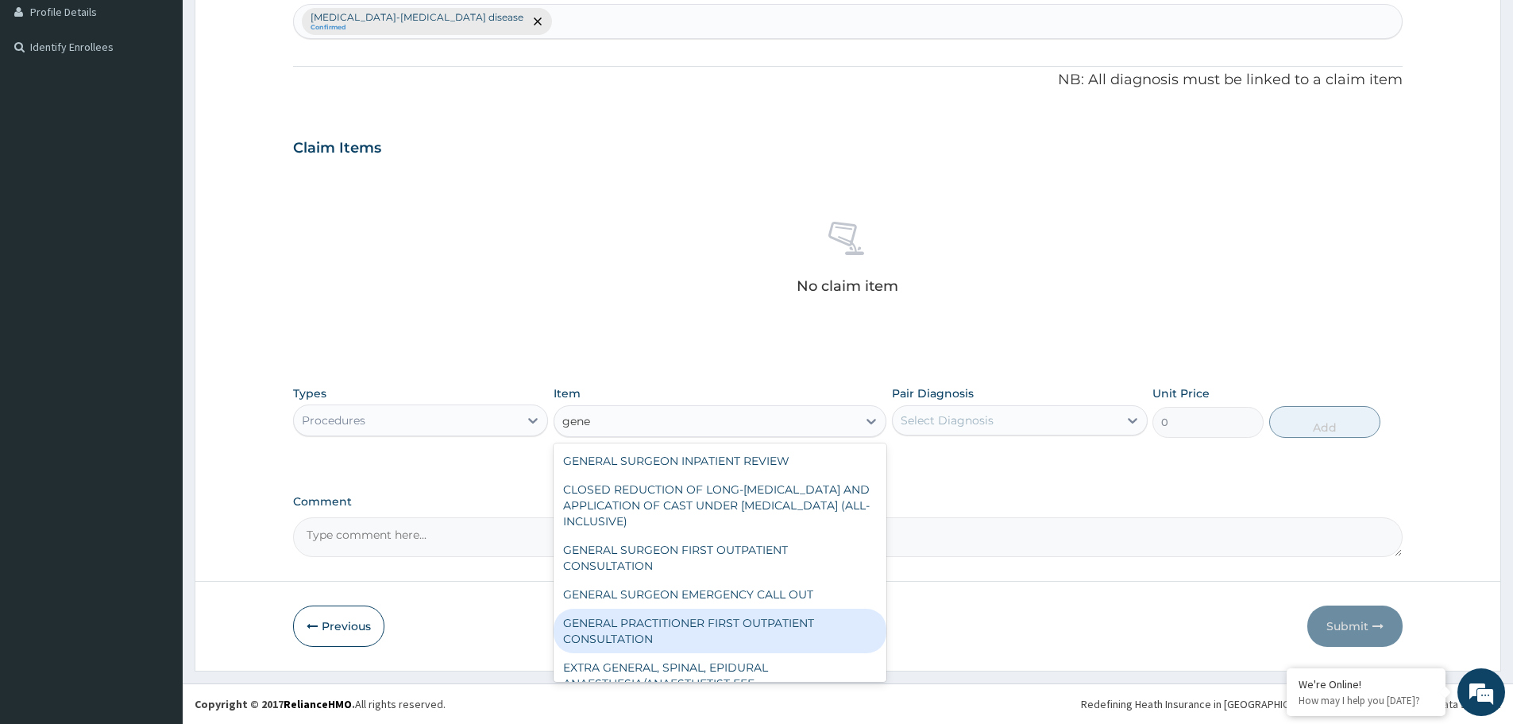
click at [732, 631] on div "GENERAL PRACTITIONER FIRST OUTPATIENT CONSULTATION" at bounding box center [720, 630] width 333 height 44
type input "3750"
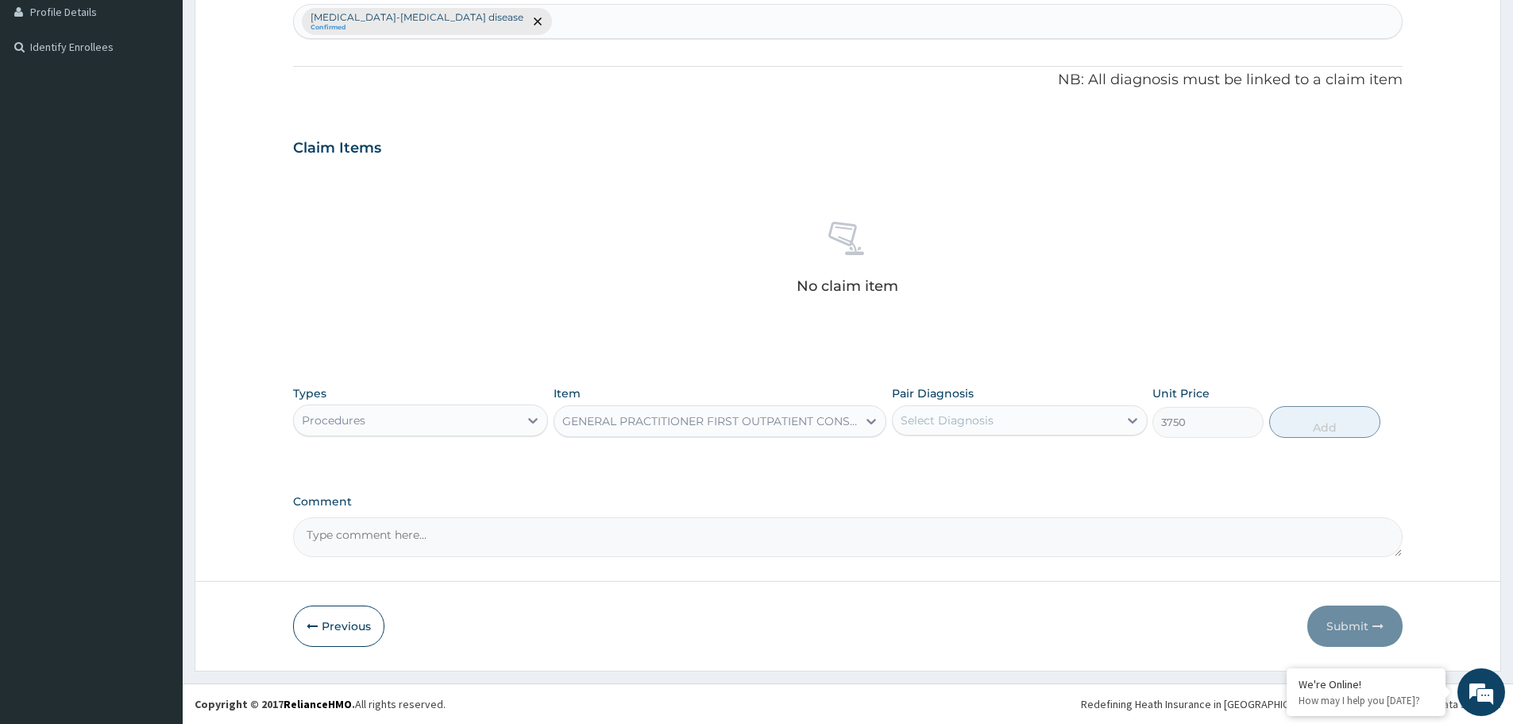
click at [1027, 425] on div "Select Diagnosis" at bounding box center [1005, 419] width 225 height 25
click at [1006, 458] on label "Sickle cell-thalassemia disease" at bounding box center [1027, 467] width 219 height 32
checkbox input "true"
click at [1326, 423] on button "Add" at bounding box center [1324, 422] width 111 height 32
type input "0"
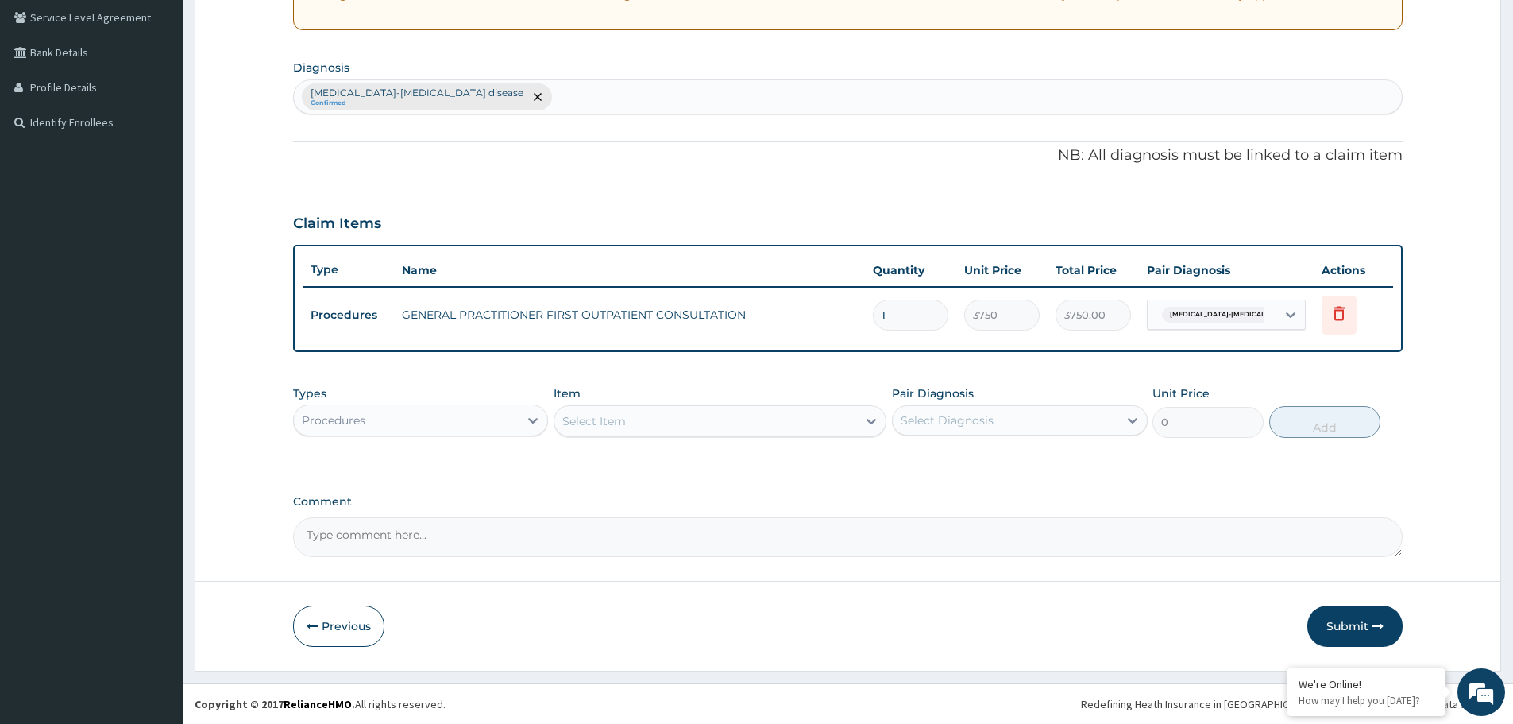
scroll to position [330, 0]
click at [366, 402] on div "Types Procedures" at bounding box center [420, 411] width 255 height 52
click at [380, 425] on div "Procedures" at bounding box center [406, 419] width 225 height 25
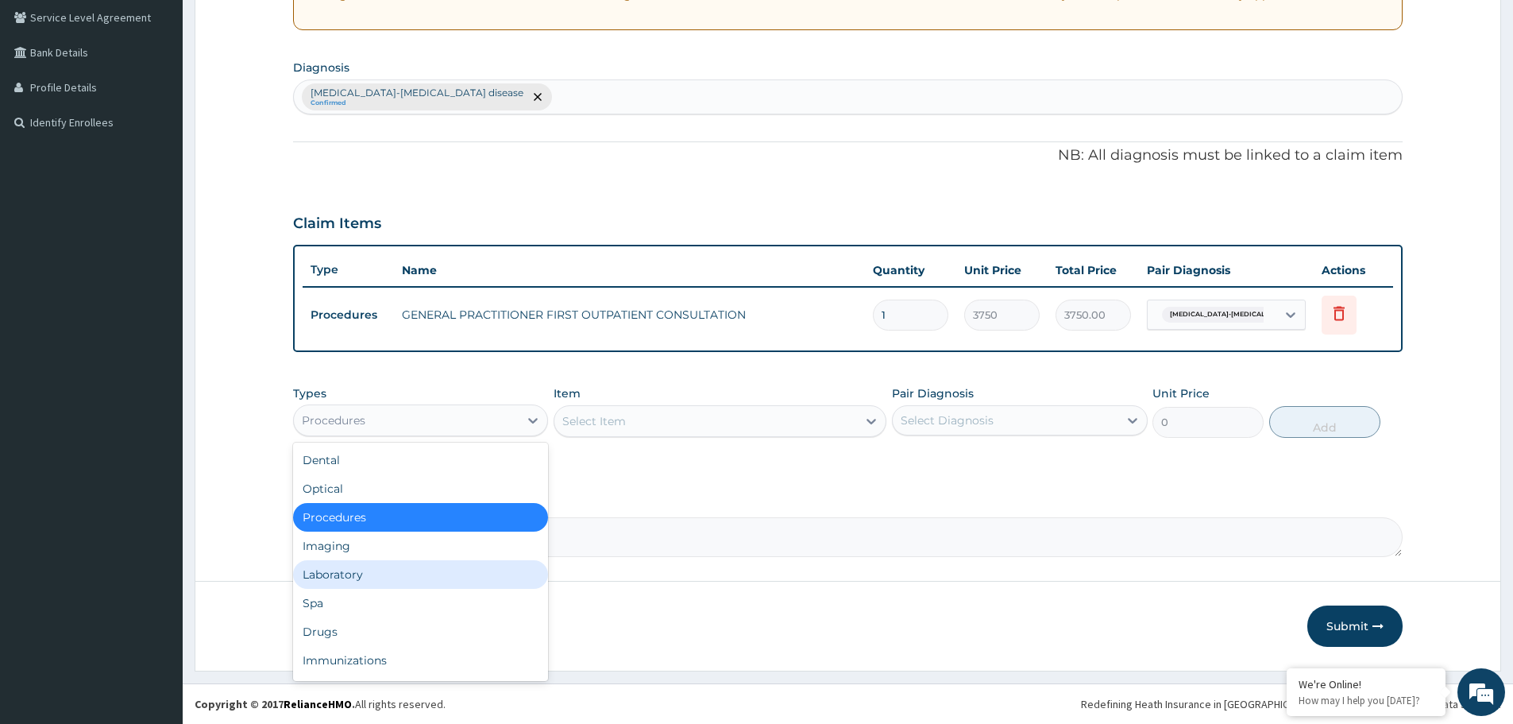
click at [397, 568] on div "Laboratory" at bounding box center [420, 574] width 255 height 29
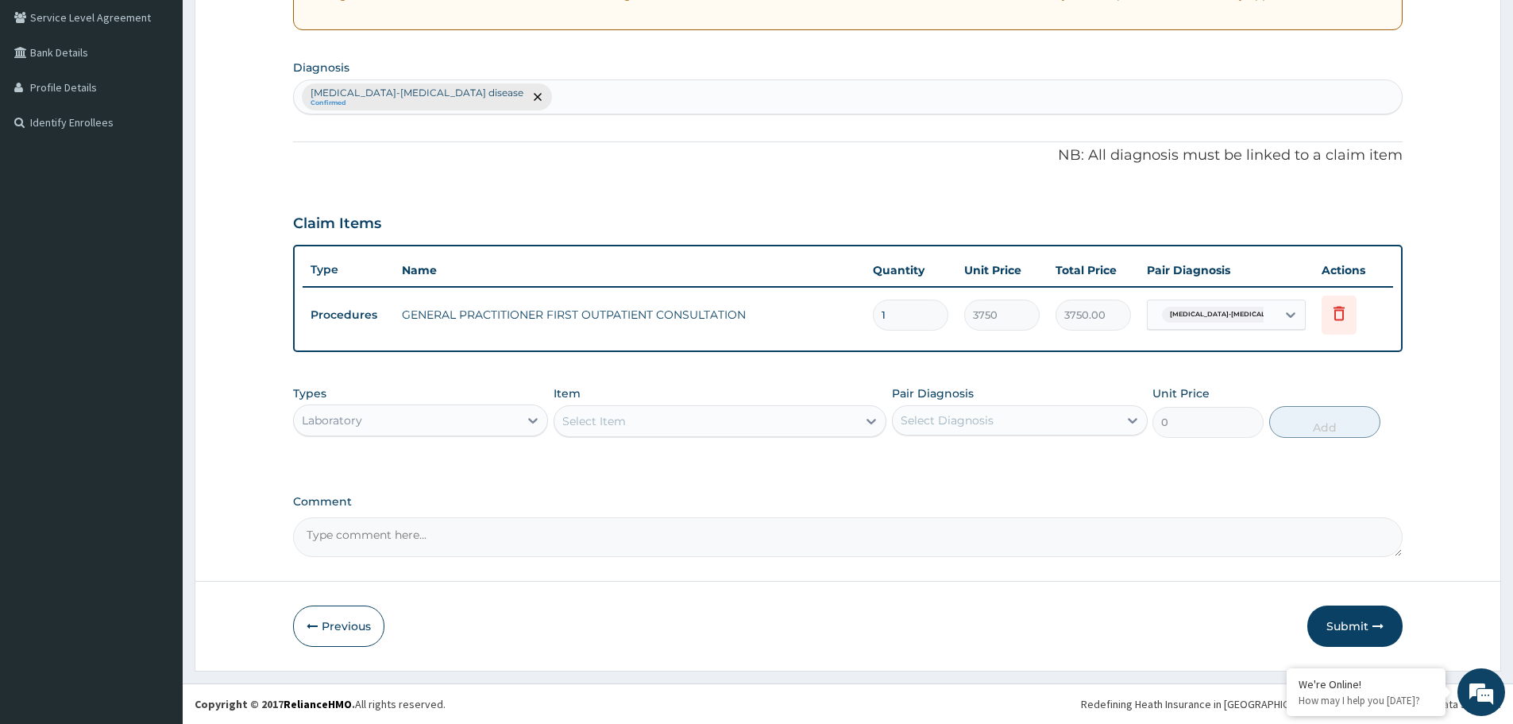
click at [760, 412] on div "Select Item" at bounding box center [705, 420] width 303 height 25
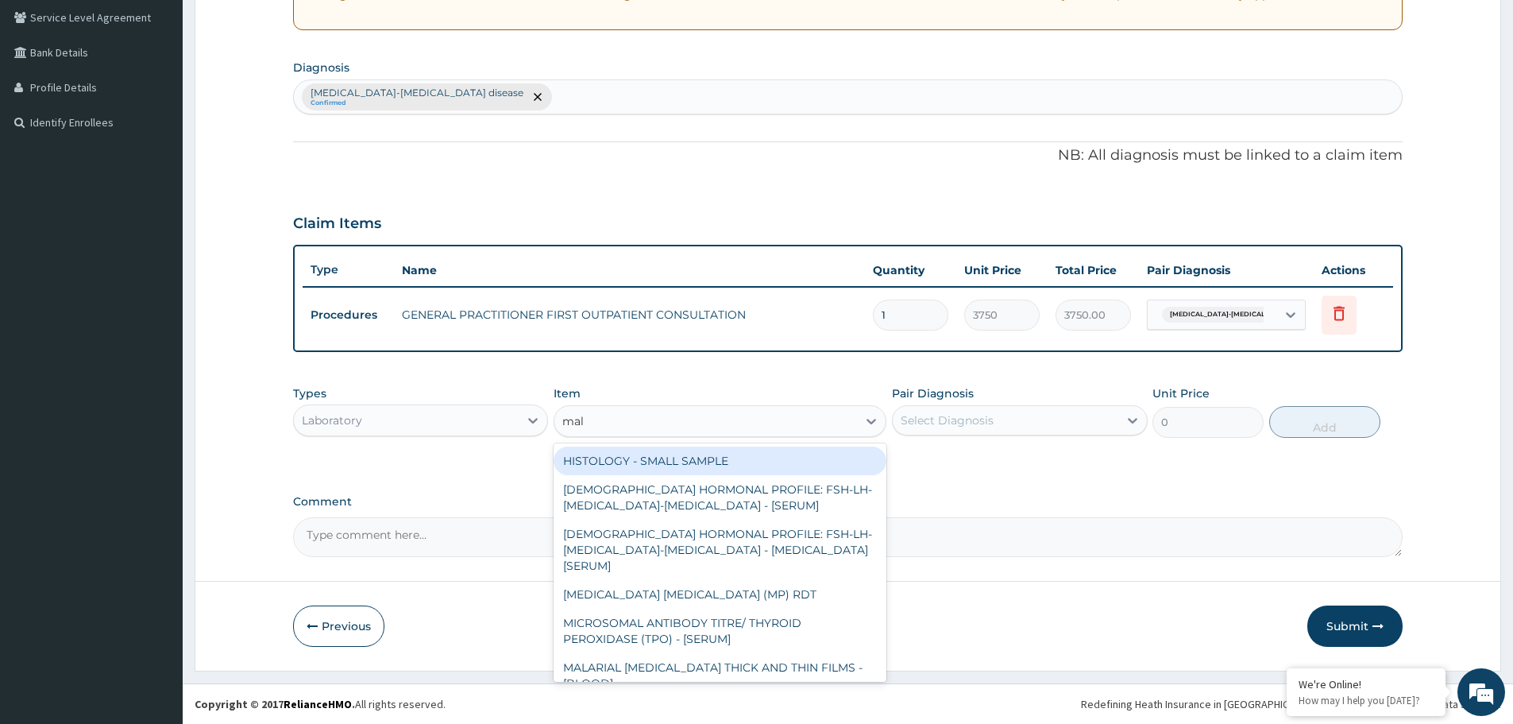
type input "mala"
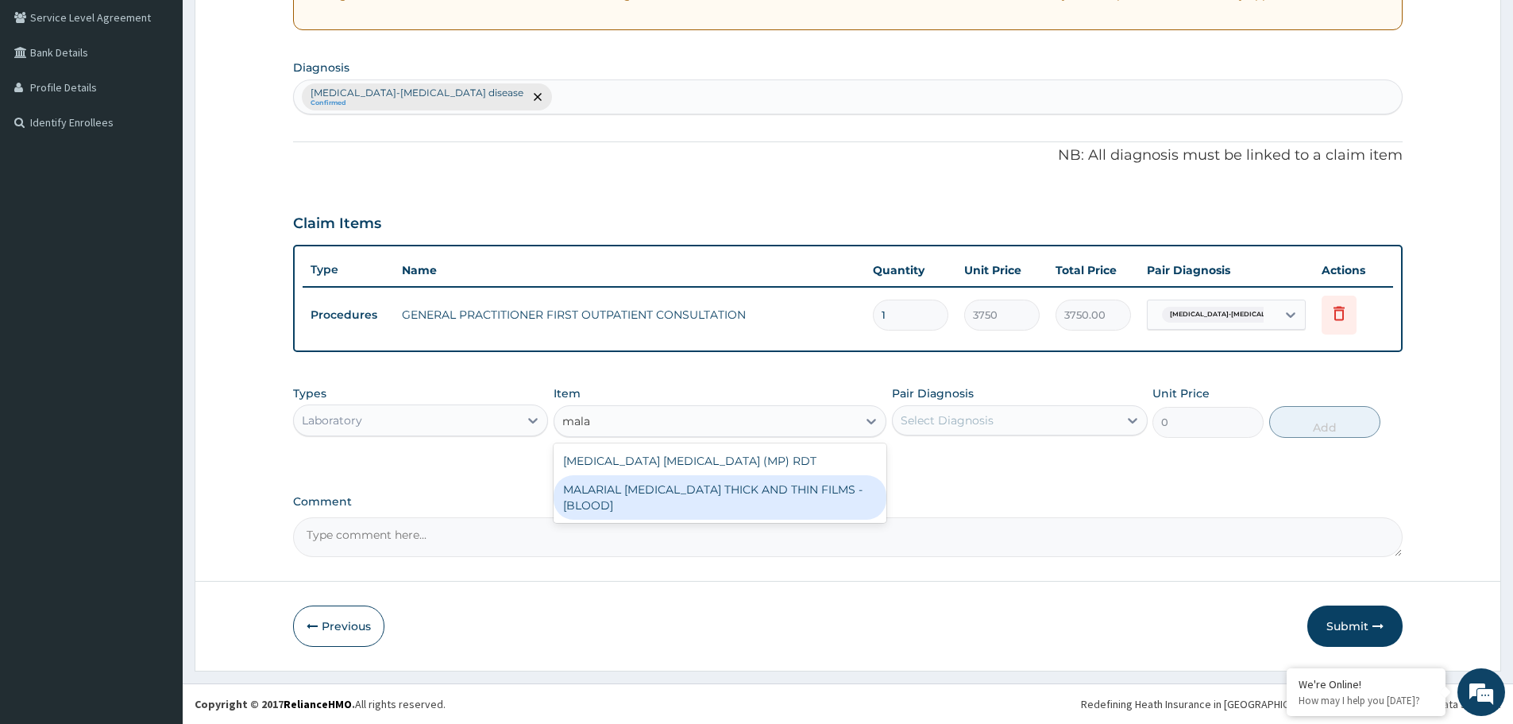
click at [769, 491] on div "MALARIAL PARASITE THICK AND THIN FILMS - [BLOOD]" at bounding box center [720, 497] width 333 height 44
type input "2187.5"
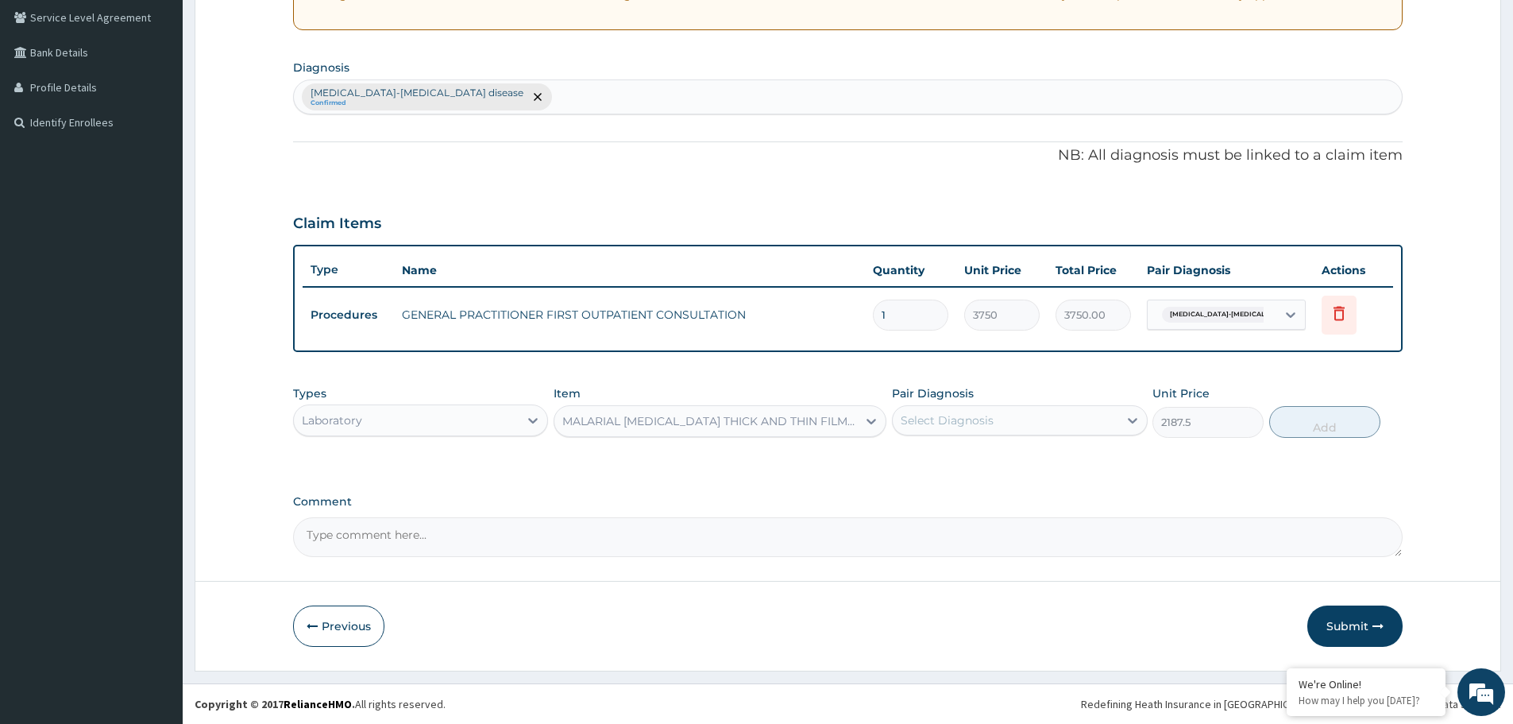
click at [1027, 419] on div "Select Diagnosis" at bounding box center [1005, 419] width 225 height 25
click at [1006, 460] on label "Sickle cell-thalassemia disease" at bounding box center [1027, 467] width 219 height 32
checkbox input "true"
drag, startPoint x: 1325, startPoint y: 427, endPoint x: 1290, endPoint y: 427, distance: 35.0
click at [1323, 427] on button "Add" at bounding box center [1324, 422] width 111 height 32
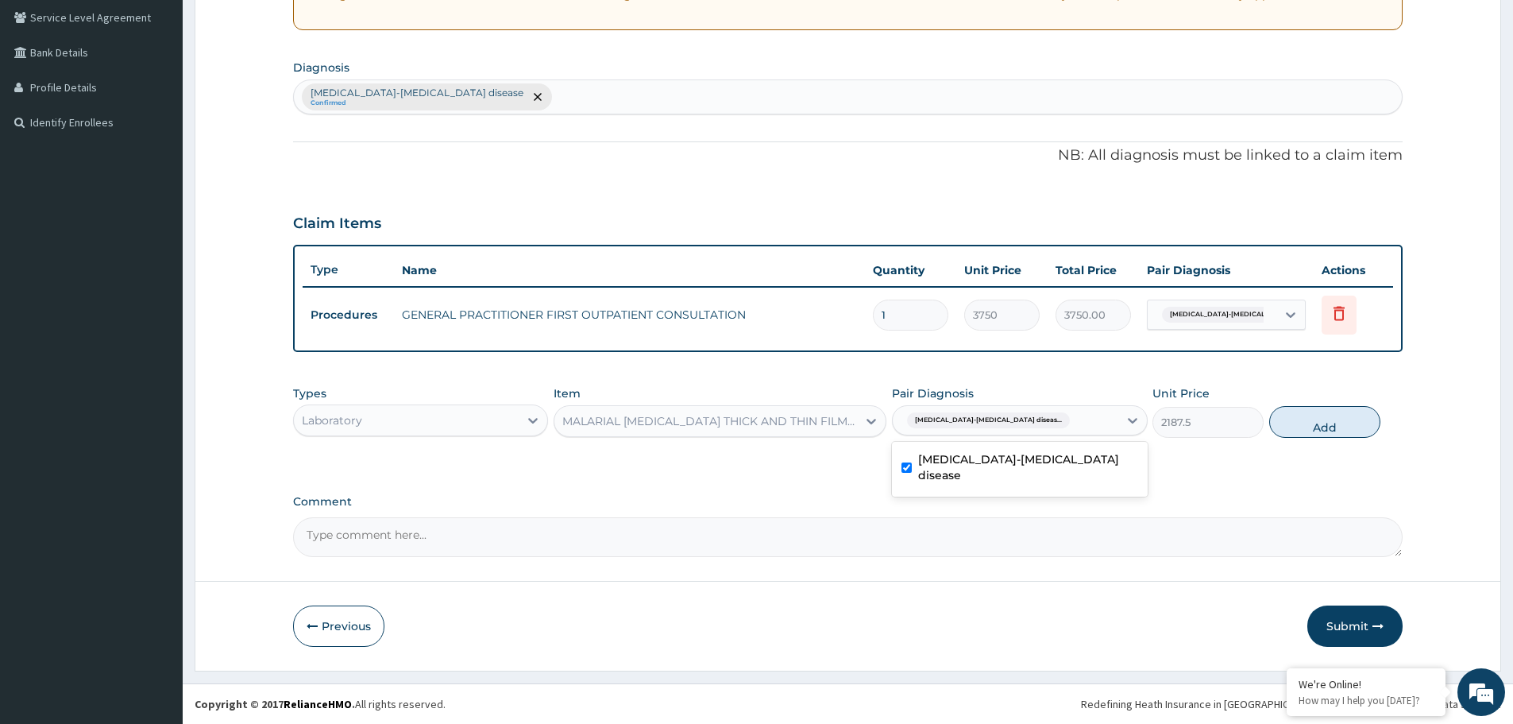
type input "0"
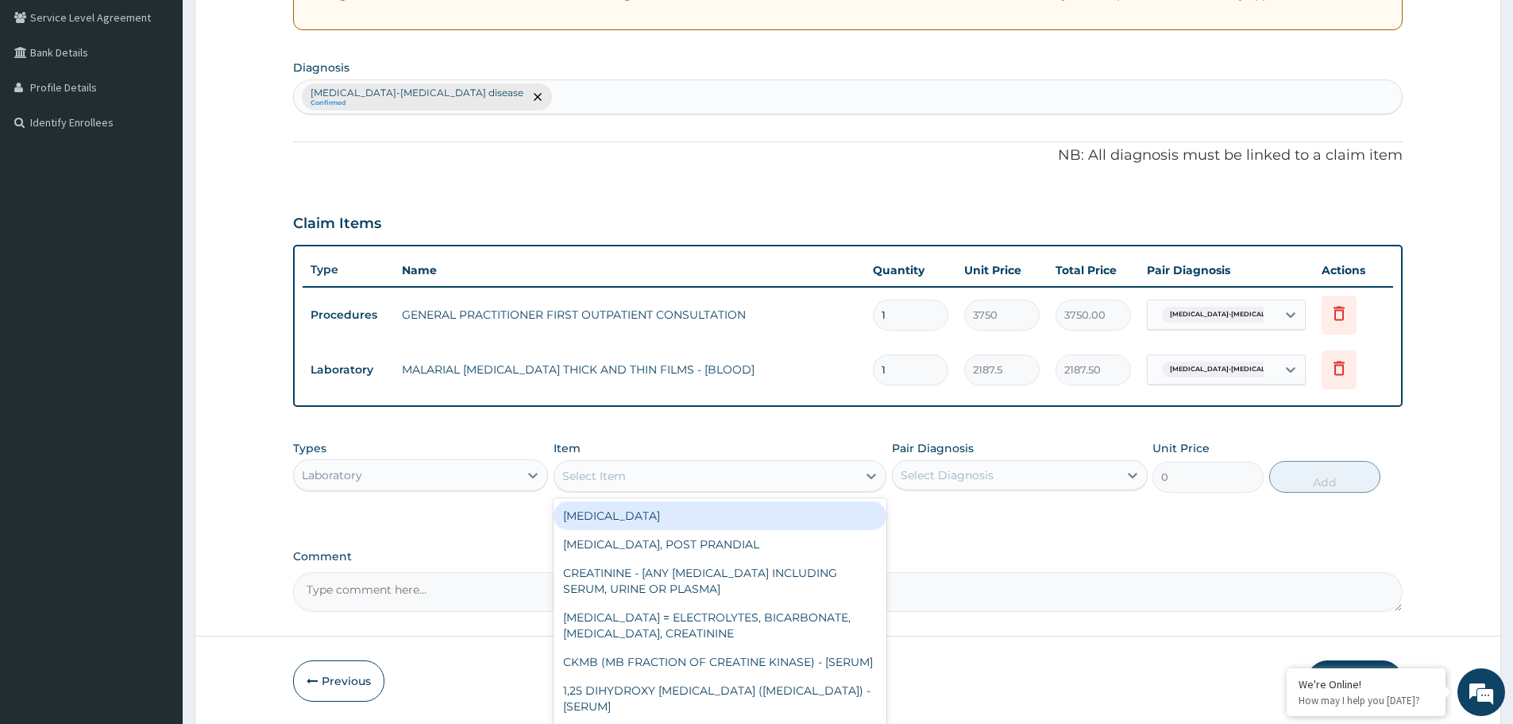
click at [686, 476] on div "Select Item" at bounding box center [705, 475] width 303 height 25
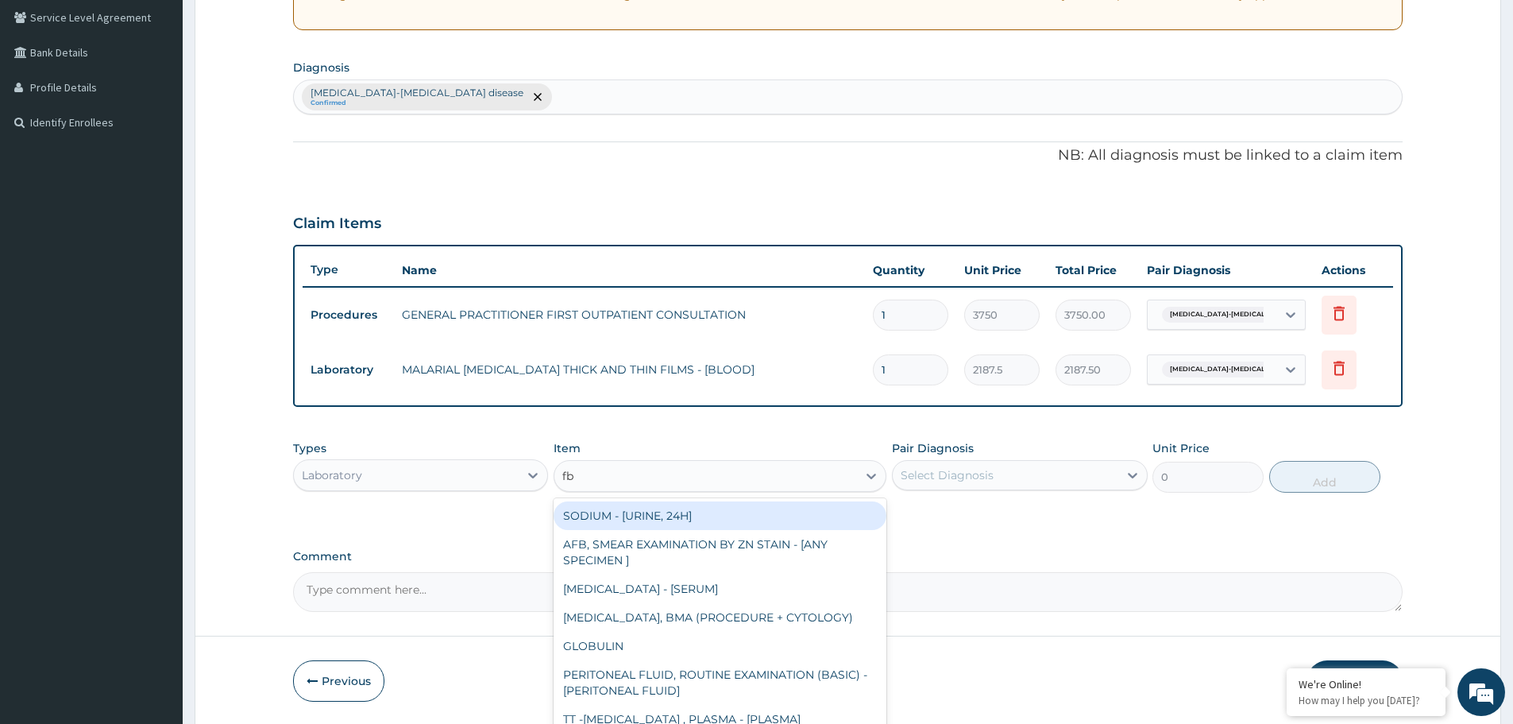
type input "fbc"
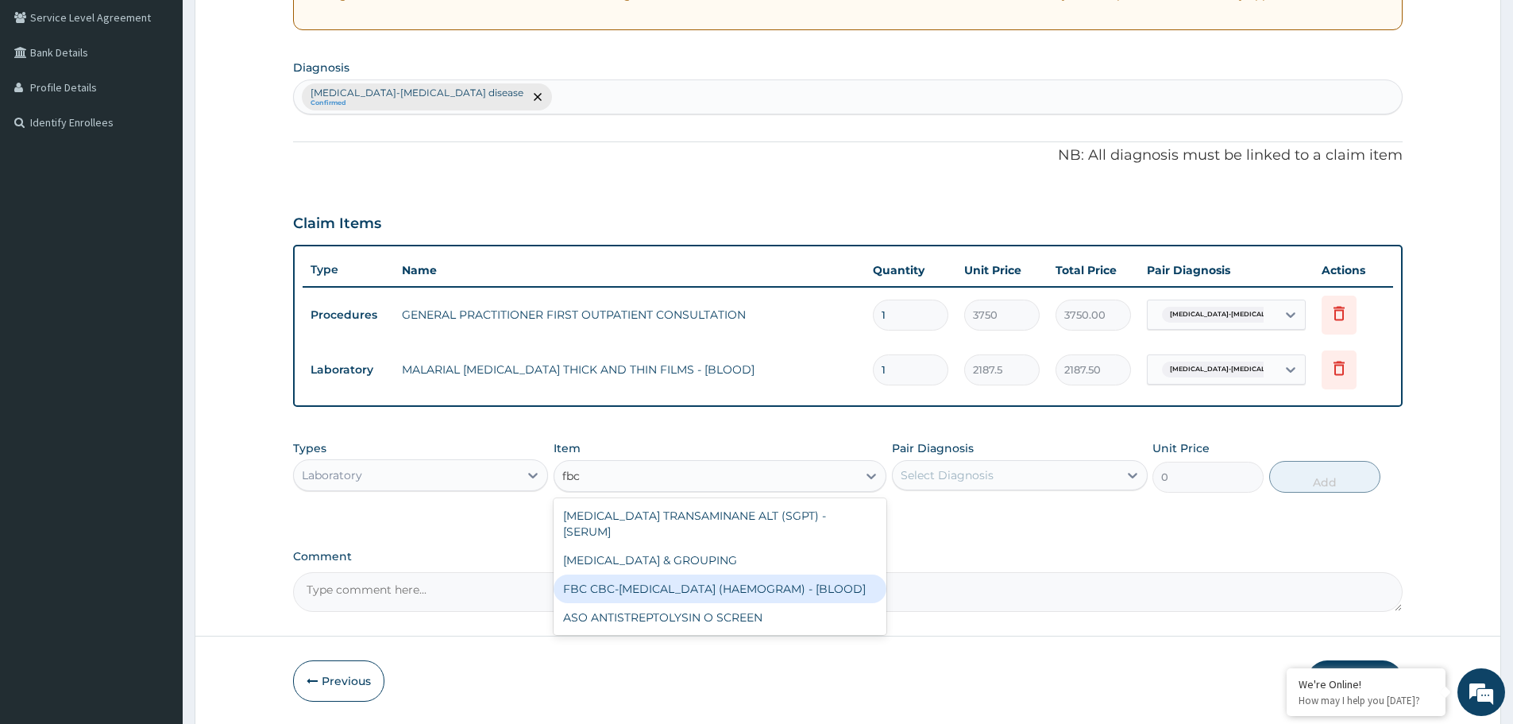
drag, startPoint x: 669, startPoint y: 577, endPoint x: 778, endPoint y: 547, distance: 113.5
click at [685, 574] on div "FBC CBC-COMPLETE BLOOD COUNT (HAEMOGRAM) - [BLOOD]" at bounding box center [720, 588] width 333 height 29
type input "5000"
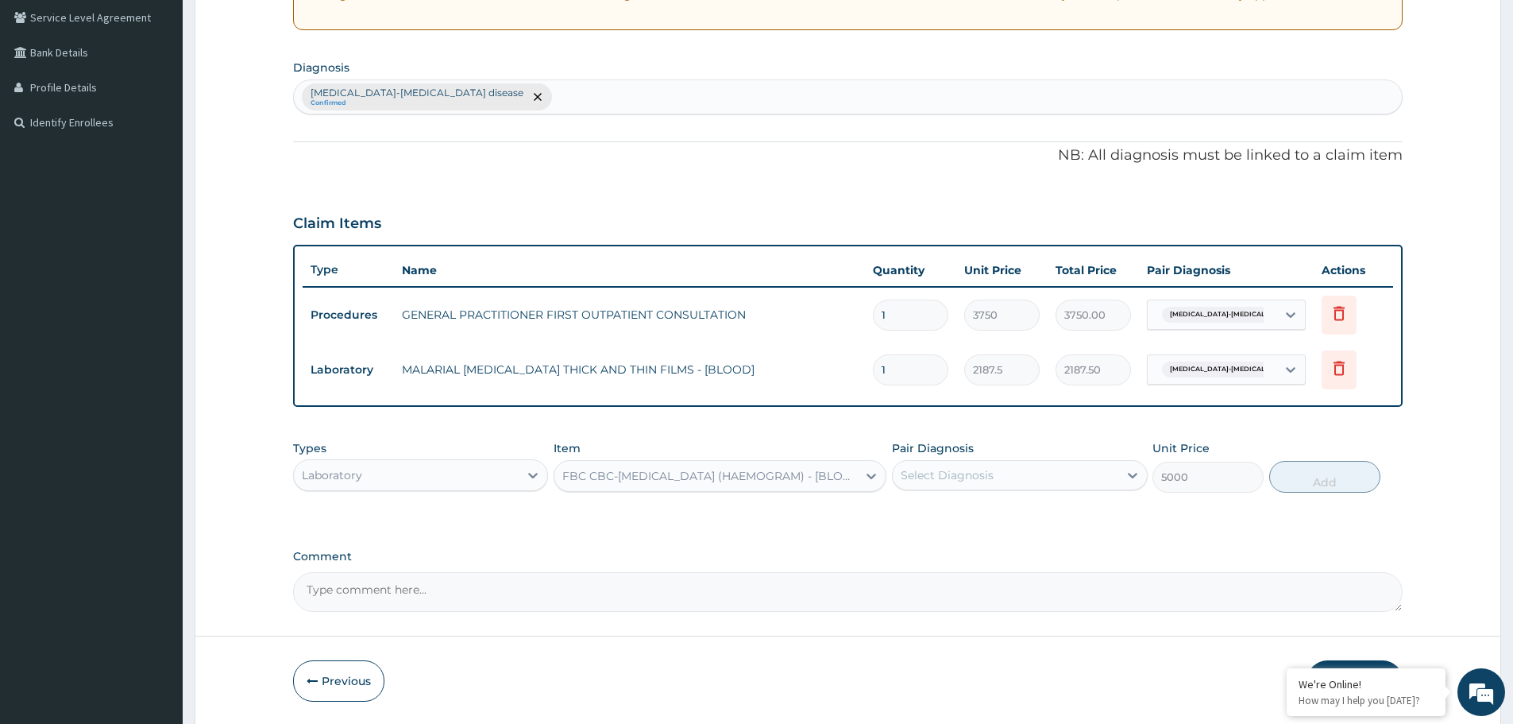
drag, startPoint x: 1048, startPoint y: 447, endPoint x: 1045, endPoint y: 464, distance: 17.1
click at [1048, 450] on div "Pair Diagnosis Select Diagnosis" at bounding box center [1019, 466] width 255 height 52
click at [1041, 465] on div "Select Diagnosis" at bounding box center [1005, 474] width 225 height 25
drag, startPoint x: 991, startPoint y: 522, endPoint x: 1073, endPoint y: 508, distance: 83.8
click at [991, 522] on div "Sickle cell-thalassemia disease" at bounding box center [1019, 524] width 255 height 48
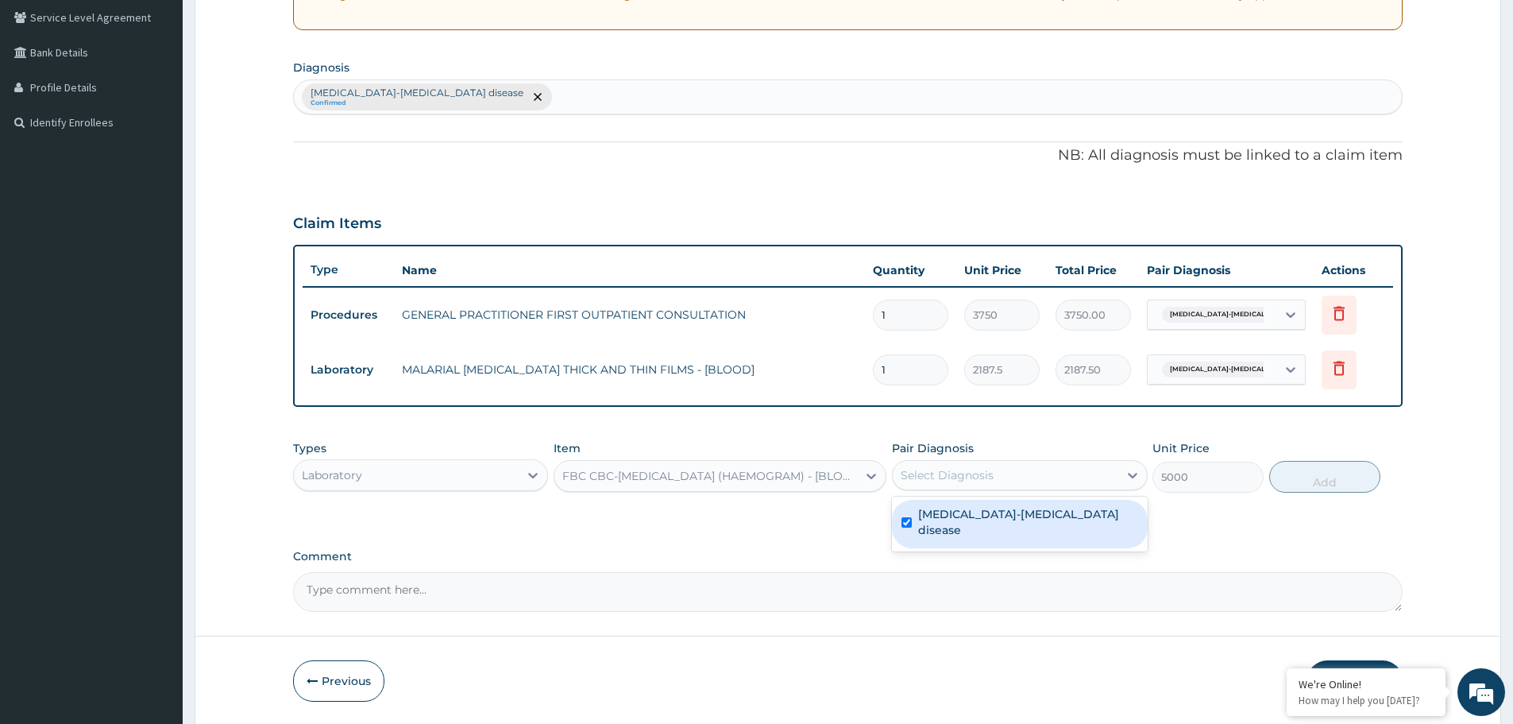
checkbox input "true"
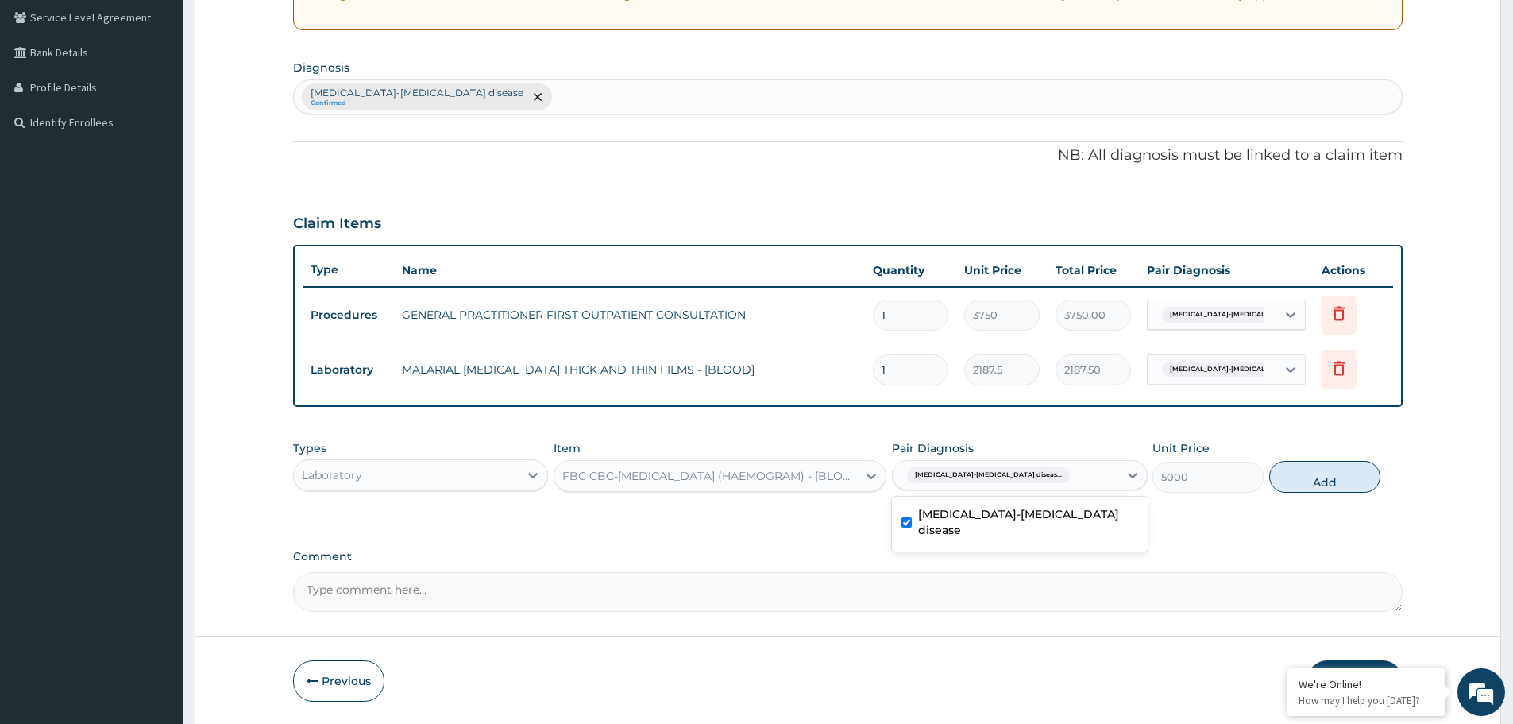
click at [1352, 473] on button "Add" at bounding box center [1324, 477] width 111 height 32
type input "0"
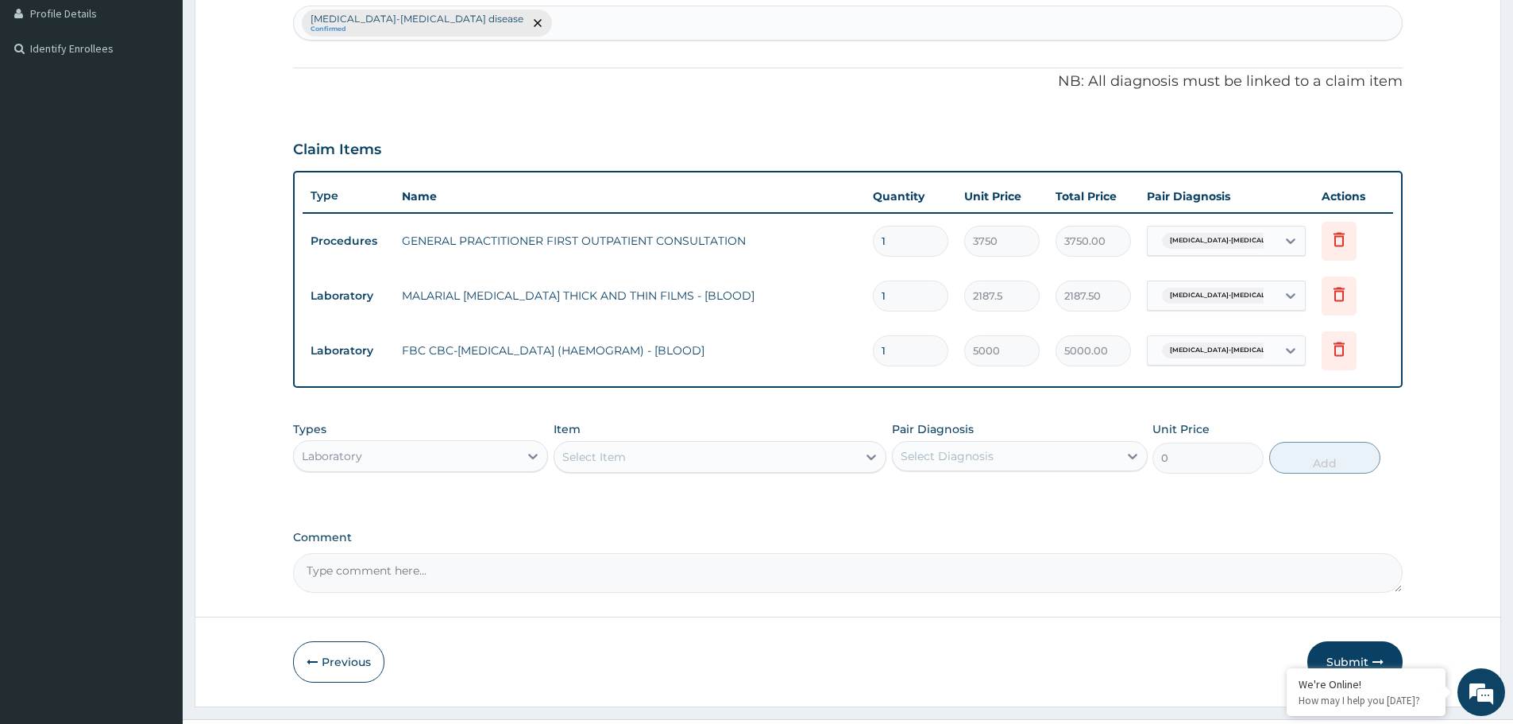
scroll to position [440, 0]
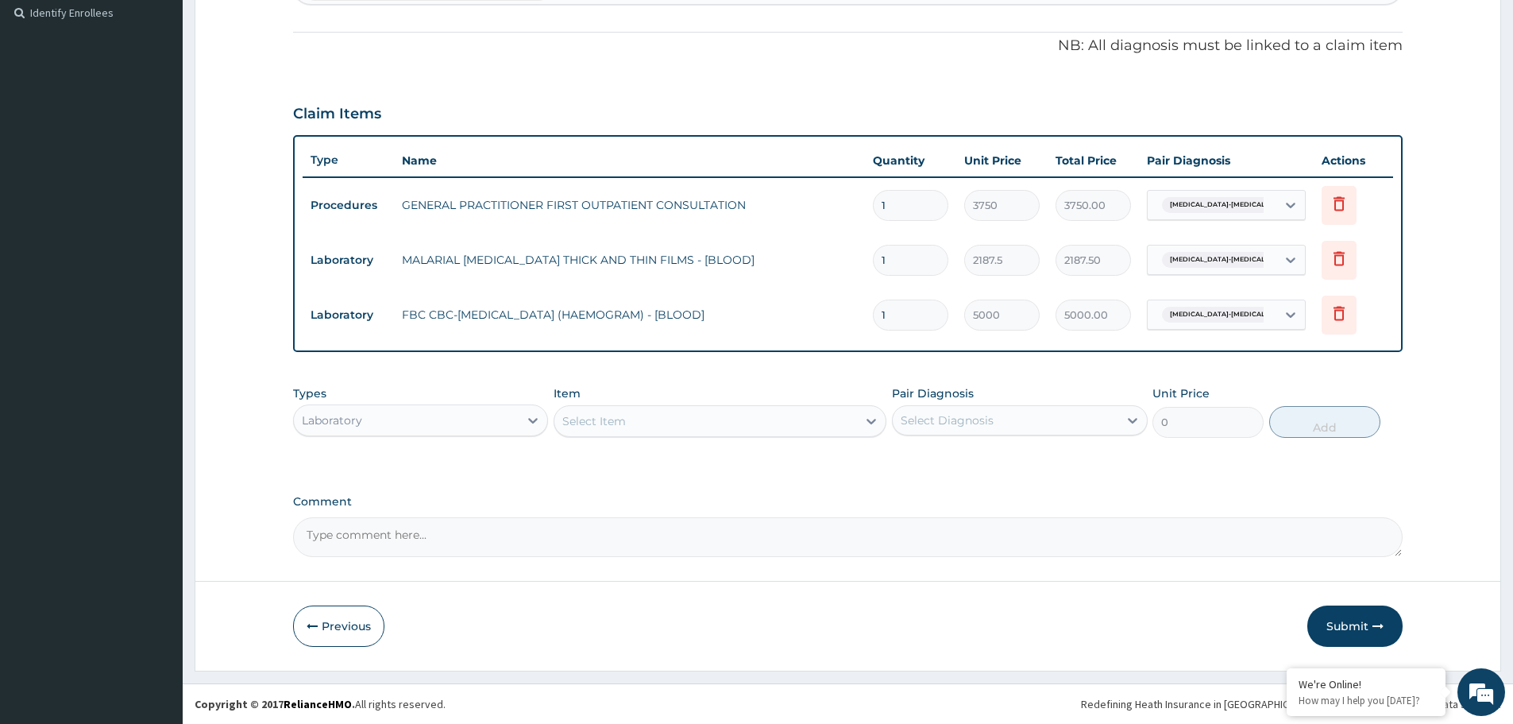
click at [653, 419] on div "Select Item" at bounding box center [705, 420] width 303 height 25
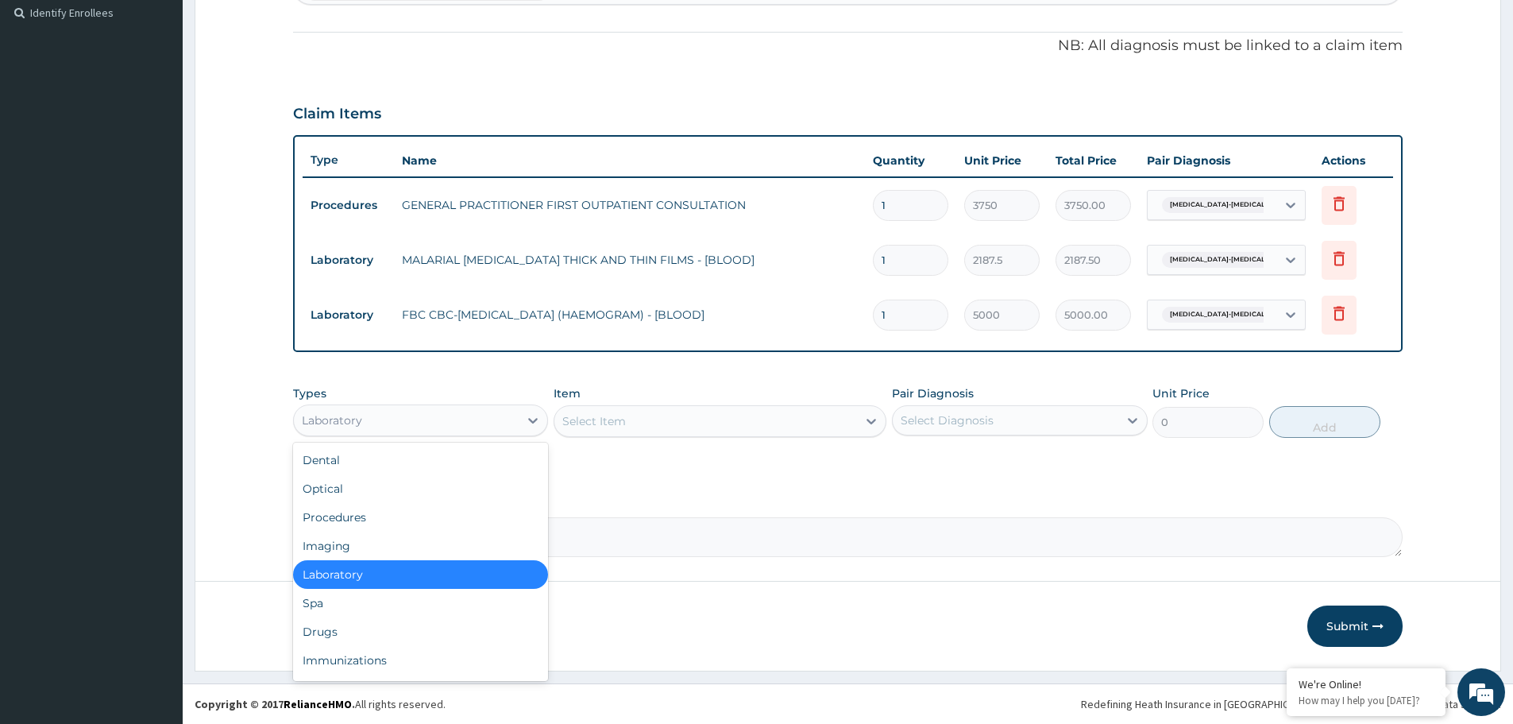
click at [335, 418] on div "Laboratory" at bounding box center [332, 420] width 60 height 16
click at [338, 628] on div "Drugs" at bounding box center [420, 631] width 255 height 29
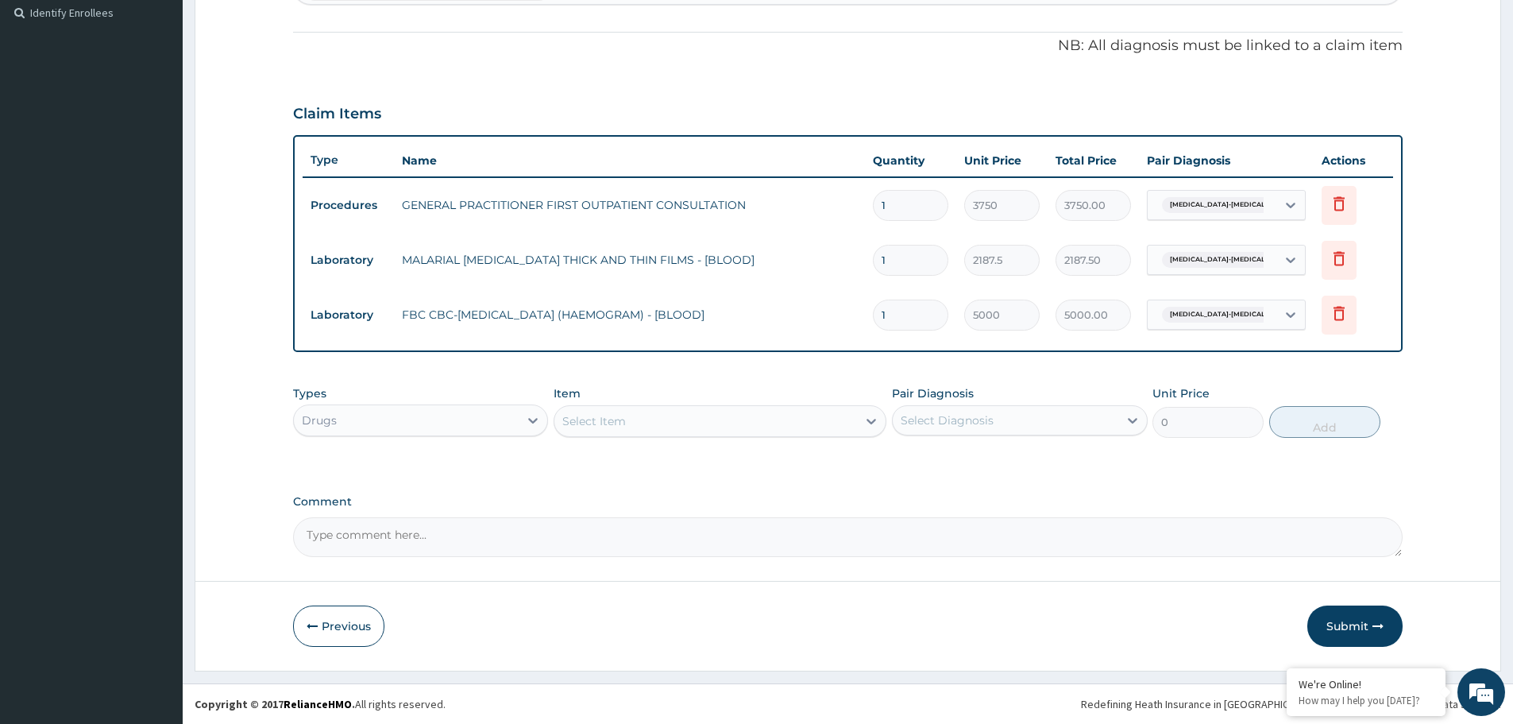
click at [652, 419] on div "Select Item" at bounding box center [705, 420] width 303 height 25
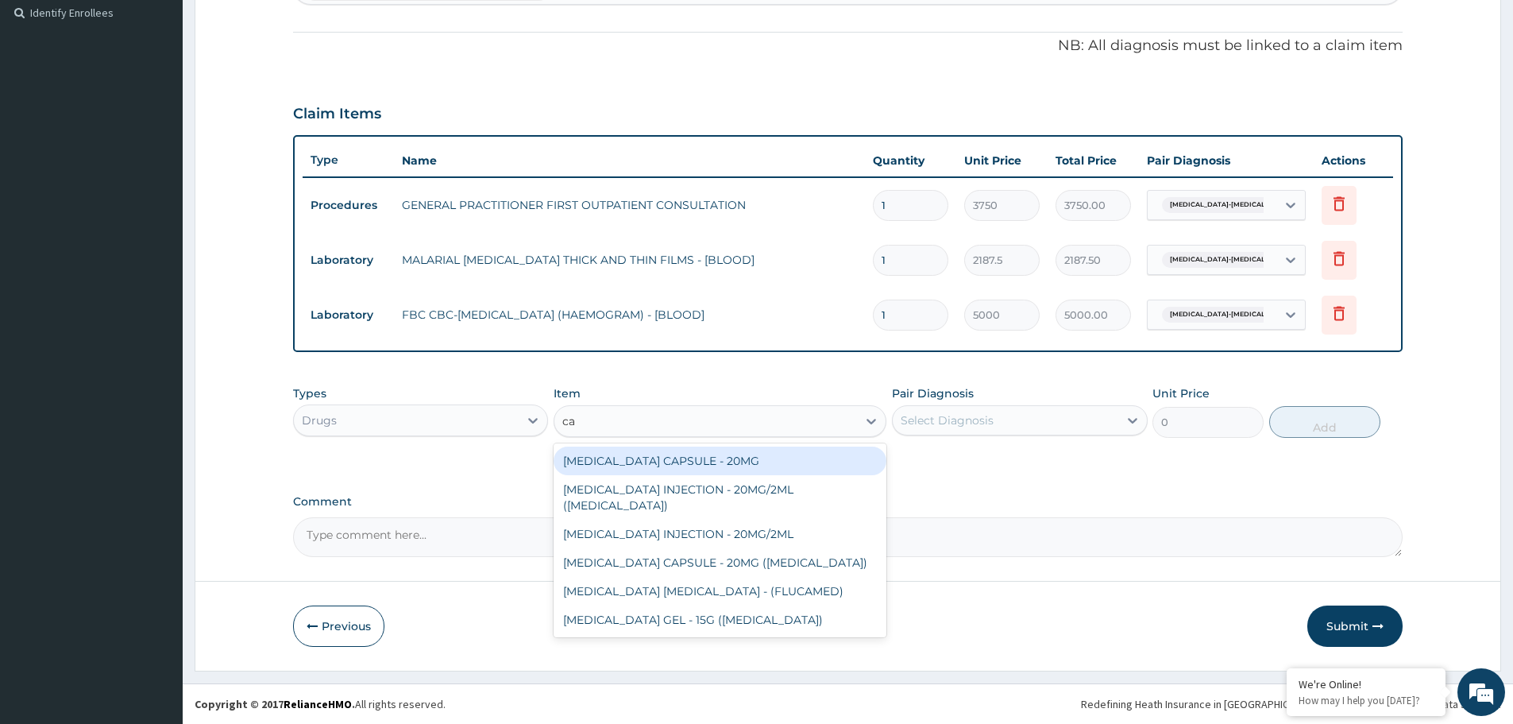
type input "c"
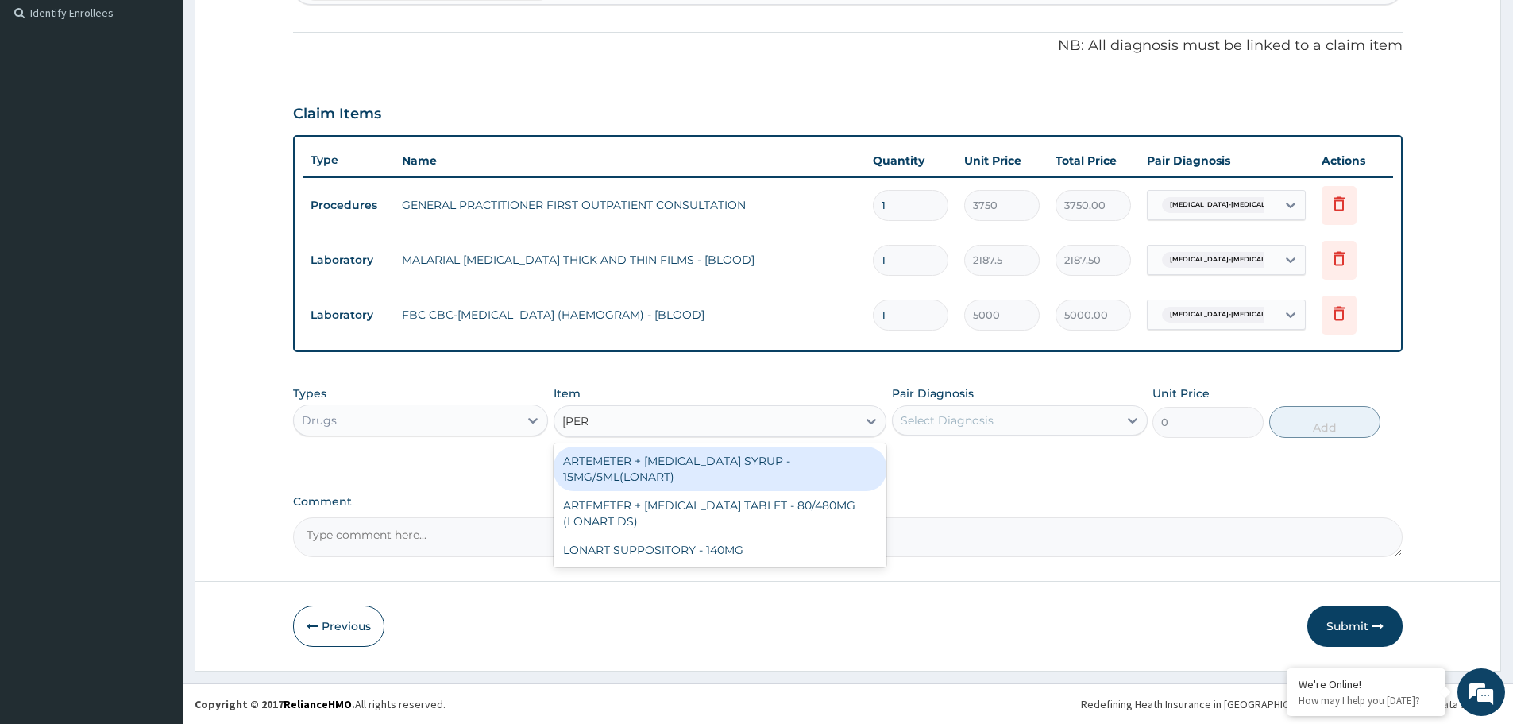
type input "lonar"
click at [681, 469] on div "ARTEMETER + LUMEFANTRINE SYRUP - 15MG/5ML(LONART)" at bounding box center [720, 468] width 333 height 44
type input "1680"
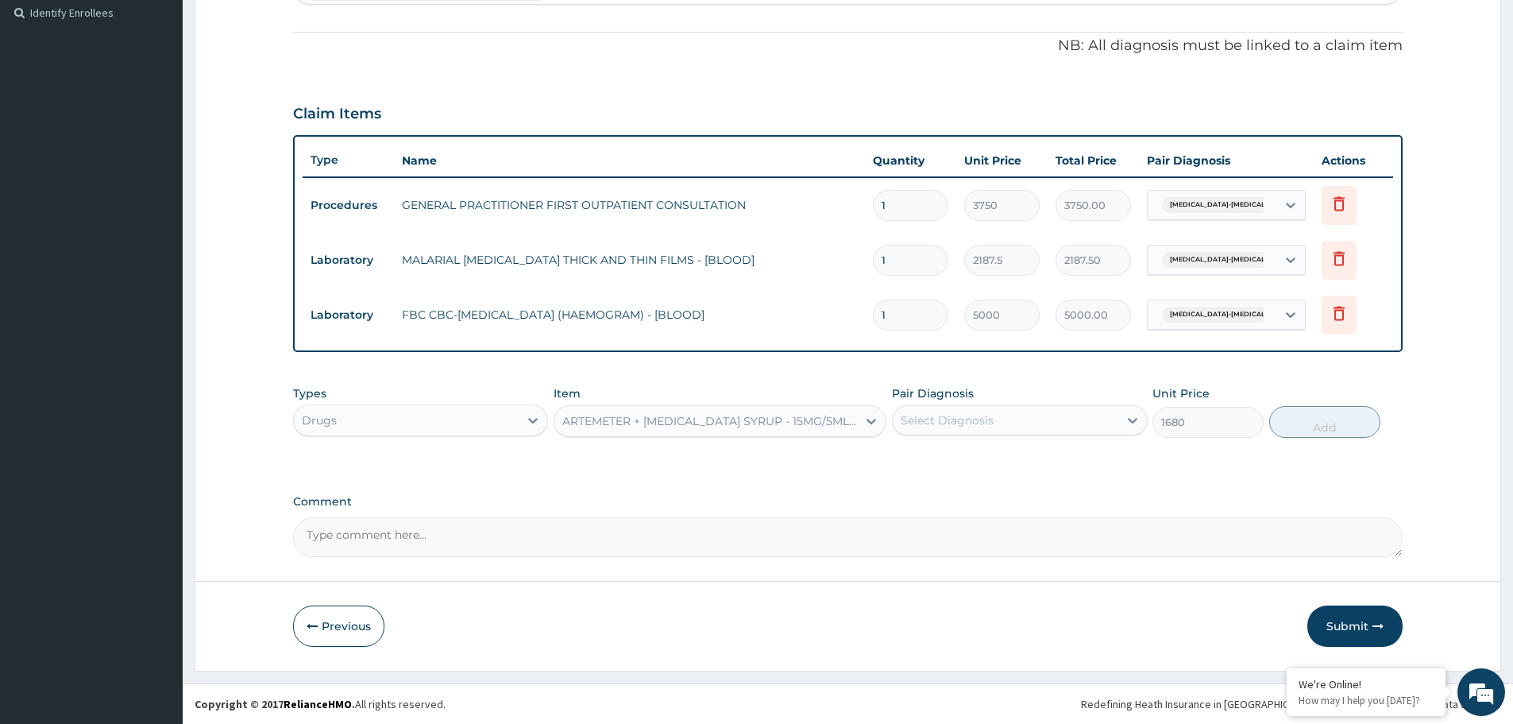
click at [759, 426] on div "ARTEMETER + LUMEFANTRINE SYRUP - 15MG/5ML(LONART)" at bounding box center [710, 421] width 296 height 16
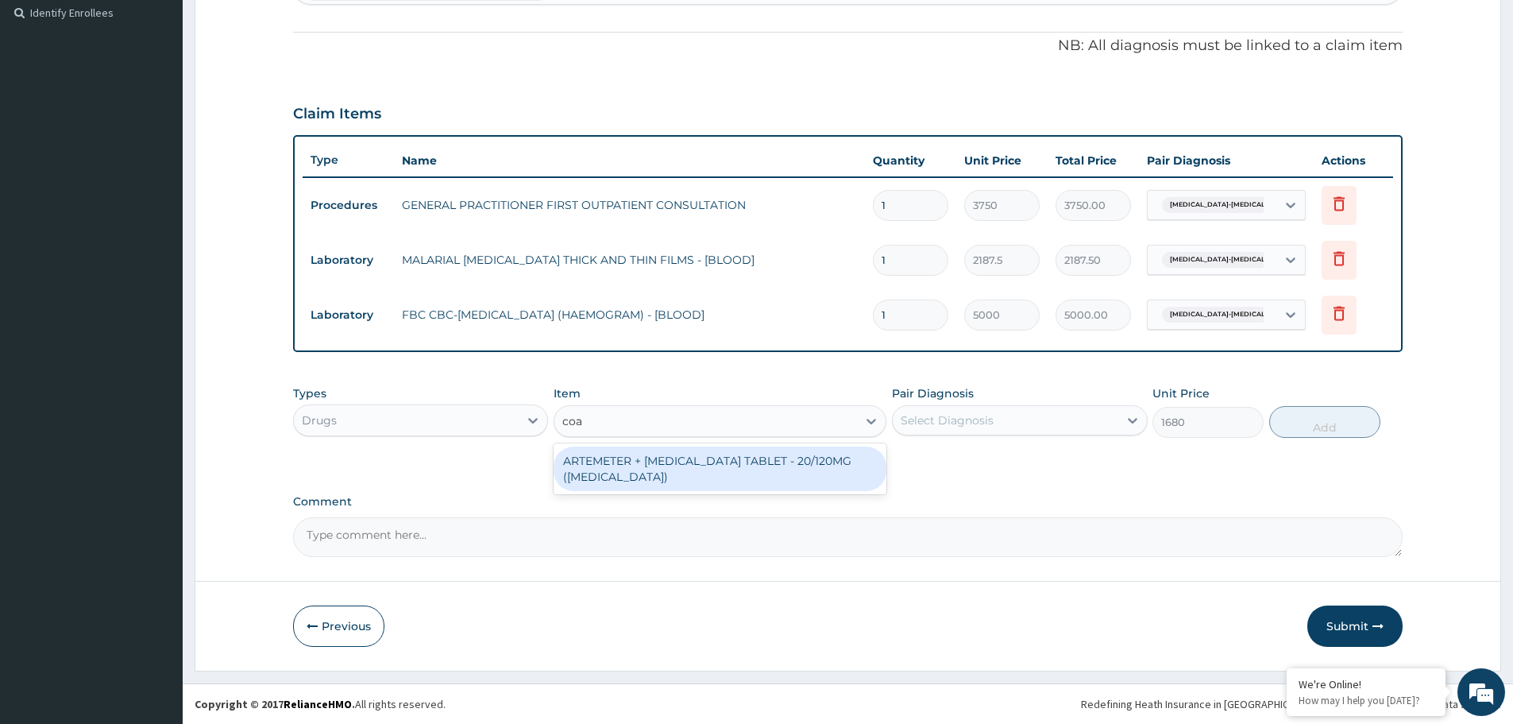
scroll to position [0, 0]
type input "coar"
click at [724, 488] on div "ARTEMETER + LUMEFANTRINE TABLET - 20/120MG (COARTEM)" at bounding box center [720, 468] width 333 height 44
type input "210"
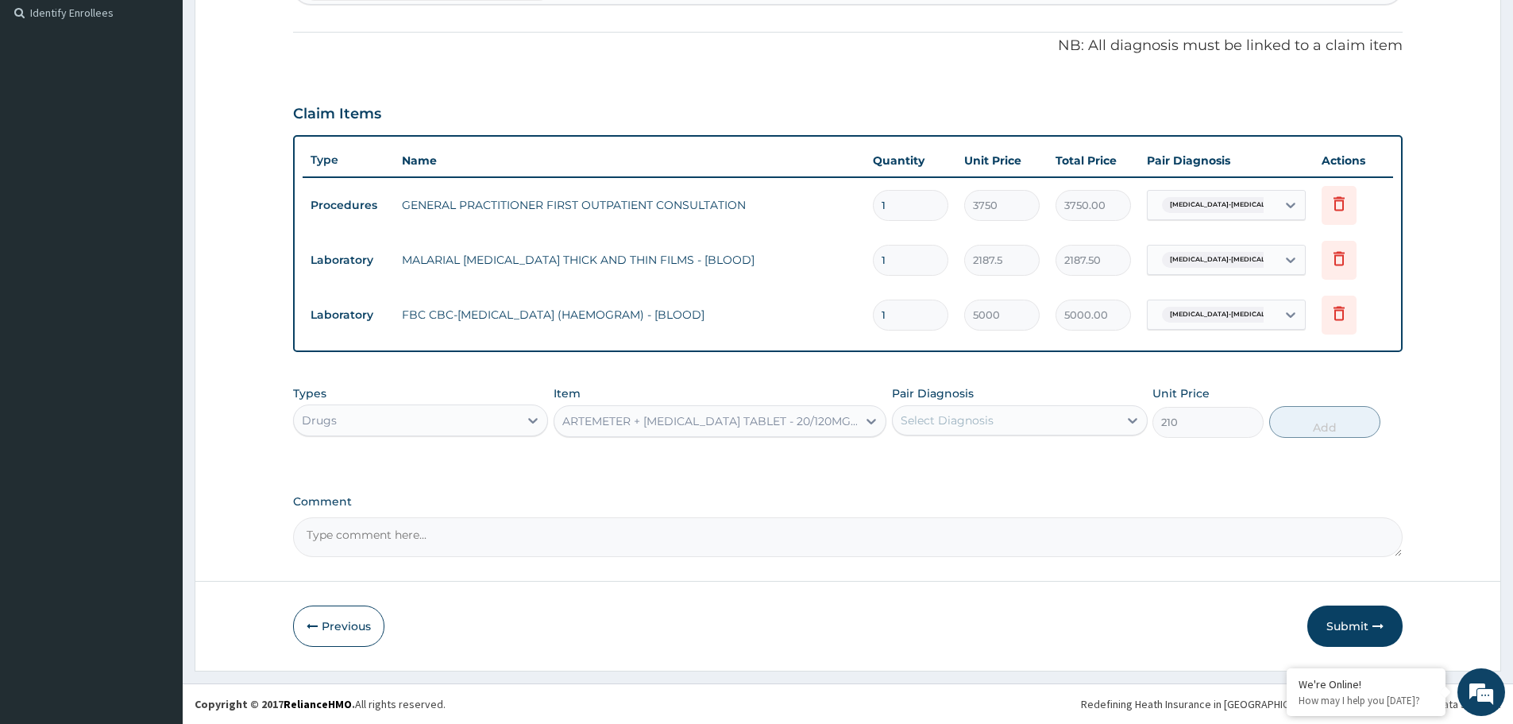
click at [999, 411] on div "Select Diagnosis" at bounding box center [1005, 419] width 225 height 25
click at [949, 458] on label "Sickle cell-thalassemia disease" at bounding box center [1027, 467] width 219 height 32
checkbox input "true"
click at [1336, 418] on button "Add" at bounding box center [1324, 422] width 111 height 32
type input "0"
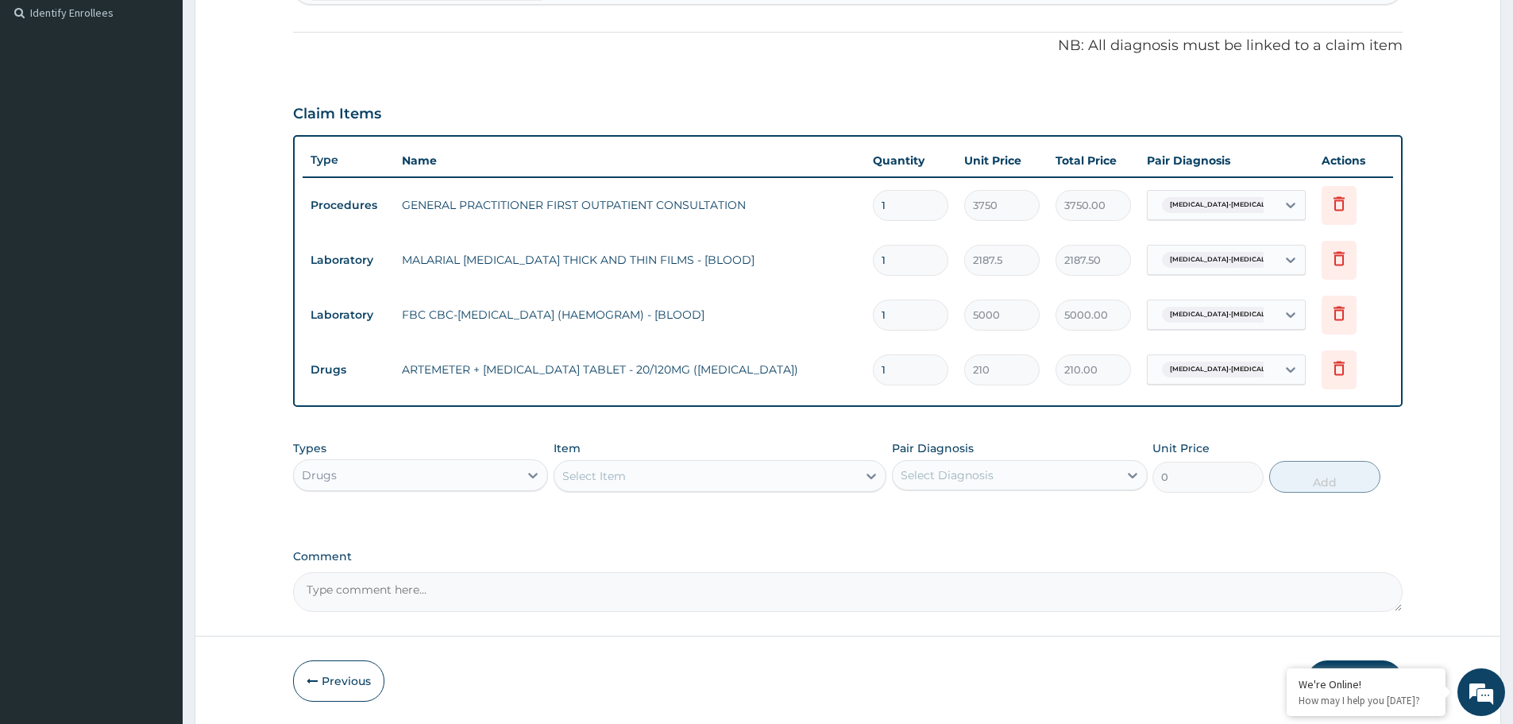
type input "12"
type input "2520.00"
type input "12"
click at [797, 364] on td "ARTEMETER + LUMEFANTRINE TABLET - 20/120MG (COARTEM)" at bounding box center [629, 369] width 471 height 32
click at [695, 486] on div "Select Item" at bounding box center [705, 475] width 303 height 25
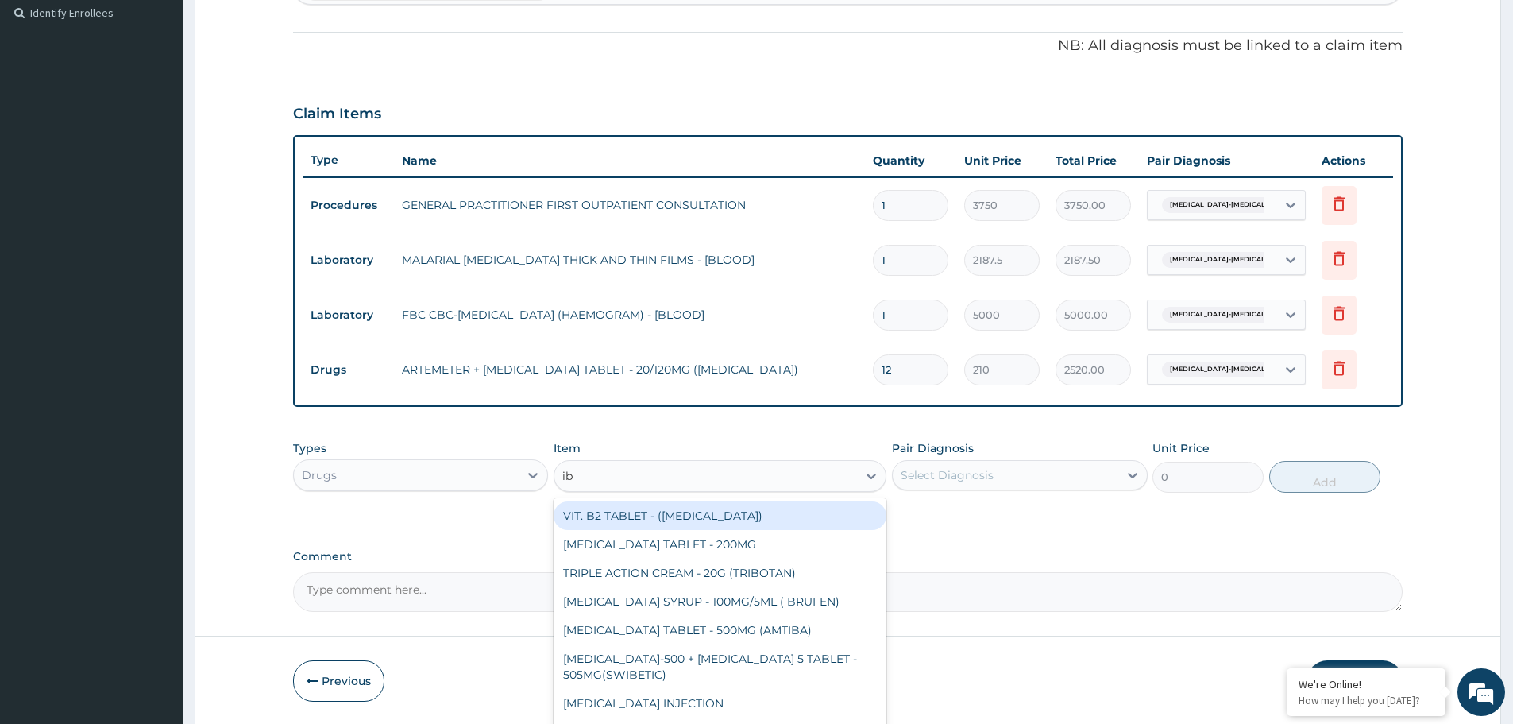
type input "ibu"
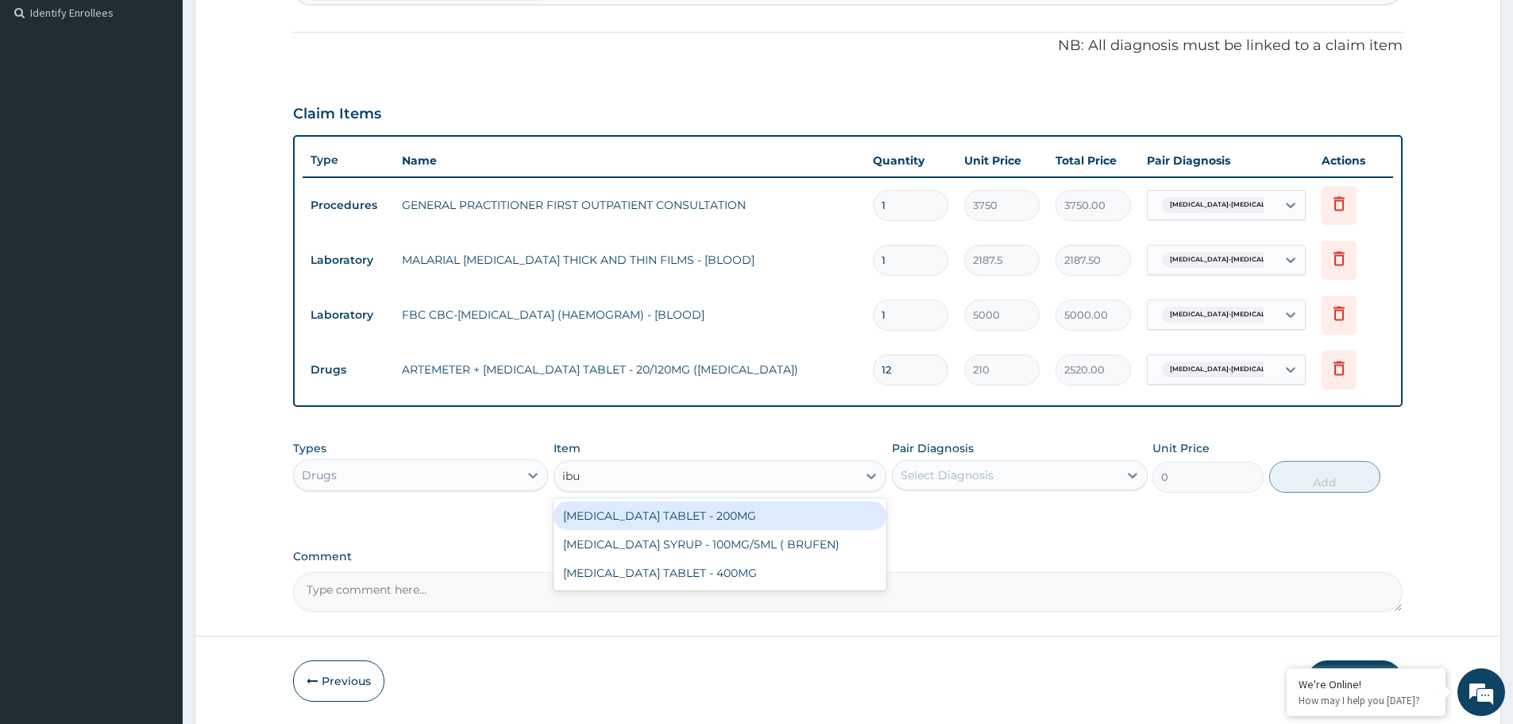
click at [685, 512] on div "IBUPROFEN TABLET - 200MG" at bounding box center [720, 515] width 333 height 29
type input "672"
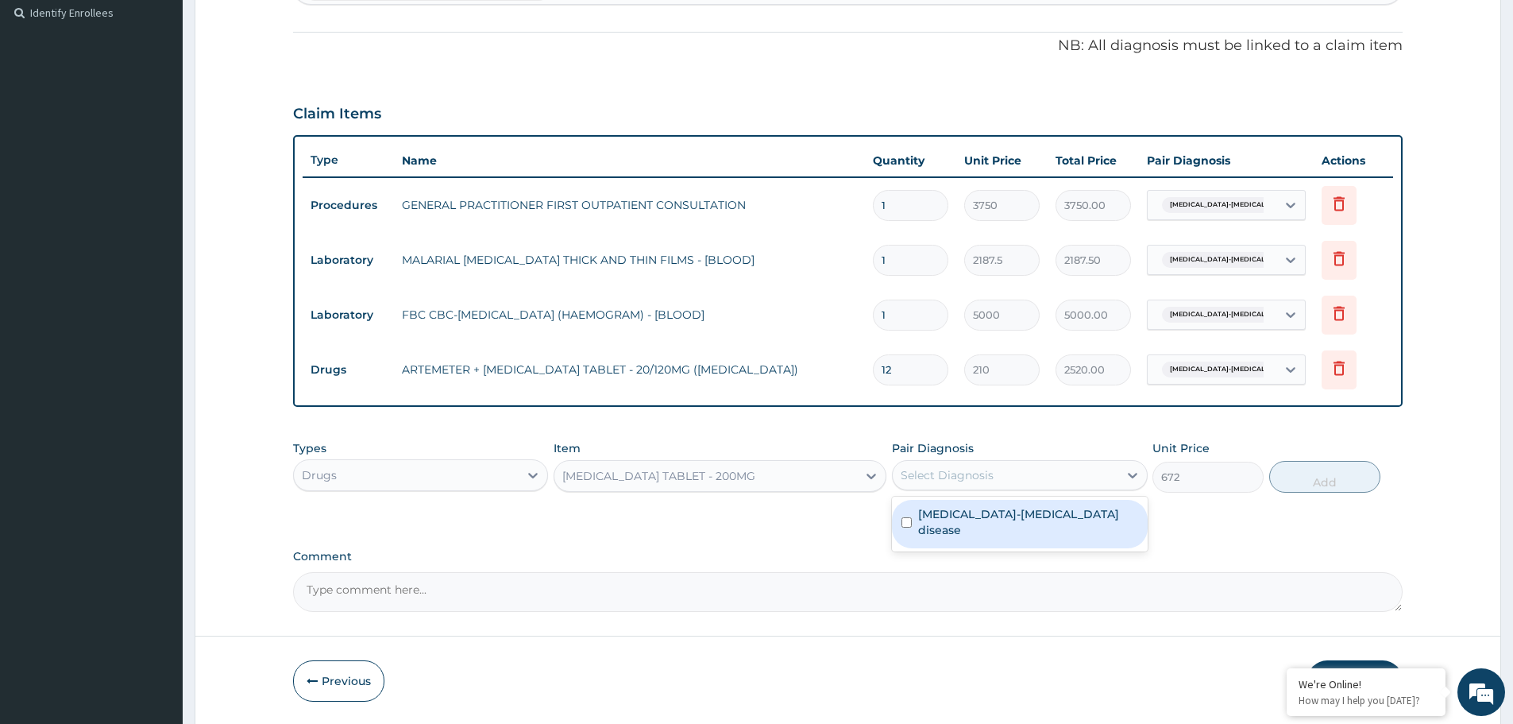
drag, startPoint x: 963, startPoint y: 473, endPoint x: 967, endPoint y: 509, distance: 36.1
click at [963, 473] on div "Select Diagnosis" at bounding box center [947, 475] width 93 height 16
drag, startPoint x: 971, startPoint y: 518, endPoint x: 1135, endPoint y: 490, distance: 166.8
click at [971, 517] on label "Sickle cell-thalassemia disease" at bounding box center [1027, 522] width 219 height 32
checkbox input "true"
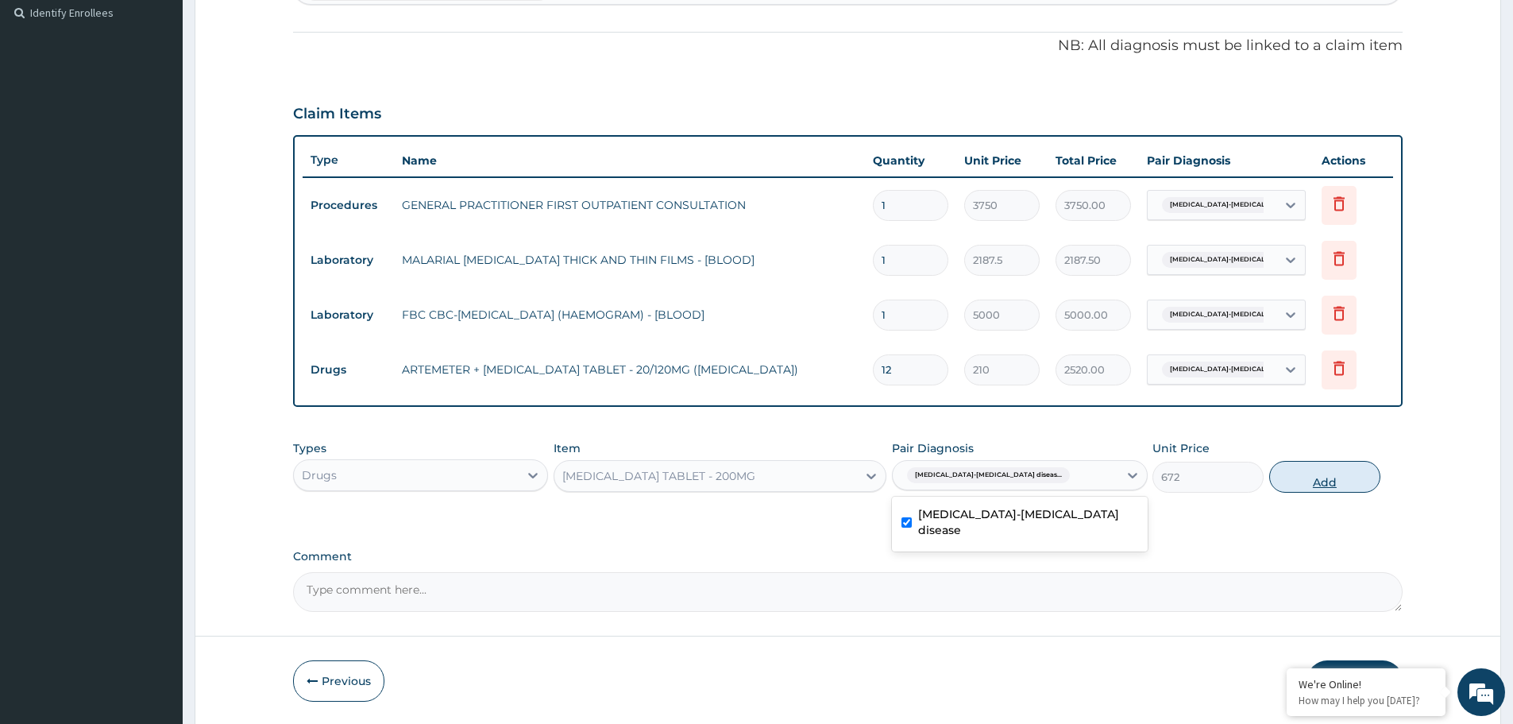
click at [1310, 479] on button "Add" at bounding box center [1324, 477] width 111 height 32
type input "0"
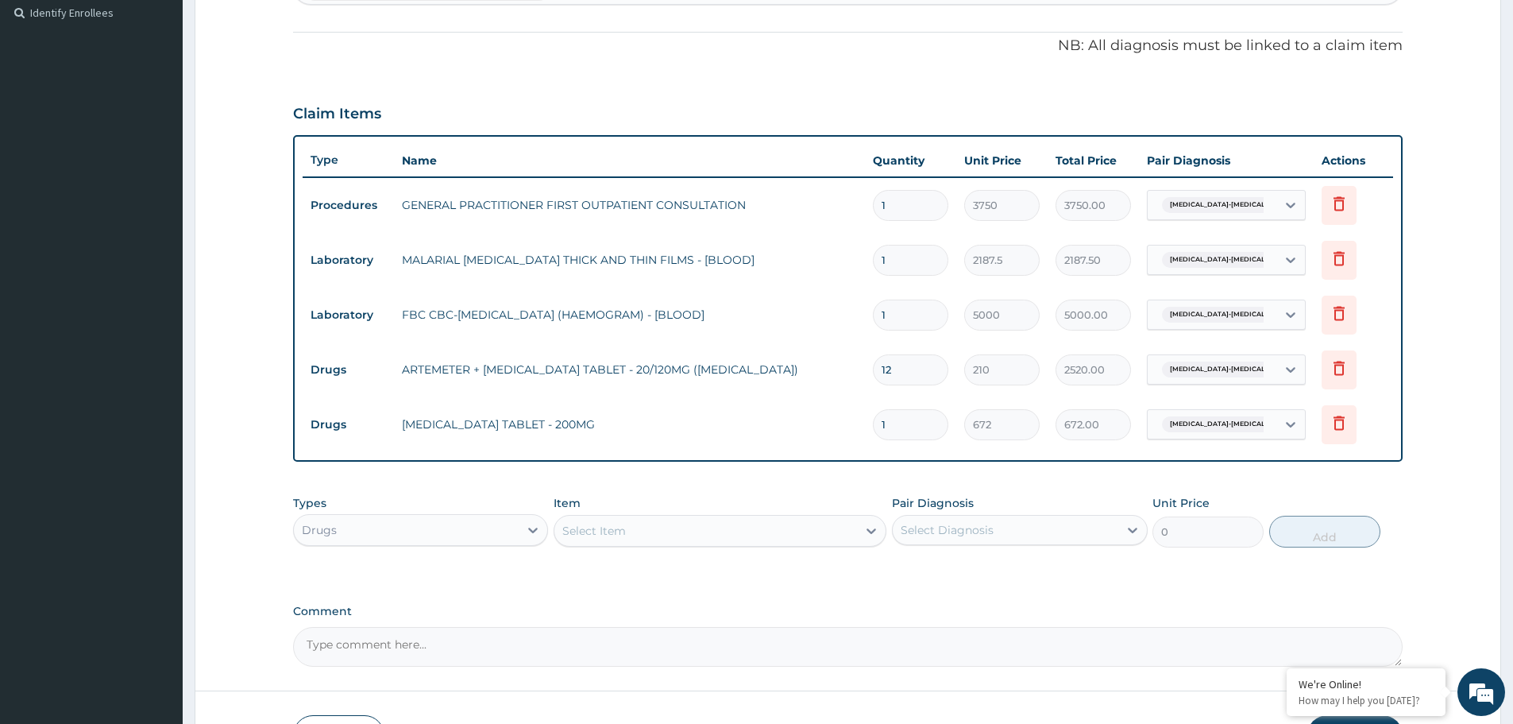
type input "0.00"
type input "2"
type input "1344.00"
type input "20"
type input "13440.00"
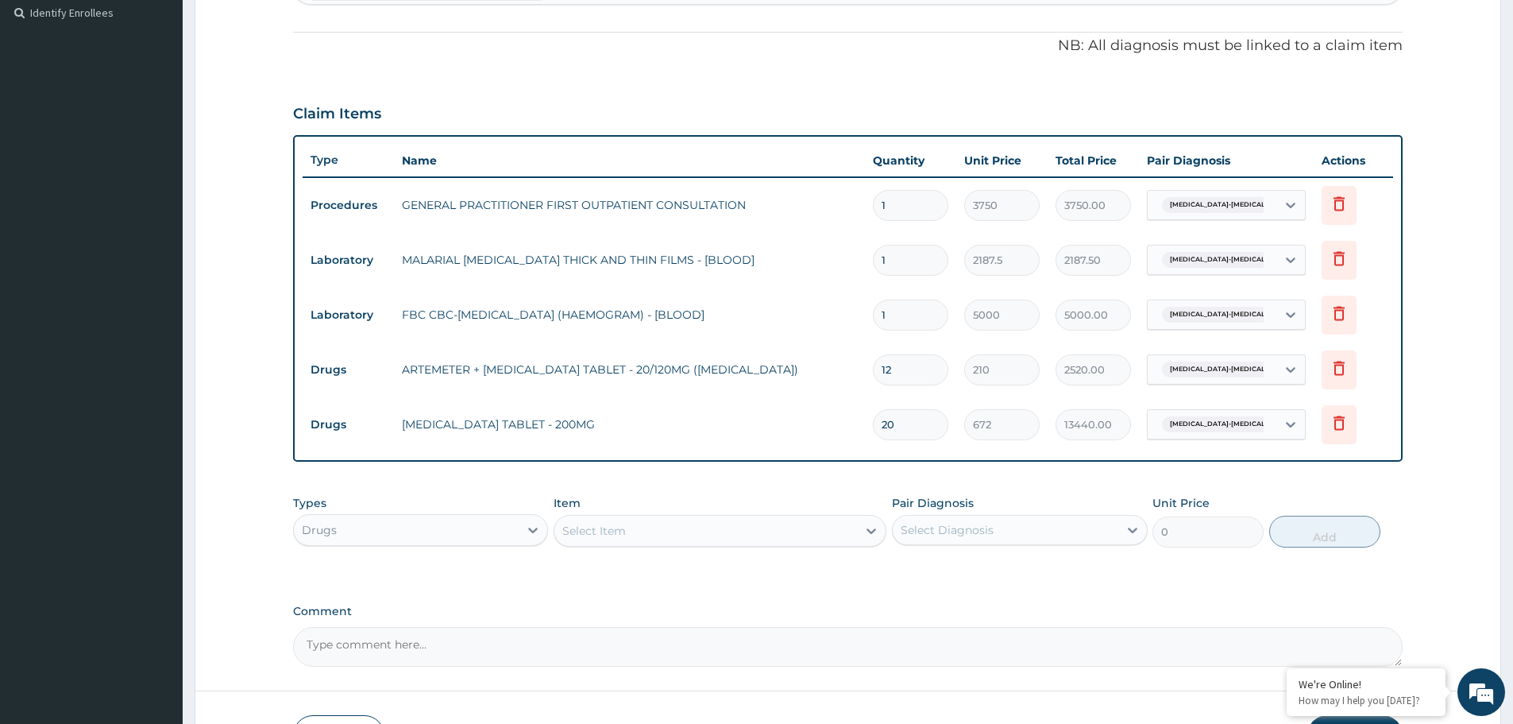
type input "20"
click at [652, 388] on tr "Drugs ARTEMETER + LUMEFANTRINE TABLET - 20/120MG (COARTEM) 12 210 2520.00 Sickl…" at bounding box center [848, 369] width 1091 height 55
click at [709, 527] on div "Select Item" at bounding box center [705, 530] width 303 height 25
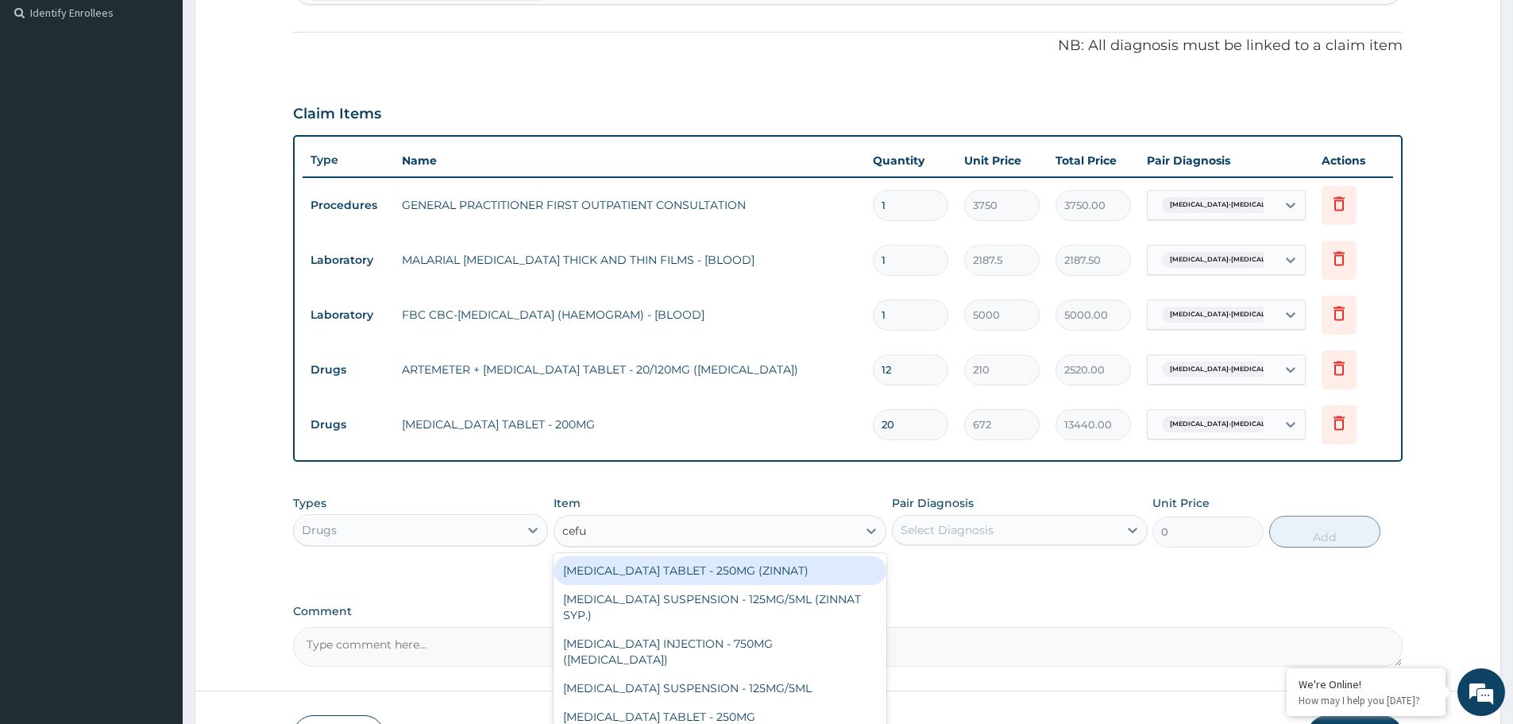
type input "cefur"
click at [695, 572] on div "CEFUROXIME TABLET - 250MG (ZINNAT)" at bounding box center [720, 570] width 333 height 29
type input "1120"
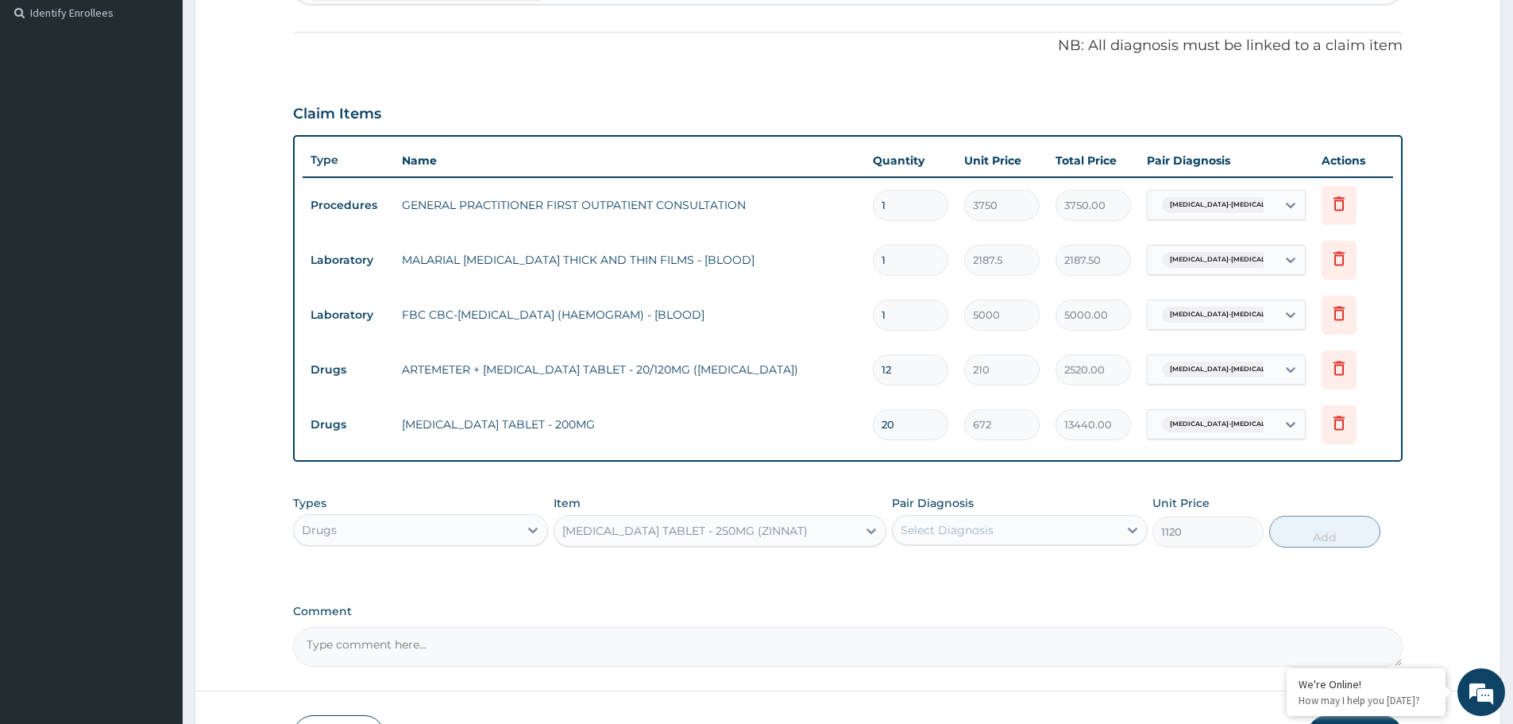
drag, startPoint x: 960, startPoint y: 529, endPoint x: 957, endPoint y: 547, distance: 18.4
click at [960, 529] on div "Select Diagnosis" at bounding box center [947, 530] width 93 height 16
click at [969, 573] on label "Sickle cell-thalassemia disease" at bounding box center [1027, 577] width 219 height 32
checkbox input "true"
drag, startPoint x: 1316, startPoint y: 531, endPoint x: 1292, endPoint y: 534, distance: 24.0
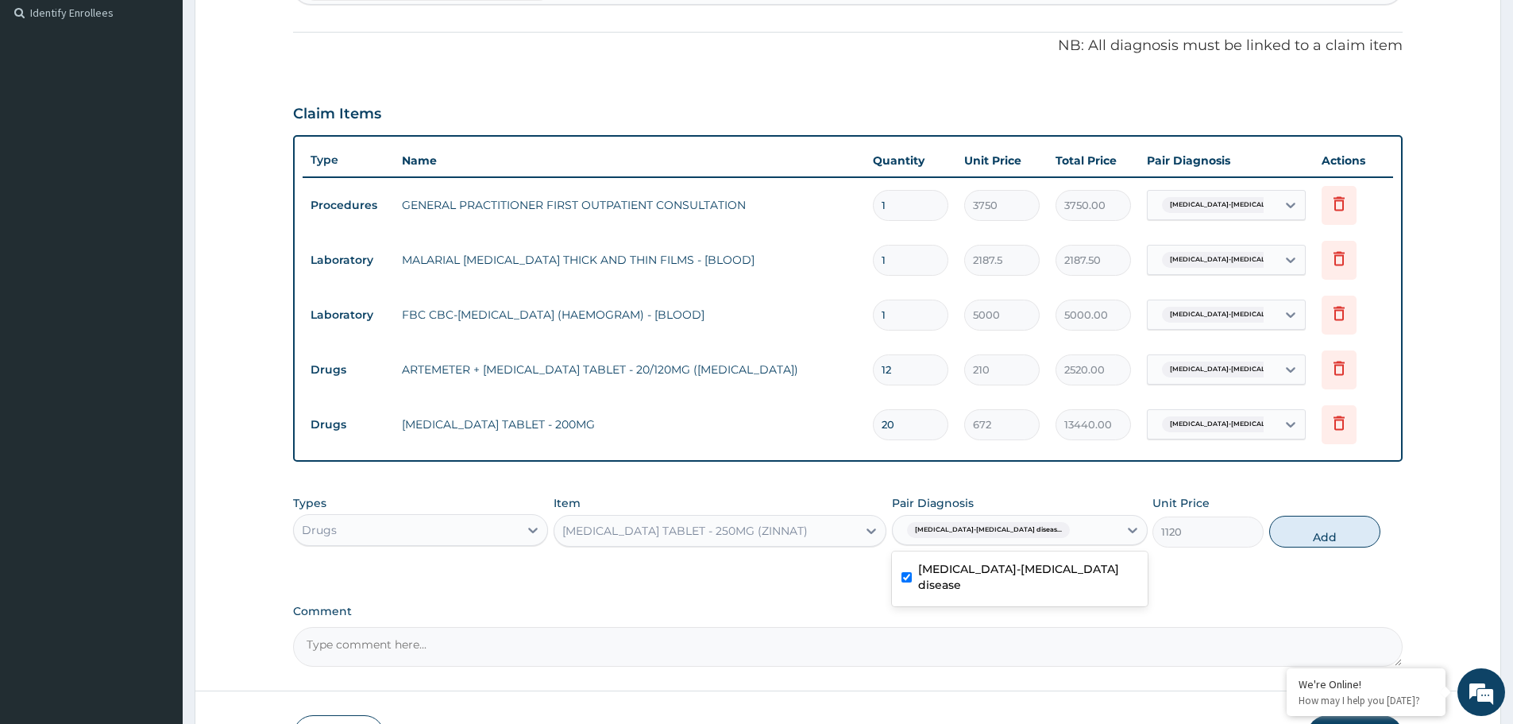
click at [1314, 531] on button "Add" at bounding box center [1324, 532] width 111 height 32
type input "0"
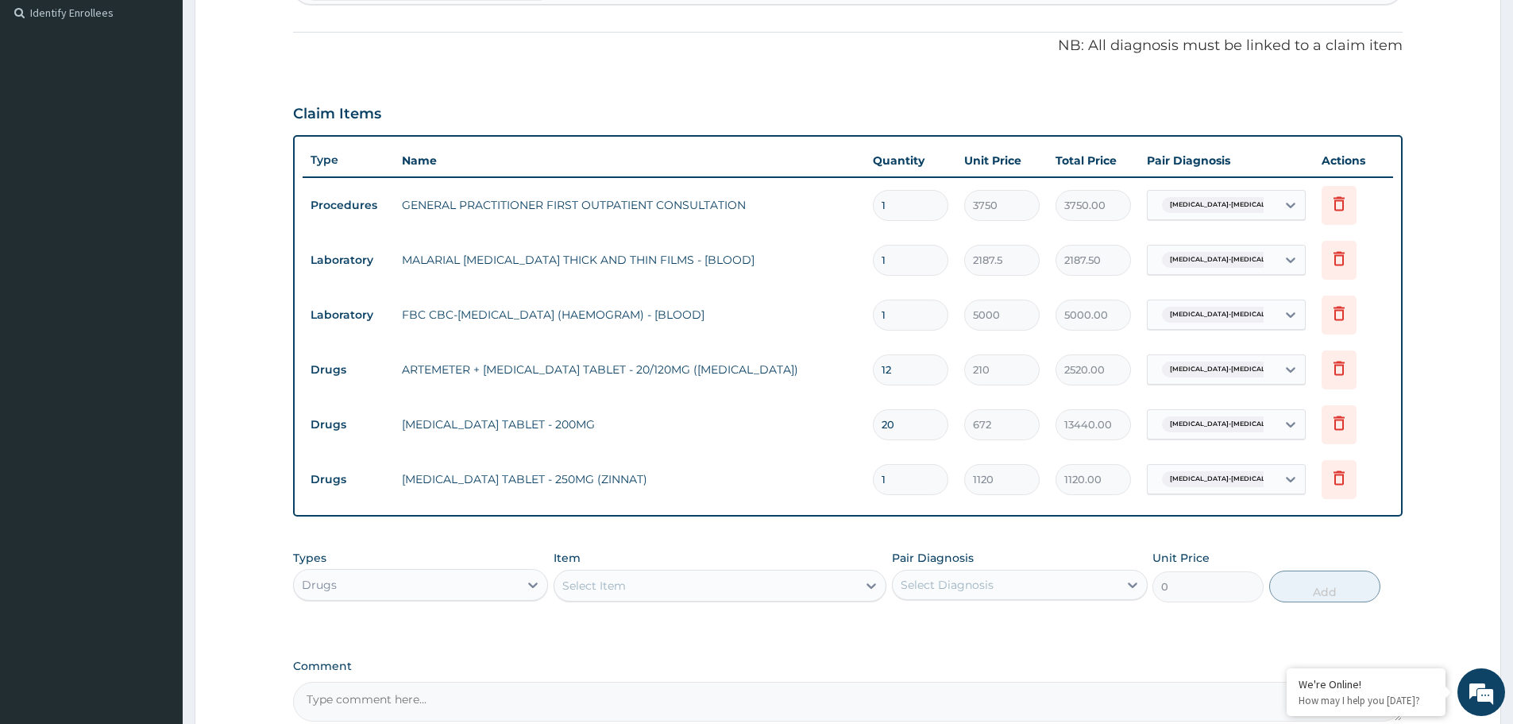
type input "10"
type input "11200.00"
type input "10"
click at [753, 419] on td "IBUPROFEN TABLET - 200MG" at bounding box center [629, 424] width 471 height 32
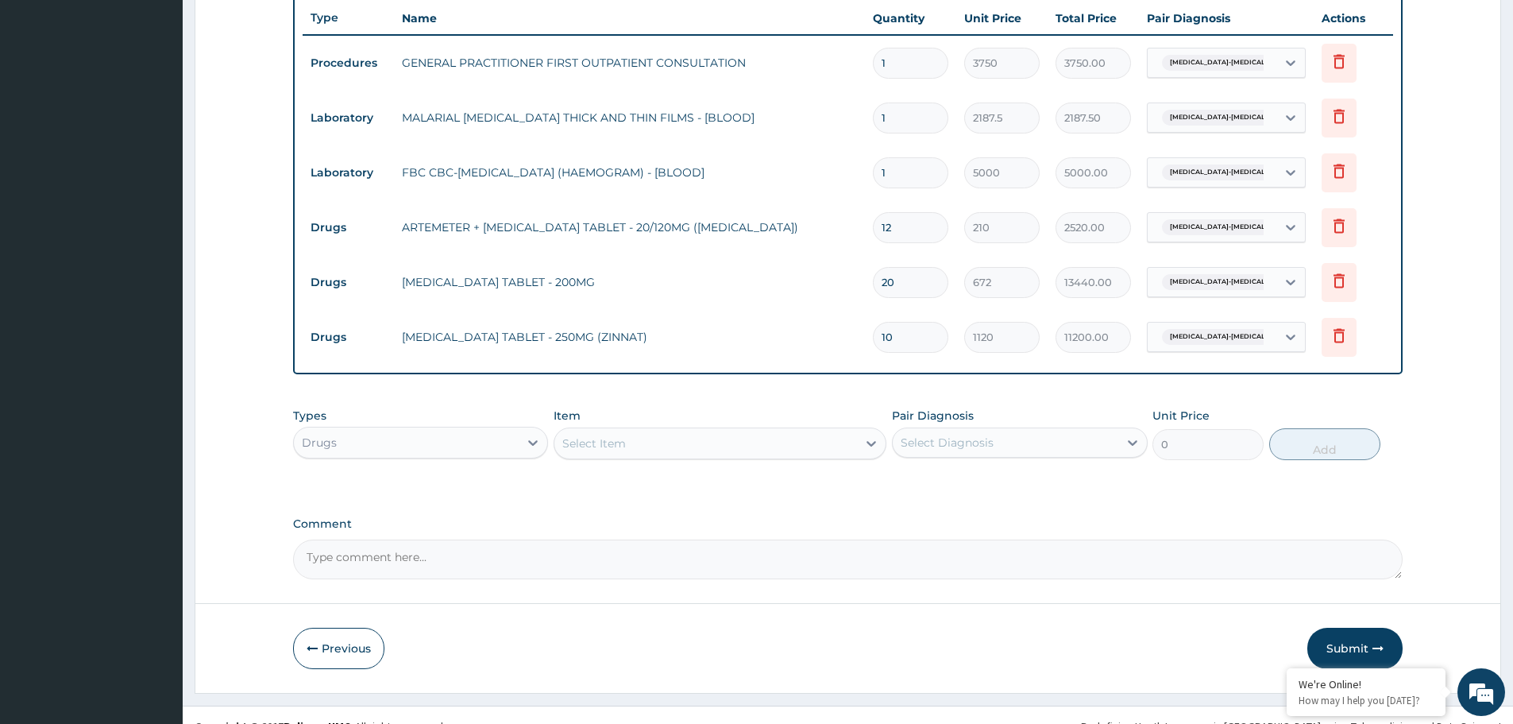
scroll to position [604, 0]
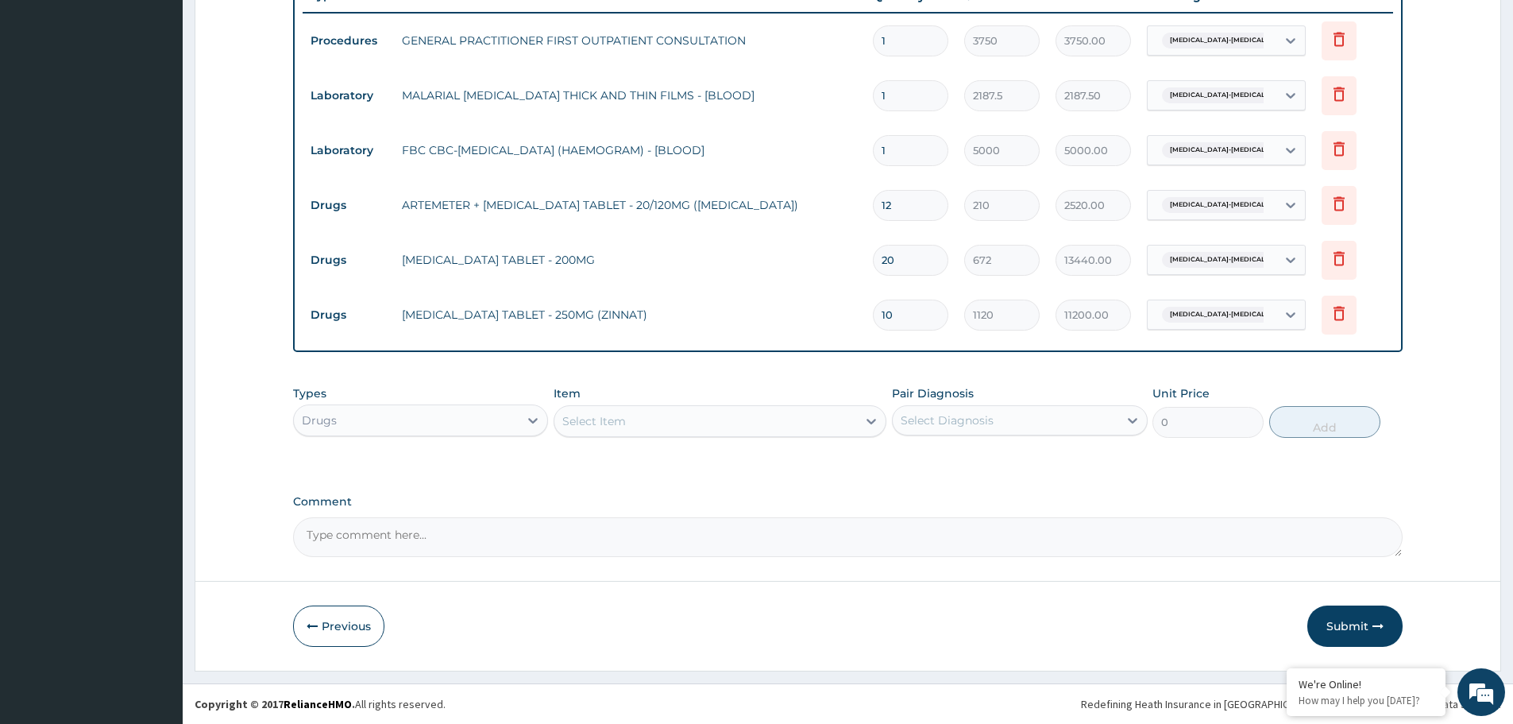
click at [611, 427] on div "Select Item" at bounding box center [594, 421] width 64 height 16
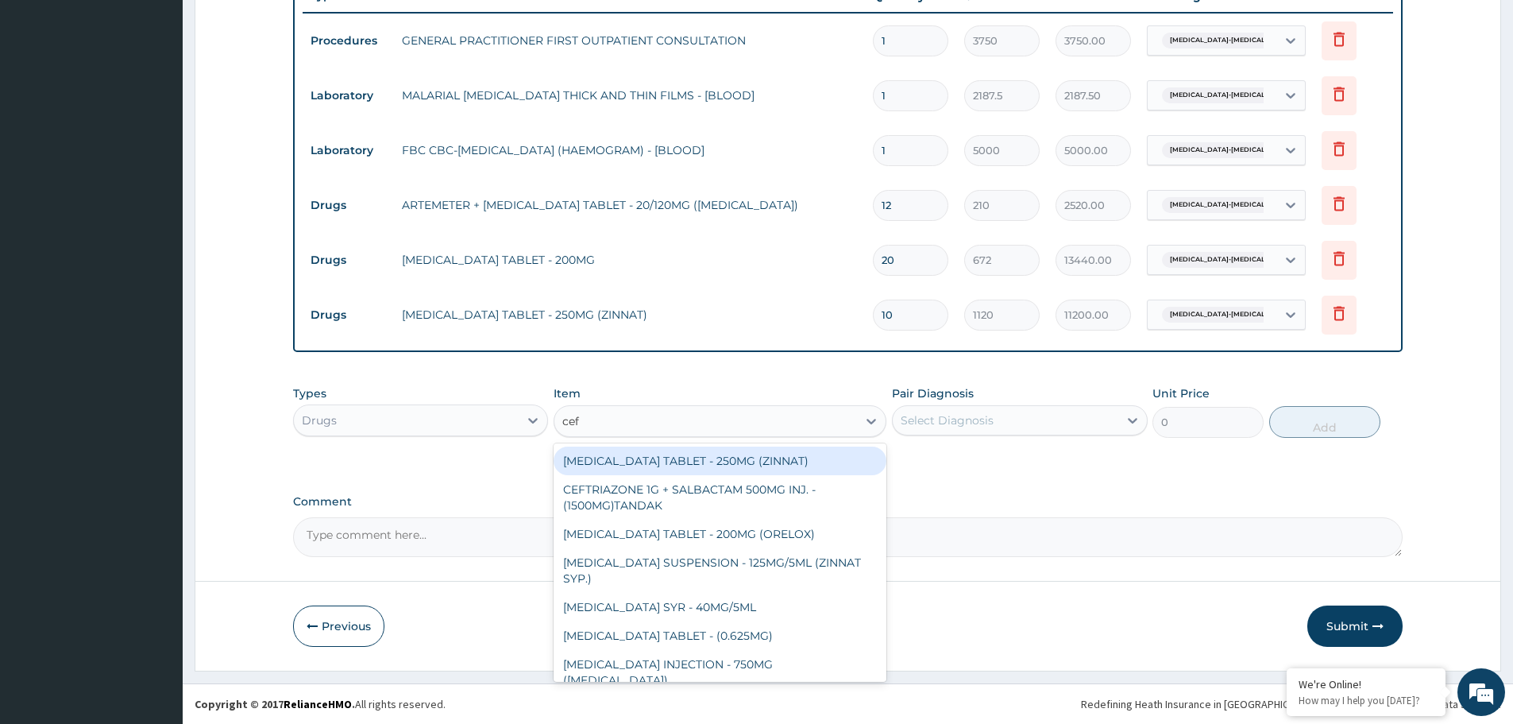
type input "ceft"
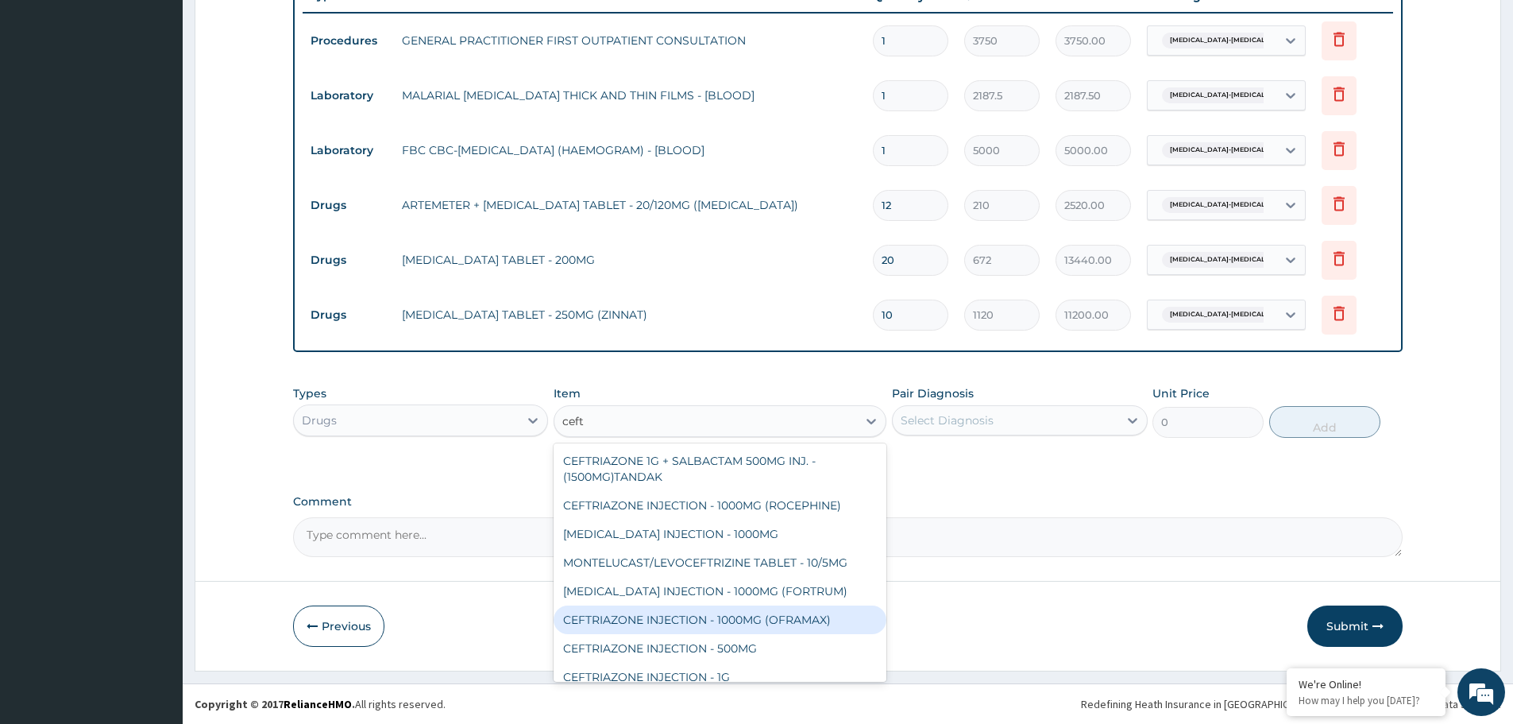
drag, startPoint x: 718, startPoint y: 605, endPoint x: 888, endPoint y: 483, distance: 209.4
click at [718, 605] on div "CEFTRIAZONE INJECTION - 1000MG (OFRAMAX)" at bounding box center [720, 619] width 333 height 29
type input "2520"
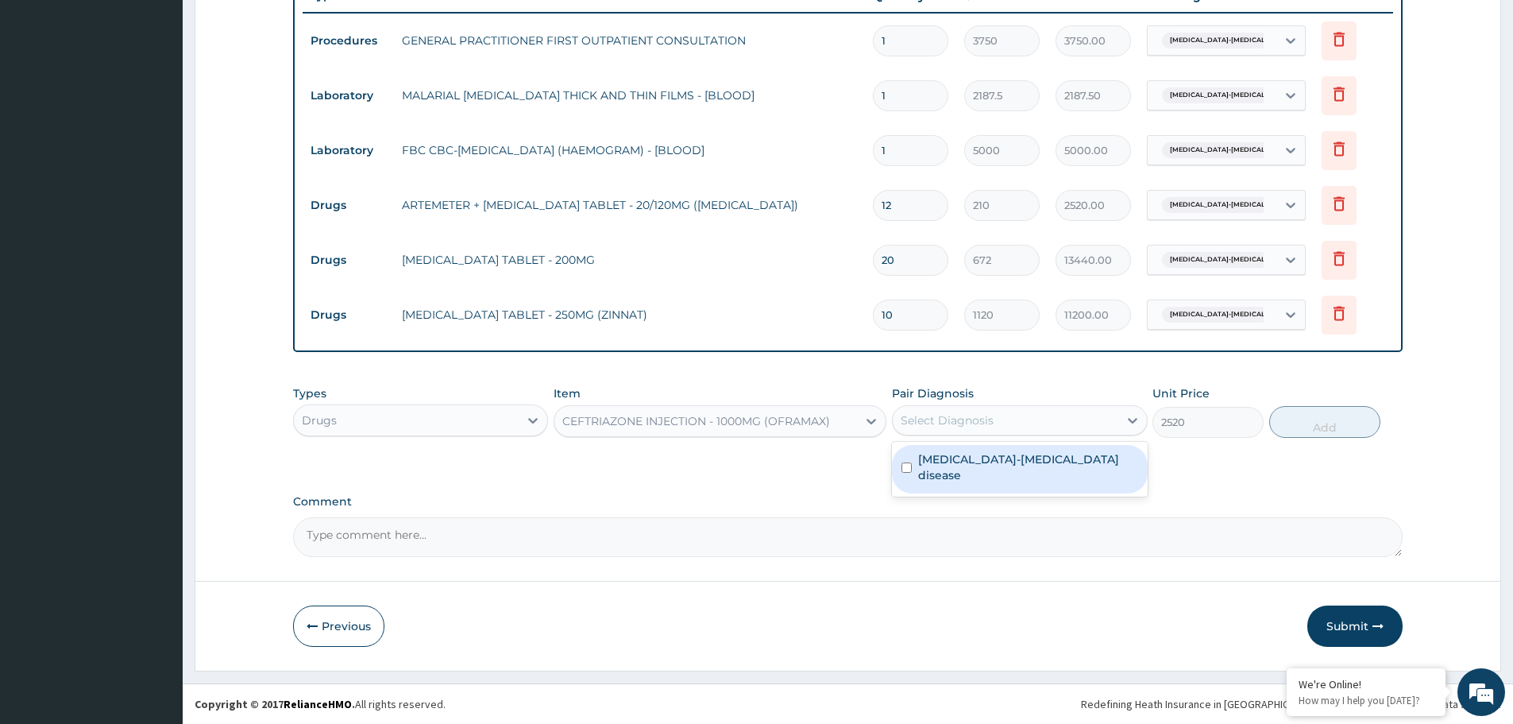
click at [1060, 414] on div "Select Diagnosis" at bounding box center [1005, 419] width 225 height 25
click at [1002, 461] on label "Sickle cell-thalassemia disease" at bounding box center [1027, 467] width 219 height 32
checkbox input "true"
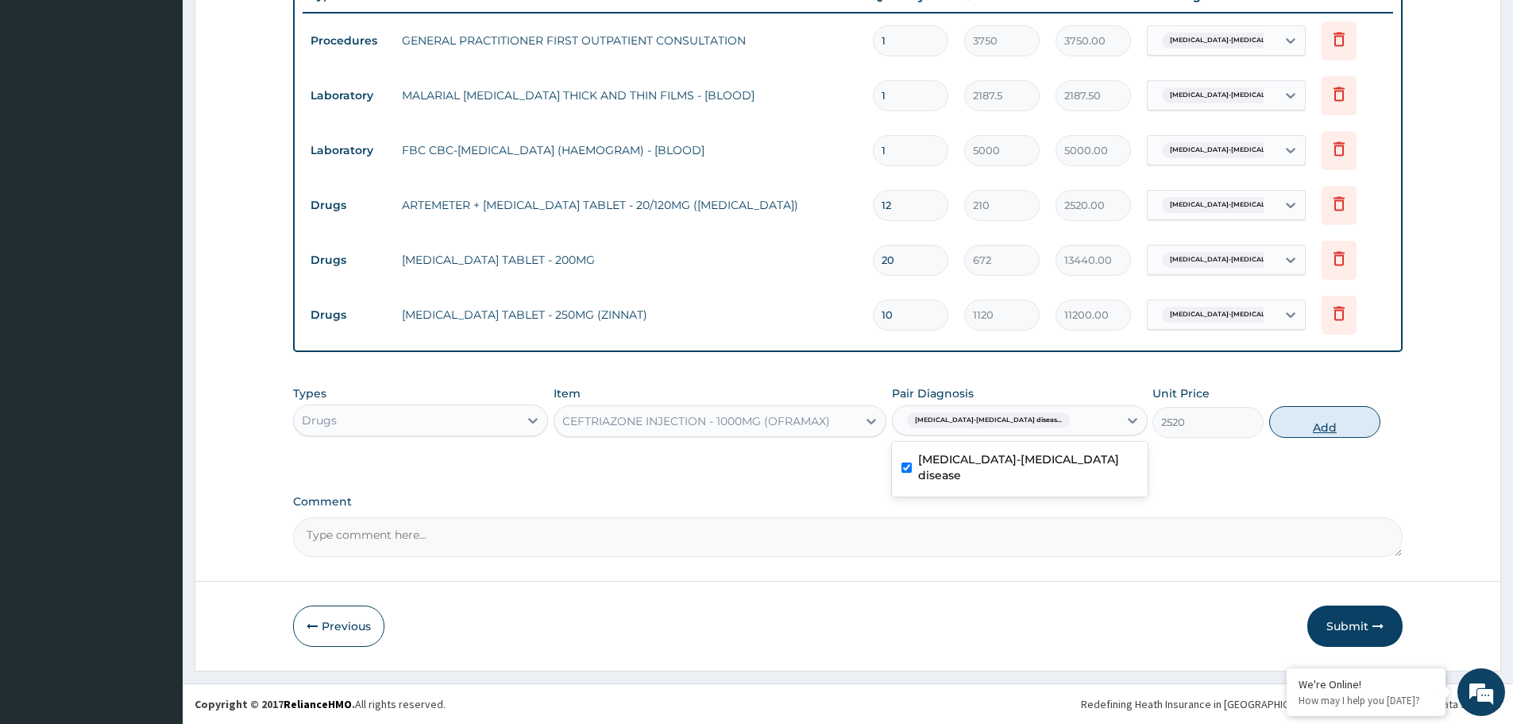
click at [1336, 427] on button "Add" at bounding box center [1324, 422] width 111 height 32
type input "0"
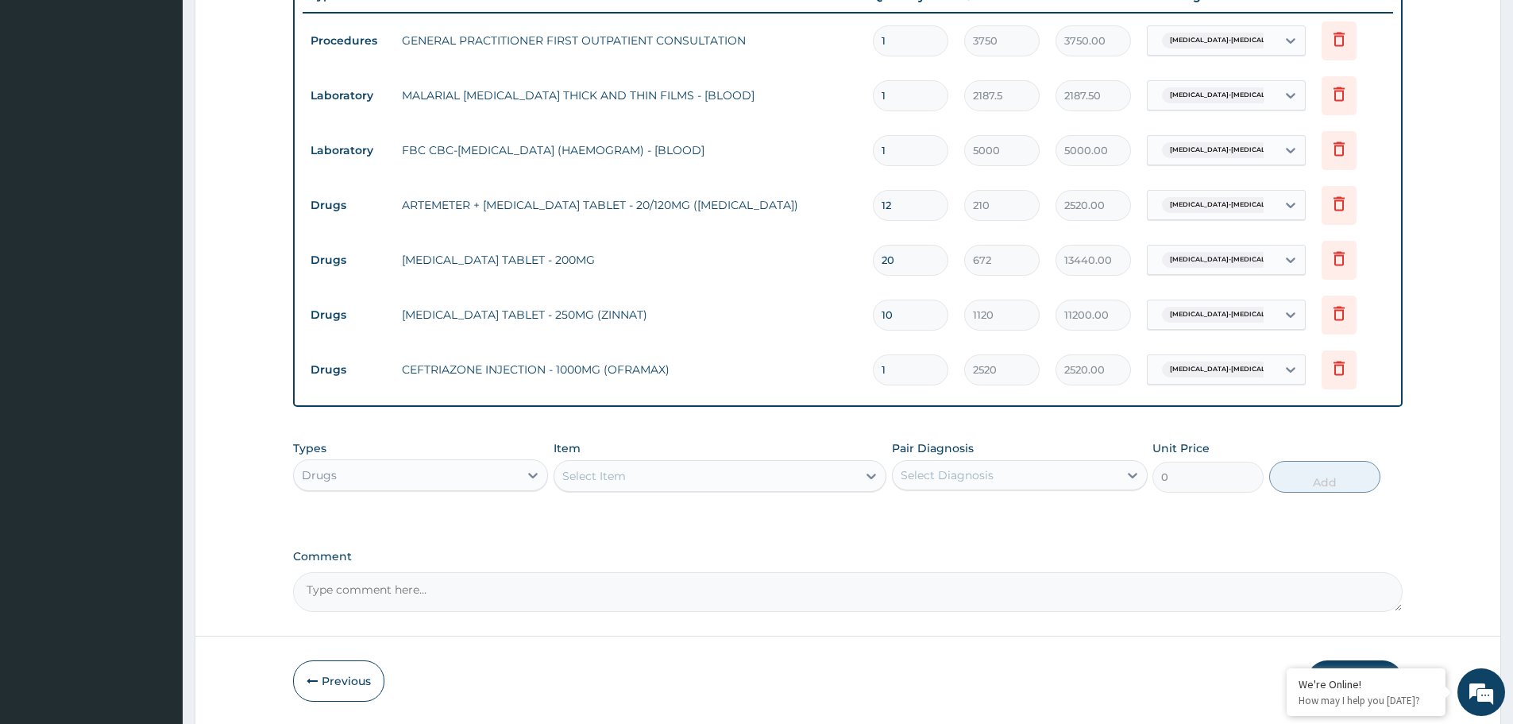
type input "0.00"
type input "2"
type input "5040.00"
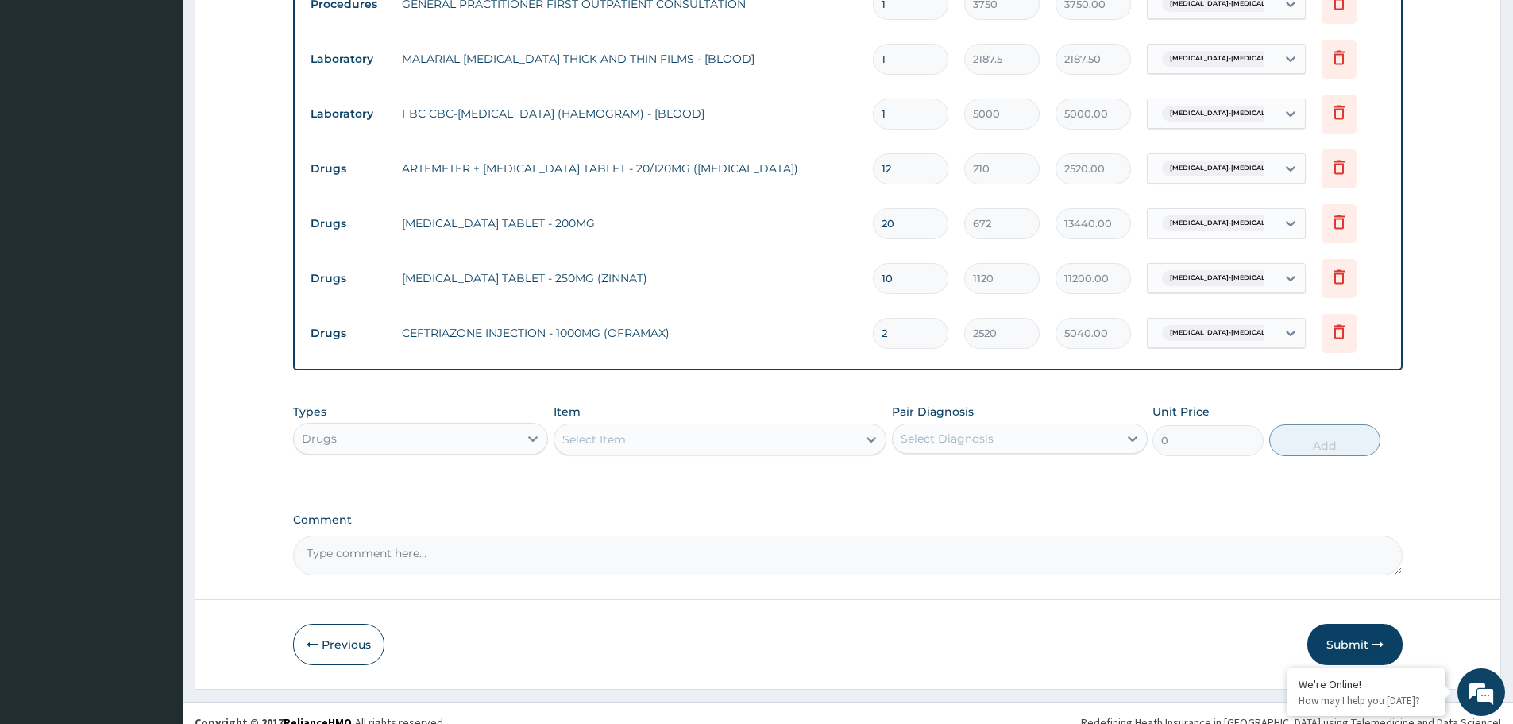
scroll to position [659, 0]
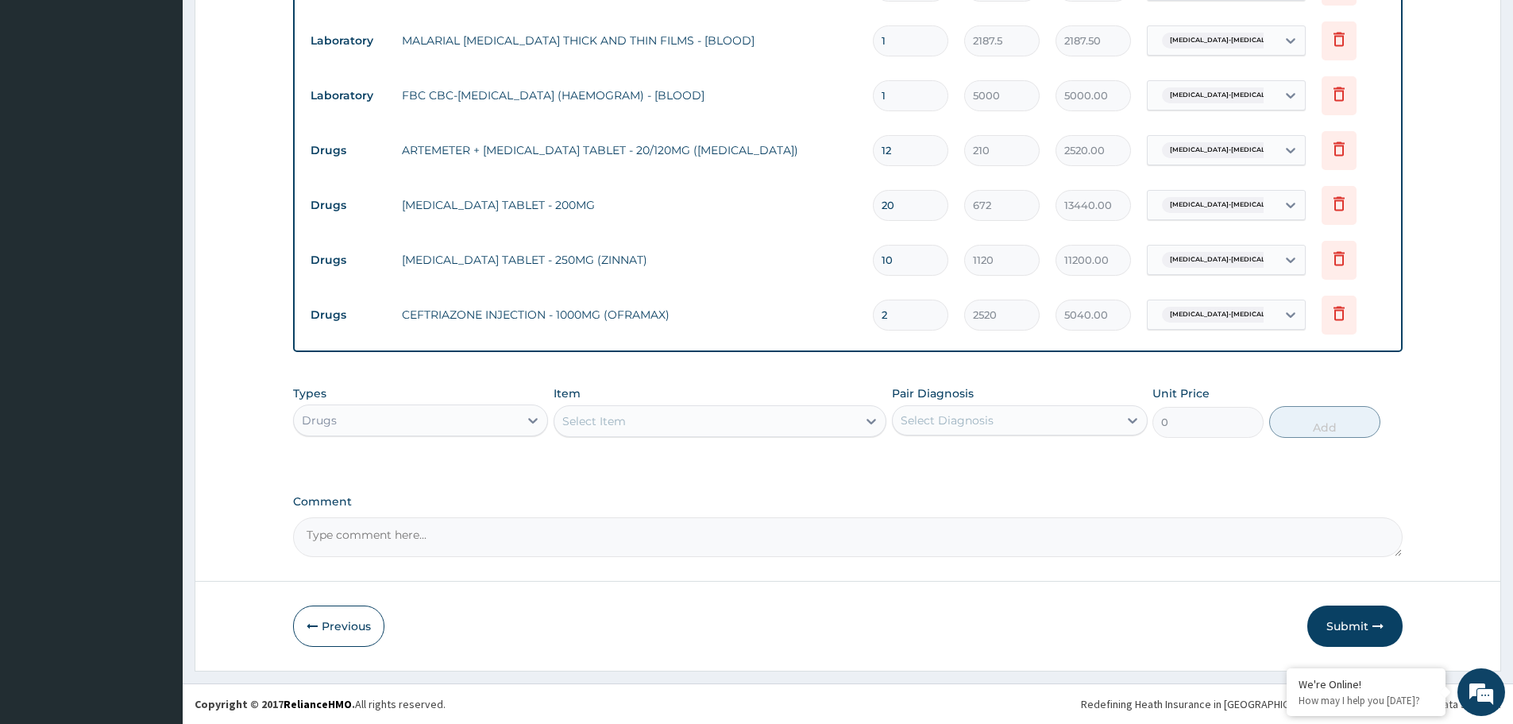
type input "2"
click at [631, 415] on div "Select Item" at bounding box center [705, 420] width 303 height 25
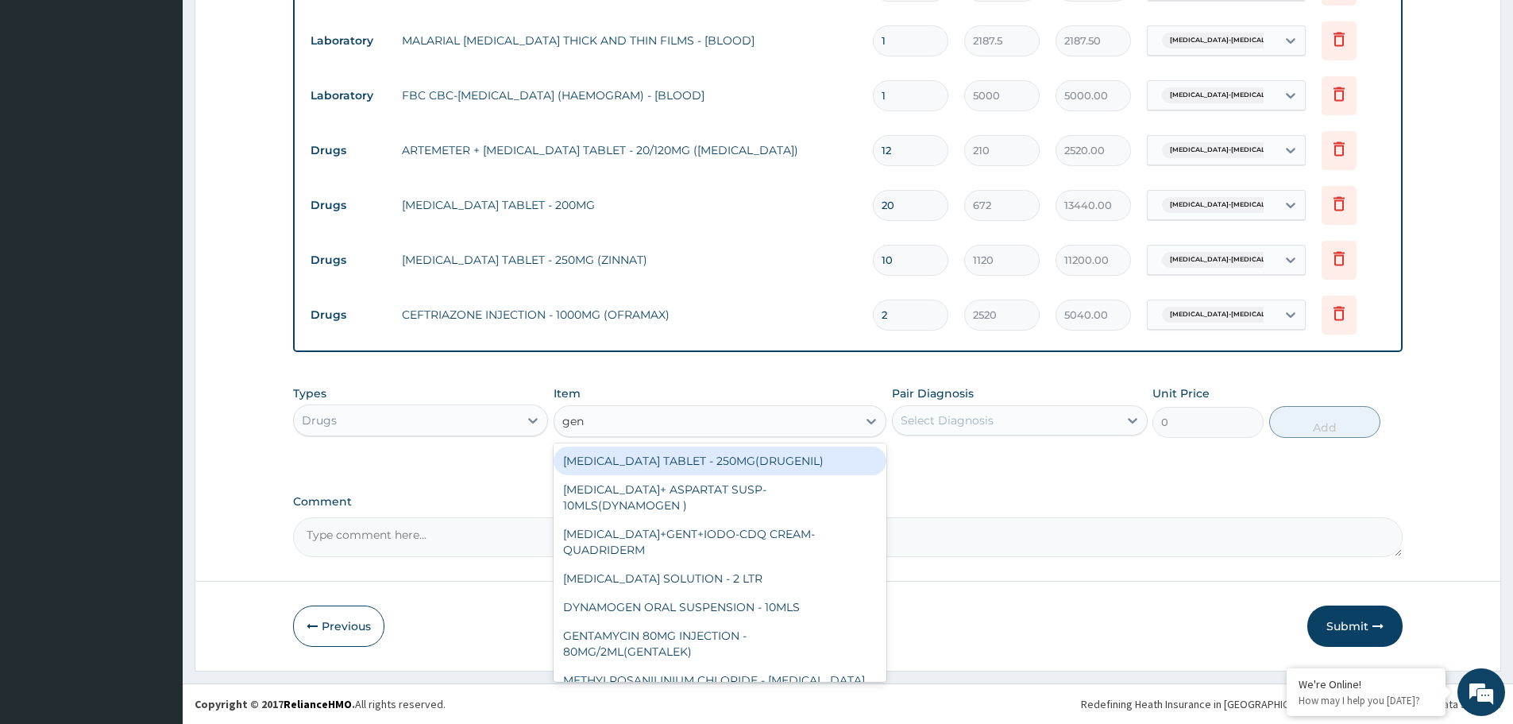
type input "gent"
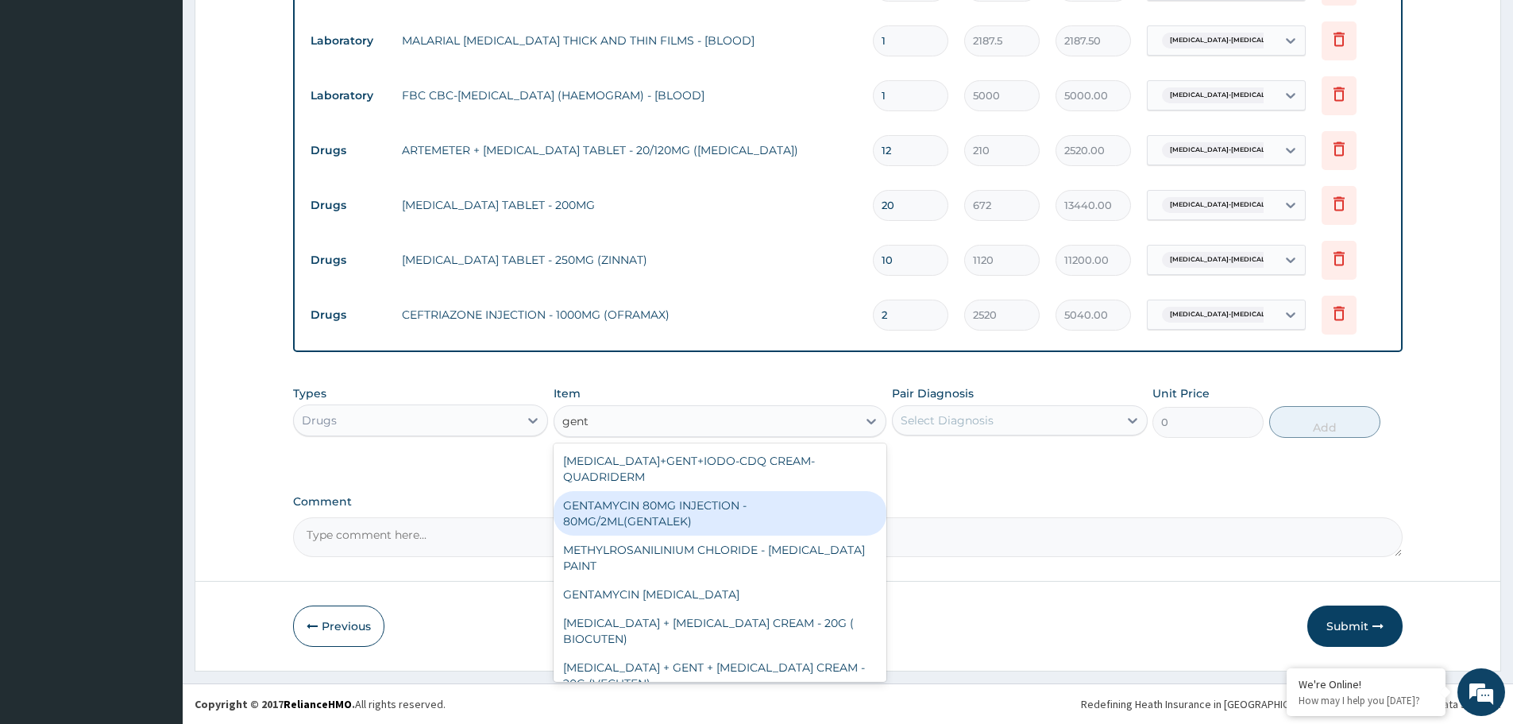
click at [672, 515] on div "GENTAMYCIN 80MG INJECTION - 80MG/2ML(GENTALEK)" at bounding box center [720, 513] width 333 height 44
type input "1400"
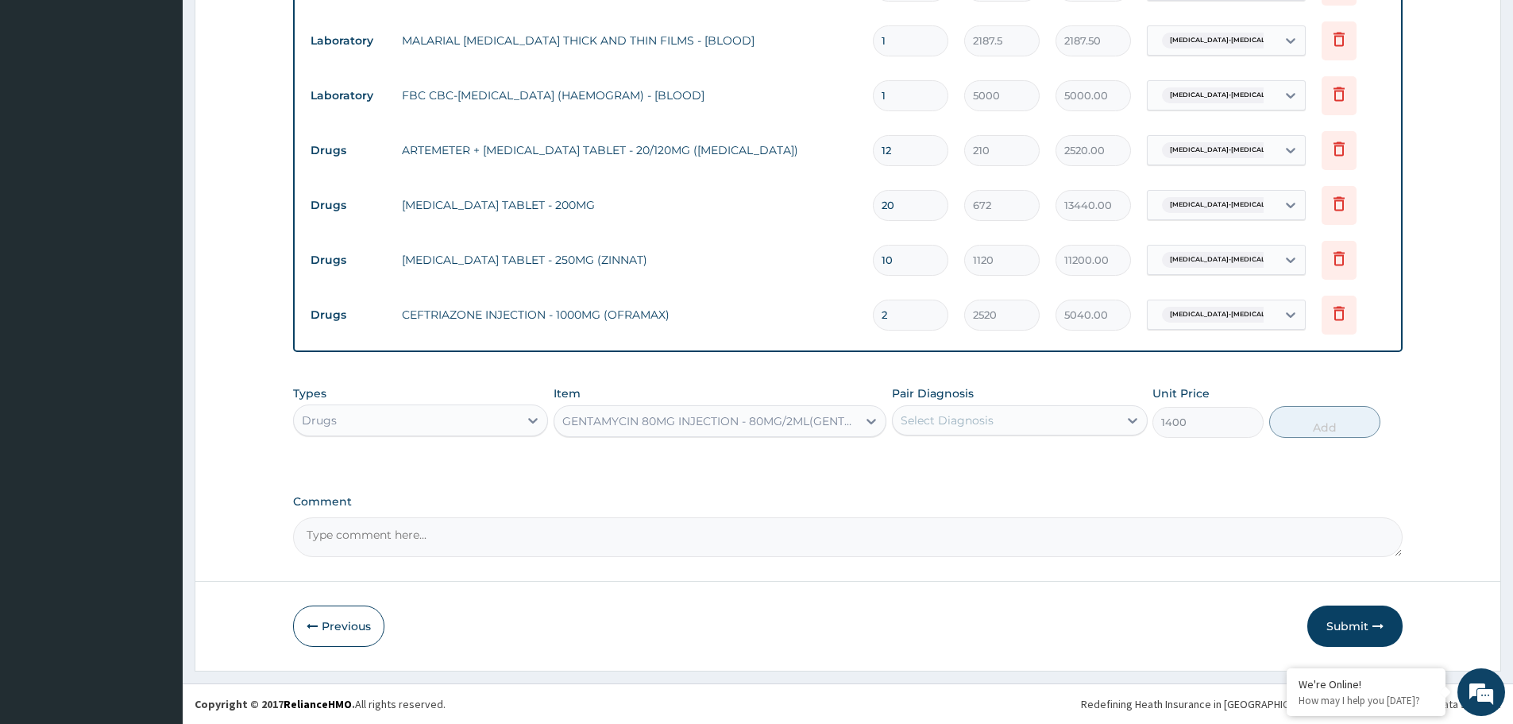
click at [1020, 423] on div "Select Diagnosis" at bounding box center [1005, 419] width 225 height 25
click at [967, 461] on label "Sickle cell-thalassemia disease" at bounding box center [1027, 467] width 219 height 32
checkbox input "true"
click at [1328, 423] on button "Add" at bounding box center [1324, 422] width 111 height 32
type input "0"
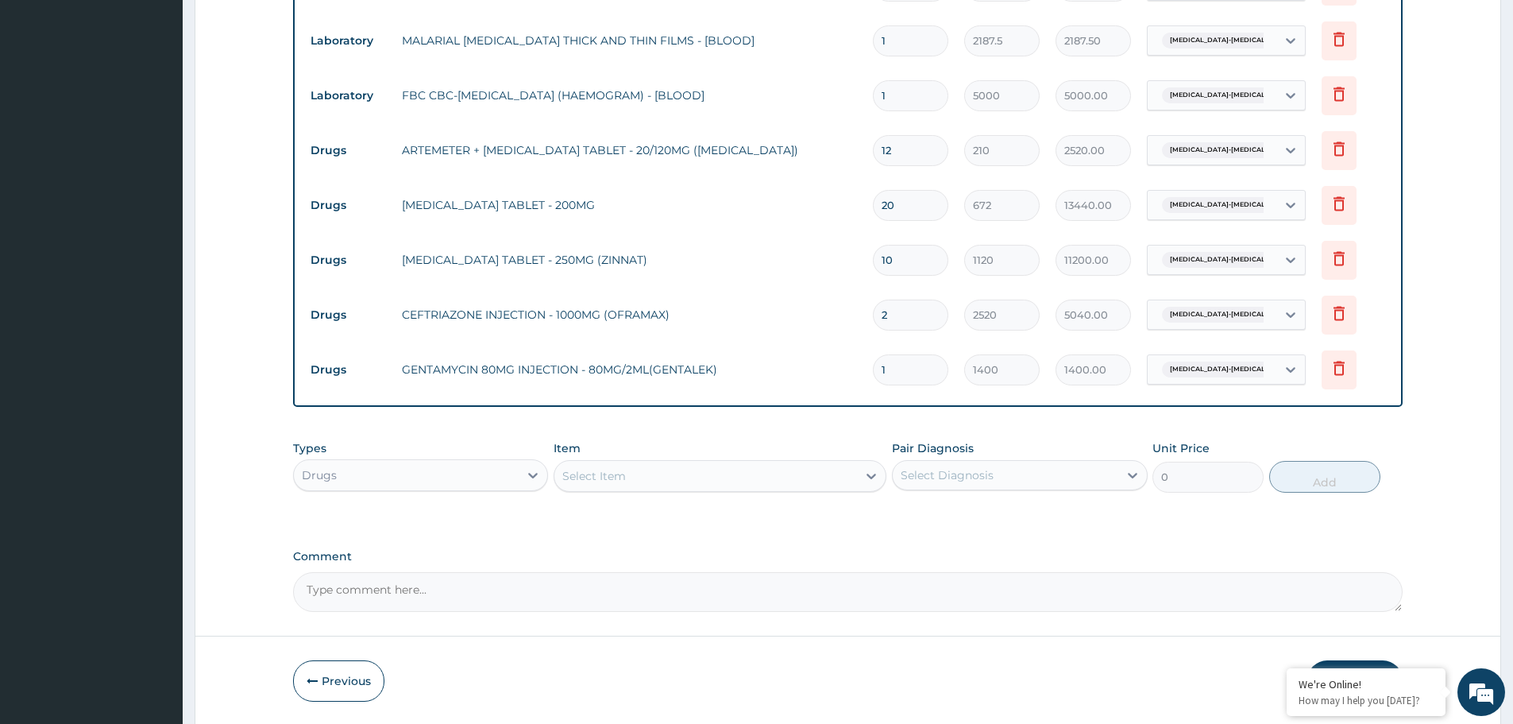
type input "0.00"
type input "2"
type input "2800.00"
type input "2"
click at [778, 323] on td "CEFTRIAZONE INJECTION - 1000MG (OFRAMAX)" at bounding box center [629, 315] width 471 height 32
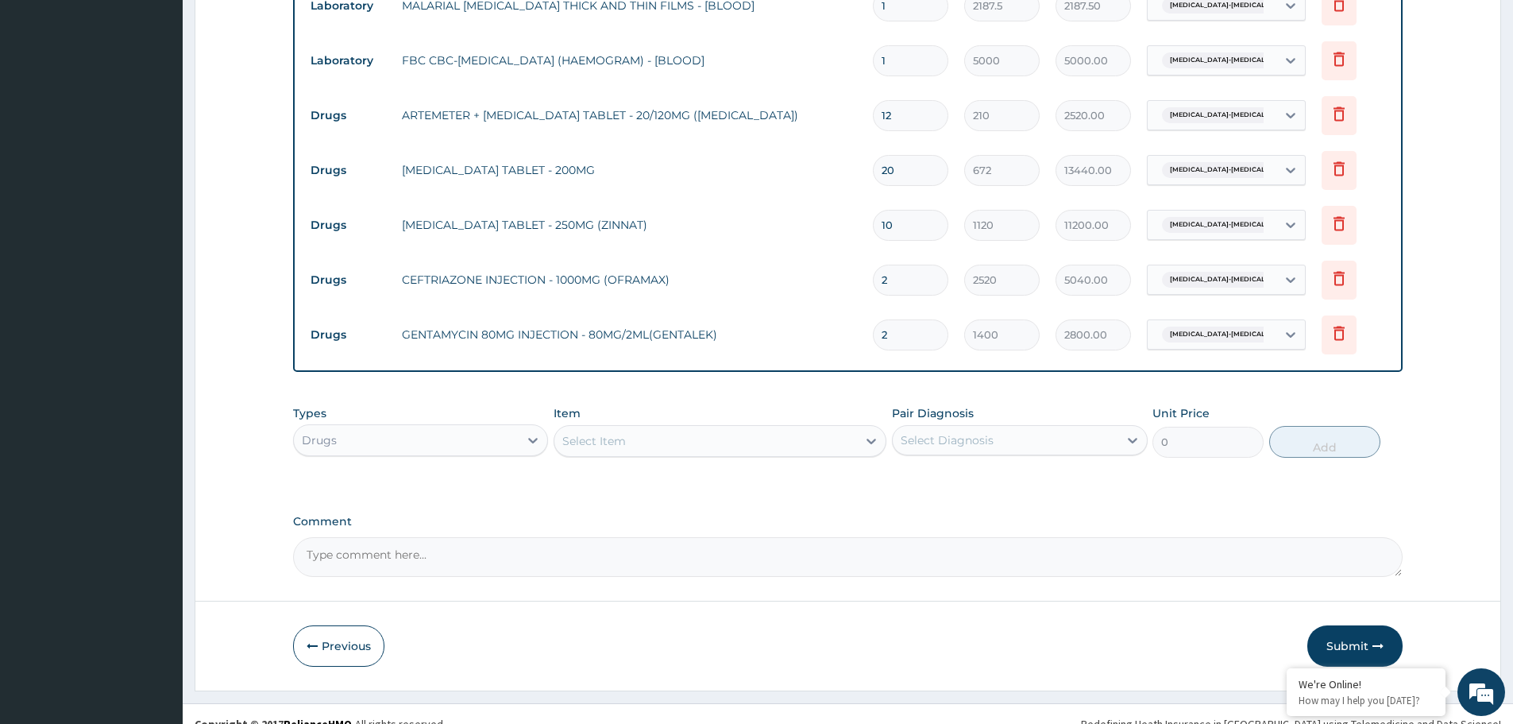
scroll to position [714, 0]
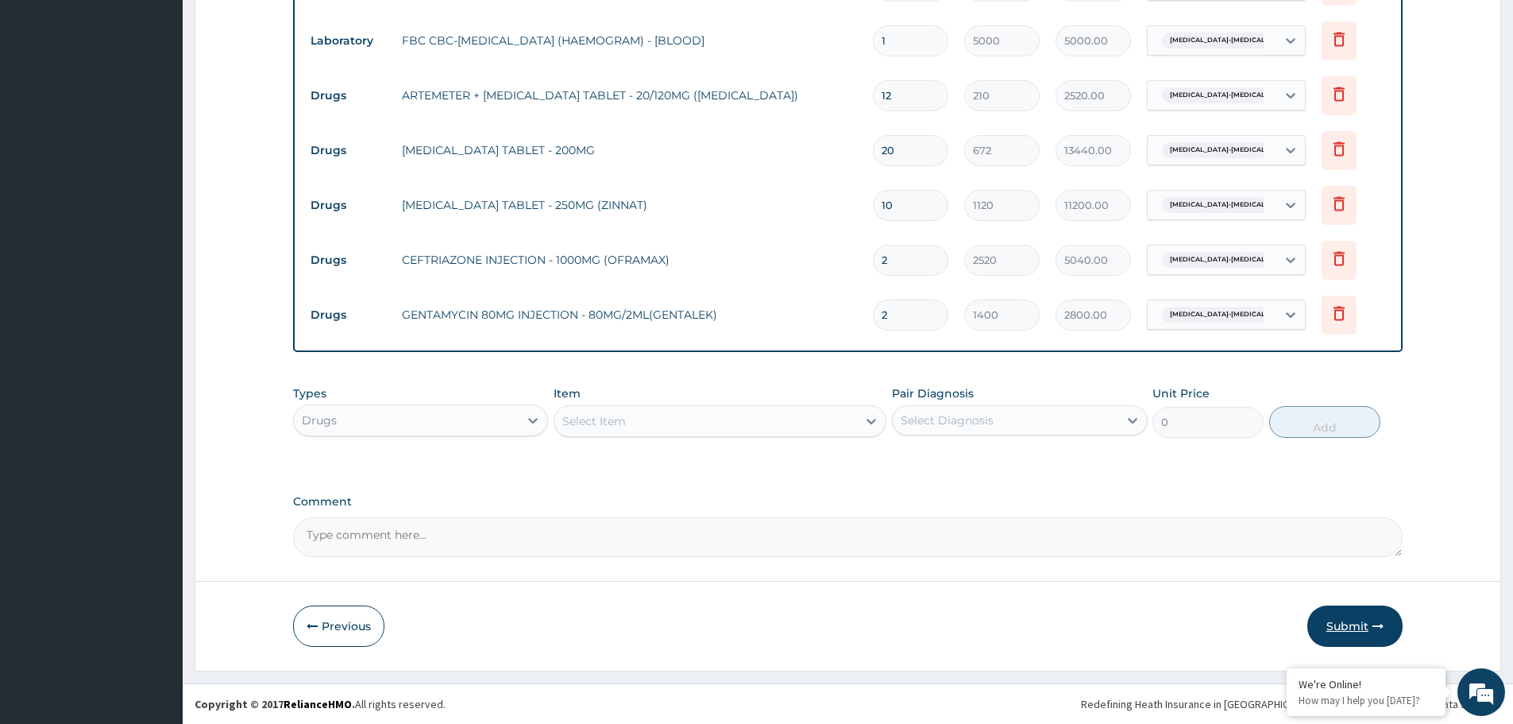
click at [1343, 624] on button "Submit" at bounding box center [1354, 625] width 95 height 41
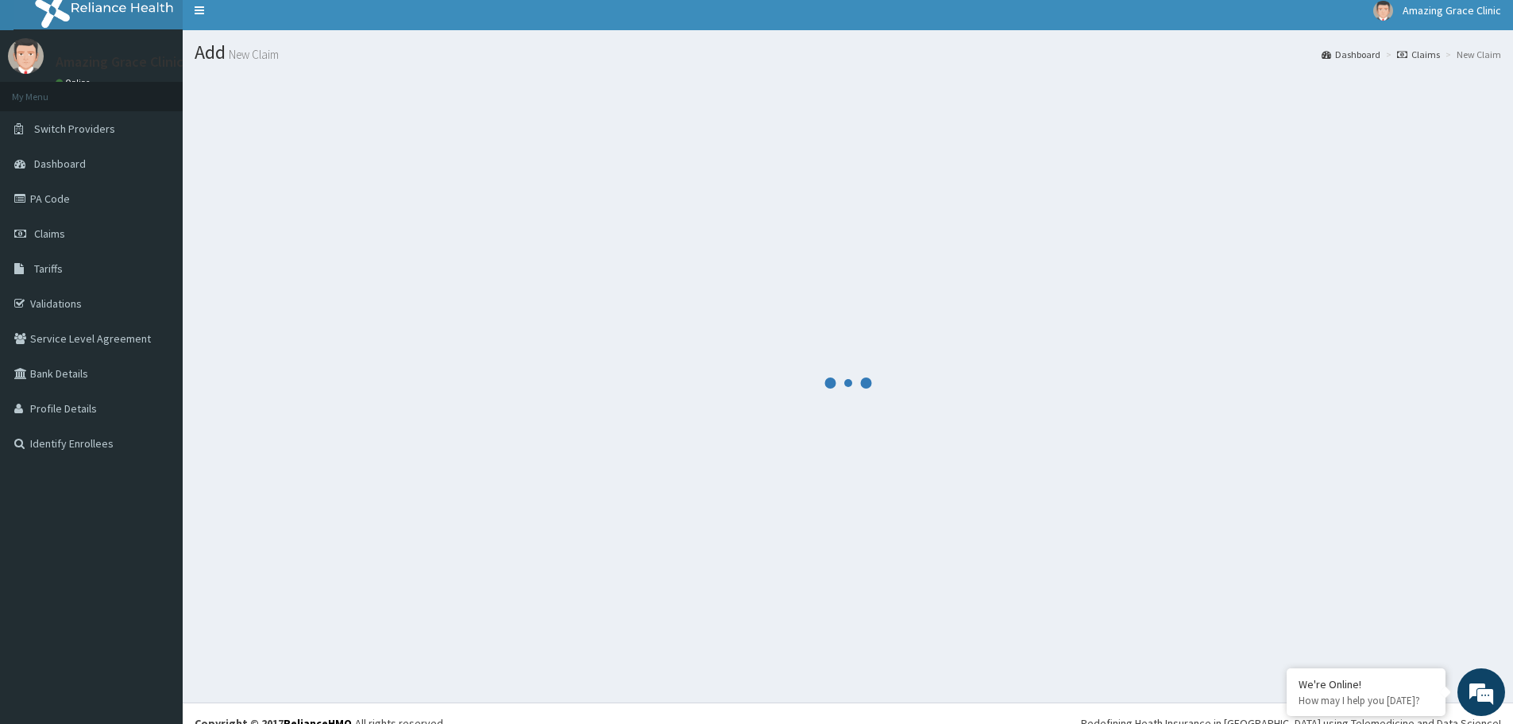
scroll to position [0, 0]
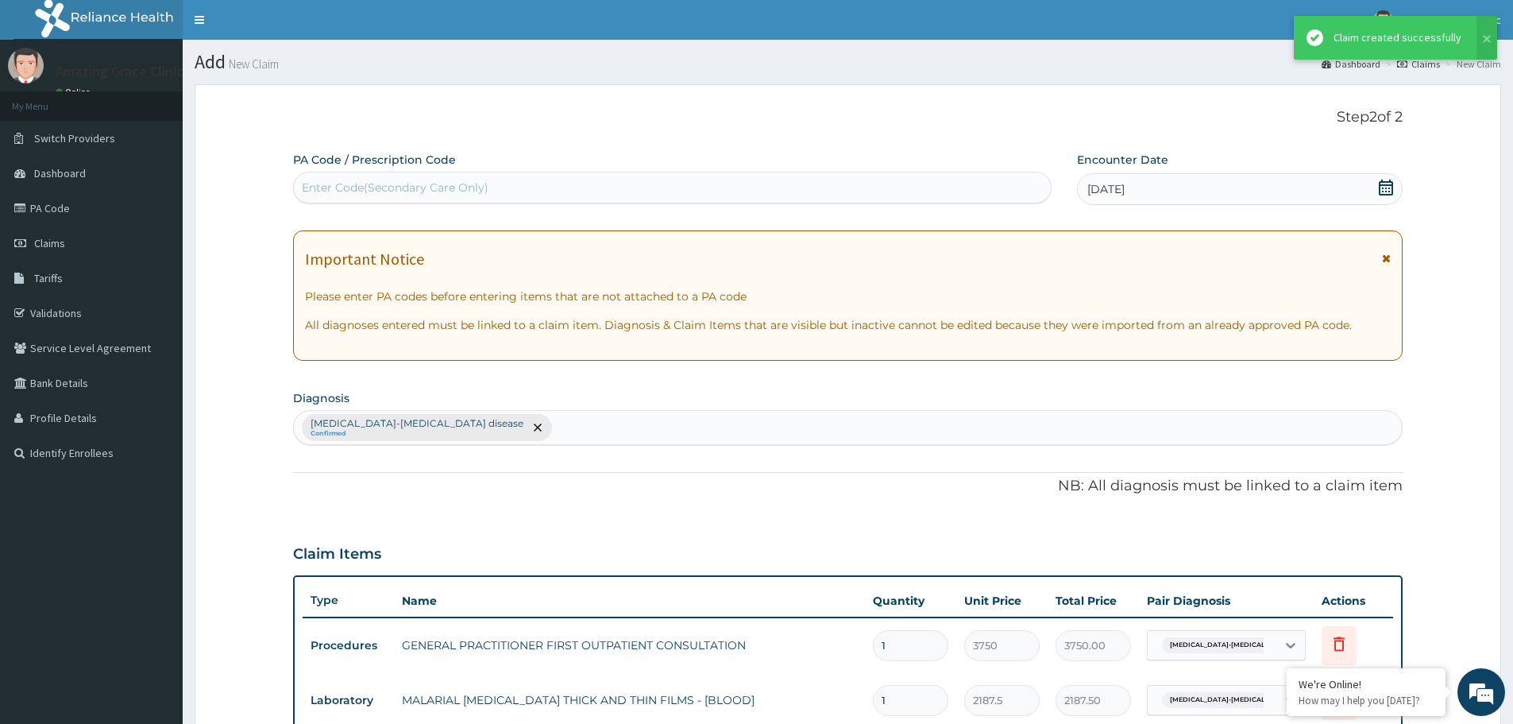
click at [630, 325] on p "All diagnoses entered must be linked to a claim item. Diagnosis & Claim Items t…" at bounding box center [848, 325] width 1086 height 16
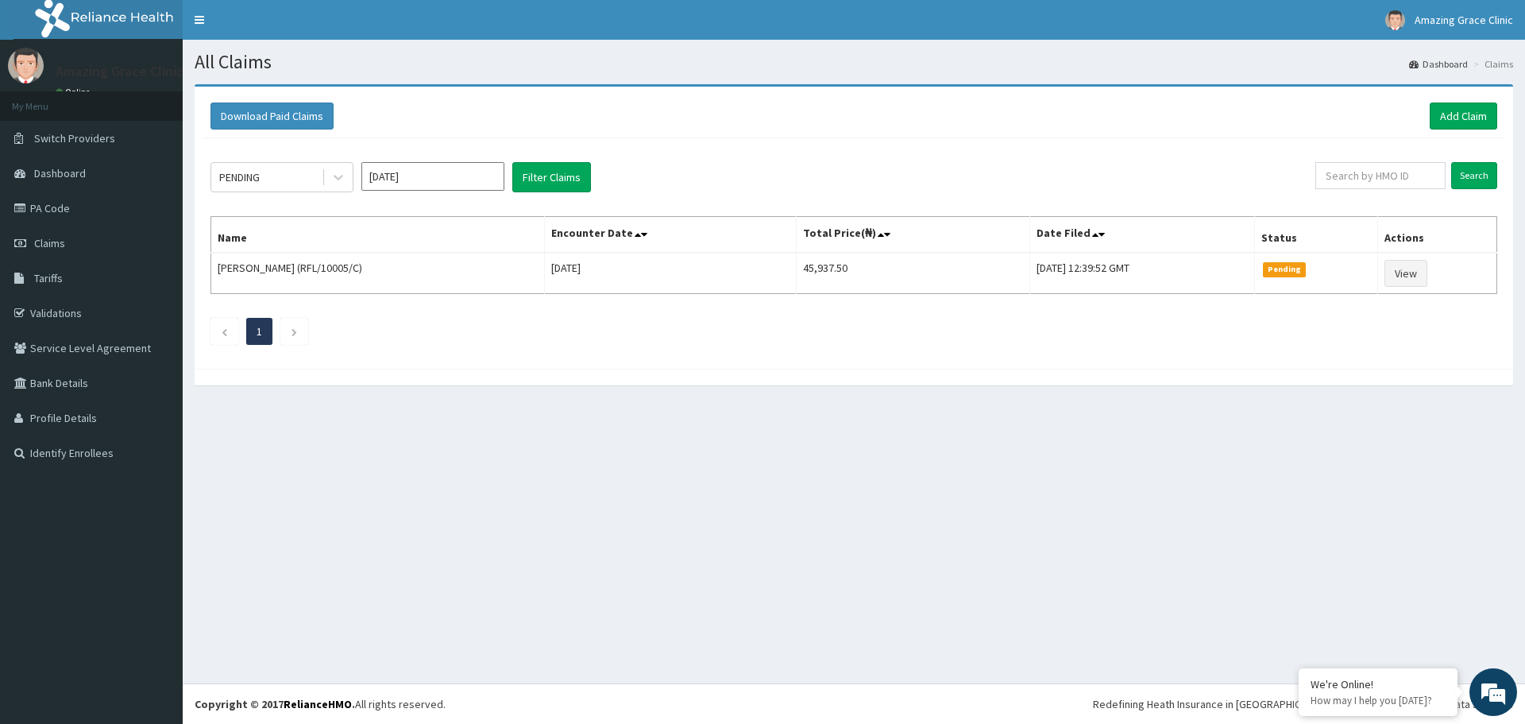
click at [658, 458] on div "All Claims Dashboard Claims Download Paid Claims Add Claim × Note you can only …" at bounding box center [854, 361] width 1342 height 643
click at [1451, 114] on link "Add Claim" at bounding box center [1464, 115] width 68 height 27
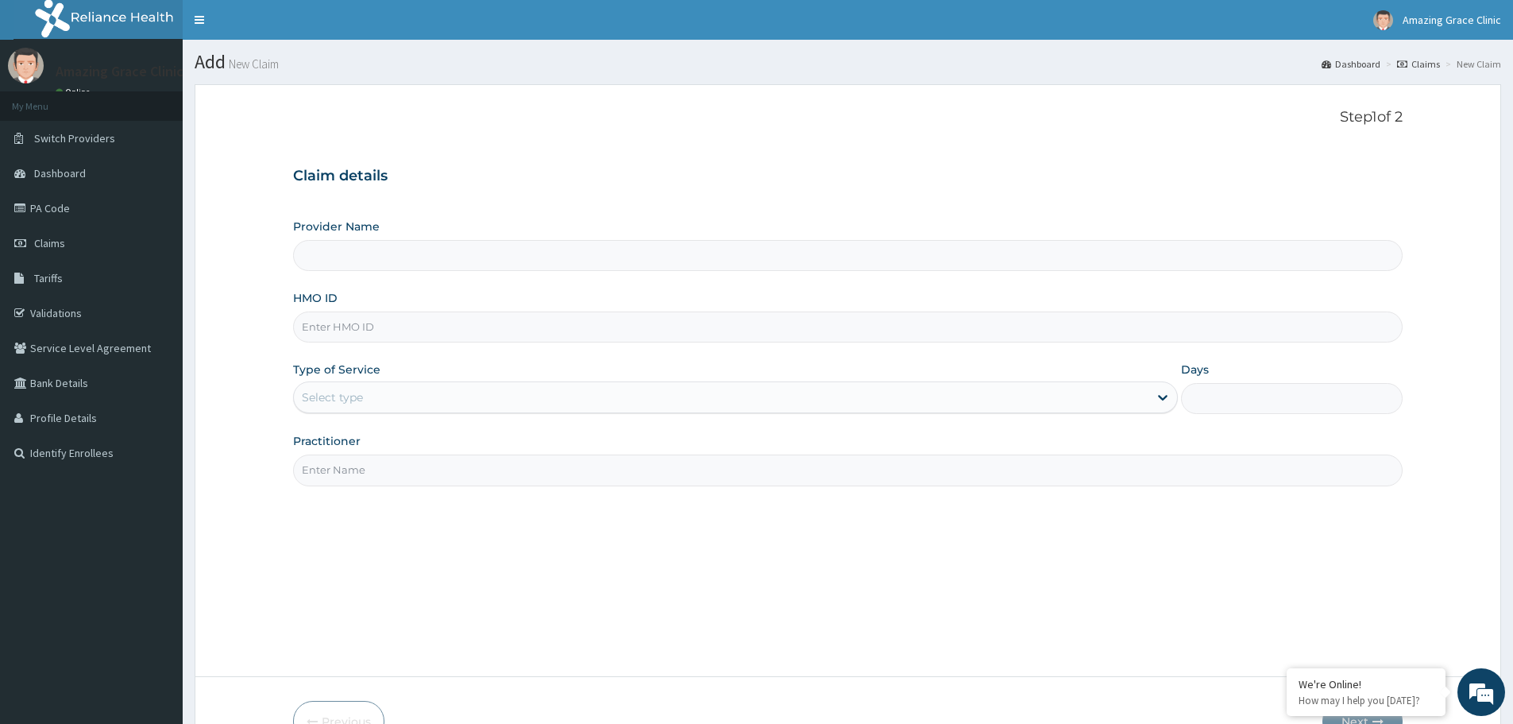
click at [415, 338] on input "HMO ID" at bounding box center [848, 326] width 1110 height 31
paste input "RFL/10005/C"
type input "RFL/10005/D"
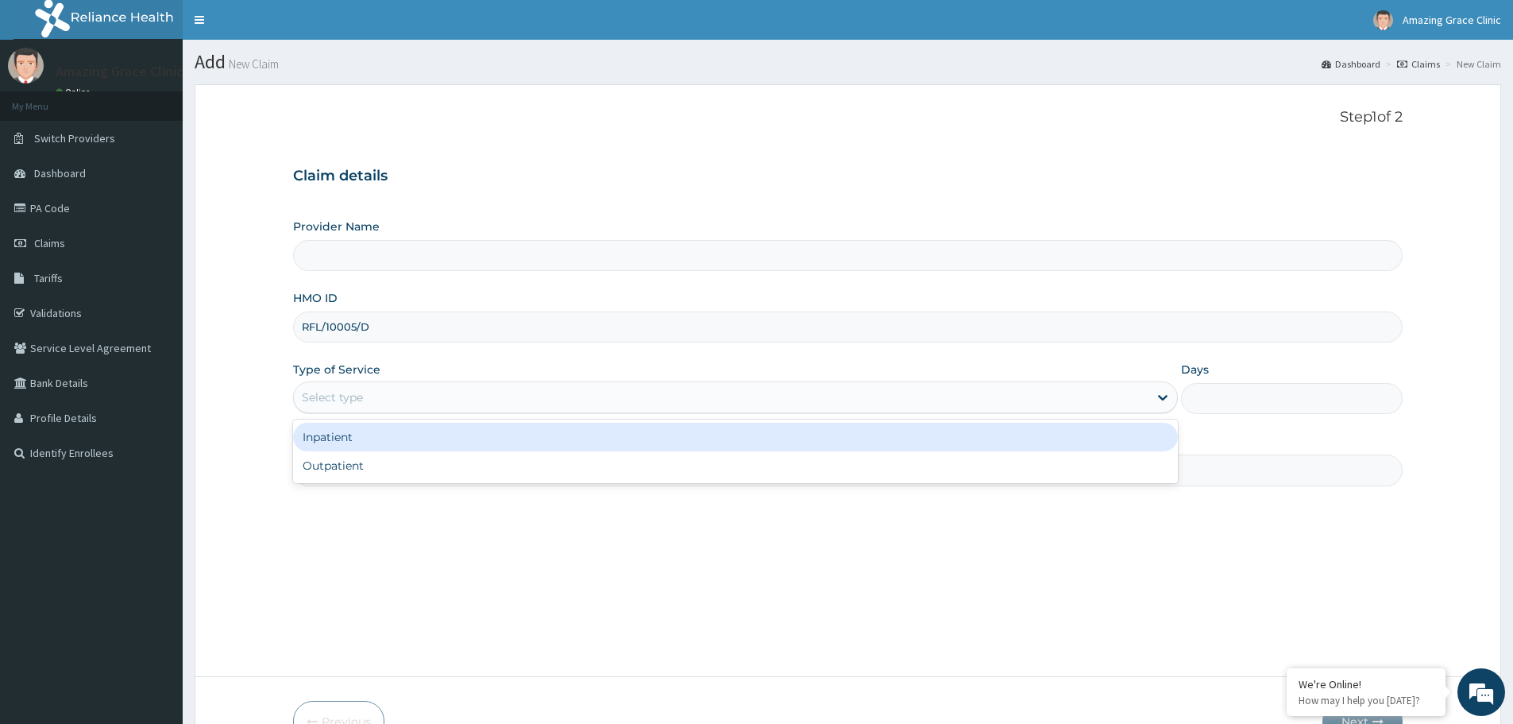
drag, startPoint x: 386, startPoint y: 381, endPoint x: 382, endPoint y: 409, distance: 28.1
click at [386, 382] on div "Select type" at bounding box center [735, 397] width 885 height 32
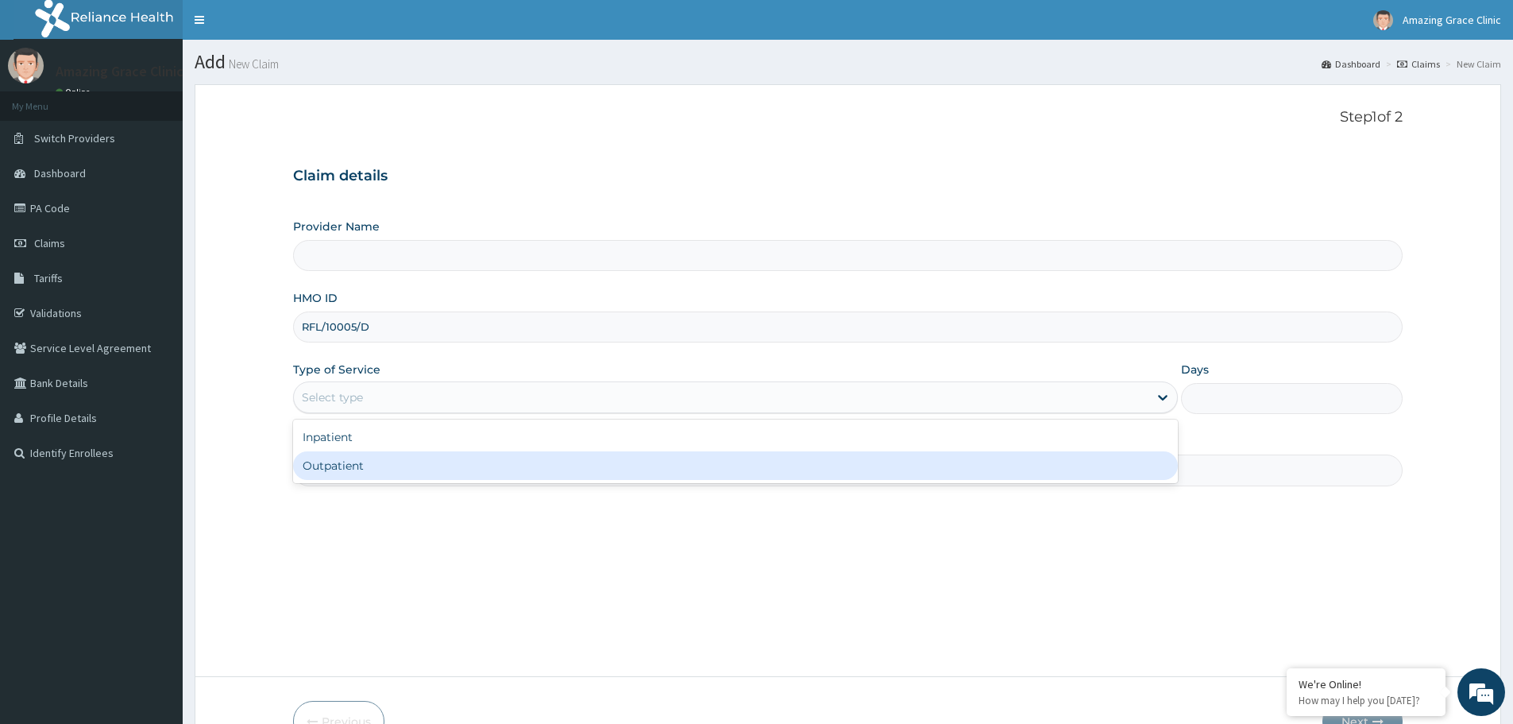
click at [365, 470] on div "Outpatient" at bounding box center [735, 465] width 885 height 29
type input "1"
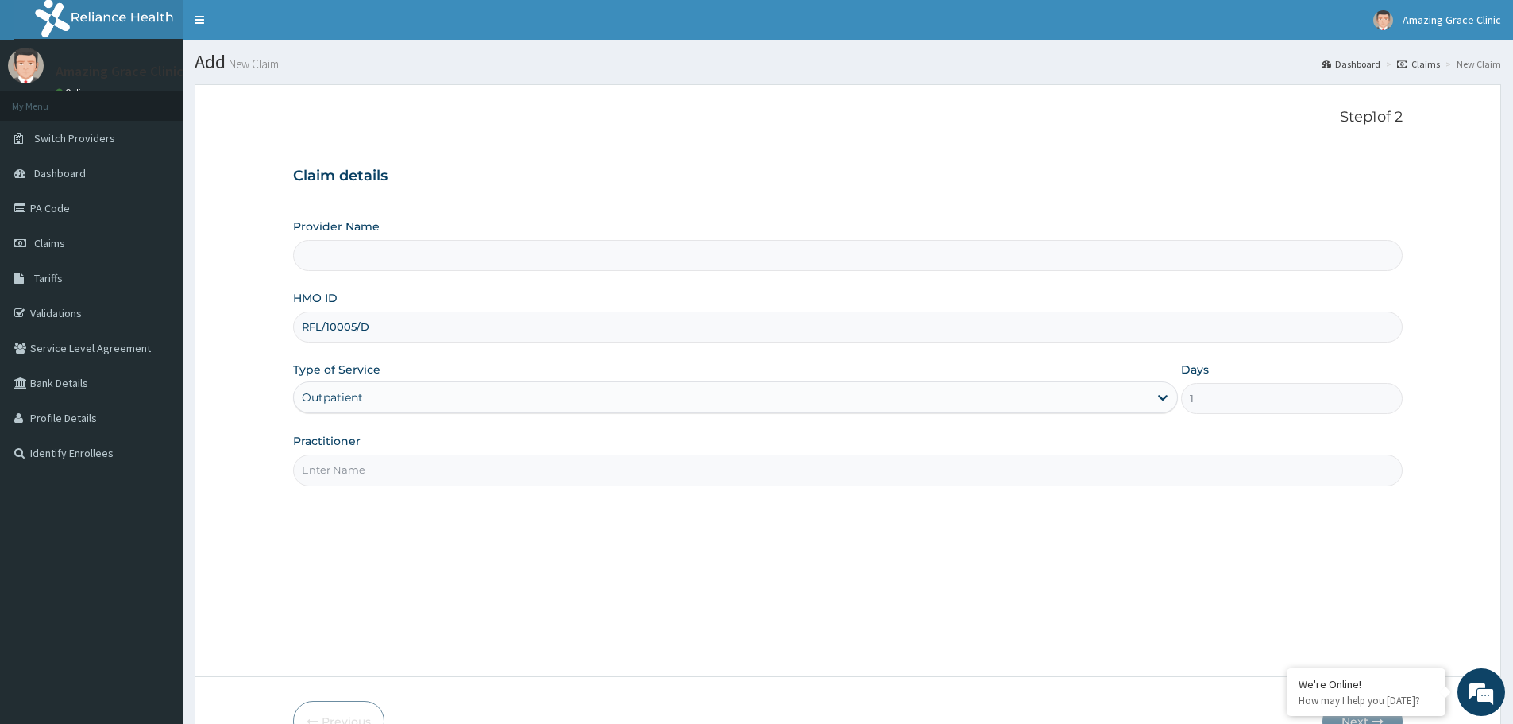
drag, startPoint x: 387, startPoint y: 474, endPoint x: 392, endPoint y: 486, distance: 13.1
click at [387, 474] on input "Practitioner" at bounding box center [848, 469] width 1110 height 31
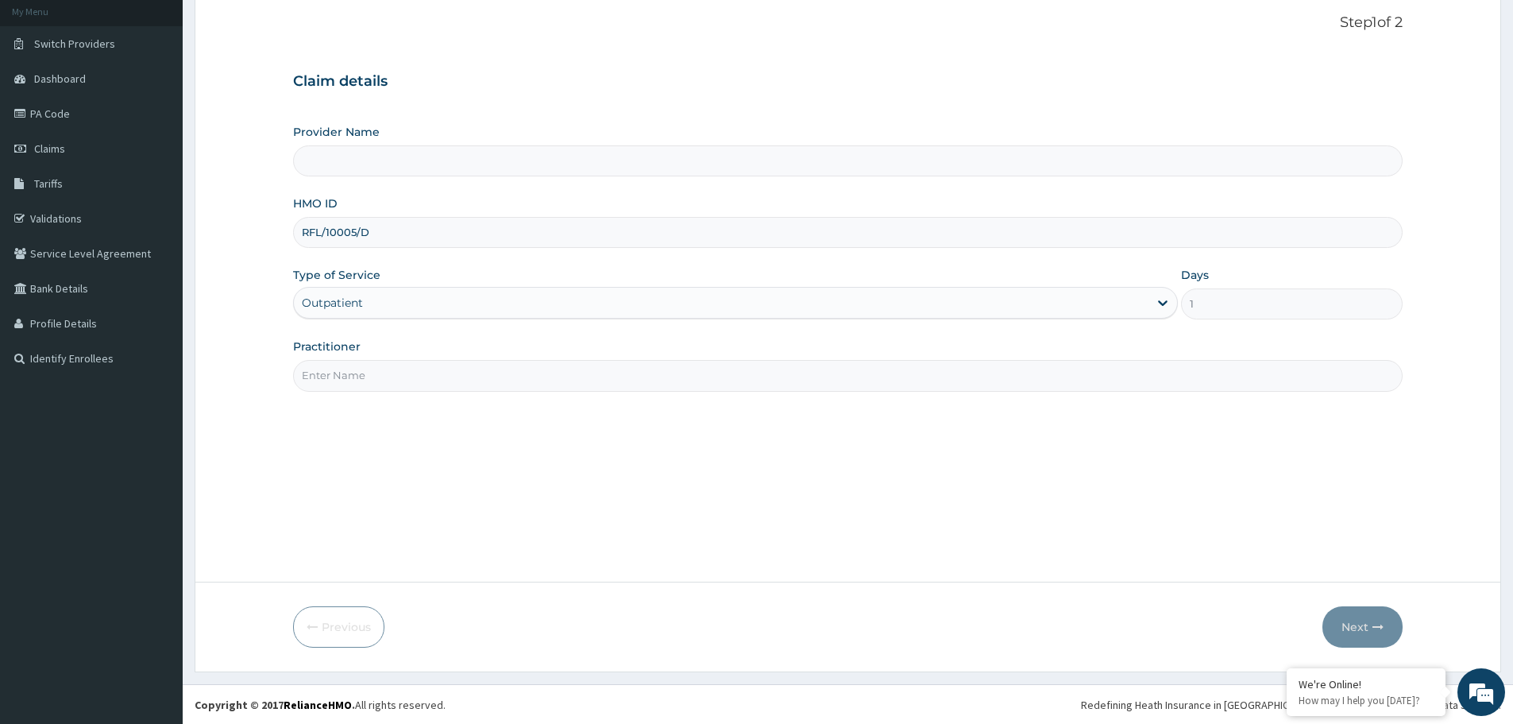
scroll to position [95, 0]
click at [380, 373] on input "Practitioner" at bounding box center [848, 374] width 1110 height 31
type input "[PERSON_NAME]"
type input "Amazing Grace Clinic- ijebu ode"
click at [1365, 631] on button "Next" at bounding box center [1363, 625] width 80 height 41
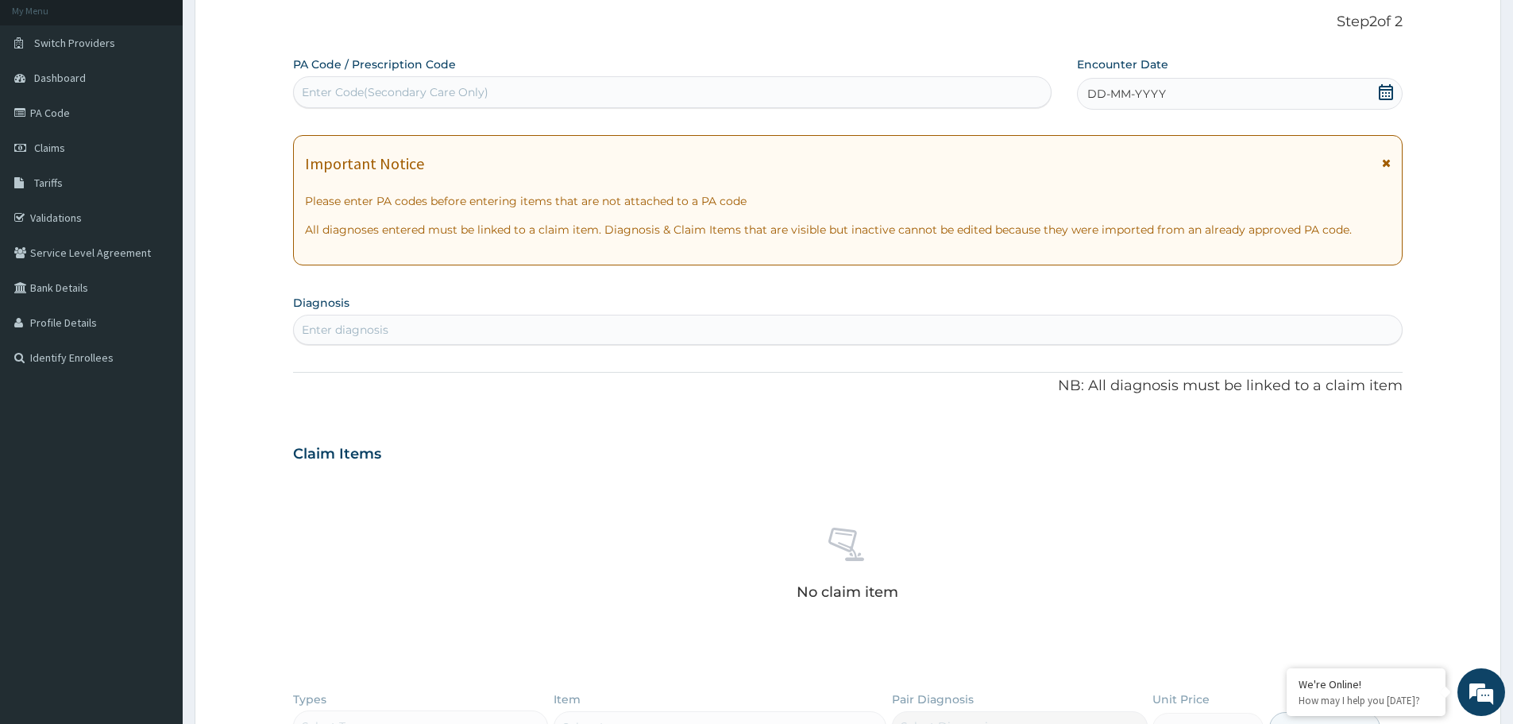
scroll to position [0, 0]
click at [1388, 89] on icon at bounding box center [1386, 92] width 14 height 16
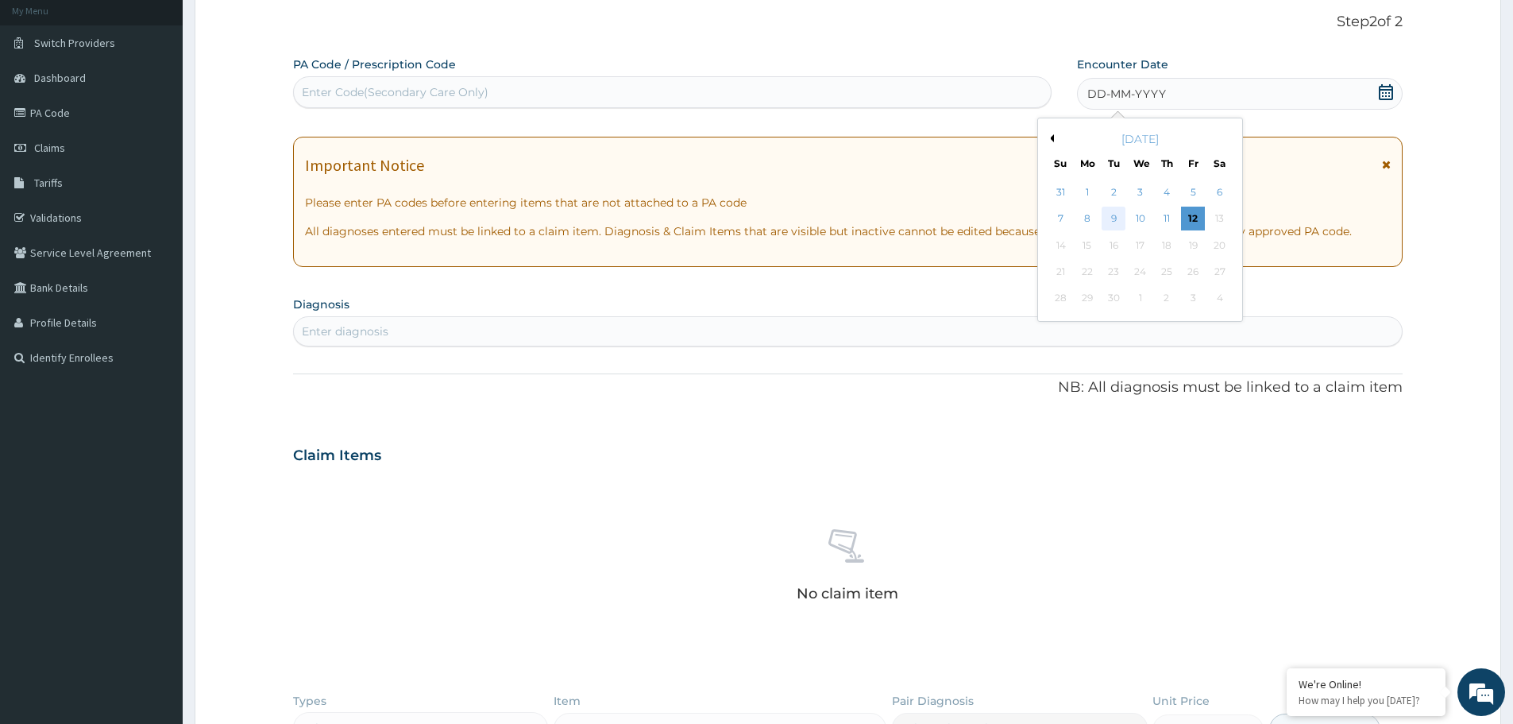
click at [1112, 218] on div "9" at bounding box center [1115, 219] width 24 height 24
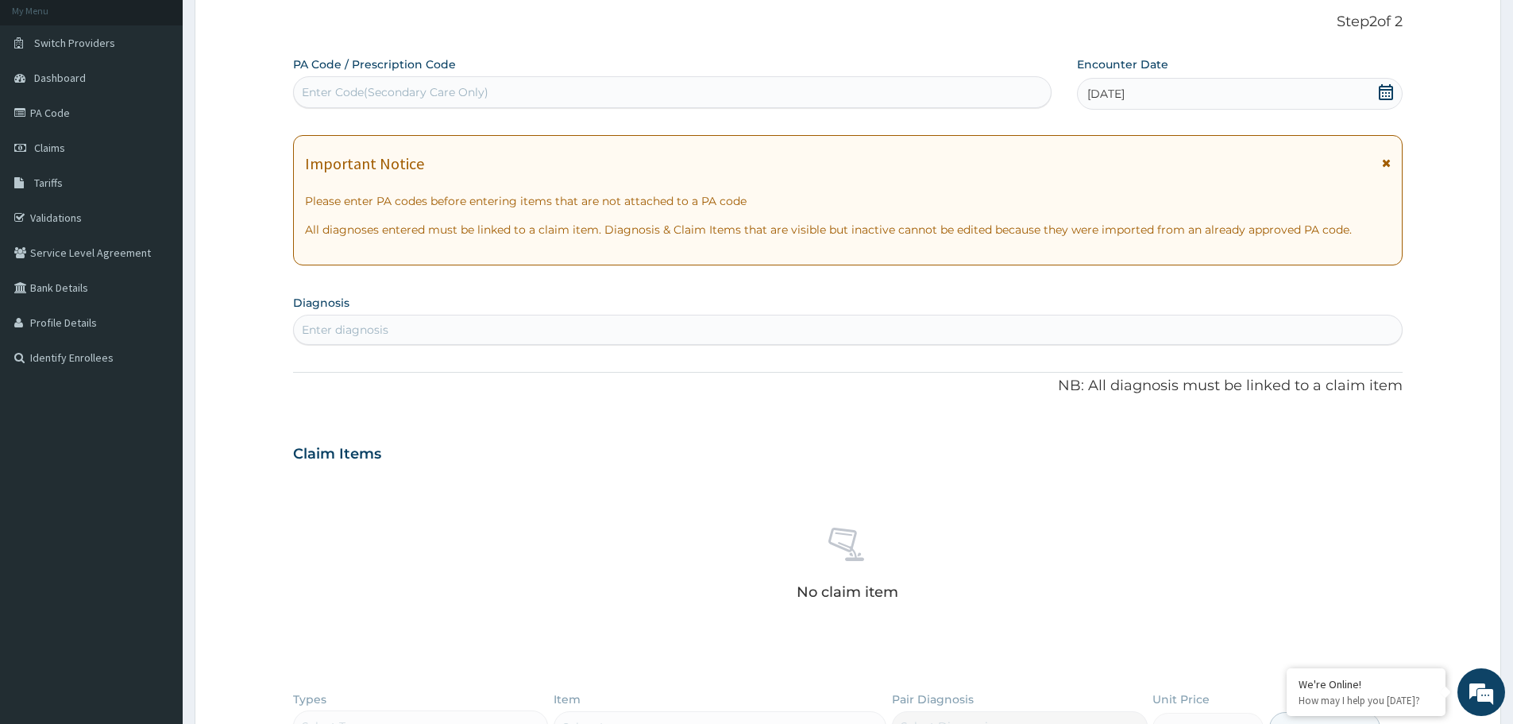
drag, startPoint x: 730, startPoint y: 334, endPoint x: 728, endPoint y: 322, distance: 12.0
click at [730, 333] on div "Enter diagnosis" at bounding box center [848, 329] width 1108 height 25
type input "[MEDICAL_DATA]"
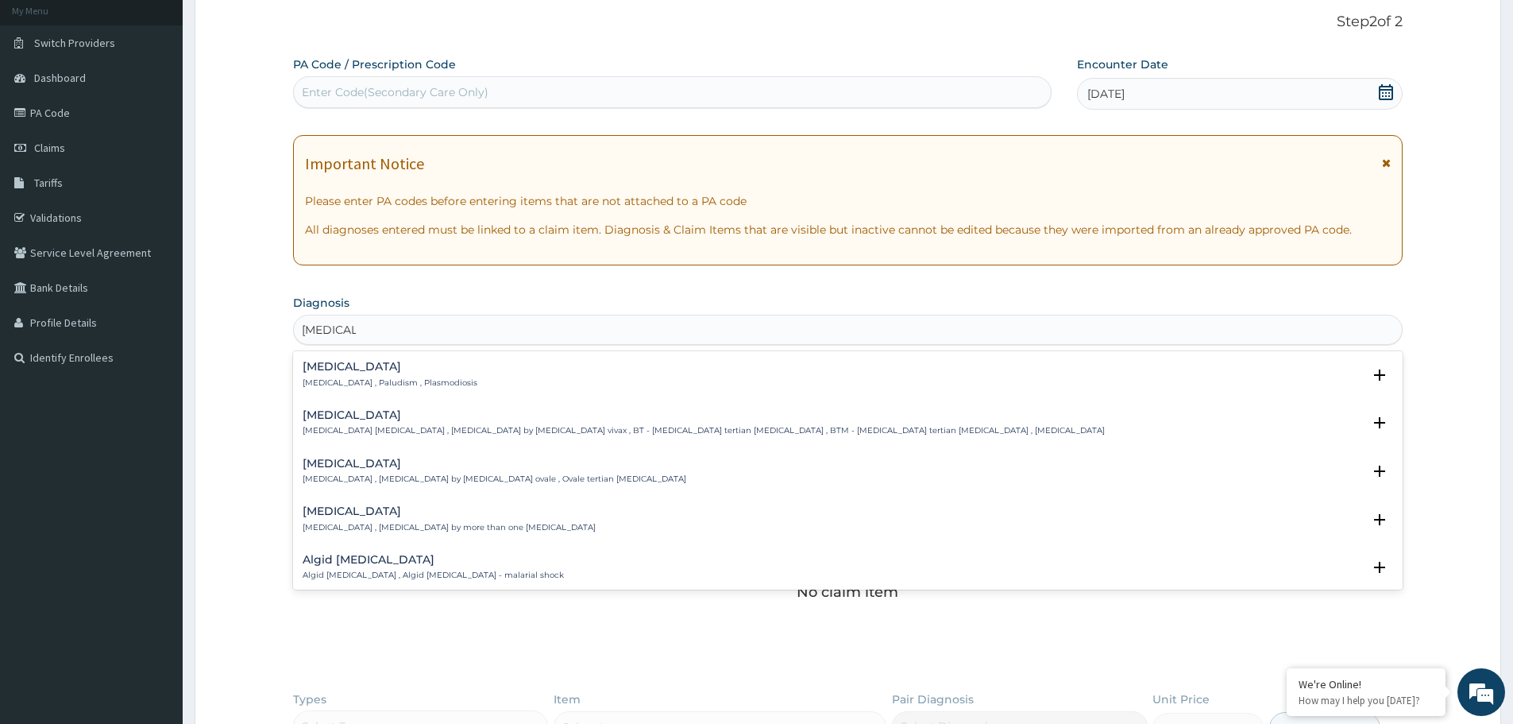
click at [361, 376] on div "[MEDICAL_DATA] [MEDICAL_DATA] , Paludism , Plasmodiosis" at bounding box center [390, 375] width 175 height 28
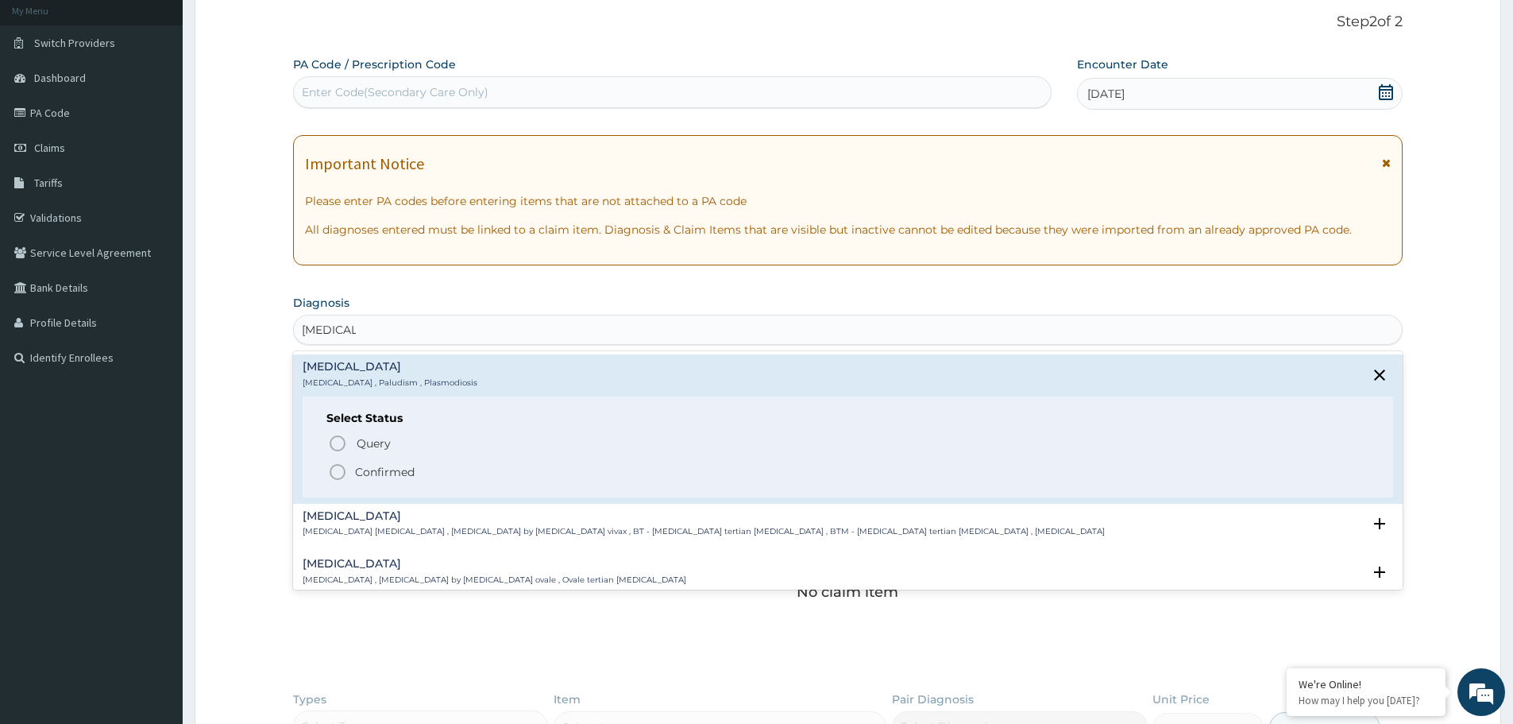
click at [335, 470] on icon "status option filled" at bounding box center [337, 471] width 19 height 19
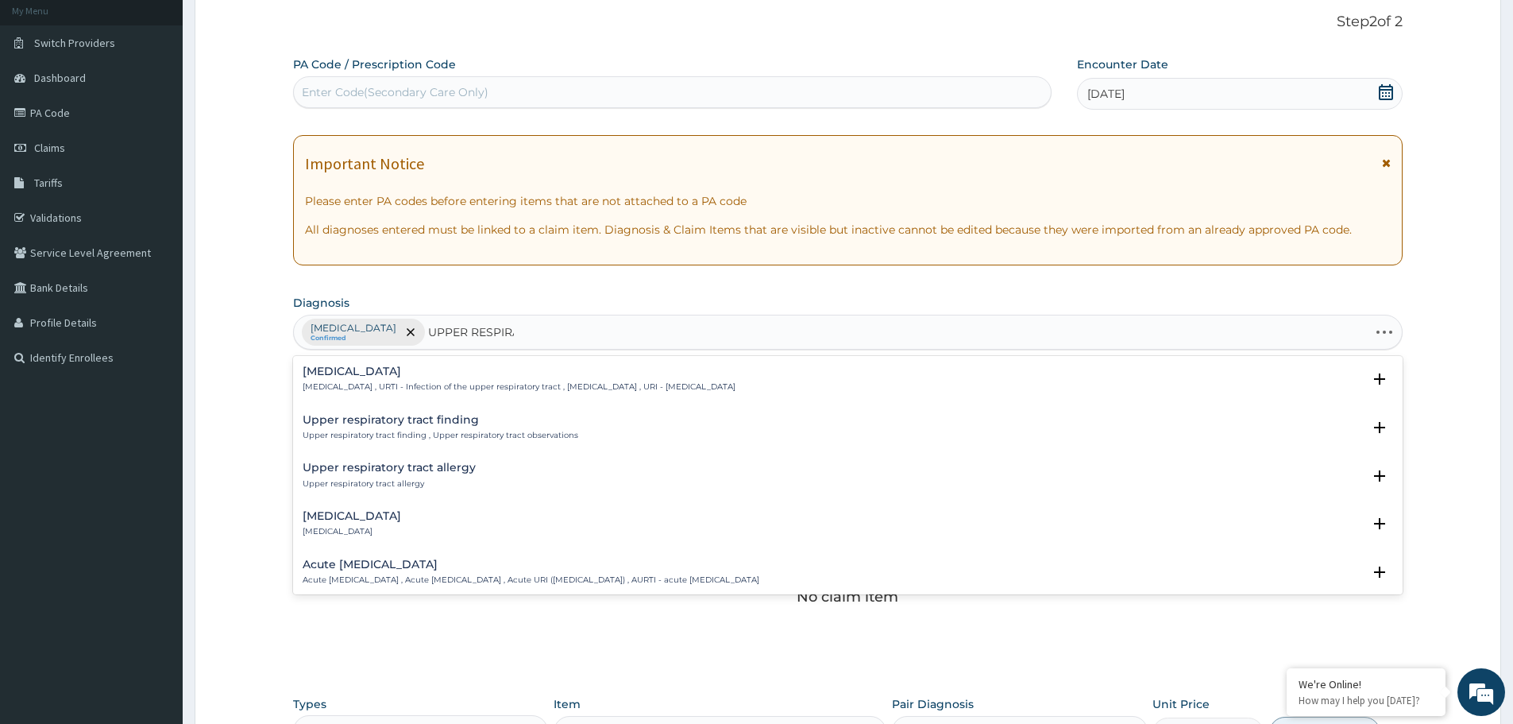
type input "UPPER RESPIRAT"
click at [344, 521] on h4 "Acute [MEDICAL_DATA]" at bounding box center [531, 516] width 457 height 12
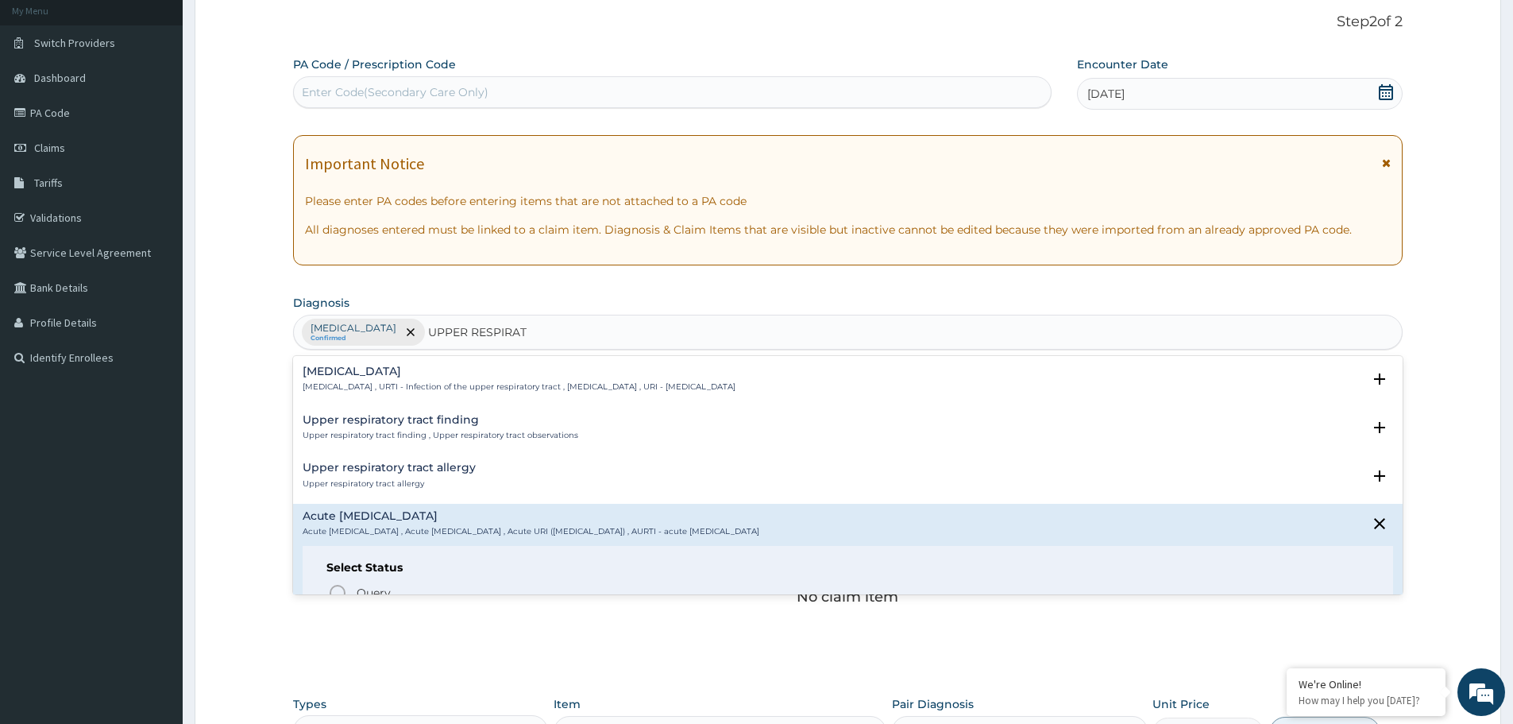
scroll to position [79, 0]
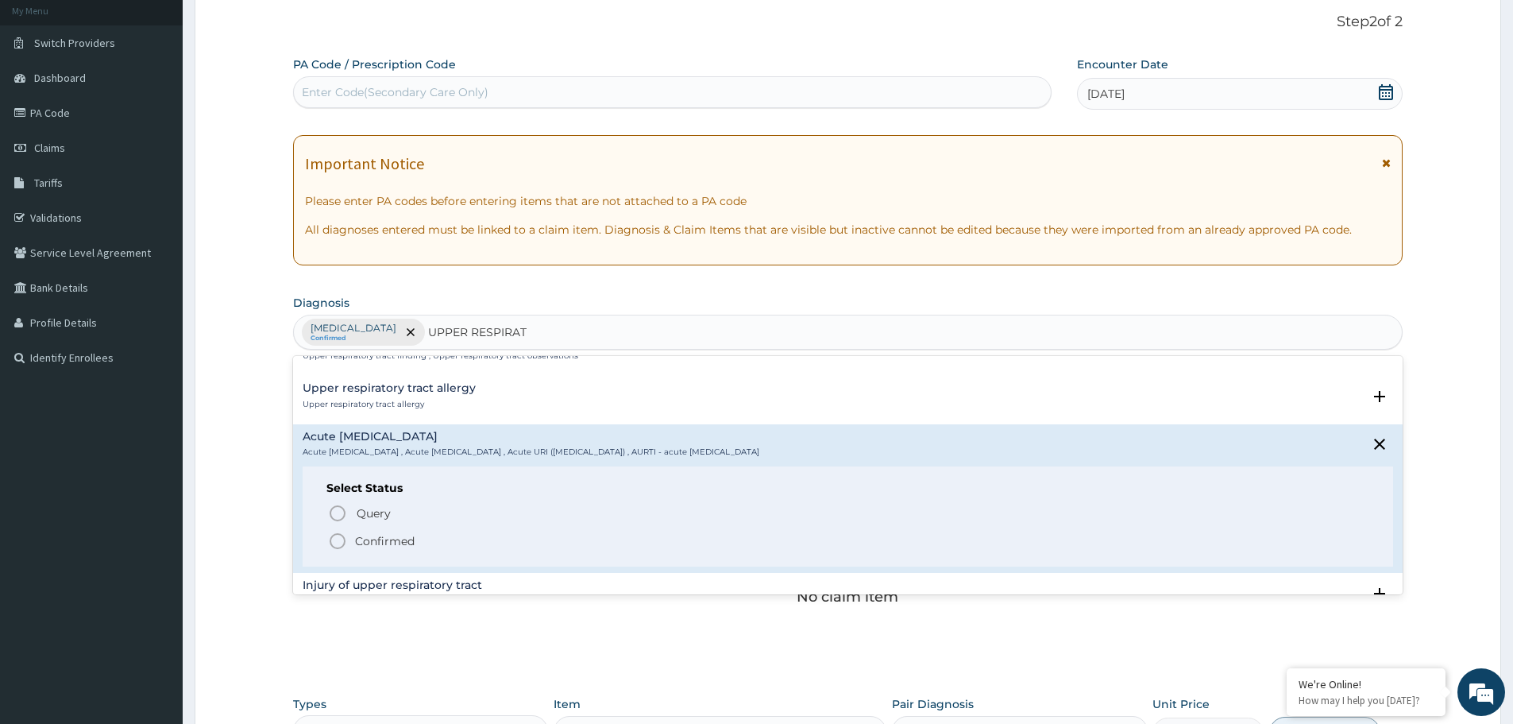
click at [337, 539] on icon "status option filled" at bounding box center [337, 540] width 19 height 19
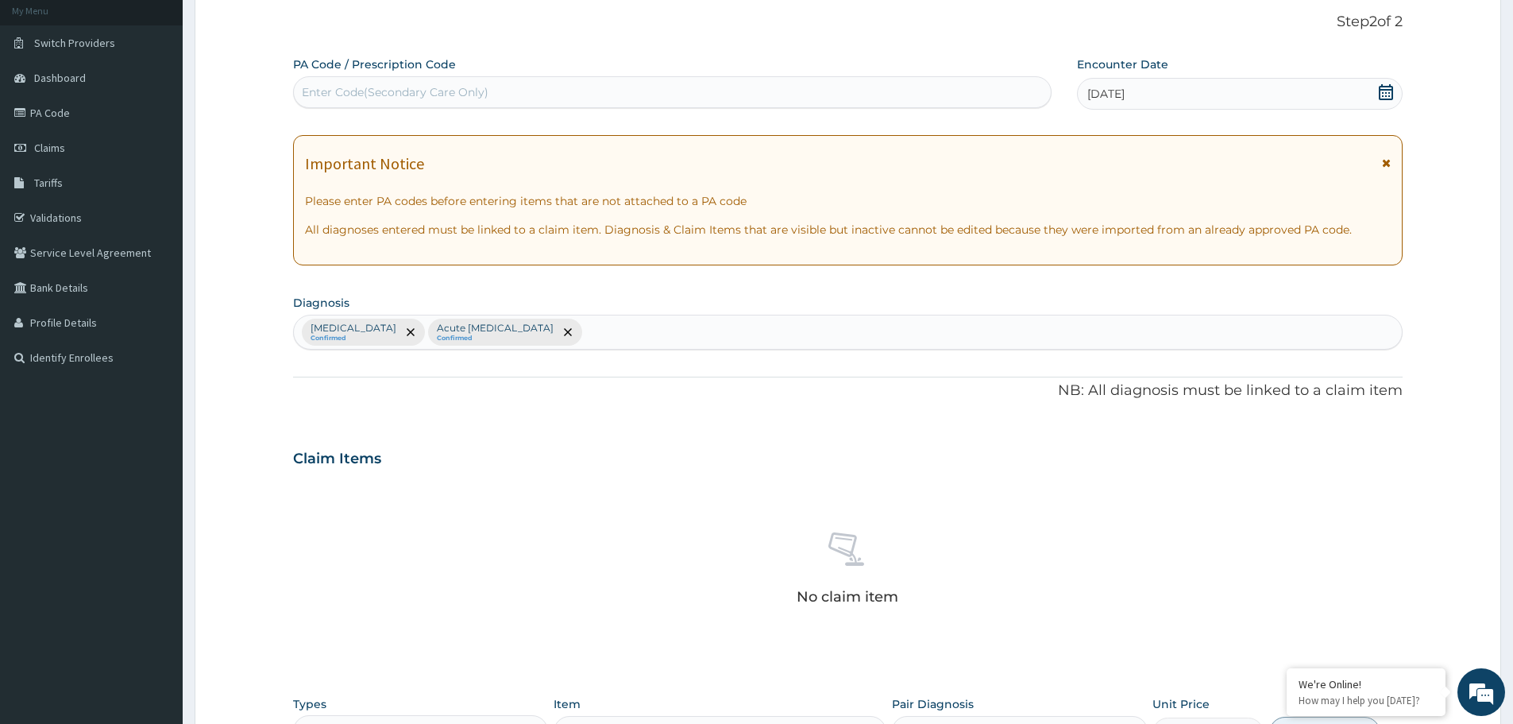
scroll to position [406, 0]
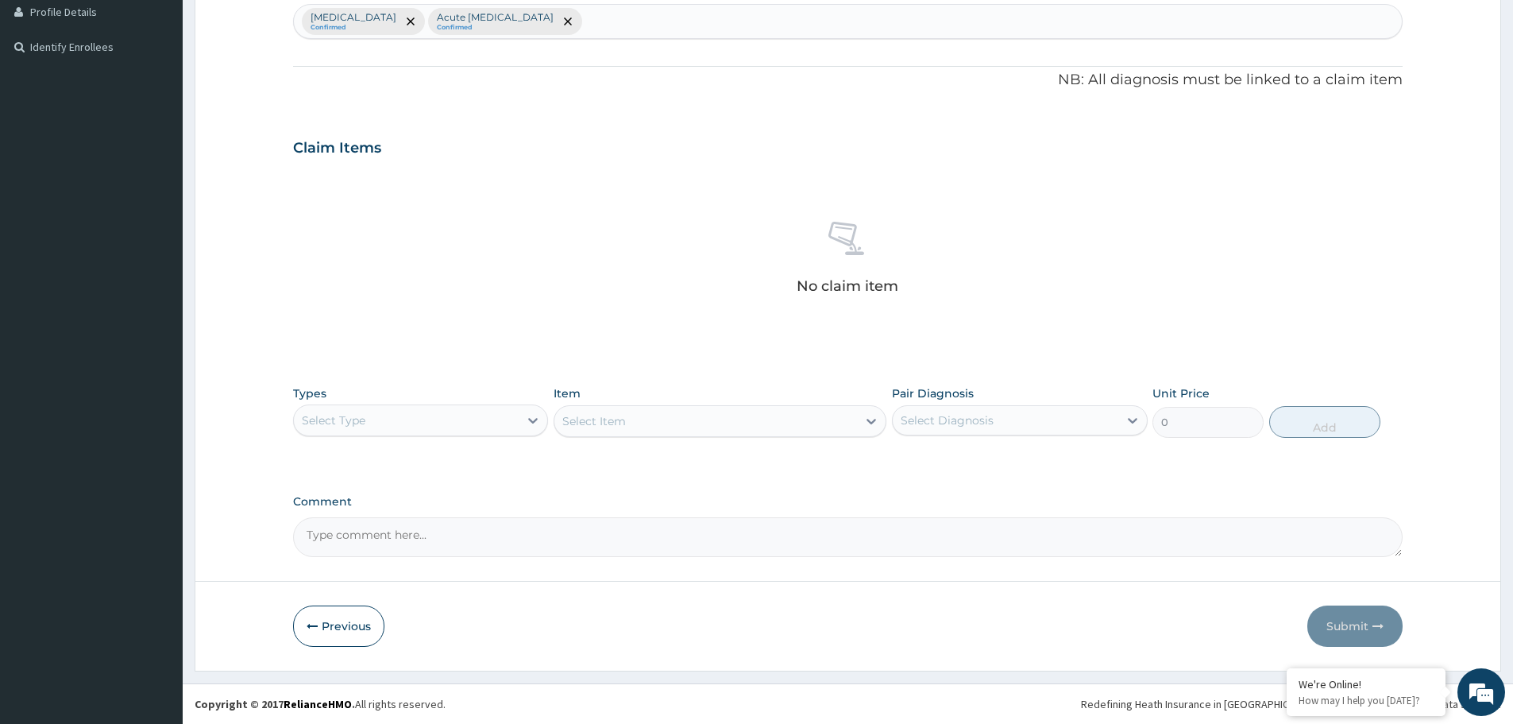
click at [436, 413] on div "Select Type" at bounding box center [406, 419] width 225 height 25
click at [402, 504] on div "Procedures" at bounding box center [420, 517] width 255 height 29
click at [693, 426] on div "Select Item" at bounding box center [720, 421] width 333 height 32
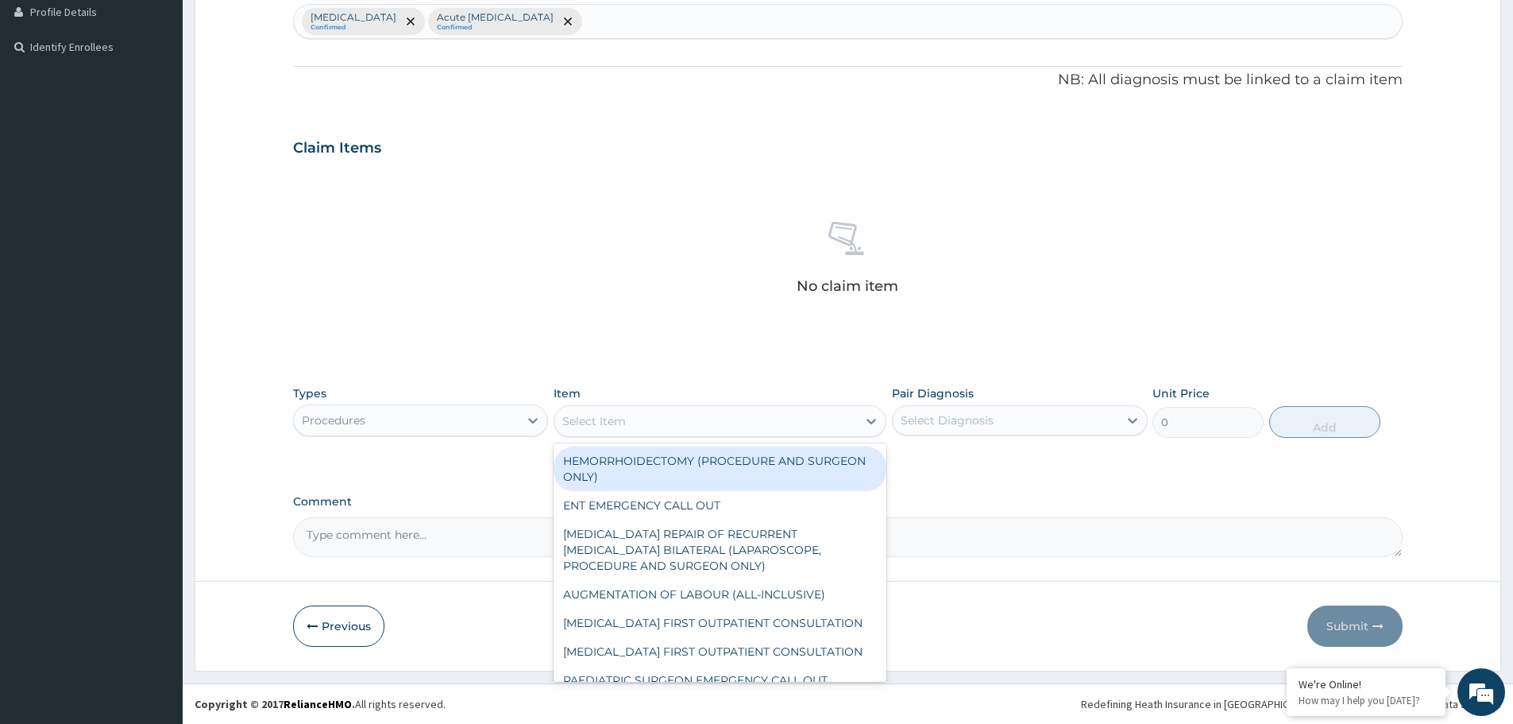
click at [696, 427] on div "Select Item" at bounding box center [705, 420] width 303 height 25
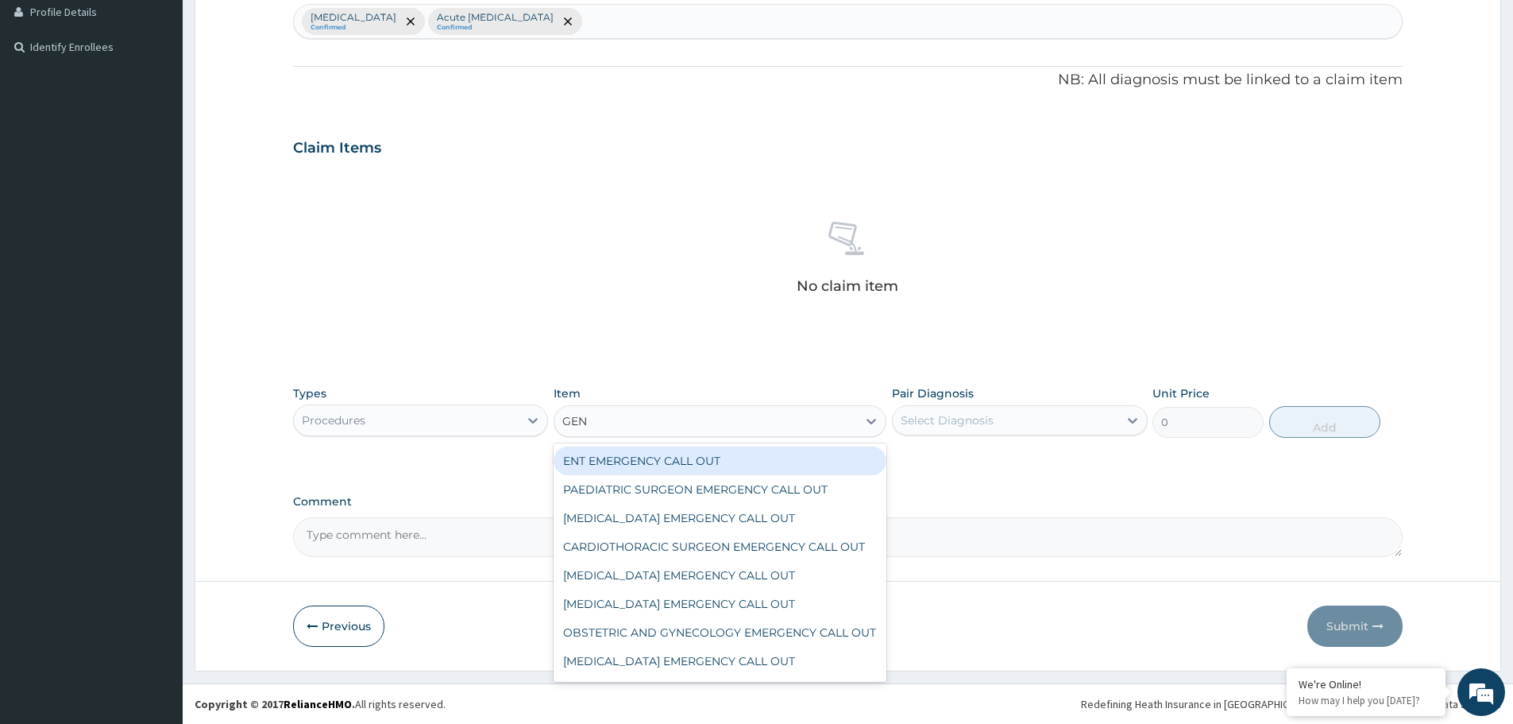
type input "GENE"
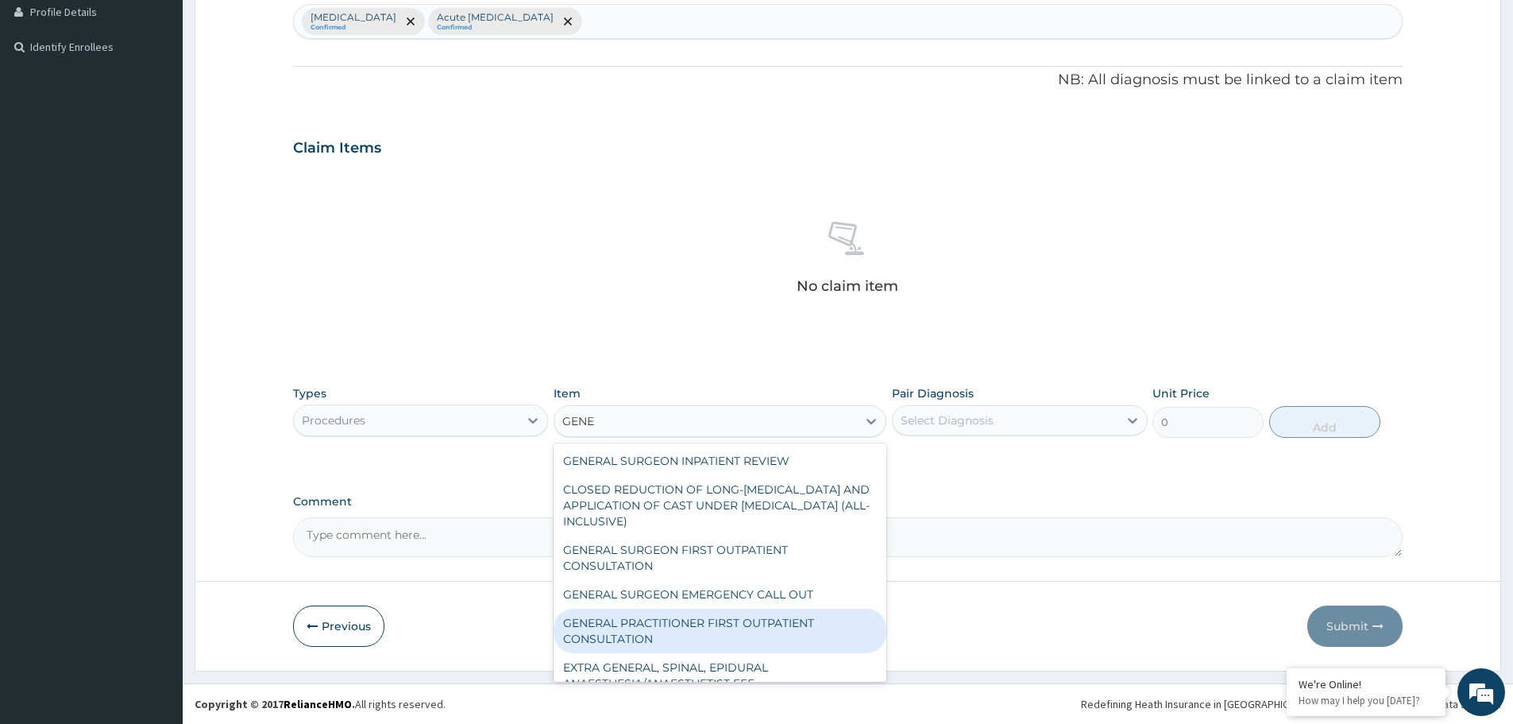
click at [708, 620] on div "GENERAL PRACTITIONER FIRST OUTPATIENT CONSULTATION" at bounding box center [720, 630] width 333 height 44
type input "3750"
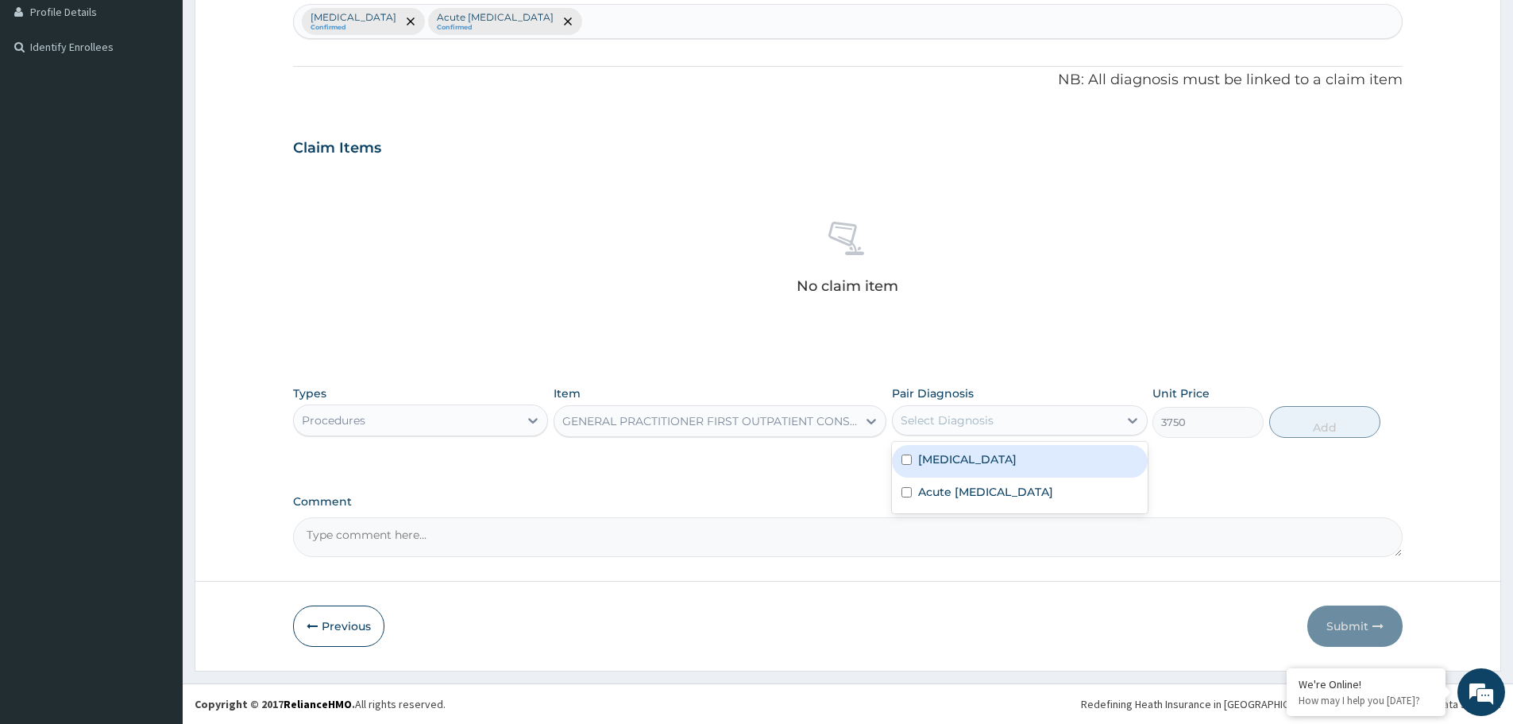
click at [1011, 425] on div "Select Diagnosis" at bounding box center [1005, 419] width 225 height 25
click at [1000, 466] on div "[MEDICAL_DATA]" at bounding box center [1019, 461] width 255 height 33
checkbox input "true"
click at [1314, 426] on button "Add" at bounding box center [1324, 422] width 111 height 32
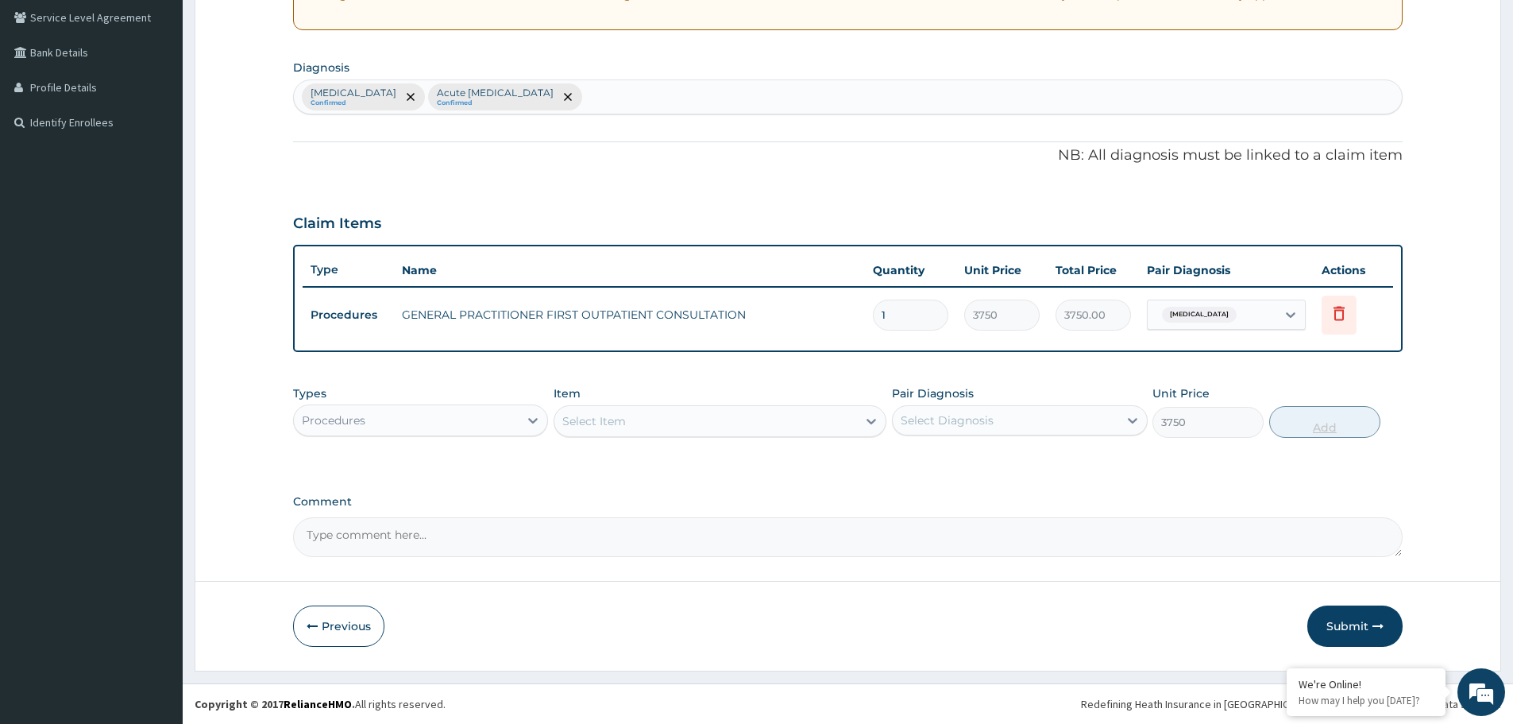
type input "0"
click at [418, 412] on div "Procedures" at bounding box center [406, 419] width 225 height 25
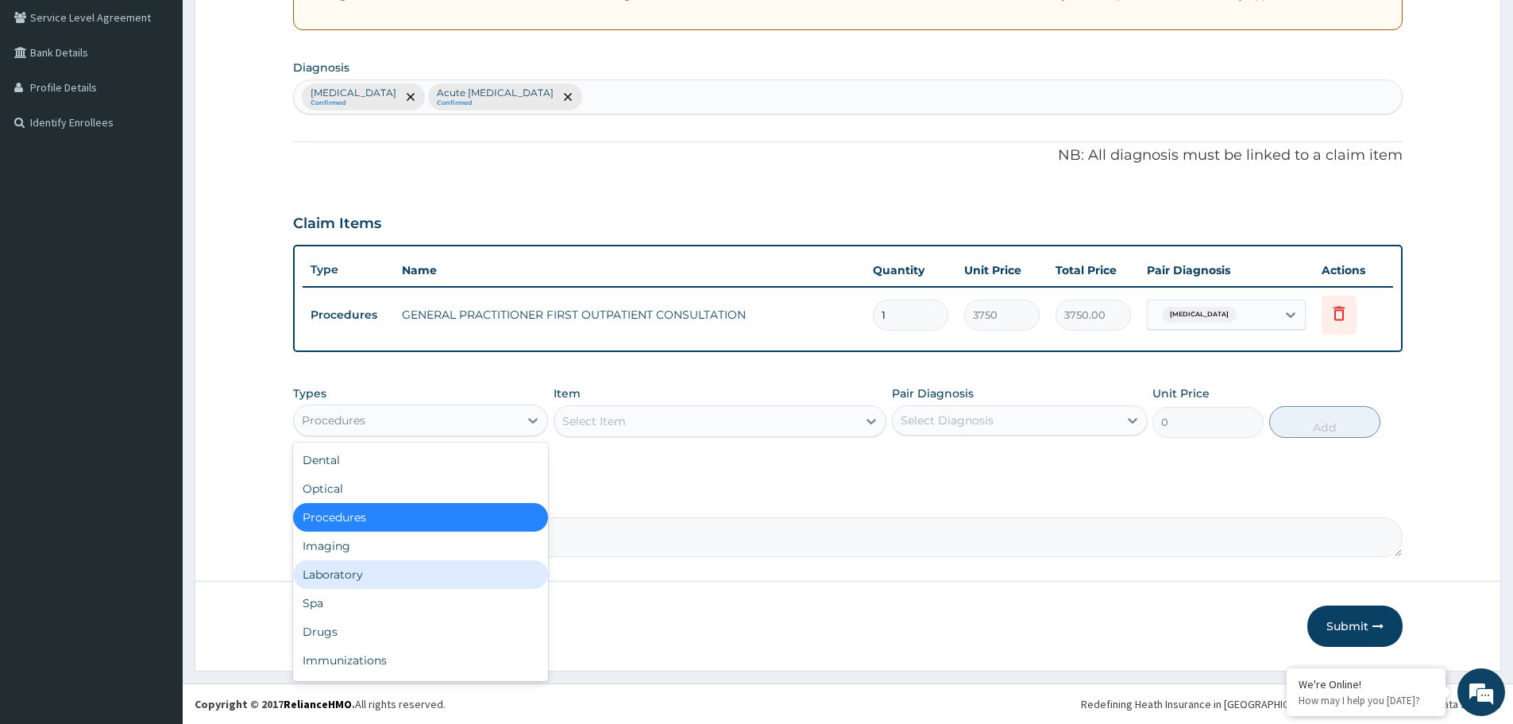
click at [384, 577] on div "Laboratory" at bounding box center [420, 574] width 255 height 29
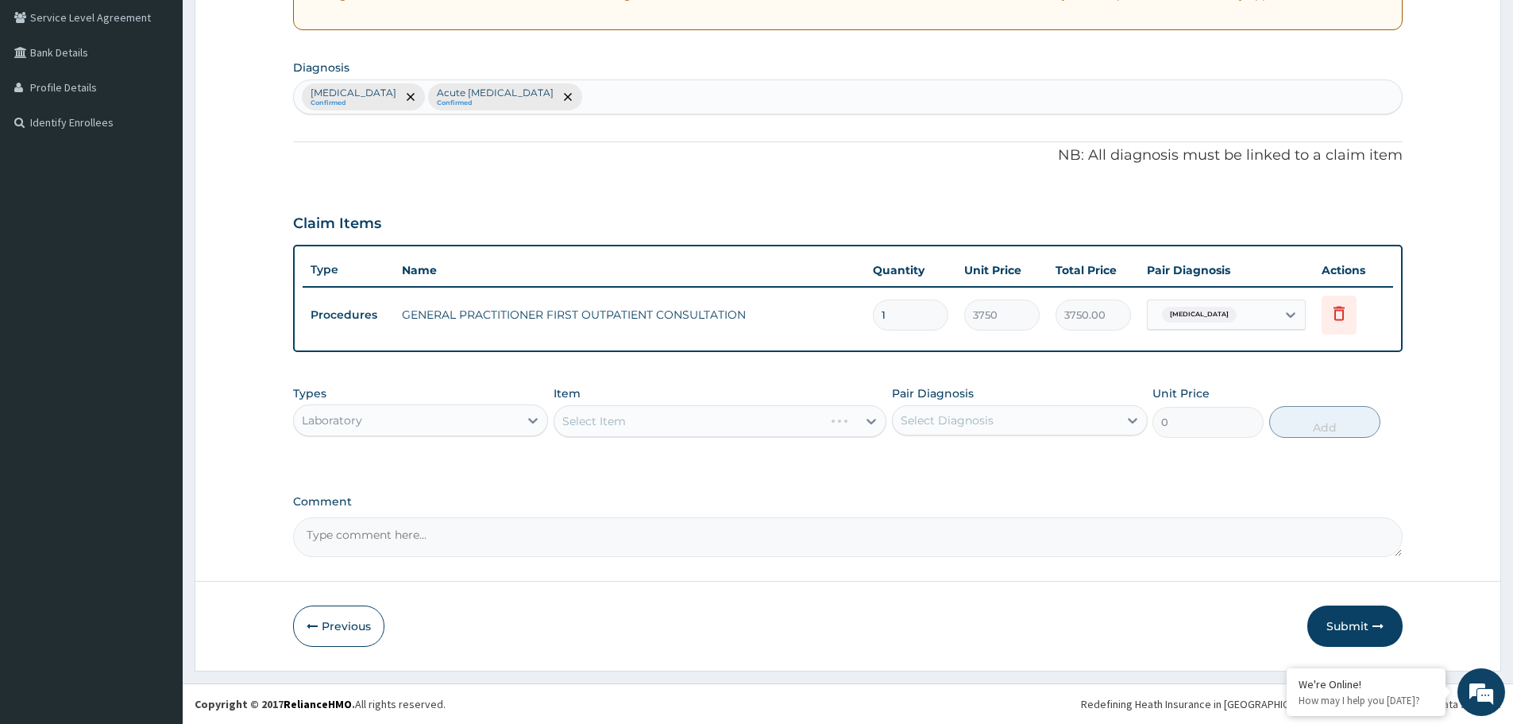
click at [708, 423] on div "Select Item" at bounding box center [720, 421] width 333 height 32
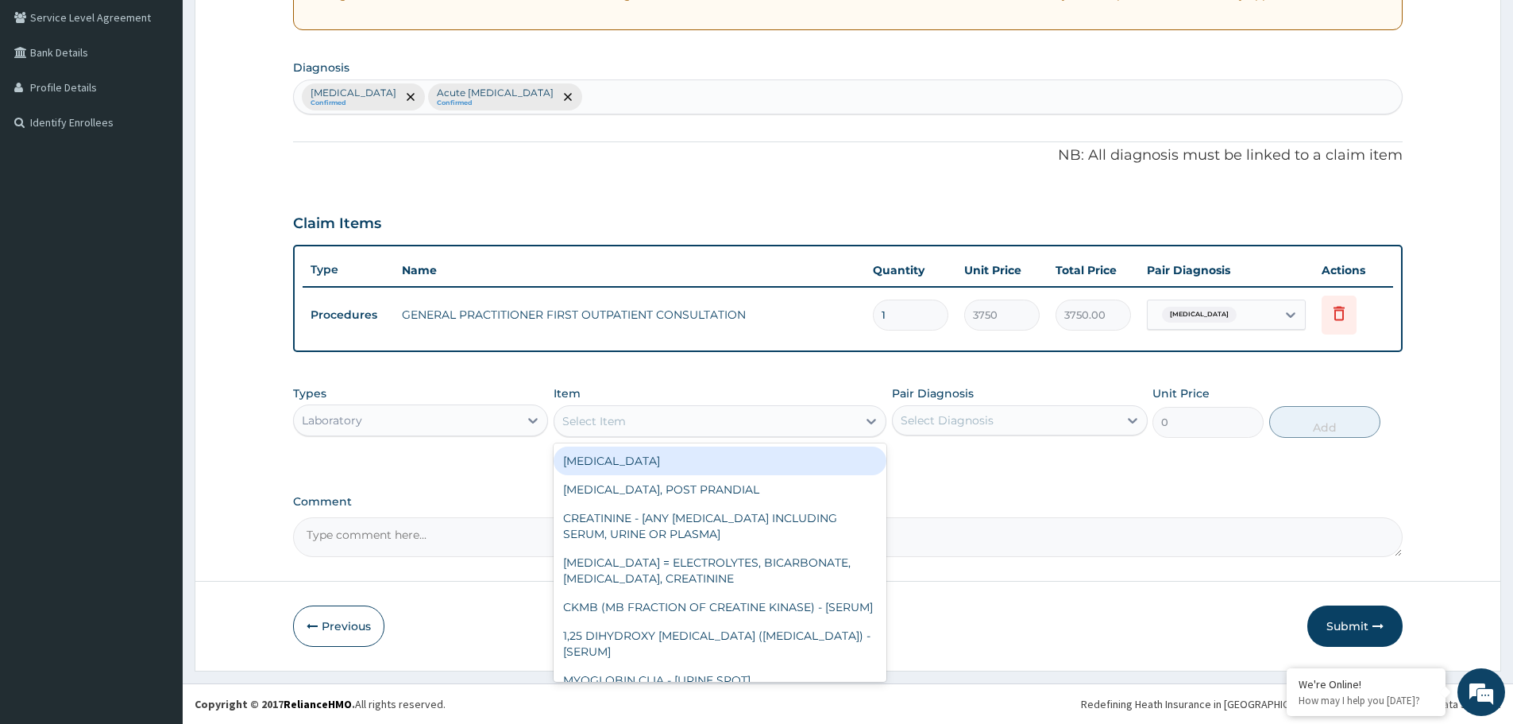
click at [708, 423] on div "Select Item" at bounding box center [705, 420] width 303 height 25
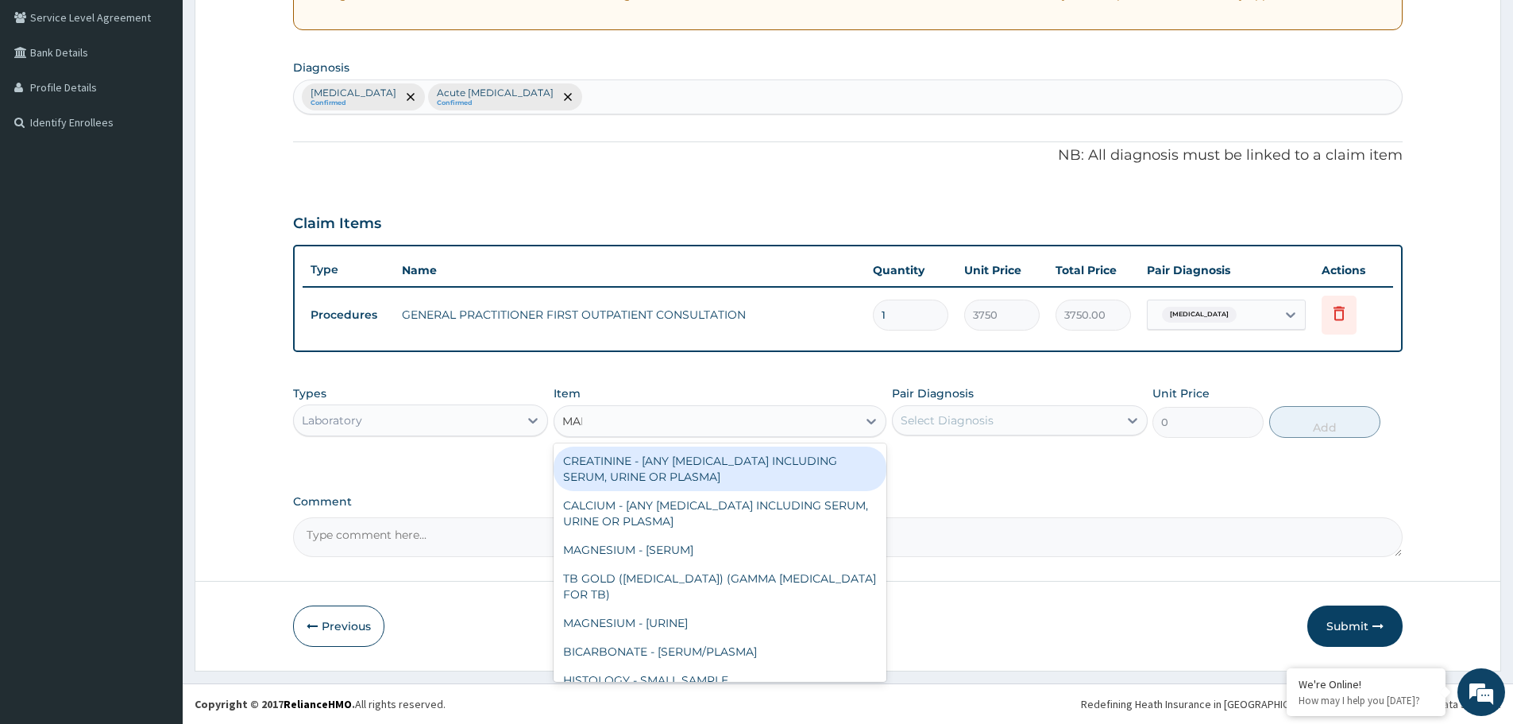
type input "MALA"
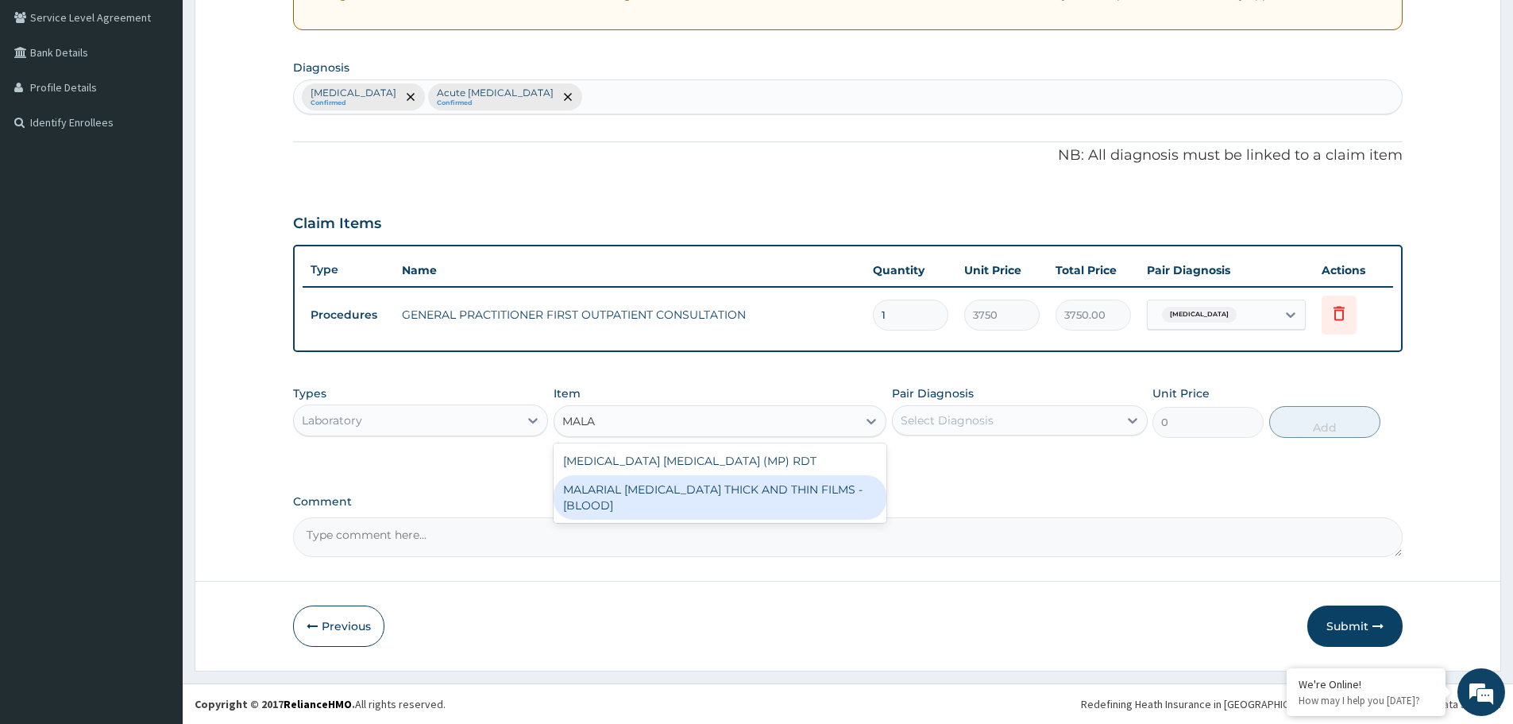
click at [747, 484] on div "MALARIAL [MEDICAL_DATA] THICK AND THIN FILMS - [BLOOD]" at bounding box center [720, 497] width 333 height 44
type input "2187.5"
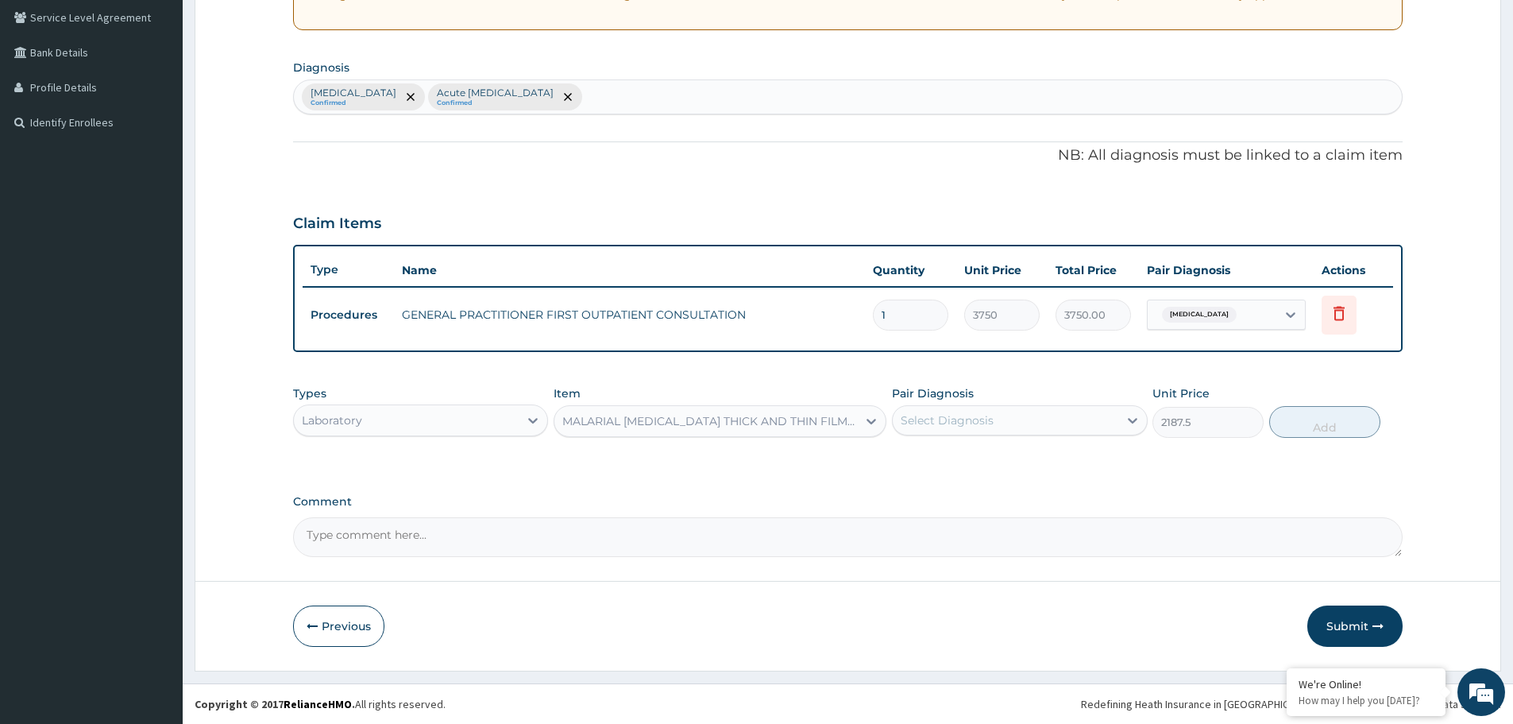
click at [1043, 423] on div "Select Diagnosis" at bounding box center [1005, 419] width 225 height 25
click at [999, 462] on div "[MEDICAL_DATA]" at bounding box center [1019, 461] width 255 height 33
checkbox input "true"
click at [1354, 427] on button "Add" at bounding box center [1324, 422] width 111 height 32
type input "0"
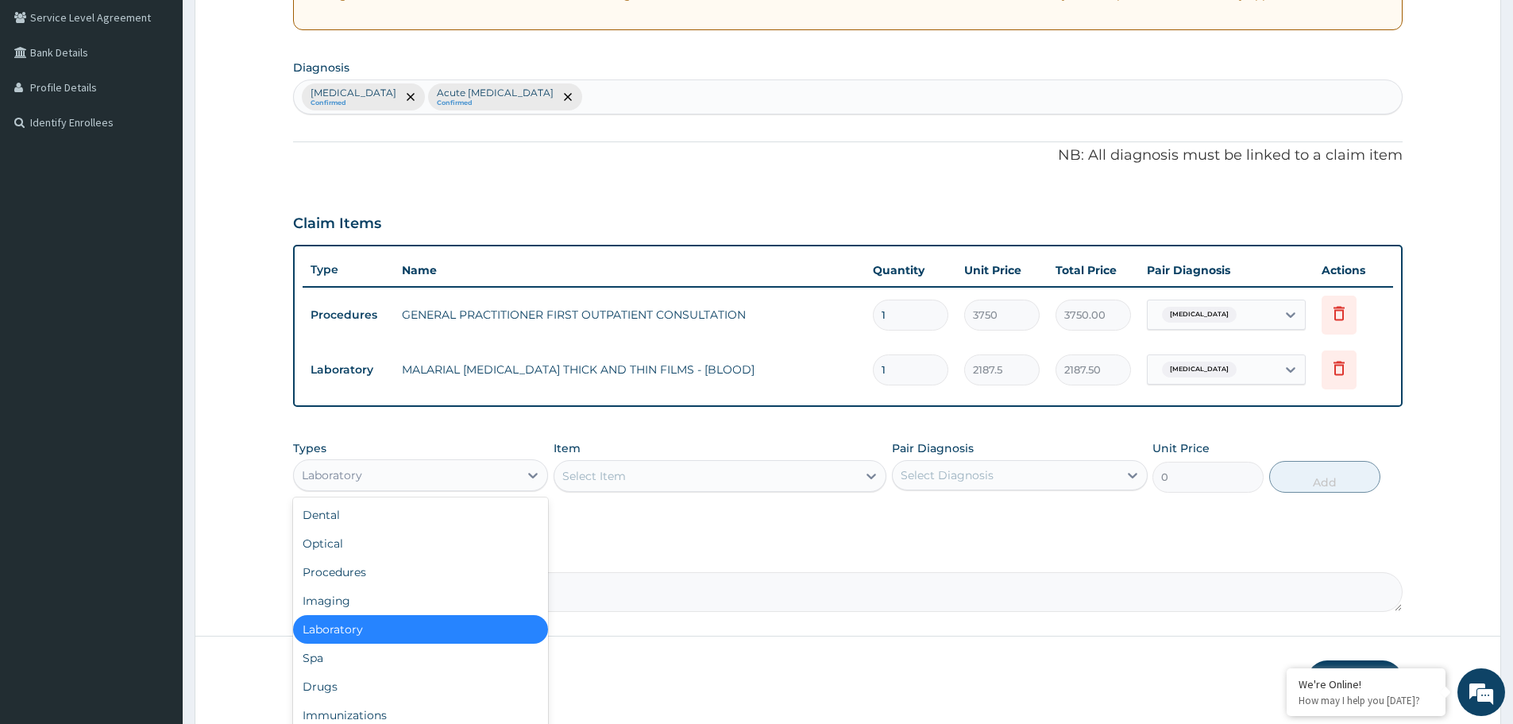
click at [438, 482] on div "Laboratory" at bounding box center [406, 474] width 225 height 25
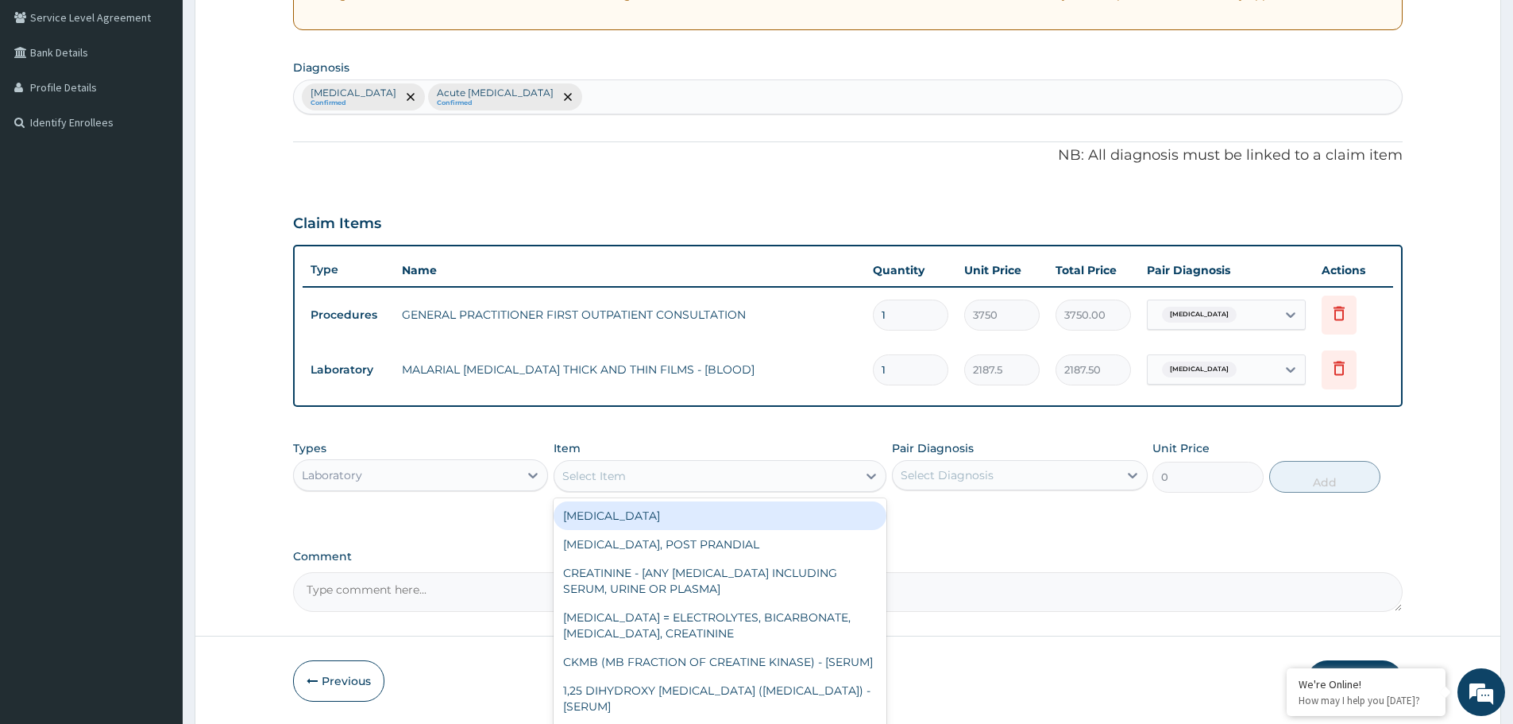
click at [649, 477] on div "Select Item" at bounding box center [705, 475] width 303 height 25
type input "FBC"
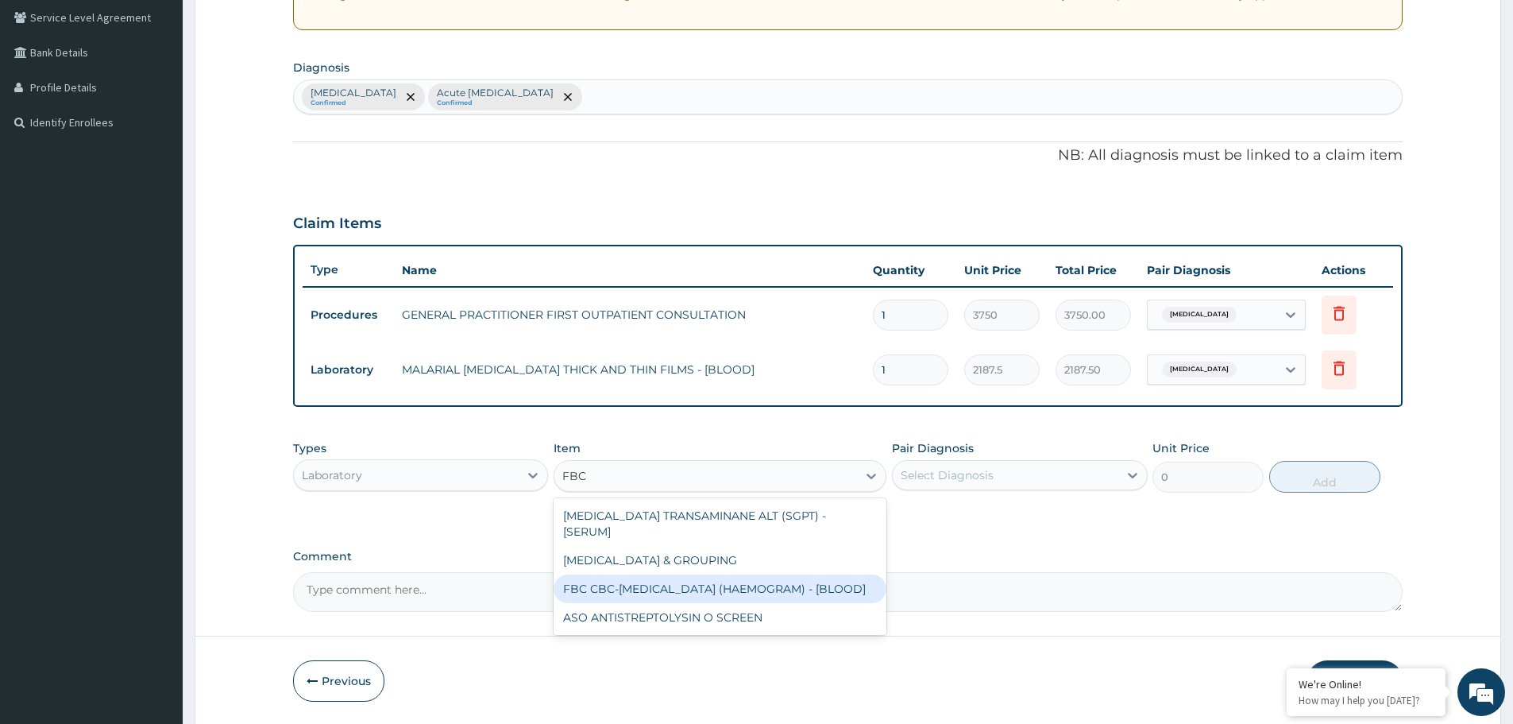
click at [742, 574] on div "FBC CBC-[MEDICAL_DATA] (HAEMOGRAM) - [BLOOD]" at bounding box center [720, 588] width 333 height 29
type input "5000"
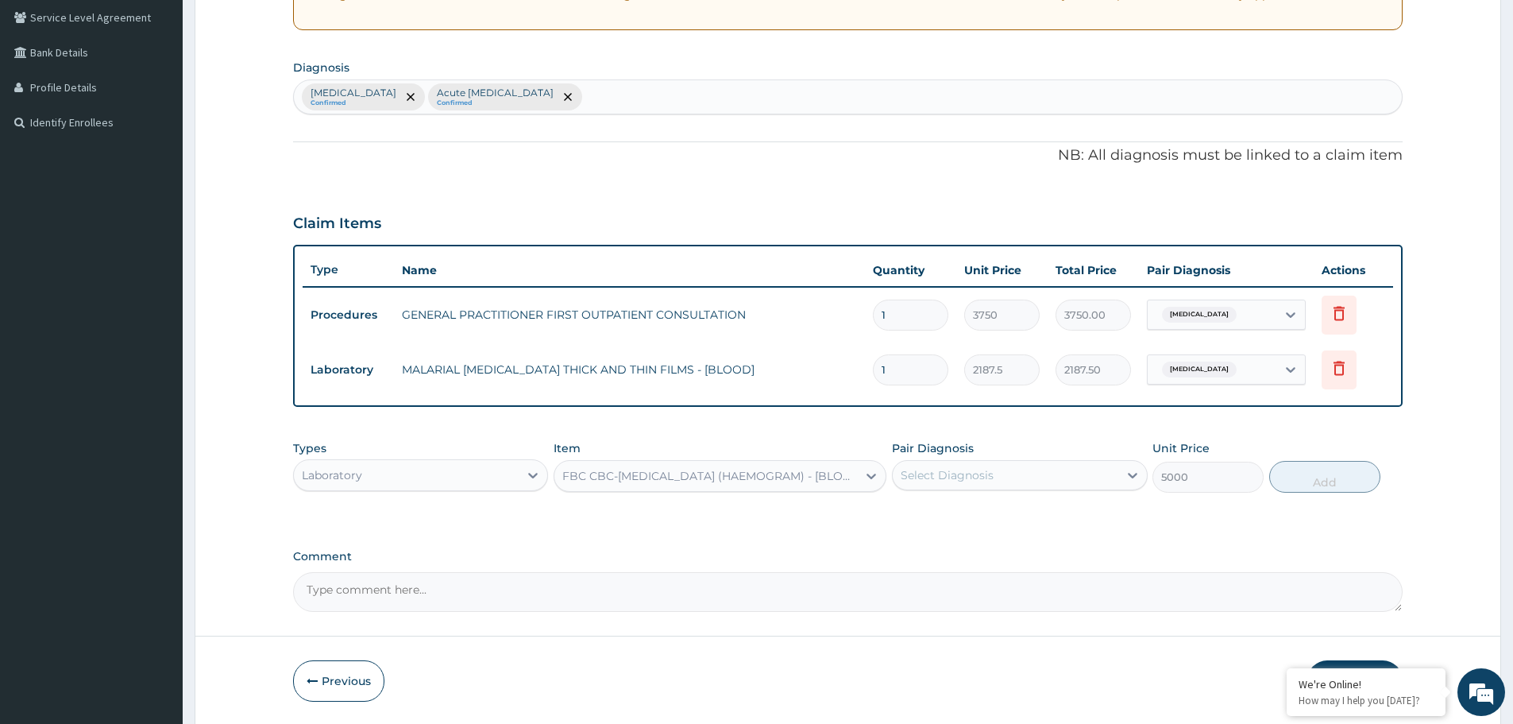
click at [1088, 456] on div "Pair Diagnosis Select Diagnosis" at bounding box center [1019, 466] width 255 height 52
click at [1074, 473] on div "Select Diagnosis" at bounding box center [1005, 474] width 225 height 25
click at [971, 553] on label "Acute upper respiratory infection" at bounding box center [985, 547] width 135 height 16
checkbox input "true"
click at [1319, 491] on button "Add" at bounding box center [1324, 477] width 111 height 32
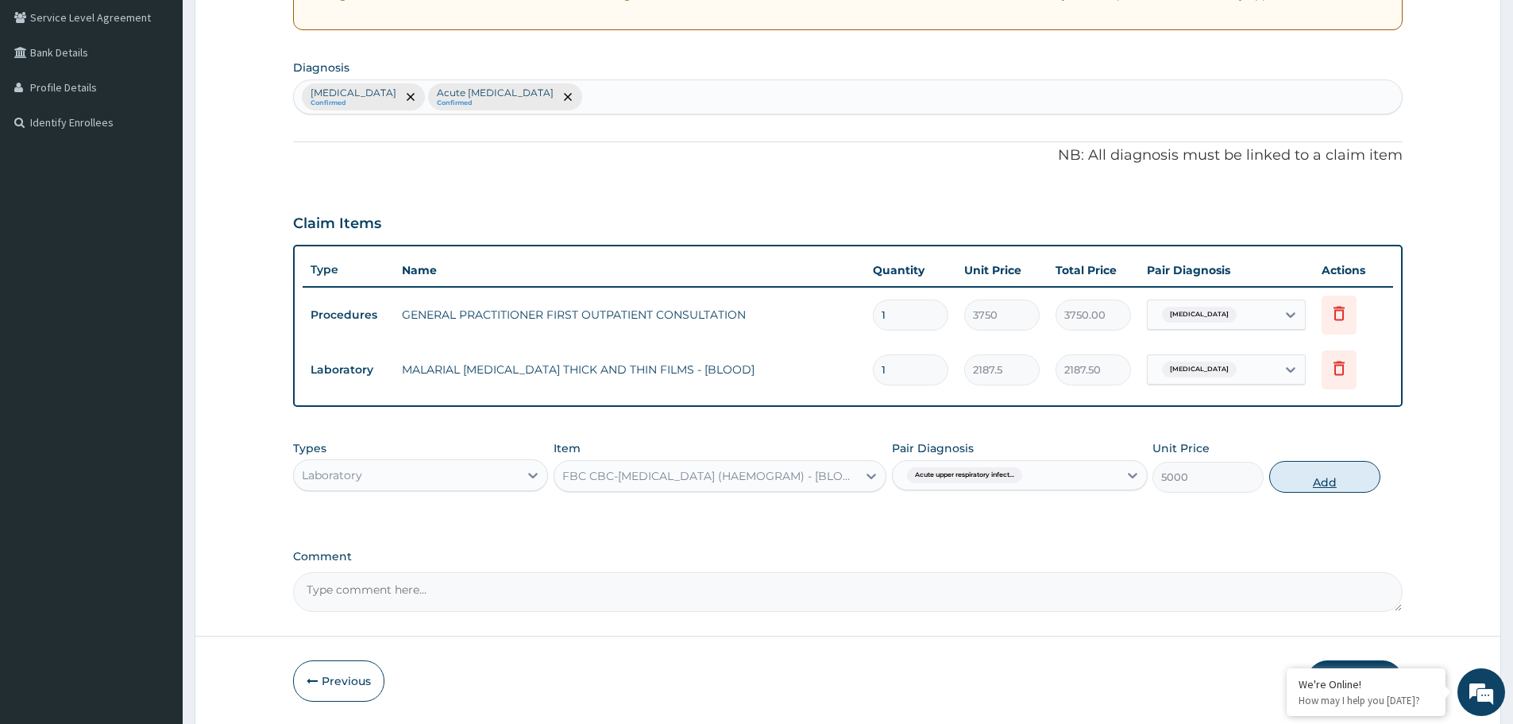
type input "0"
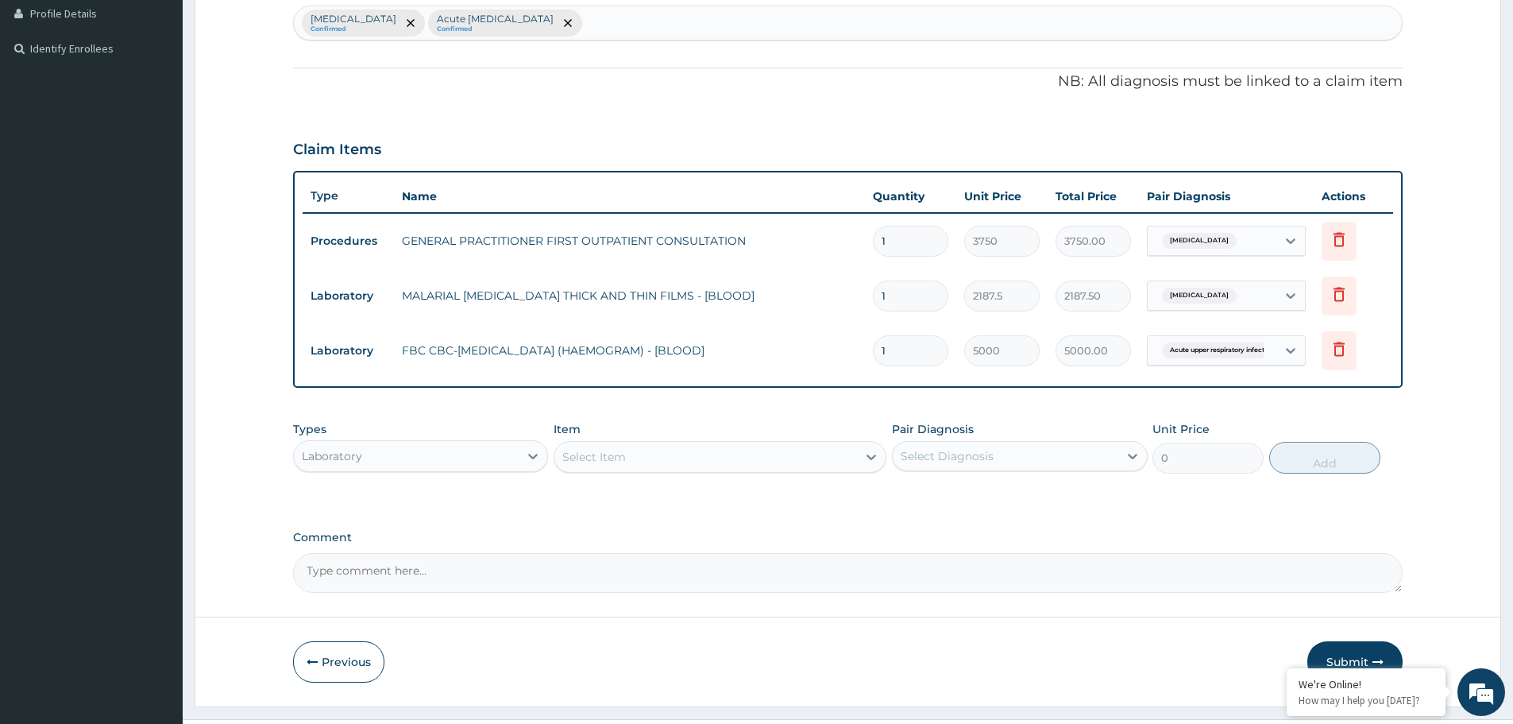
scroll to position [440, 0]
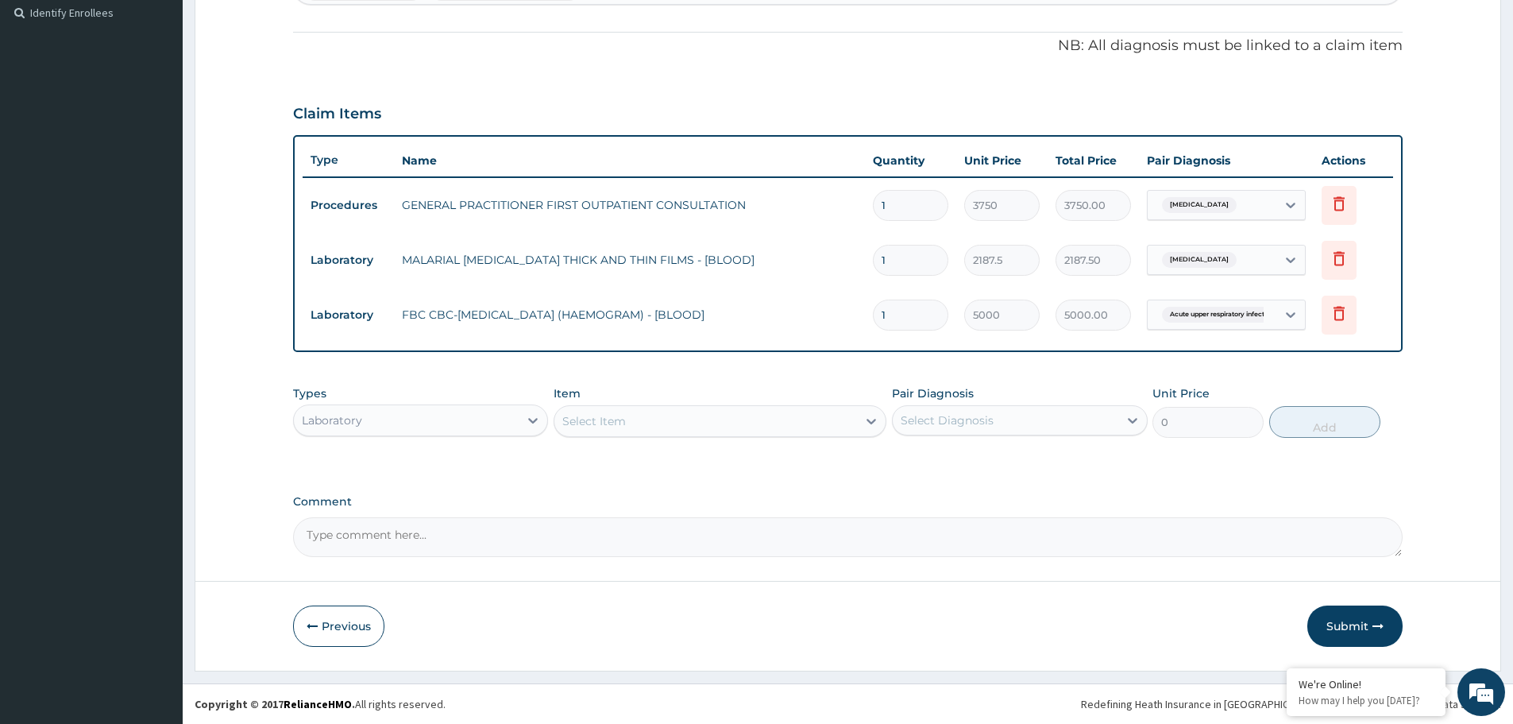
click at [429, 401] on div "Types Laboratory" at bounding box center [420, 411] width 255 height 52
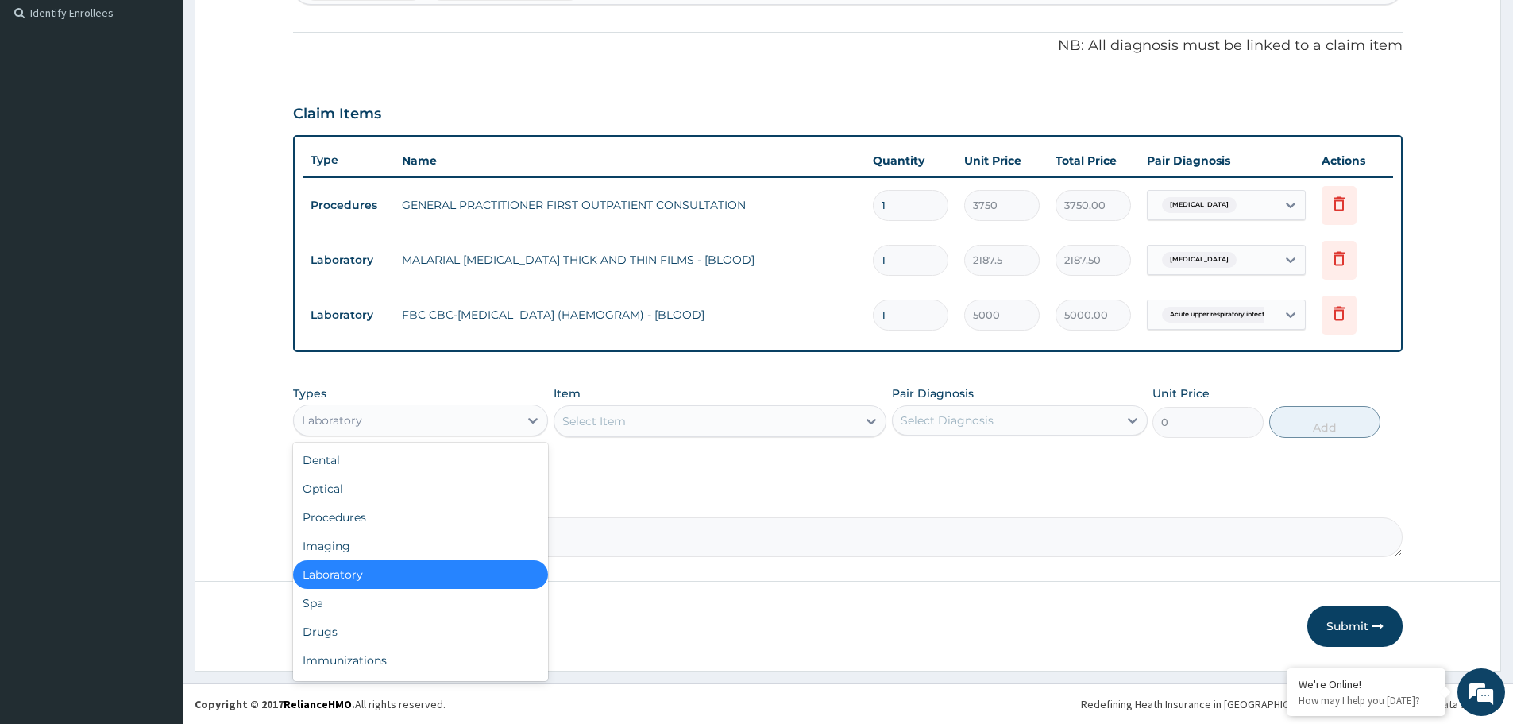
click at [398, 427] on div "Laboratory" at bounding box center [406, 419] width 225 height 25
click at [346, 634] on div "Drugs" at bounding box center [420, 631] width 255 height 29
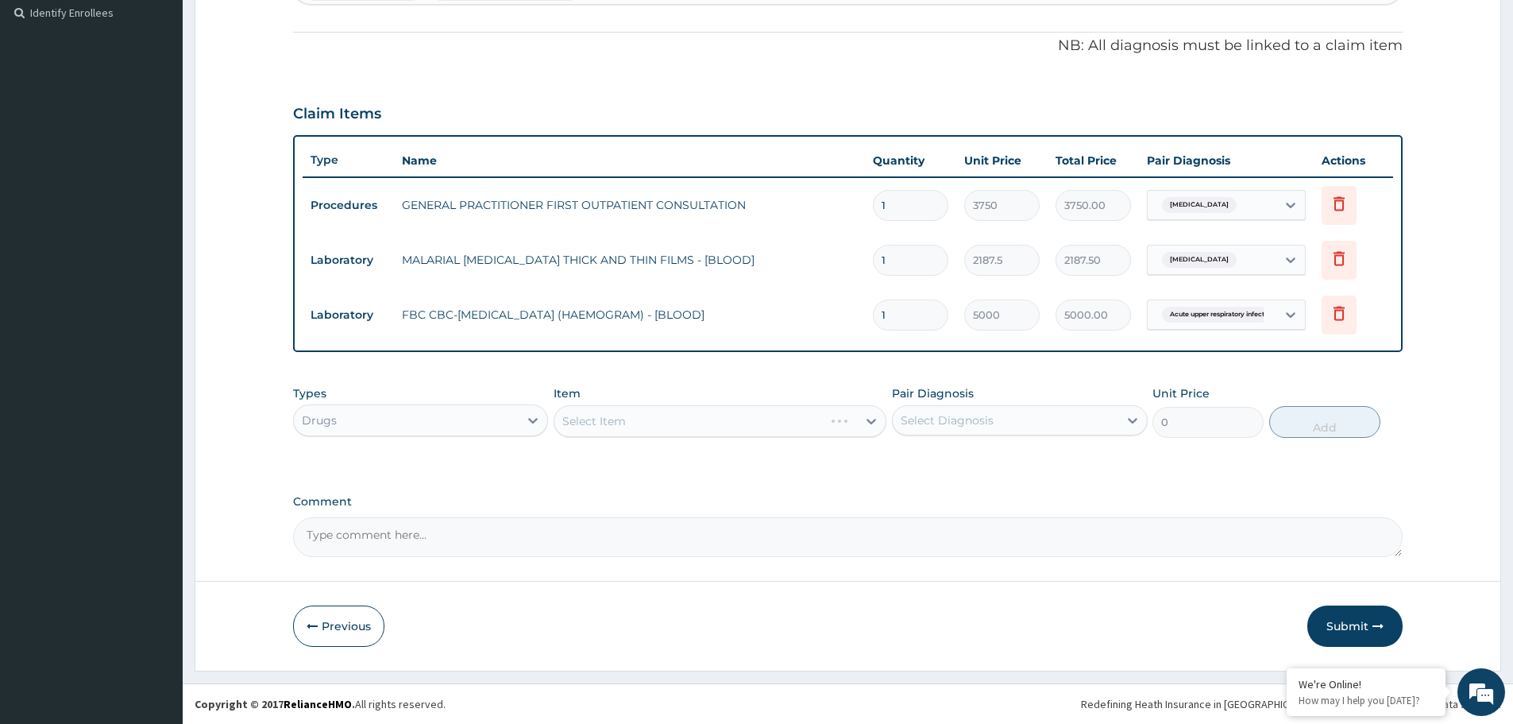
click at [720, 426] on div "Select Item" at bounding box center [720, 421] width 333 height 32
click at [720, 426] on div "Select Item" at bounding box center [705, 420] width 303 height 25
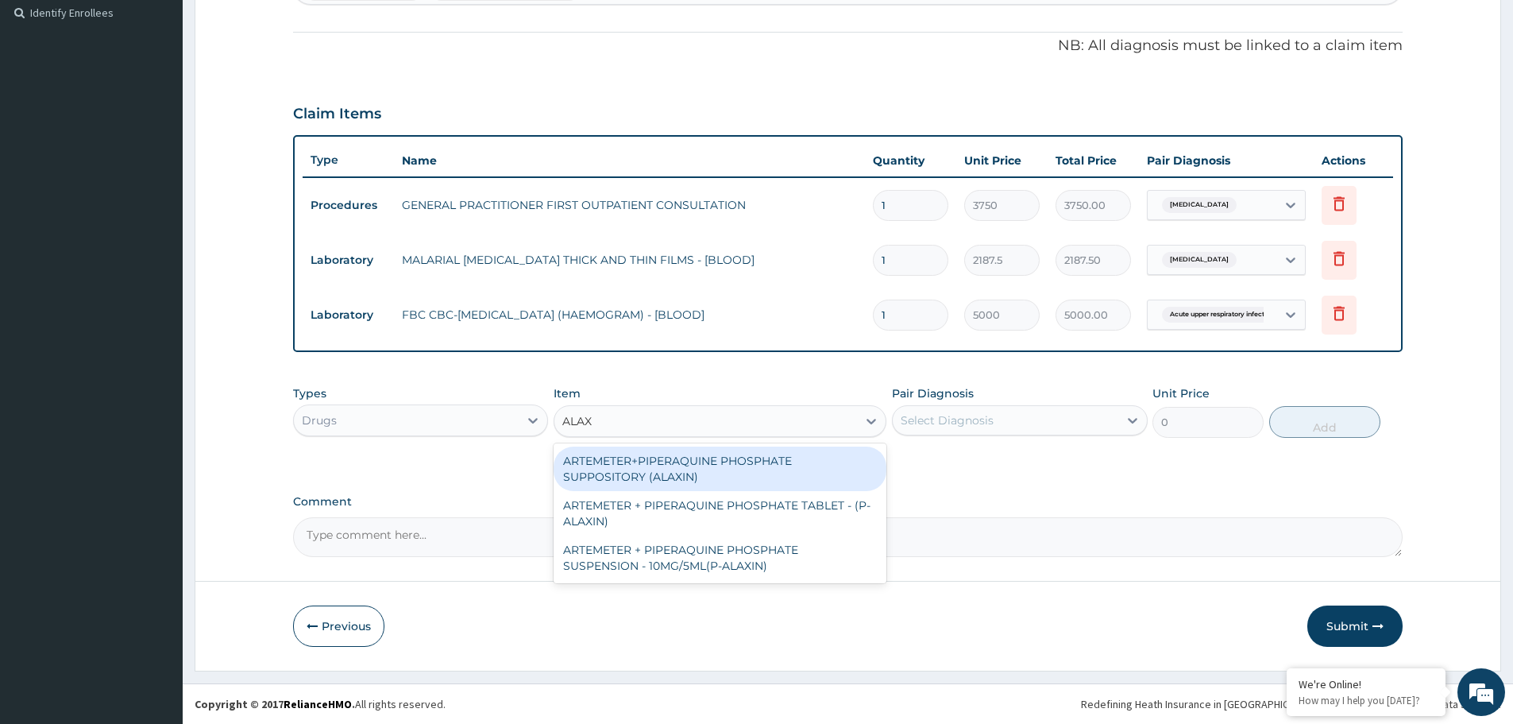
type input "ALAXI"
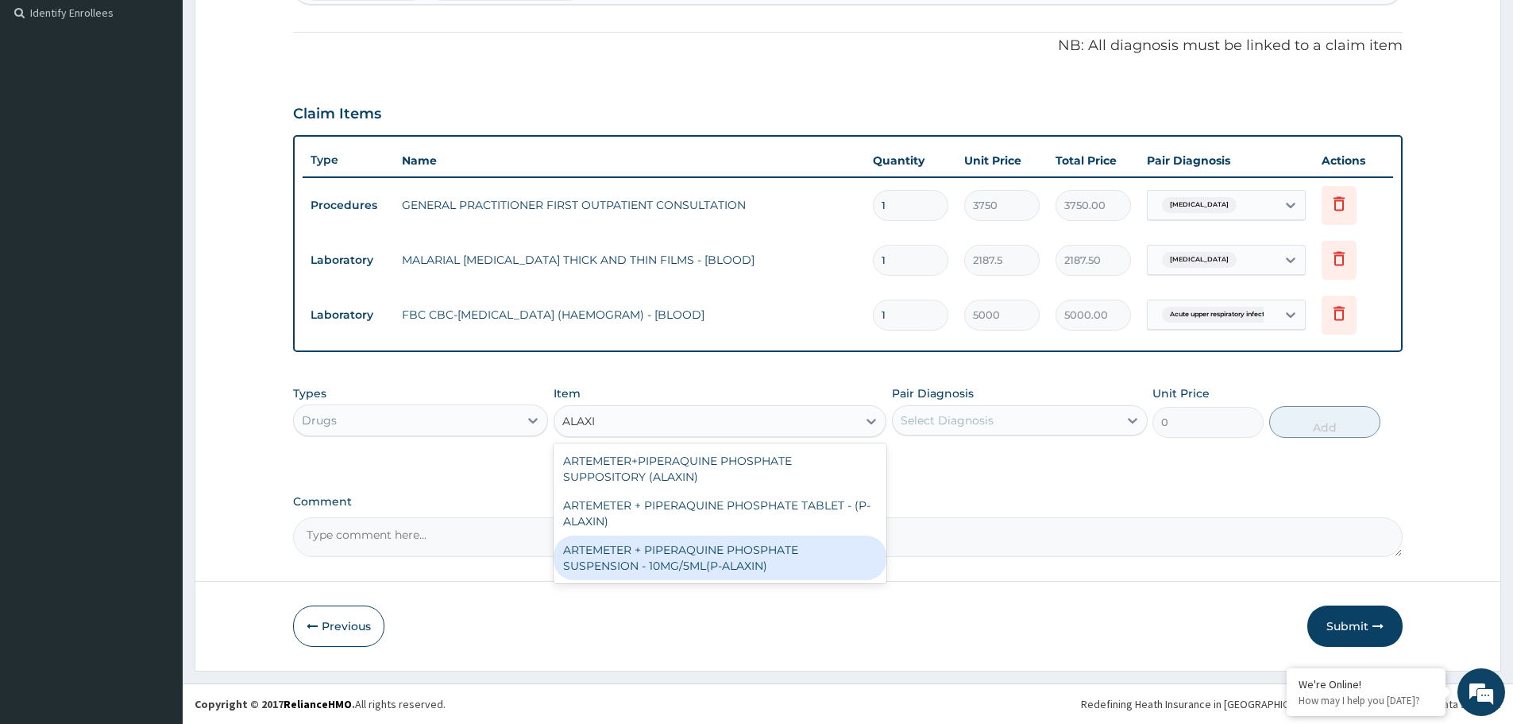
click at [727, 555] on div "ARTEMETER + PIPERAQUINE PHOSPHATE SUSPENSION - 10MG/5ML(P-ALAXIN)" at bounding box center [720, 557] width 333 height 44
type input "1680"
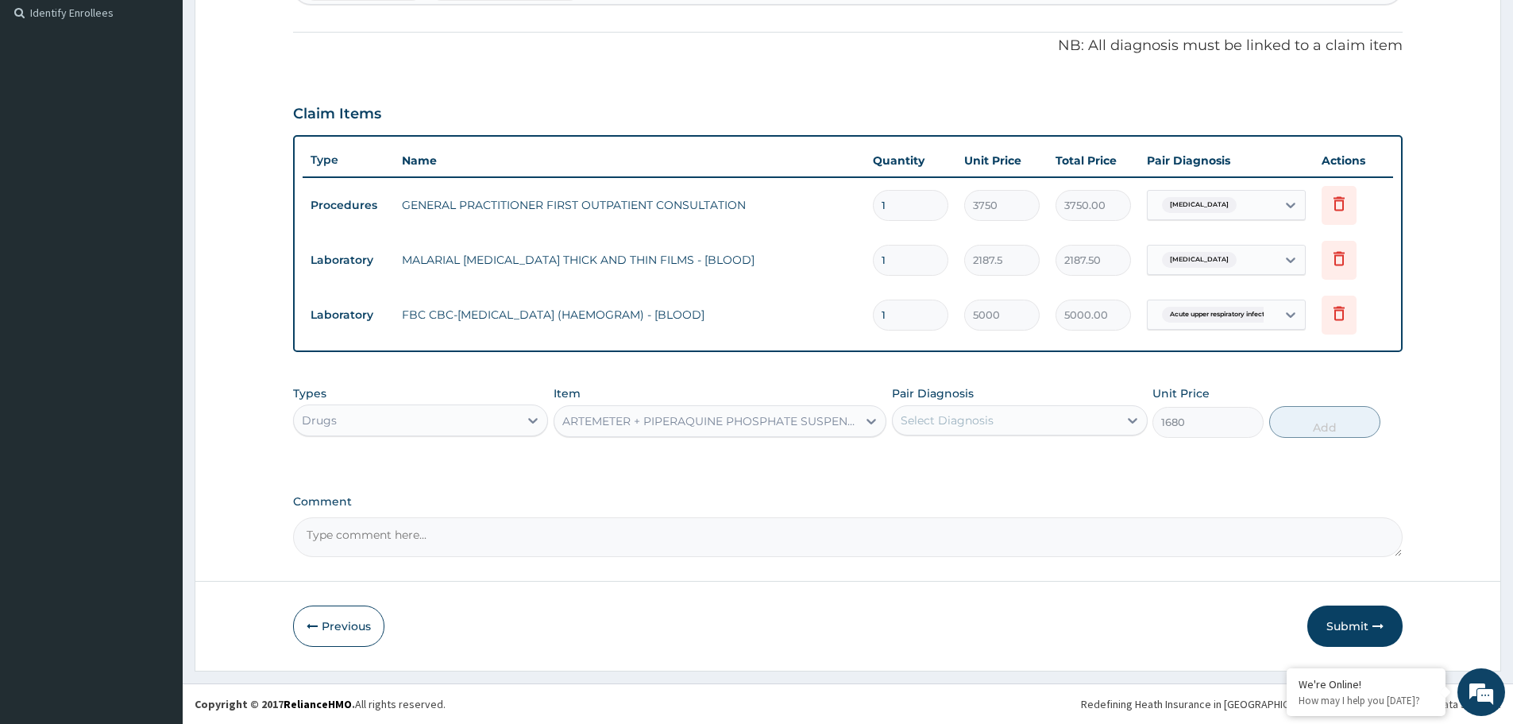
click at [983, 422] on div "Select Diagnosis" at bounding box center [947, 420] width 93 height 16
click at [965, 461] on div "Malaria" at bounding box center [1019, 461] width 255 height 33
checkbox input "true"
click at [1326, 422] on button "Add" at bounding box center [1324, 422] width 111 height 32
type input "0"
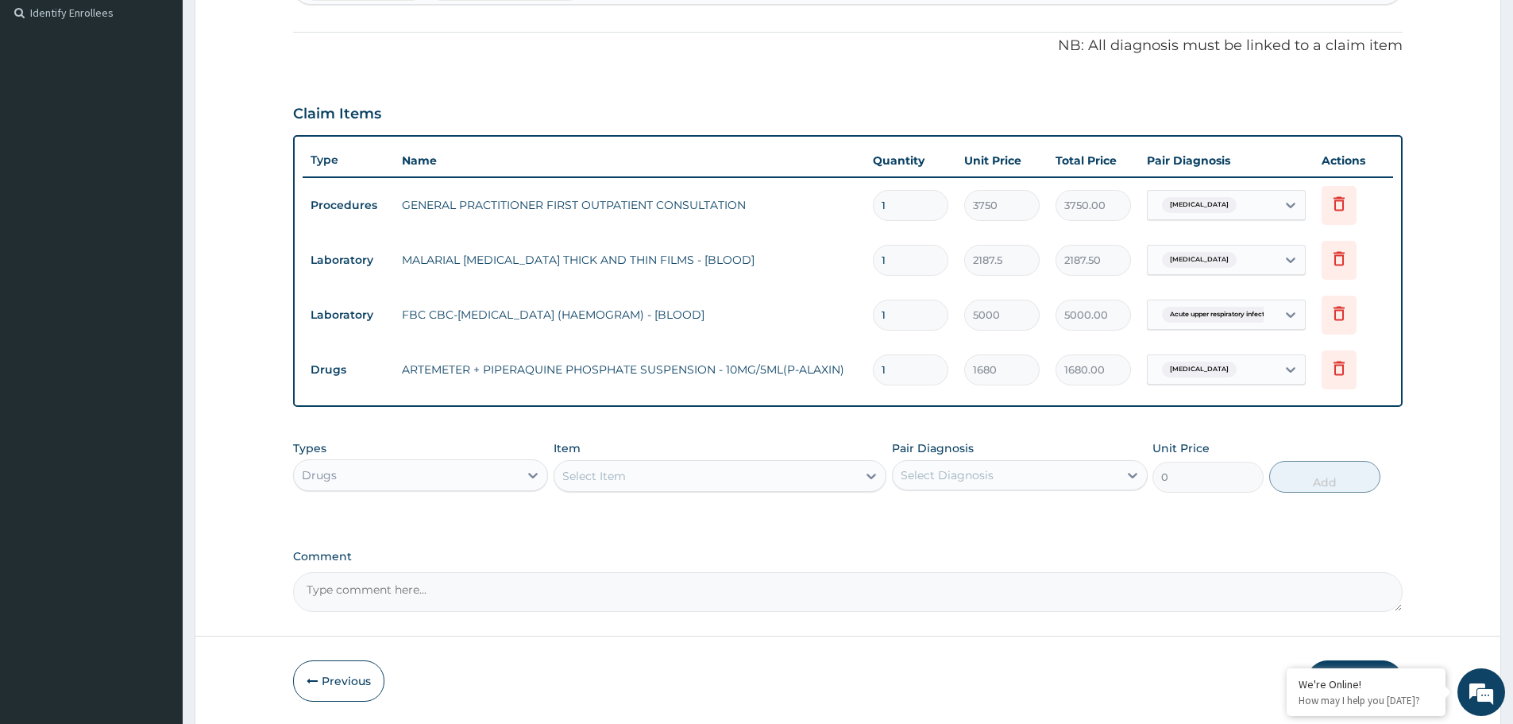
click at [656, 471] on div "Select Item" at bounding box center [705, 475] width 303 height 25
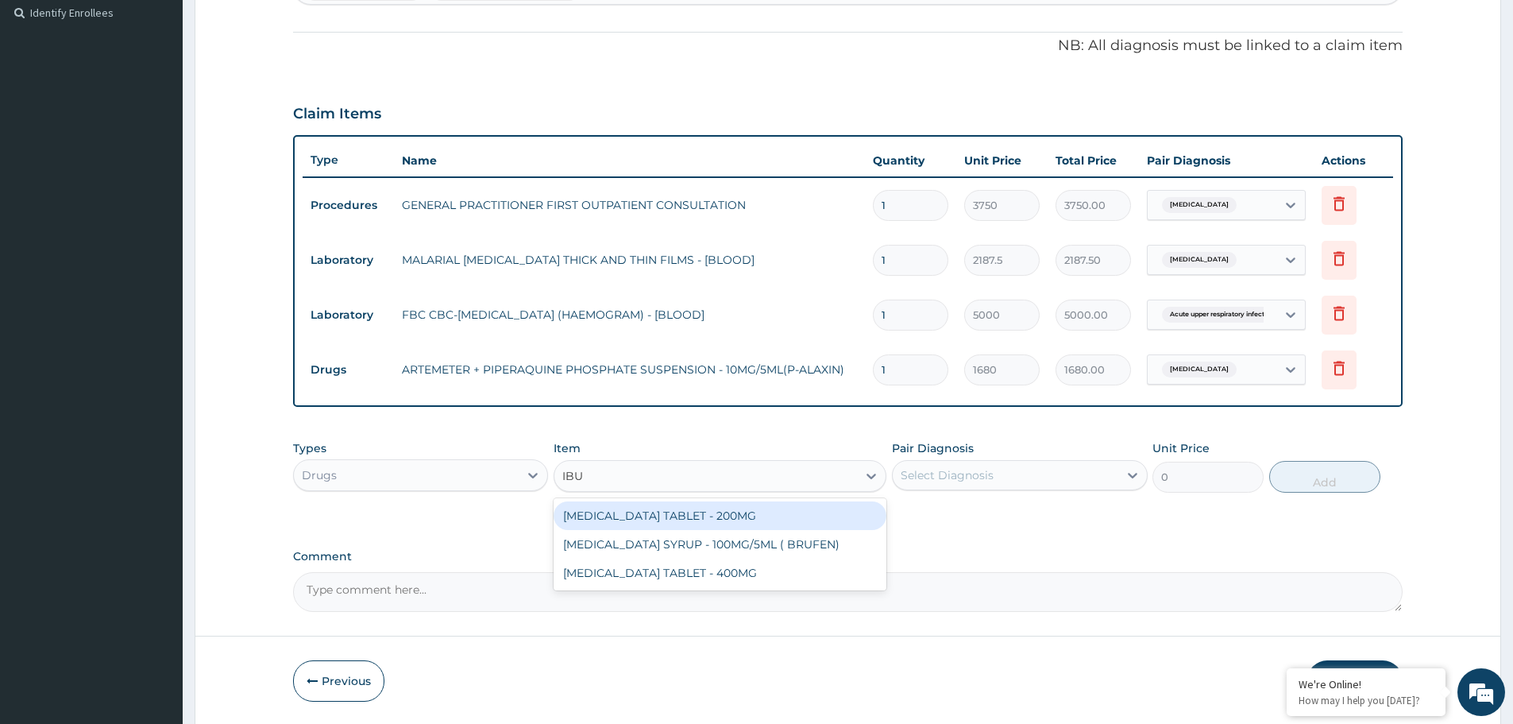
type input "IBUP"
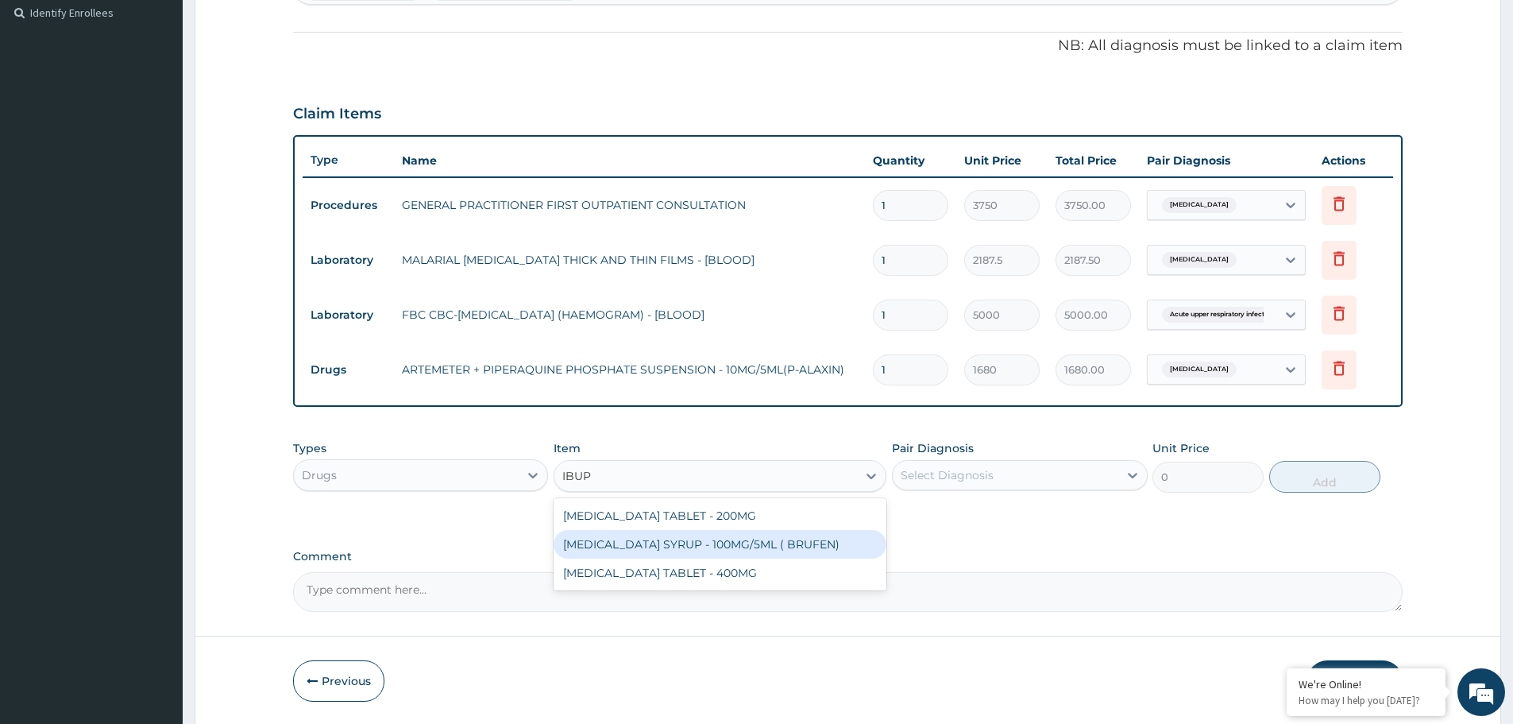
click at [686, 531] on div "IBUPROFEN SYRUP - 100MG/5ML ( BRUFEN)" at bounding box center [720, 544] width 333 height 29
type input "475.99999999999994"
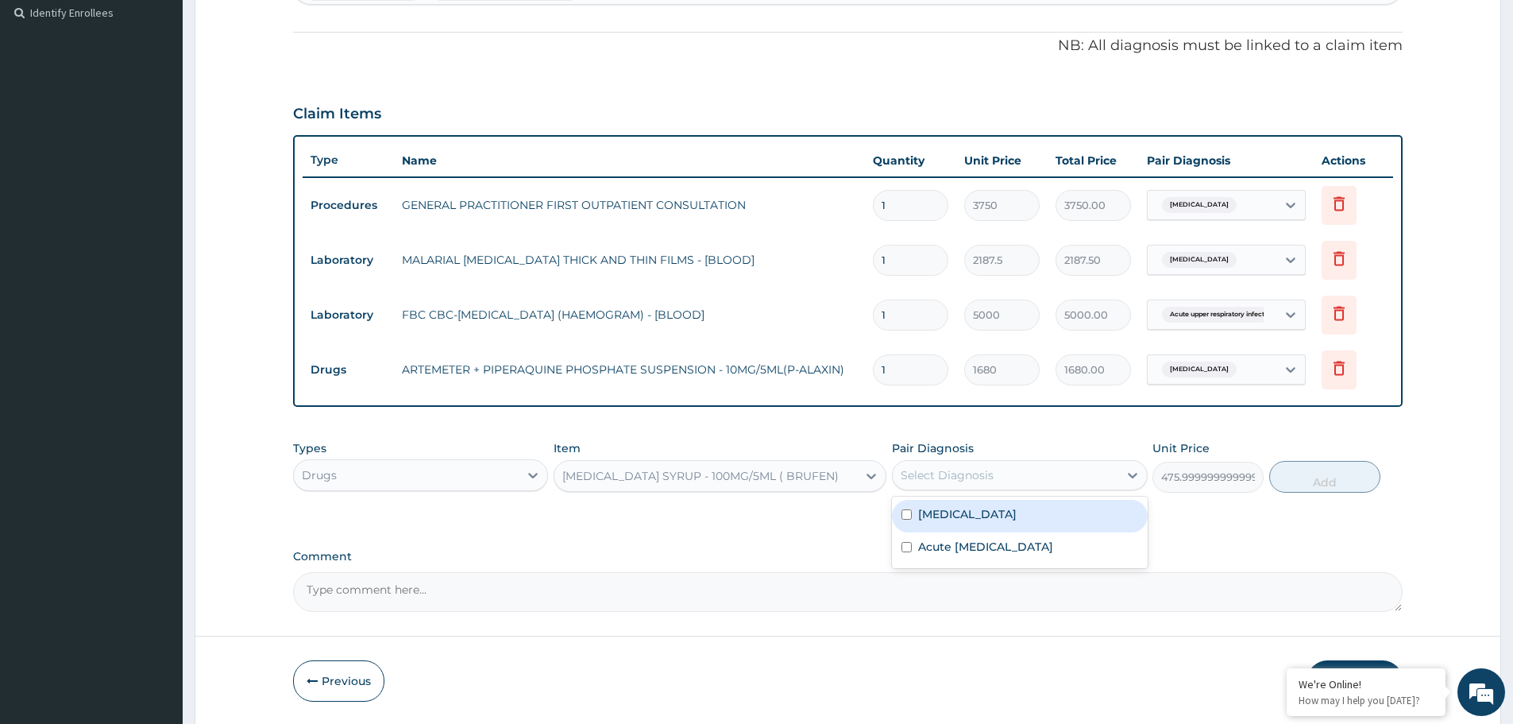
click at [964, 480] on div "Select Diagnosis" at bounding box center [947, 475] width 93 height 16
click at [979, 513] on div "Malaria" at bounding box center [1019, 516] width 255 height 33
checkbox input "true"
click at [1319, 476] on button "Add" at bounding box center [1324, 477] width 111 height 32
type input "0"
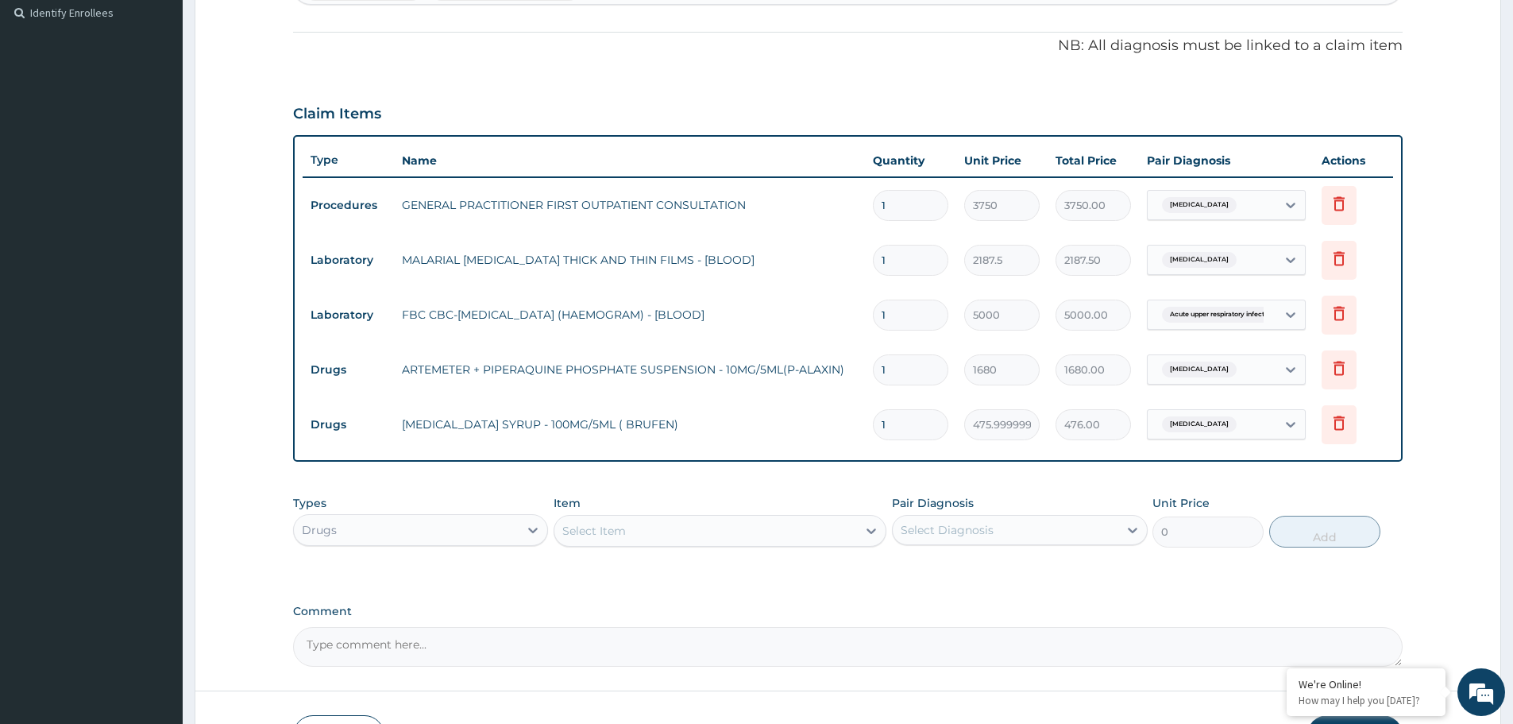
click at [617, 527] on div "Select Item" at bounding box center [594, 531] width 64 height 16
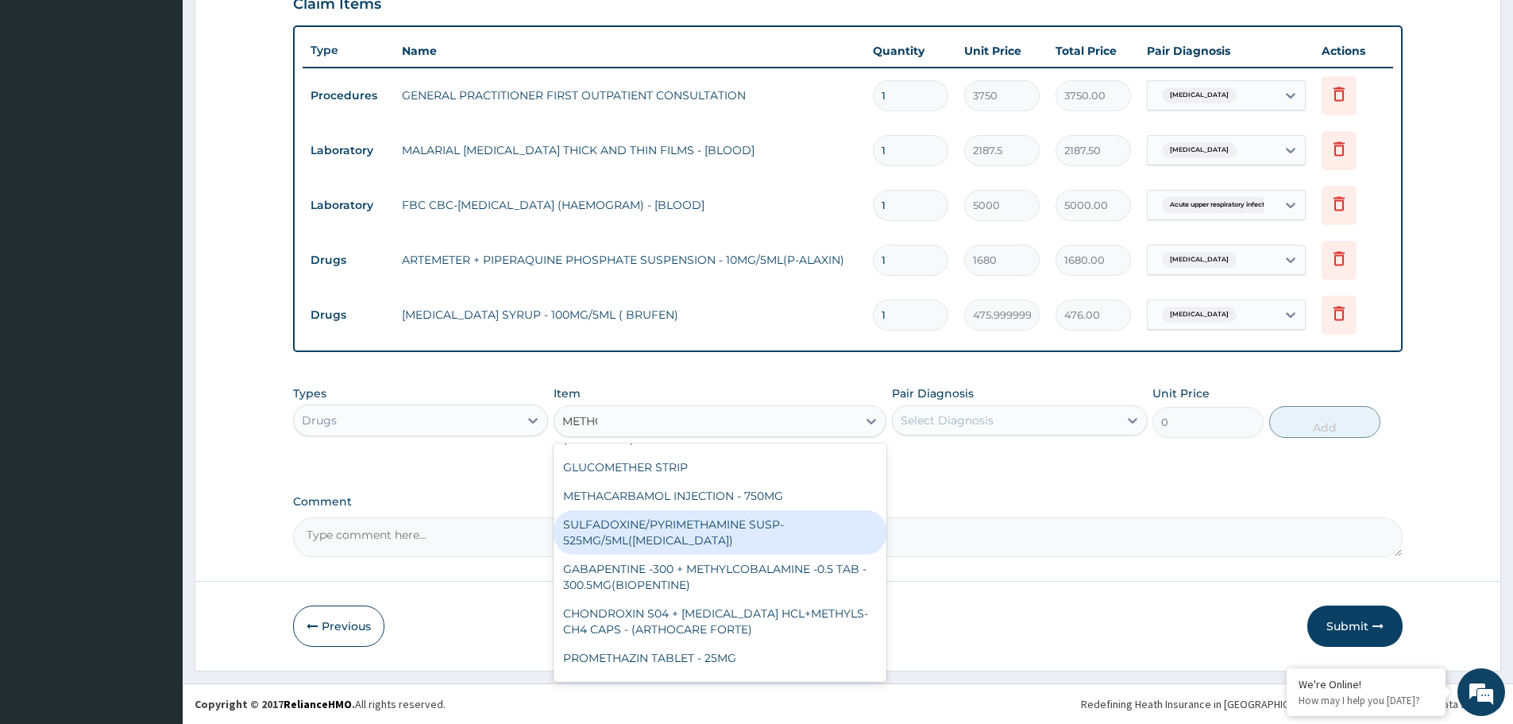
scroll to position [0, 0]
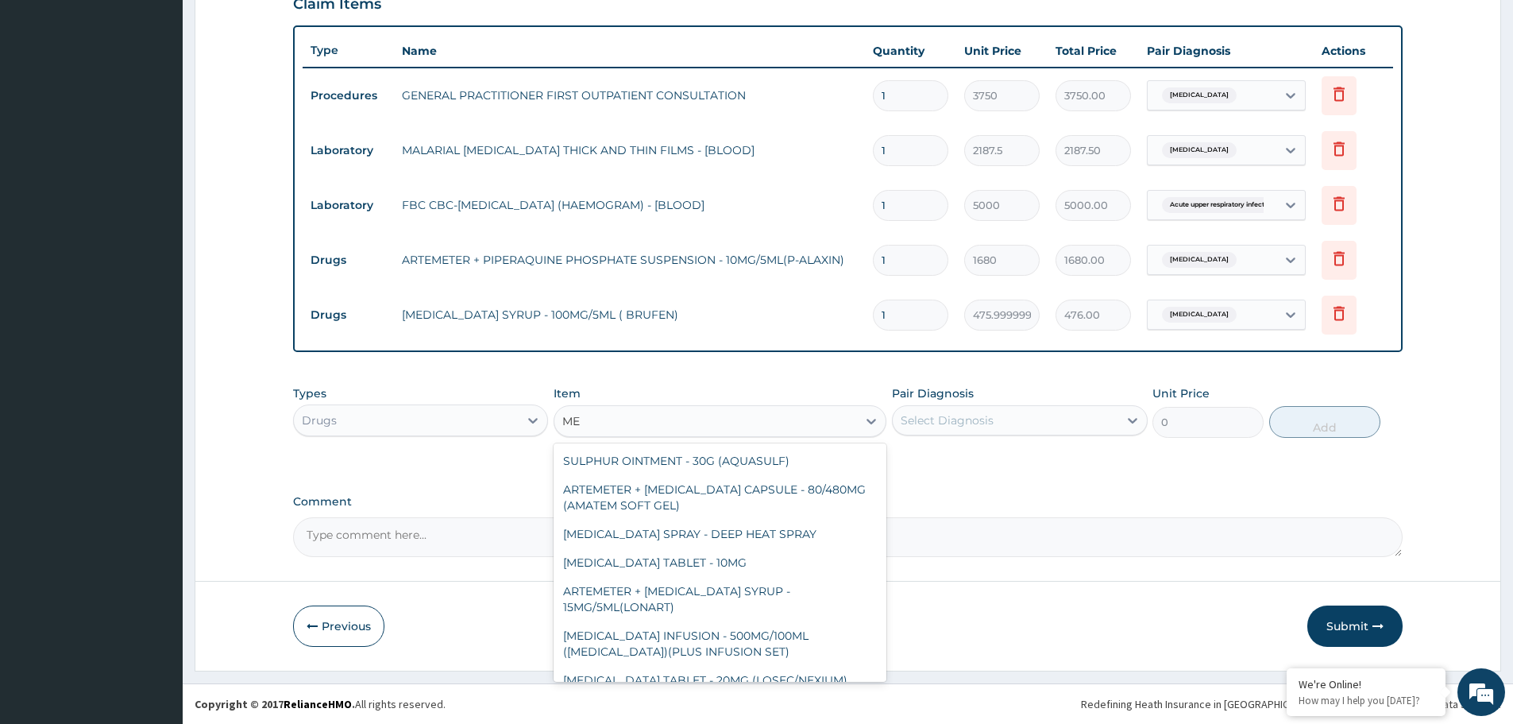
type input "M"
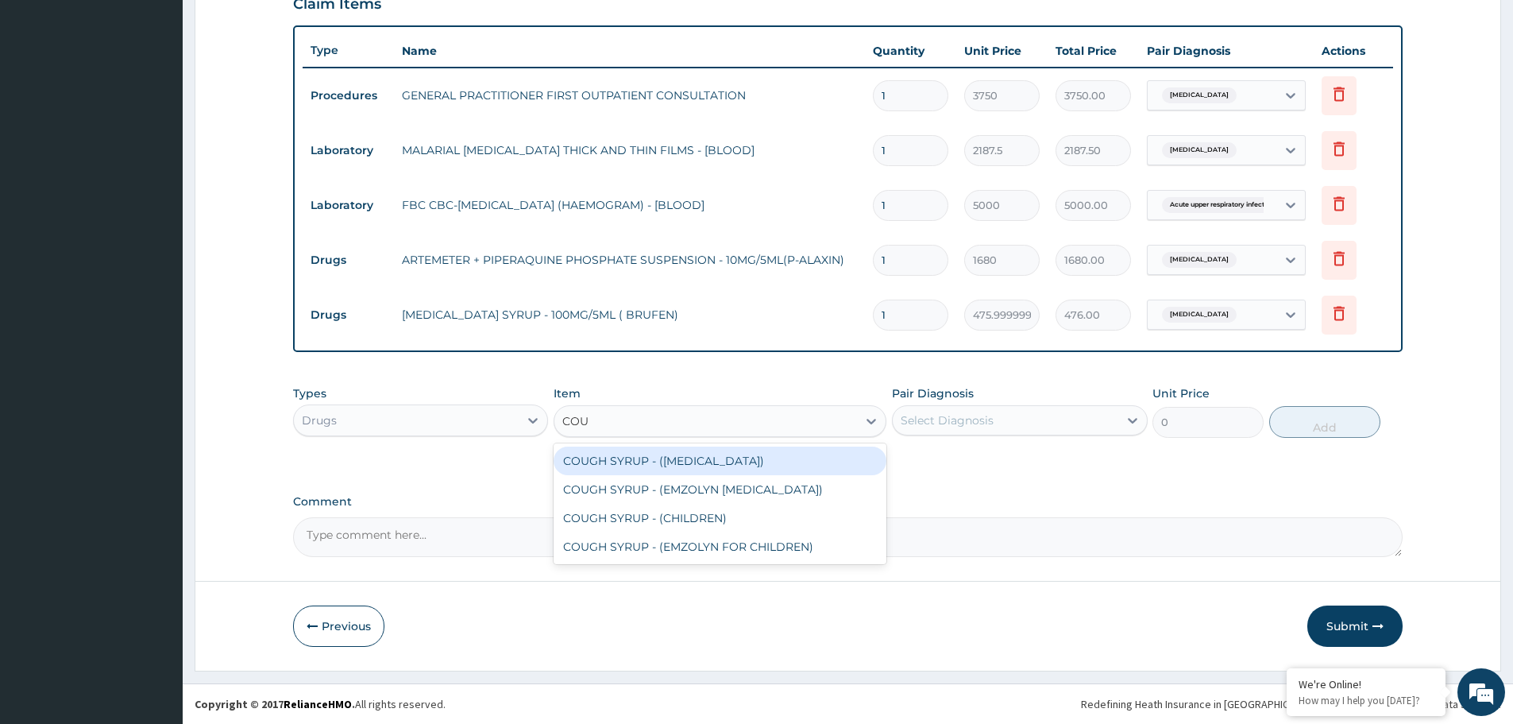
type input "COUG"
click at [637, 460] on div "COUGH SYRUP - (EXPECTORANT)" at bounding box center [720, 460] width 333 height 29
type input "1120"
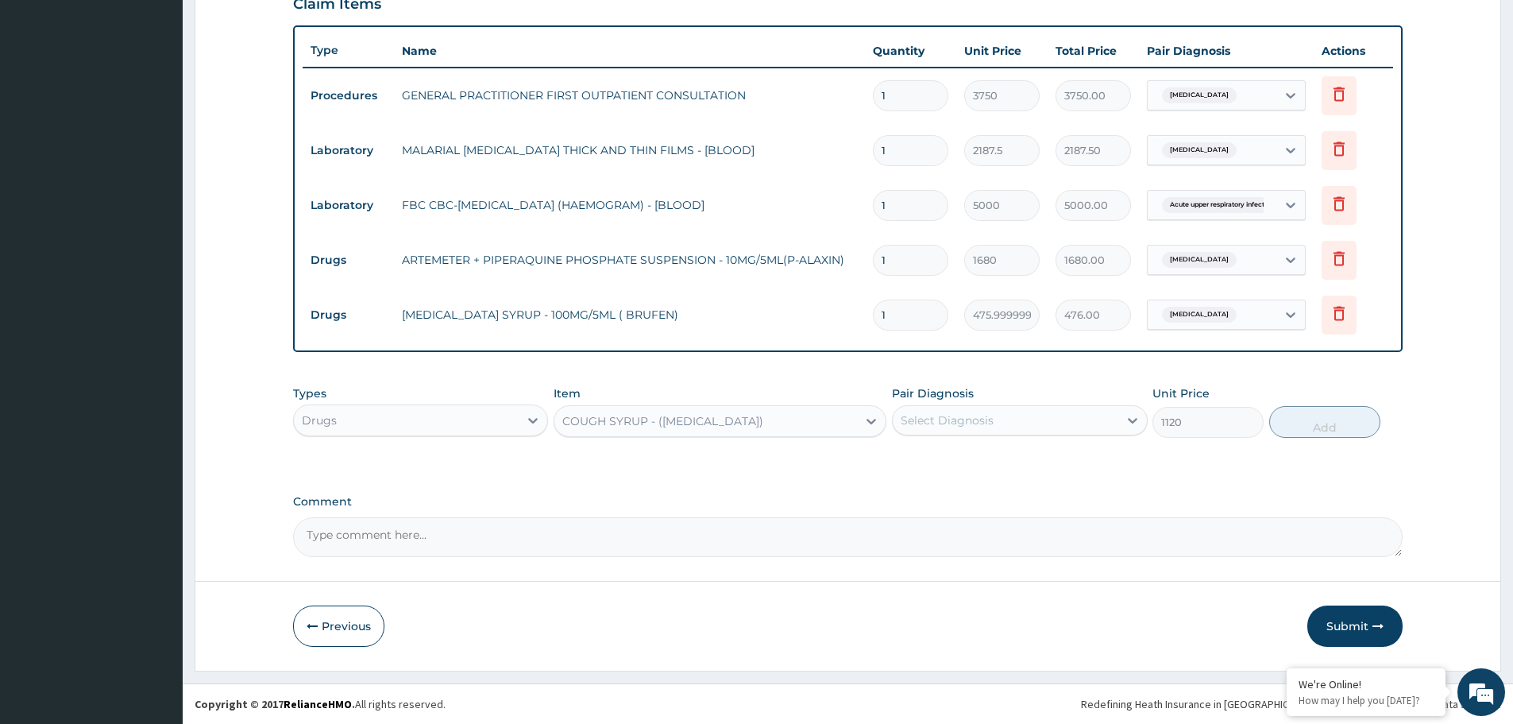
click at [958, 422] on div "Select Diagnosis" at bounding box center [947, 420] width 93 height 16
click at [960, 465] on label "Malaria" at bounding box center [967, 459] width 98 height 16
checkbox input "true"
click at [1330, 424] on button "Add" at bounding box center [1324, 422] width 111 height 32
type input "0"
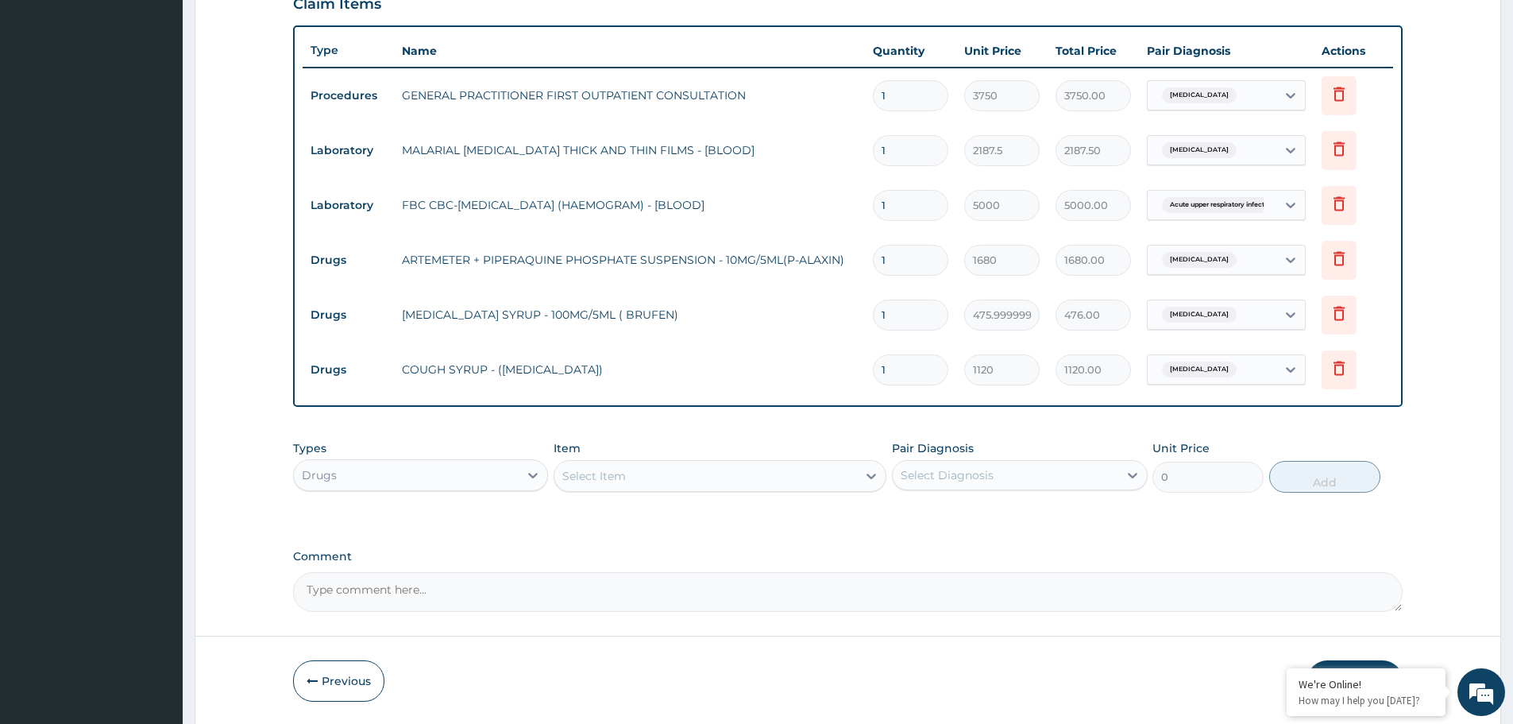
click at [636, 481] on div "Select Item" at bounding box center [705, 475] width 303 height 25
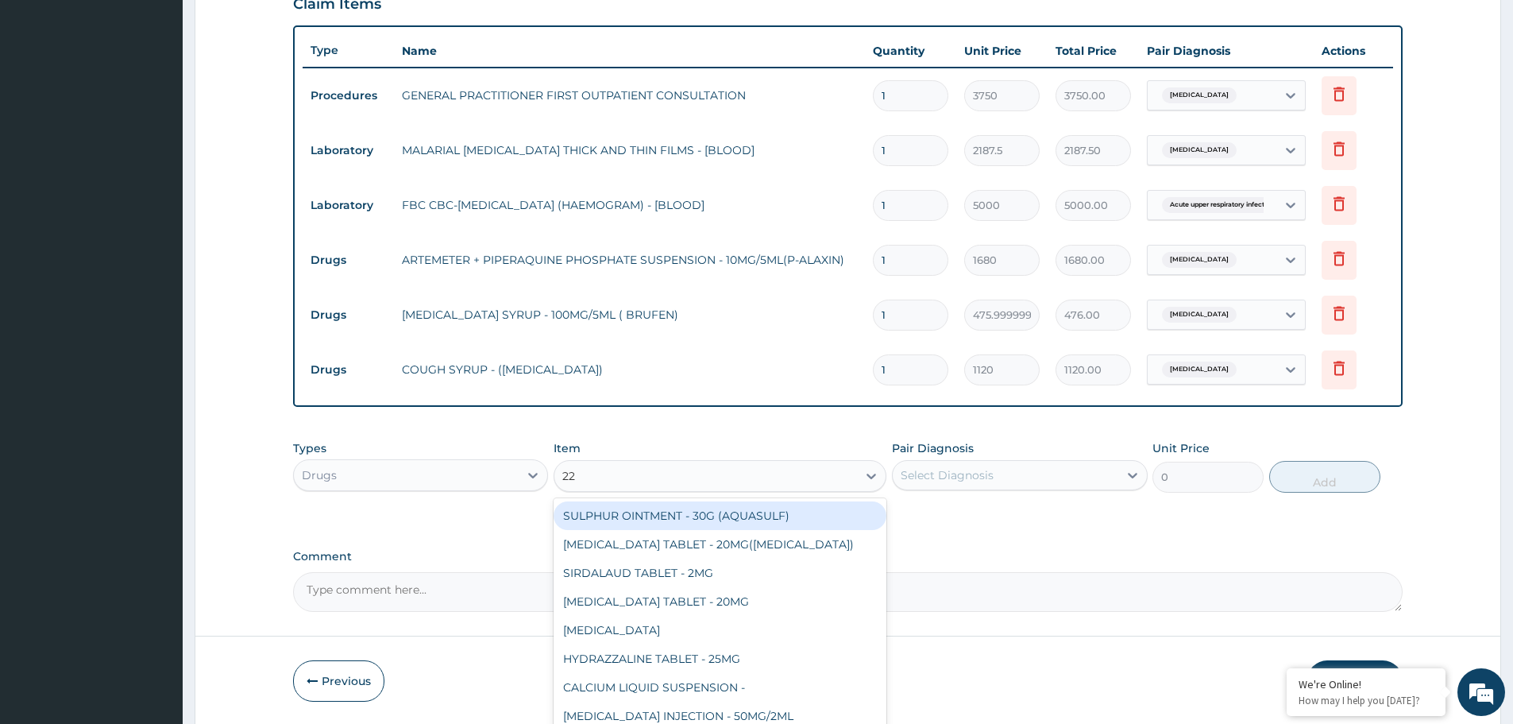
type input "228"
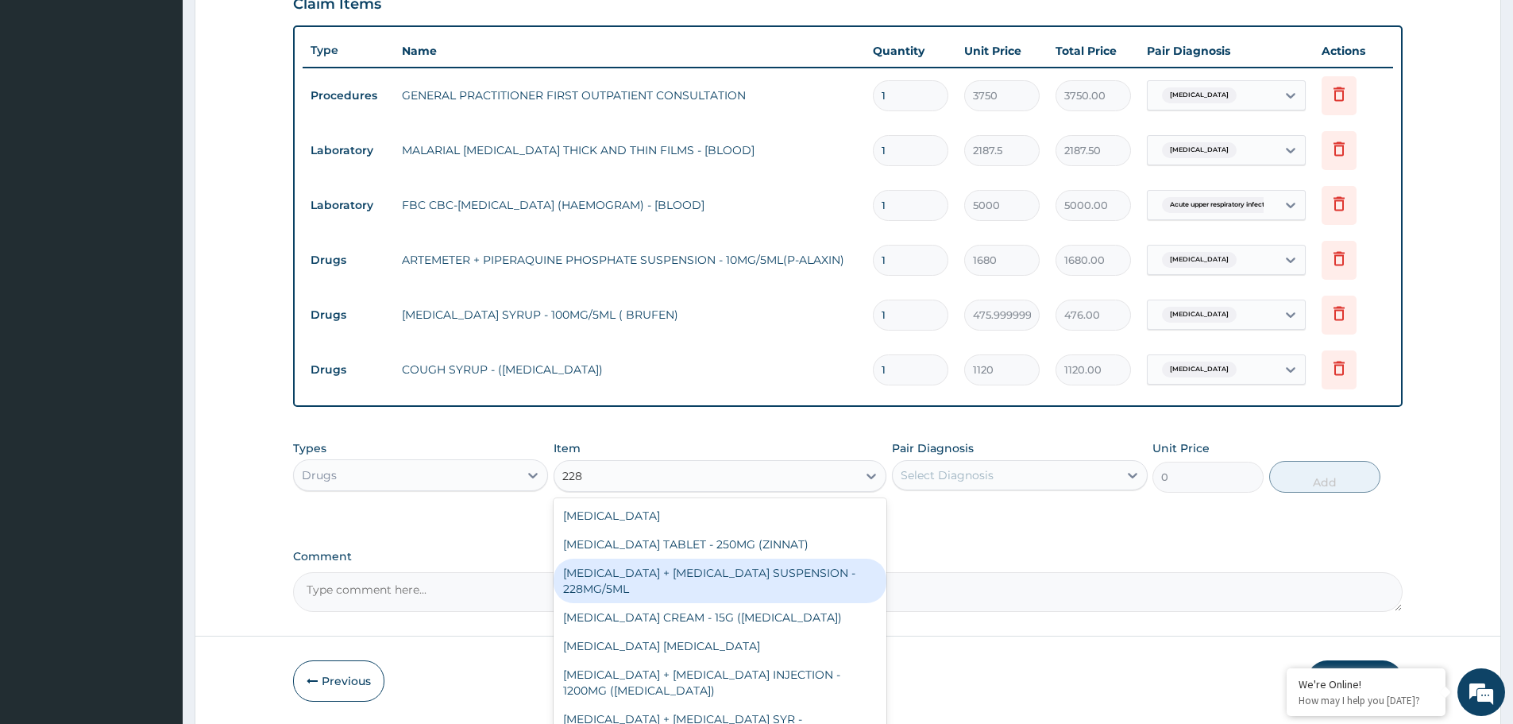
click at [646, 573] on div "AMOXICILLIN + CLAVULANIC ACID SUSPENSION - 228MG/5ML" at bounding box center [720, 580] width 333 height 44
type input "2800"
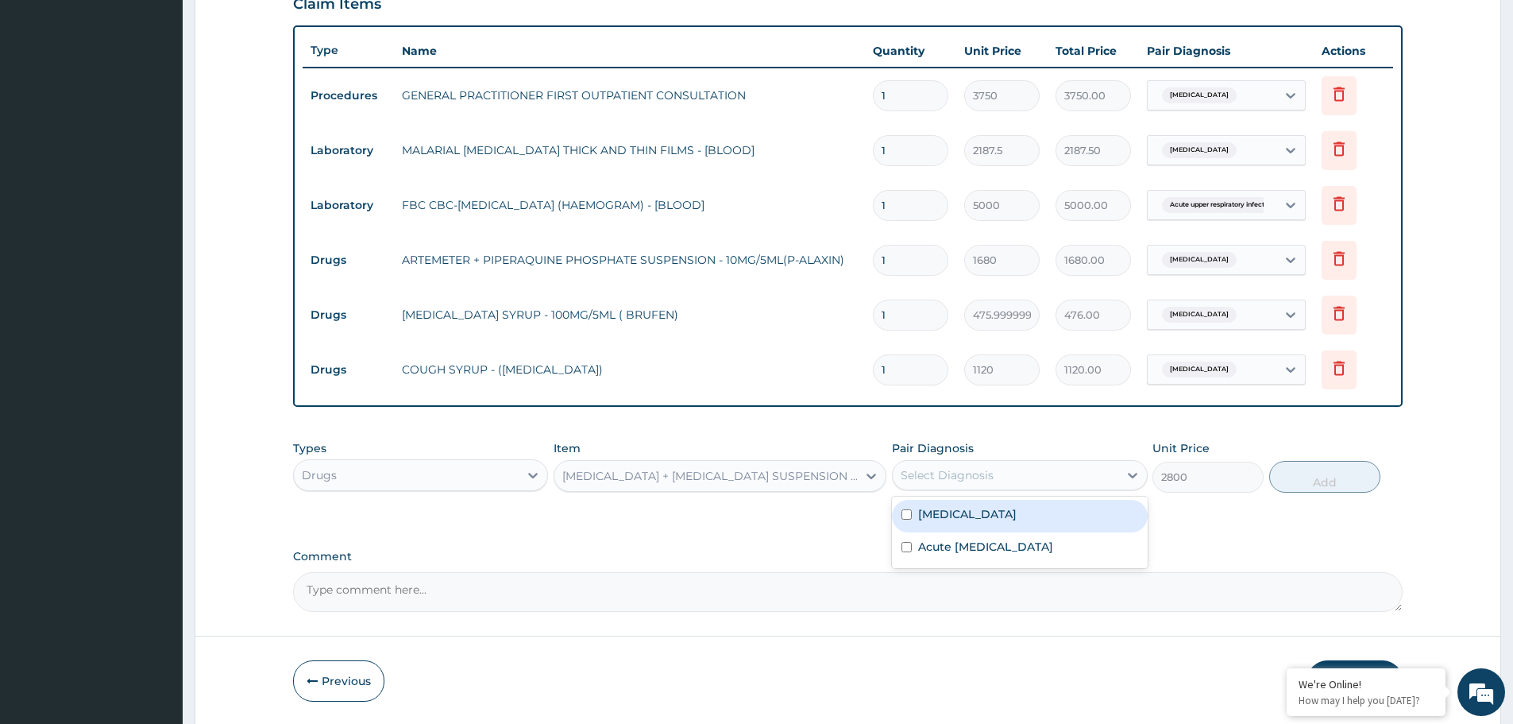
drag, startPoint x: 1088, startPoint y: 472, endPoint x: 1054, endPoint y: 489, distance: 38.0
click at [1088, 472] on div "Select Diagnosis" at bounding box center [1005, 474] width 225 height 25
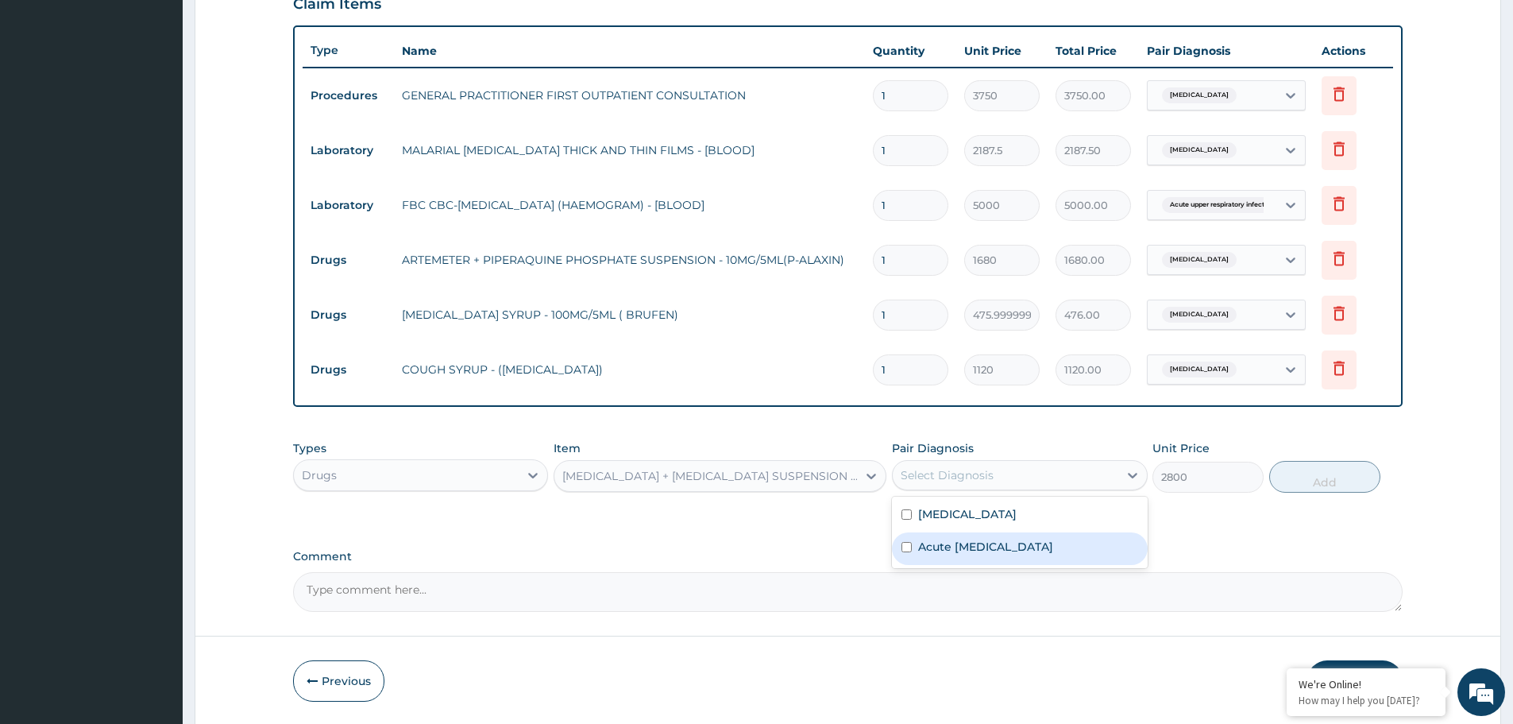
drag, startPoint x: 995, startPoint y: 546, endPoint x: 1194, endPoint y: 508, distance: 202.2
click at [995, 546] on label "Acute upper respiratory infection" at bounding box center [985, 547] width 135 height 16
checkbox input "true"
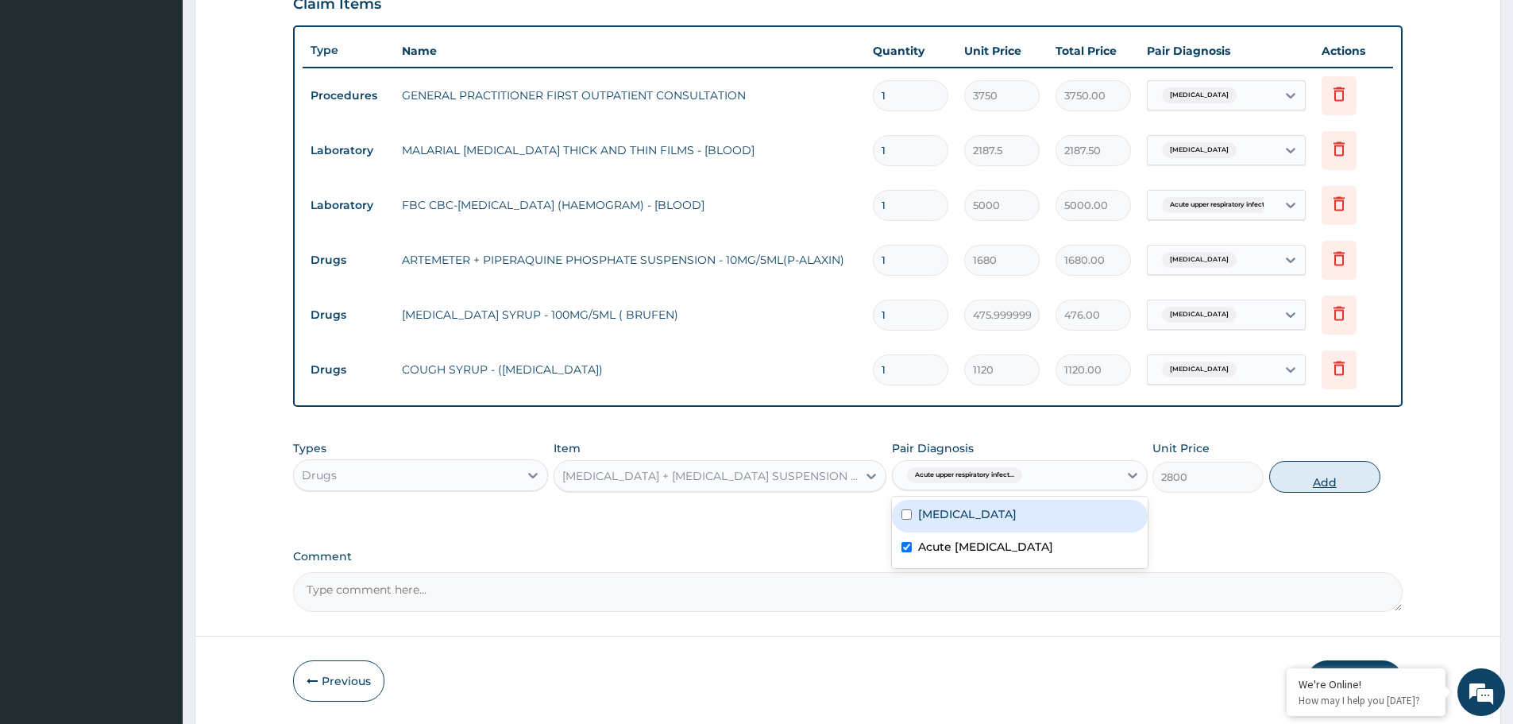
click at [1349, 470] on button "Add" at bounding box center [1324, 477] width 111 height 32
type input "0"
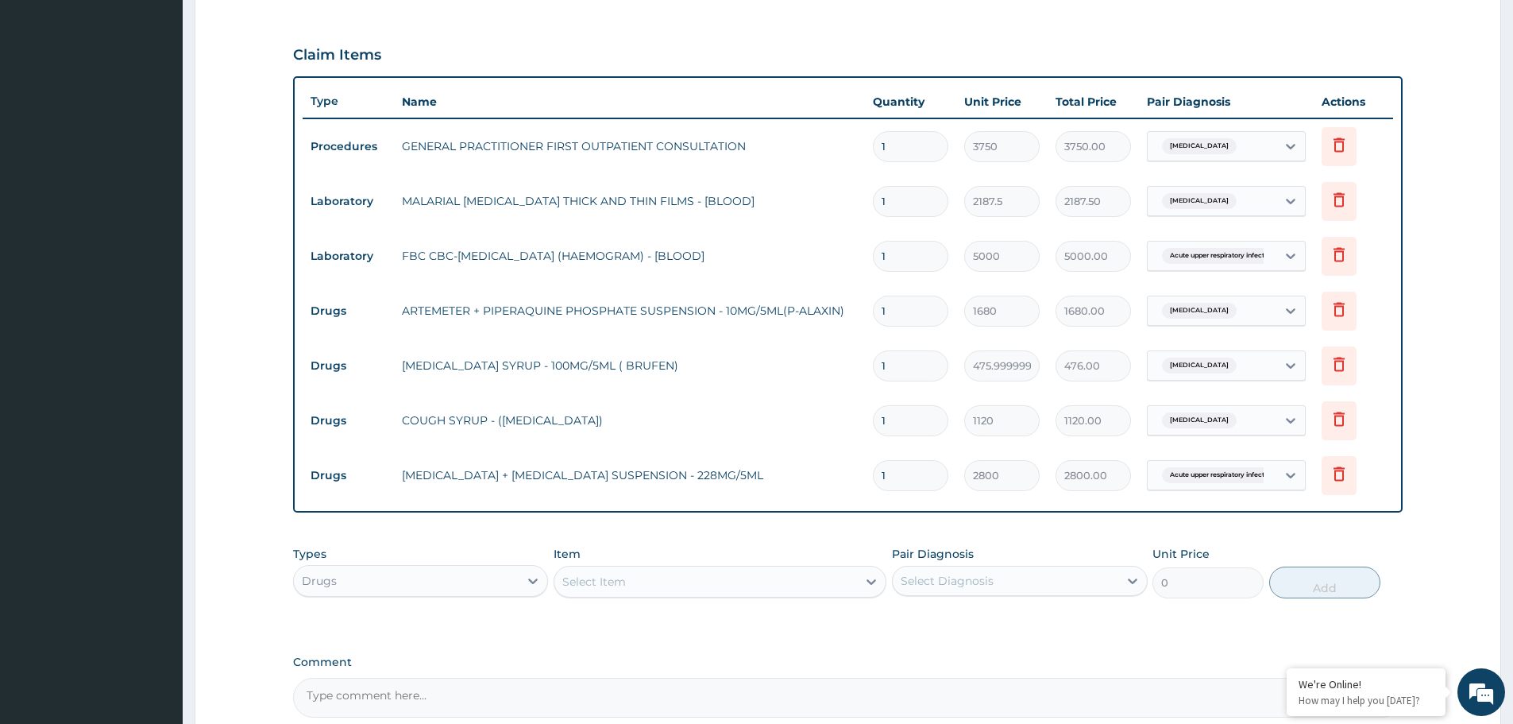
scroll to position [500, 0]
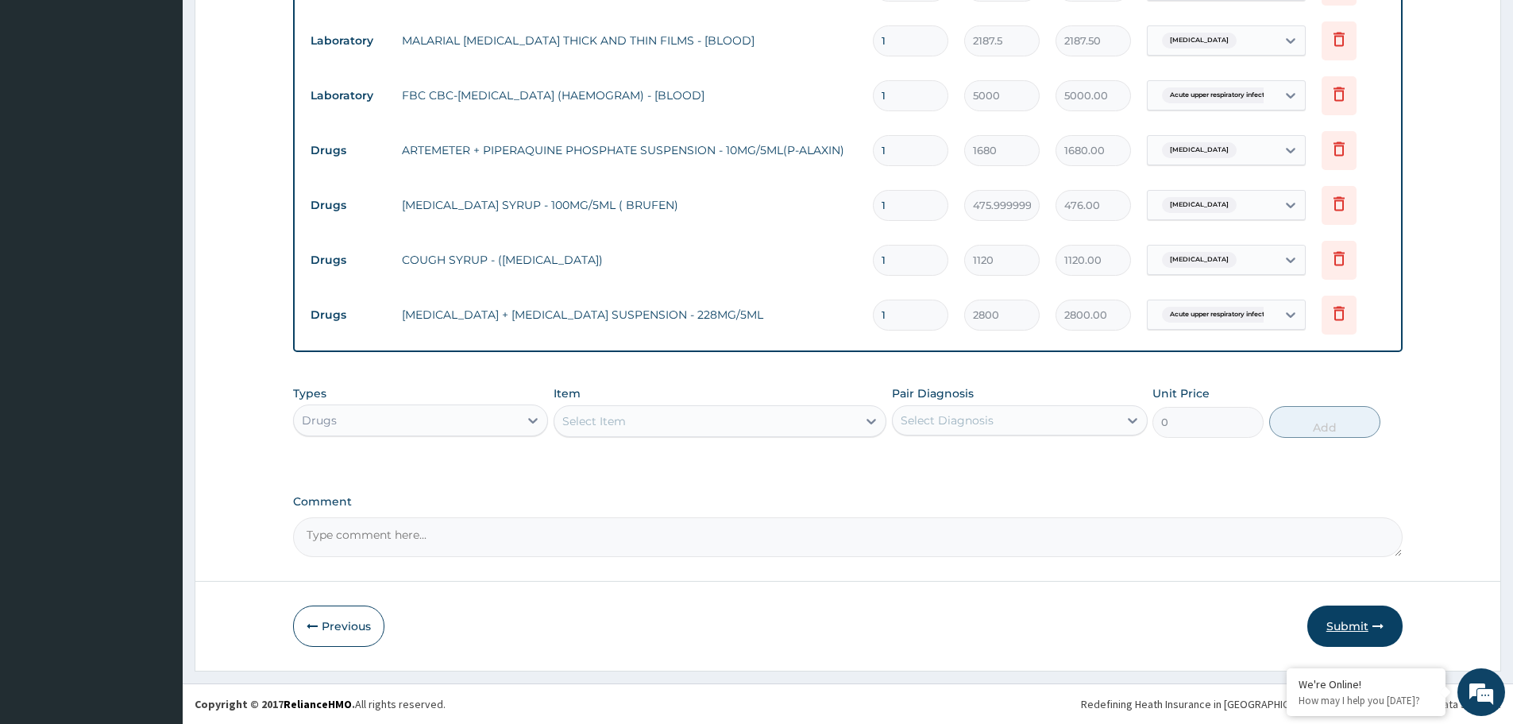
click at [1360, 624] on button "Submit" at bounding box center [1354, 625] width 95 height 41
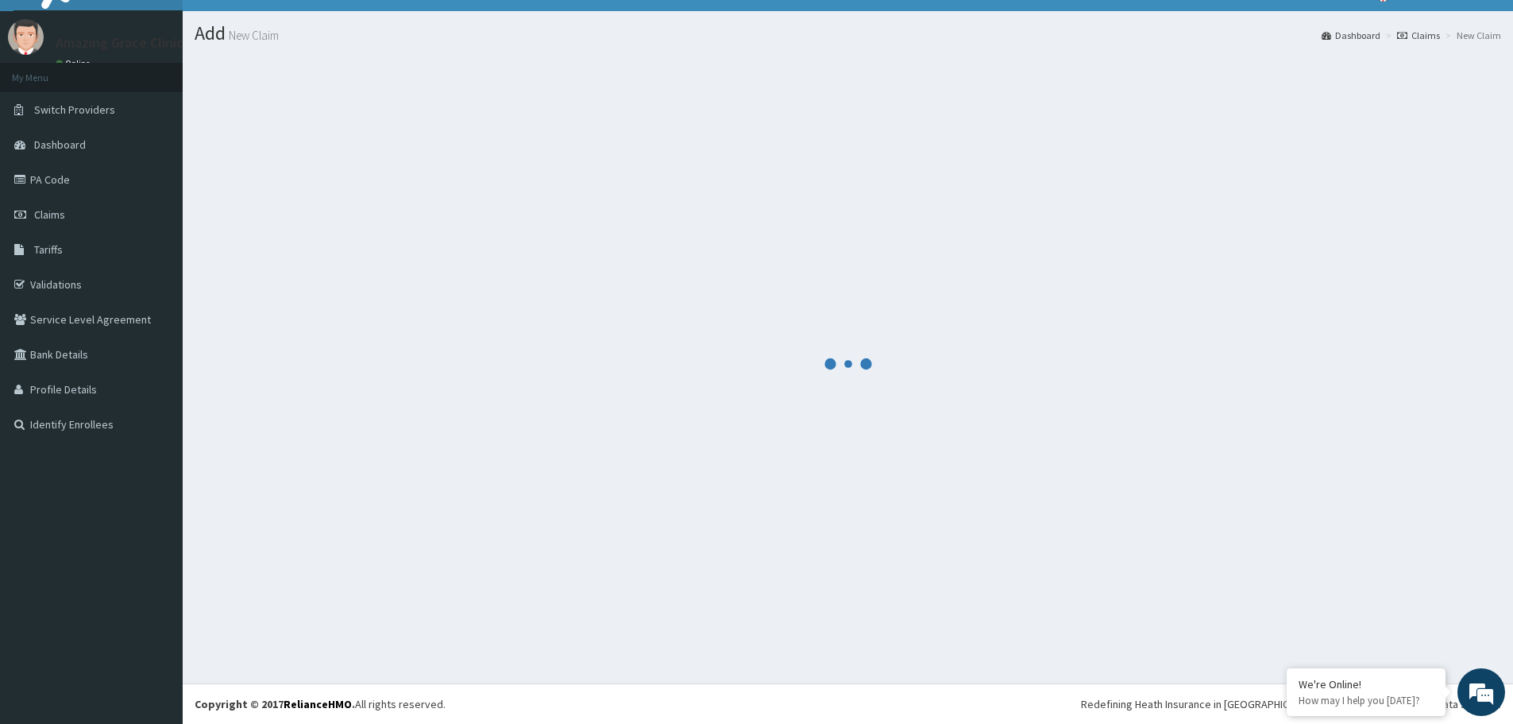
scroll to position [659, 0]
